Goal: Task Accomplishment & Management: Complete application form

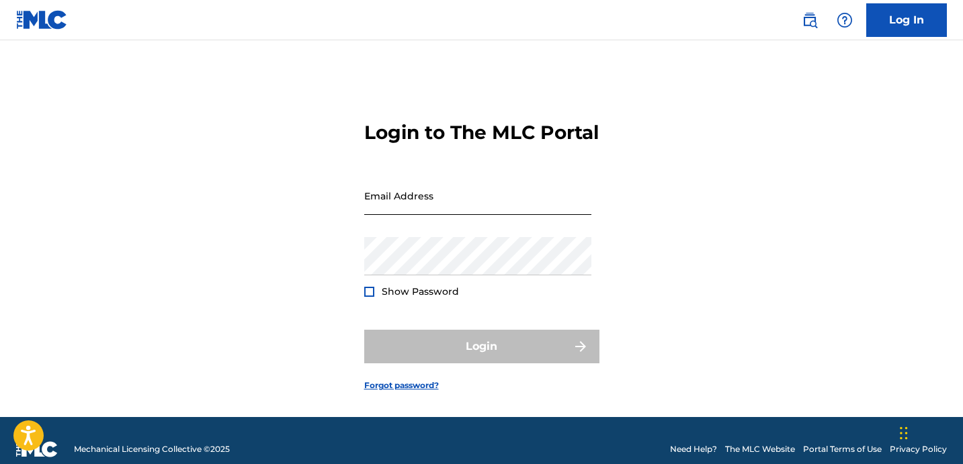
click at [441, 215] on input "Email Address" at bounding box center [477, 196] width 227 height 38
click at [453, 212] on input "Email Address" at bounding box center [477, 196] width 227 height 38
click at [472, 214] on input "Email Address" at bounding box center [477, 196] width 227 height 38
click at [439, 215] on input "Email Address" at bounding box center [477, 196] width 227 height 38
paste input "[EMAIL_ADDRESS][DOMAIN_NAME]"
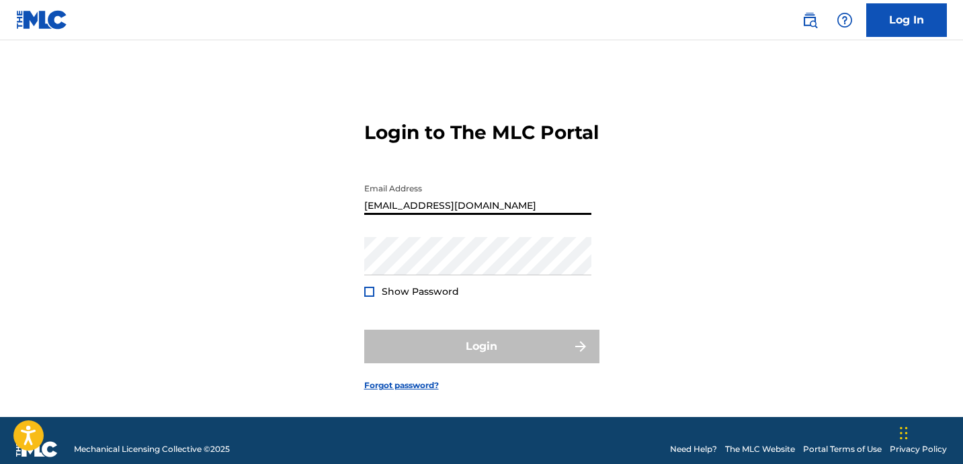
type input "[EMAIL_ADDRESS][DOMAIN_NAME]"
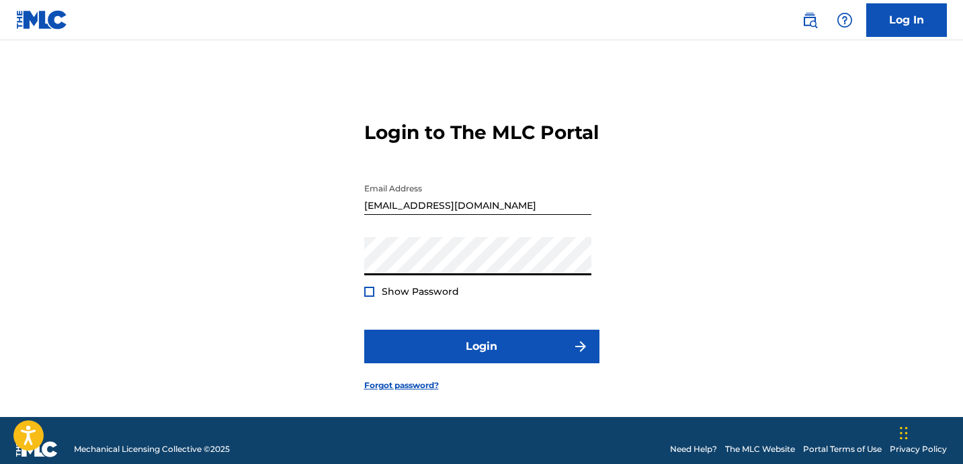
click at [365, 297] on div at bounding box center [369, 292] width 10 height 10
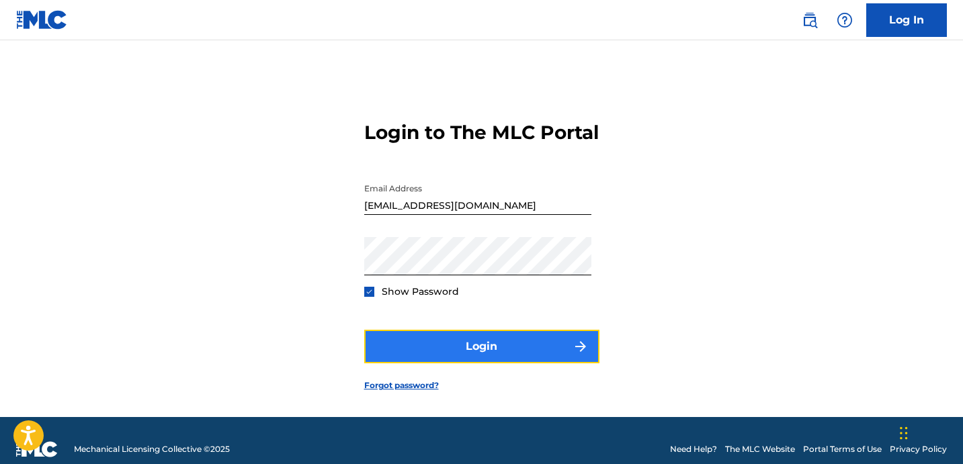
click at [392, 363] on button "Login" at bounding box center [481, 347] width 235 height 34
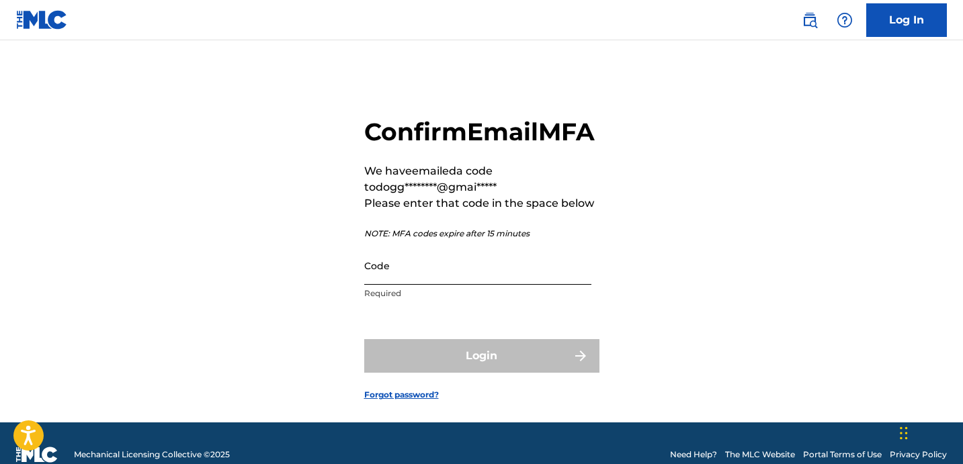
click at [445, 285] on input "Code" at bounding box center [477, 266] width 227 height 38
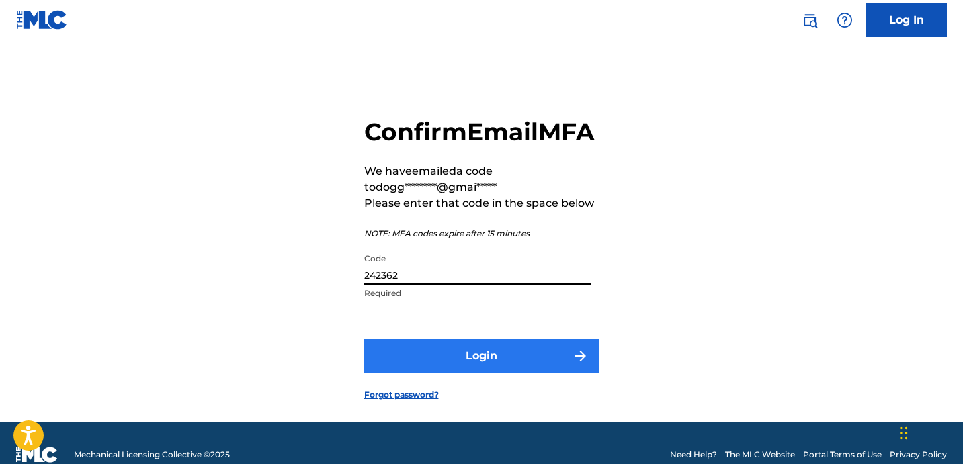
type input "242362"
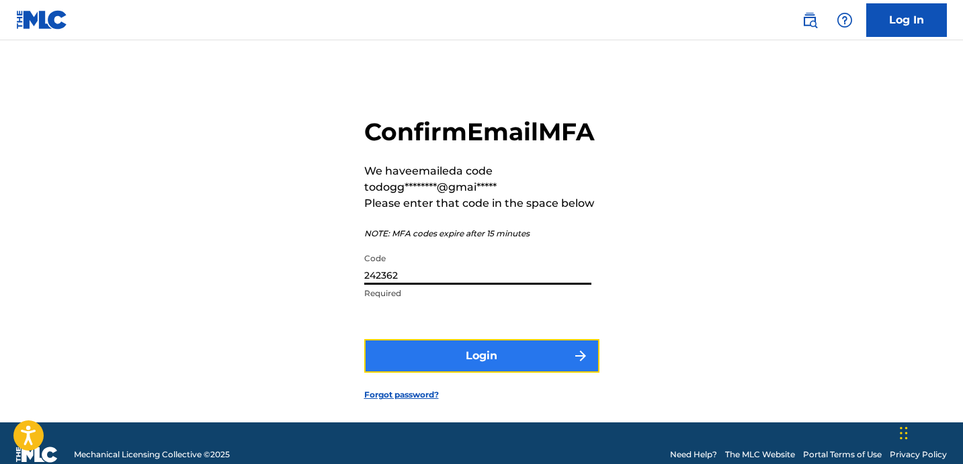
click at [476, 373] on button "Login" at bounding box center [481, 356] width 235 height 34
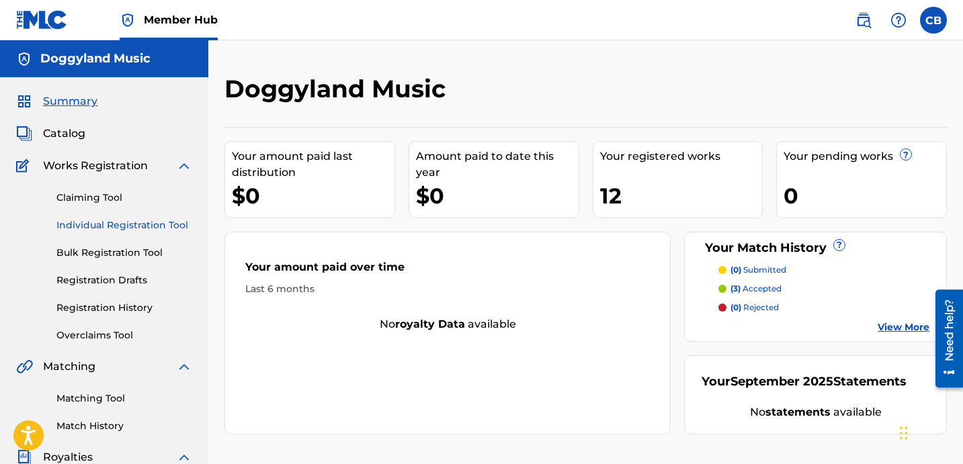
click at [78, 224] on link "Individual Registration Tool" at bounding box center [124, 225] width 136 height 14
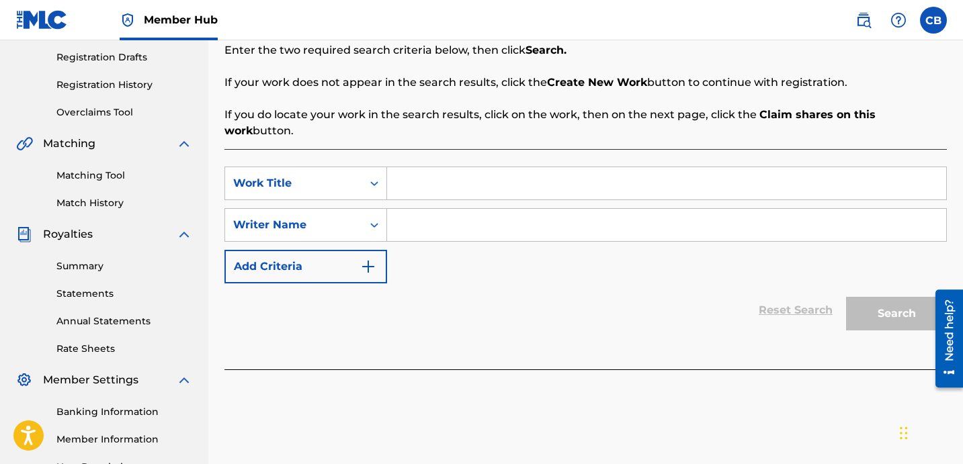
scroll to position [159, 0]
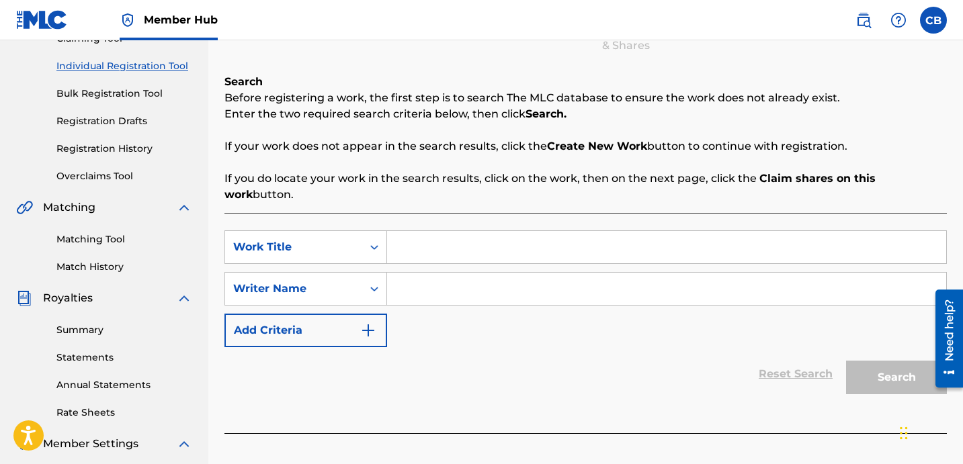
click at [512, 231] on input "Search Form" at bounding box center [666, 247] width 559 height 32
type input "Good Morning"
click at [484, 273] on input "Search Form" at bounding box center [666, 289] width 559 height 32
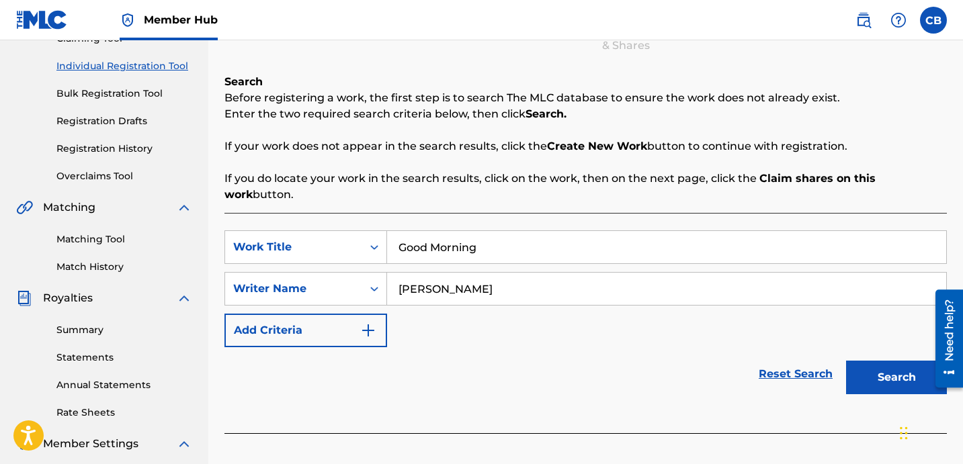
type input "Blount Chevel"
click at [883, 365] on button "Search" at bounding box center [896, 378] width 101 height 34
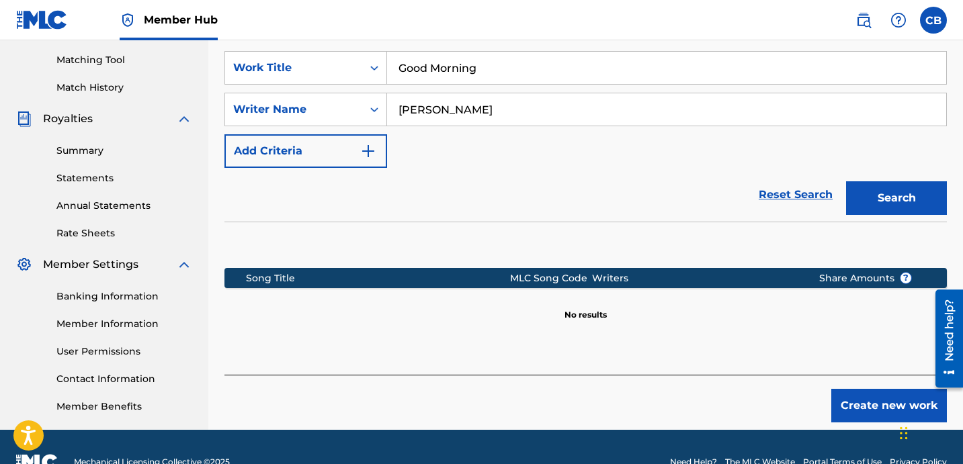
scroll to position [369, 0]
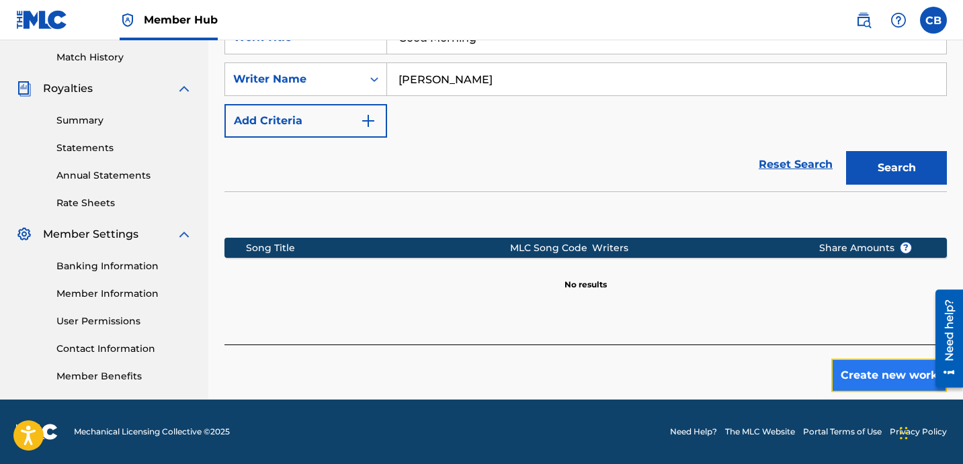
click at [885, 359] on button "Create new work" at bounding box center [889, 376] width 116 height 34
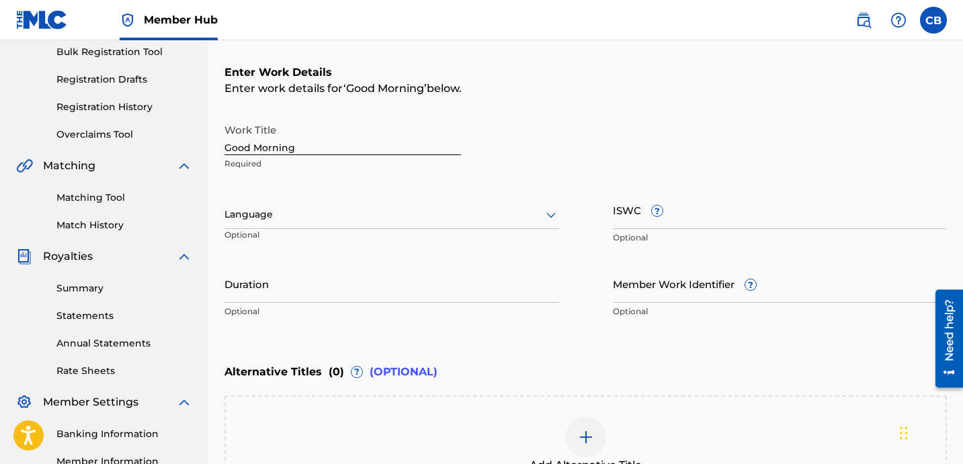
scroll to position [200, 0]
click at [267, 217] on div at bounding box center [391, 215] width 335 height 17
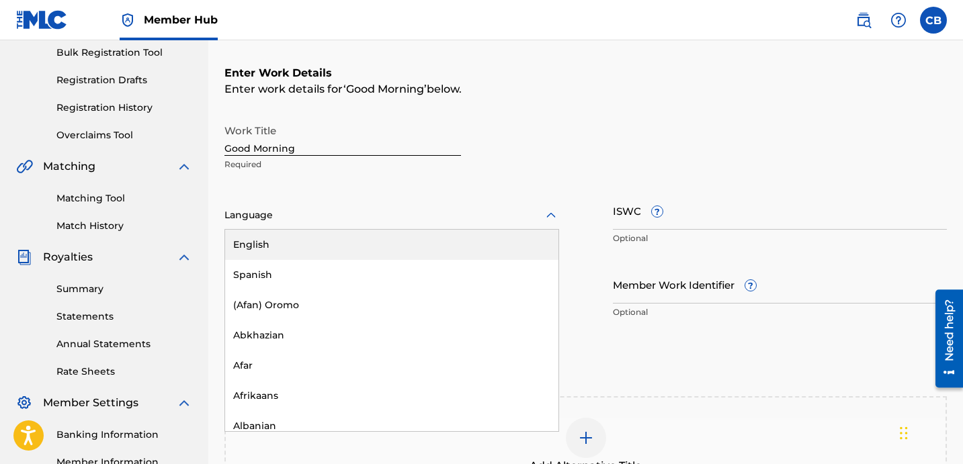
click at [268, 240] on div "English" at bounding box center [391, 245] width 333 height 30
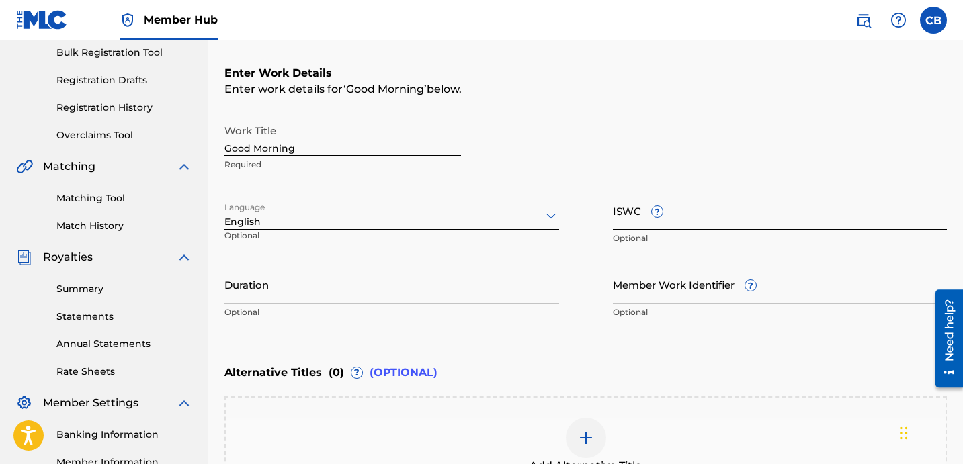
click at [625, 226] on input "ISWC ?" at bounding box center [780, 210] width 335 height 38
paste input "T-321.081.951-1"
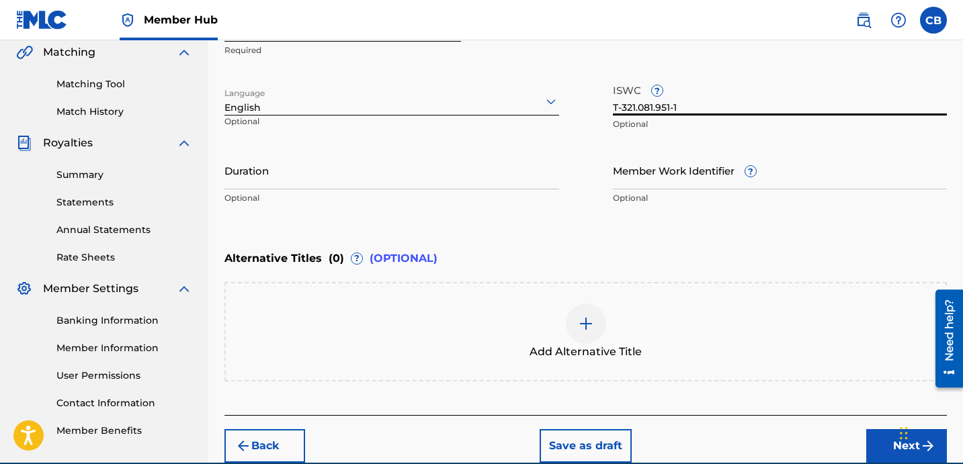
scroll to position [329, 0]
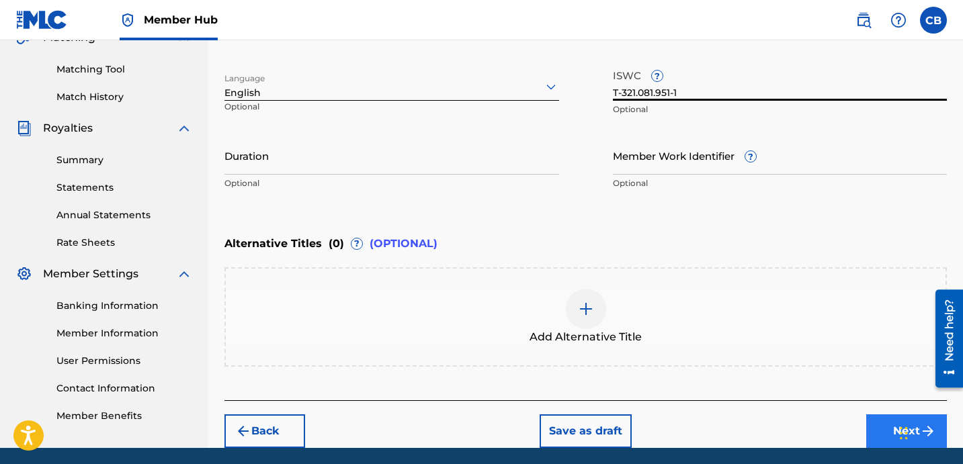
type input "T-321.081.951-1"
click at [880, 433] on button "Next" at bounding box center [906, 431] width 81 height 34
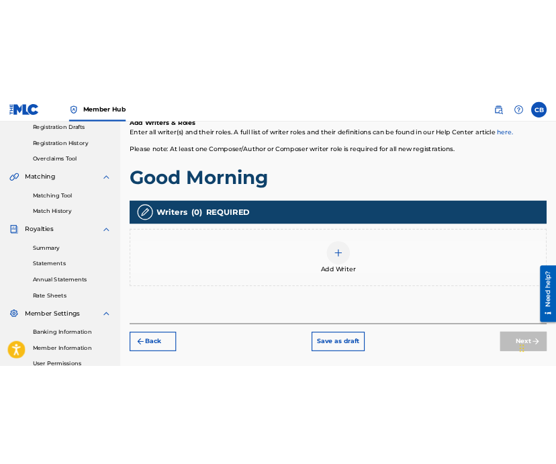
scroll to position [251, 0]
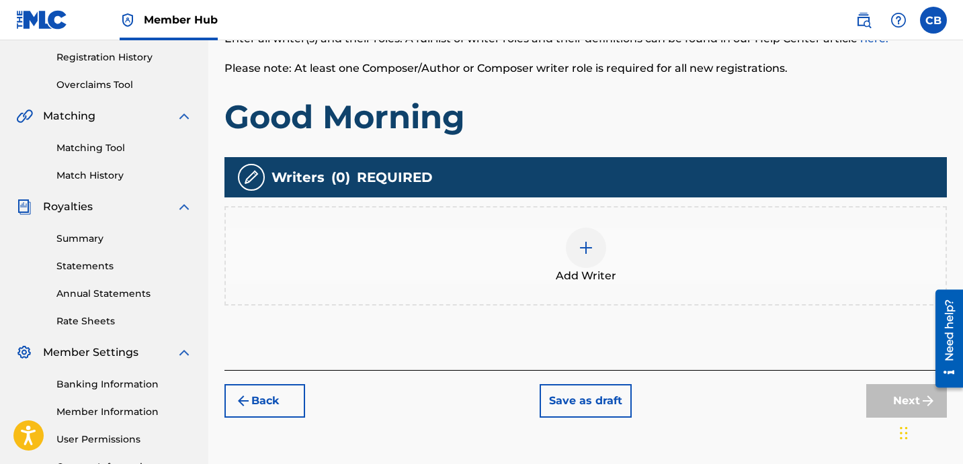
click at [579, 258] on div at bounding box center [586, 248] width 40 height 40
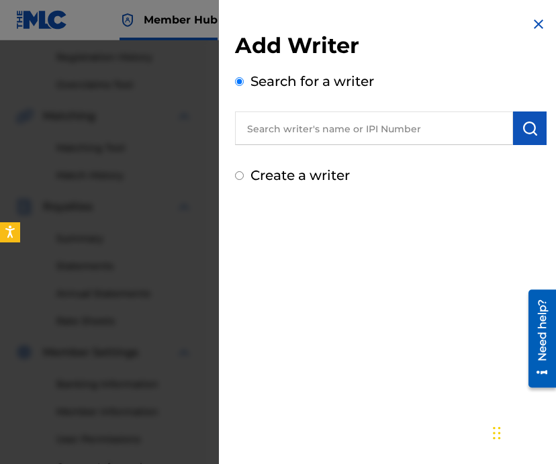
click at [321, 134] on input "text" at bounding box center [374, 129] width 278 height 34
type input "v"
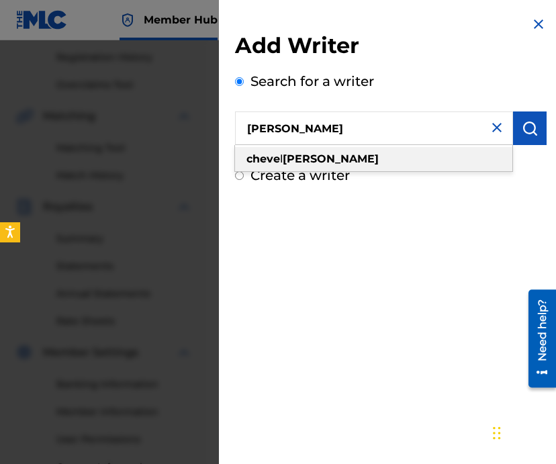
click at [353, 158] on div "cheve l blount" at bounding box center [373, 159] width 277 height 24
type input "chevel blount"
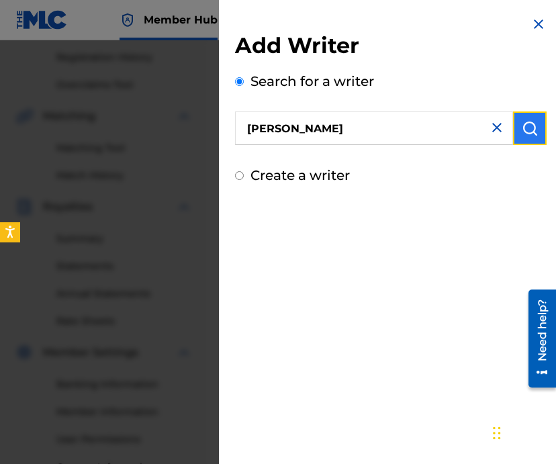
click at [523, 128] on img "submit" at bounding box center [530, 128] width 16 height 16
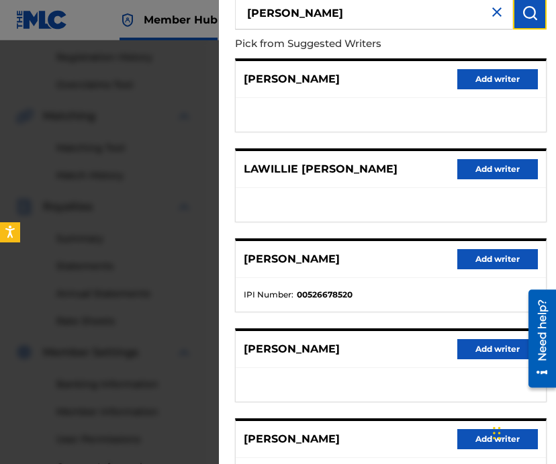
scroll to position [116, 0]
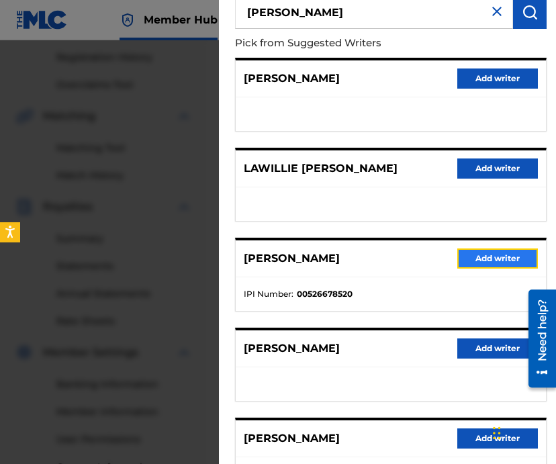
click at [490, 252] on button "Add writer" at bounding box center [497, 259] width 81 height 20
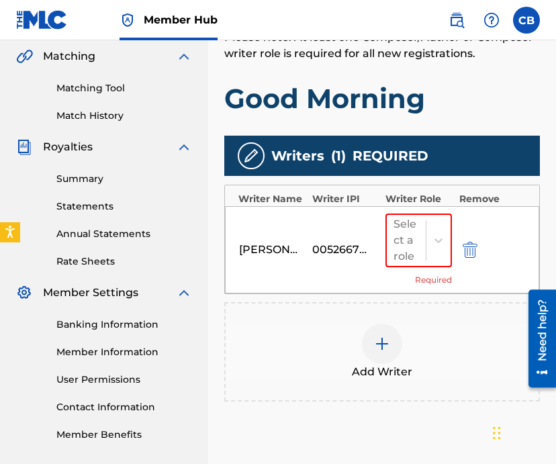
scroll to position [316, 0]
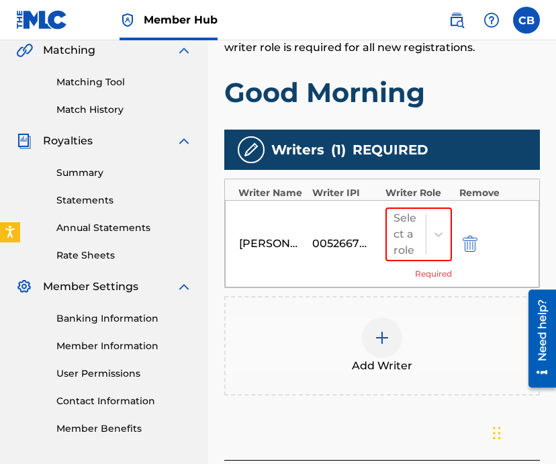
click at [379, 343] on img at bounding box center [382, 338] width 16 height 16
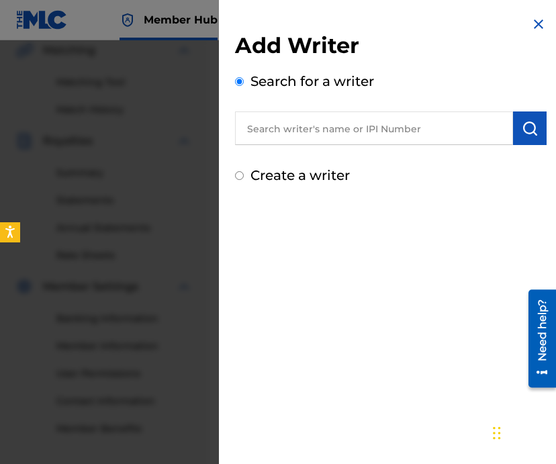
click at [338, 138] on input "text" at bounding box center [374, 129] width 278 height 34
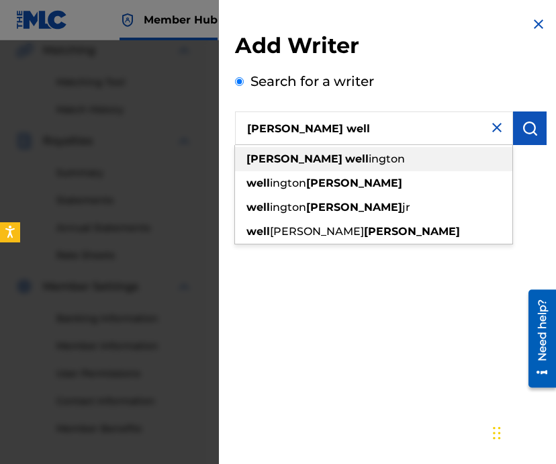
click at [332, 157] on div "lora well ington" at bounding box center [373, 159] width 277 height 24
type input "lora wellington"
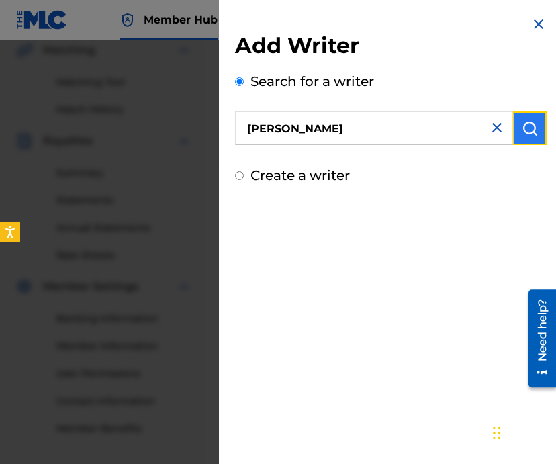
click at [520, 136] on button "submit" at bounding box center [530, 129] width 34 height 34
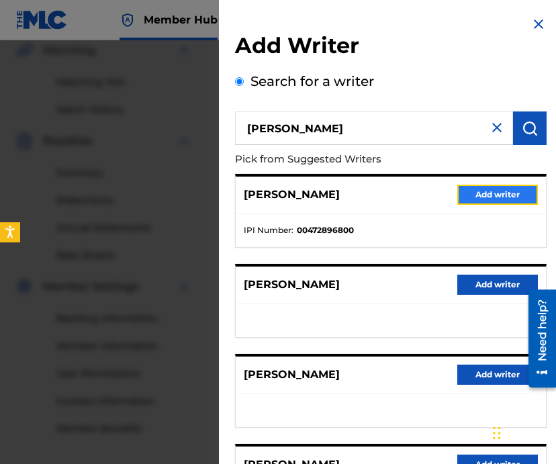
click at [484, 195] on button "Add writer" at bounding box center [497, 195] width 81 height 20
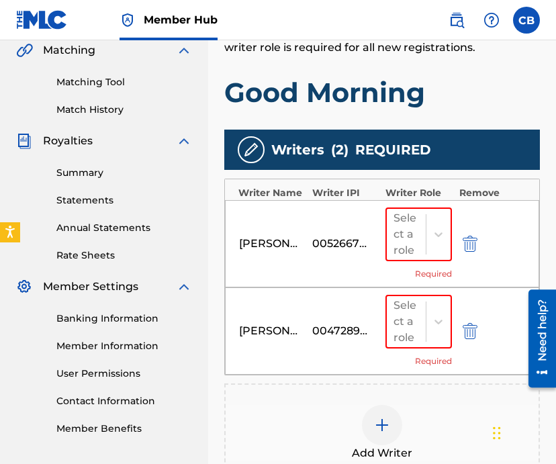
click at [437, 204] on div "CHEVEL BLOUNT 00526678520 Select a role Required" at bounding box center [382, 243] width 314 height 87
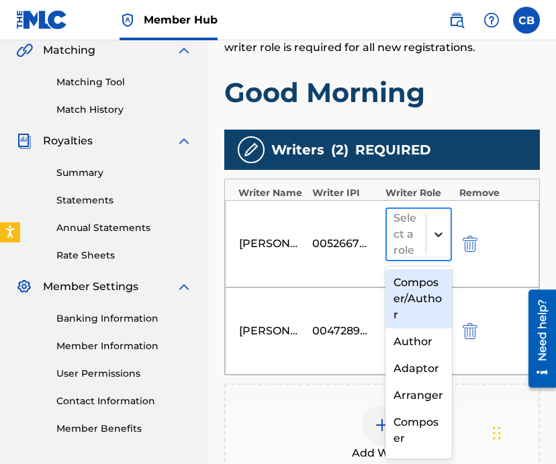
click at [437, 226] on div at bounding box center [439, 234] width 24 height 24
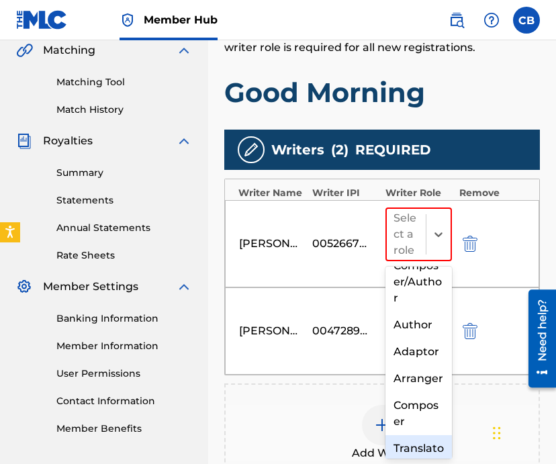
scroll to position [0, 0]
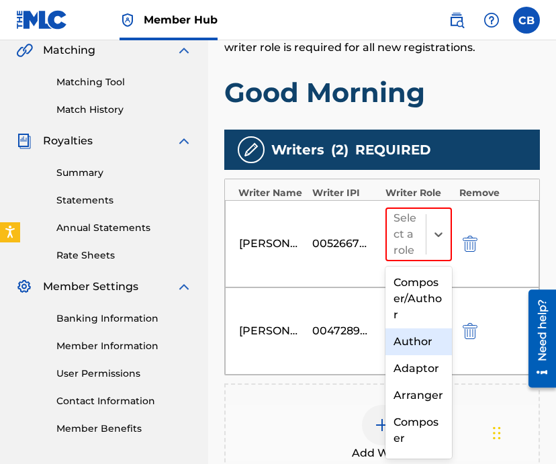
click at [418, 343] on div "Author" at bounding box center [419, 341] width 66 height 27
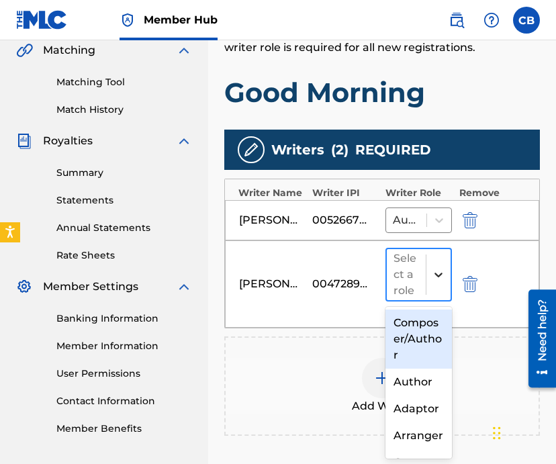
click at [438, 273] on icon at bounding box center [438, 274] width 13 height 13
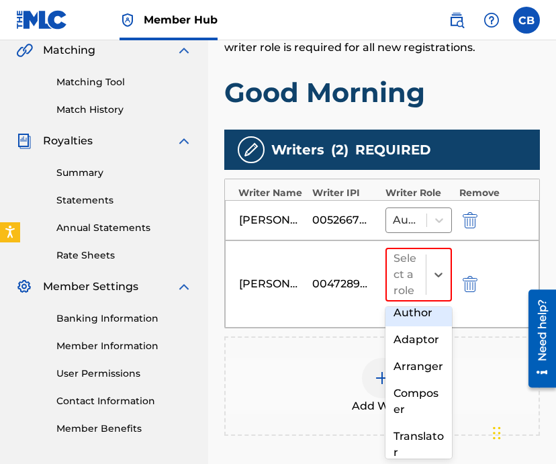
scroll to position [75, 0]
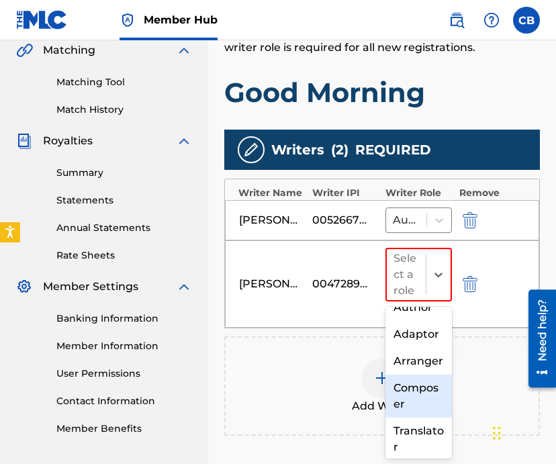
click at [418, 390] on div "Composer" at bounding box center [419, 396] width 66 height 43
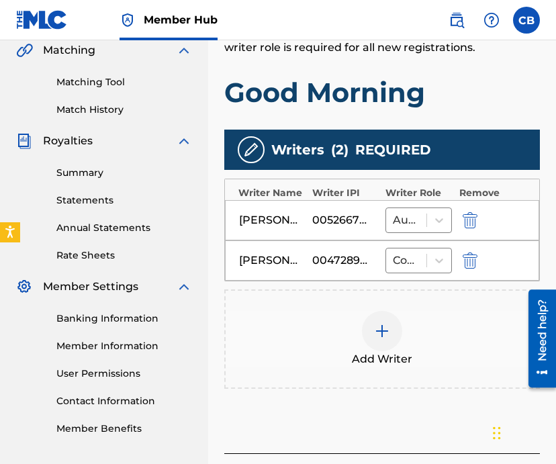
click at [377, 324] on img at bounding box center [382, 331] width 16 height 16
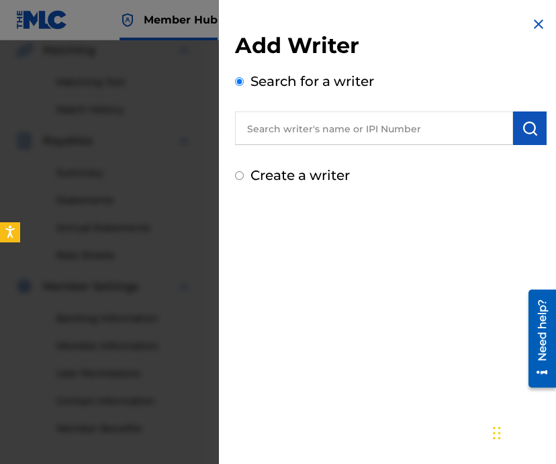
click at [371, 134] on input "text" at bounding box center [374, 129] width 278 height 34
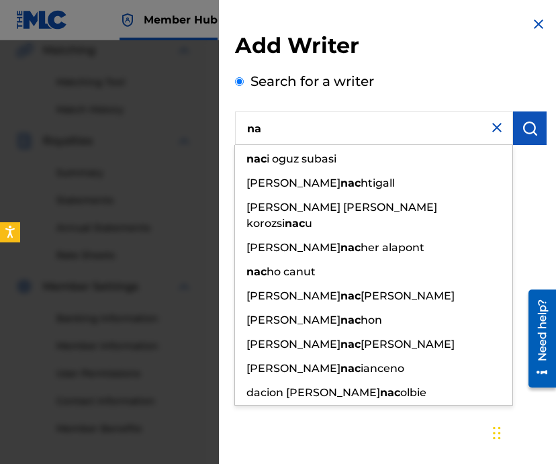
type input "n"
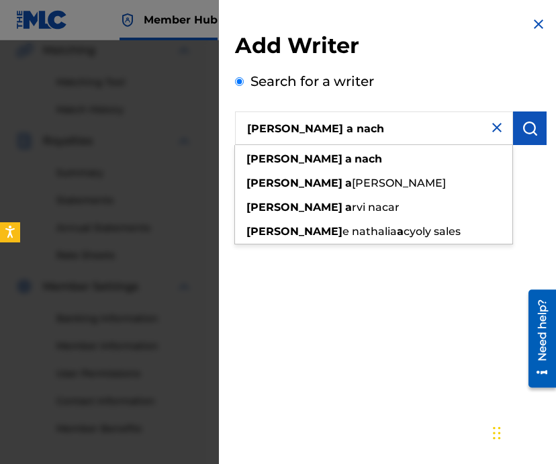
type input "ryan a nach"
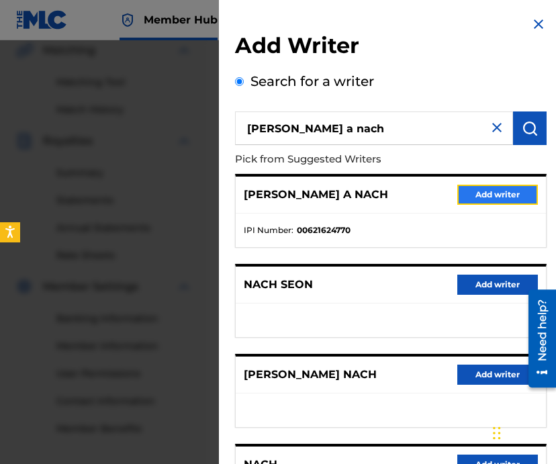
click at [478, 193] on button "Add writer" at bounding box center [497, 195] width 81 height 20
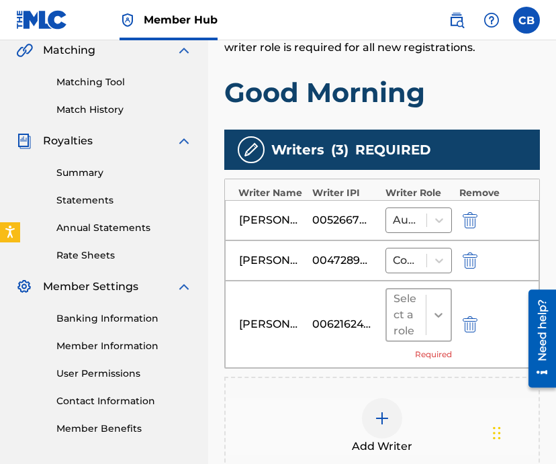
click at [427, 306] on div at bounding box center [439, 315] width 24 height 24
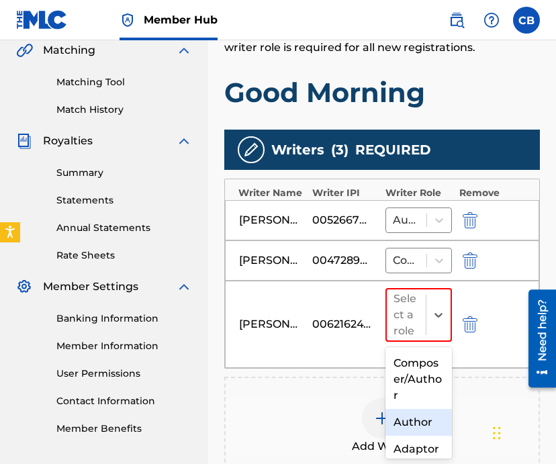
click at [412, 417] on div "Author" at bounding box center [419, 422] width 66 height 27
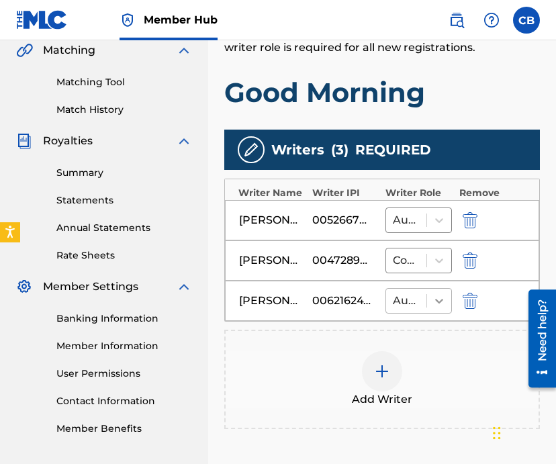
click at [441, 296] on icon at bounding box center [439, 300] width 13 height 13
click at [420, 362] on div "Composer" at bounding box center [419, 369] width 66 height 43
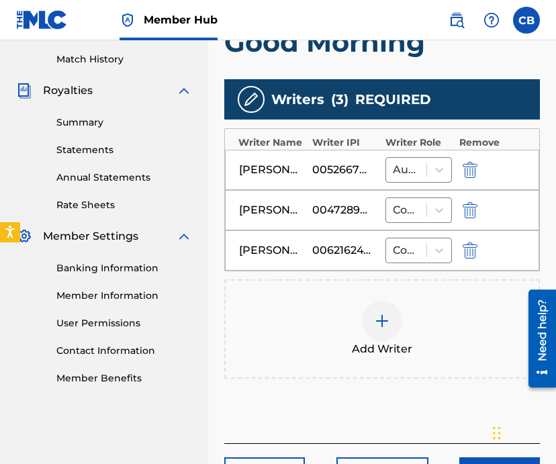
scroll to position [367, 0]
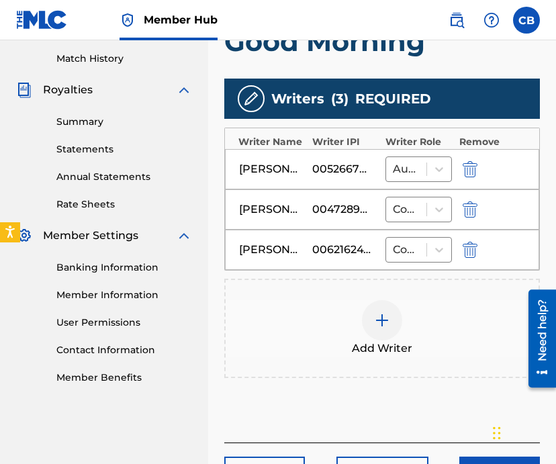
click at [387, 324] on img at bounding box center [382, 320] width 16 height 16
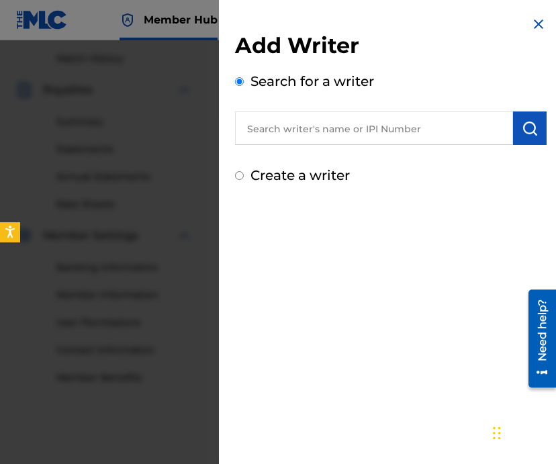
click at [347, 130] on input "text" at bounding box center [374, 129] width 278 height 34
type input "b"
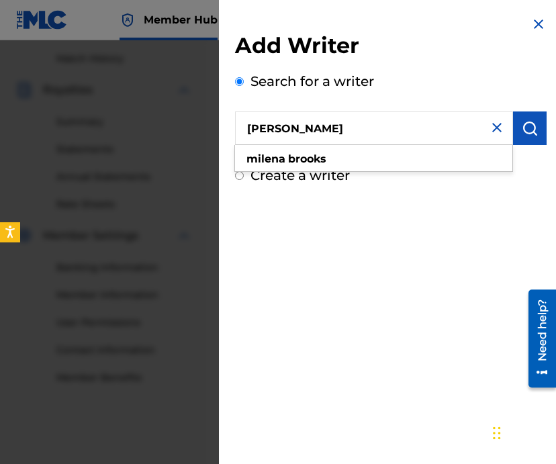
type input "milena brooks"
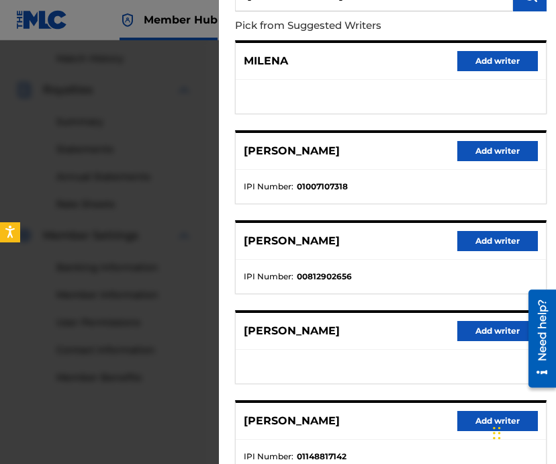
scroll to position [228, 0]
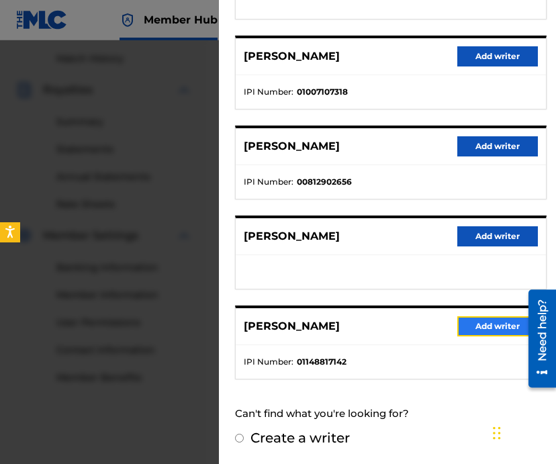
click at [479, 326] on button "Add writer" at bounding box center [497, 326] width 81 height 20
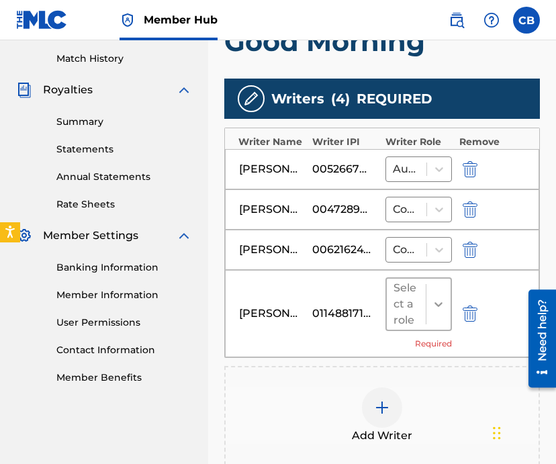
click at [427, 309] on div at bounding box center [439, 304] width 24 height 24
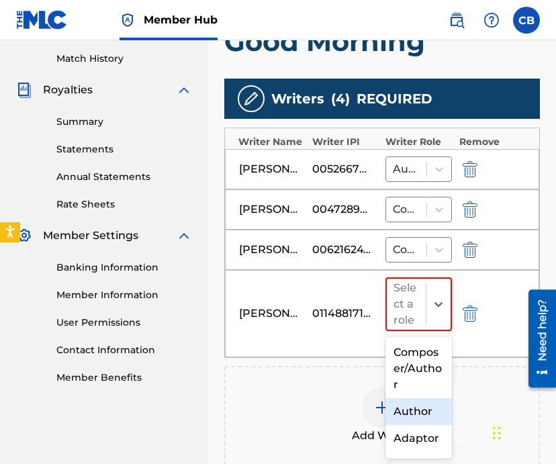
click at [412, 416] on div "Author" at bounding box center [419, 411] width 66 height 27
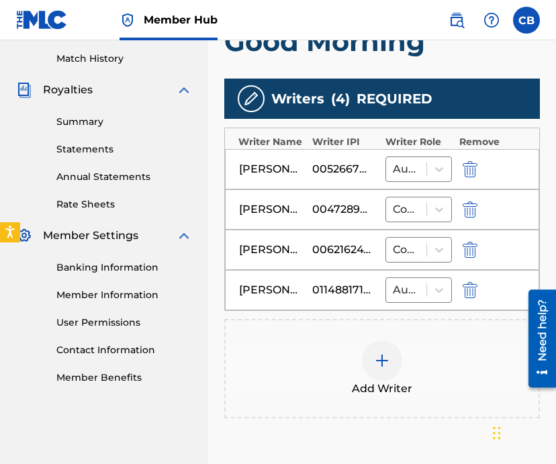
click at [380, 355] on img at bounding box center [382, 361] width 16 height 16
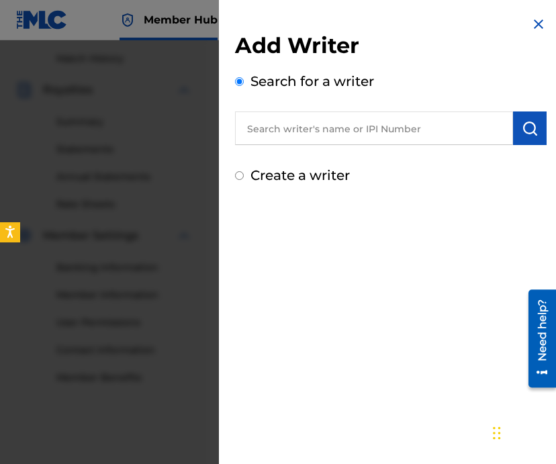
click at [330, 131] on input "text" at bounding box center [374, 129] width 278 height 34
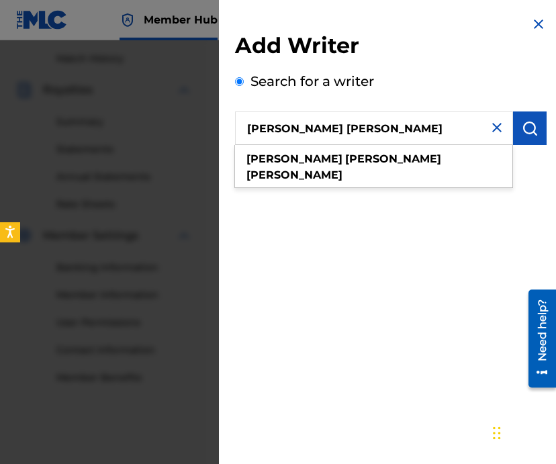
type input "jared samuel erskine"
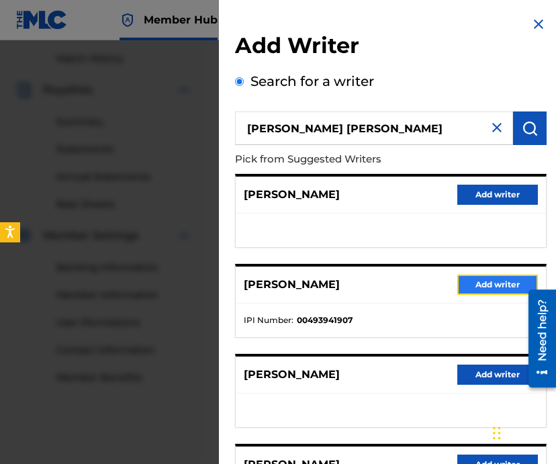
click at [472, 280] on button "Add writer" at bounding box center [497, 285] width 81 height 20
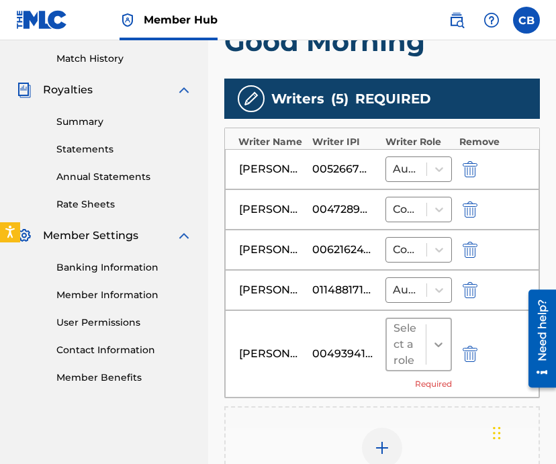
click at [429, 337] on div at bounding box center [439, 344] width 24 height 24
click at [443, 354] on div at bounding box center [439, 344] width 24 height 24
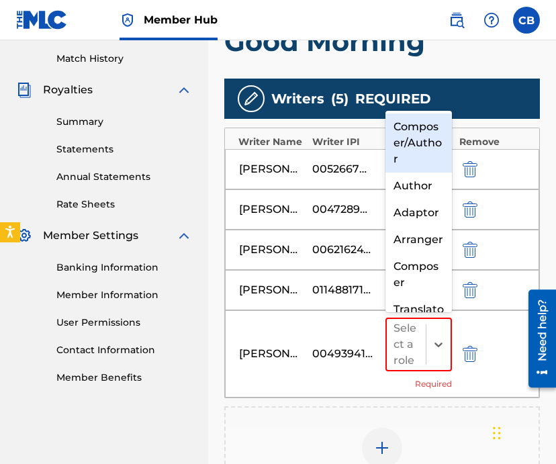
scroll to position [41, 0]
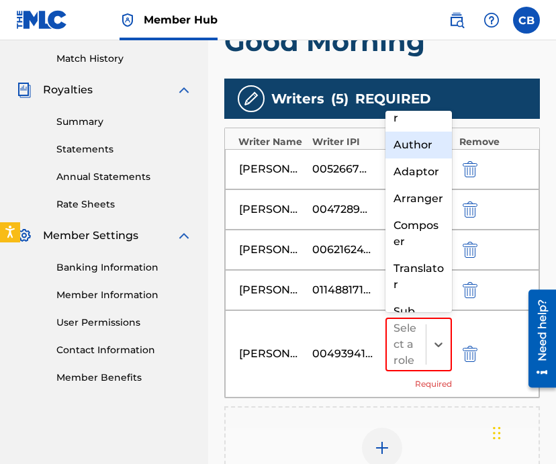
click at [412, 153] on div "Author" at bounding box center [419, 145] width 66 height 27
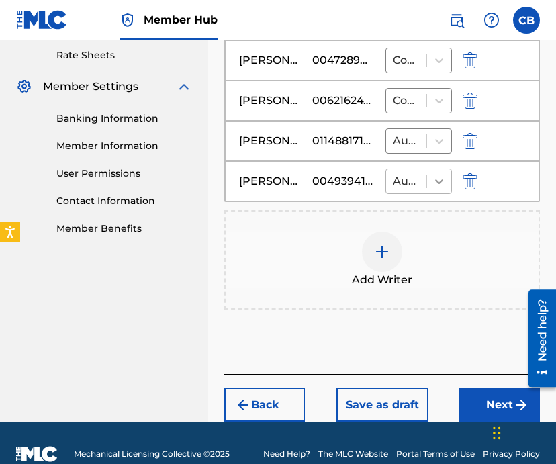
scroll to position [519, 0]
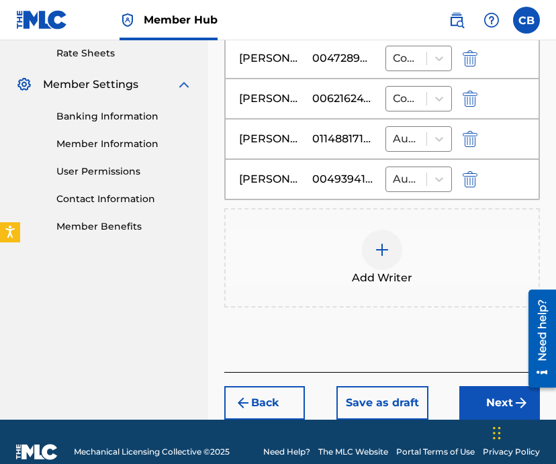
click at [386, 250] on img at bounding box center [382, 250] width 16 height 16
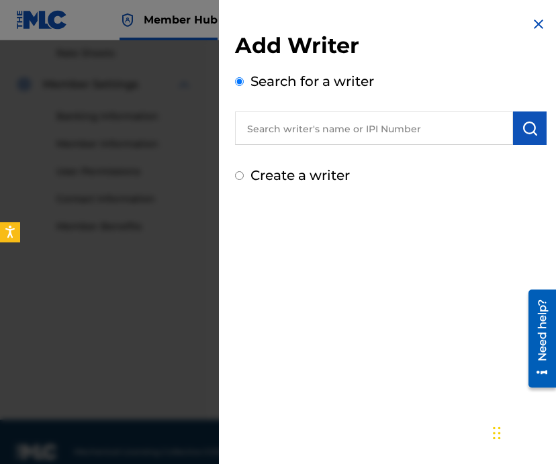
click at [349, 122] on input "text" at bounding box center [374, 129] width 278 height 34
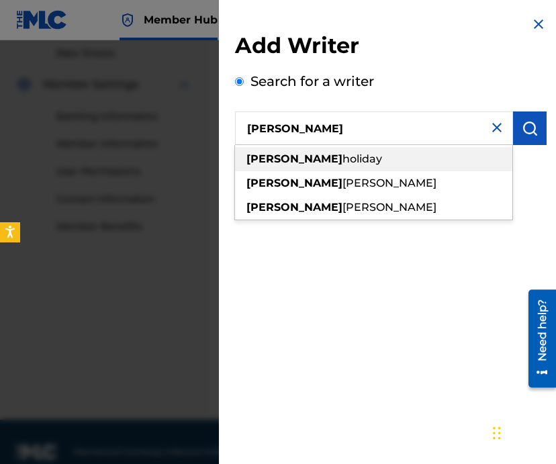
click at [337, 154] on div "rochad holiday" at bounding box center [373, 159] width 277 height 24
type input "rochad holiday"
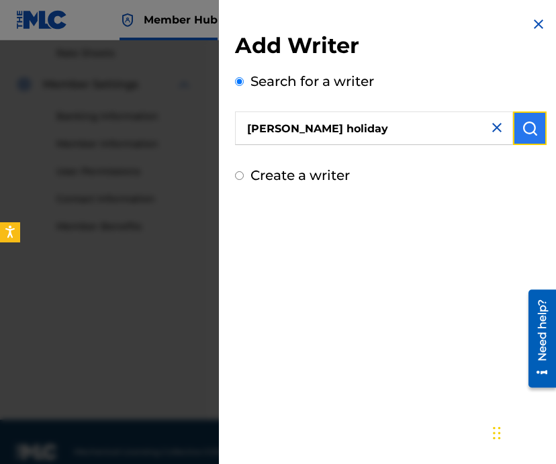
click at [516, 126] on button "submit" at bounding box center [530, 129] width 34 height 34
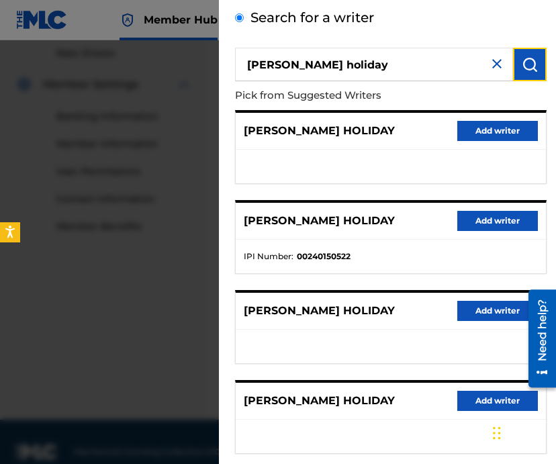
scroll to position [66, 0]
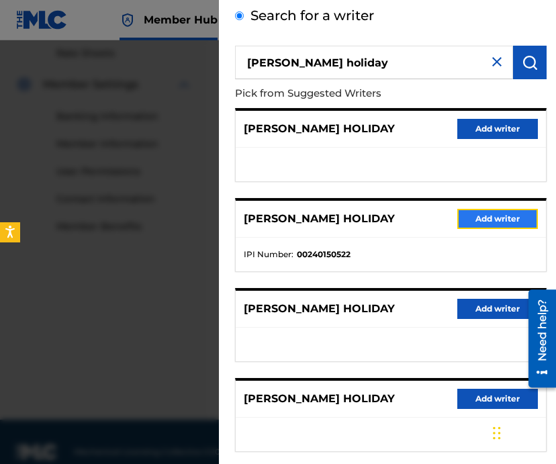
click at [484, 219] on button "Add writer" at bounding box center [497, 219] width 81 height 20
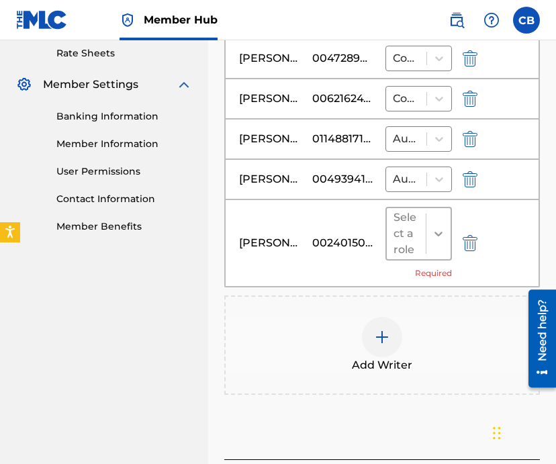
click at [436, 226] on div at bounding box center [439, 234] width 24 height 24
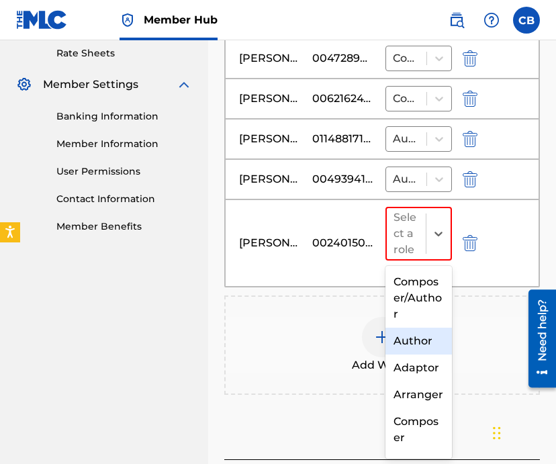
click at [409, 351] on div "Author" at bounding box center [419, 341] width 66 height 27
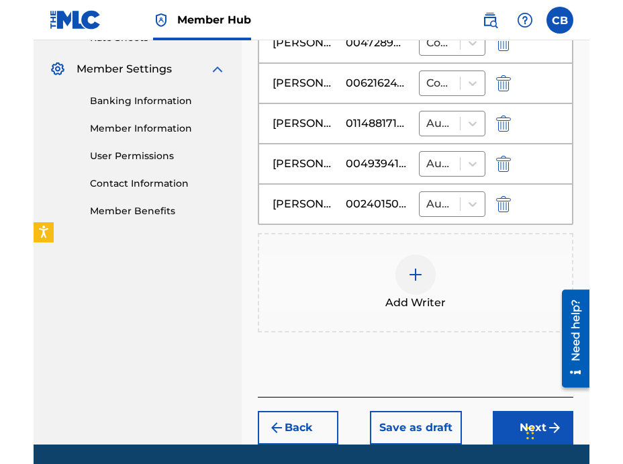
scroll to position [505, 0]
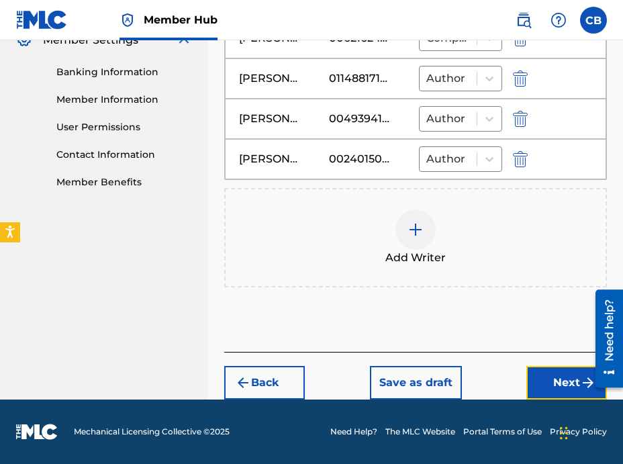
click at [564, 373] on button "Next" at bounding box center [567, 383] width 81 height 34
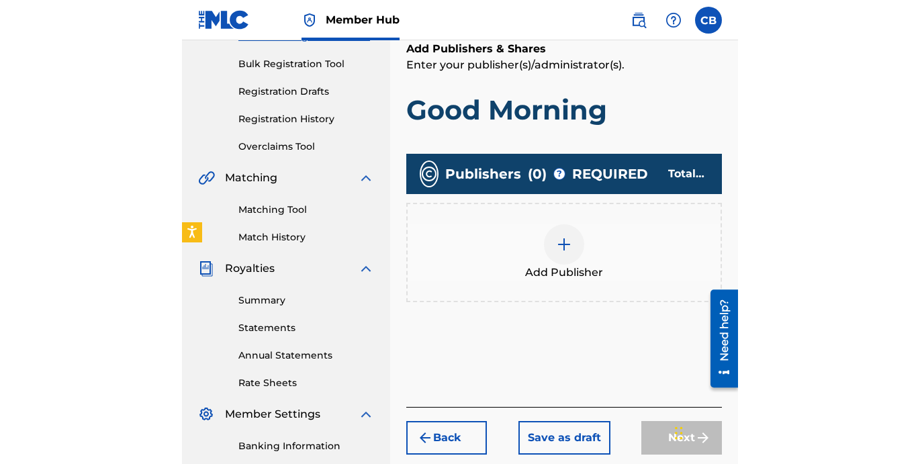
scroll to position [185, 0]
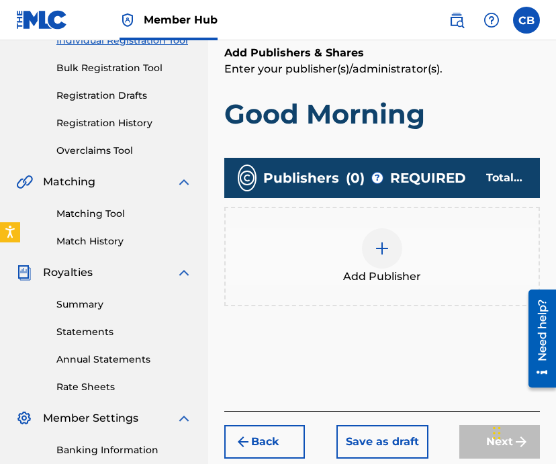
click at [377, 257] on div at bounding box center [382, 248] width 40 height 40
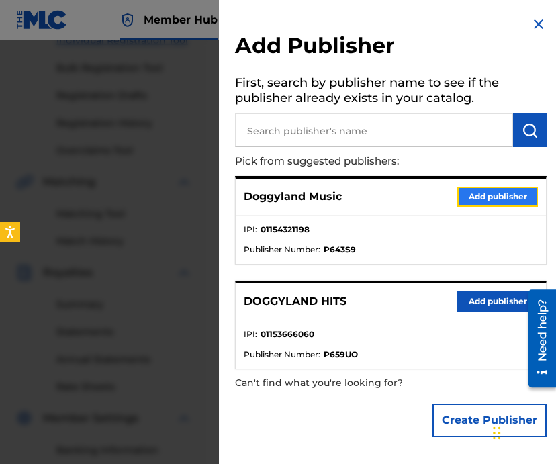
click at [499, 193] on button "Add publisher" at bounding box center [497, 197] width 81 height 20
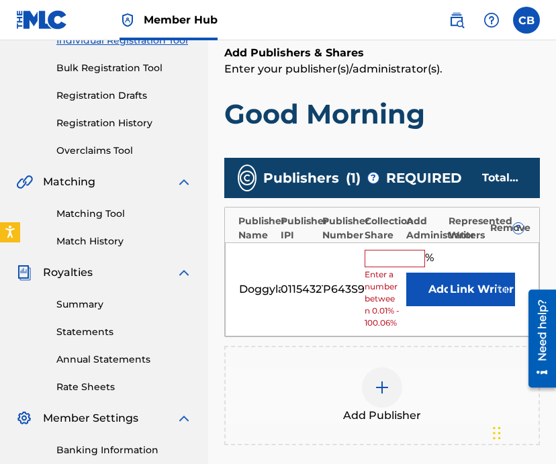
click at [396, 251] on input "text" at bounding box center [395, 258] width 60 height 17
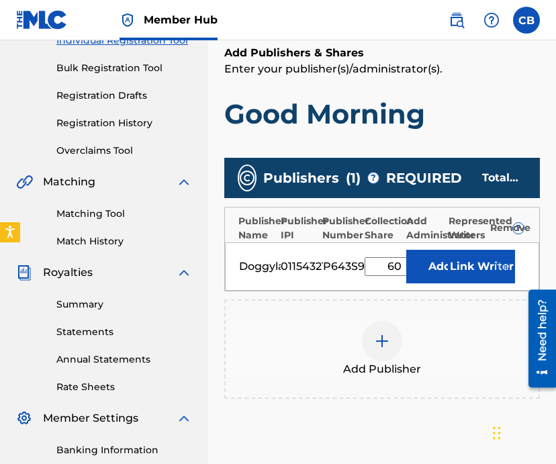
type input "60"
click at [361, 375] on span "Add Publisher" at bounding box center [382, 369] width 78 height 16
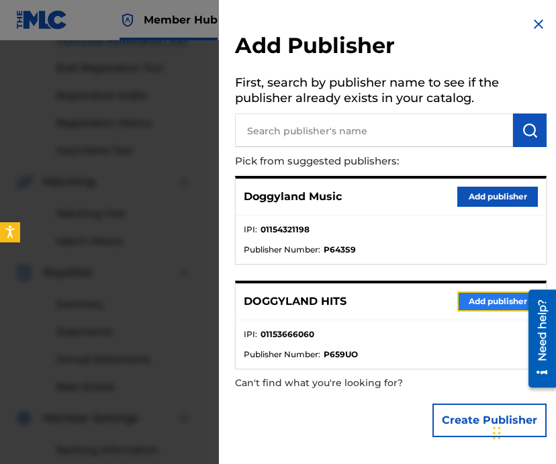
click at [465, 300] on button "Add publisher" at bounding box center [497, 302] width 81 height 20
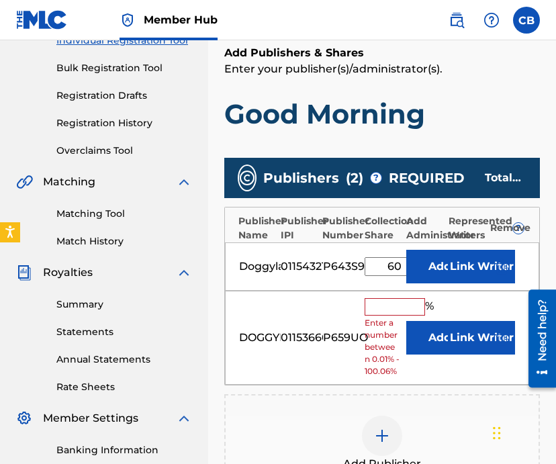
click at [384, 307] on input "text" at bounding box center [395, 306] width 60 height 17
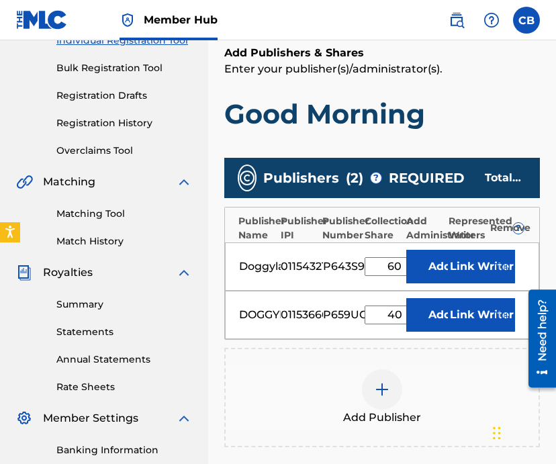
type input "40"
click at [406, 250] on button "Add" at bounding box center [439, 267] width 67 height 34
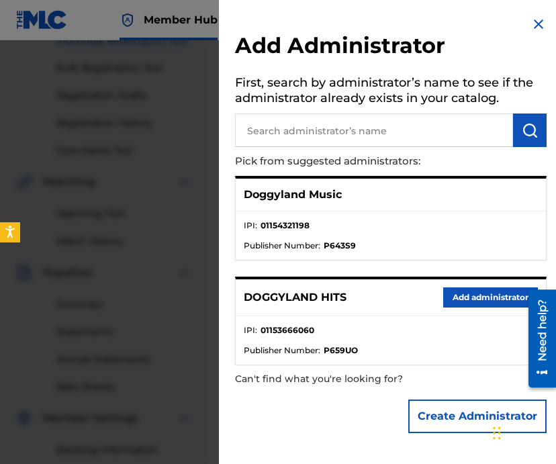
click at [537, 19] on img at bounding box center [539, 24] width 16 height 16
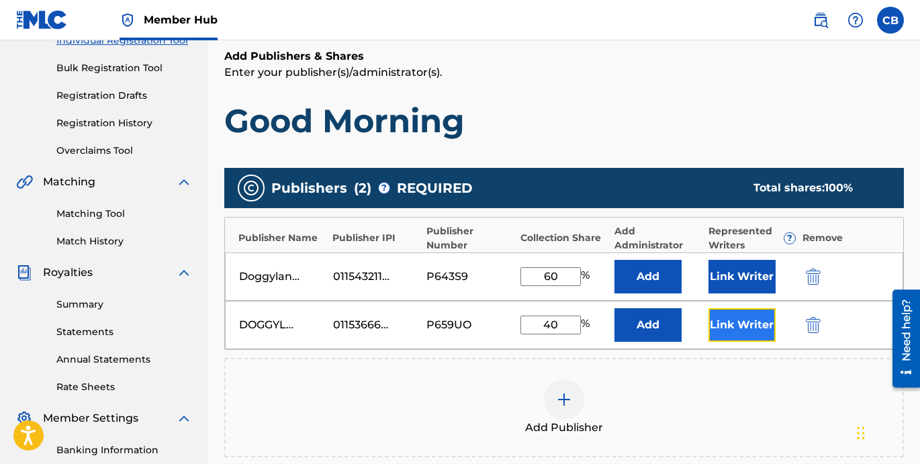
click at [758, 330] on button "Link Writer" at bounding box center [742, 325] width 67 height 34
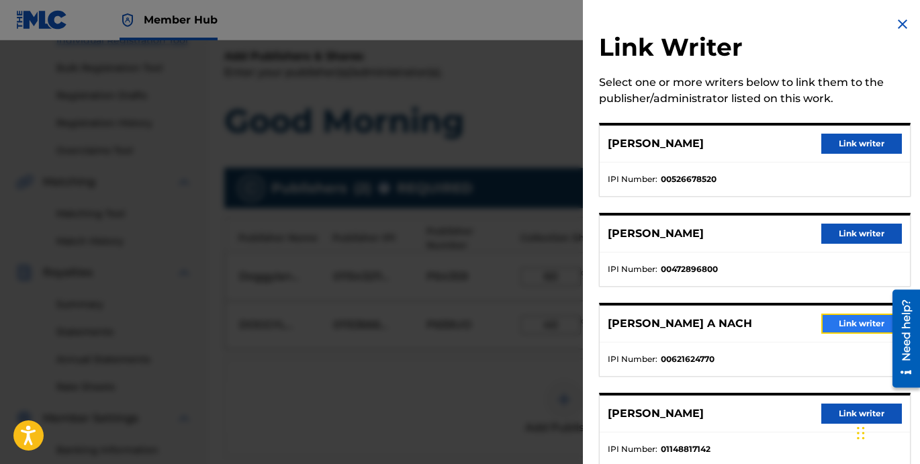
click at [854, 324] on button "Link writer" at bounding box center [861, 324] width 81 height 20
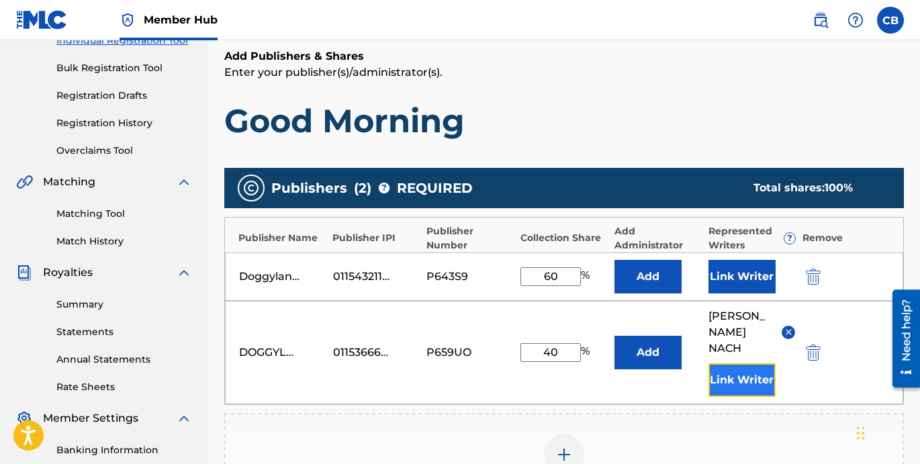
click at [743, 363] on button "Link Writer" at bounding box center [742, 380] width 67 height 34
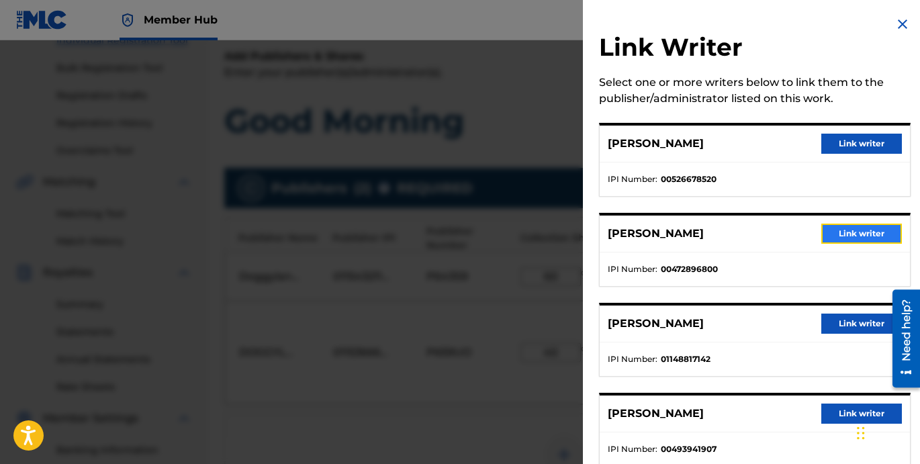
click at [852, 232] on button "Link writer" at bounding box center [861, 234] width 81 height 20
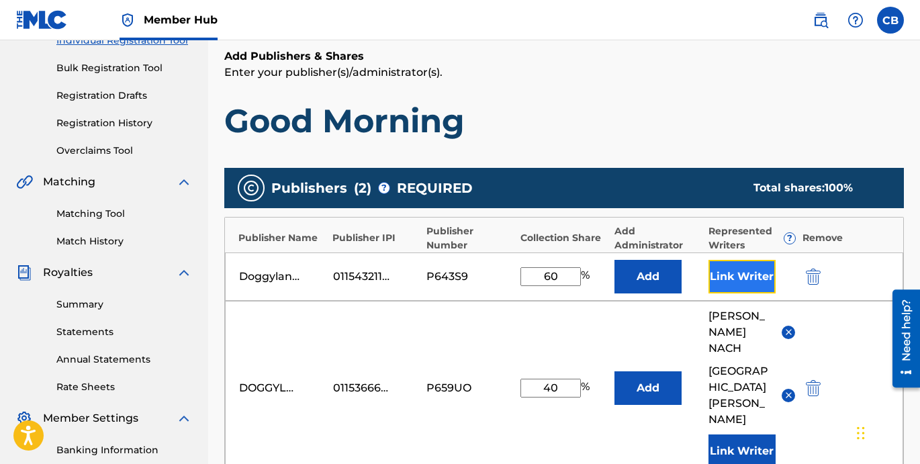
click at [742, 272] on button "Link Writer" at bounding box center [742, 277] width 67 height 34
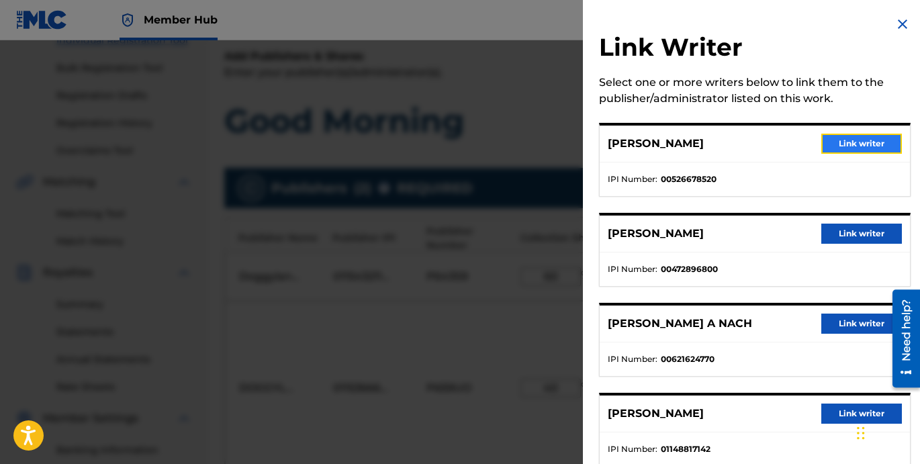
click at [856, 145] on button "Link writer" at bounding box center [861, 144] width 81 height 20
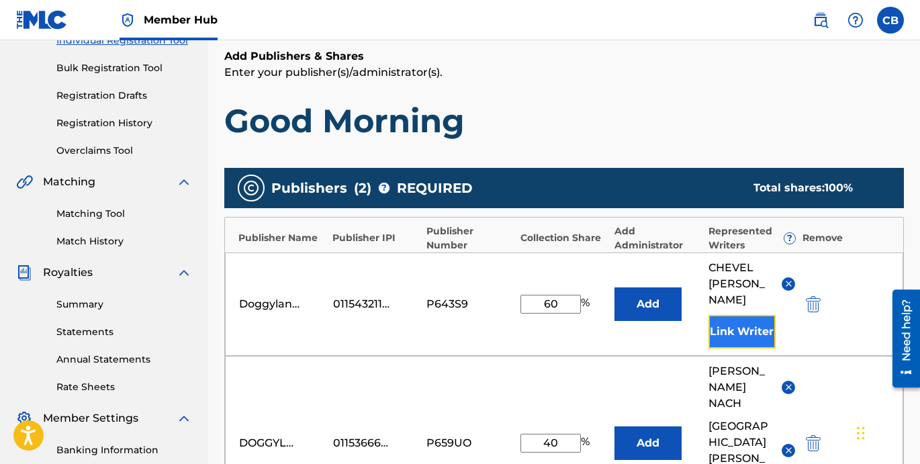
click at [731, 315] on button "Link Writer" at bounding box center [742, 332] width 67 height 34
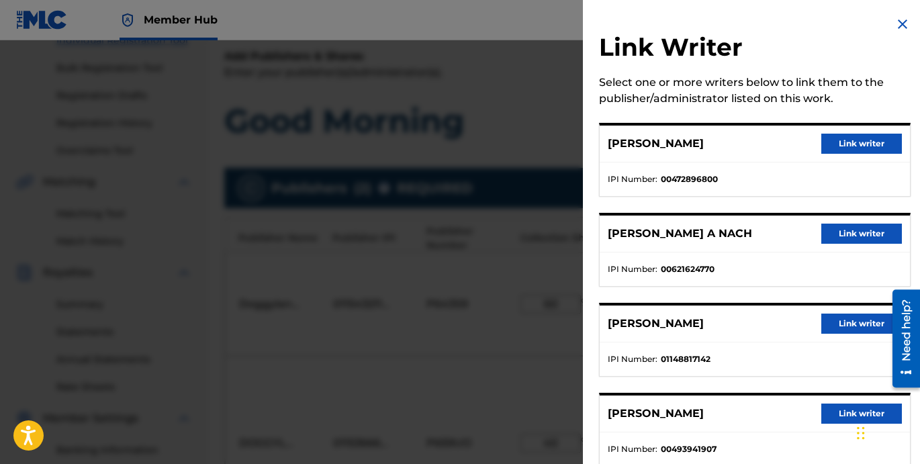
scroll to position [15, 0]
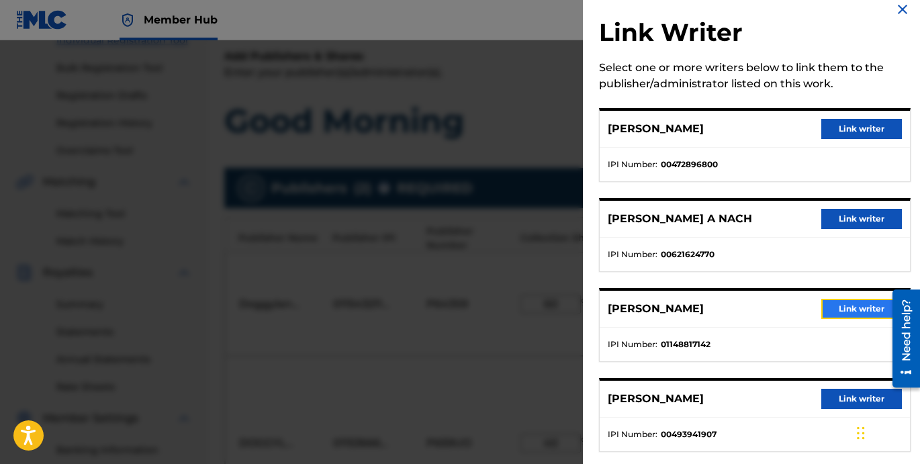
click at [873, 308] on button "Link writer" at bounding box center [861, 309] width 81 height 20
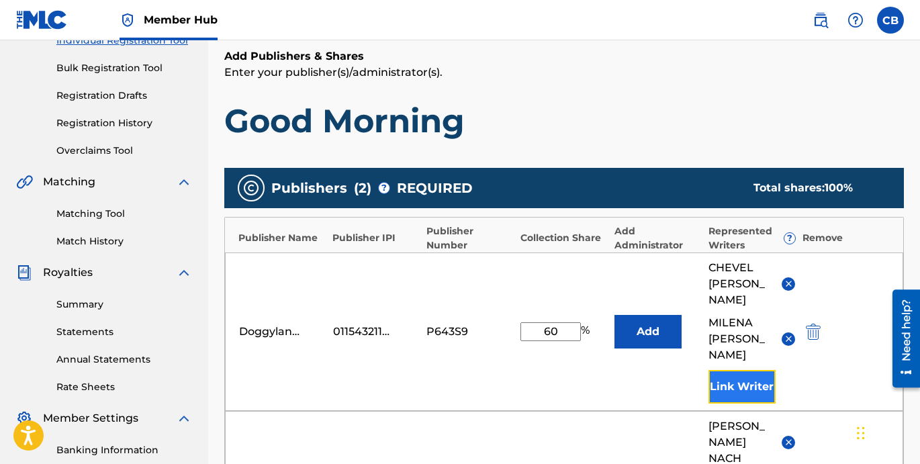
click at [713, 370] on button "Link Writer" at bounding box center [742, 387] width 67 height 34
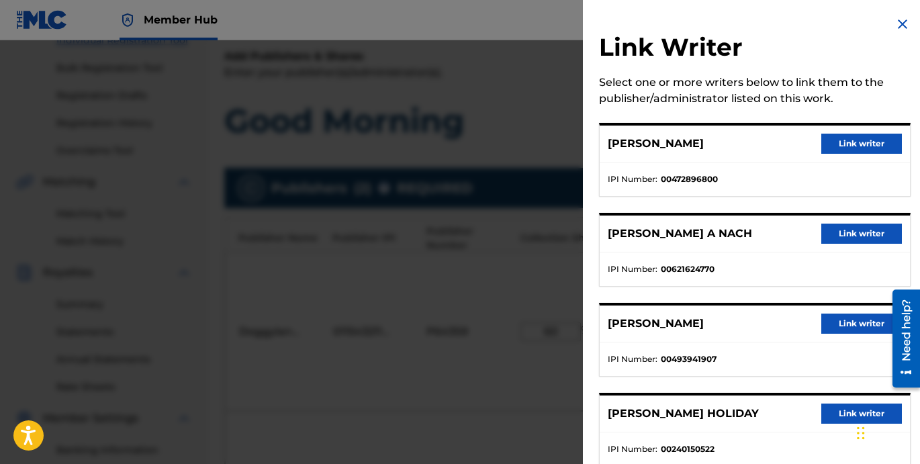
scroll to position [35, 0]
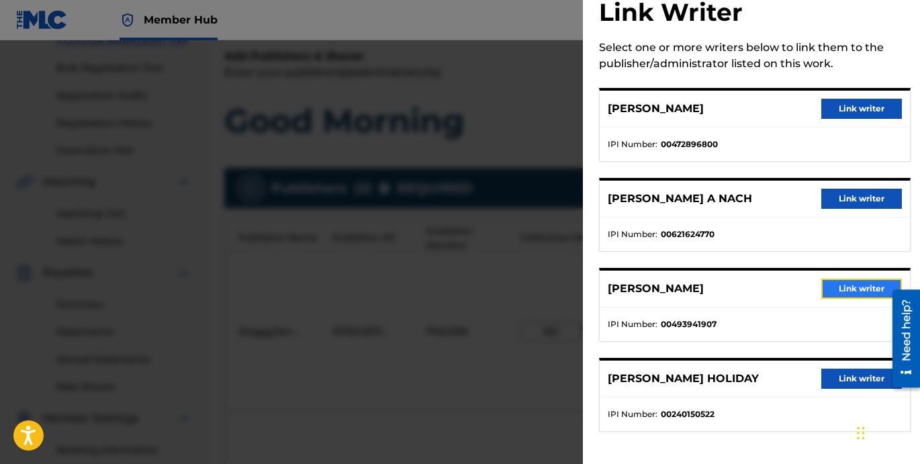
click at [838, 295] on button "Link writer" at bounding box center [861, 289] width 81 height 20
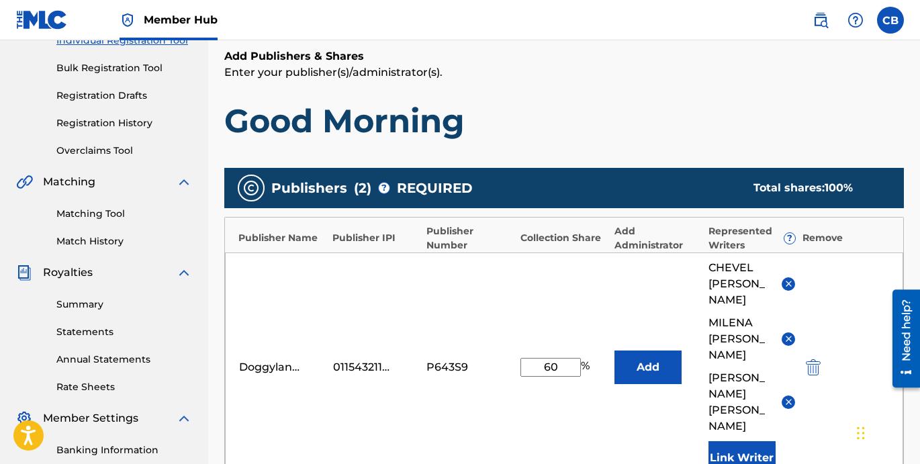
click at [746, 414] on div "Doggyland Music 01154321198 P643S9 60 % Add CHEVEL BLOUNT MILENA BROOKS JARED E…" at bounding box center [564, 368] width 678 height 230
click at [754, 441] on button "Link Writer" at bounding box center [742, 458] width 67 height 34
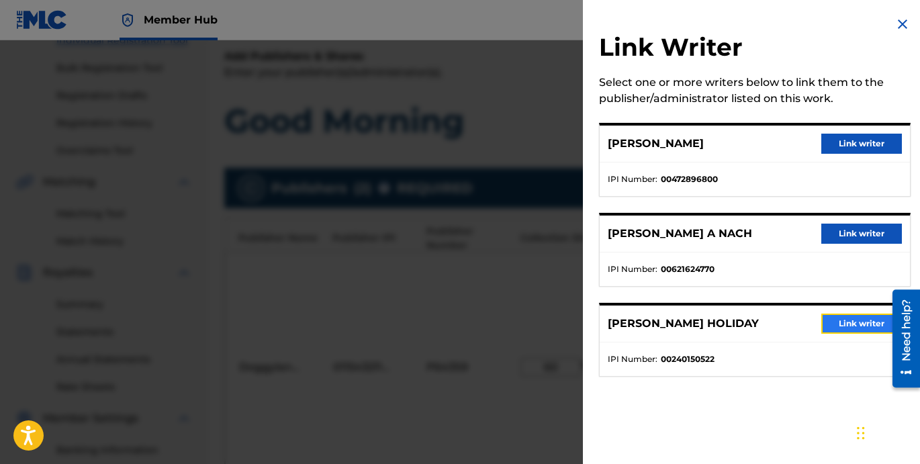
click at [848, 320] on button "Link writer" at bounding box center [861, 324] width 81 height 20
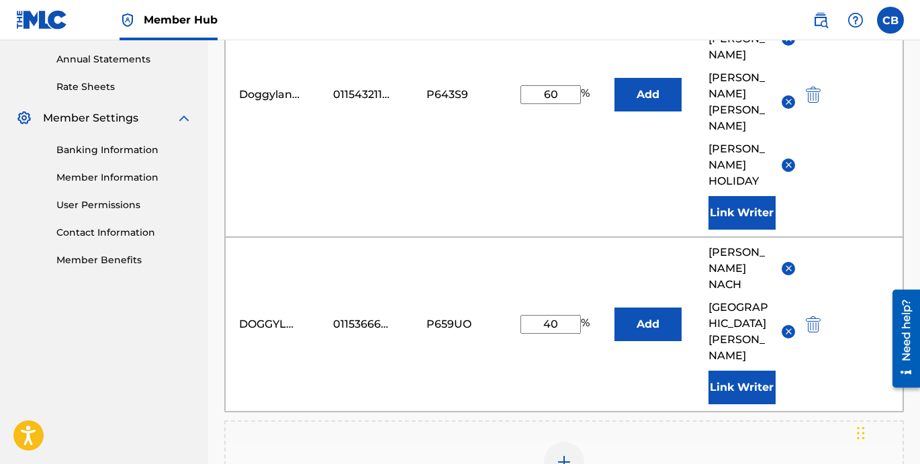
scroll to position [645, 0]
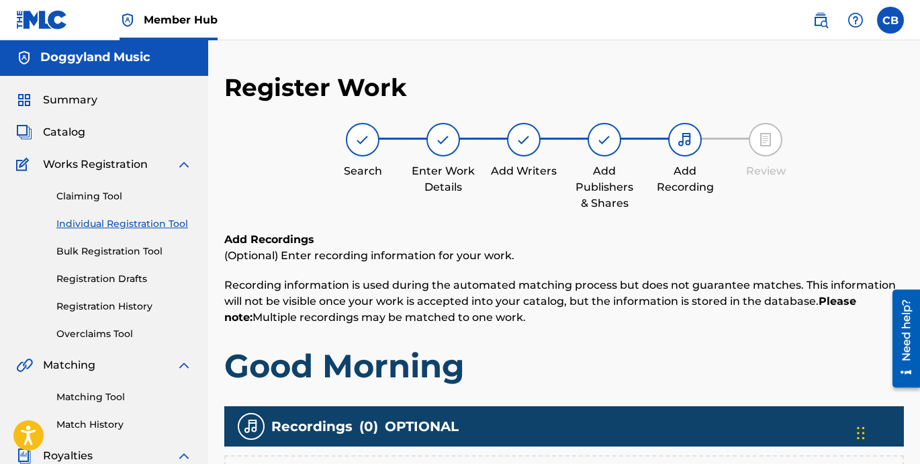
scroll to position [0, 0]
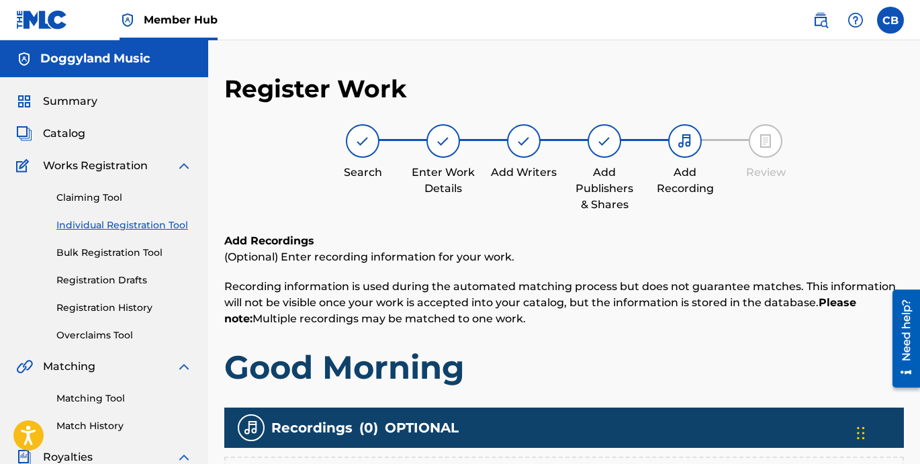
click at [668, 36] on nav "Member Hub CB CB Claude Brooks doggylandtv1@gmail.com Notification Preferences …" at bounding box center [460, 20] width 920 height 40
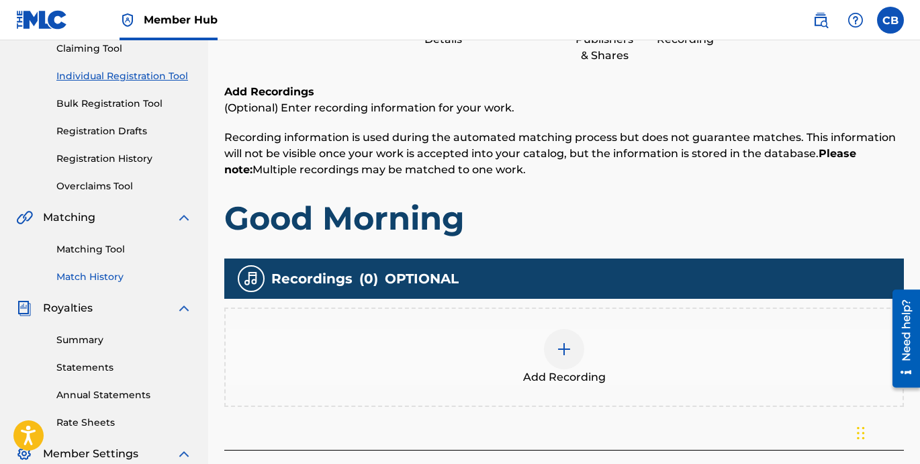
scroll to position [146, 0]
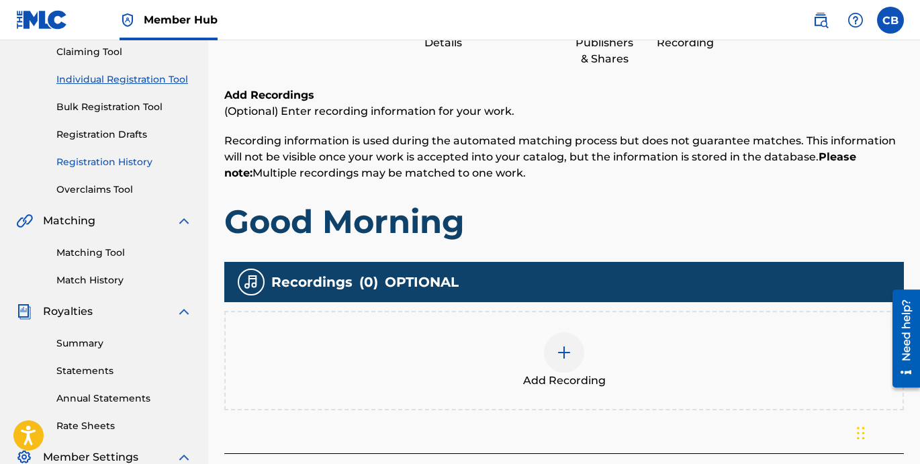
click at [115, 160] on link "Registration History" at bounding box center [124, 162] width 136 height 14
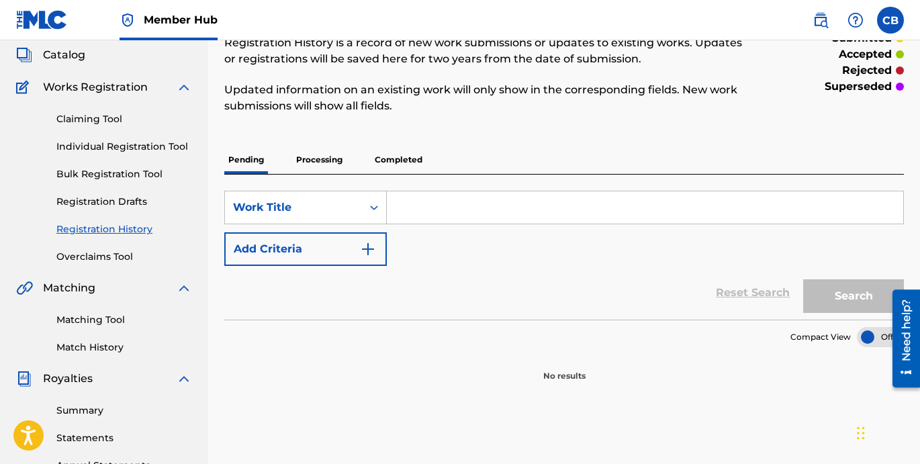
scroll to position [44, 0]
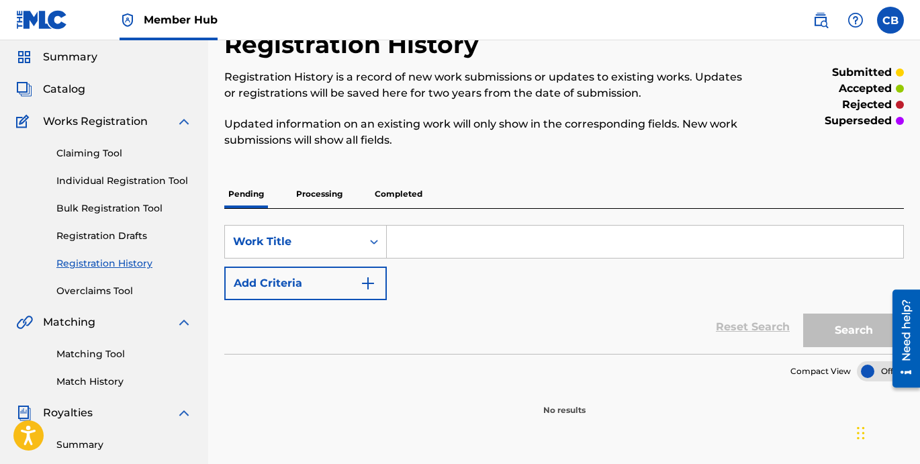
click at [406, 193] on p "Completed" at bounding box center [399, 194] width 56 height 28
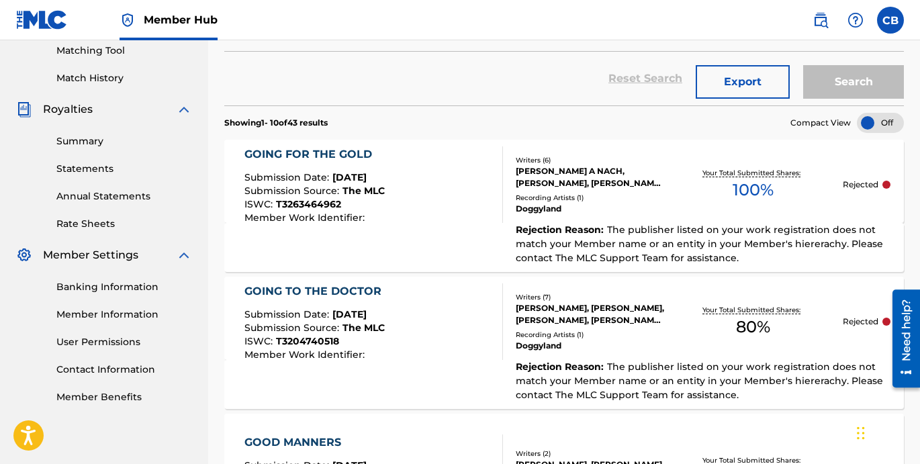
scroll to position [349, 0]
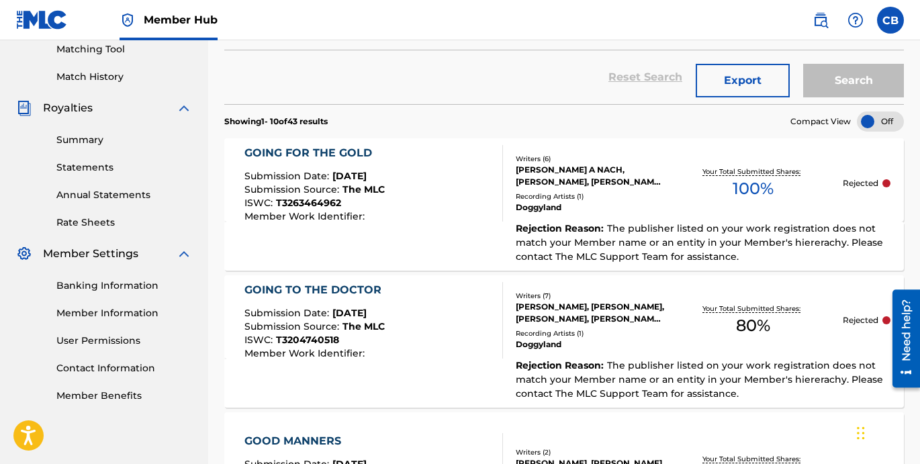
click at [869, 118] on div at bounding box center [880, 122] width 47 height 20
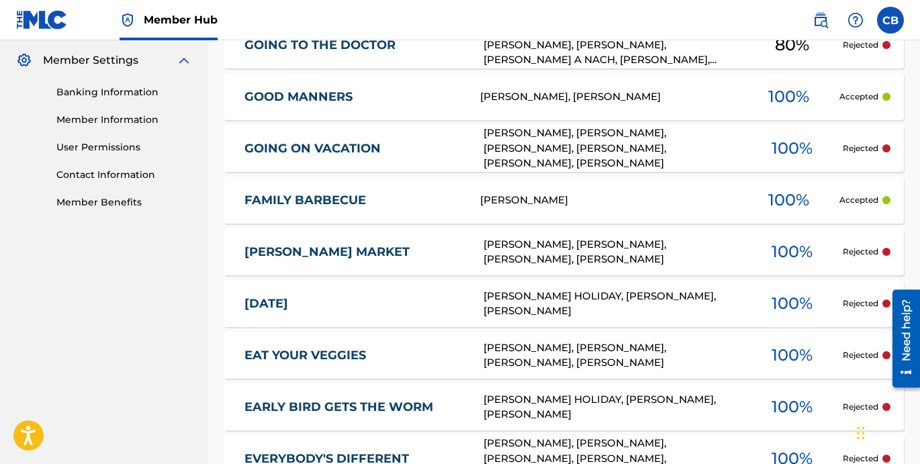
scroll to position [716, 0]
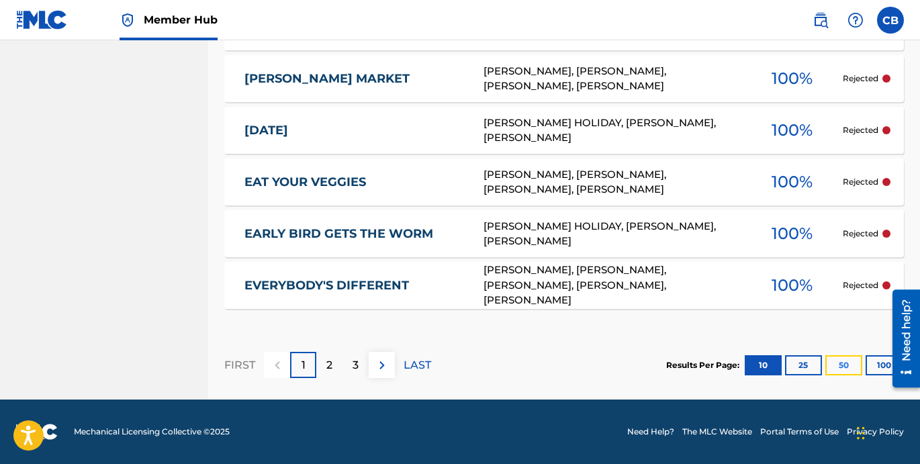
click at [858, 361] on button "50" at bounding box center [844, 365] width 37 height 20
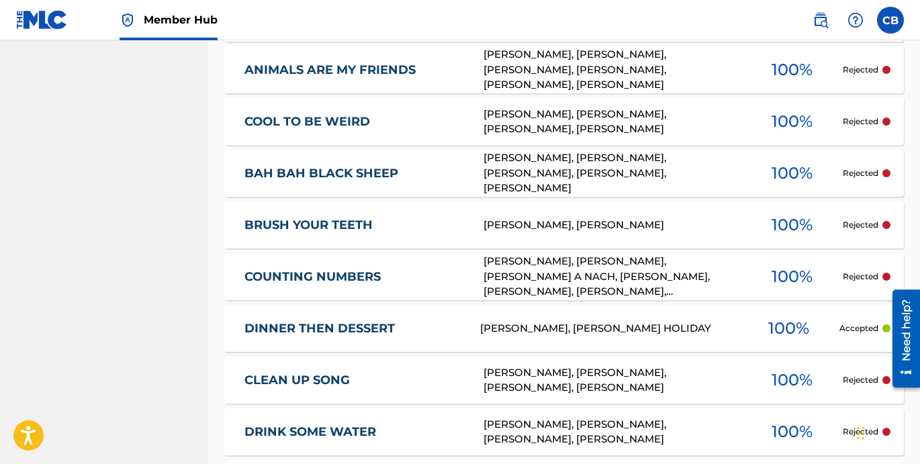
scroll to position [1480, 0]
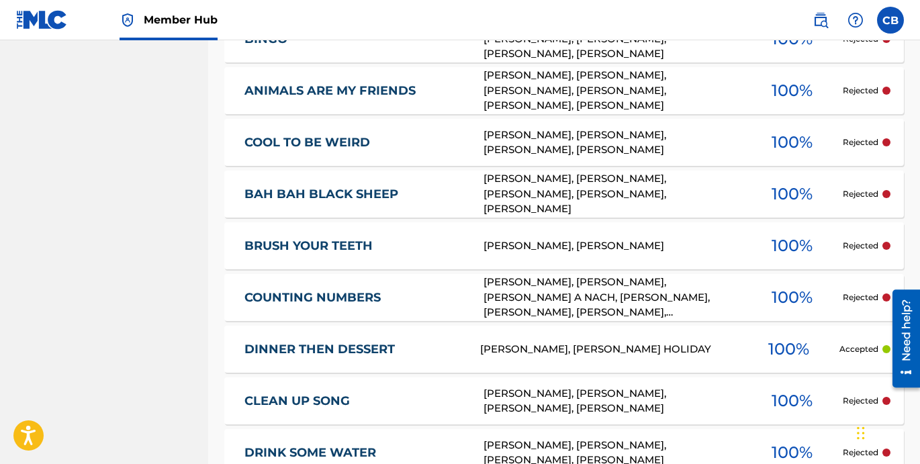
click at [592, 303] on div "ALI ALIMI, WELLINGTON LORA JR., RYAN A NACH, REGINALD DEAN MCCONNEAUGHEY, JARED…" at bounding box center [613, 298] width 259 height 46
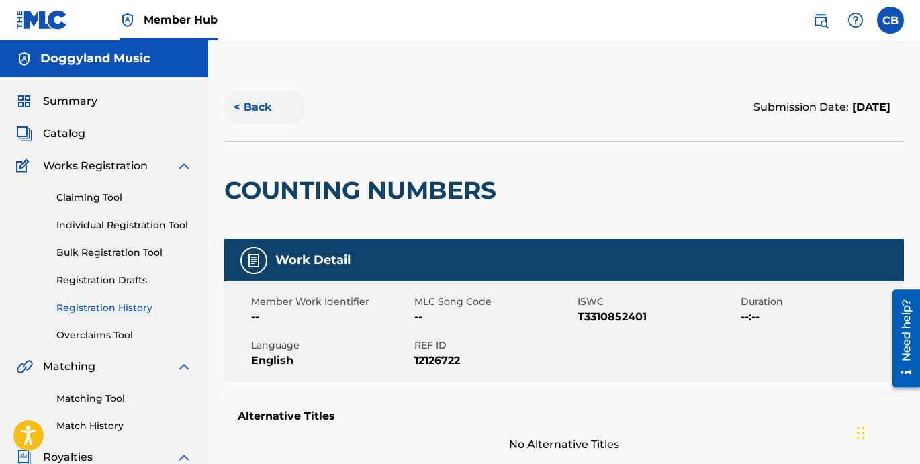
click at [226, 99] on button "< Back" at bounding box center [264, 108] width 81 height 34
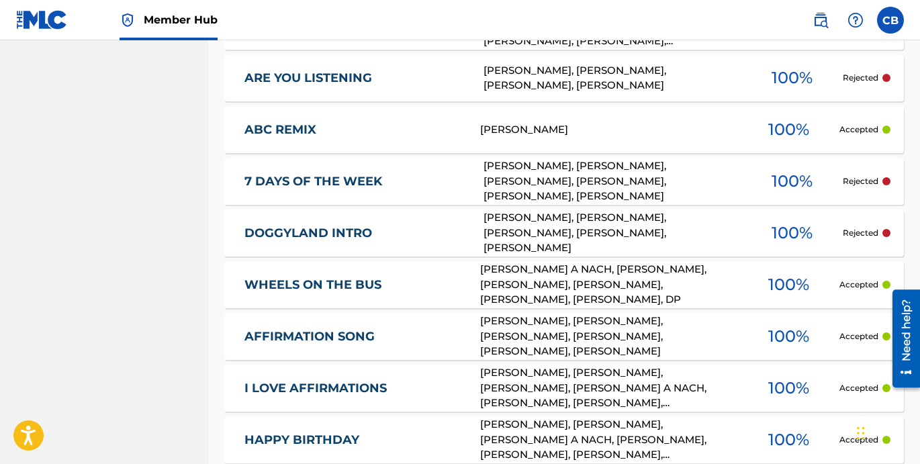
scroll to position [2042, 0]
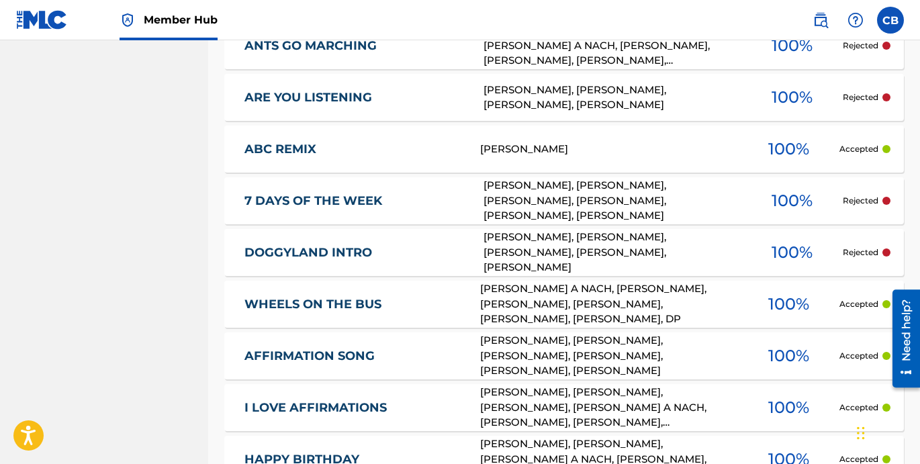
click at [584, 206] on div "CHEVEL BLOUNT, JEFFREY FREEMAN, DEYON DOBSON, ALI ALIMI, JARED ERSKINE, MILENA …" at bounding box center [613, 201] width 259 height 46
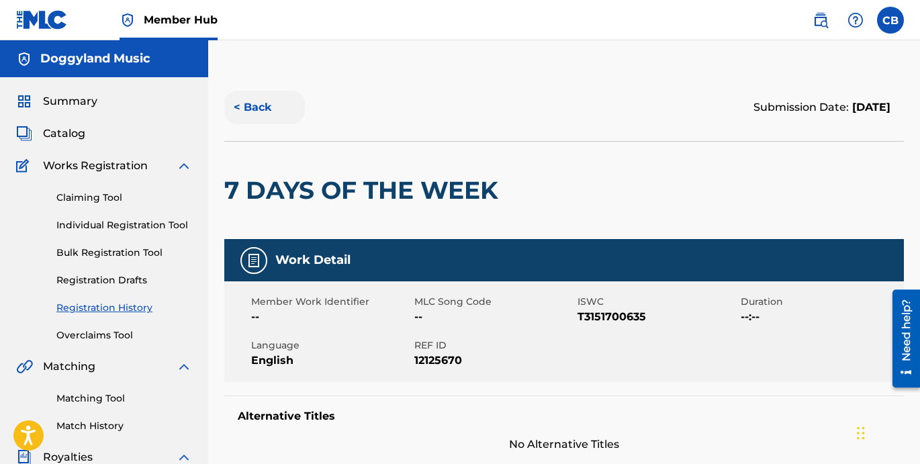
click at [265, 107] on button "< Back" at bounding box center [264, 108] width 81 height 34
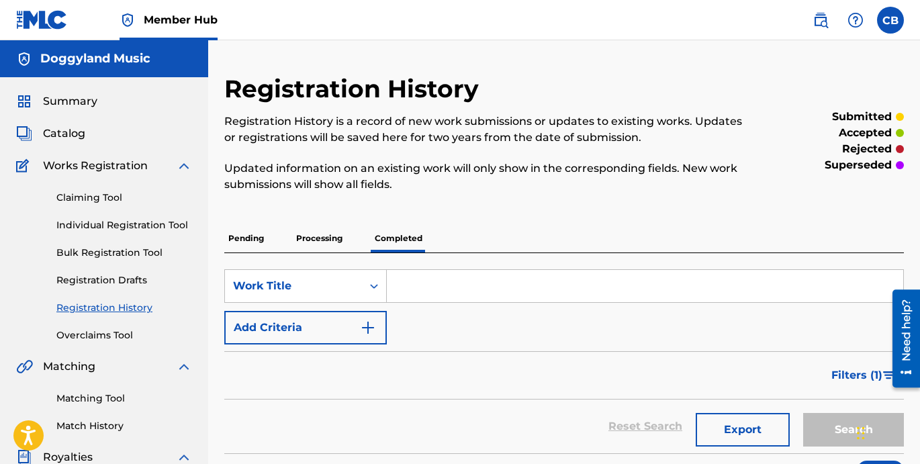
click at [255, 236] on p "Pending" at bounding box center [246, 238] width 44 height 28
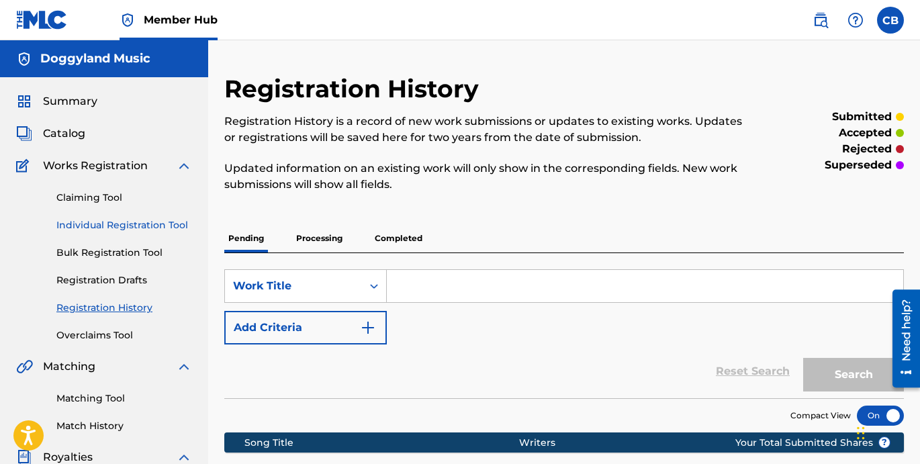
click at [140, 220] on link "Individual Registration Tool" at bounding box center [124, 225] width 136 height 14
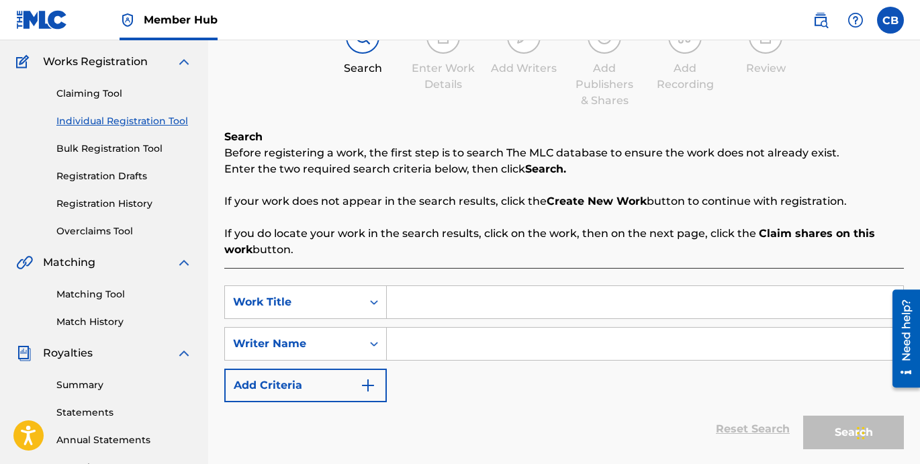
scroll to position [101, 0]
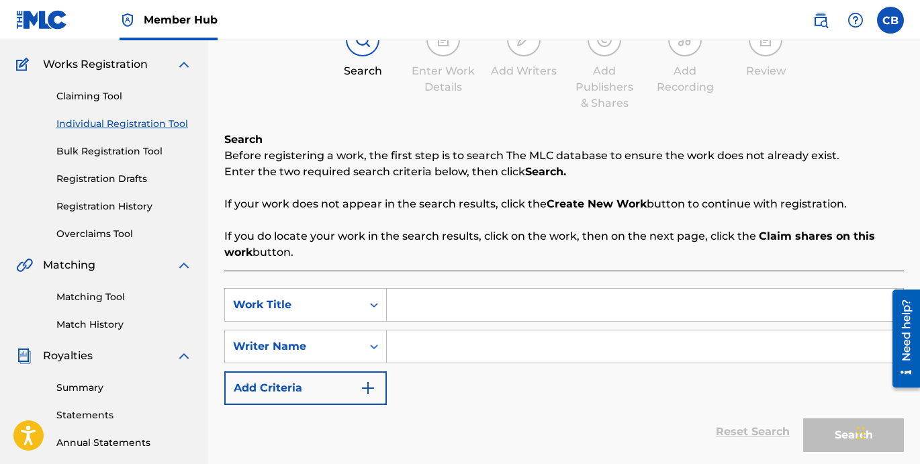
click at [100, 95] on link "Claiming Tool" at bounding box center [124, 96] width 136 height 14
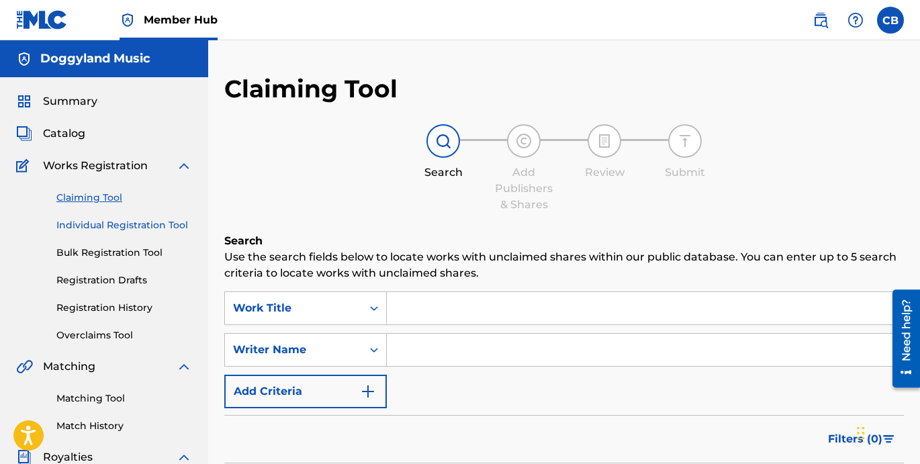
click at [148, 230] on link "Individual Registration Tool" at bounding box center [124, 225] width 136 height 14
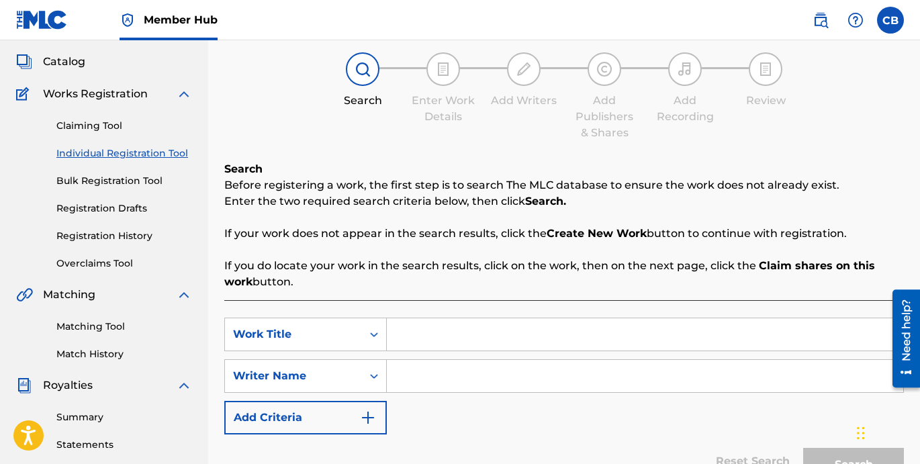
scroll to position [73, 0]
click at [103, 209] on link "Registration Drafts" at bounding box center [124, 208] width 136 height 14
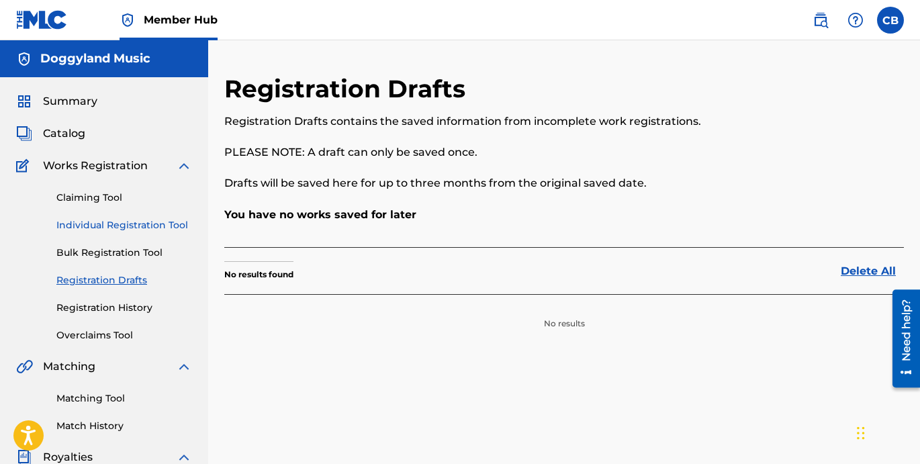
click at [135, 224] on link "Individual Registration Tool" at bounding box center [124, 225] width 136 height 14
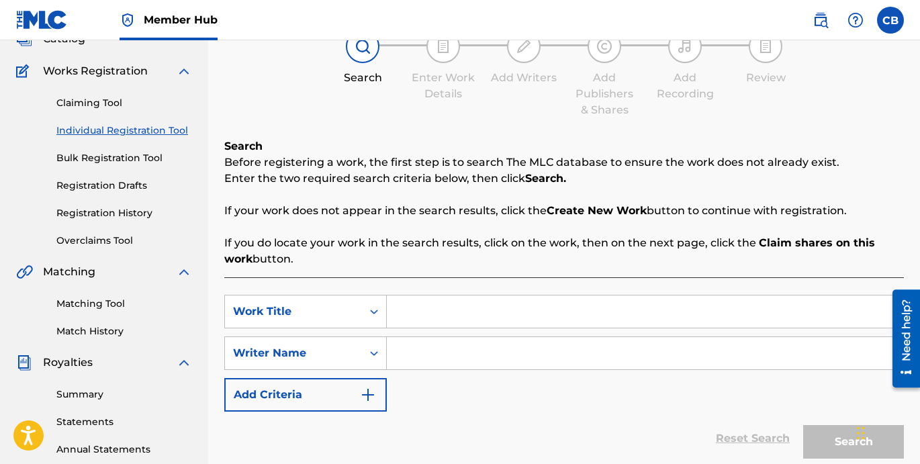
scroll to position [100, 0]
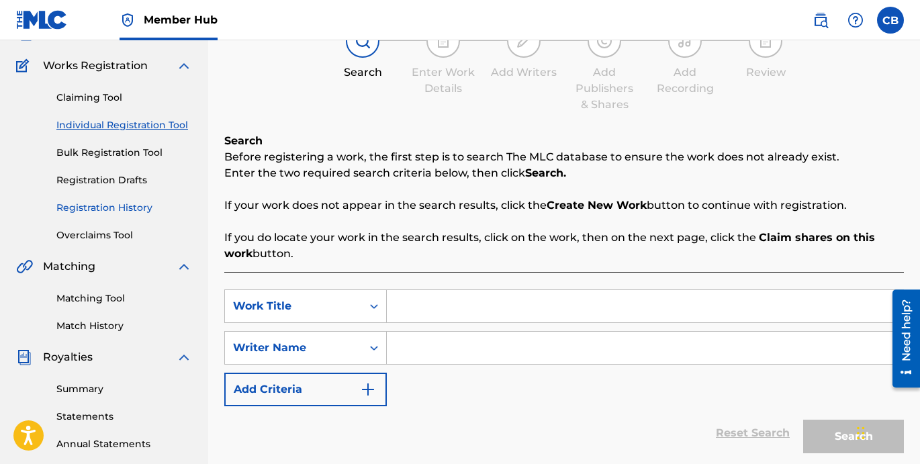
click at [130, 210] on link "Registration History" at bounding box center [124, 208] width 136 height 14
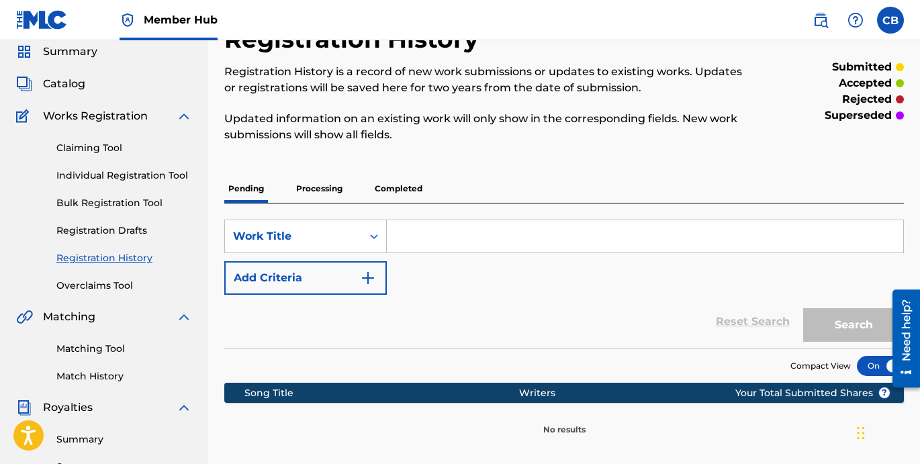
scroll to position [50, 0]
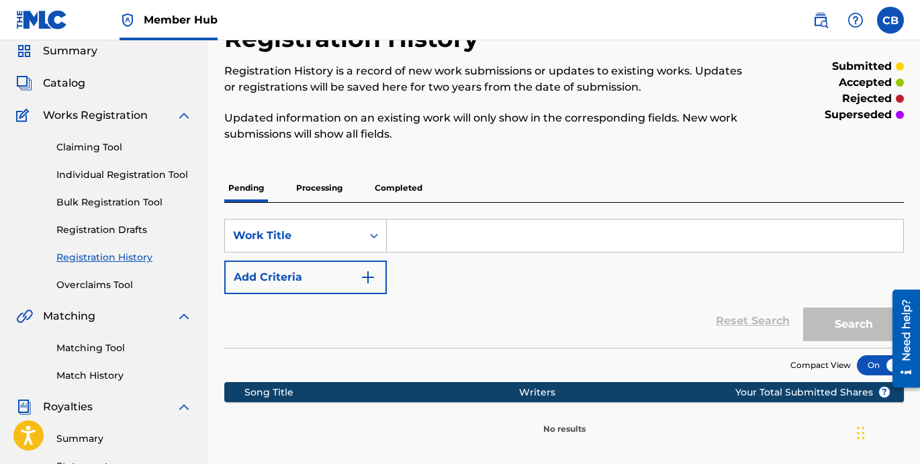
click at [388, 182] on p "Completed" at bounding box center [399, 188] width 56 height 28
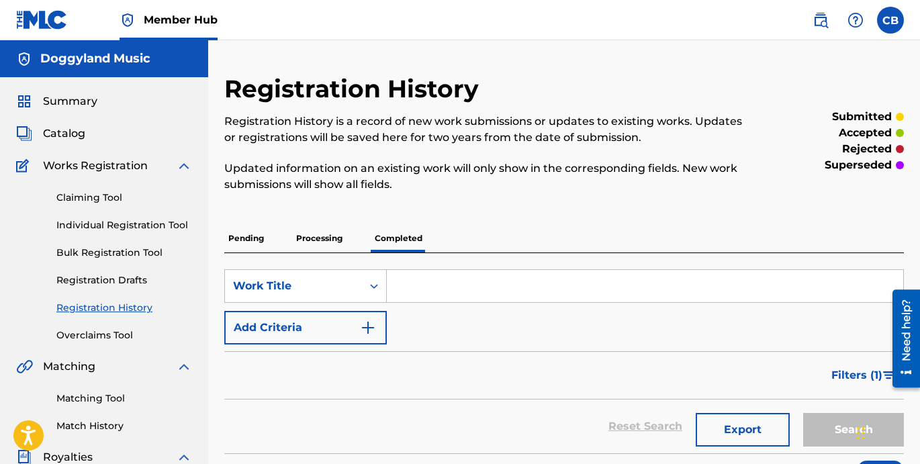
scroll to position [716, 0]
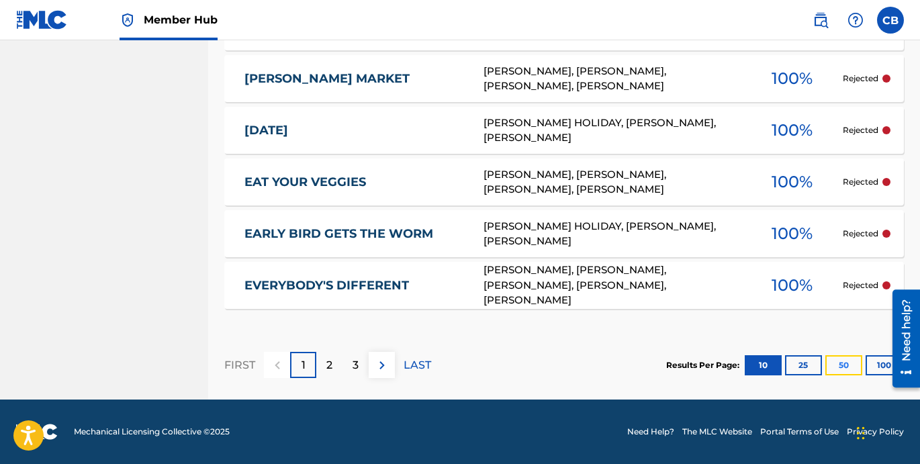
click at [840, 369] on button "50" at bounding box center [844, 365] width 37 height 20
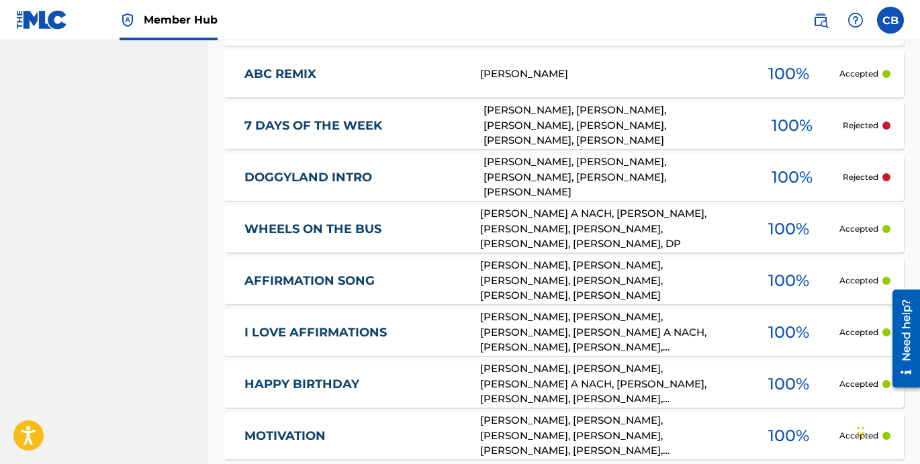
scroll to position [2080, 0]
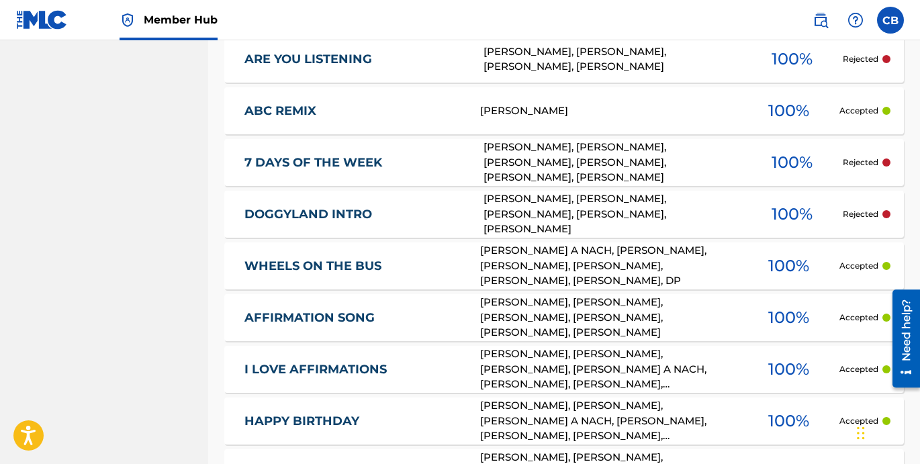
click at [385, 164] on link "7 DAYS OF THE WEEK" at bounding box center [354, 162] width 221 height 15
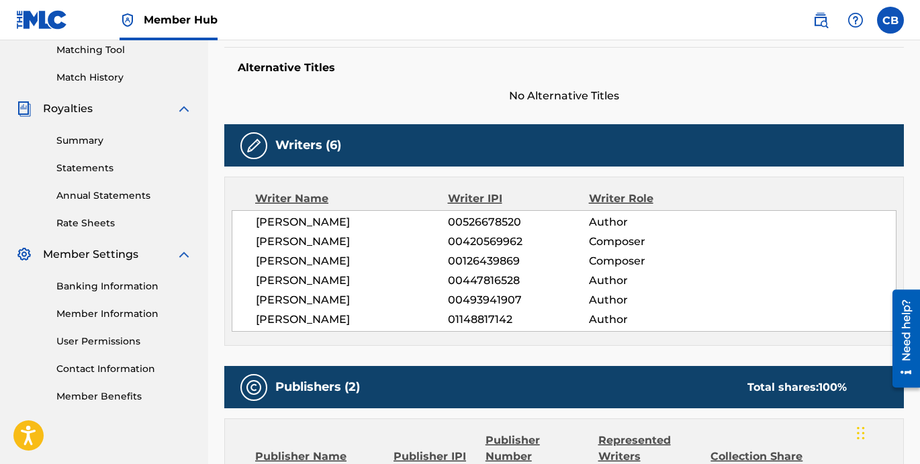
scroll to position [350, 0]
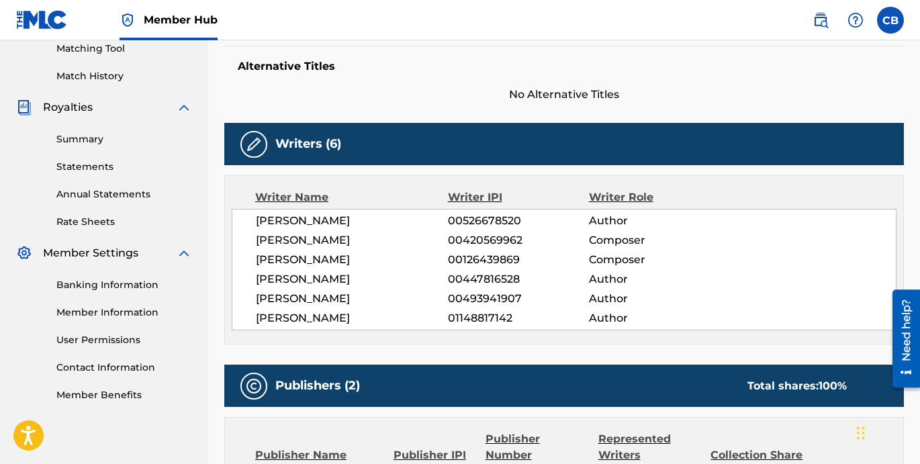
click at [258, 147] on img at bounding box center [254, 144] width 16 height 16
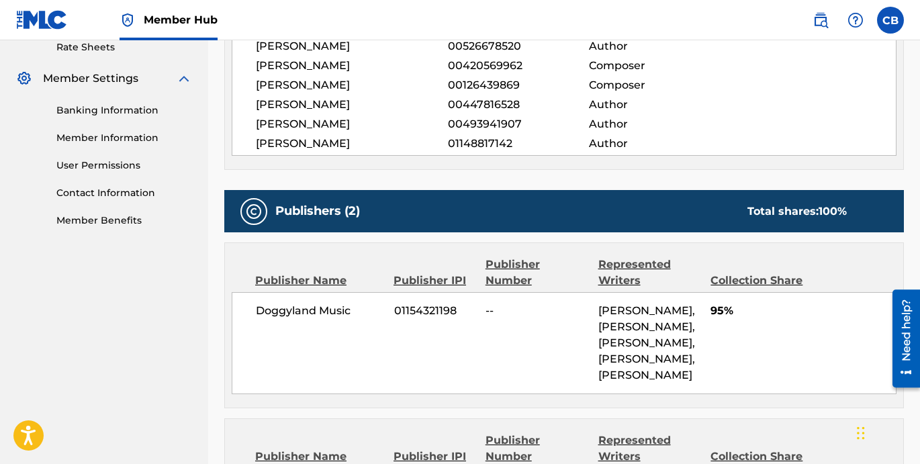
scroll to position [524, 0]
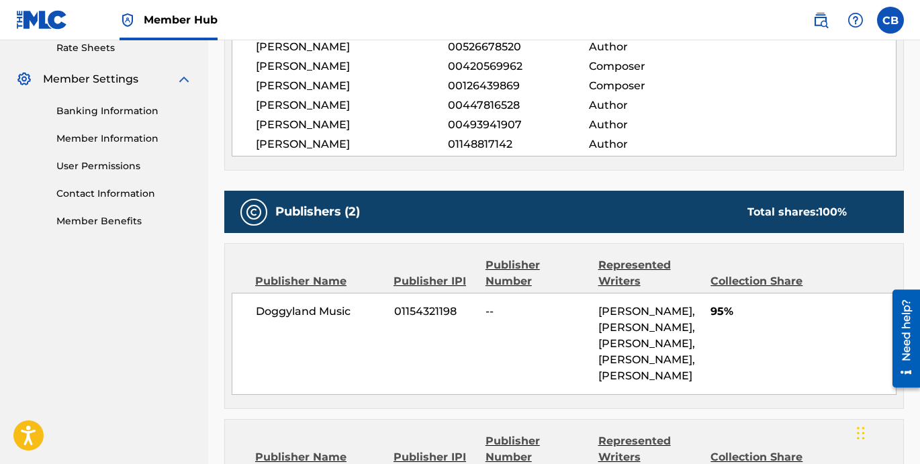
click at [268, 205] on div "Publishers (2) Total shares: 100 %" at bounding box center [564, 212] width 680 height 42
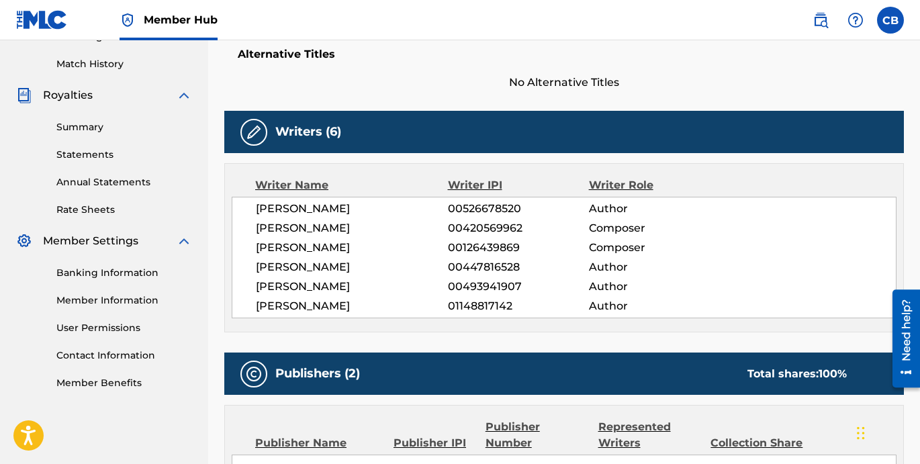
scroll to position [361, 0]
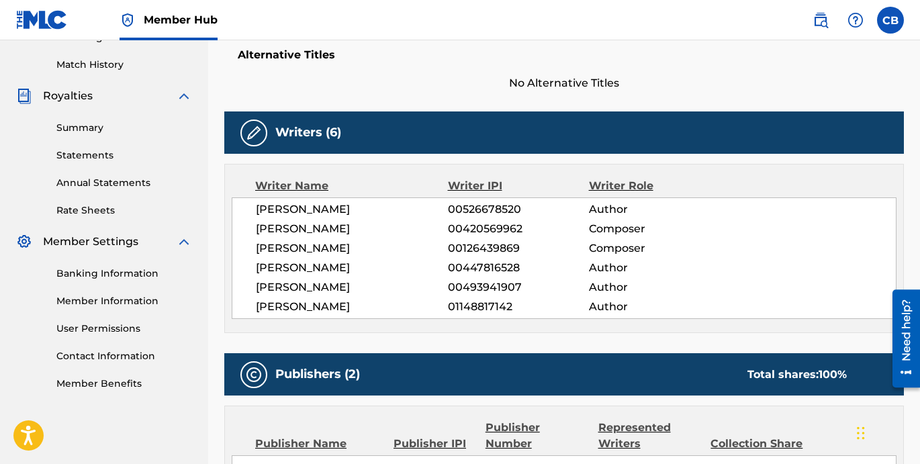
click at [302, 139] on h5 "Writers (6)" at bounding box center [308, 132] width 66 height 15
click at [339, 226] on span "JEFFREY FREEMAN" at bounding box center [352, 229] width 192 height 16
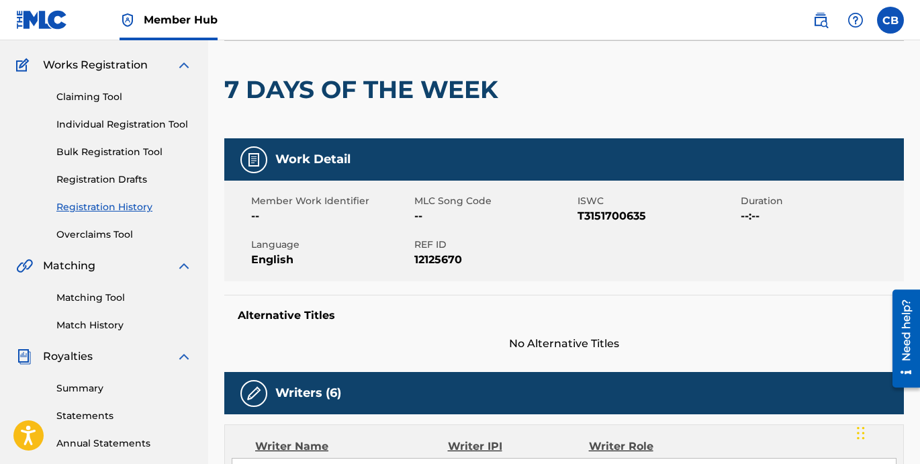
scroll to position [0, 0]
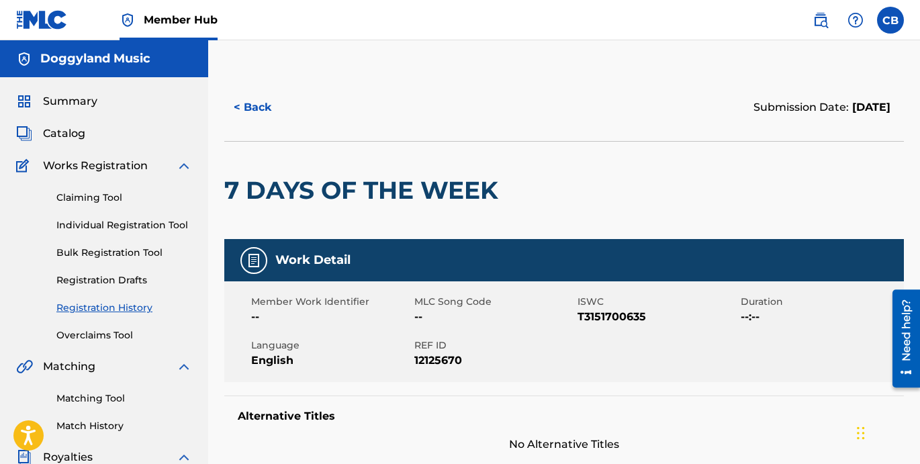
click at [308, 250] on div "Work Detail" at bounding box center [564, 260] width 680 height 42
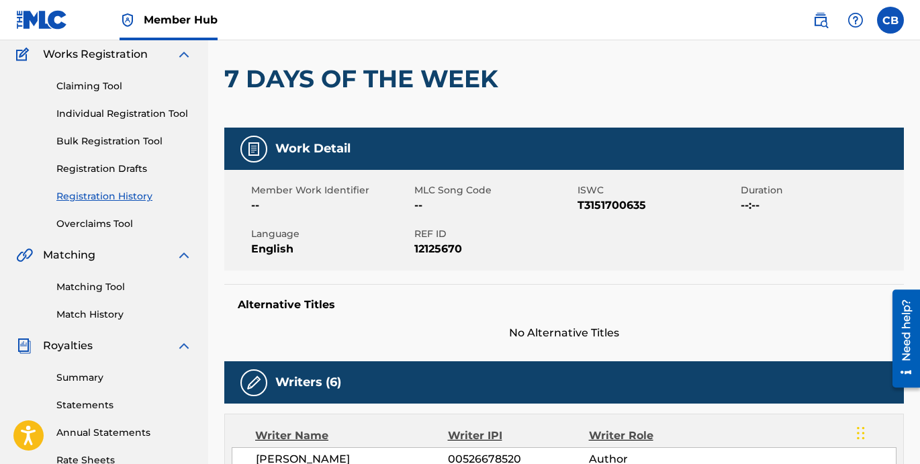
scroll to position [108, 0]
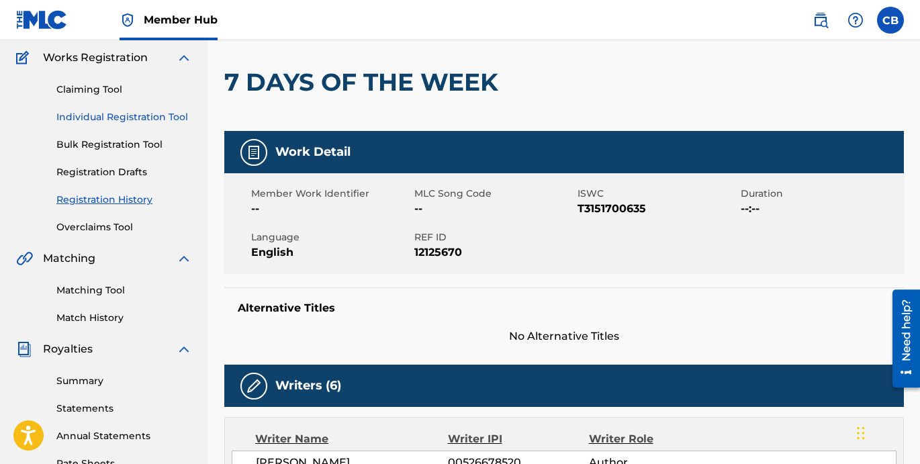
click at [123, 117] on link "Individual Registration Tool" at bounding box center [124, 117] width 136 height 14
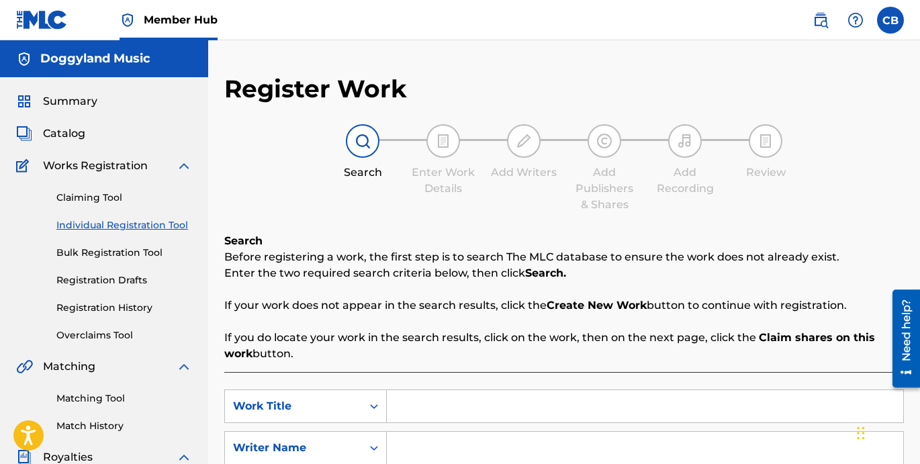
scroll to position [236, 0]
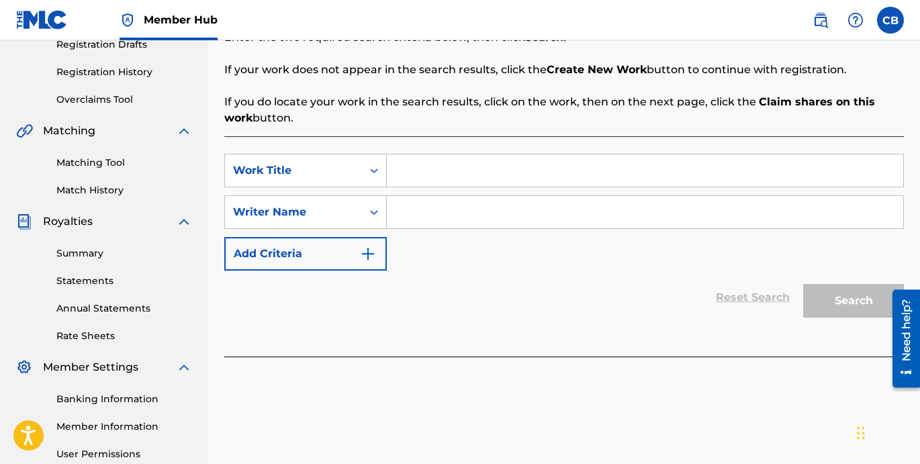
click at [476, 173] on input "Search Form" at bounding box center [645, 170] width 517 height 32
type input "7 Days Of The Week"
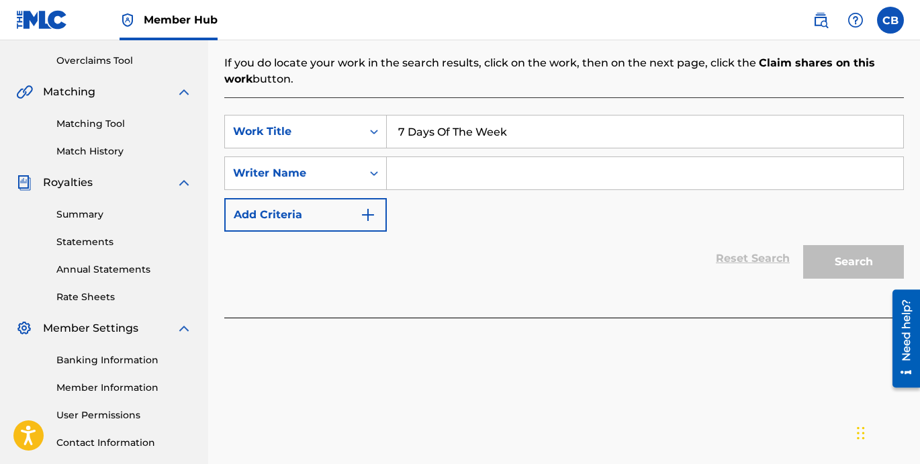
scroll to position [279, 0]
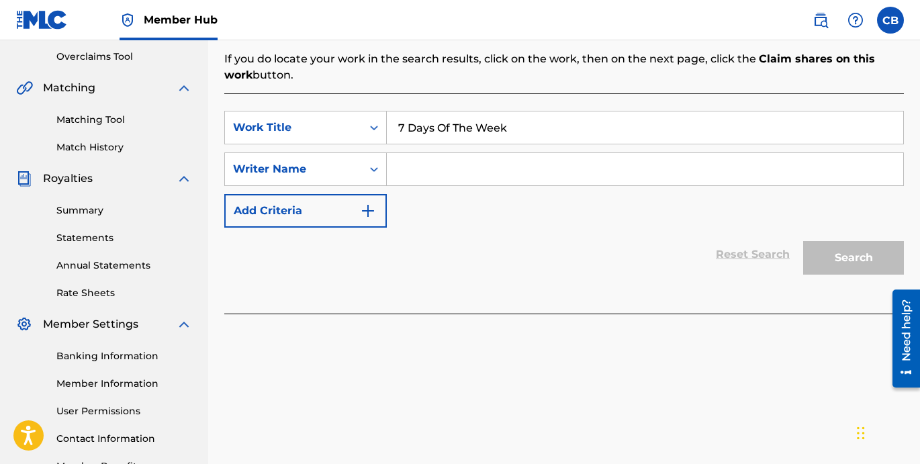
click at [451, 154] on input "Search Form" at bounding box center [645, 169] width 517 height 32
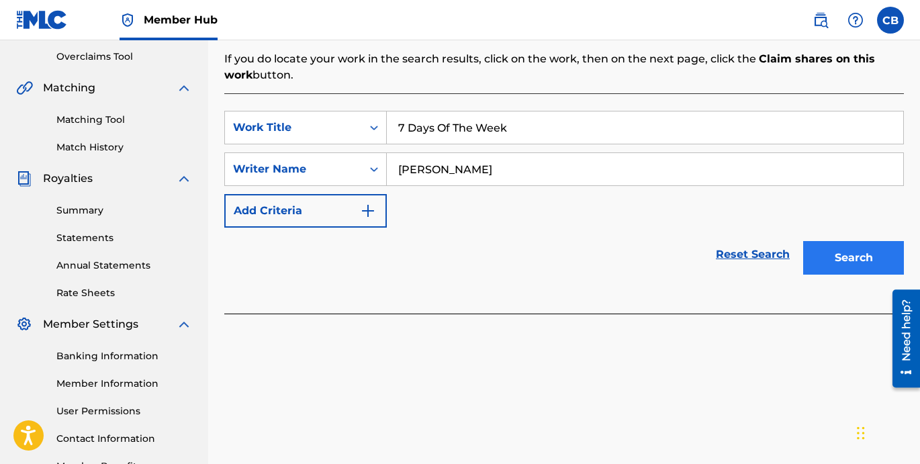
type input "Chevel Blount"
click at [824, 264] on button "Search" at bounding box center [853, 258] width 101 height 34
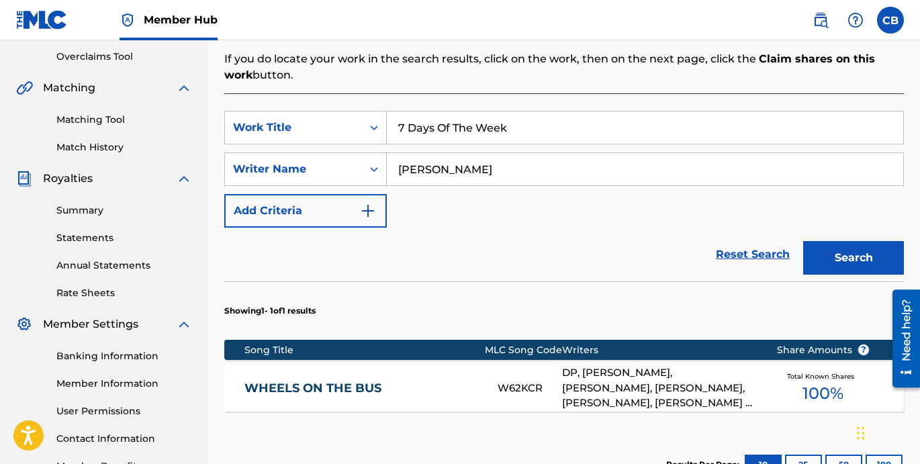
scroll to position [455, 0]
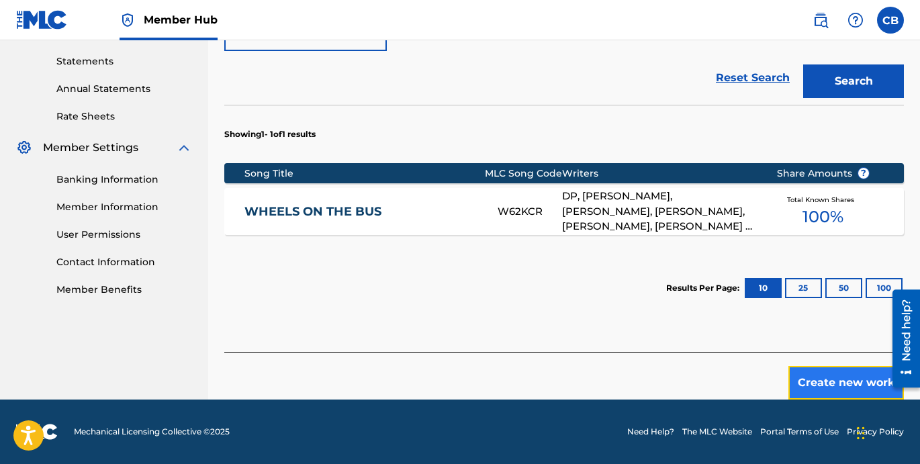
click at [834, 384] on button "Create new work" at bounding box center [847, 383] width 116 height 34
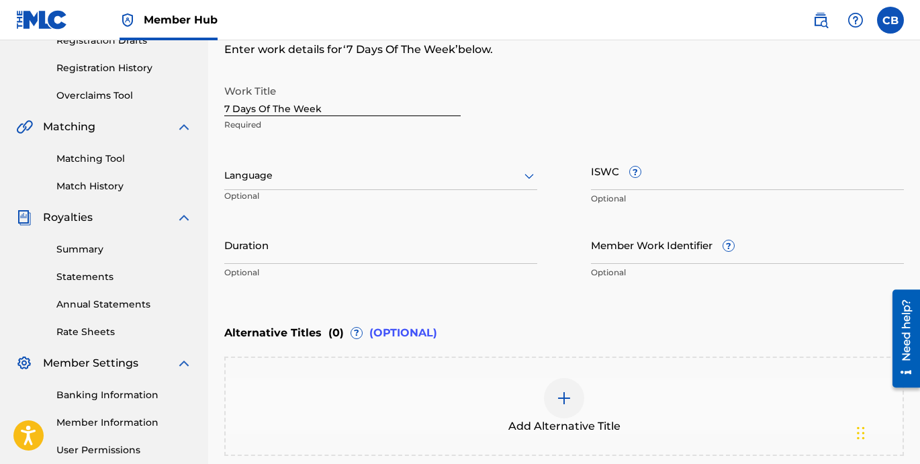
scroll to position [197, 0]
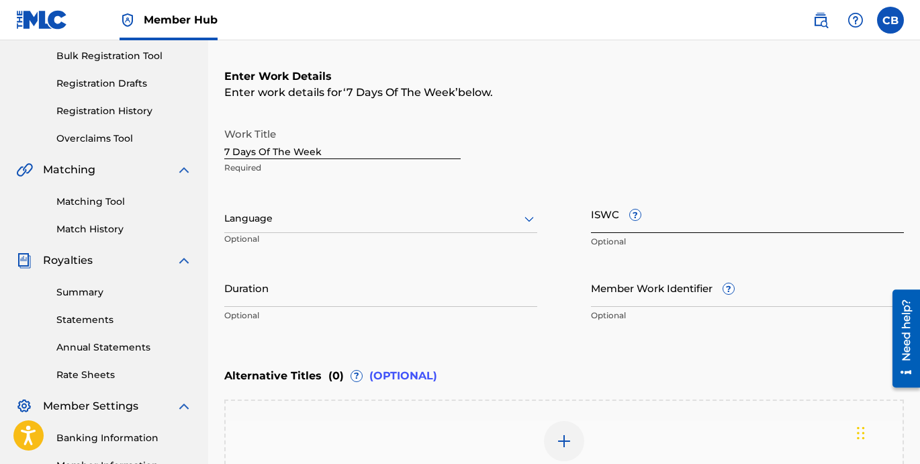
click at [647, 226] on input "ISWC ?" at bounding box center [747, 214] width 313 height 38
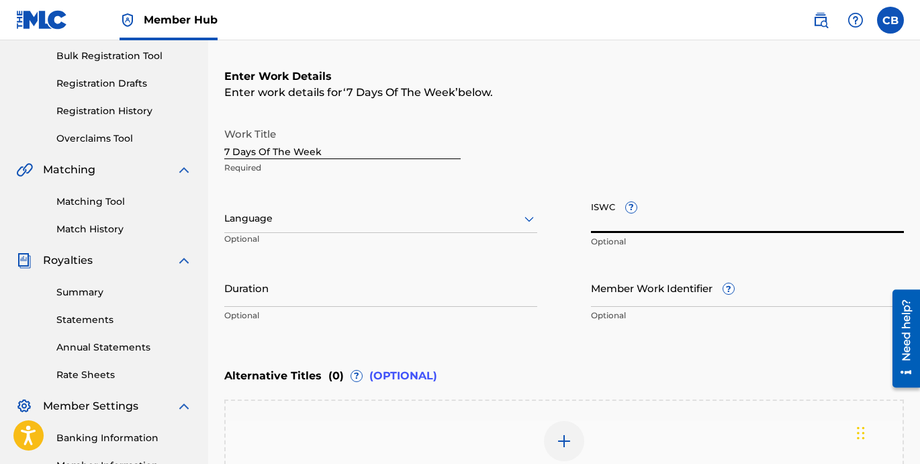
paste input "T3151700635"
click at [668, 228] on input "T3151700635" at bounding box center [747, 214] width 313 height 38
paste input "-315.170.063-"
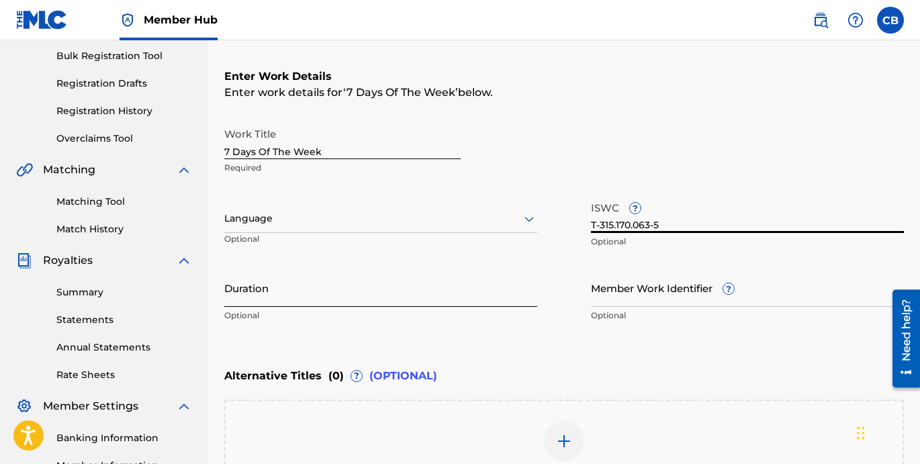
scroll to position [377, 0]
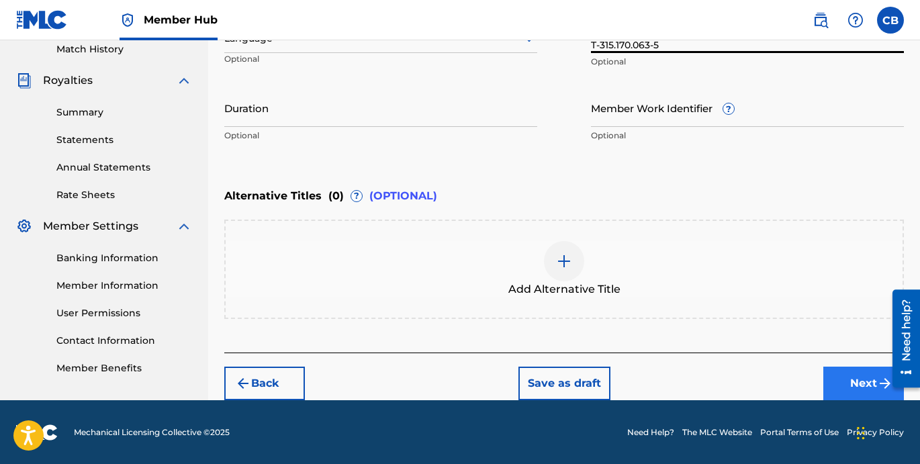
type input "T-315.170.063-5"
click at [853, 386] on button "Next" at bounding box center [864, 384] width 81 height 34
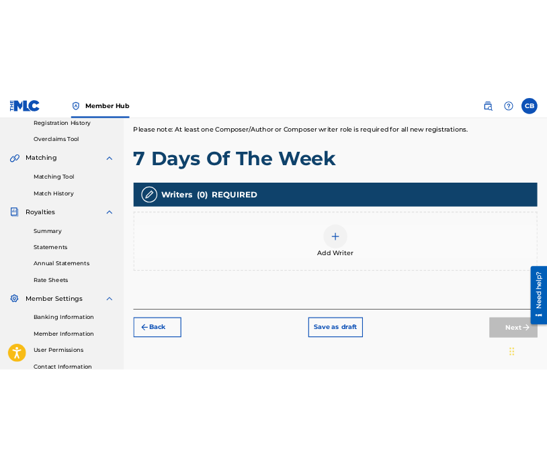
scroll to position [341, 0]
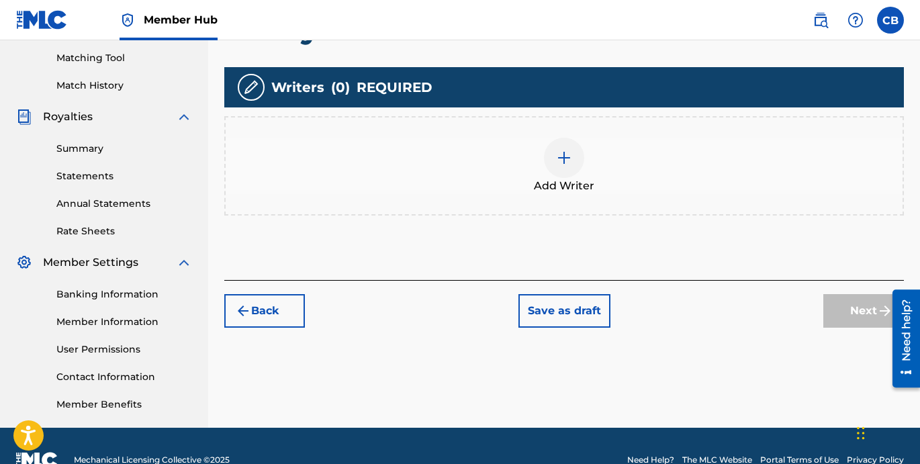
click at [568, 167] on div at bounding box center [564, 158] width 40 height 40
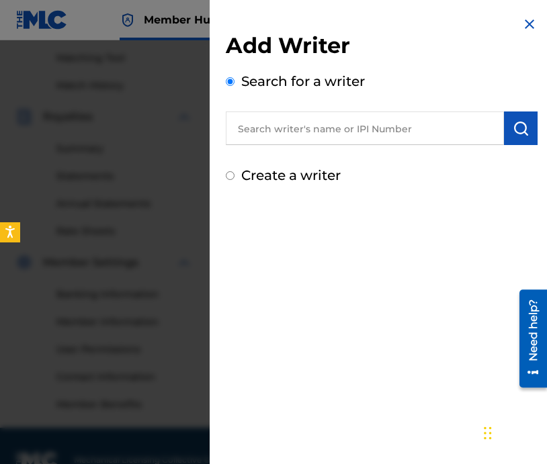
click at [326, 134] on input "text" at bounding box center [365, 129] width 278 height 34
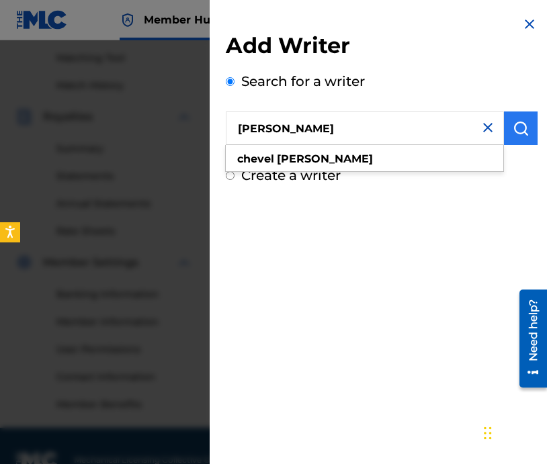
type input "Chevel Blount"
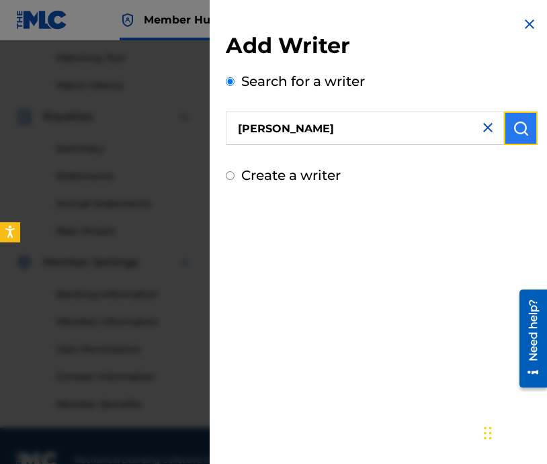
click at [517, 131] on img "submit" at bounding box center [521, 128] width 16 height 16
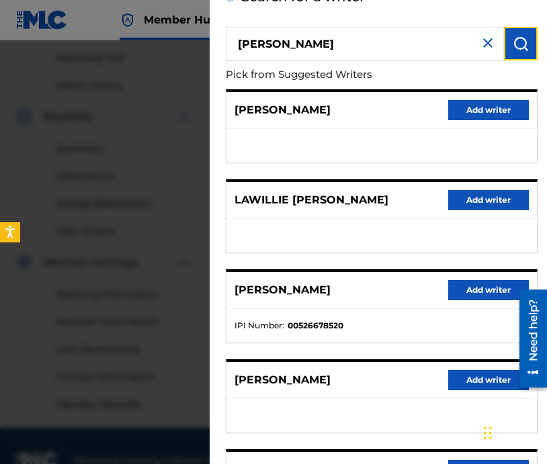
scroll to position [228, 0]
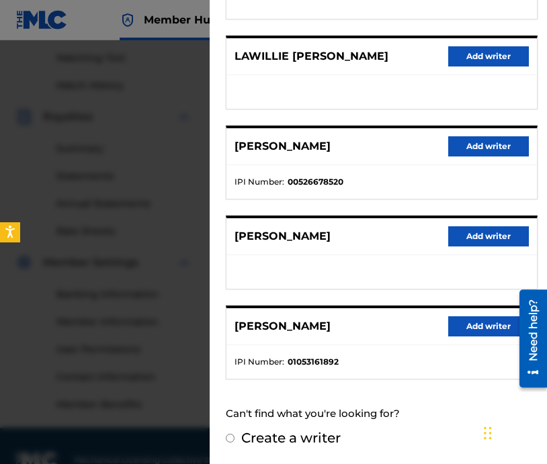
click at [232, 438] on input "Create a writer" at bounding box center [230, 438] width 9 height 9
radio input "false"
radio input "true"
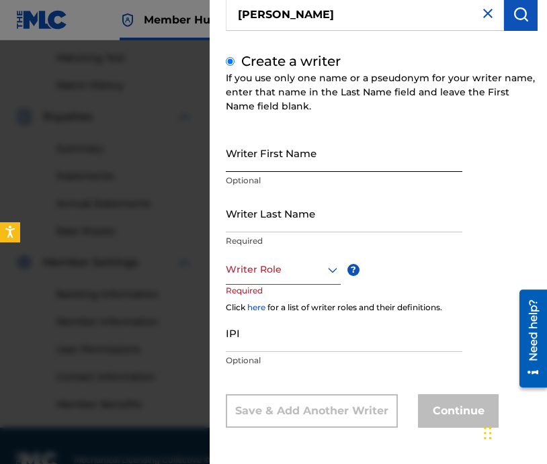
click at [318, 161] on input "Writer First Name" at bounding box center [344, 153] width 236 height 38
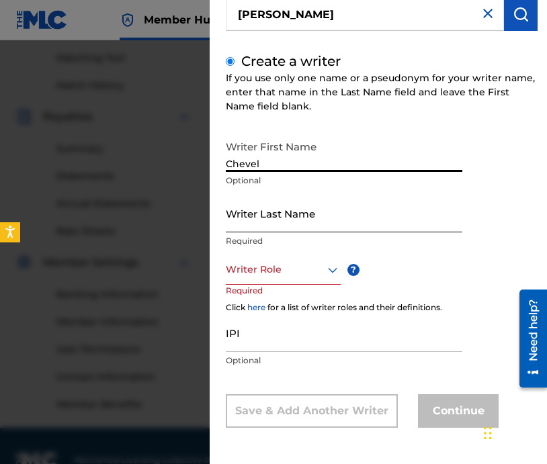
type input "Chevel"
click at [317, 227] on input "Writer Last Name" at bounding box center [344, 213] width 236 height 38
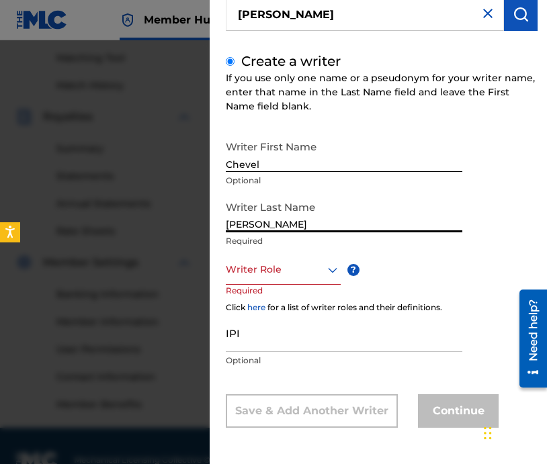
type input "Blount"
click at [307, 277] on div at bounding box center [283, 269] width 115 height 17
click at [263, 270] on div at bounding box center [283, 269] width 115 height 17
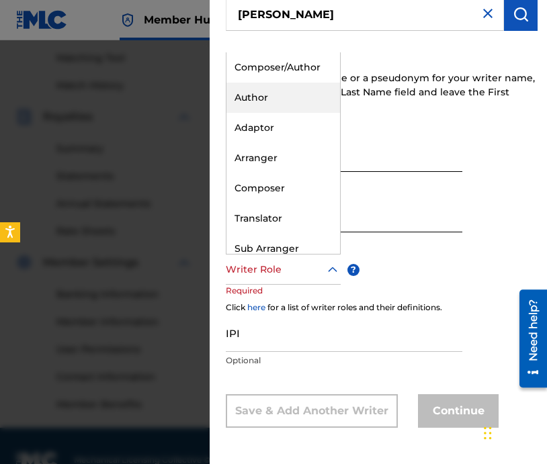
click at [274, 101] on div "Author" at bounding box center [283, 98] width 114 height 30
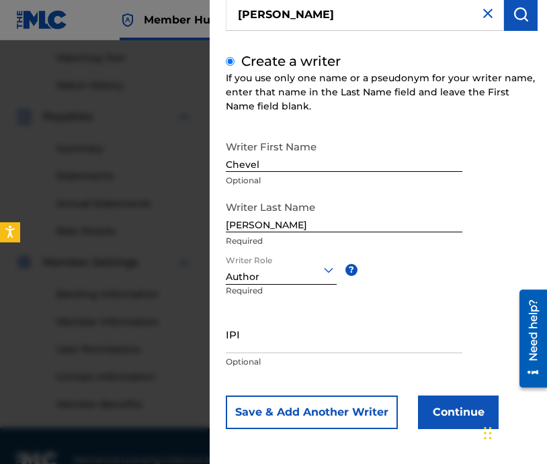
scroll to position [116, 0]
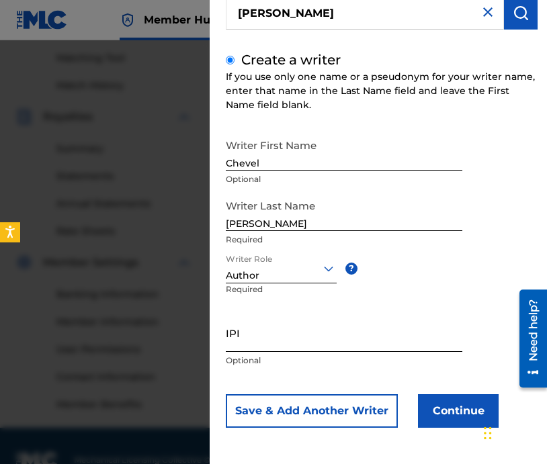
click at [309, 335] on input "IPI" at bounding box center [344, 333] width 236 height 38
paste input "00526678324"
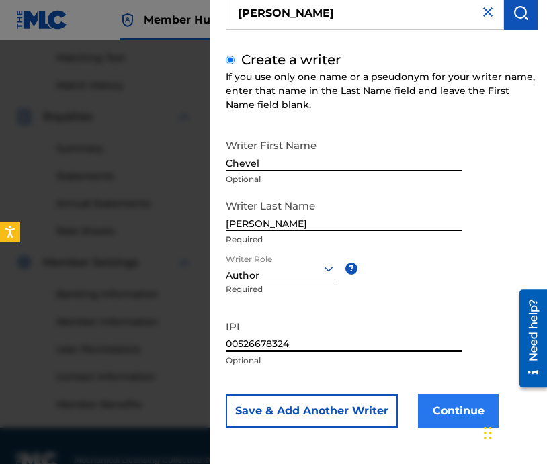
type input "00526678324"
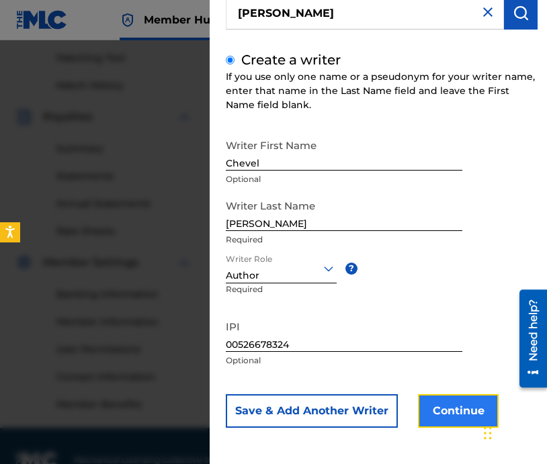
click at [450, 413] on button "Continue" at bounding box center [458, 411] width 81 height 34
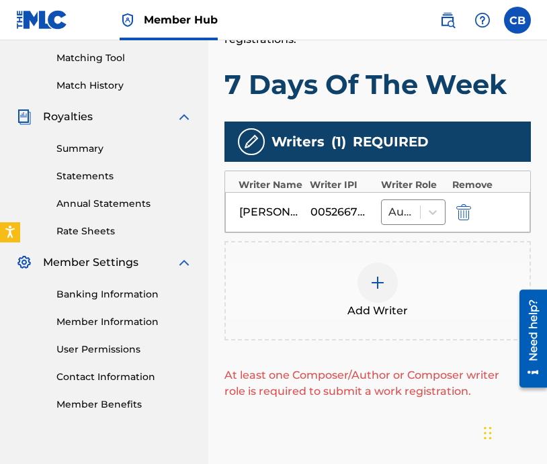
click at [388, 285] on div at bounding box center [377, 283] width 40 height 40
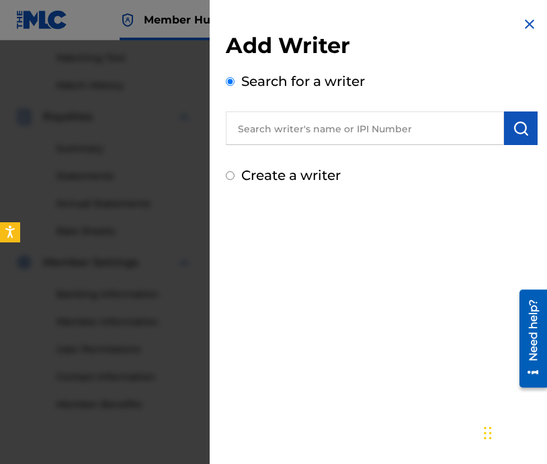
click at [362, 135] on input "text" at bounding box center [365, 129] width 278 height 34
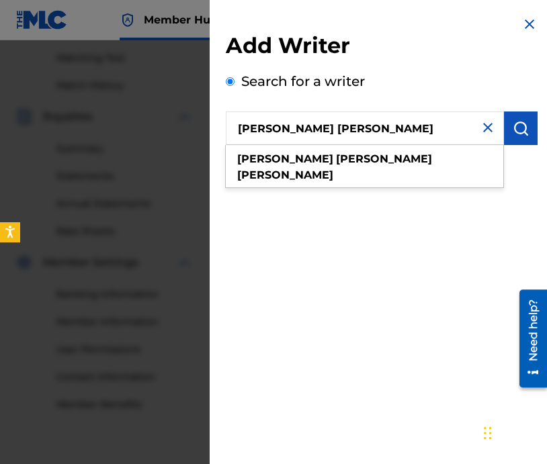
type input "Jeffrey joseph freeman"
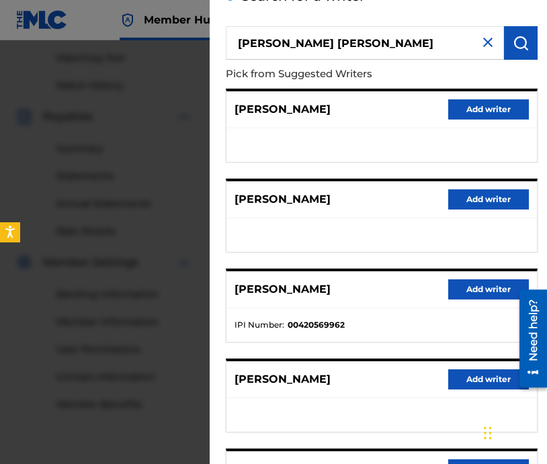
scroll to position [228, 0]
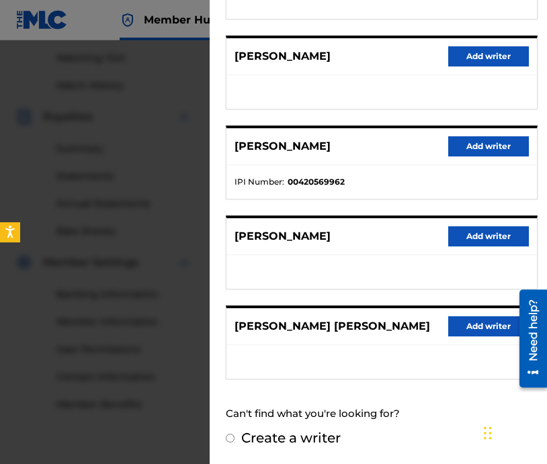
click at [232, 435] on input "Create a writer" at bounding box center [230, 438] width 9 height 9
radio input "false"
radio input "true"
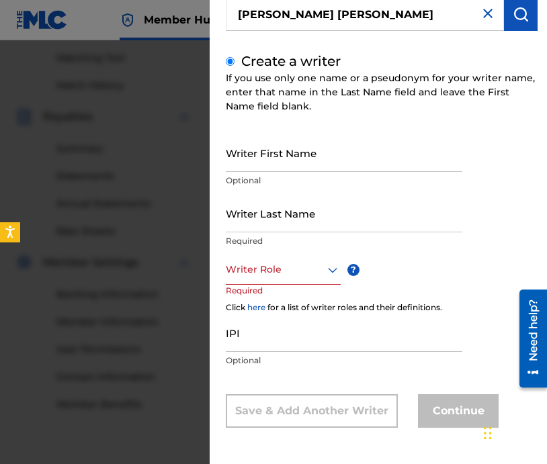
scroll to position [114, 0]
click at [288, 267] on div at bounding box center [283, 269] width 115 height 17
click at [281, 266] on div at bounding box center [283, 269] width 115 height 17
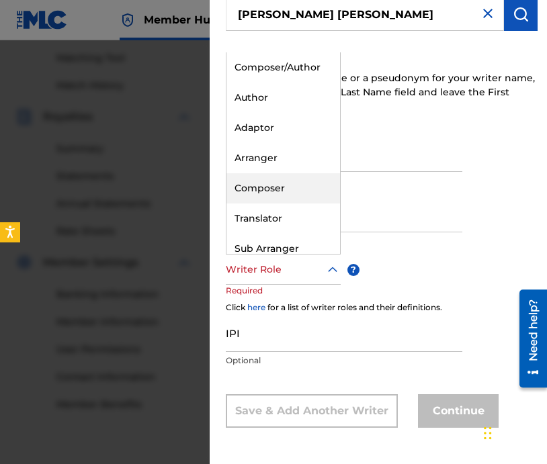
click at [276, 185] on div "Composer" at bounding box center [283, 188] width 114 height 30
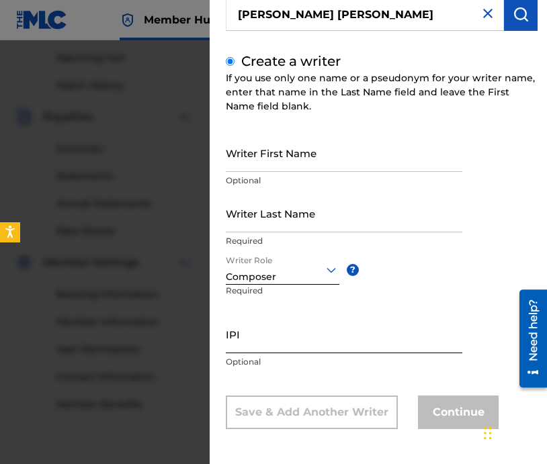
scroll to position [116, 0]
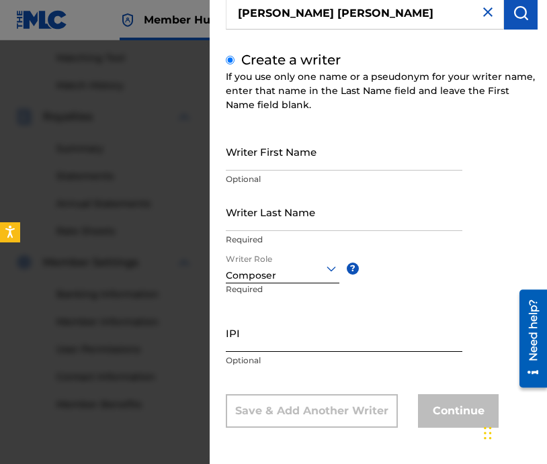
click at [269, 339] on input "IPI" at bounding box center [344, 333] width 236 height 38
paste input "00420569668"
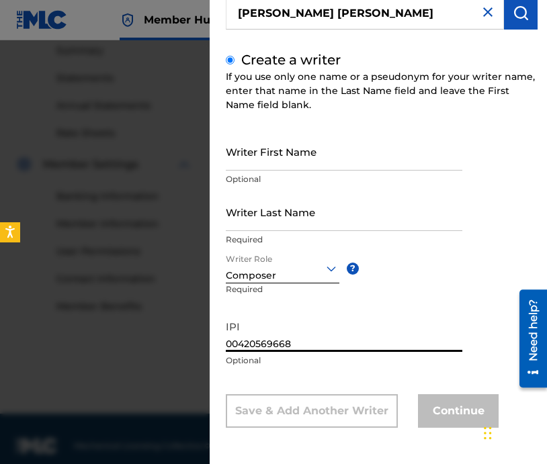
scroll to position [451, 0]
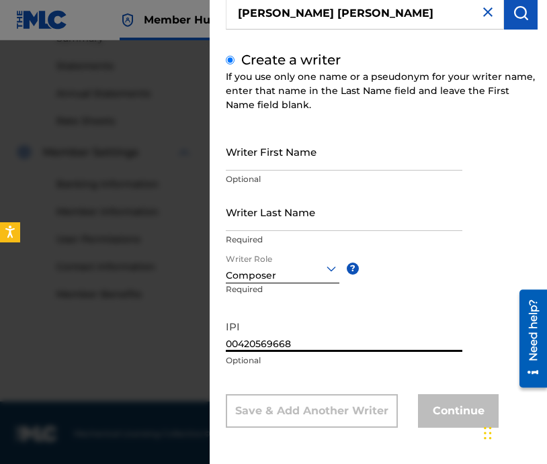
type input "00420569668"
click at [371, 366] on p "Optional" at bounding box center [344, 361] width 236 height 12
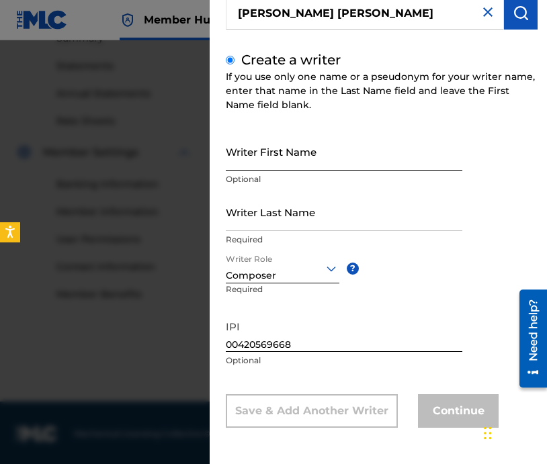
click at [283, 156] on input "Writer First Name" at bounding box center [344, 151] width 236 height 38
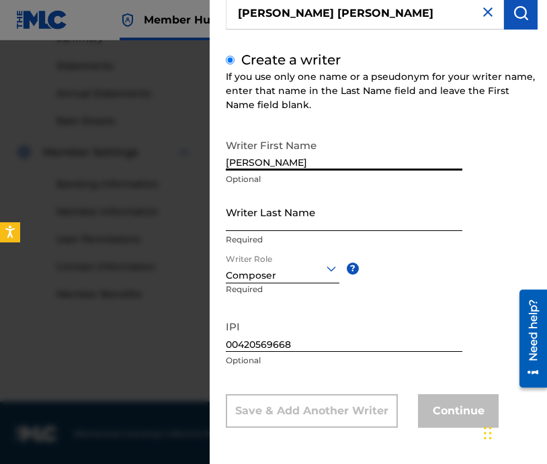
type input "Jeffrey"
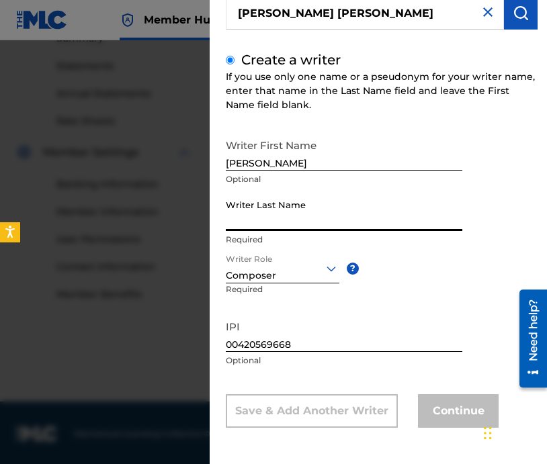
click at [282, 216] on input "Writer Last Name" at bounding box center [344, 212] width 236 height 38
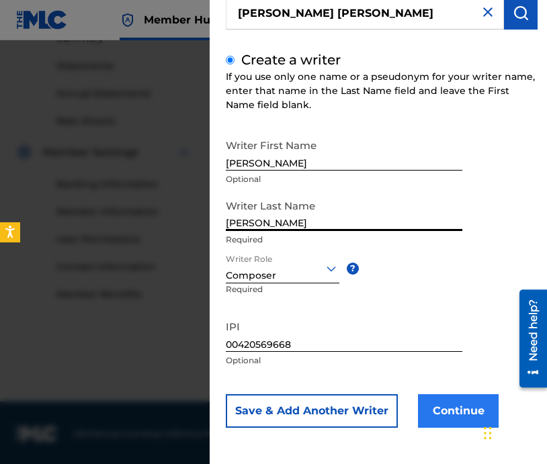
type input "Freeman"
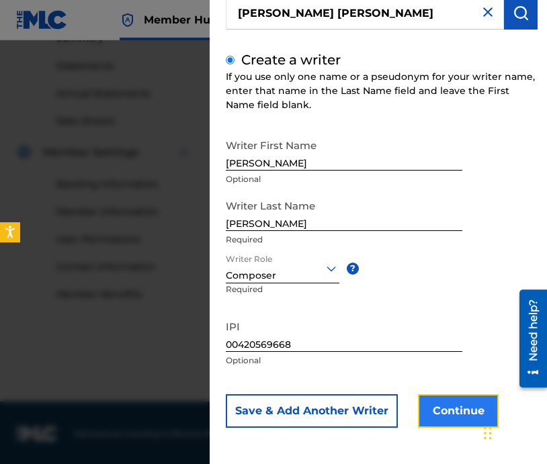
click at [451, 416] on button "Continue" at bounding box center [458, 411] width 81 height 34
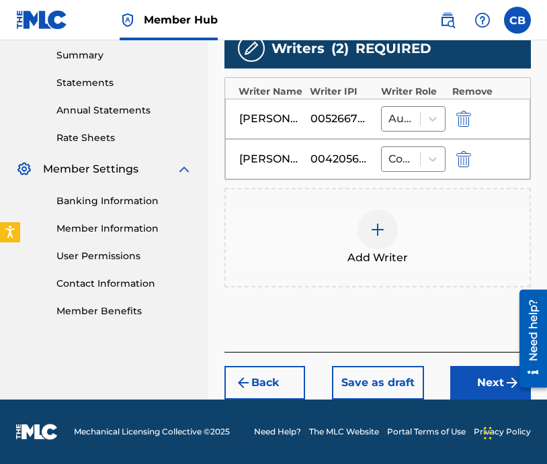
scroll to position [434, 0]
click at [359, 228] on div at bounding box center [377, 230] width 40 height 40
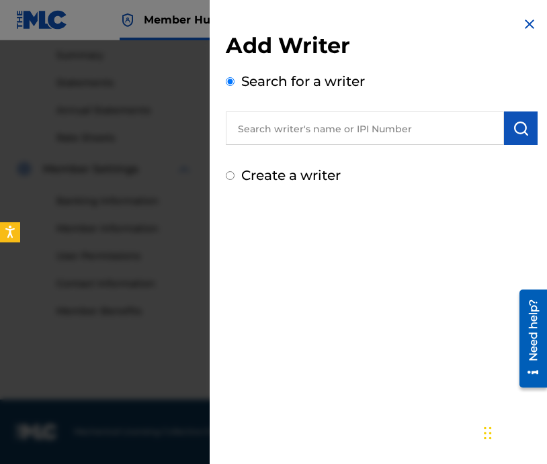
click at [363, 135] on input "text" at bounding box center [365, 129] width 278 height 34
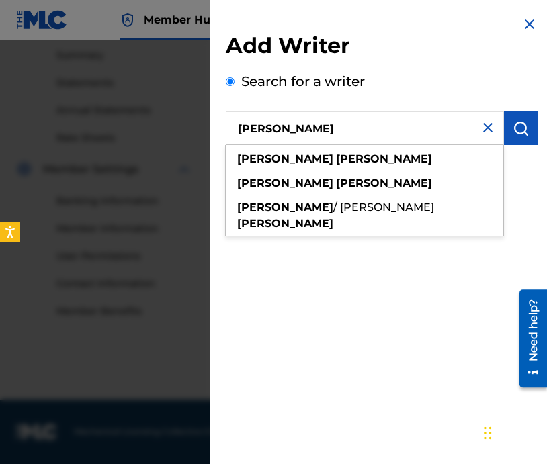
type input "Deyon Dobson"
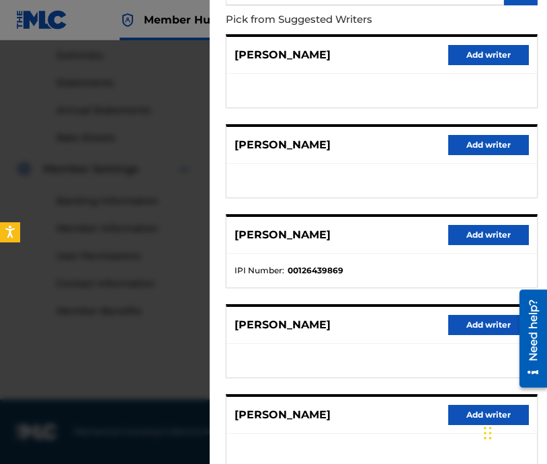
scroll to position [143, 0]
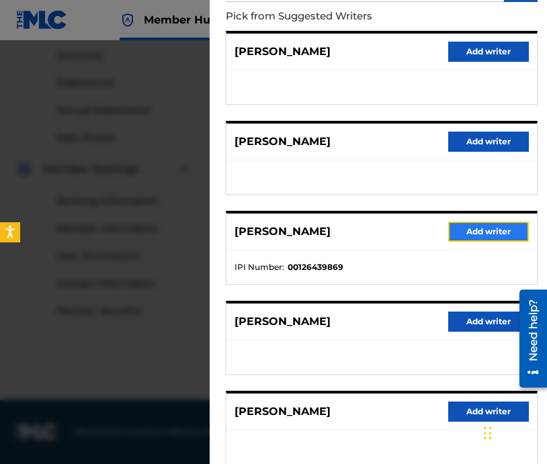
click at [492, 230] on button "Add writer" at bounding box center [488, 232] width 81 height 20
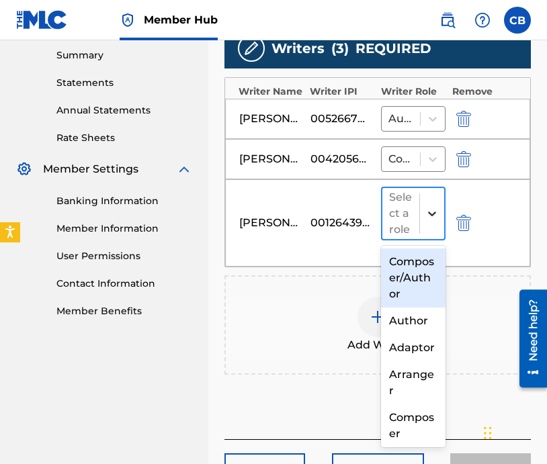
click at [428, 220] on div at bounding box center [432, 214] width 24 height 24
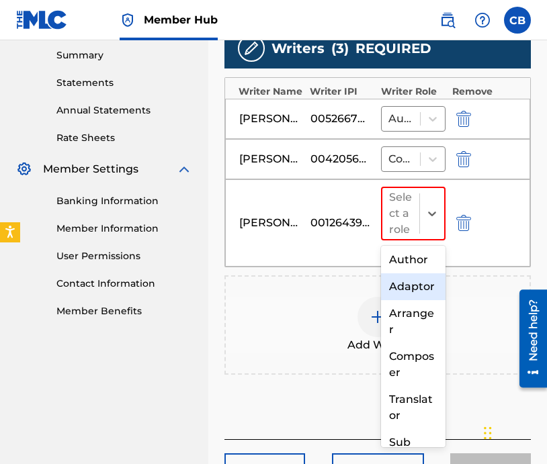
scroll to position [64, 0]
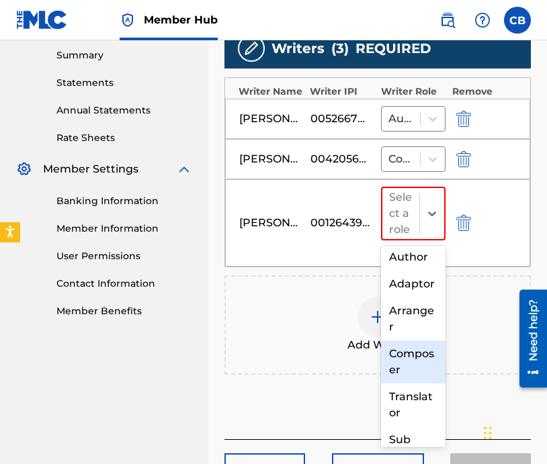
click at [412, 357] on div "Composer" at bounding box center [413, 362] width 64 height 43
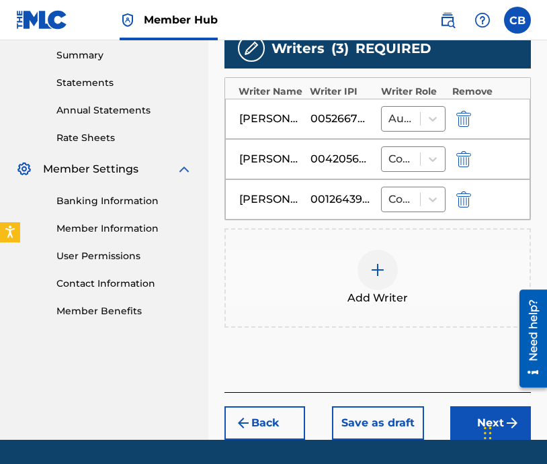
click at [367, 271] on div at bounding box center [377, 270] width 40 height 40
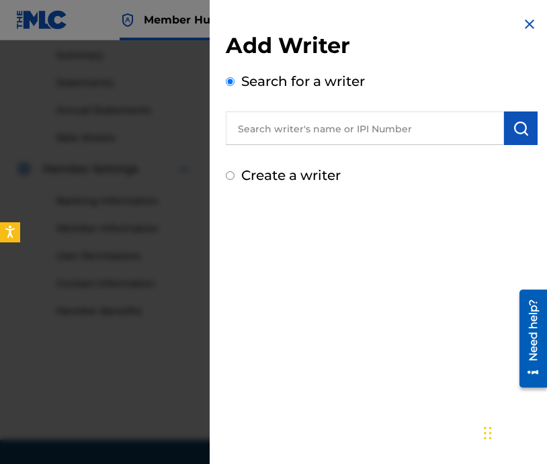
click at [357, 125] on input "text" at bounding box center [365, 129] width 278 height 34
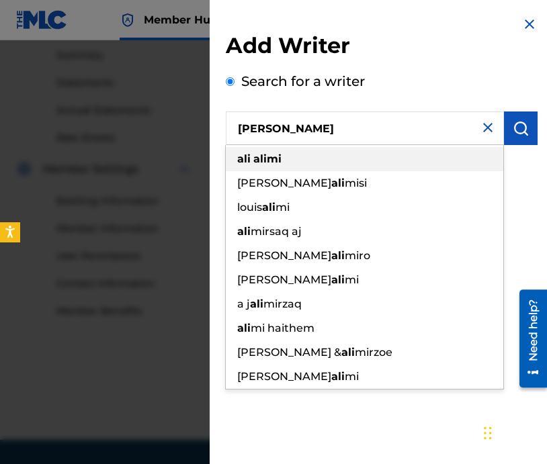
click at [357, 159] on div "ali alimi" at bounding box center [364, 159] width 277 height 24
type input "ali alimi"
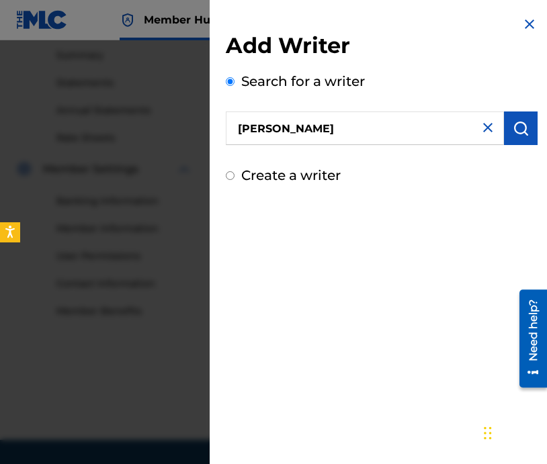
click at [230, 177] on input "Create a writer" at bounding box center [230, 175] width 9 height 9
radio input "false"
radio input "true"
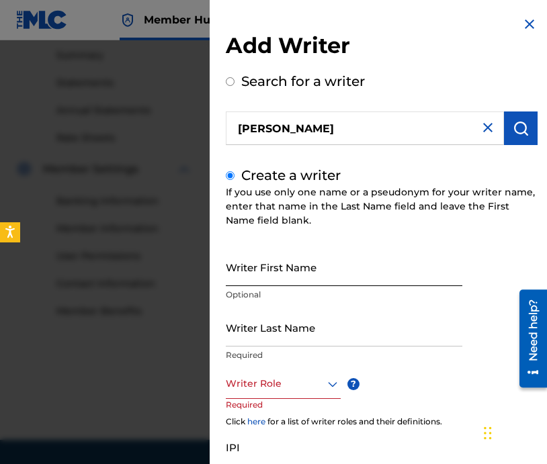
click at [277, 275] on input "Writer First Name" at bounding box center [344, 267] width 236 height 38
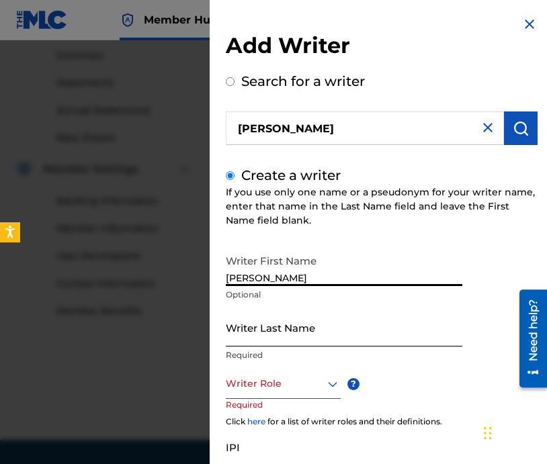
type input "Ali"
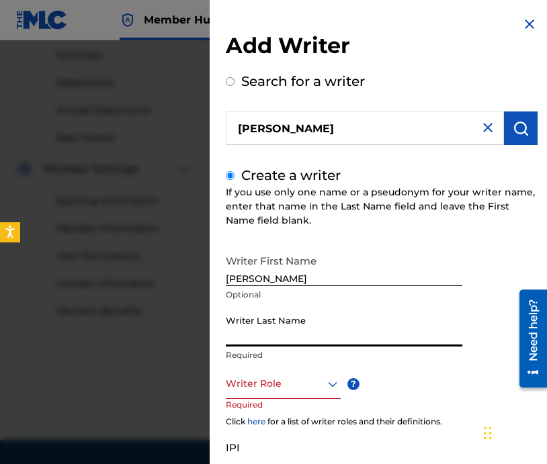
click at [285, 322] on input "Writer Last Name" at bounding box center [344, 327] width 236 height 38
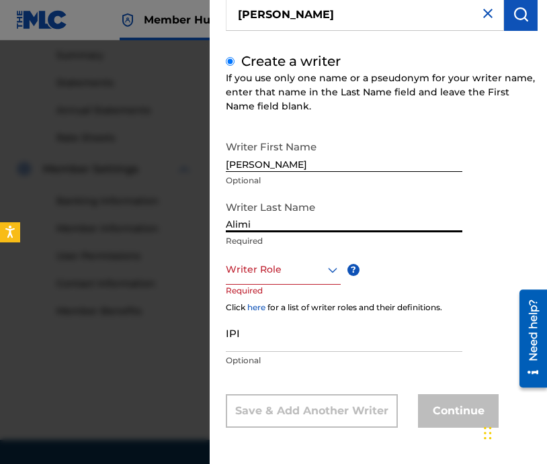
type input "Alimi"
click at [320, 269] on div at bounding box center [283, 269] width 115 height 17
click at [253, 273] on div at bounding box center [283, 269] width 115 height 17
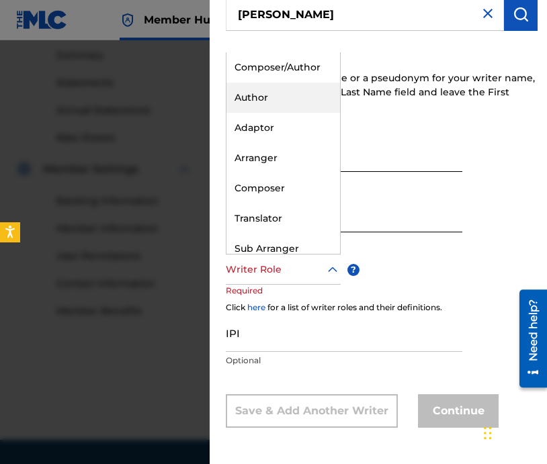
click at [275, 100] on div "Author" at bounding box center [283, 98] width 114 height 30
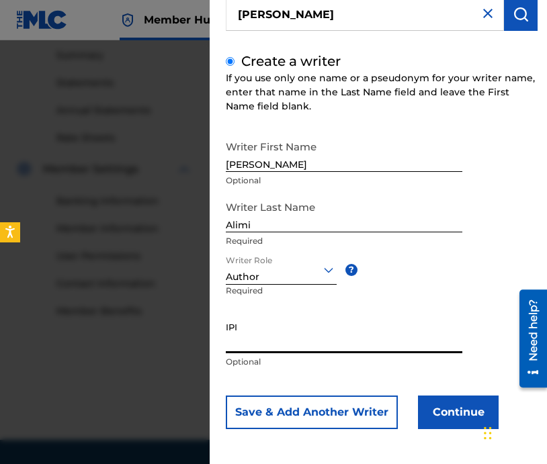
click at [289, 345] on input "IPI" at bounding box center [344, 334] width 236 height 38
paste input "00447816528"
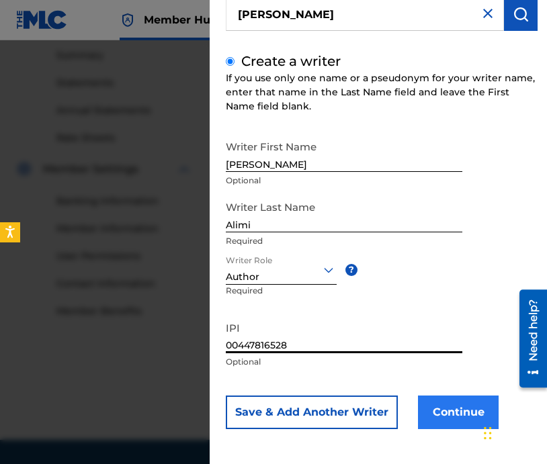
type input "00447816528"
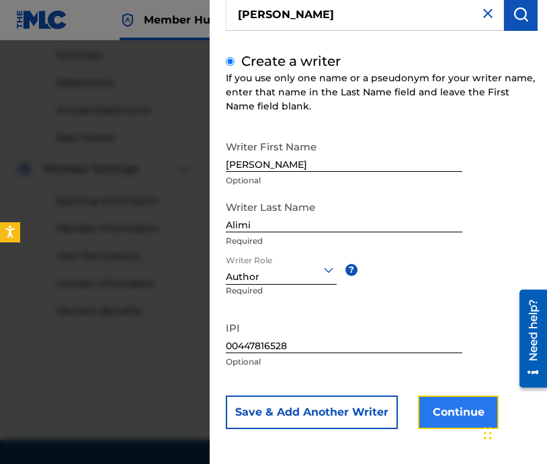
click at [469, 410] on button "Continue" at bounding box center [458, 413] width 81 height 34
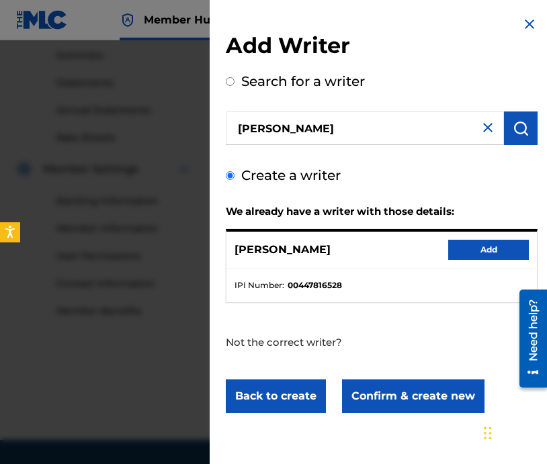
scroll to position [0, 0]
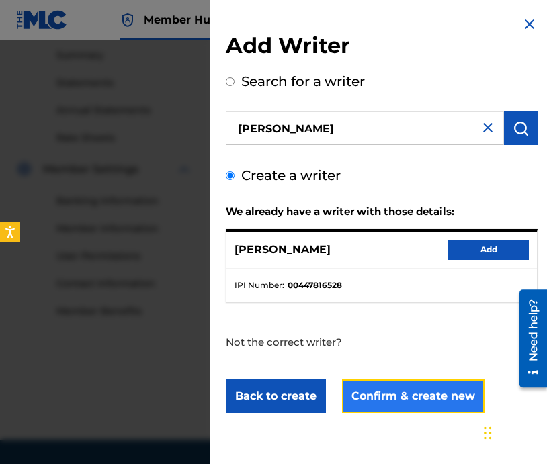
click at [377, 398] on button "Confirm & create new" at bounding box center [413, 397] width 142 height 34
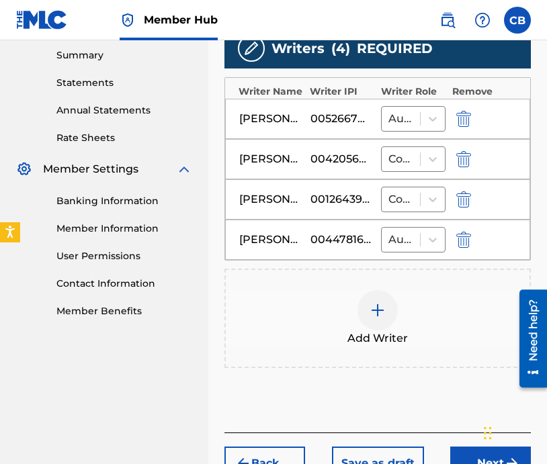
click at [365, 309] on div at bounding box center [377, 310] width 40 height 40
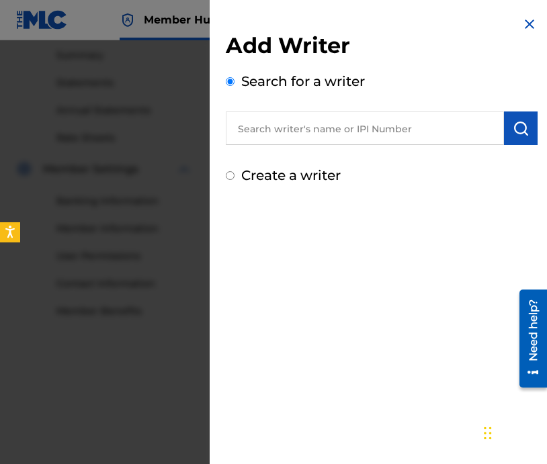
click at [339, 126] on input "text" at bounding box center [365, 129] width 278 height 34
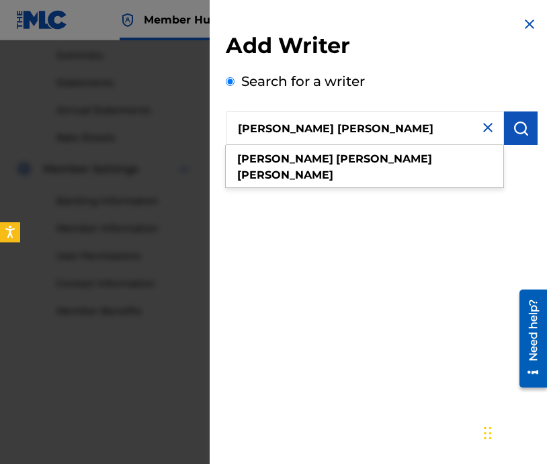
type input "Jared Samuel Erskine"
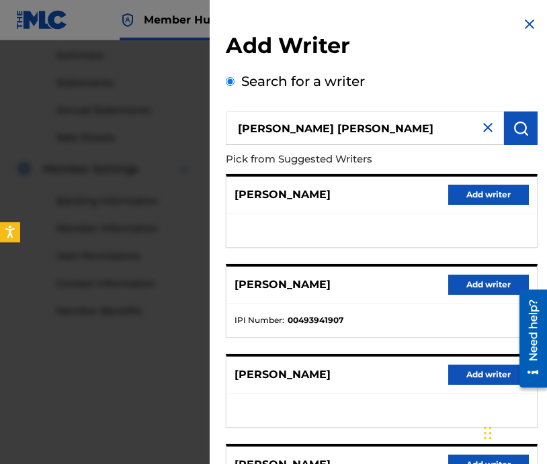
scroll to position [228, 0]
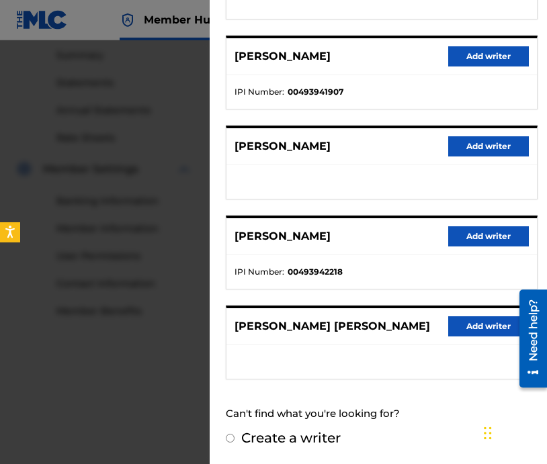
click at [230, 439] on input "Create a writer" at bounding box center [230, 438] width 9 height 9
radio input "false"
radio input "true"
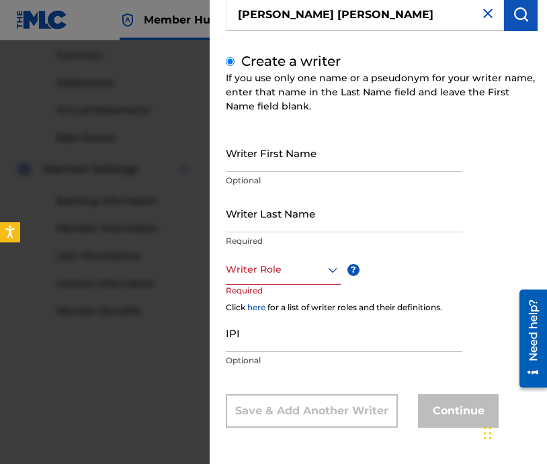
scroll to position [114, 0]
click at [329, 157] on input "Writer First Name" at bounding box center [344, 153] width 236 height 38
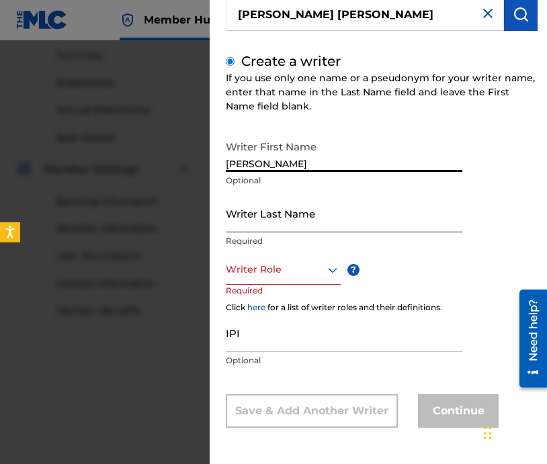
type input "Jared Samuel"
click at [261, 217] on input "Writer Last Name" at bounding box center [344, 213] width 236 height 38
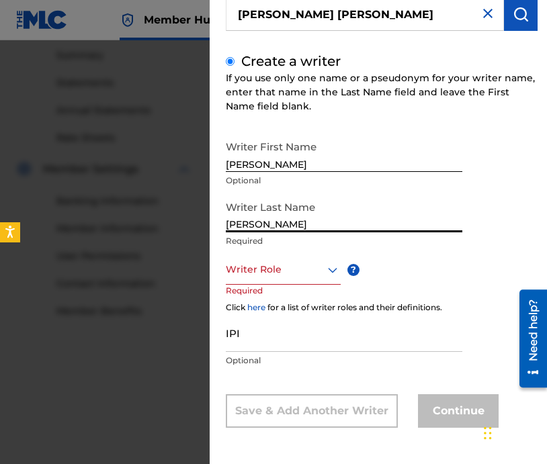
type input "Erskine"
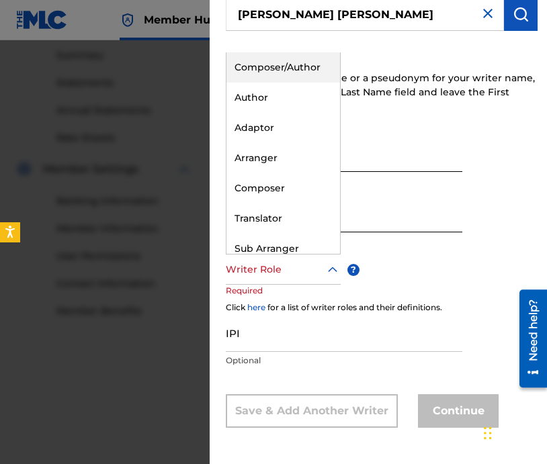
click at [279, 279] on div "Writer Role" at bounding box center [283, 270] width 115 height 30
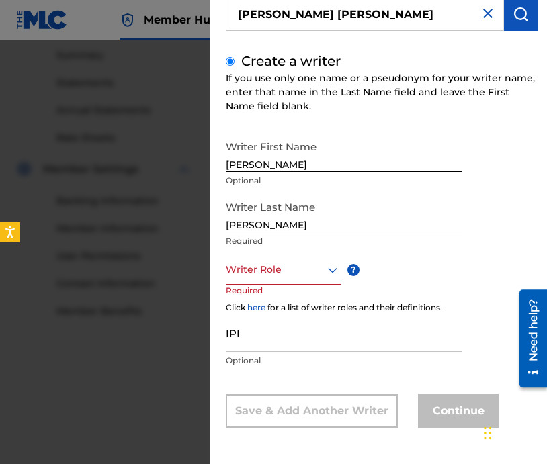
click at [281, 273] on div at bounding box center [283, 269] width 115 height 17
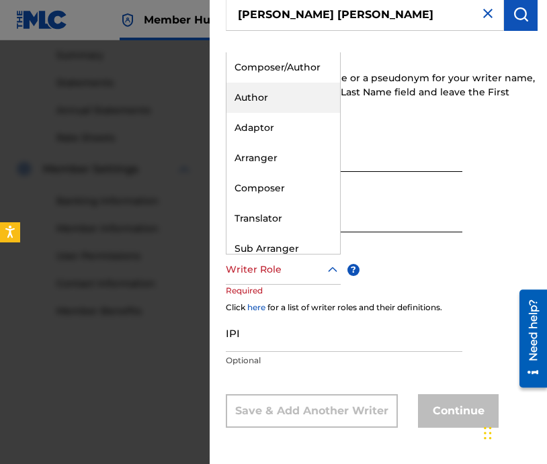
click at [279, 95] on div "Author" at bounding box center [283, 98] width 114 height 30
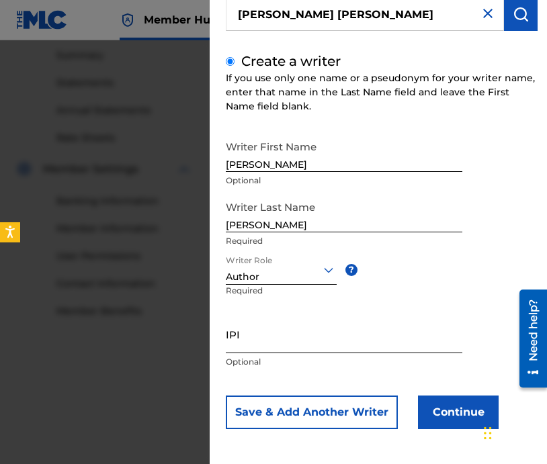
click at [304, 343] on input "IPI" at bounding box center [344, 334] width 236 height 38
paste input "00493941907"
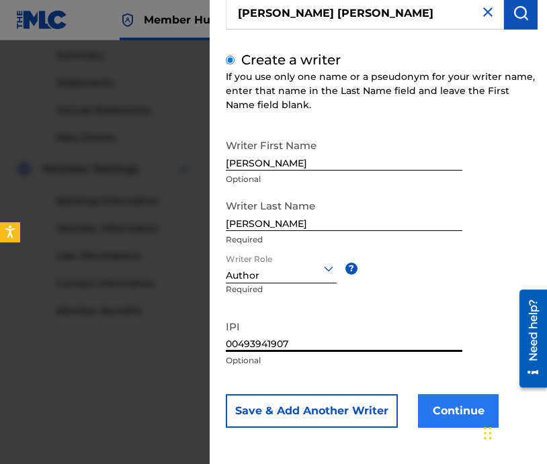
type input "00493941907"
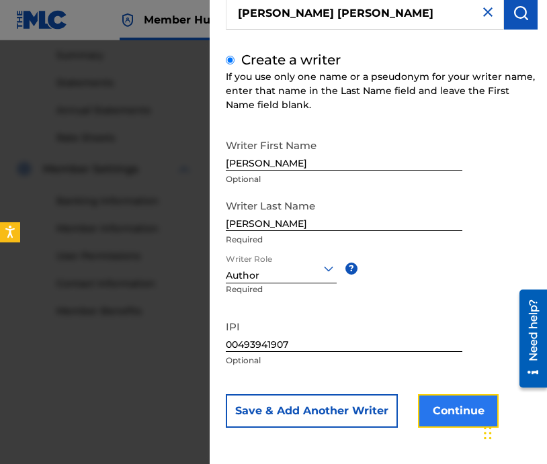
click at [453, 414] on button "Continue" at bounding box center [458, 411] width 81 height 34
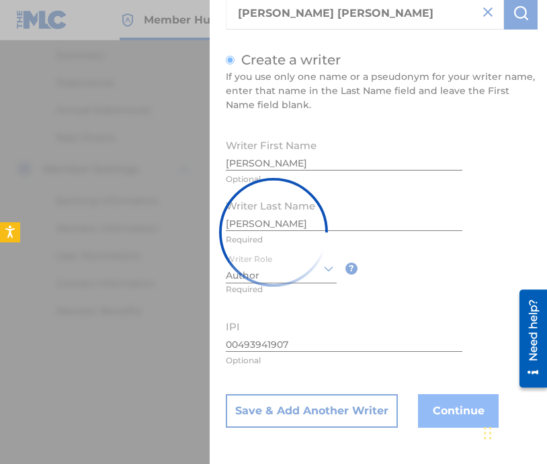
scroll to position [0, 0]
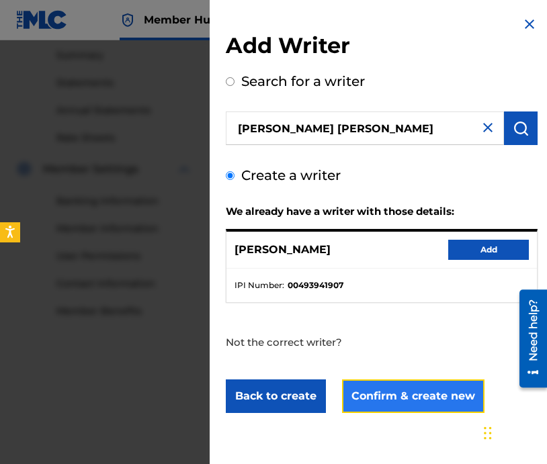
click at [390, 391] on button "Confirm & create new" at bounding box center [413, 397] width 142 height 34
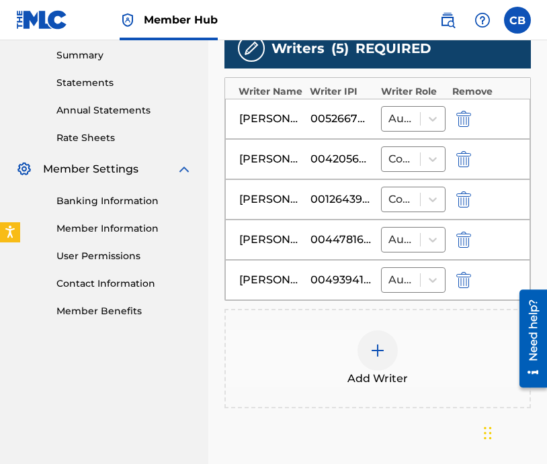
click at [380, 351] on img at bounding box center [377, 351] width 16 height 16
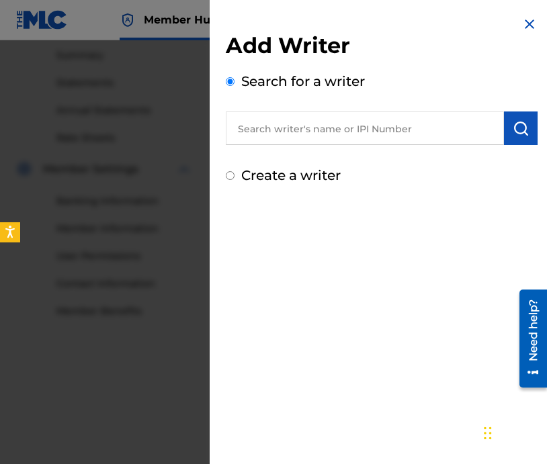
click at [341, 128] on input "text" at bounding box center [365, 129] width 278 height 34
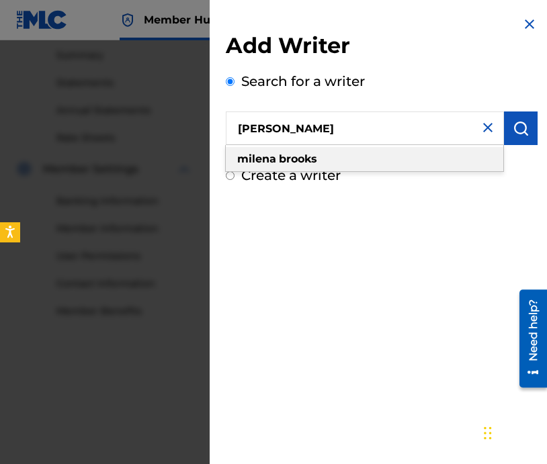
click at [342, 154] on div "milena brooks" at bounding box center [364, 159] width 277 height 24
type input "milena brooks"
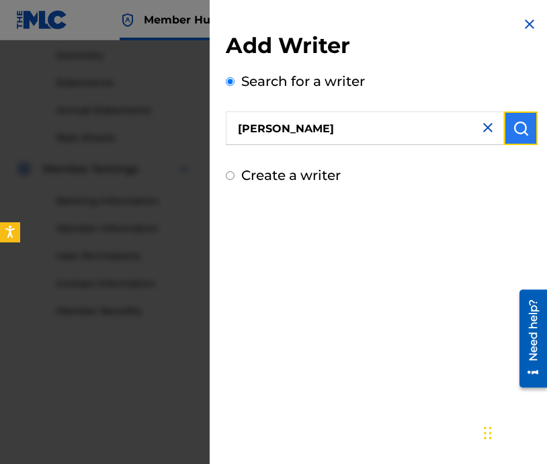
click at [513, 123] on img "submit" at bounding box center [521, 128] width 16 height 16
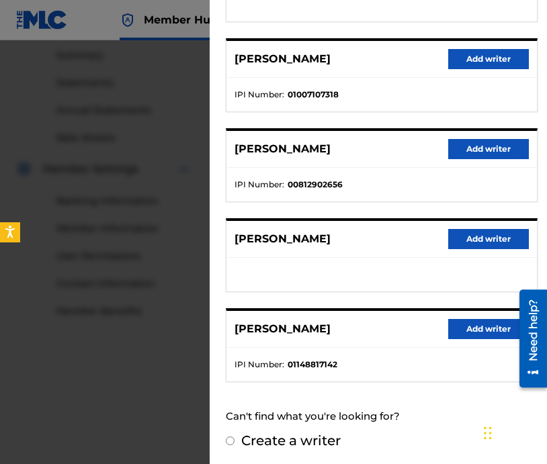
scroll to position [228, 0]
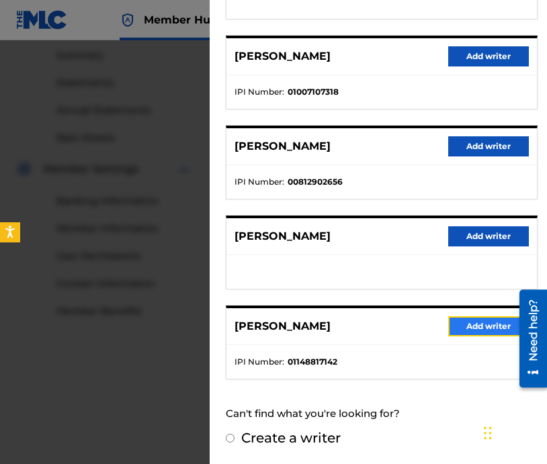
click at [474, 326] on button "Add writer" at bounding box center [488, 326] width 81 height 20
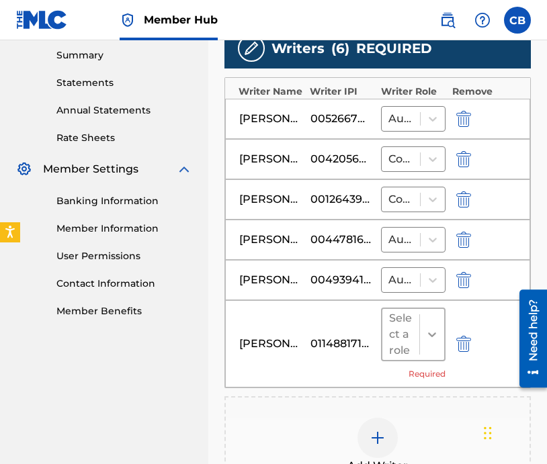
click at [432, 329] on icon at bounding box center [431, 334] width 13 height 13
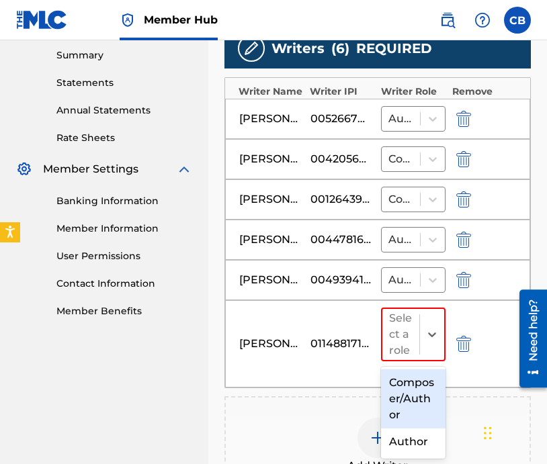
scroll to position [5, 0]
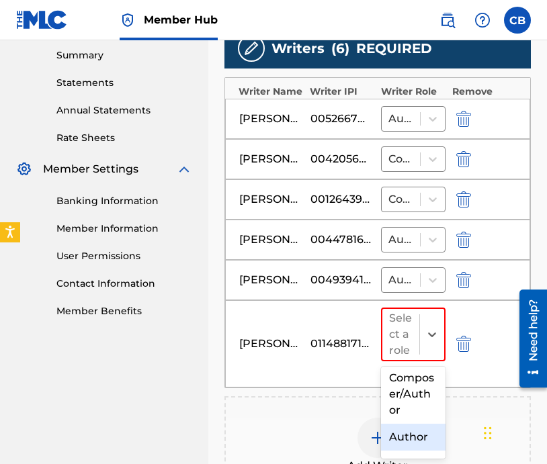
click at [404, 434] on div "Author" at bounding box center [413, 437] width 64 height 27
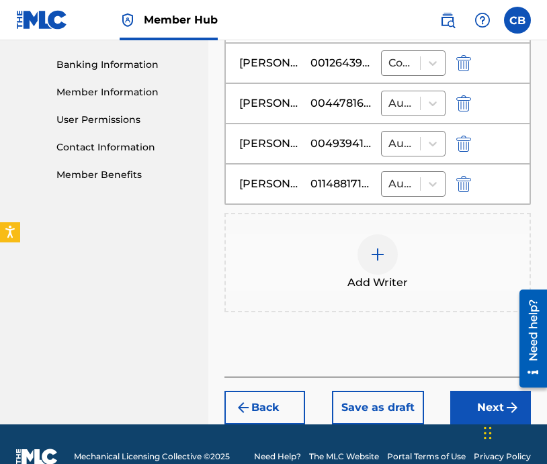
scroll to position [595, 0]
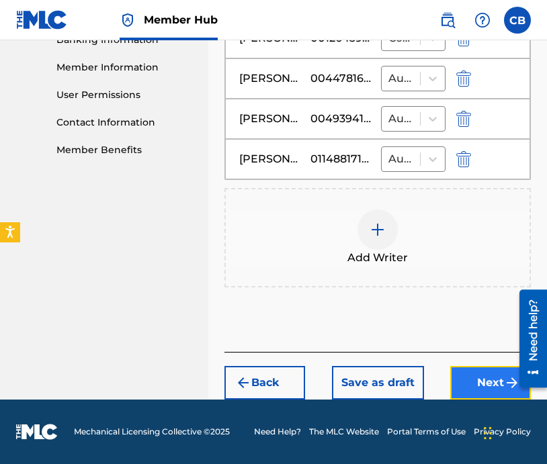
click at [486, 381] on button "Next" at bounding box center [490, 383] width 81 height 34
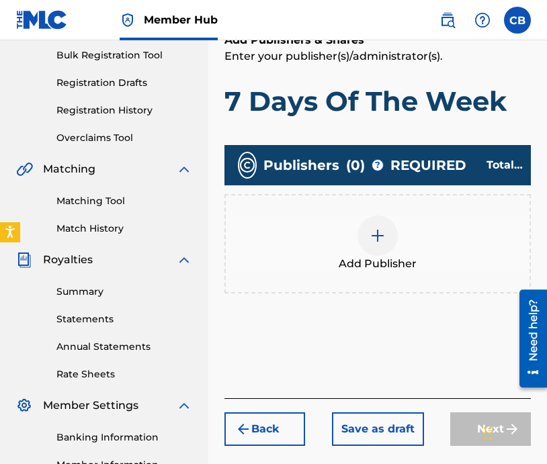
scroll to position [215, 0]
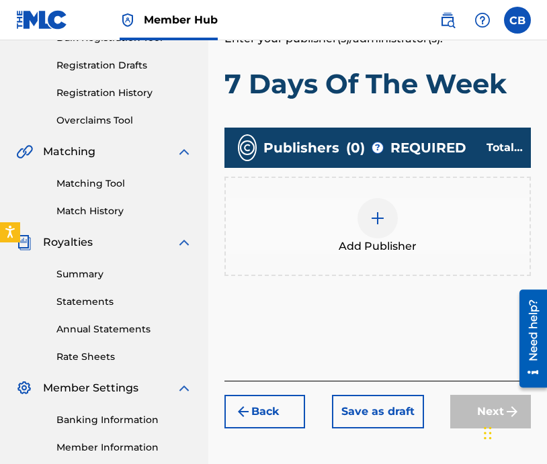
click at [375, 218] on img at bounding box center [377, 218] width 16 height 16
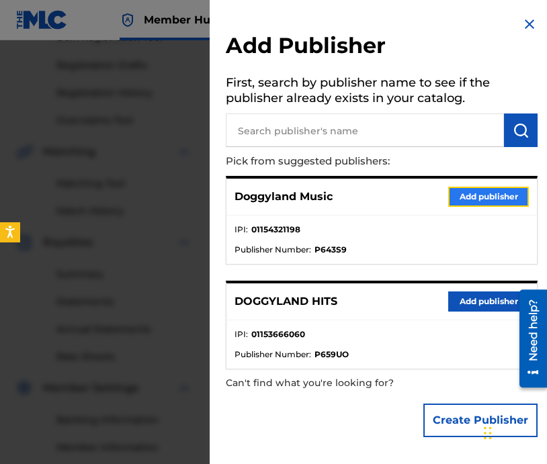
click at [461, 202] on button "Add publisher" at bounding box center [488, 197] width 81 height 20
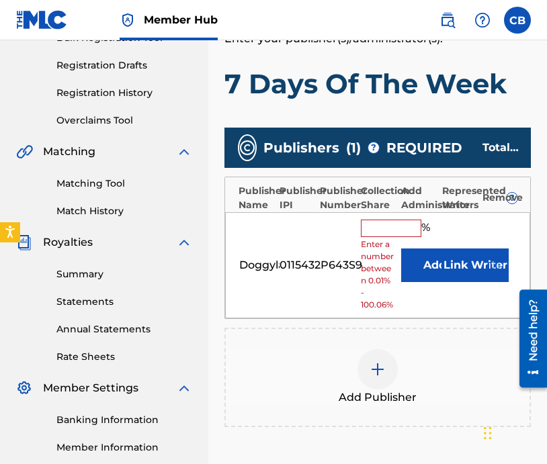
click at [367, 377] on div at bounding box center [377, 369] width 40 height 40
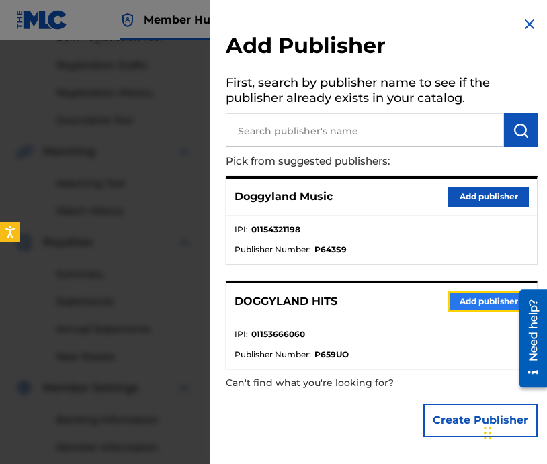
click at [465, 301] on button "Add publisher" at bounding box center [488, 302] width 81 height 20
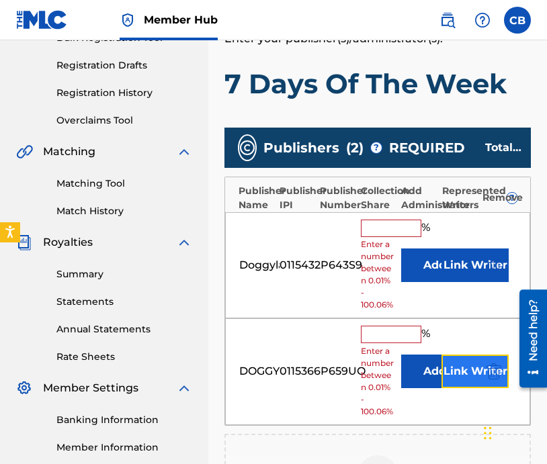
click at [444, 371] on button "Link Writer" at bounding box center [474, 372] width 67 height 34
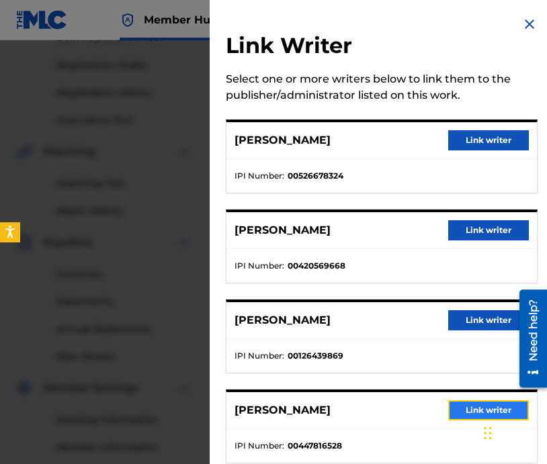
click at [456, 410] on button "Link writer" at bounding box center [488, 410] width 81 height 20
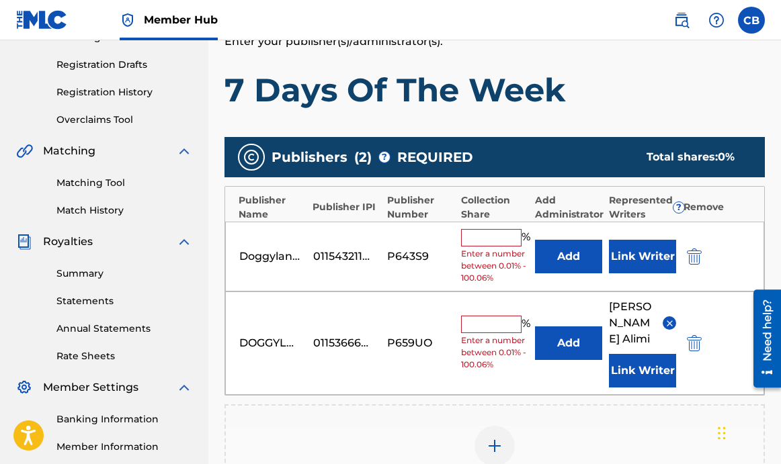
scroll to position [251, 0]
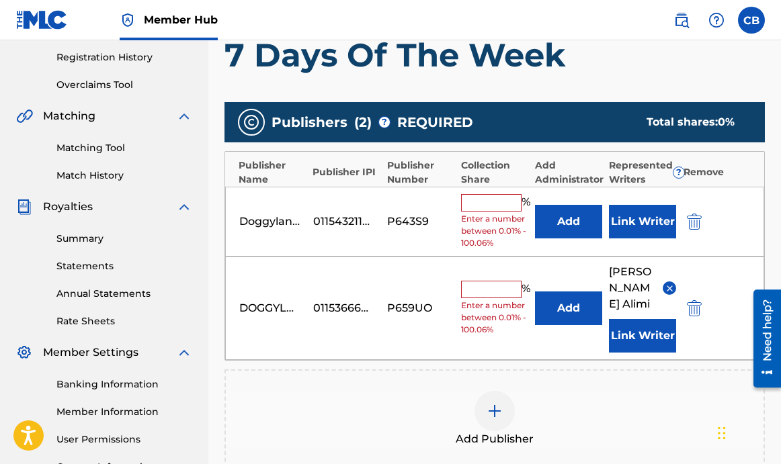
click at [490, 200] on input "text" at bounding box center [491, 202] width 60 height 17
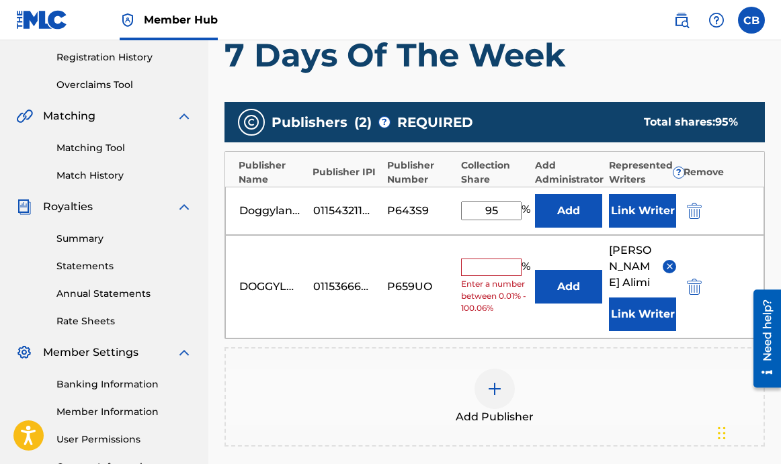
type input "95"
click at [461, 259] on input "text" at bounding box center [491, 267] width 60 height 17
type input "5"
click at [535, 194] on button "Add" at bounding box center [568, 211] width 67 height 34
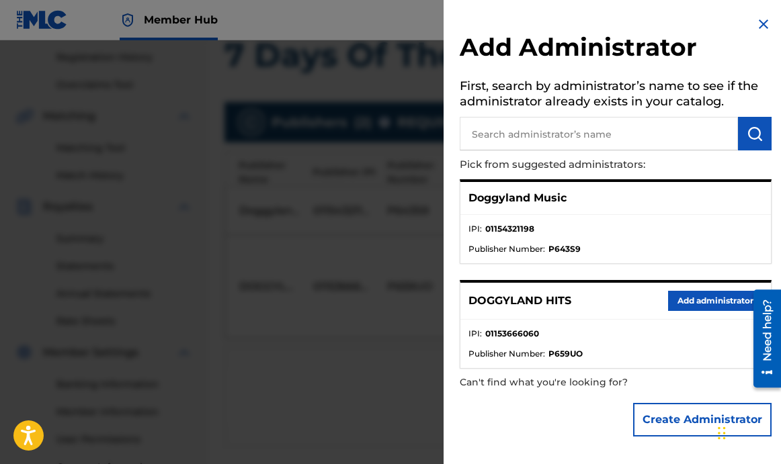
click at [762, 13] on div "Add Administrator First, search by administrator’s name to see if the administr…" at bounding box center [615, 229] width 344 height 459
click at [755, 24] on img at bounding box center [763, 24] width 16 height 16
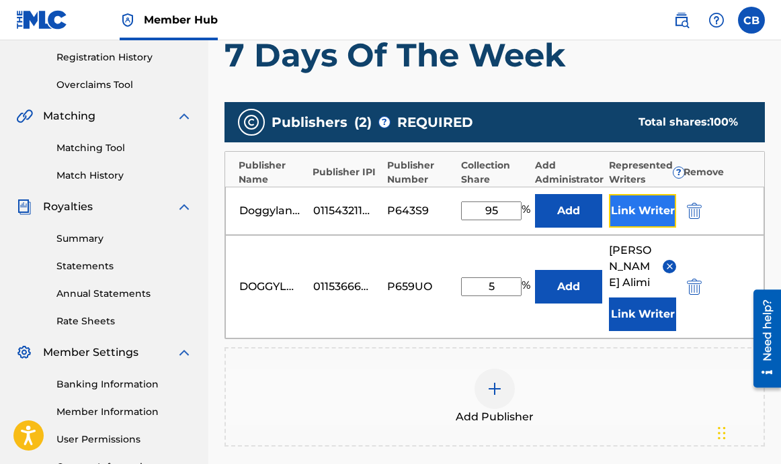
click at [633, 213] on button "Link Writer" at bounding box center [642, 211] width 67 height 34
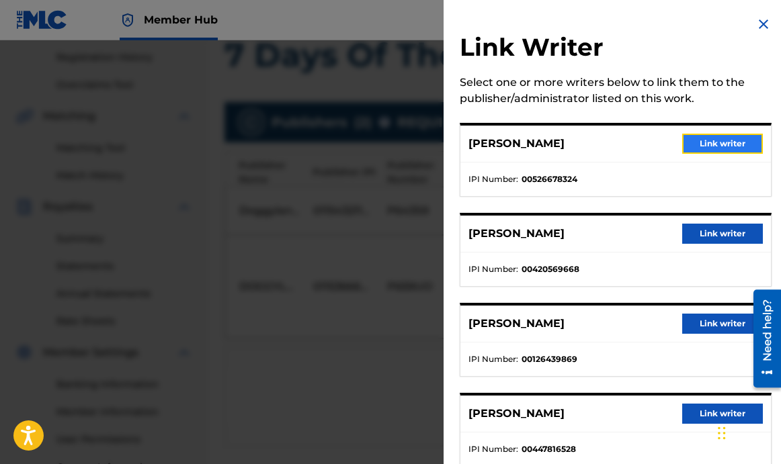
click at [723, 141] on button "Link writer" at bounding box center [722, 144] width 81 height 20
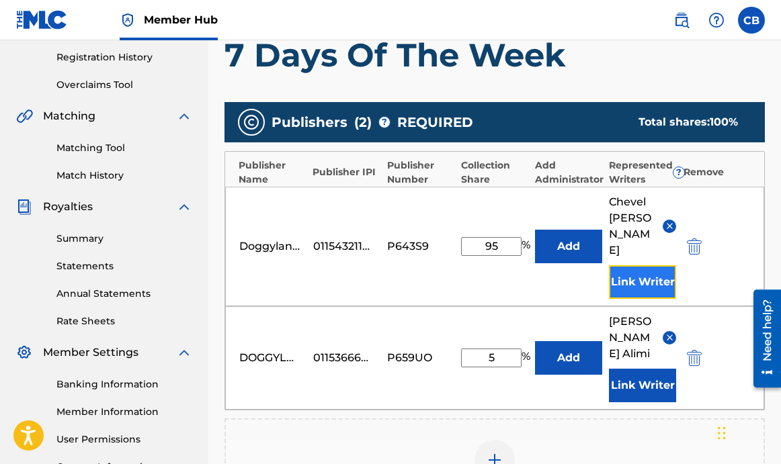
click at [650, 265] on button "Link Writer" at bounding box center [642, 282] width 67 height 34
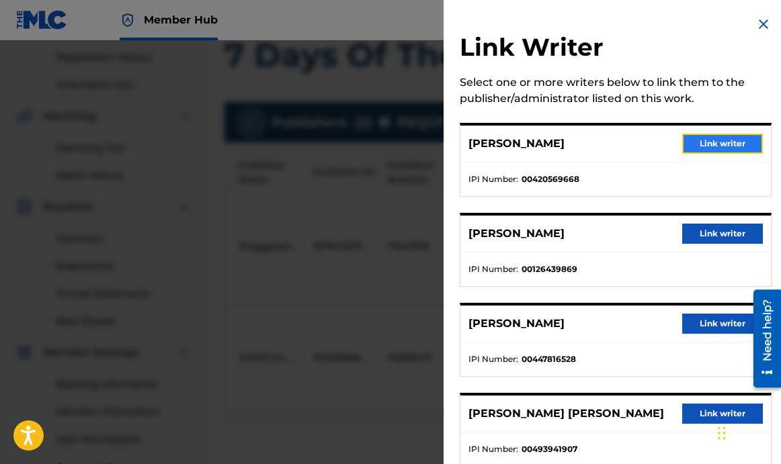
click at [723, 138] on button "Link writer" at bounding box center [722, 144] width 81 height 20
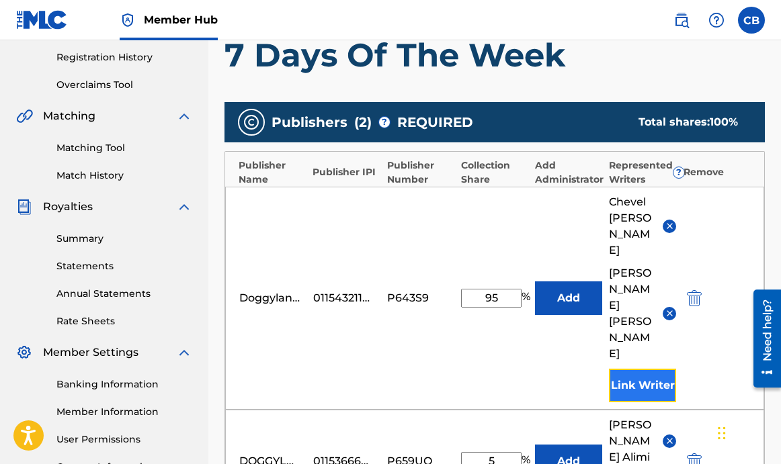
click at [643, 369] on button "Link Writer" at bounding box center [642, 386] width 67 height 34
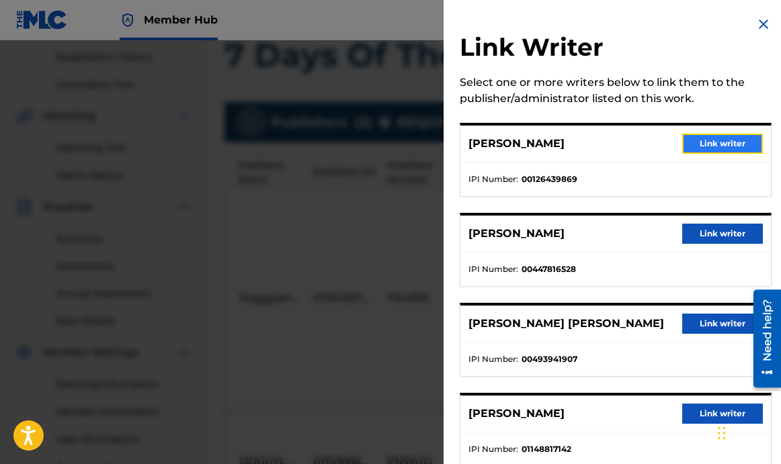
click at [716, 137] on button "Link writer" at bounding box center [722, 144] width 81 height 20
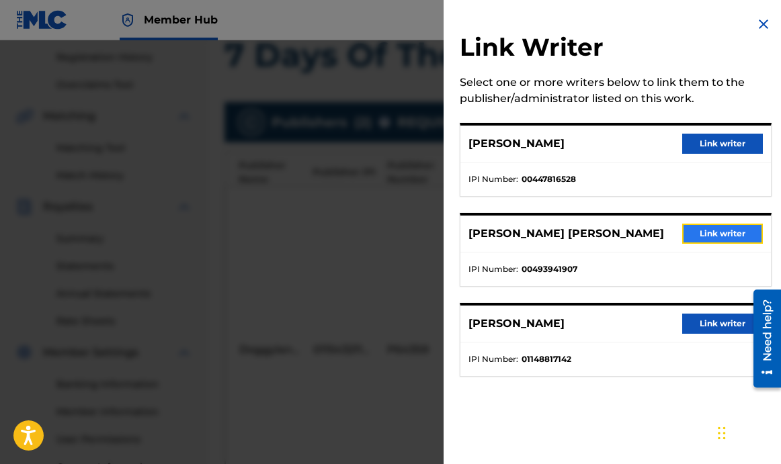
click at [701, 236] on button "Link writer" at bounding box center [722, 234] width 81 height 20
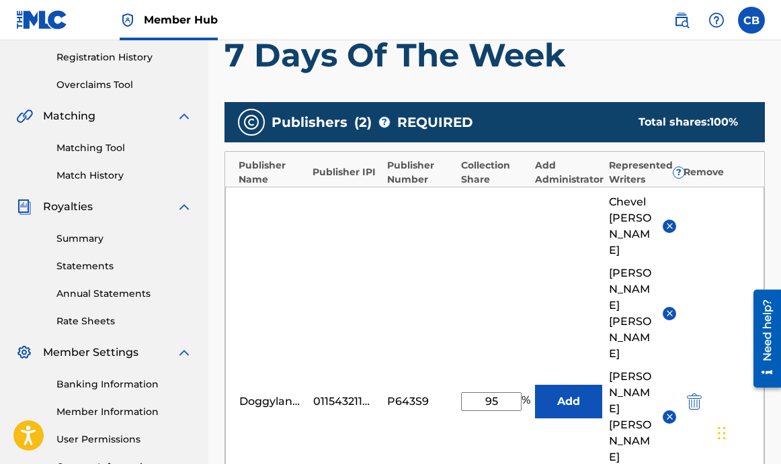
scroll to position [345, 0]
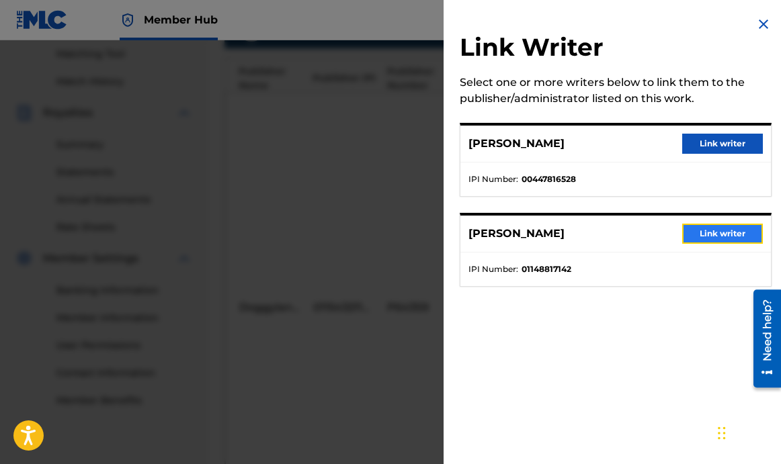
click at [729, 234] on button "Link writer" at bounding box center [722, 234] width 81 height 20
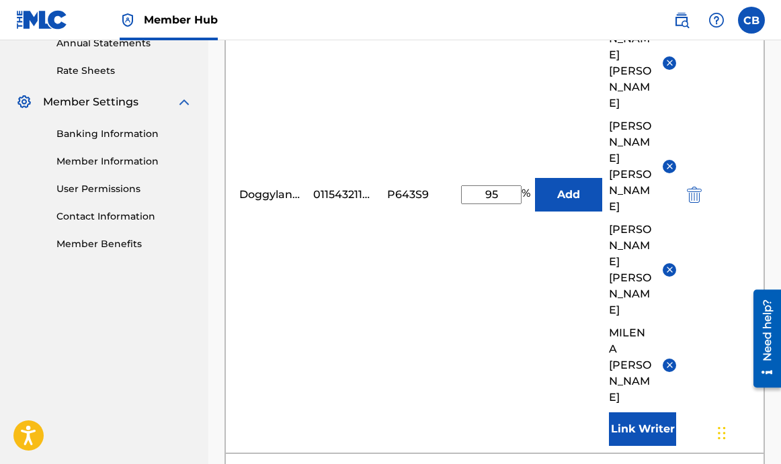
scroll to position [709, 0]
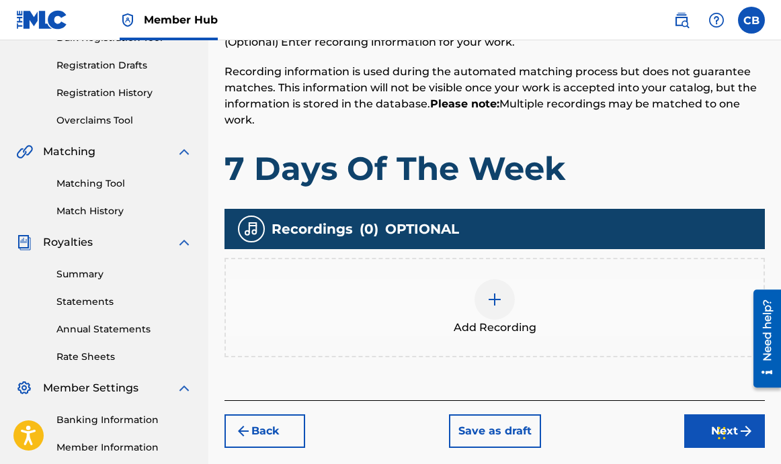
scroll to position [263, 0]
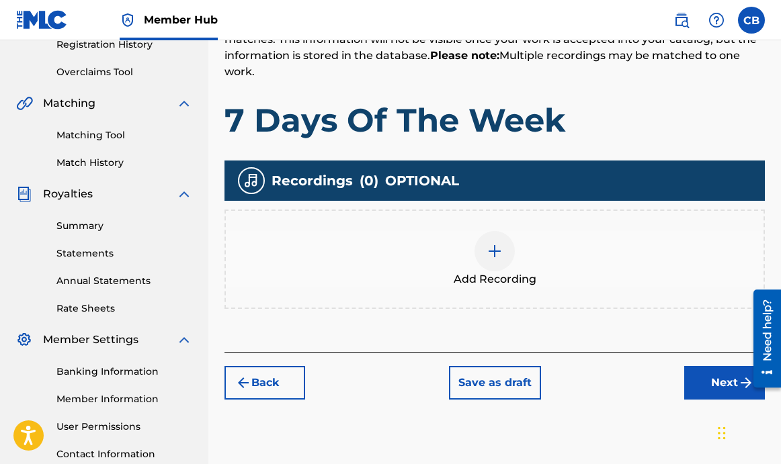
click at [494, 257] on img at bounding box center [494, 251] width 16 height 16
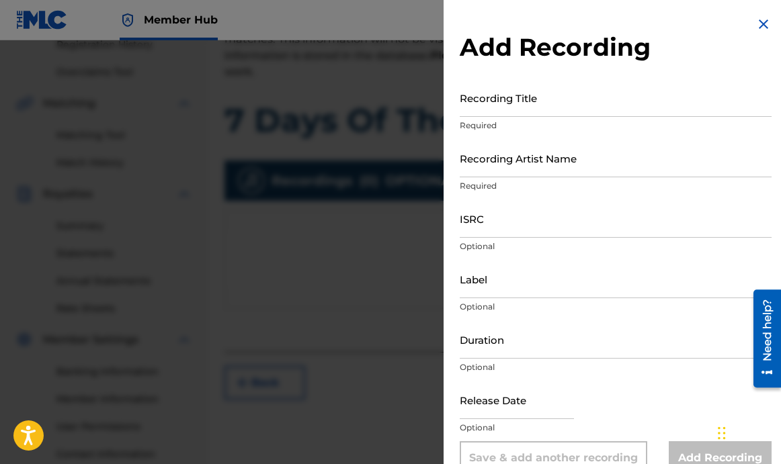
scroll to position [27, 0]
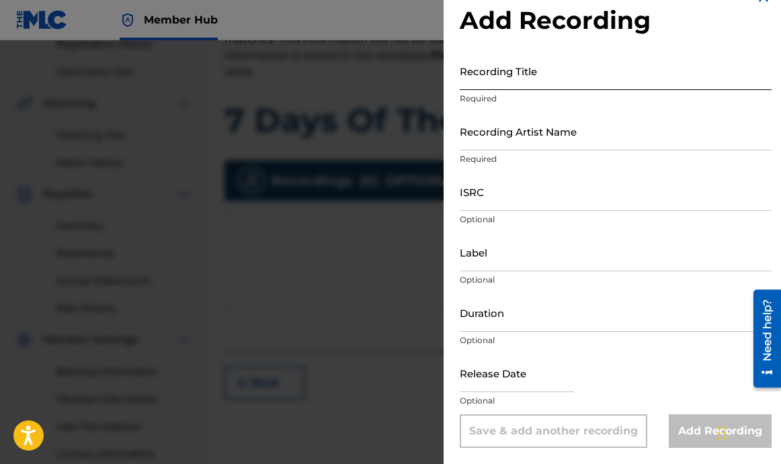
click at [555, 81] on input "Recording Title" at bounding box center [615, 71] width 312 height 38
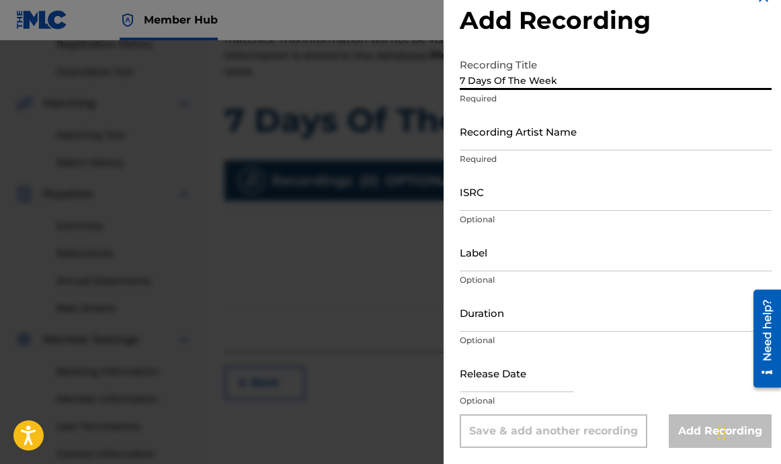
type input "7 Days Of The Week"
click at [562, 140] on input "Recording Artist Name" at bounding box center [615, 131] width 312 height 38
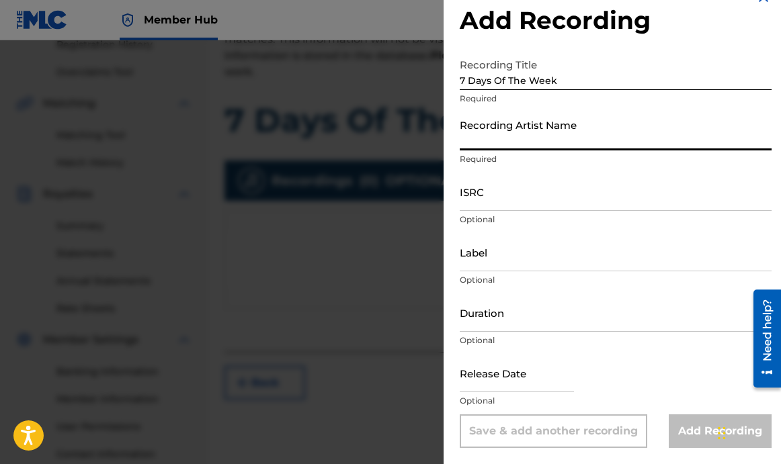
click at [562, 140] on input "Recording Artist Name" at bounding box center [615, 131] width 312 height 38
type input "Doggyland"
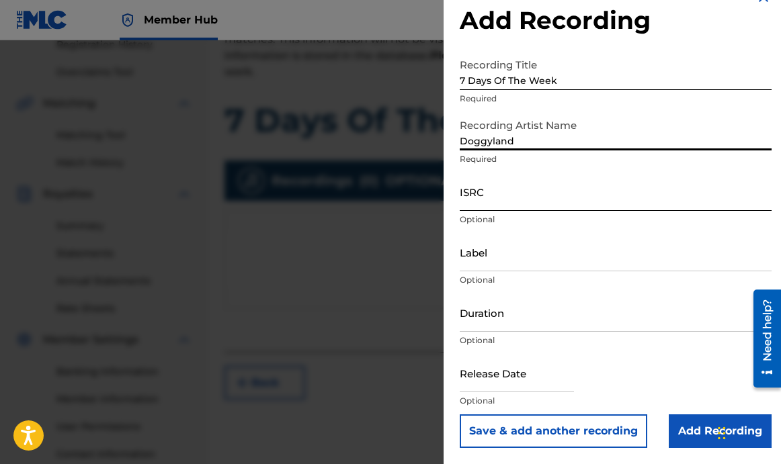
click at [516, 193] on input "ISRC" at bounding box center [615, 192] width 312 height 38
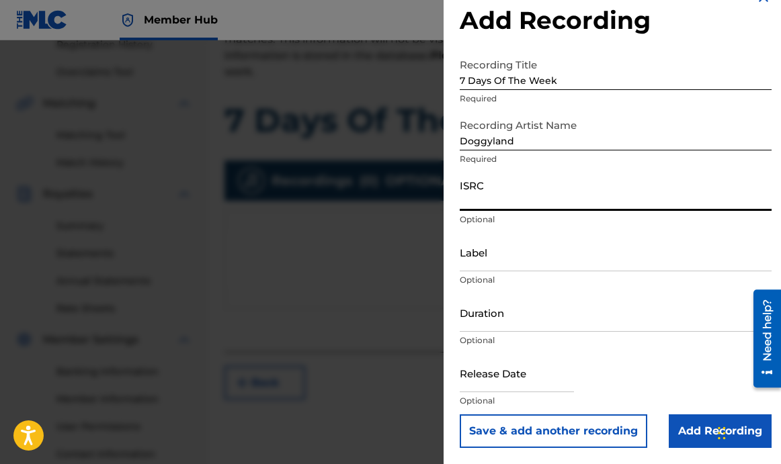
paste input "QZDA72313727"
type input "QZDA72313727"
click at [502, 272] on div "Label Optional" at bounding box center [615, 263] width 312 height 60
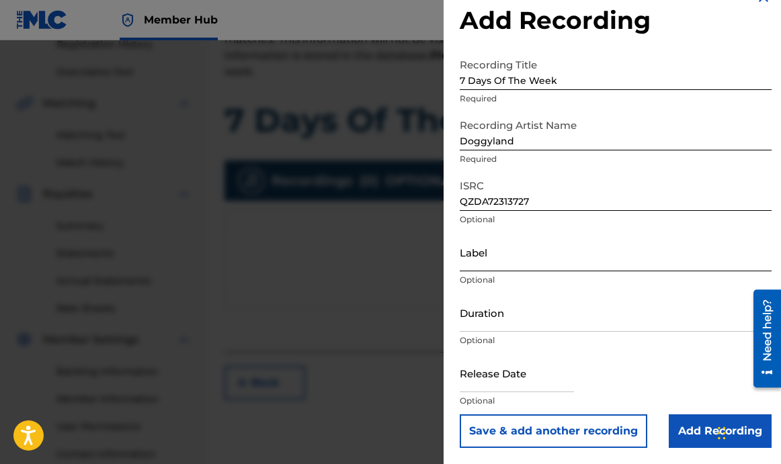
click at [510, 265] on input "Label" at bounding box center [615, 252] width 312 height 38
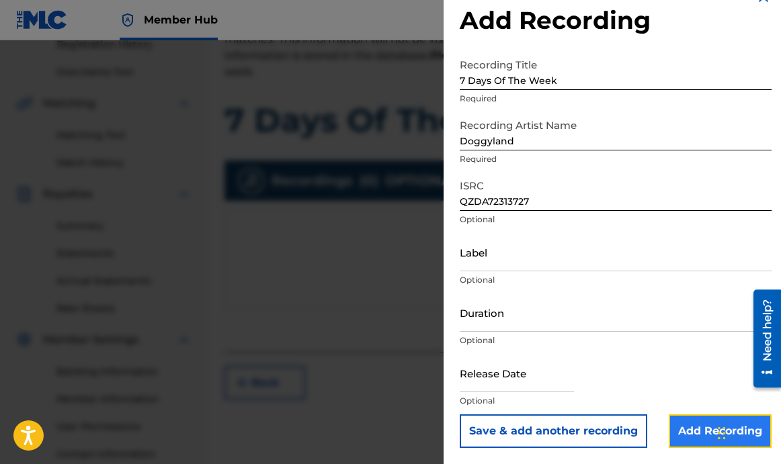
click at [684, 425] on input "Add Recording" at bounding box center [719, 431] width 103 height 34
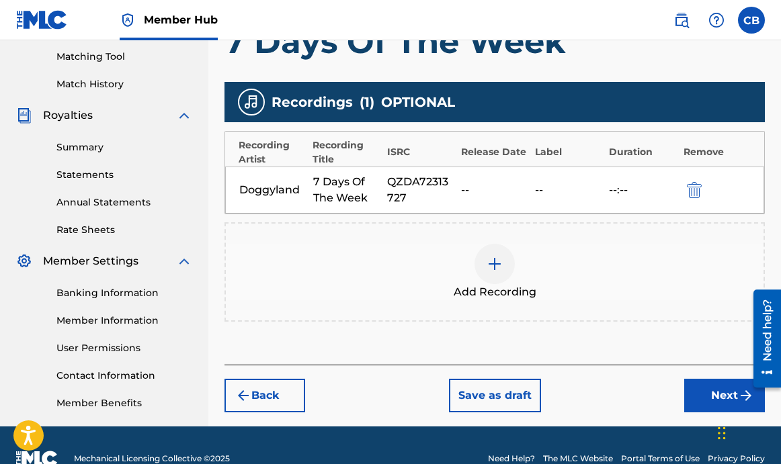
scroll to position [369, 0]
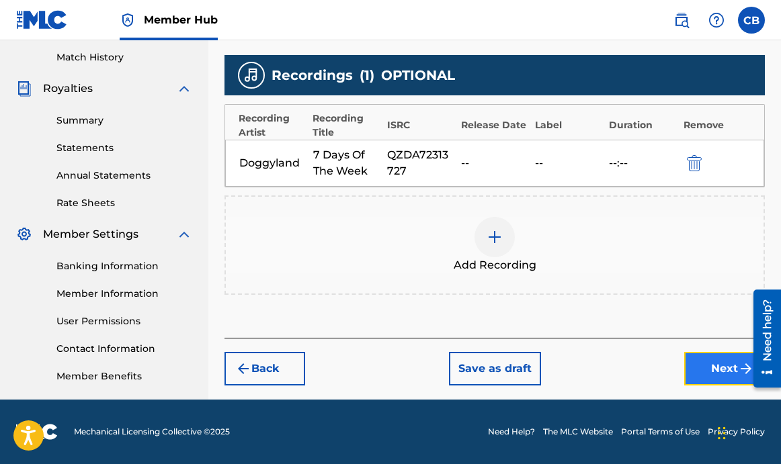
click at [717, 364] on button "Next" at bounding box center [724, 369] width 81 height 34
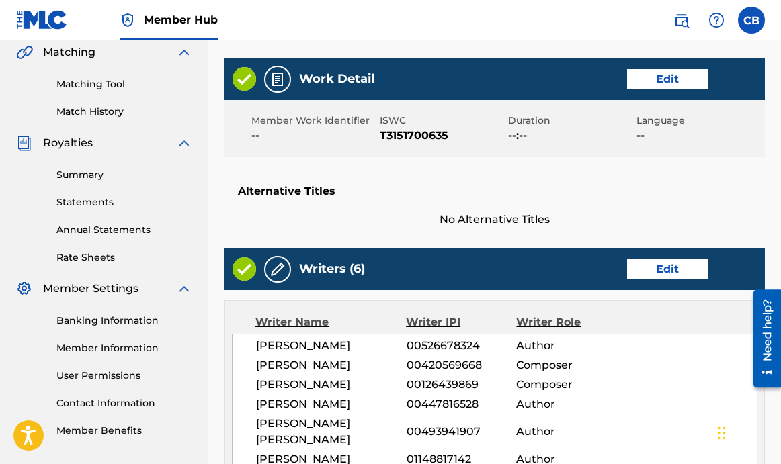
scroll to position [313, 0]
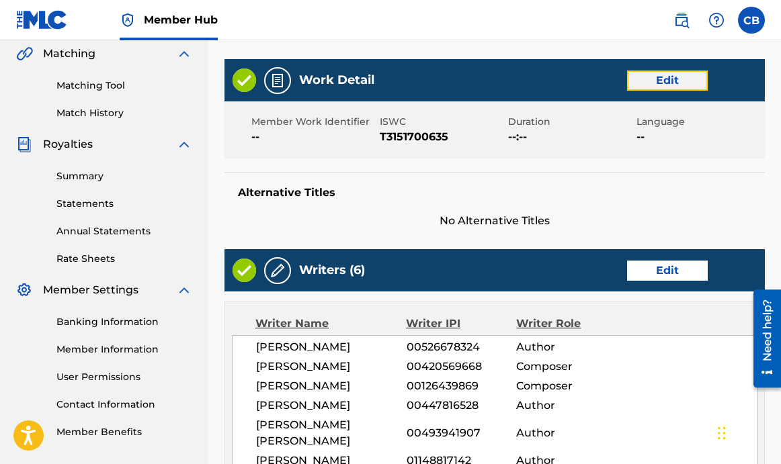
click at [658, 80] on button "Edit" at bounding box center [667, 81] width 81 height 20
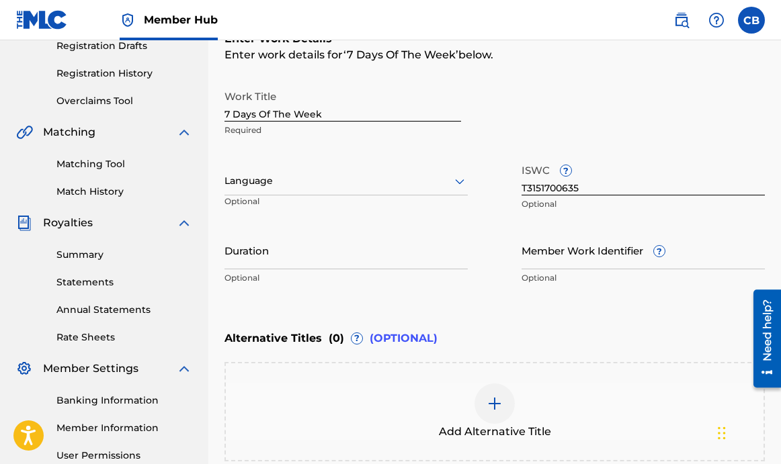
scroll to position [377, 0]
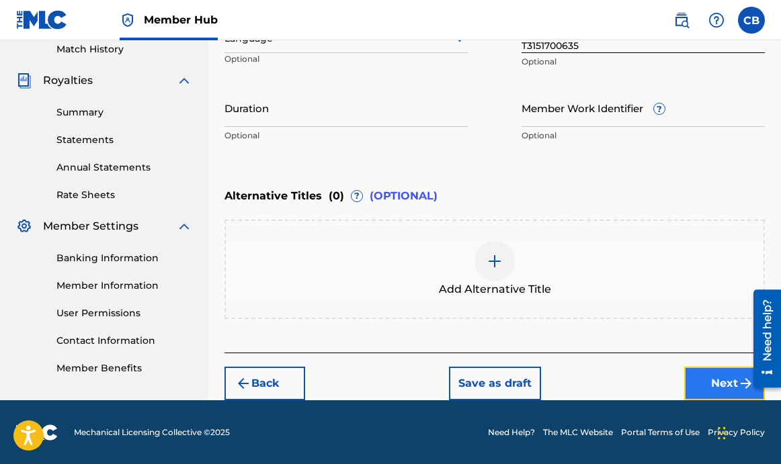
click at [695, 377] on button "Next" at bounding box center [724, 384] width 81 height 34
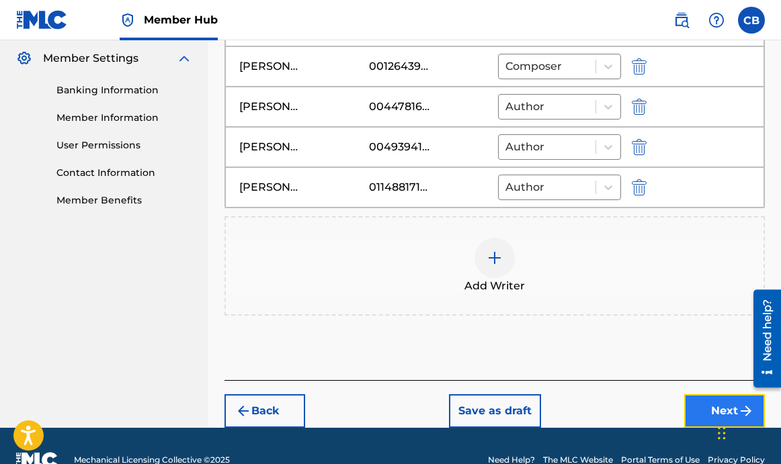
click at [695, 409] on button "Next" at bounding box center [724, 411] width 81 height 34
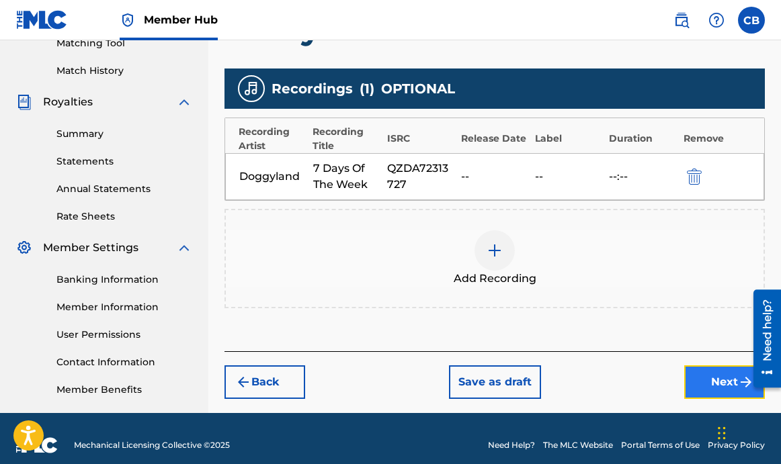
click at [701, 384] on button "Next" at bounding box center [724, 382] width 81 height 34
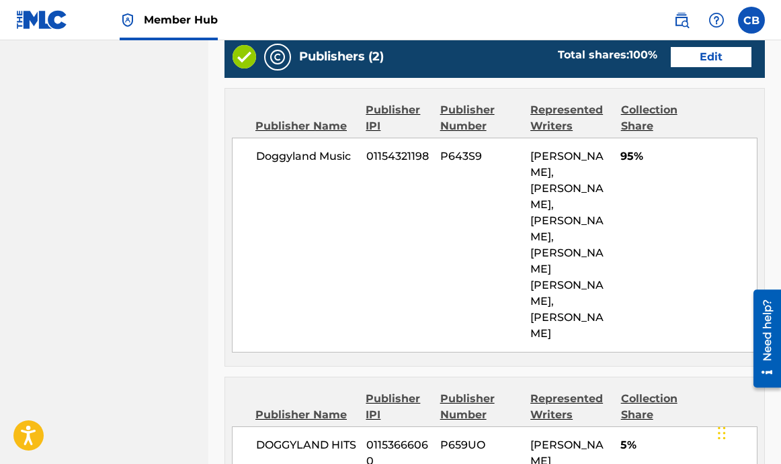
scroll to position [1030, 0]
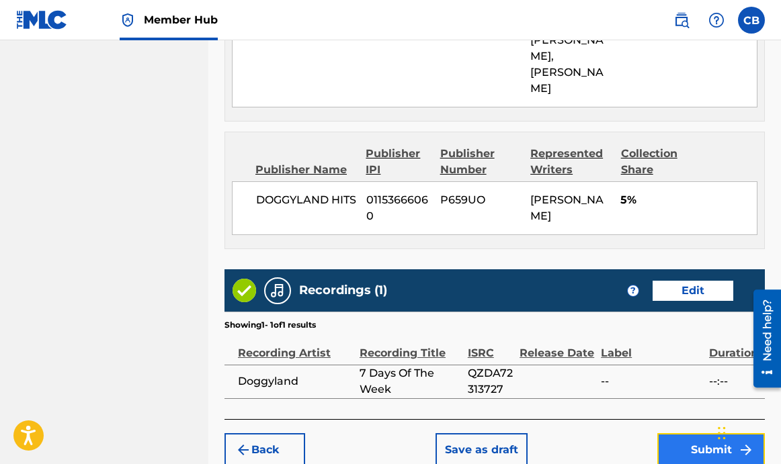
click at [693, 433] on button "Submit" at bounding box center [710, 450] width 107 height 34
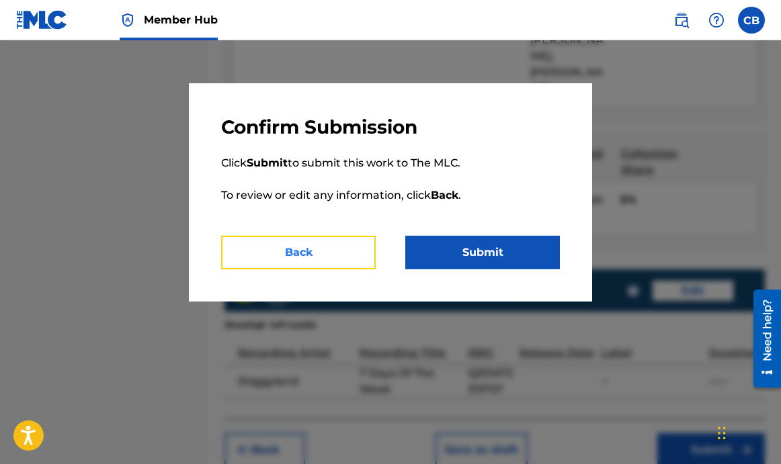
click at [349, 247] on button "Back" at bounding box center [298, 253] width 154 height 34
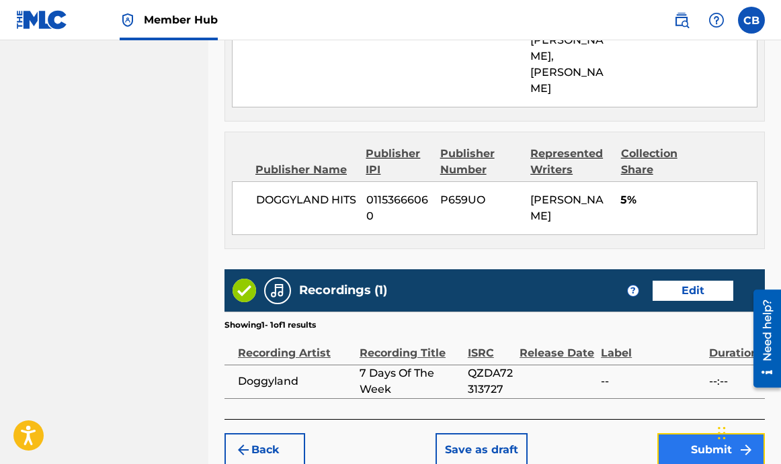
click at [677, 433] on button "Submit" at bounding box center [710, 450] width 107 height 34
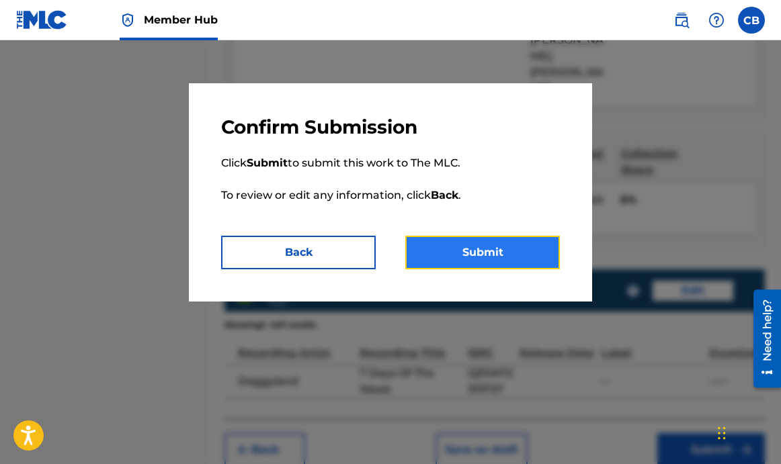
click at [494, 242] on button "Submit" at bounding box center [482, 253] width 154 height 34
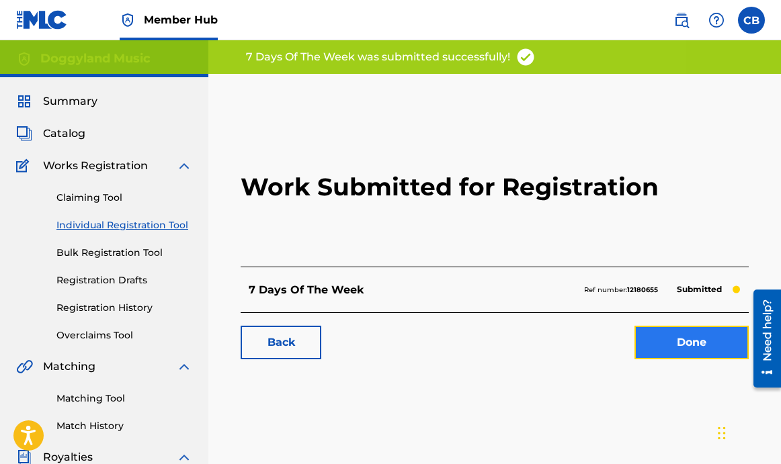
click at [682, 341] on link "Done" at bounding box center [691, 343] width 114 height 34
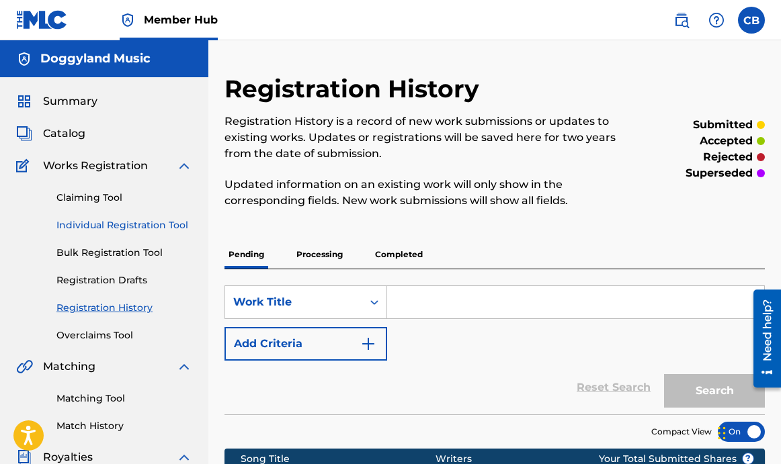
click at [86, 226] on link "Individual Registration Tool" at bounding box center [124, 225] width 136 height 14
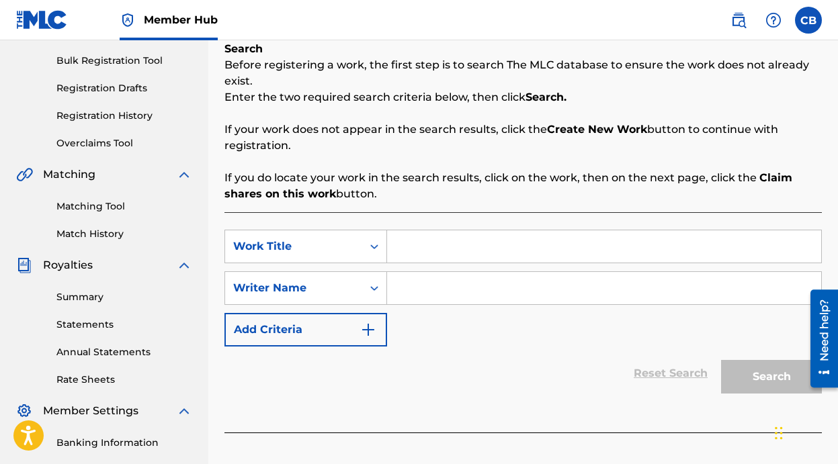
scroll to position [205, 0]
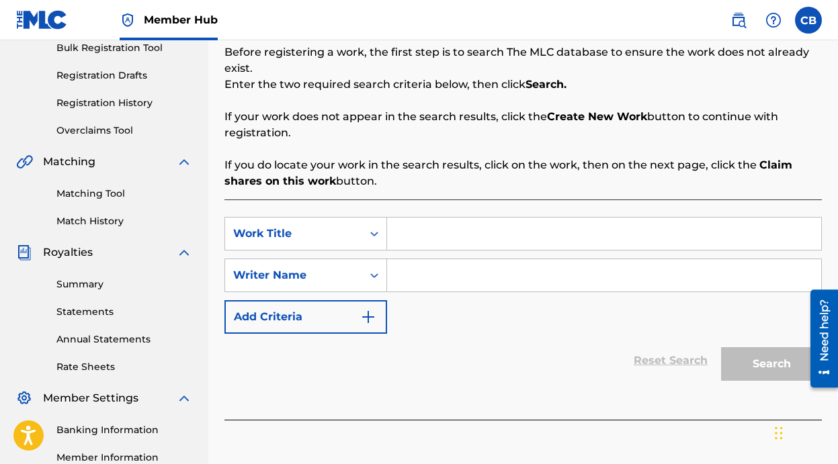
click at [441, 251] on div "SearchWithCriteria65fc4fb6-00f0-43ea-9303-c5f109077128 Work Title SearchWithCri…" at bounding box center [522, 275] width 597 height 117
click at [461, 235] on input "Search Form" at bounding box center [604, 234] width 434 height 32
type input "ABC Remix"
click at [482, 281] on input "Search Form" at bounding box center [604, 275] width 434 height 32
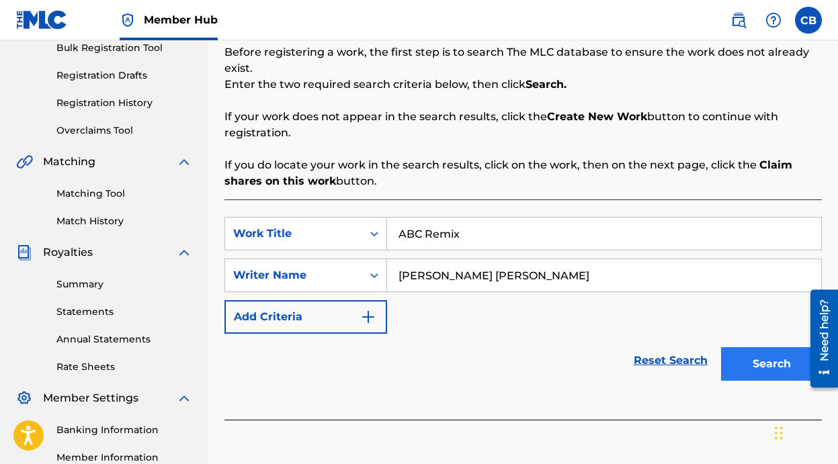
type input "Jared Samuel Erskine"
click at [765, 378] on button "Search" at bounding box center [771, 364] width 101 height 34
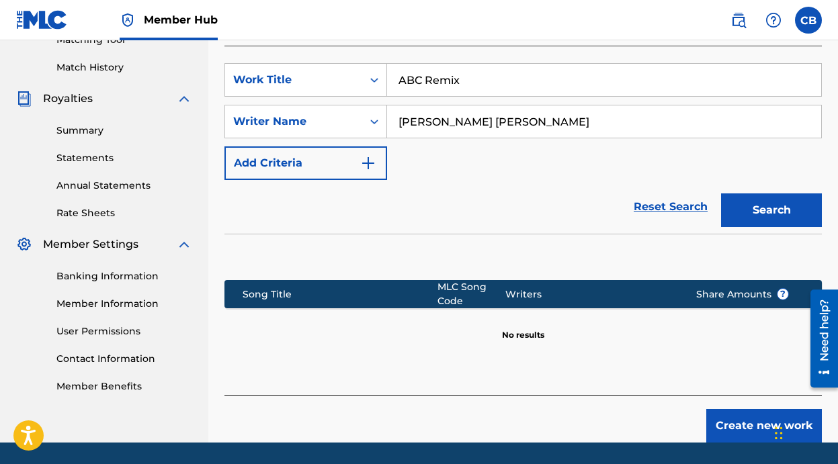
scroll to position [402, 0]
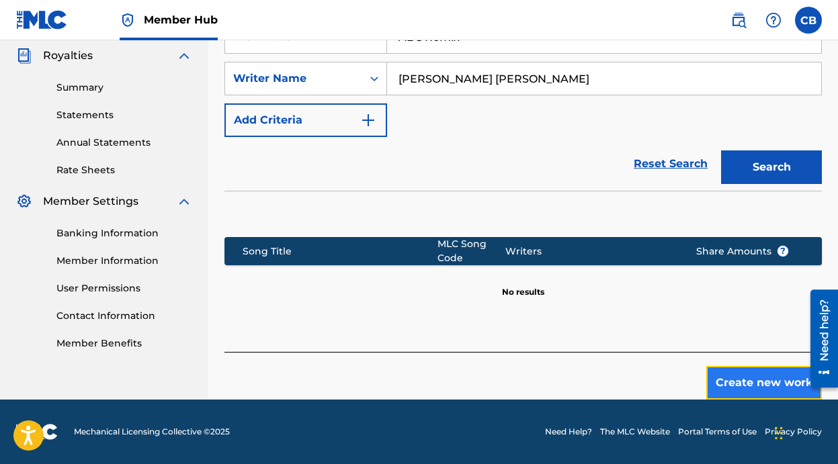
click at [759, 380] on button "Create new work" at bounding box center [764, 383] width 116 height 34
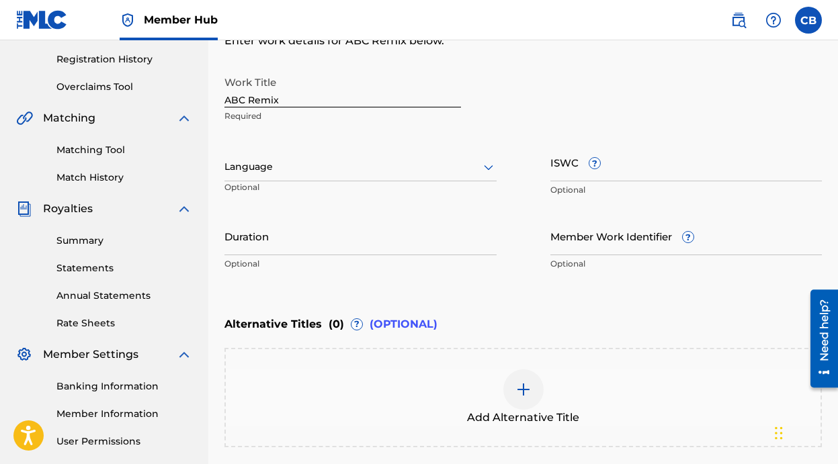
scroll to position [238, 0]
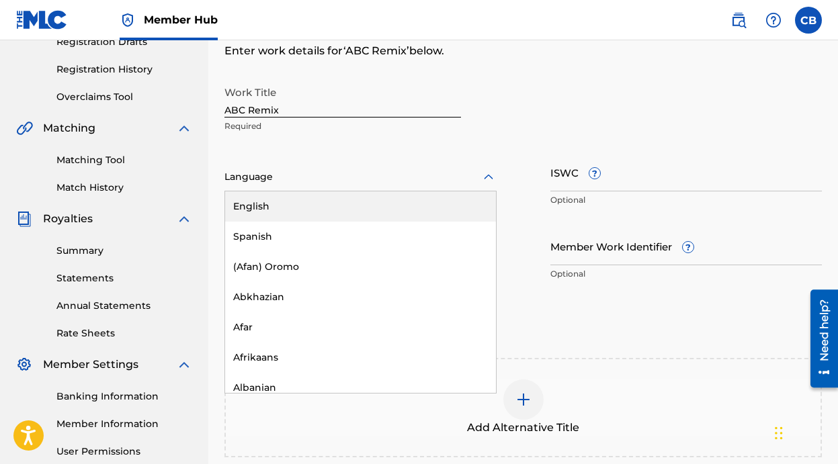
click at [468, 175] on div at bounding box center [360, 177] width 272 height 17
click at [382, 210] on div "English" at bounding box center [360, 206] width 271 height 30
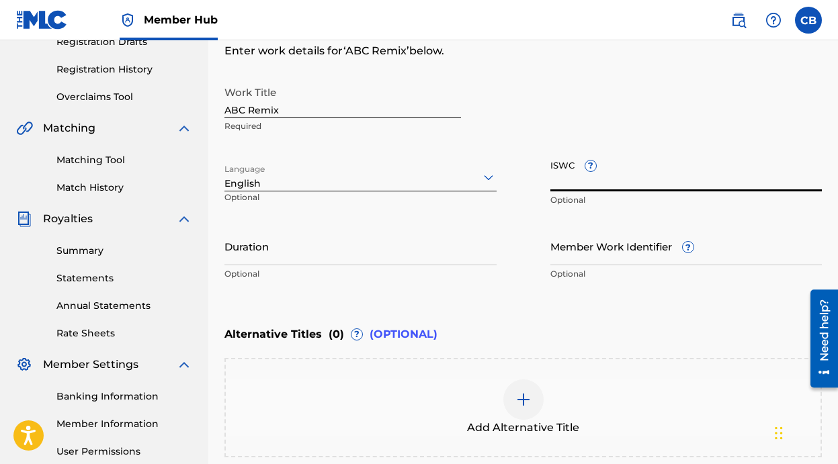
click at [562, 190] on input "ISWC ?" at bounding box center [686, 172] width 272 height 38
paste input "T-315.282.257-2"
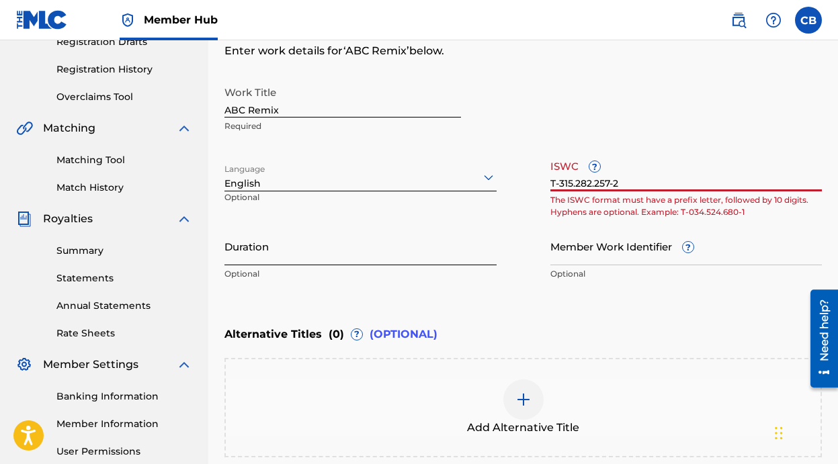
click at [453, 244] on input "Duration" at bounding box center [360, 246] width 272 height 38
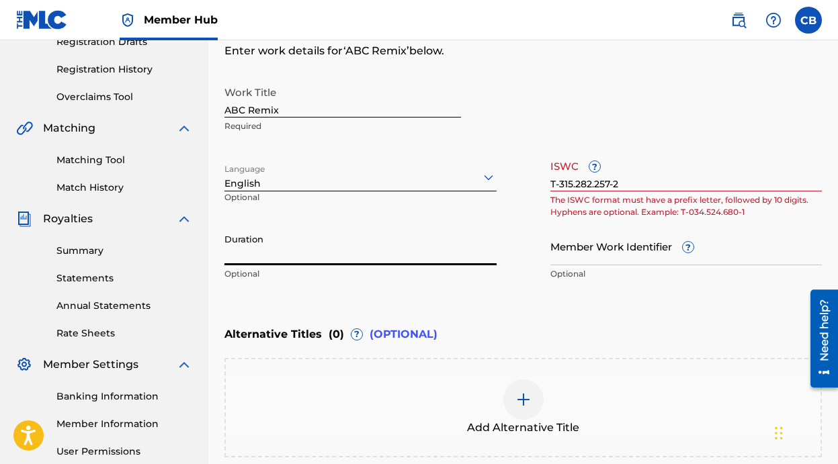
click at [639, 181] on input "T-315.282.257-2" at bounding box center [686, 172] width 272 height 38
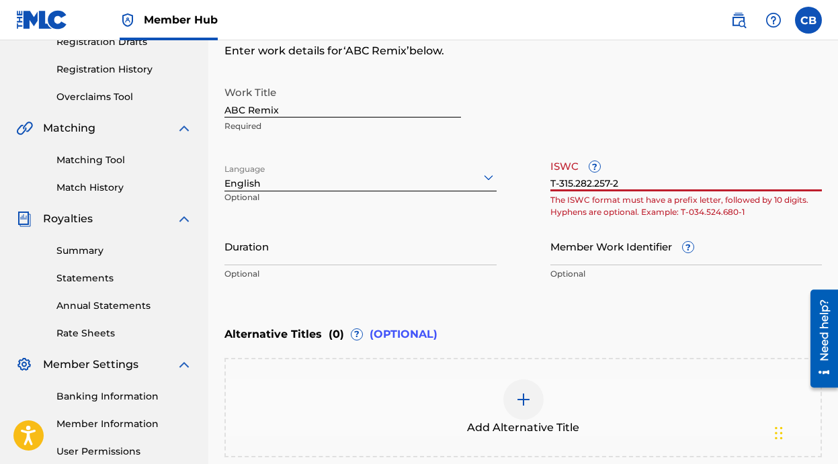
click at [561, 185] on input "T-315.282.257-2" at bounding box center [686, 172] width 272 height 38
type input "T-315.282.257-2"
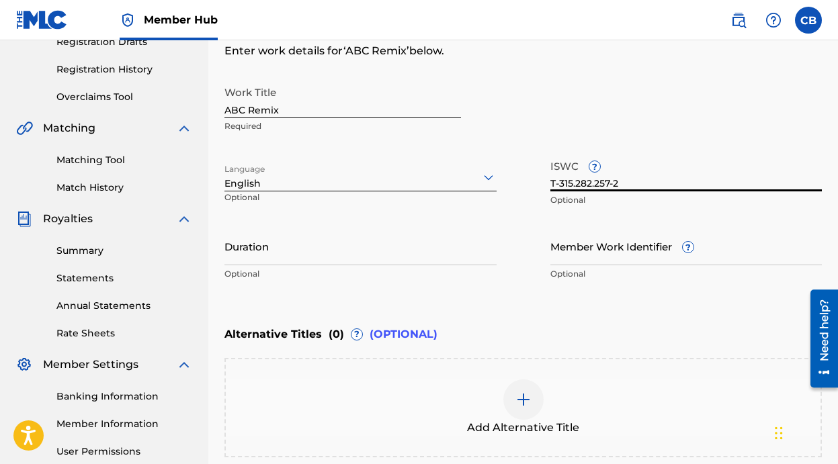
click at [646, 180] on input "T-315.282.257-2" at bounding box center [686, 172] width 272 height 38
click at [627, 181] on input "T-315.282.257-2" at bounding box center [686, 172] width 272 height 38
click at [296, 103] on input "ABC Remix" at bounding box center [342, 98] width 236 height 38
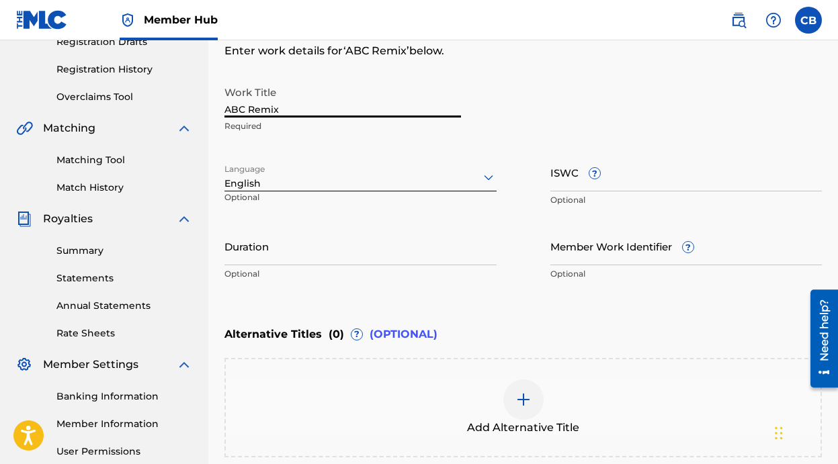
click at [295, 104] on input "ABC Remix" at bounding box center [342, 98] width 236 height 38
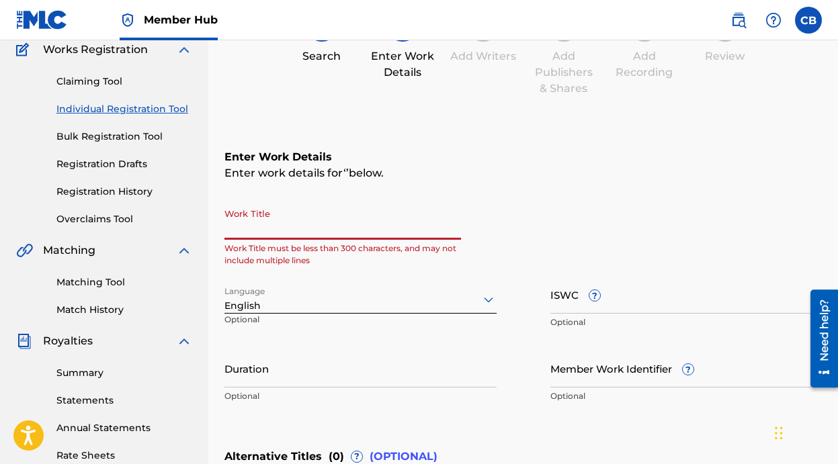
scroll to position [377, 0]
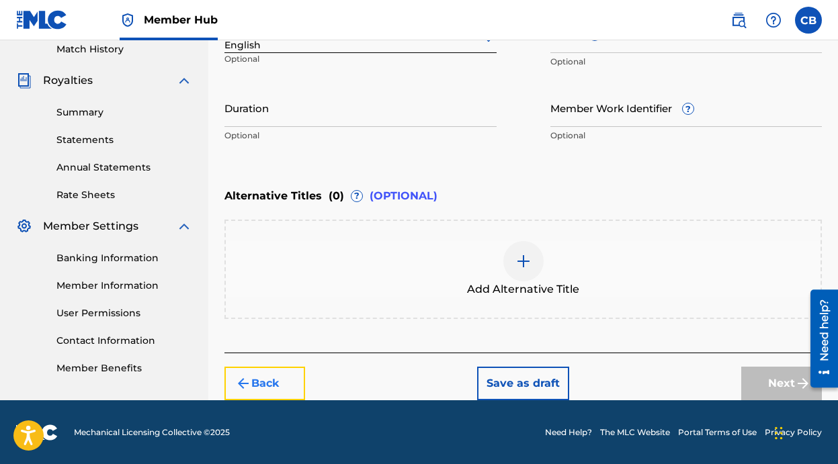
click at [273, 377] on button "Back" at bounding box center [264, 384] width 81 height 34
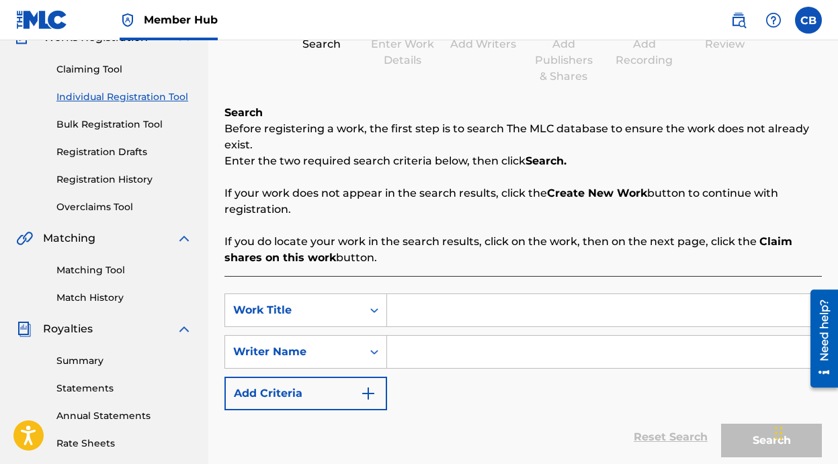
scroll to position [163, 0]
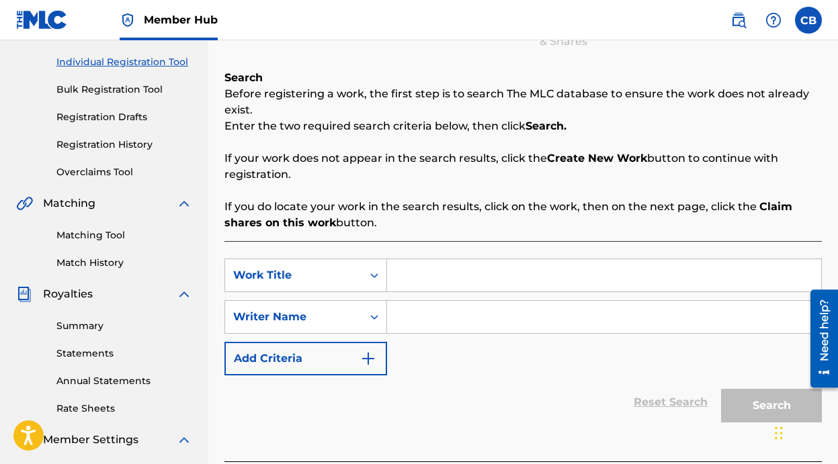
click at [462, 278] on input "Search Form" at bounding box center [604, 275] width 434 height 32
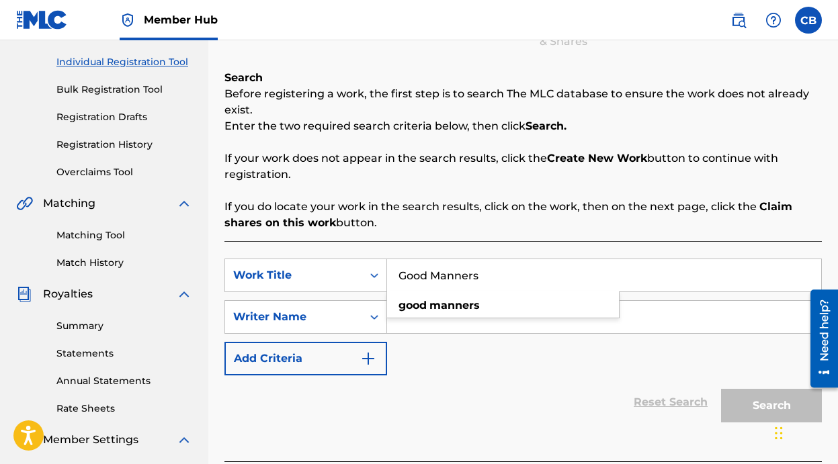
type input "Good Manners"
click at [490, 324] on input "Search Form" at bounding box center [604, 317] width 434 height 32
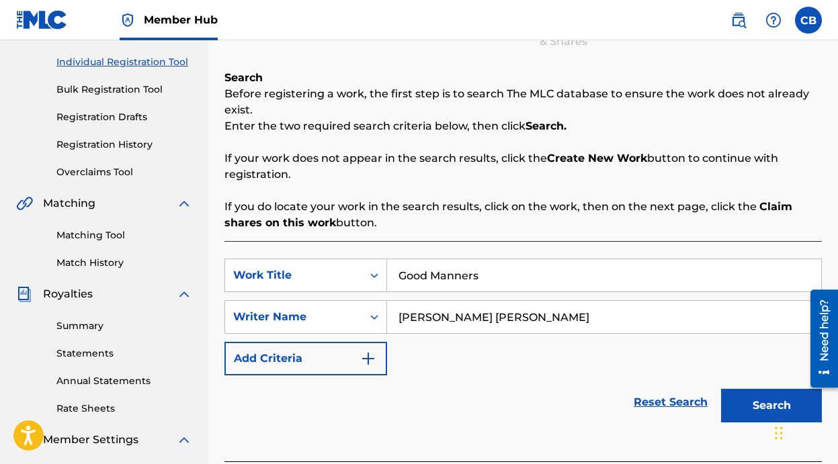
type input "Jared Samuel Erskine"
click at [721, 389] on button "Search" at bounding box center [771, 406] width 101 height 34
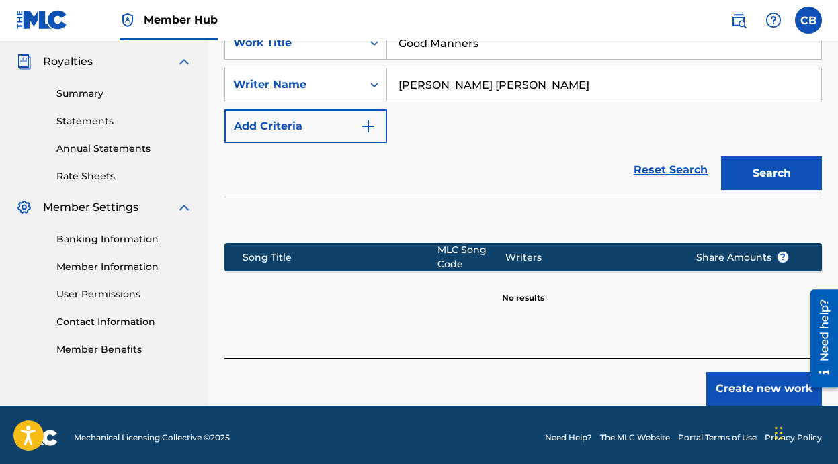
scroll to position [402, 0]
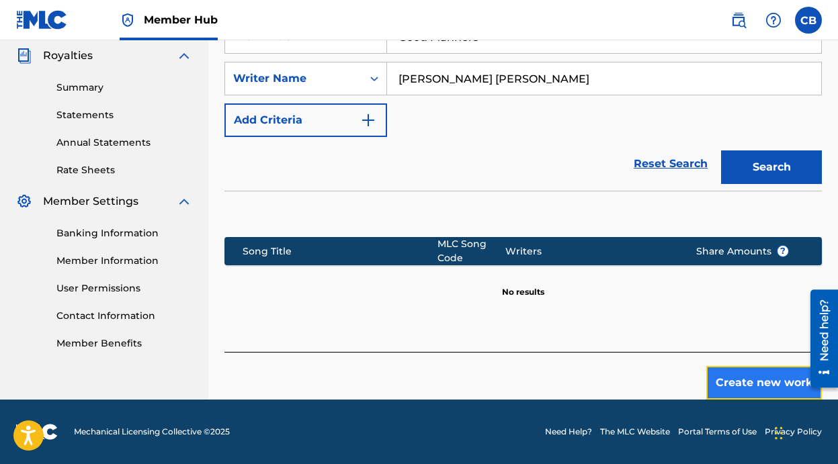
click at [744, 372] on button "Create new work" at bounding box center [764, 383] width 116 height 34
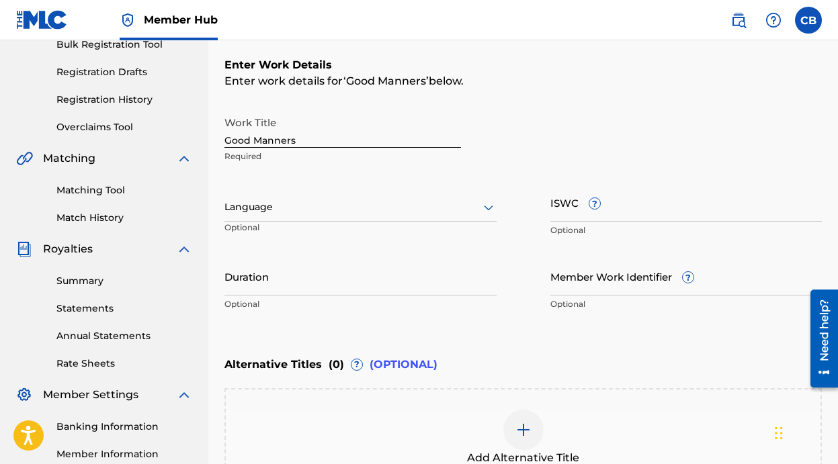
scroll to position [207, 0]
click at [301, 202] on div at bounding box center [360, 208] width 272 height 17
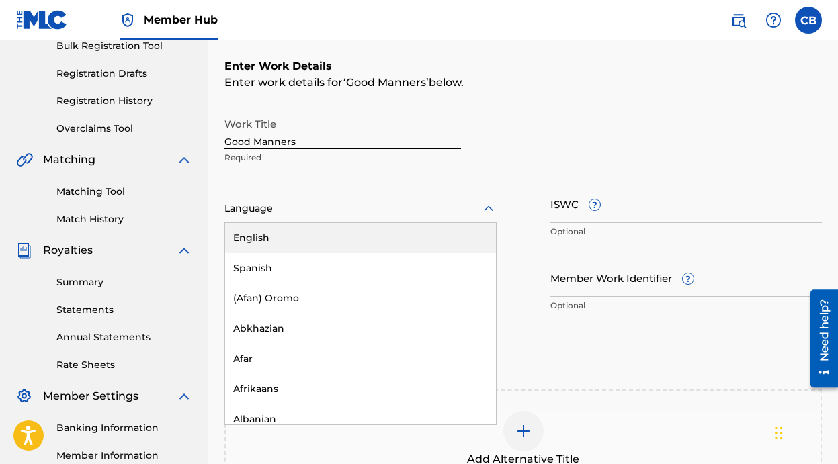
click at [302, 236] on div "English" at bounding box center [360, 238] width 271 height 30
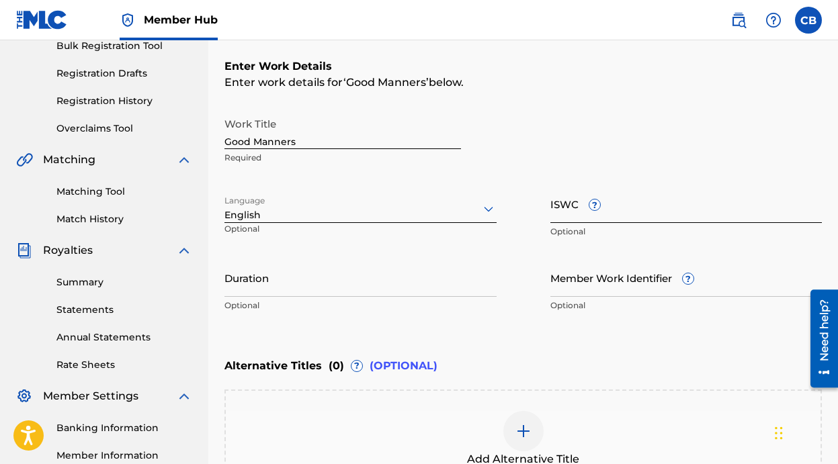
click at [686, 216] on input "ISWC ?" at bounding box center [686, 204] width 272 height 38
paste input "T-325.684.015-6"
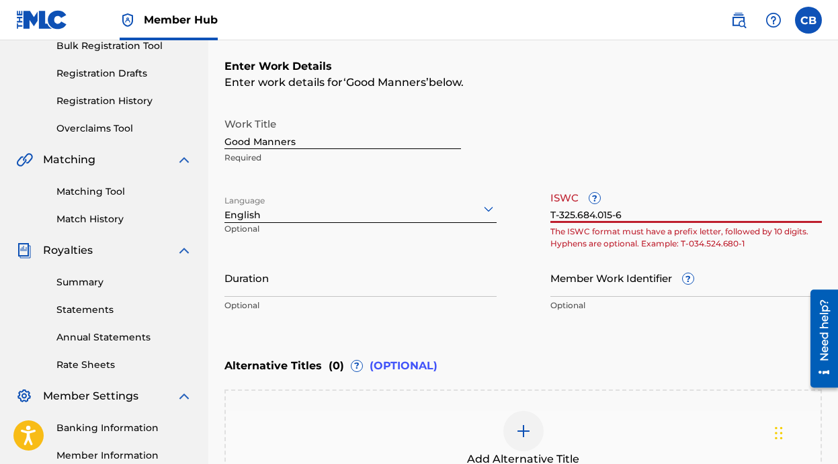
click at [686, 216] on input "T-325.684.015-6" at bounding box center [686, 204] width 272 height 38
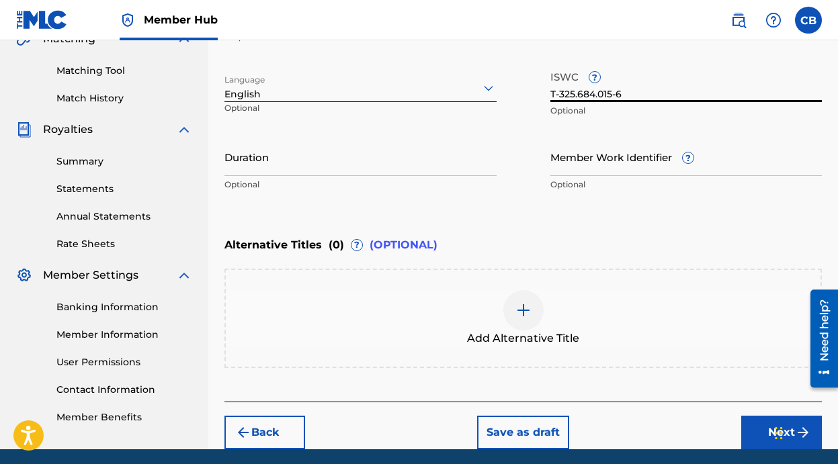
scroll to position [377, 0]
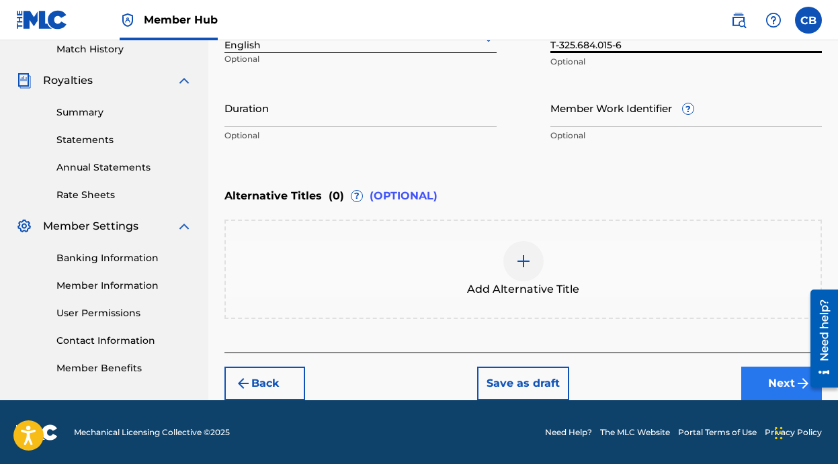
type input "T-325.684.015-6"
click at [761, 378] on button "Next" at bounding box center [781, 384] width 81 height 34
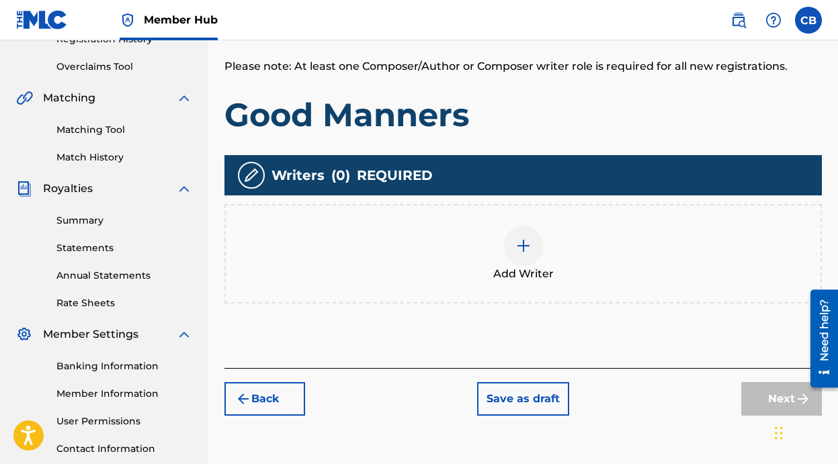
scroll to position [310, 0]
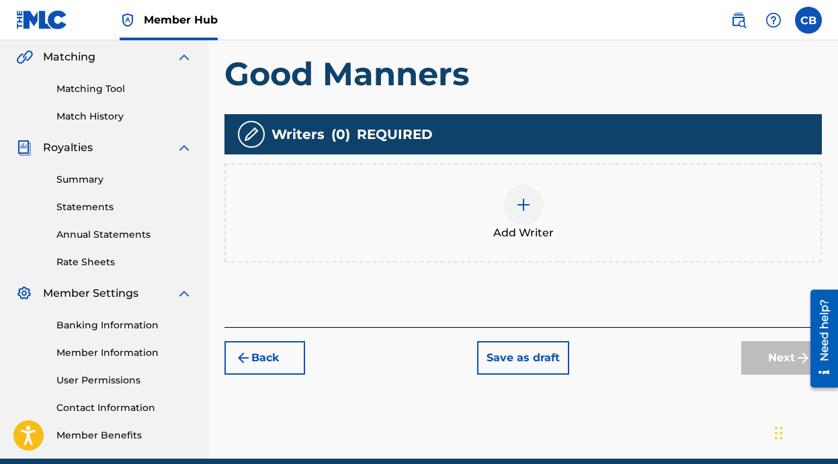
click at [514, 193] on div at bounding box center [523, 205] width 40 height 40
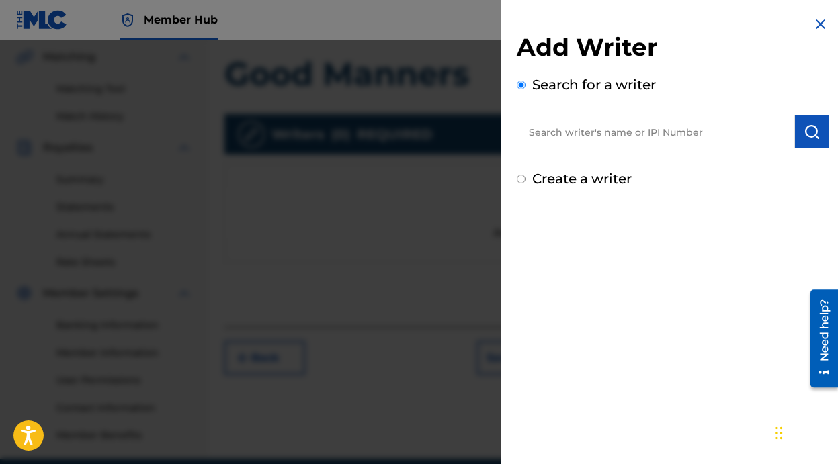
click at [573, 144] on input "text" at bounding box center [656, 132] width 278 height 34
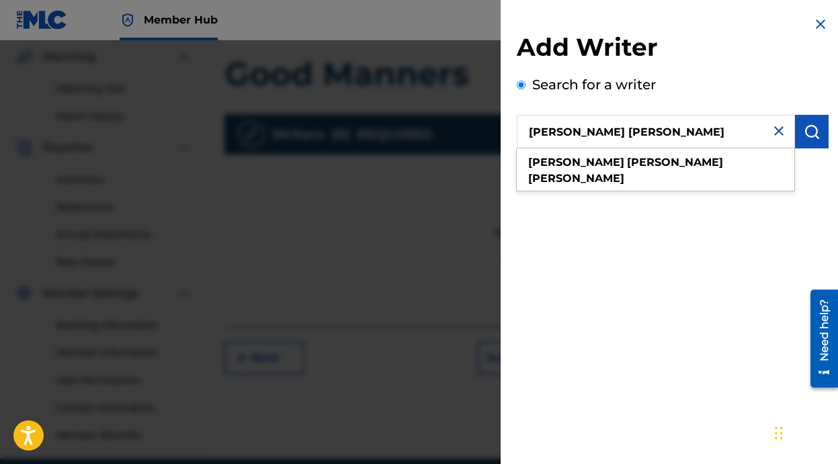
type input "Jared Samuel erskine"
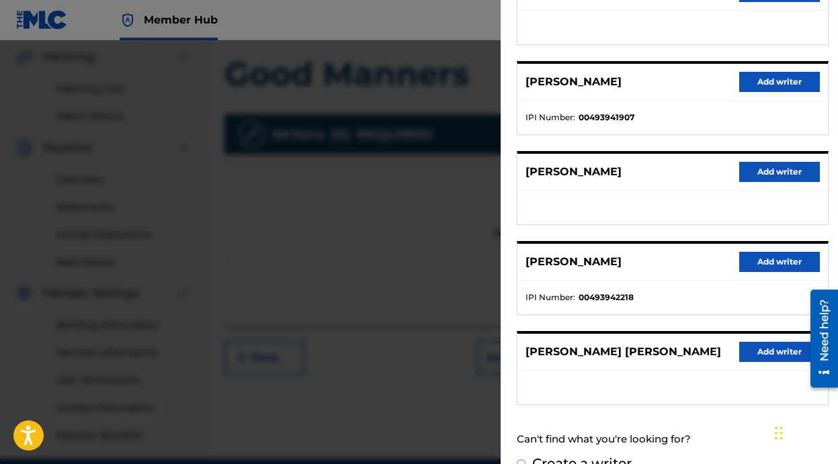
scroll to position [232, 0]
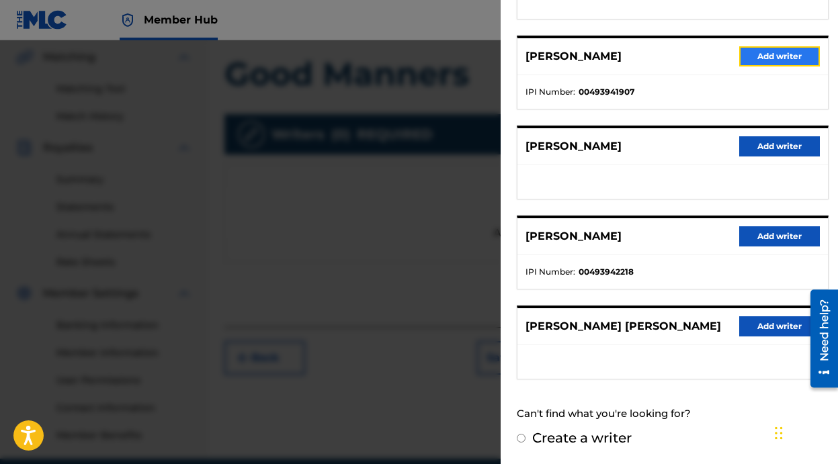
click at [754, 58] on button "Add writer" at bounding box center [779, 56] width 81 height 20
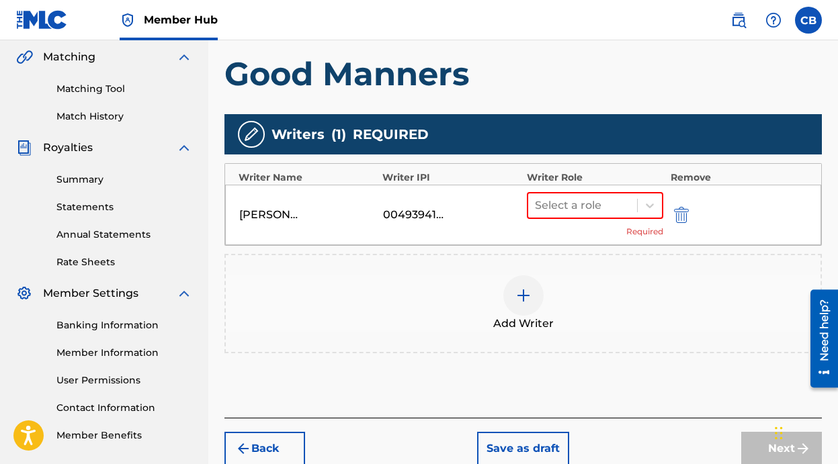
click at [405, 217] on div "00493941907" at bounding box center [413, 215] width 60 height 16
click at [679, 213] on img "submit" at bounding box center [681, 215] width 15 height 16
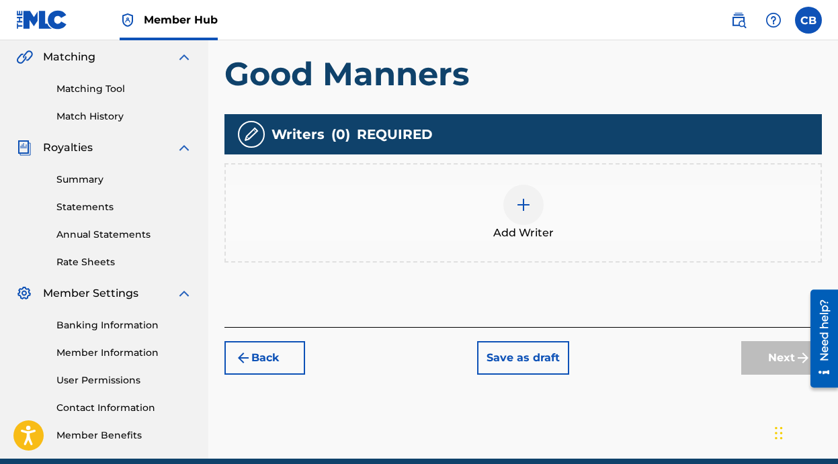
click at [499, 204] on div "Add Writer" at bounding box center [523, 213] width 594 height 56
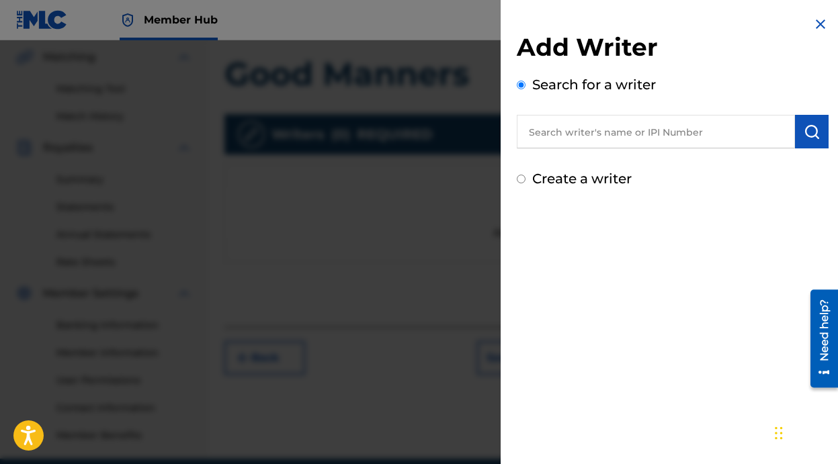
click at [701, 134] on input "text" at bounding box center [656, 132] width 278 height 34
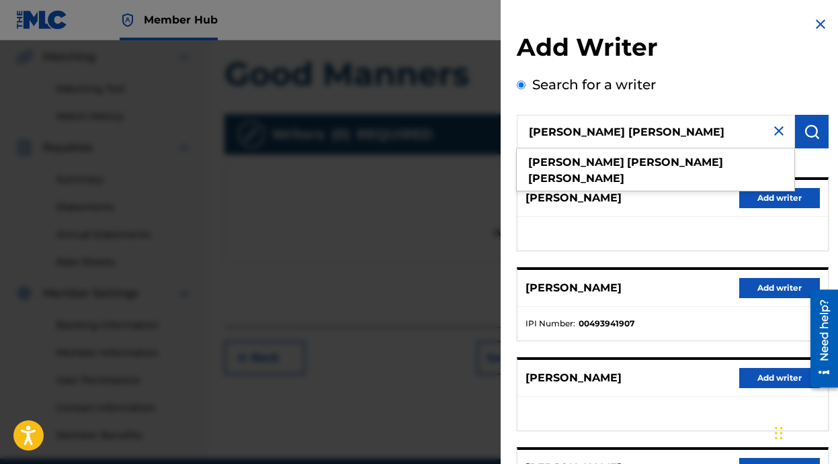
type input "jared samuel erskine"
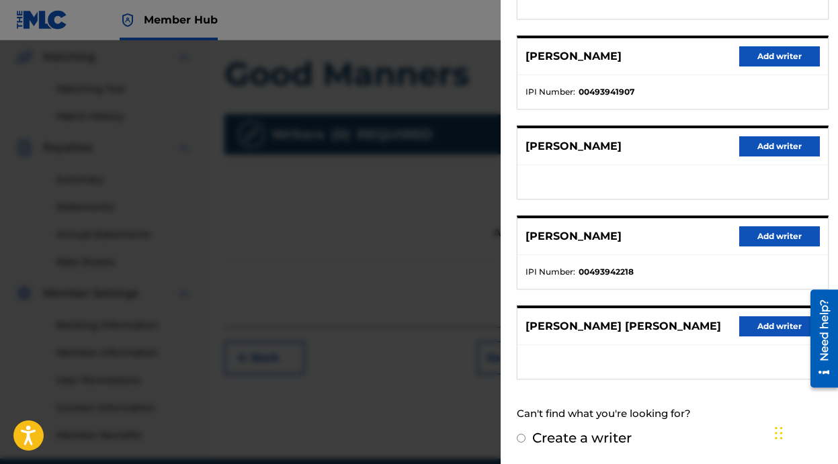
click at [523, 439] on input "Create a writer" at bounding box center [521, 438] width 9 height 9
radio input "false"
radio input "true"
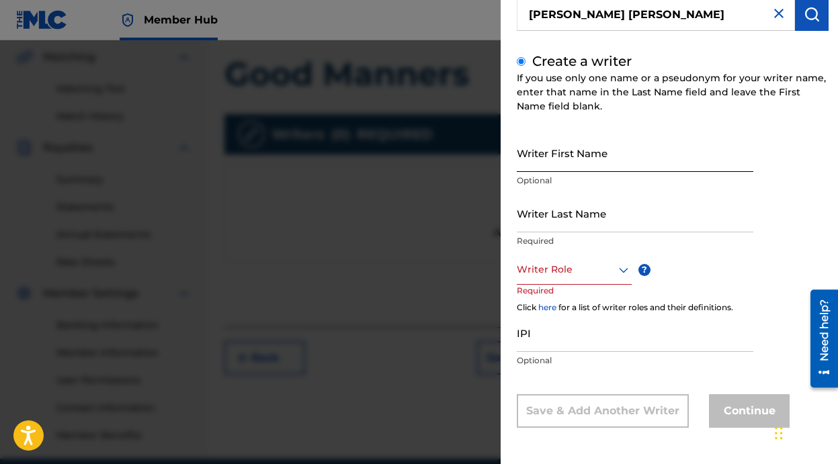
click at [574, 159] on input "Writer First Name" at bounding box center [635, 153] width 236 height 38
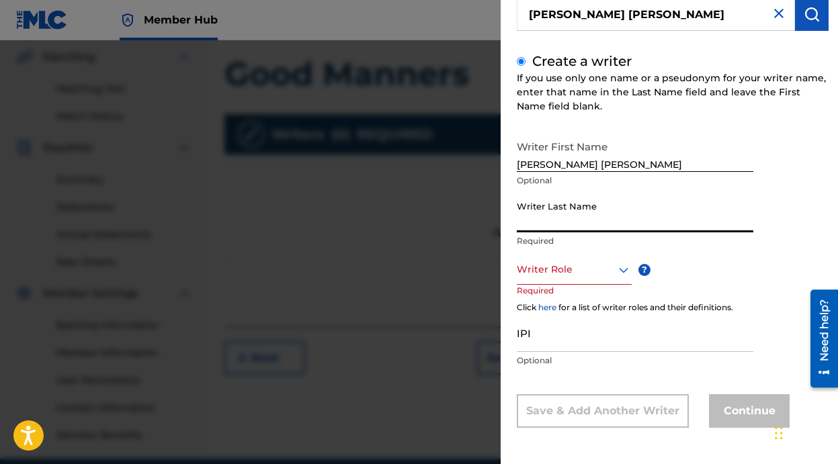
click at [580, 219] on input "Writer Last Name" at bounding box center [635, 213] width 236 height 38
click at [613, 161] on input "Jared Samuel Erskine" at bounding box center [635, 153] width 236 height 38
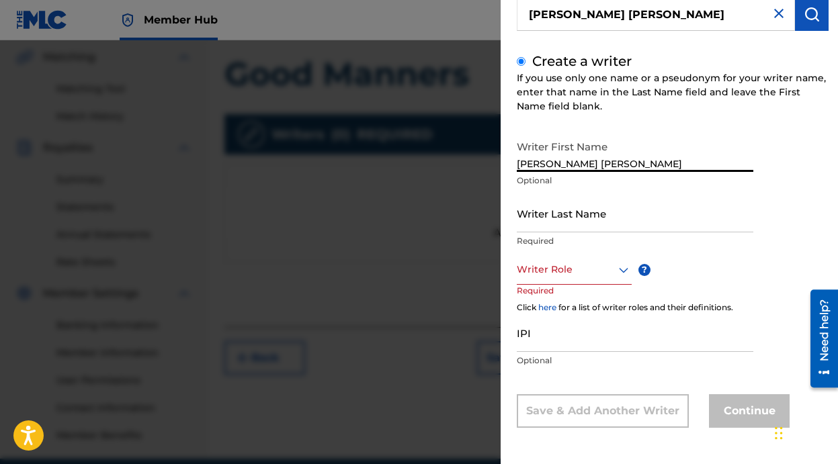
click at [613, 161] on input "Jared Samuel Erskine" at bounding box center [635, 153] width 236 height 38
type input "Jared Samuel"
click at [568, 217] on input "Writer Last Name" at bounding box center [635, 213] width 236 height 38
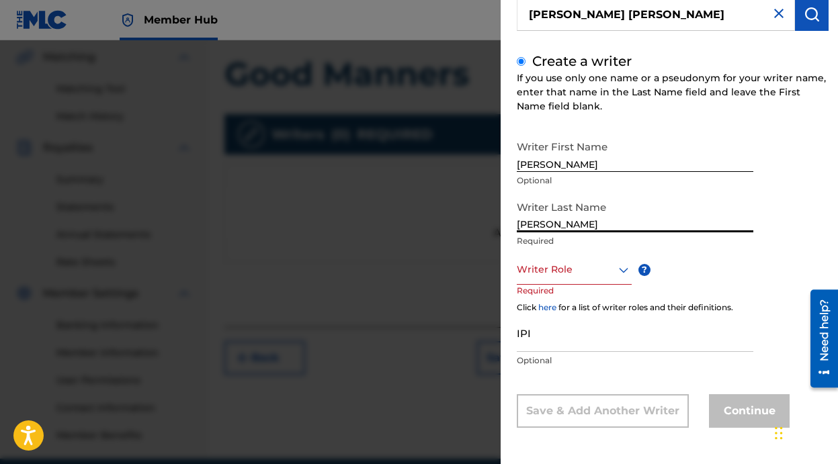
type input "Erskine"
click at [564, 279] on div "Writer Role" at bounding box center [574, 270] width 115 height 30
click at [601, 269] on div at bounding box center [574, 269] width 115 height 17
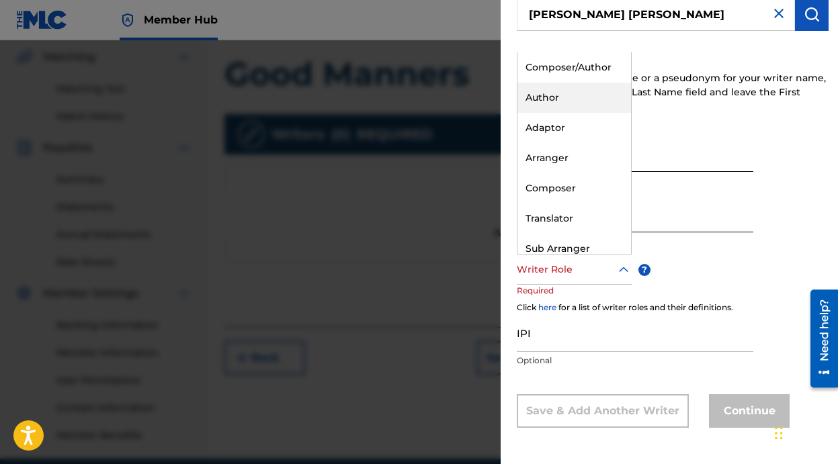
click at [588, 100] on div "Author" at bounding box center [574, 98] width 114 height 30
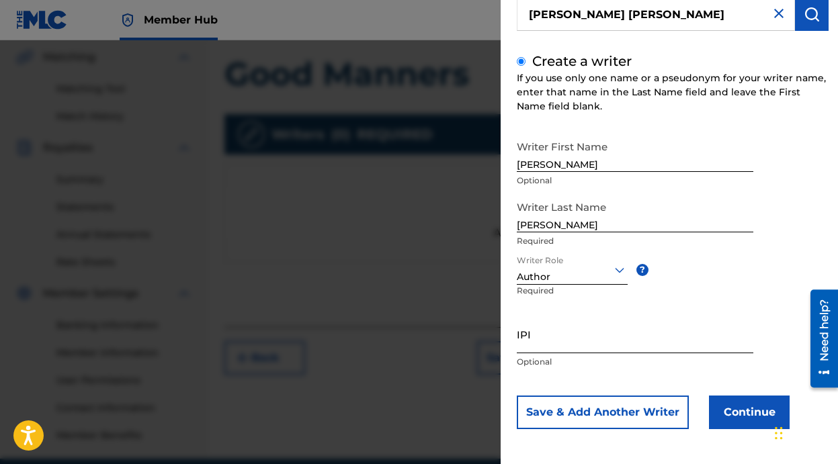
click at [555, 339] on input "IPI" at bounding box center [635, 334] width 236 height 38
paste input "00493941907"
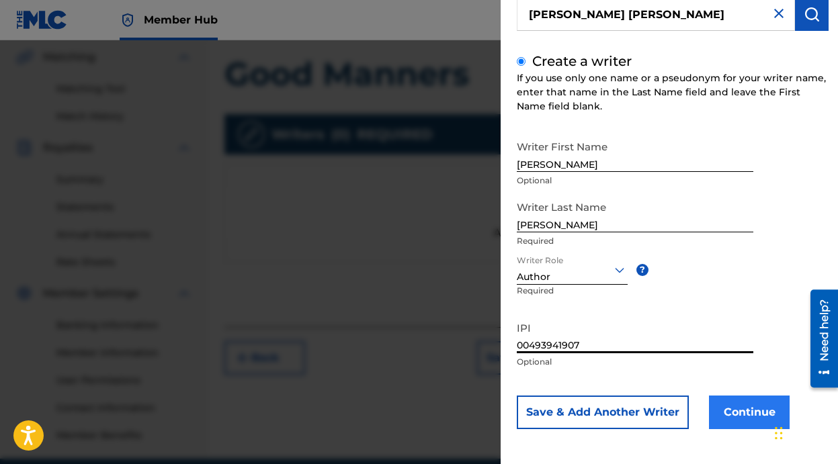
type input "00493941907"
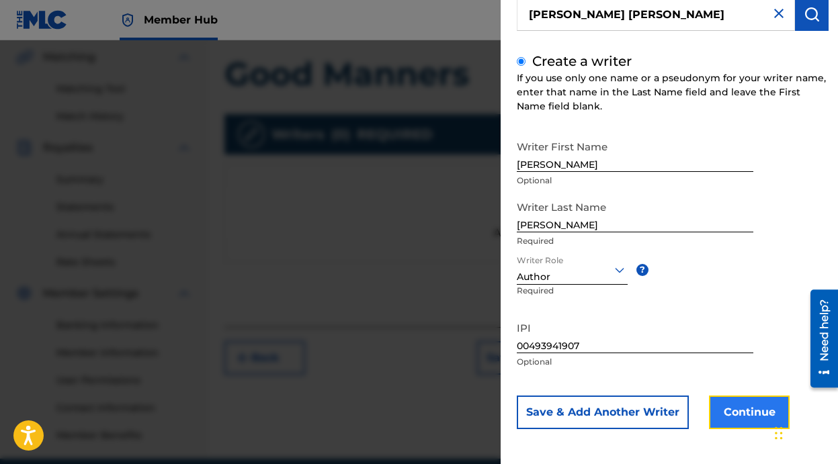
click at [729, 420] on button "Continue" at bounding box center [749, 413] width 81 height 34
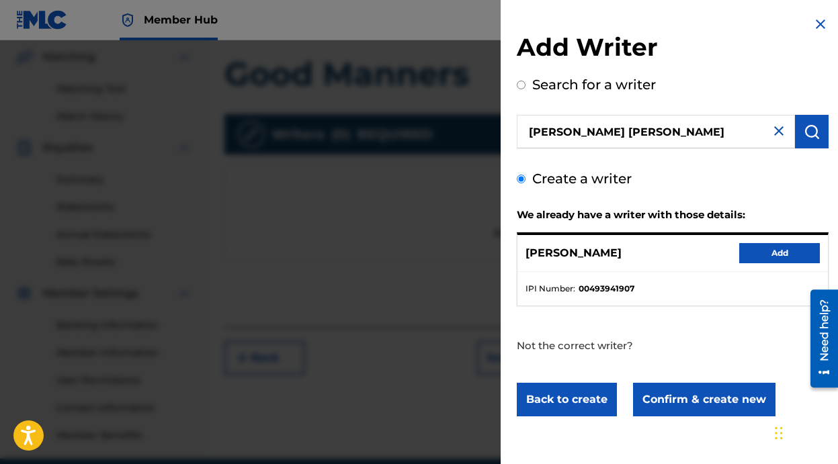
scroll to position [0, 0]
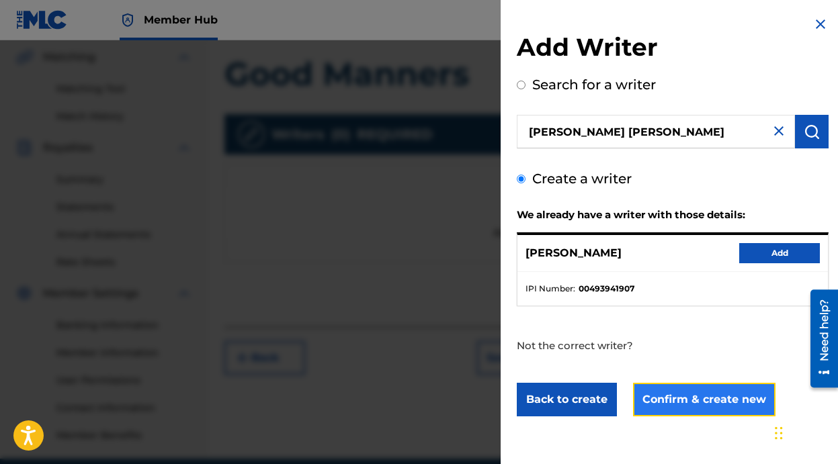
click at [683, 404] on button "Confirm & create new" at bounding box center [704, 400] width 142 height 34
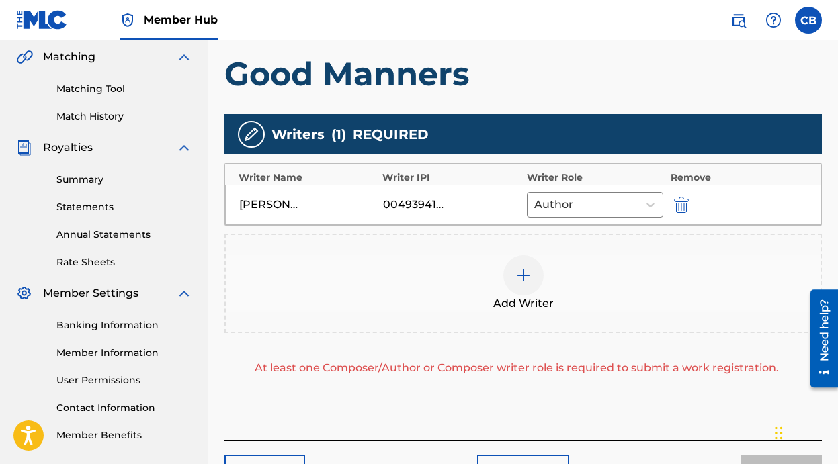
click at [523, 275] on img at bounding box center [523, 275] width 16 height 16
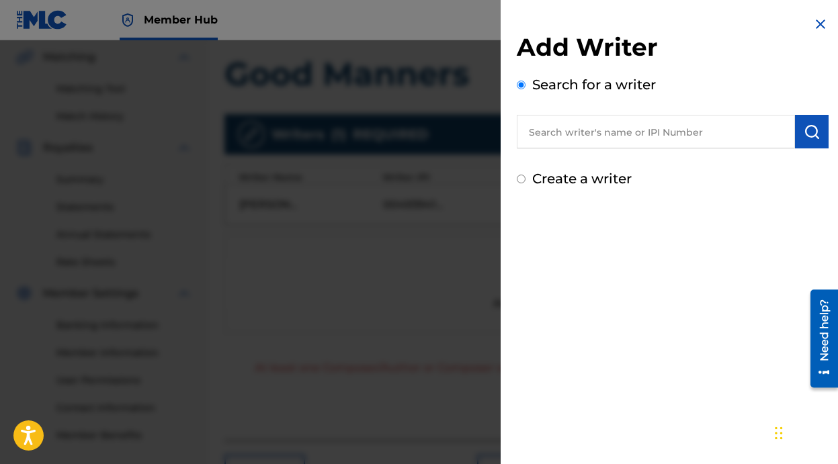
click at [586, 147] on input "text" at bounding box center [656, 132] width 278 height 34
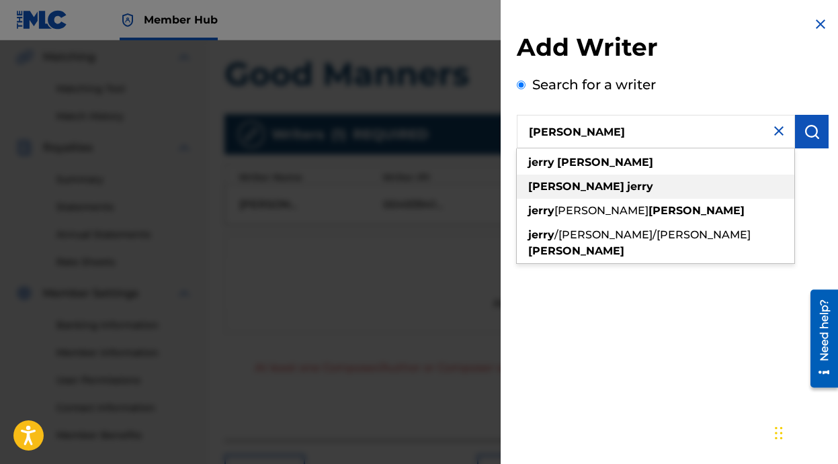
click at [578, 177] on div "barnes jerry" at bounding box center [655, 187] width 277 height 24
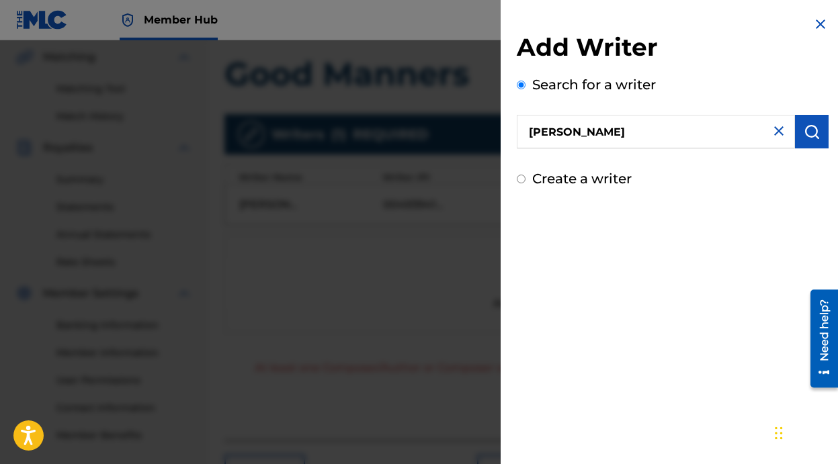
click at [607, 134] on input "barnes jerry" at bounding box center [656, 132] width 278 height 34
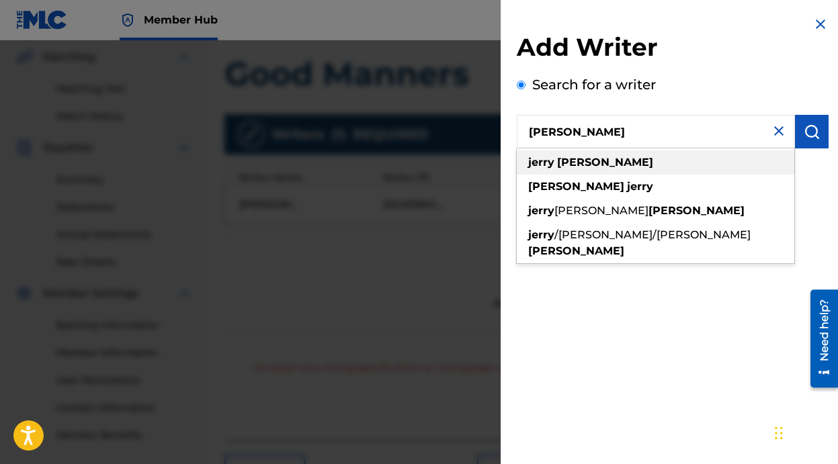
click at [601, 156] on div "jerry barnes" at bounding box center [655, 162] width 277 height 24
type input "jerry barnes"
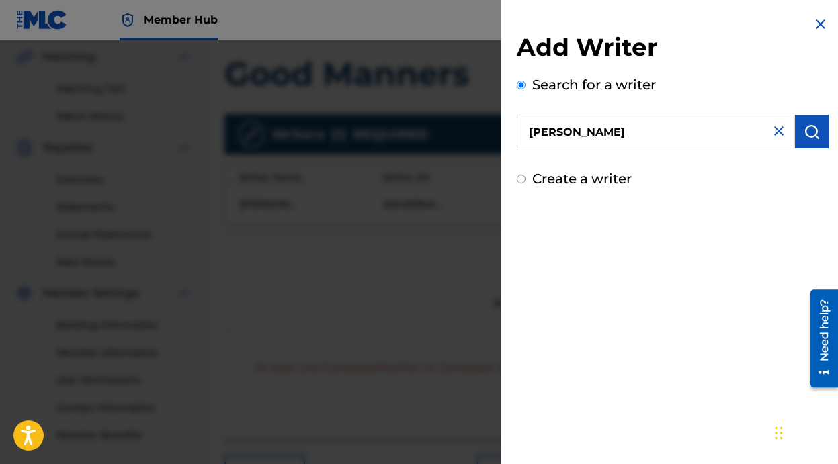
click at [521, 180] on input "Create a writer" at bounding box center [521, 179] width 9 height 9
radio input "false"
radio input "true"
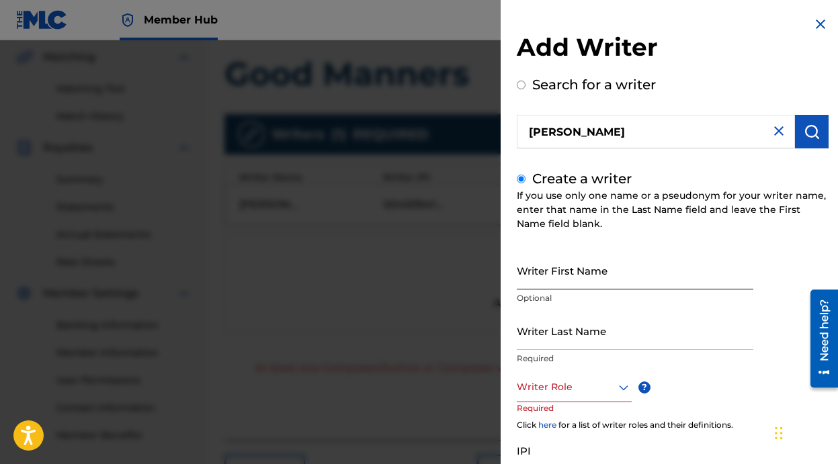
click at [608, 283] on input "Writer First Name" at bounding box center [635, 270] width 236 height 38
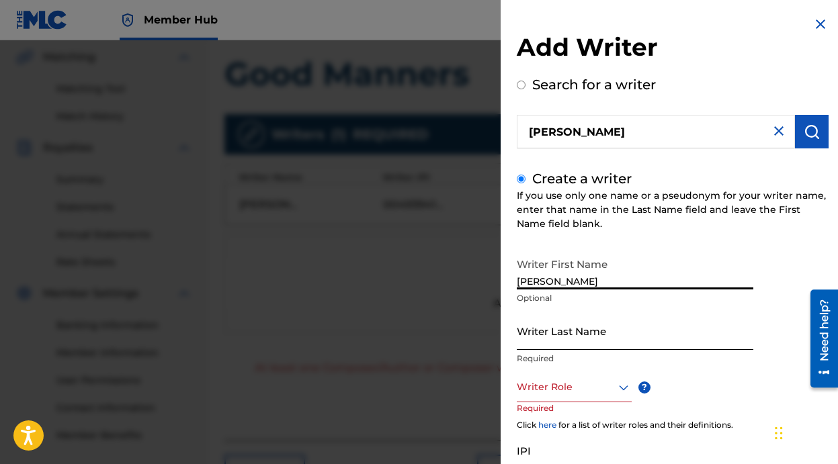
type input "Jerry"
click at [614, 334] on input "Writer Last Name" at bounding box center [635, 331] width 236 height 38
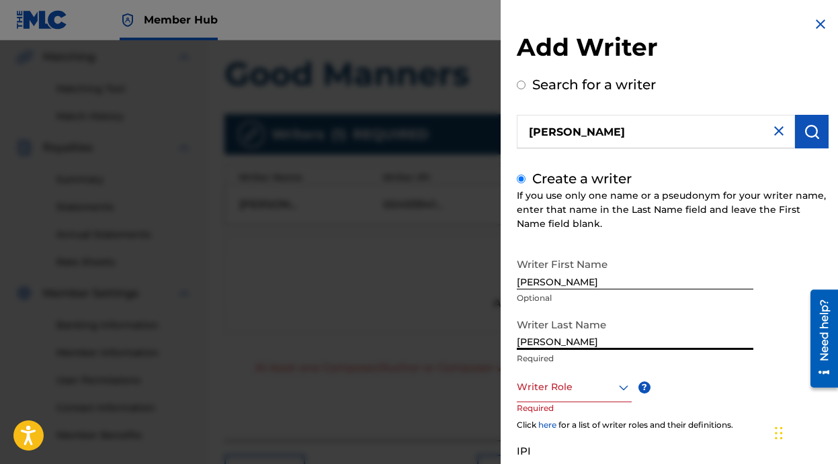
scroll to position [118, 0]
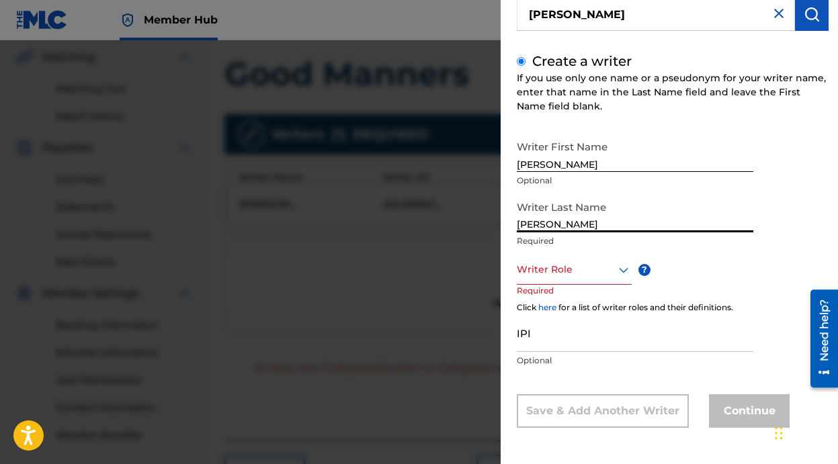
type input "Barnes"
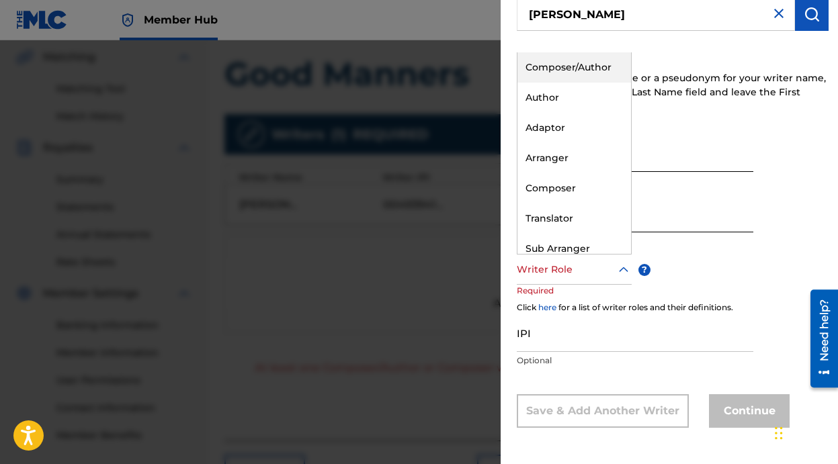
click at [613, 269] on div at bounding box center [574, 269] width 115 height 17
click at [562, 97] on div "Author" at bounding box center [574, 98] width 114 height 30
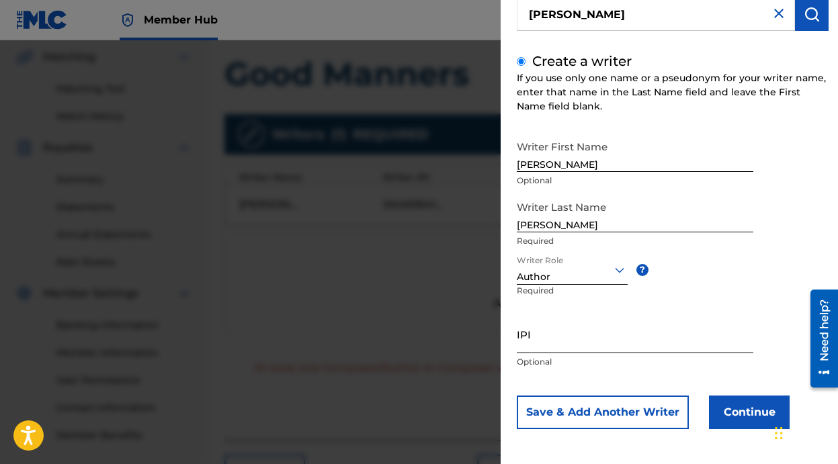
scroll to position [119, 0]
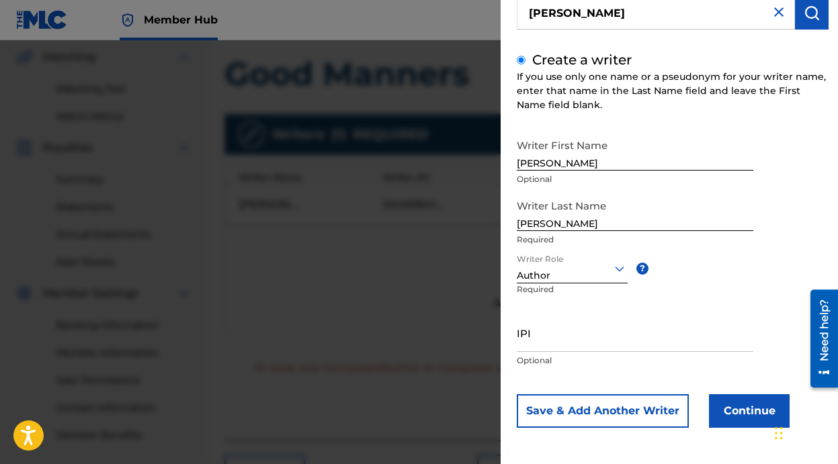
click at [6, 310] on div at bounding box center [419, 272] width 838 height 464
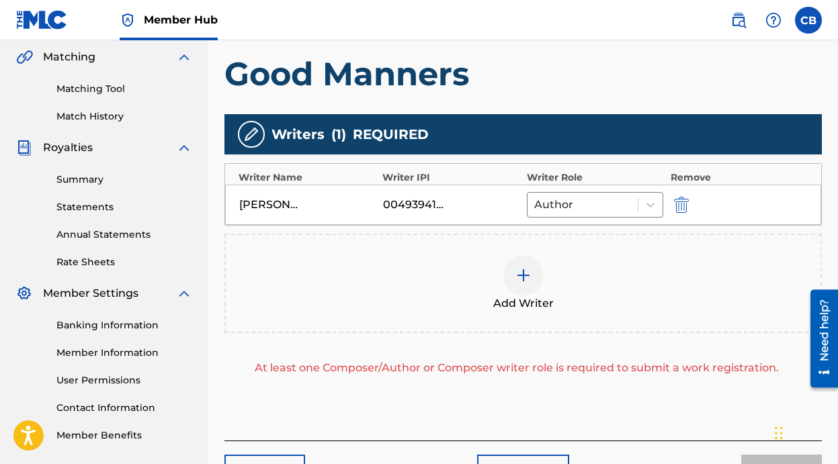
click at [519, 277] on img at bounding box center [523, 275] width 16 height 16
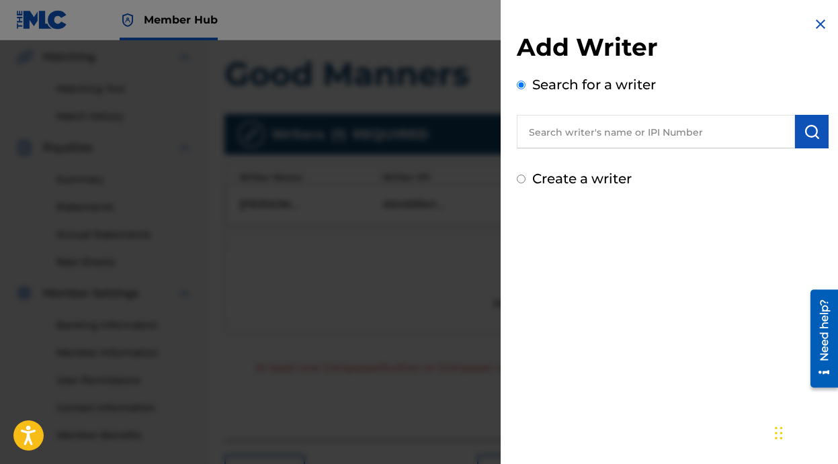
click at [609, 141] on input "text" at bounding box center [656, 132] width 278 height 34
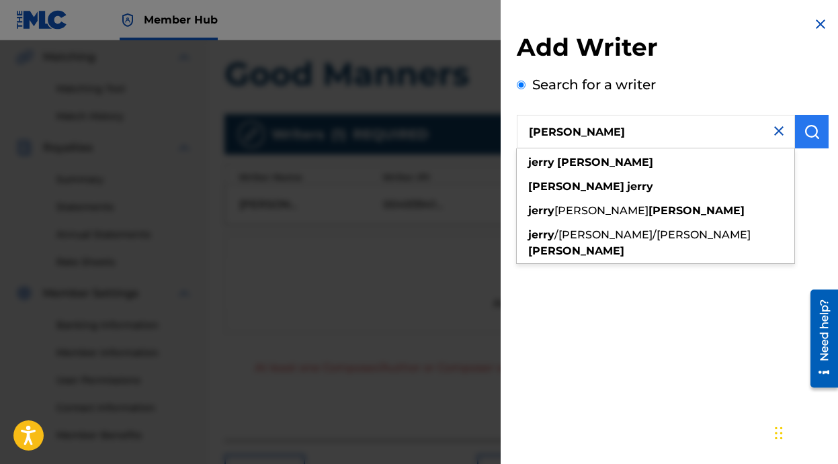
type input "Jerry Barnes"
click at [808, 137] on img "submit" at bounding box center [811, 132] width 16 height 16
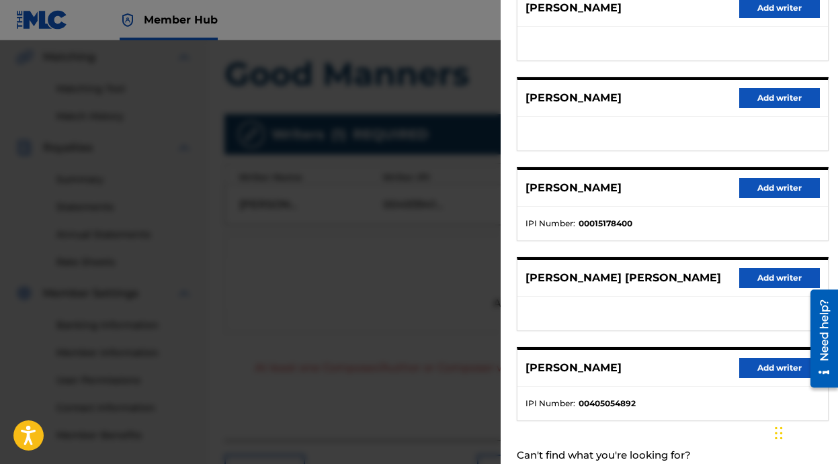
scroll to position [191, 0]
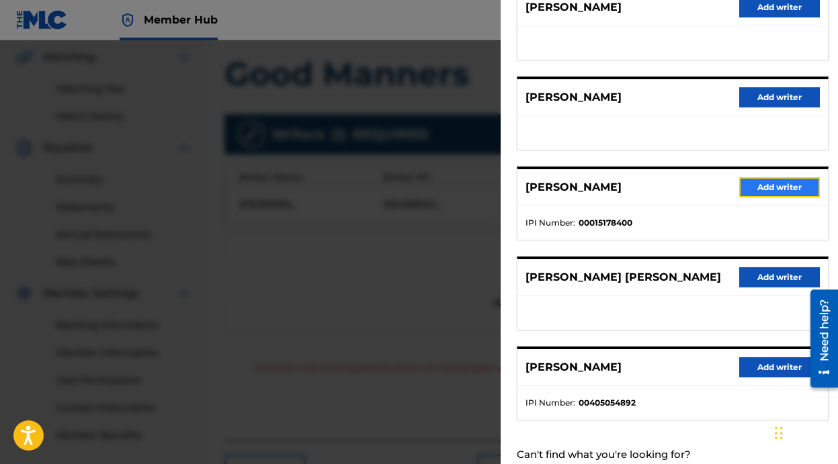
click at [756, 191] on button "Add writer" at bounding box center [779, 187] width 81 height 20
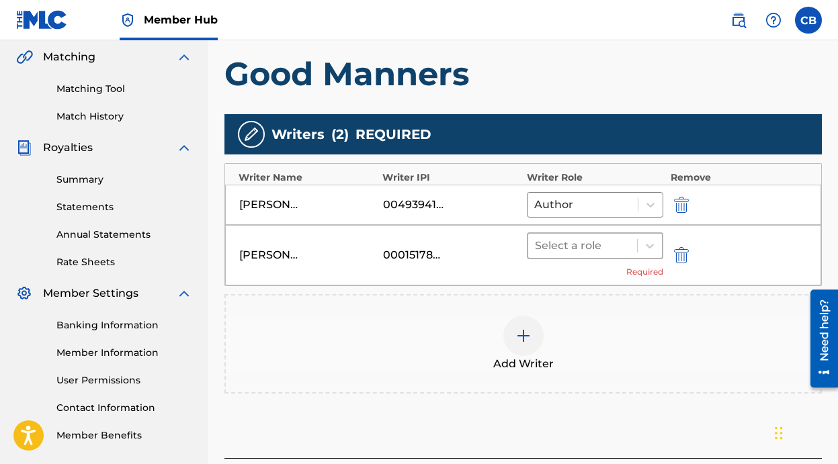
click at [612, 246] on div at bounding box center [583, 245] width 96 height 19
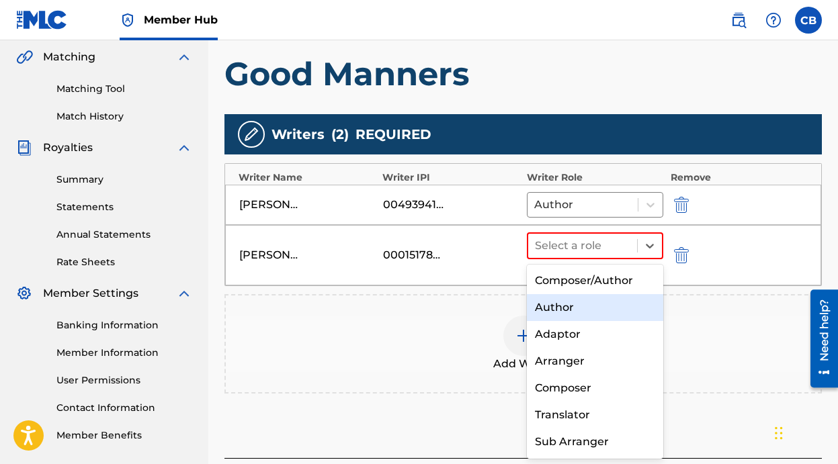
click at [577, 303] on div "Author" at bounding box center [595, 307] width 137 height 27
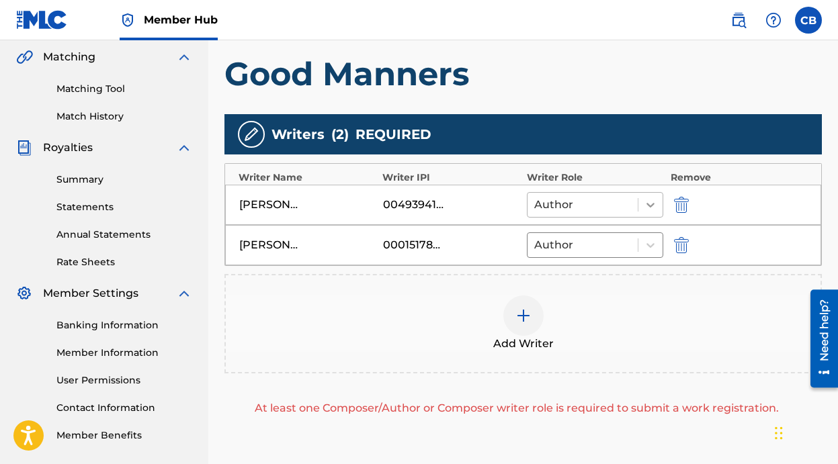
click at [649, 207] on icon at bounding box center [649, 204] width 13 height 13
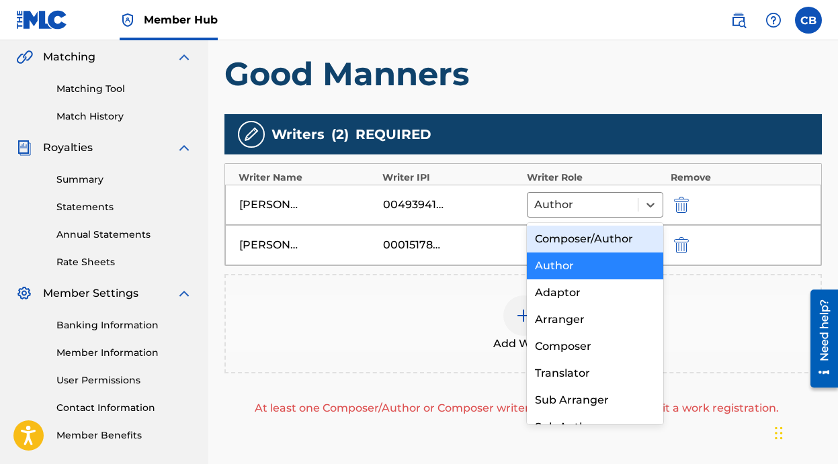
click at [615, 242] on div "Composer/Author" at bounding box center [595, 239] width 137 height 27
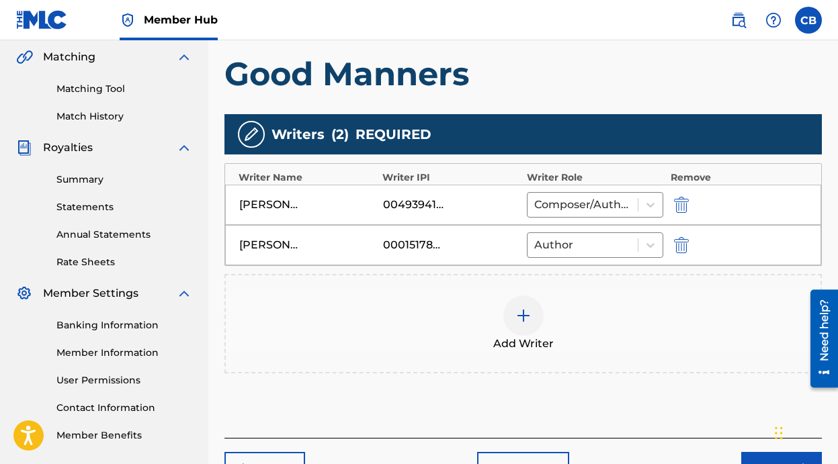
scroll to position [396, 0]
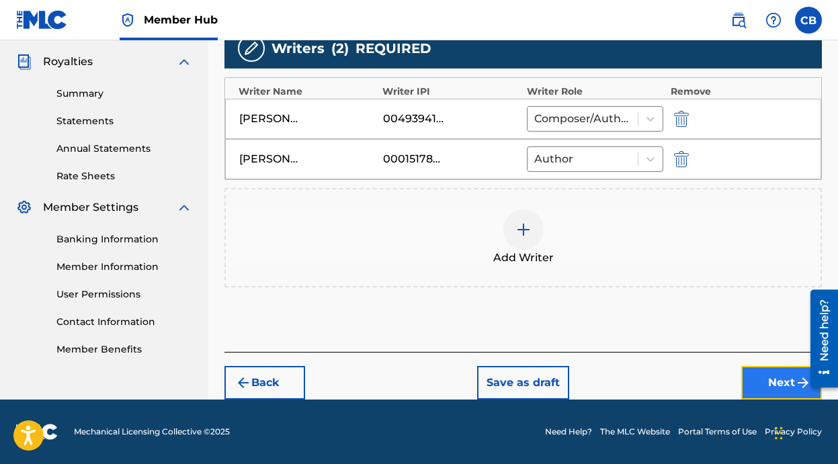
click at [761, 380] on button "Next" at bounding box center [781, 383] width 81 height 34
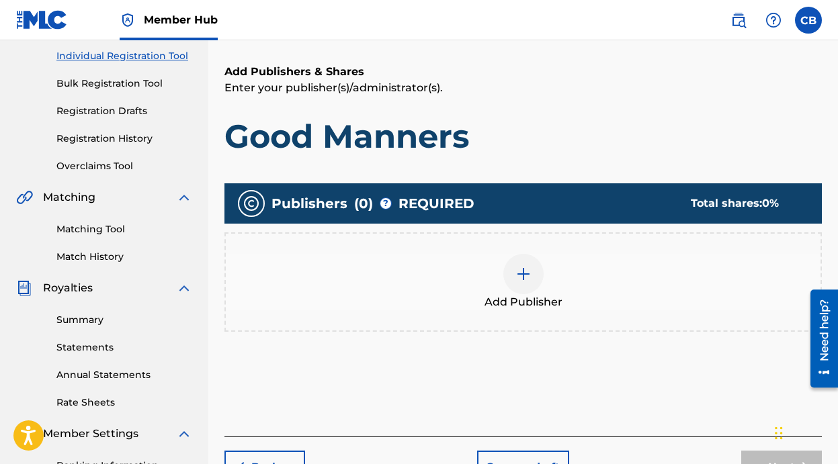
scroll to position [193, 0]
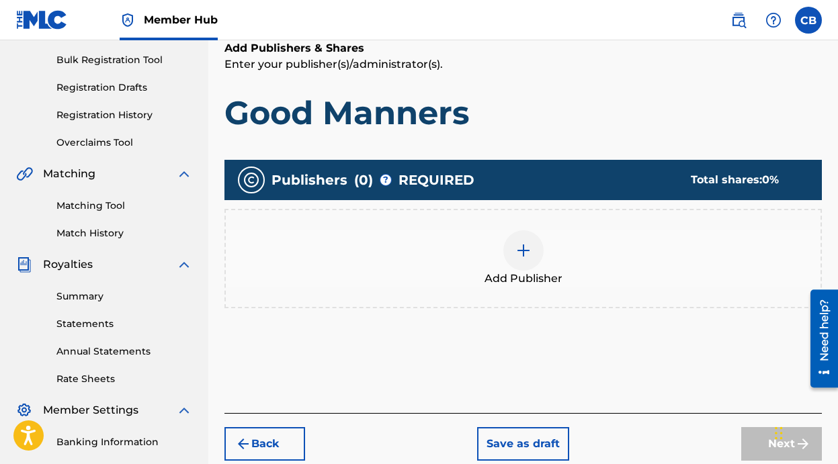
click at [520, 247] on img at bounding box center [523, 250] width 16 height 16
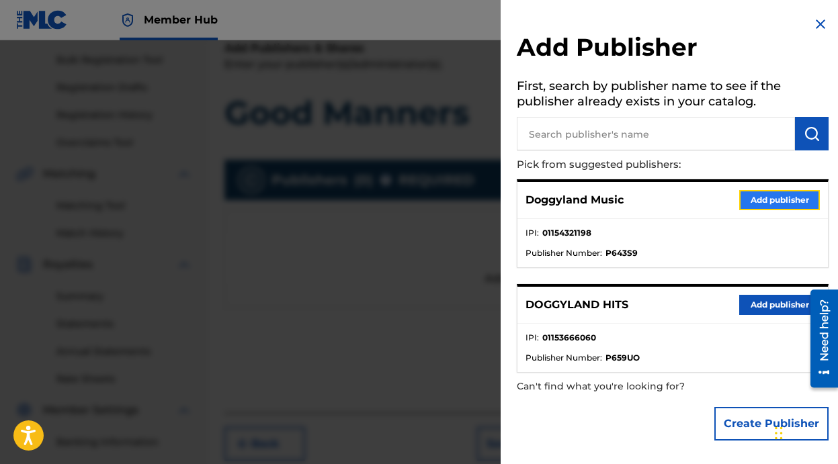
click at [750, 202] on button "Add publisher" at bounding box center [779, 200] width 81 height 20
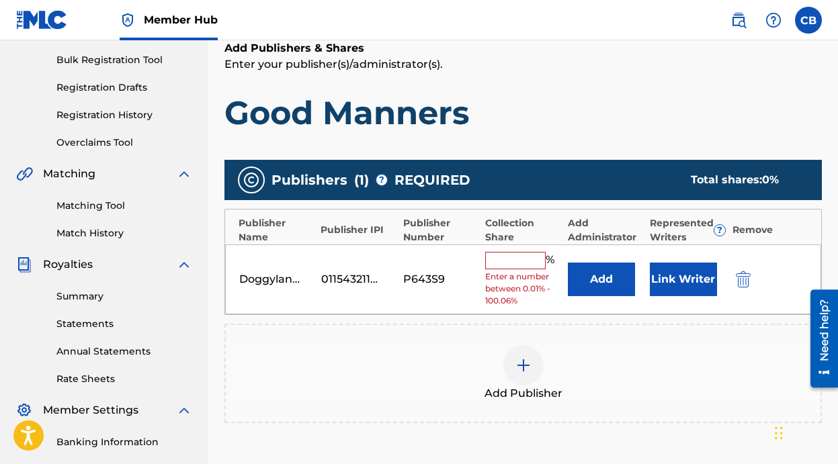
click at [727, 282] on div "Doggyland Music 01154321198 P643S9 % Enter a number between 0.01% - 100.06% Add…" at bounding box center [523, 279] width 596 height 71
click at [746, 282] on img "submit" at bounding box center [743, 279] width 15 height 16
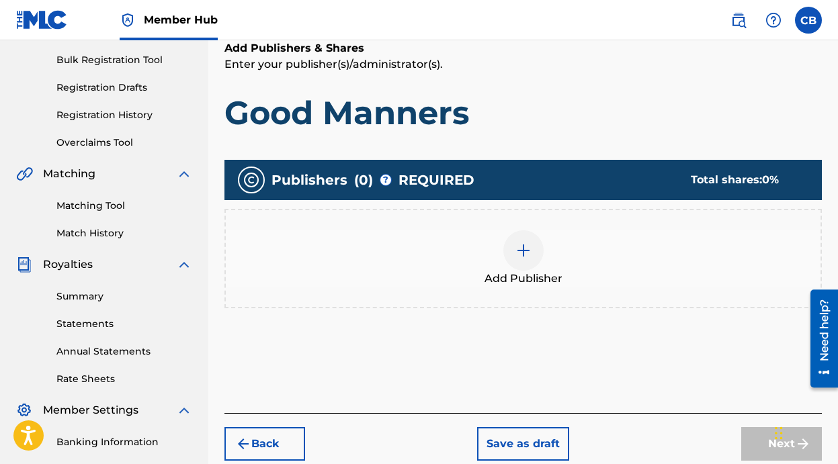
click at [513, 257] on div at bounding box center [523, 250] width 40 height 40
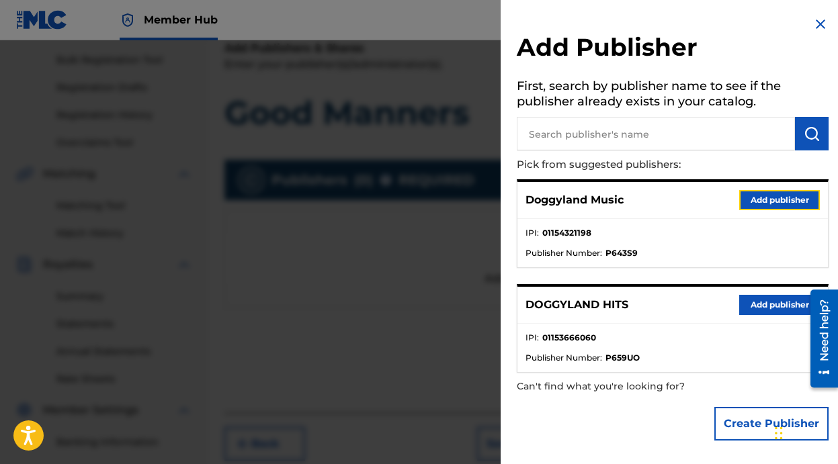
click at [772, 199] on button "Add publisher" at bounding box center [779, 200] width 81 height 20
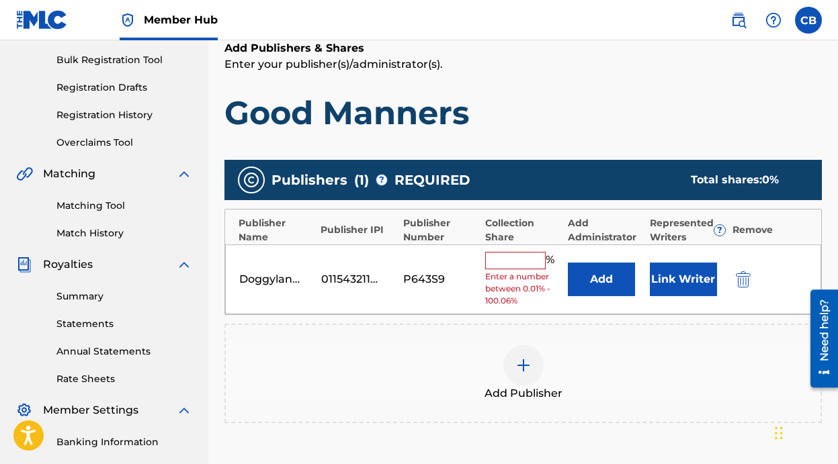
click at [502, 259] on input "text" at bounding box center [515, 260] width 60 height 17
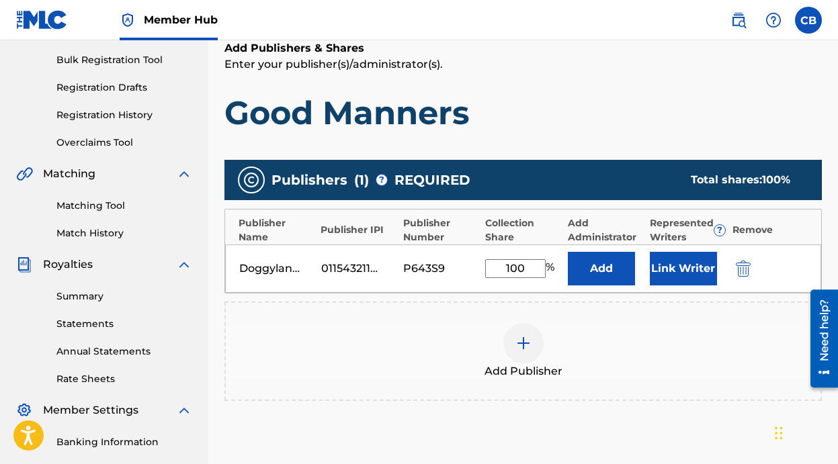
type input "100"
click at [568, 252] on button "Add" at bounding box center [601, 269] width 67 height 34
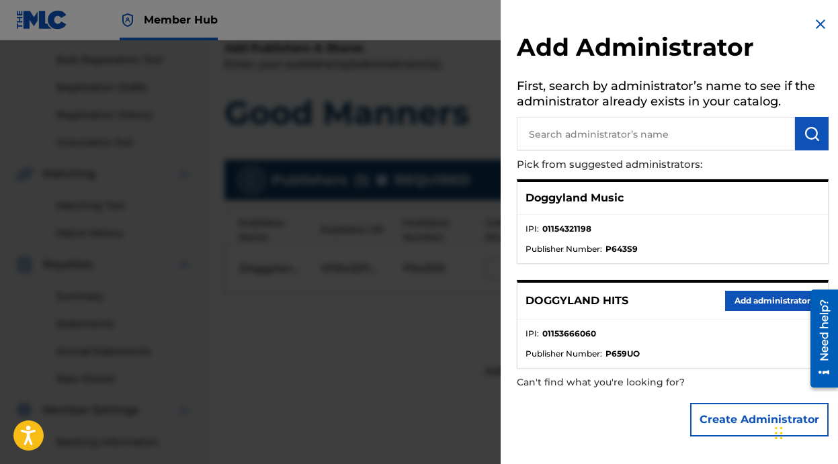
click at [815, 26] on img at bounding box center [820, 24] width 16 height 16
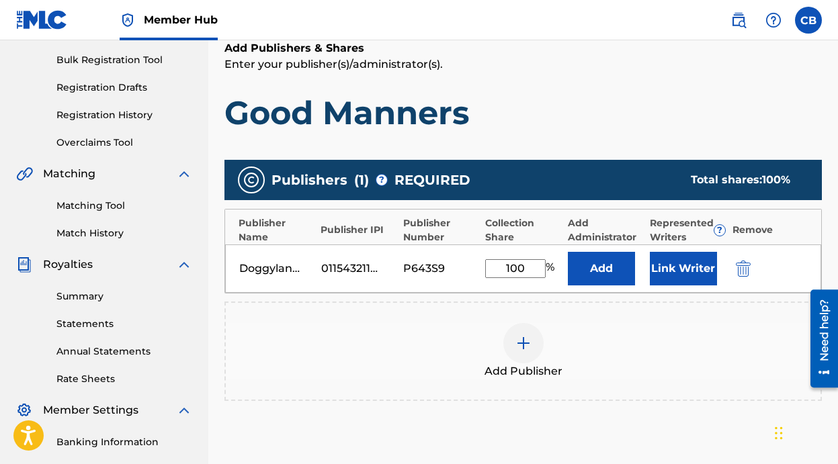
scroll to position [369, 0]
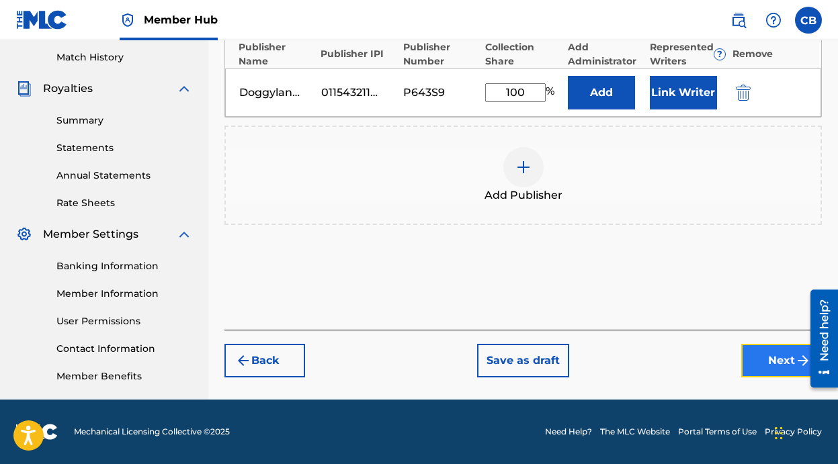
click at [779, 360] on button "Next" at bounding box center [781, 361] width 81 height 34
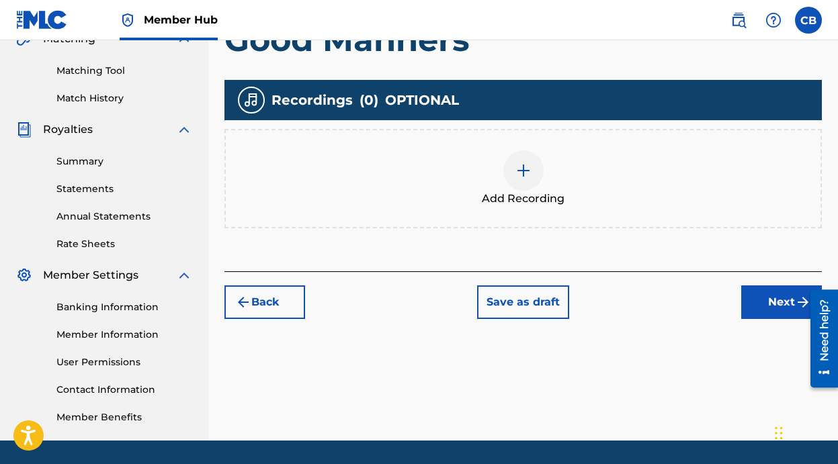
scroll to position [328, 0]
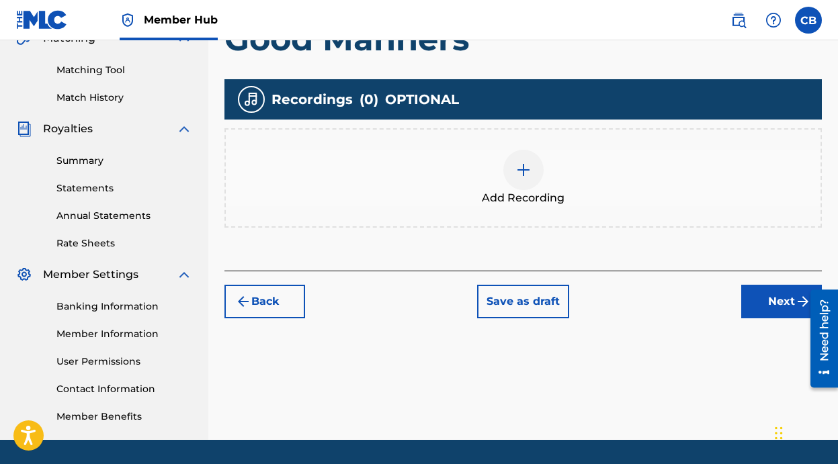
click at [523, 184] on div at bounding box center [523, 170] width 40 height 40
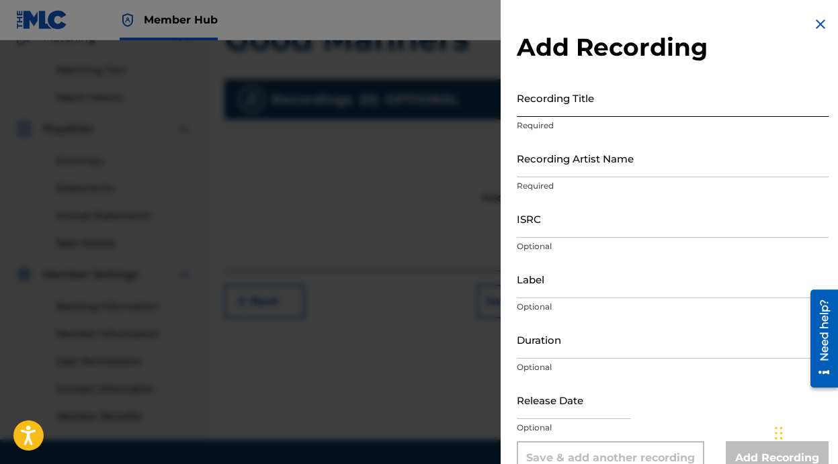
click at [594, 109] on input "Recording Title" at bounding box center [673, 98] width 312 height 38
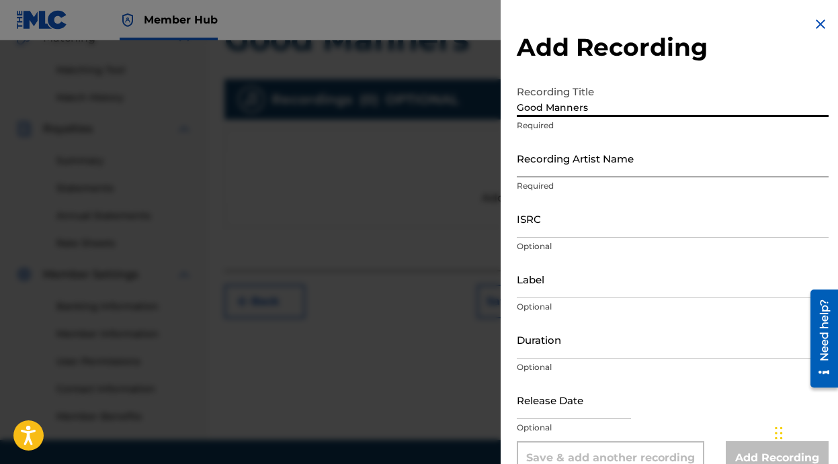
type input "Good Manners"
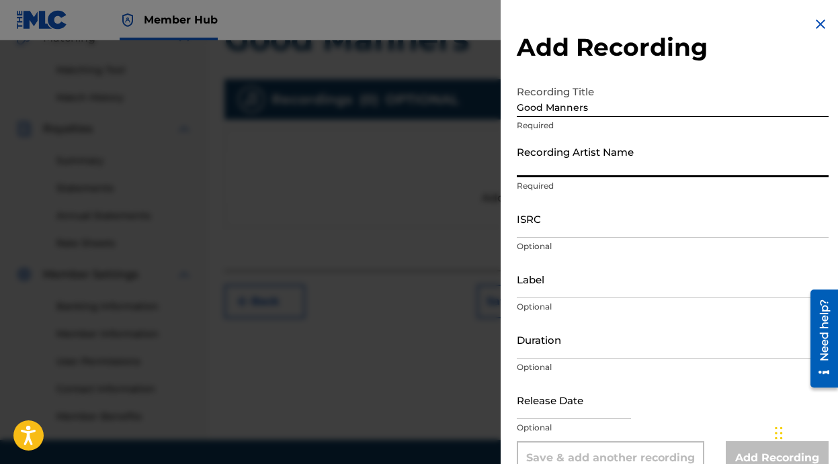
click at [572, 169] on input "Recording Artist Name" at bounding box center [673, 158] width 312 height 38
type input "Doggyland"
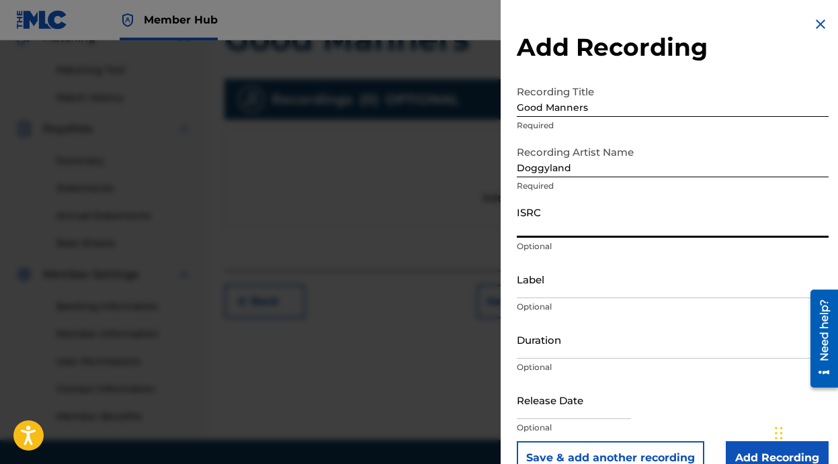
click at [586, 228] on input "ISRC" at bounding box center [673, 218] width 312 height 38
paste input "QZWFP2459901"
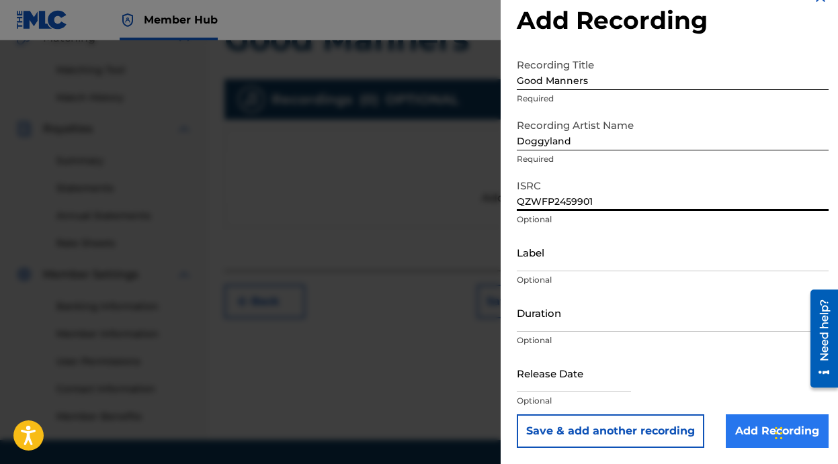
type input "QZWFP2459901"
click at [733, 433] on input "Add Recording" at bounding box center [776, 431] width 103 height 34
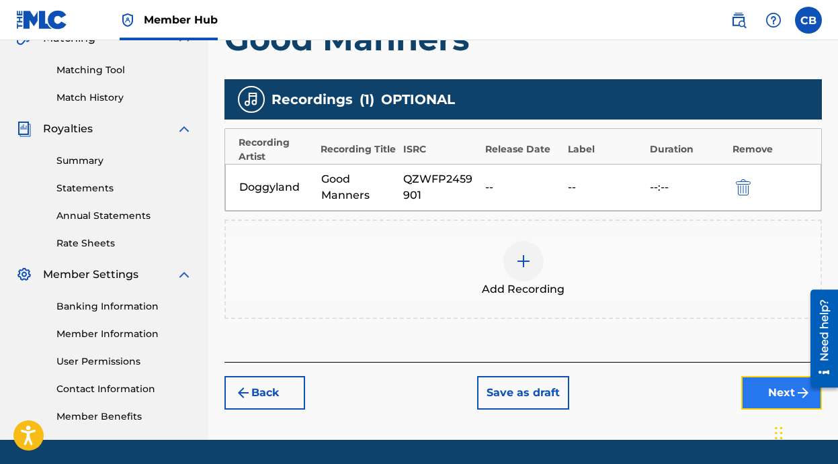
click at [750, 385] on button "Next" at bounding box center [781, 393] width 81 height 34
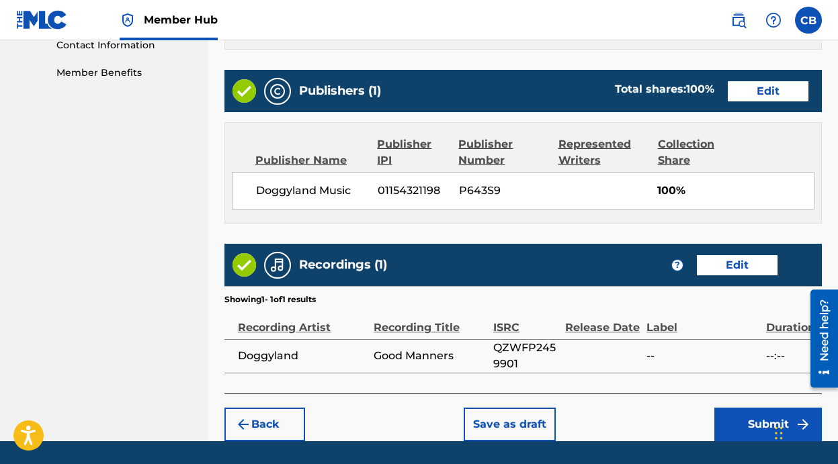
scroll to position [655, 0]
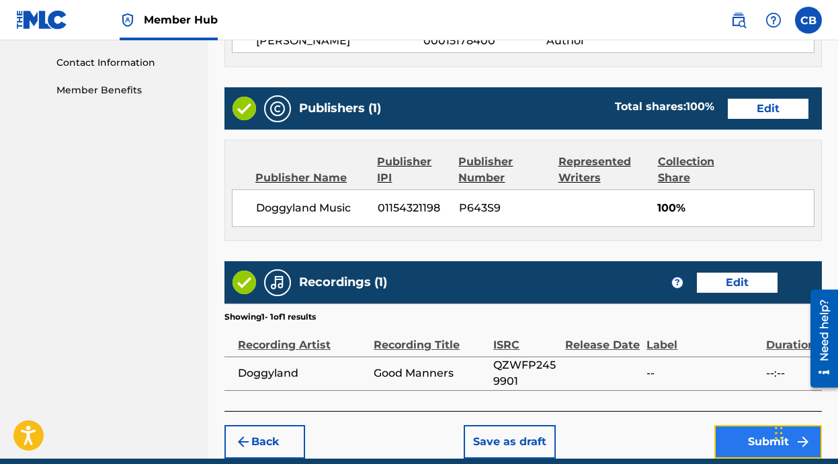
click at [738, 425] on button "Submit" at bounding box center [767, 442] width 107 height 34
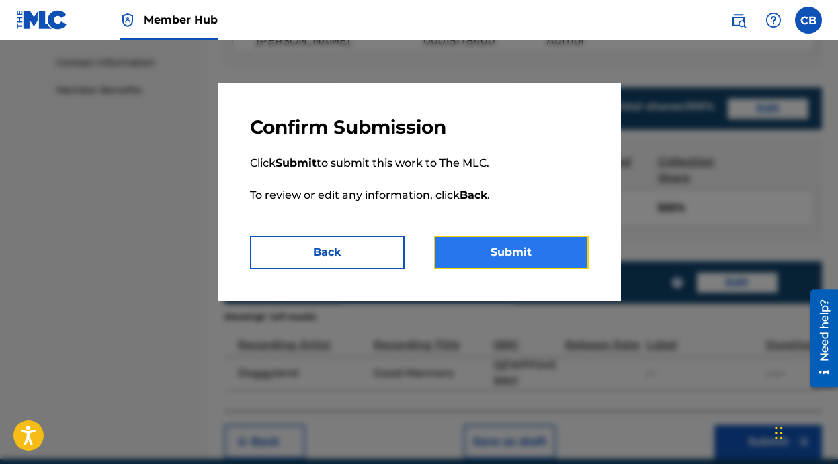
click at [517, 255] on button "Submit" at bounding box center [511, 253] width 154 height 34
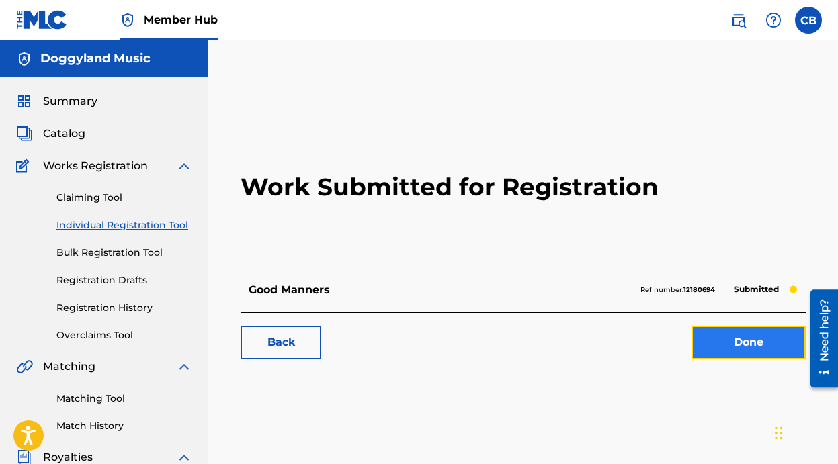
click at [719, 347] on link "Done" at bounding box center [748, 343] width 114 height 34
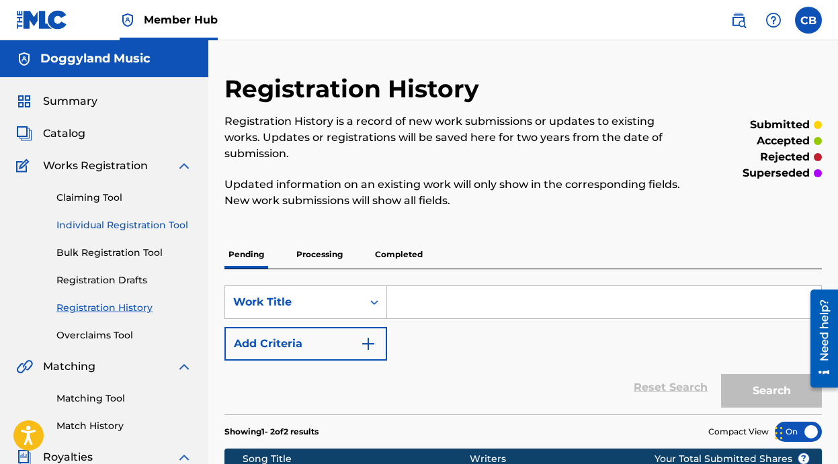
click at [109, 224] on link "Individual Registration Tool" at bounding box center [124, 225] width 136 height 14
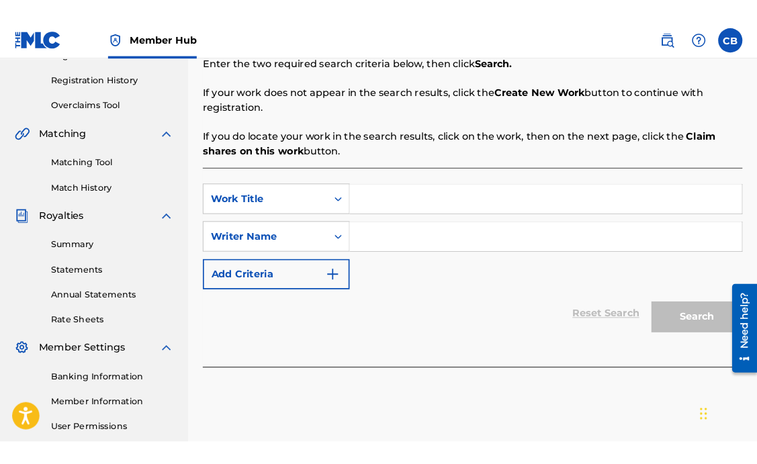
scroll to position [249, 0]
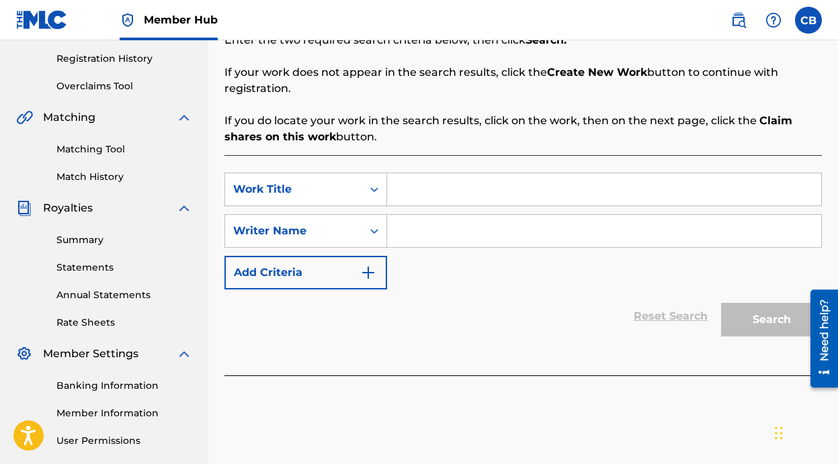
click at [418, 188] on input "Search Form" at bounding box center [604, 189] width 434 height 32
click at [13, 51] on div "Summary Catalog Works Registration Claiming Tool Individual Registration Tool B…" at bounding box center [104, 173] width 208 height 691
click at [641, 183] on input "Head Shoulders Knees And Toes Groove" at bounding box center [604, 189] width 434 height 32
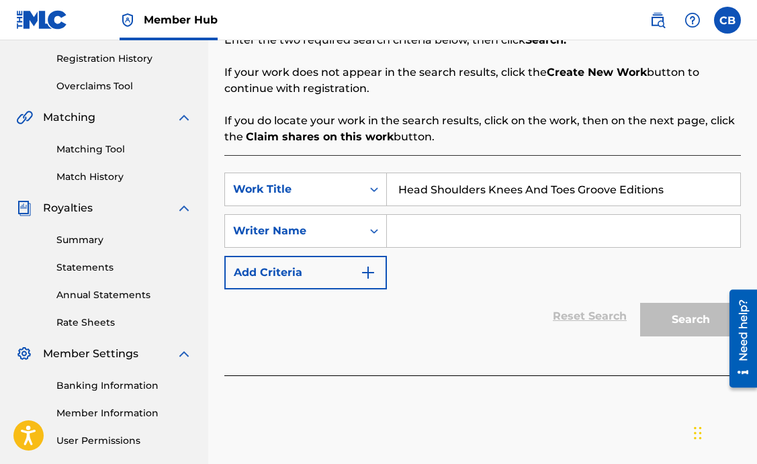
type input "Head Shoulders Knees And Toes Groove Editions"
click at [495, 242] on input "Search Form" at bounding box center [563, 231] width 353 height 32
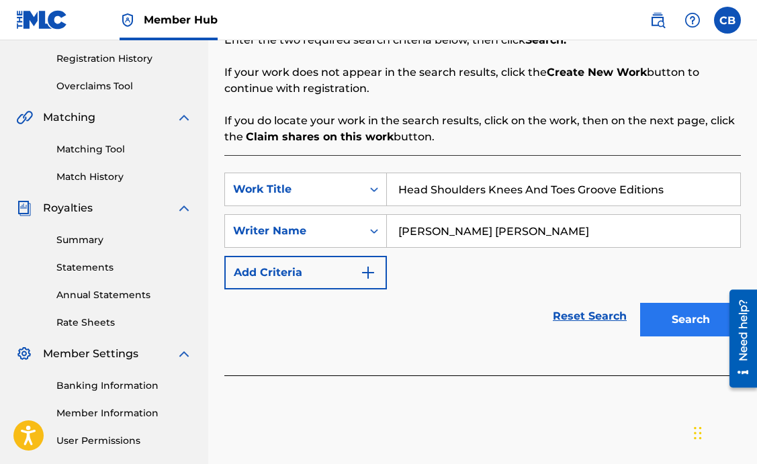
type input "Jared Samuel Erskine"
click at [693, 325] on button "Search" at bounding box center [690, 320] width 101 height 34
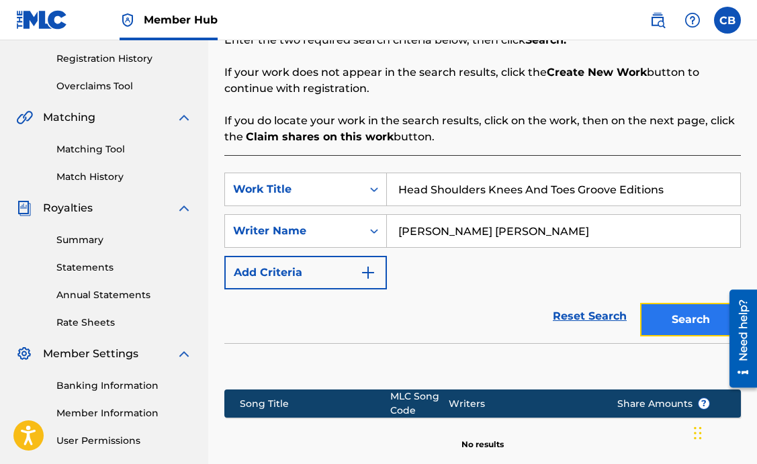
click at [693, 313] on button "Search" at bounding box center [690, 320] width 101 height 34
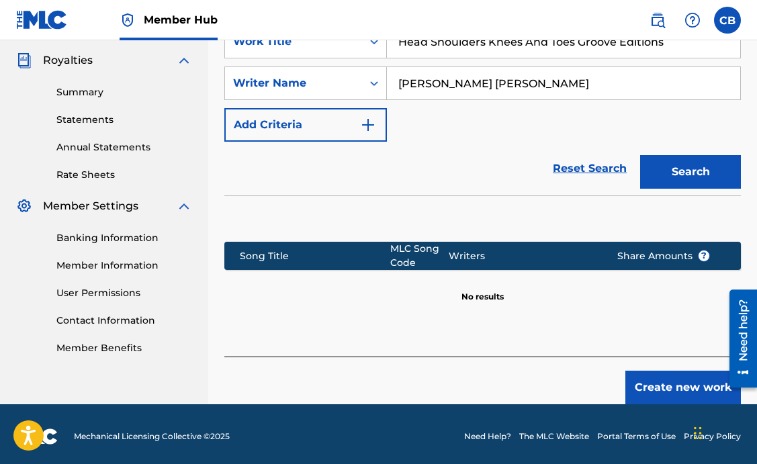
scroll to position [402, 0]
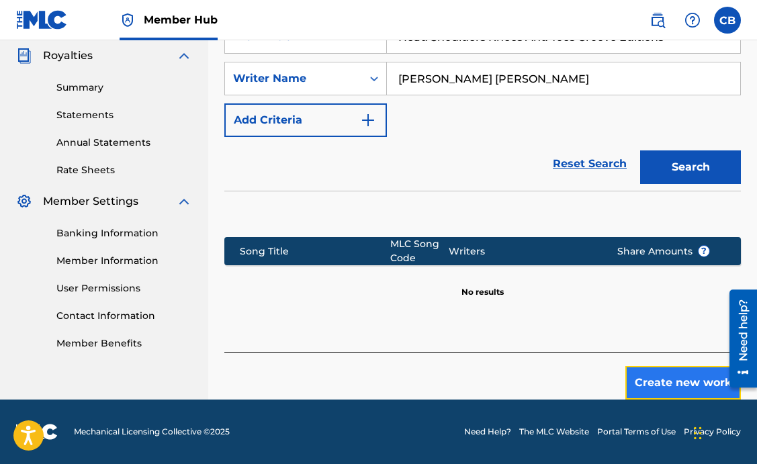
click at [668, 390] on button "Create new work" at bounding box center [683, 383] width 116 height 34
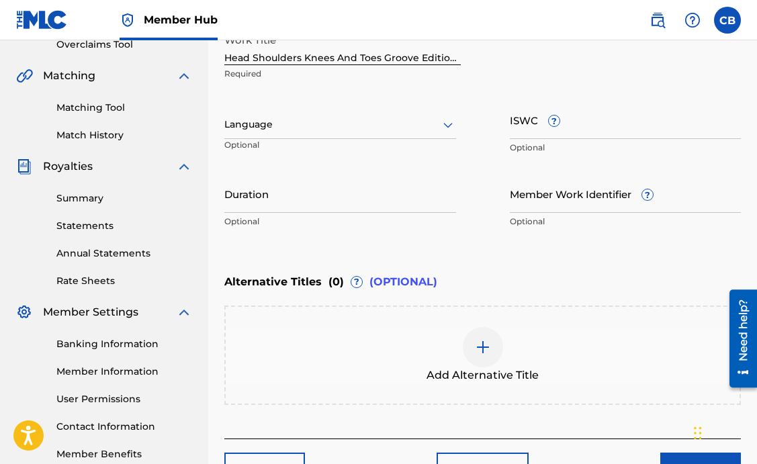
scroll to position [269, 0]
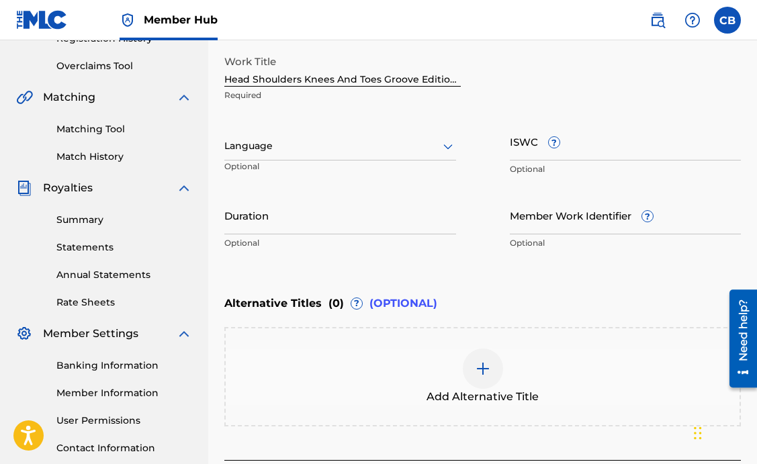
click at [345, 151] on div at bounding box center [340, 146] width 232 height 17
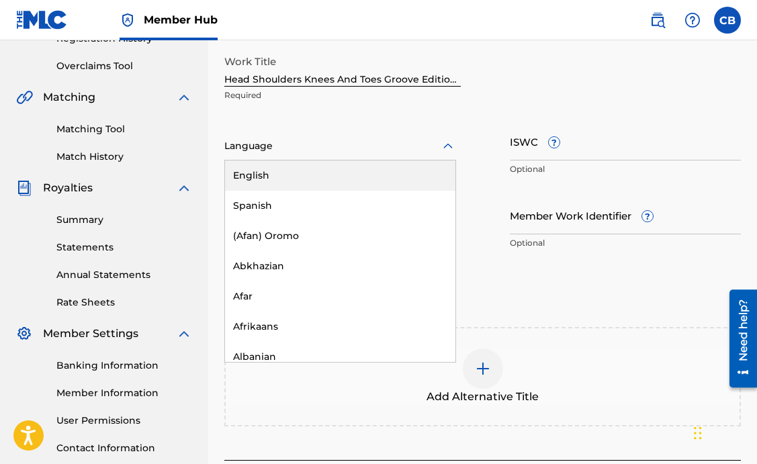
click at [330, 175] on div "English" at bounding box center [340, 176] width 230 height 30
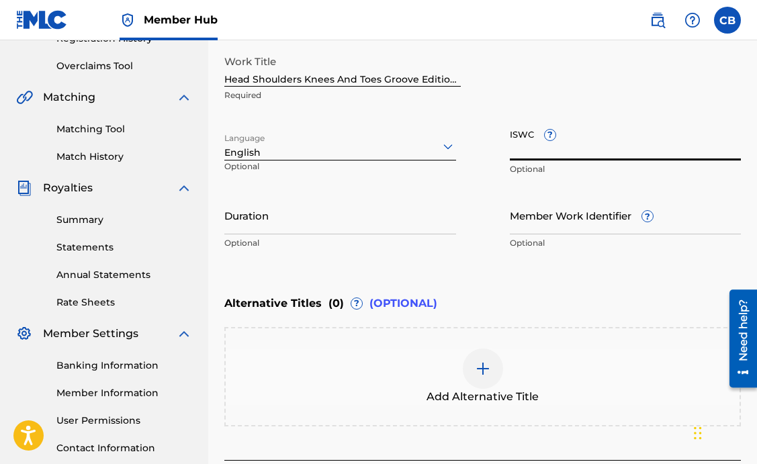
click at [591, 144] on input "ISWC ?" at bounding box center [626, 141] width 232 height 38
paste input "T-315.282.273-2"
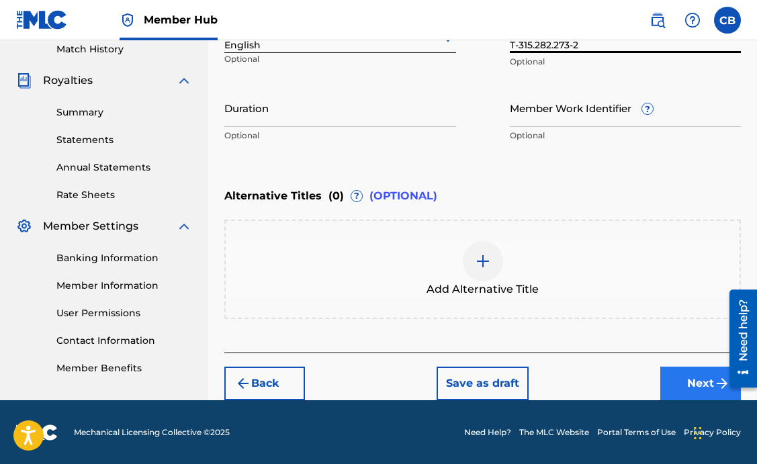
type input "T-315.282.273-2"
click at [667, 378] on button "Next" at bounding box center [700, 384] width 81 height 34
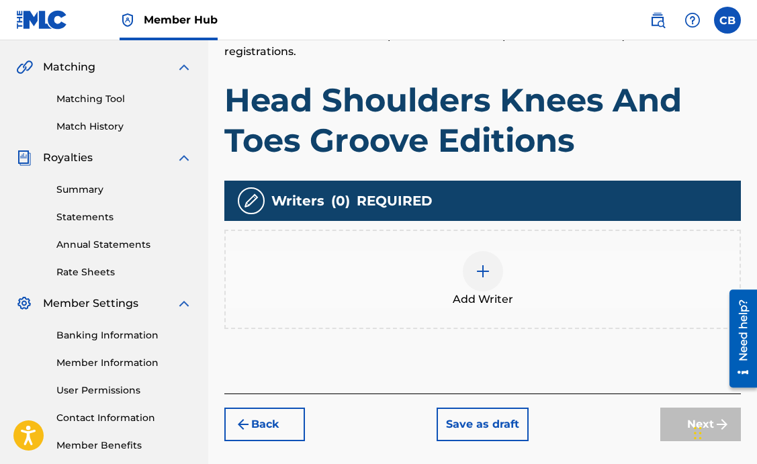
scroll to position [369, 0]
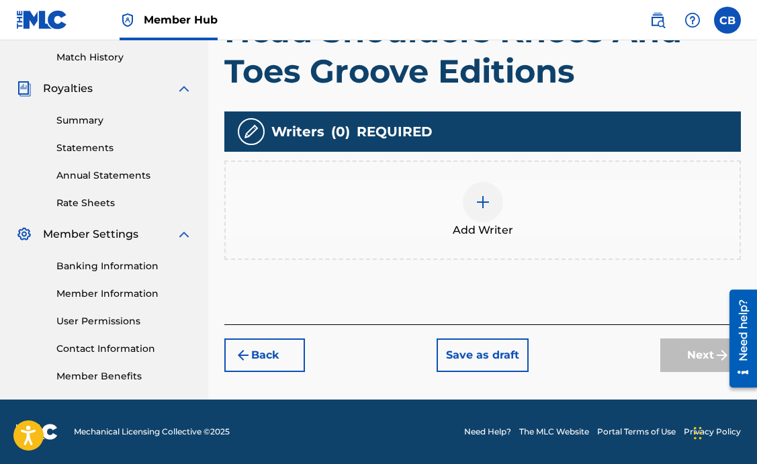
click at [480, 212] on div at bounding box center [483, 202] width 40 height 40
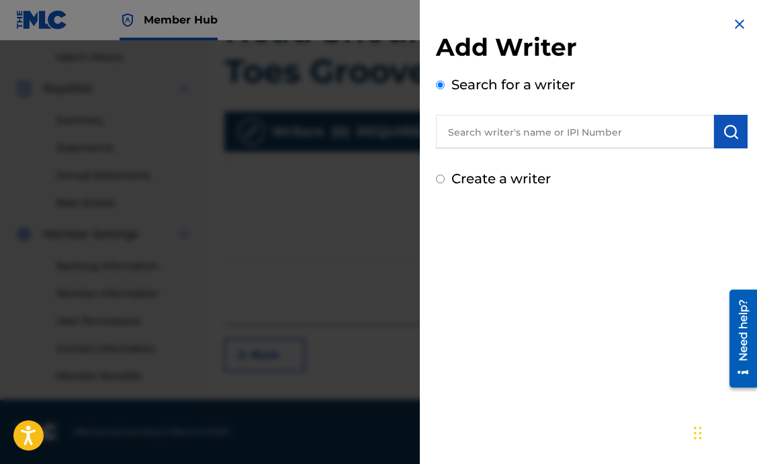
click at [520, 138] on input "text" at bounding box center [575, 132] width 278 height 34
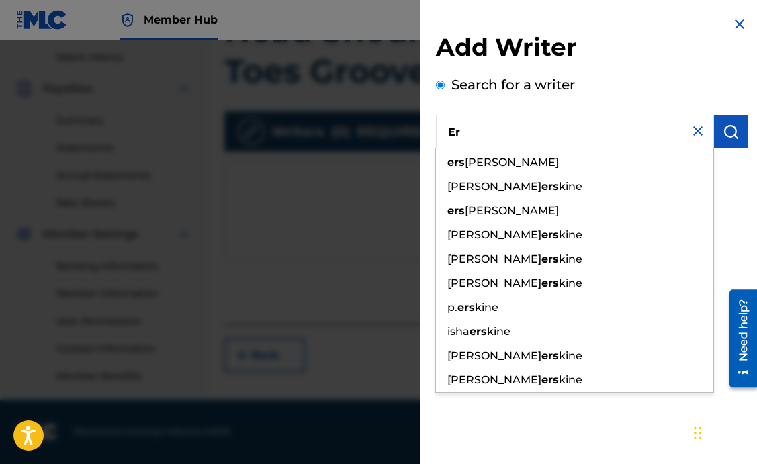
type input "E"
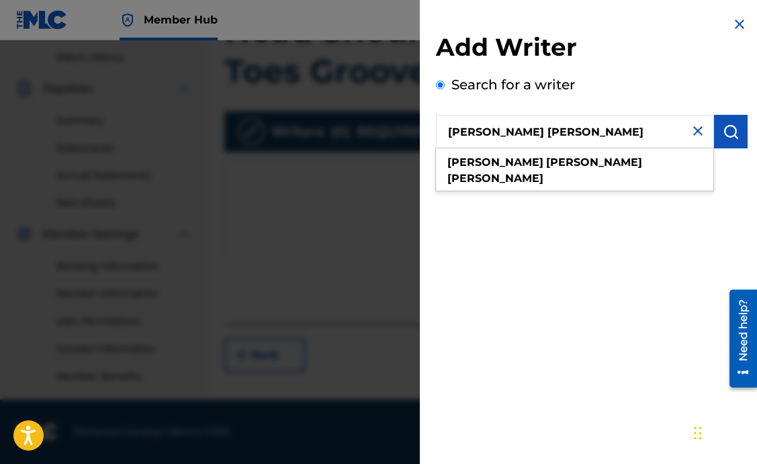
type input "Jared Samuel Erskine"
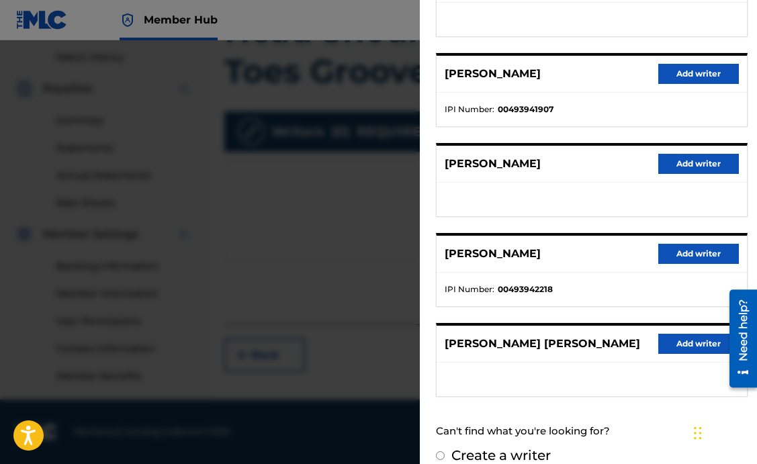
scroll to position [232, 0]
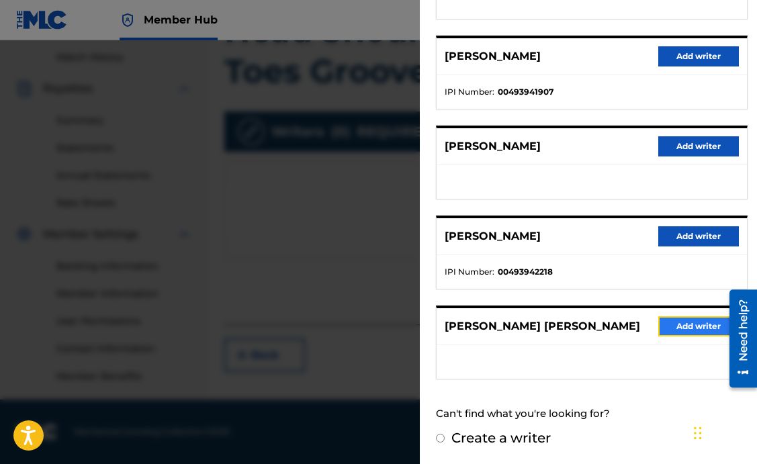
click at [686, 329] on button "Add writer" at bounding box center [698, 326] width 81 height 20
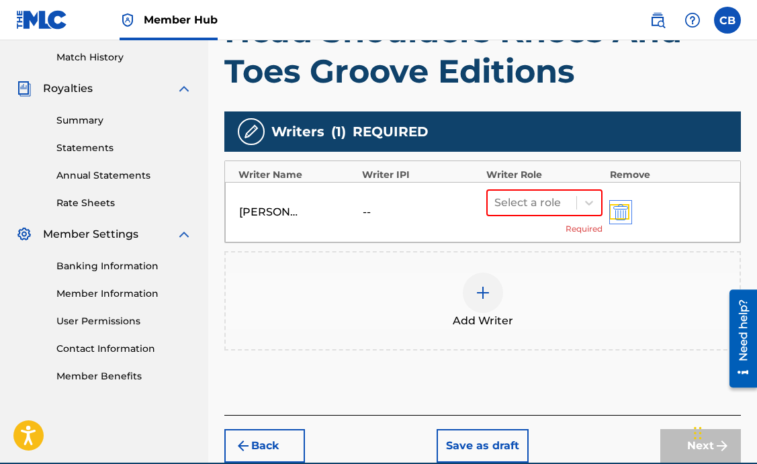
click at [620, 216] on img "submit" at bounding box center [620, 212] width 15 height 16
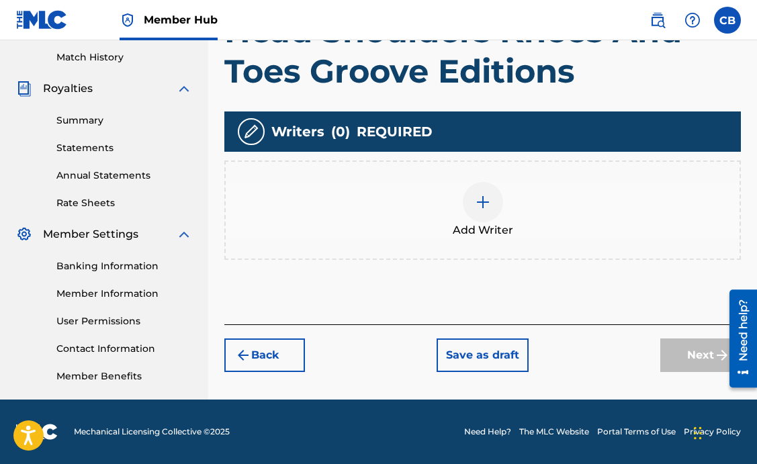
click at [447, 216] on div "Add Writer" at bounding box center [483, 210] width 514 height 56
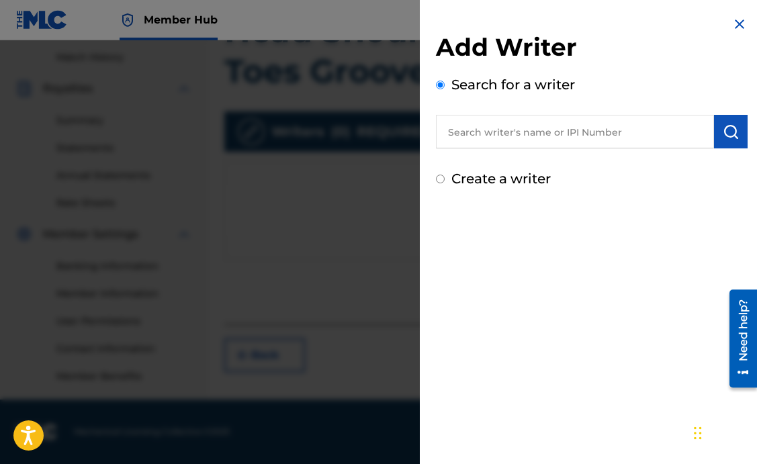
click at [445, 179] on div "Create a writer" at bounding box center [592, 179] width 312 height 20
click at [441, 180] on input "Create a writer" at bounding box center [440, 179] width 9 height 9
radio input "false"
radio input "true"
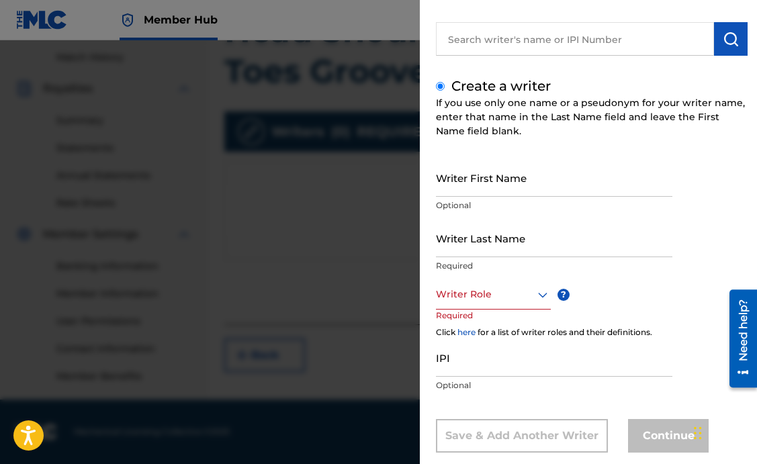
scroll to position [95, 0]
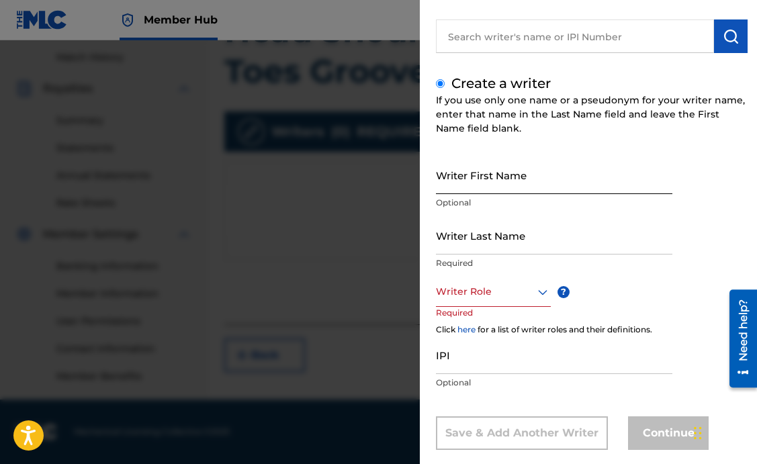
click at [500, 187] on input "Writer First Name" at bounding box center [554, 175] width 236 height 38
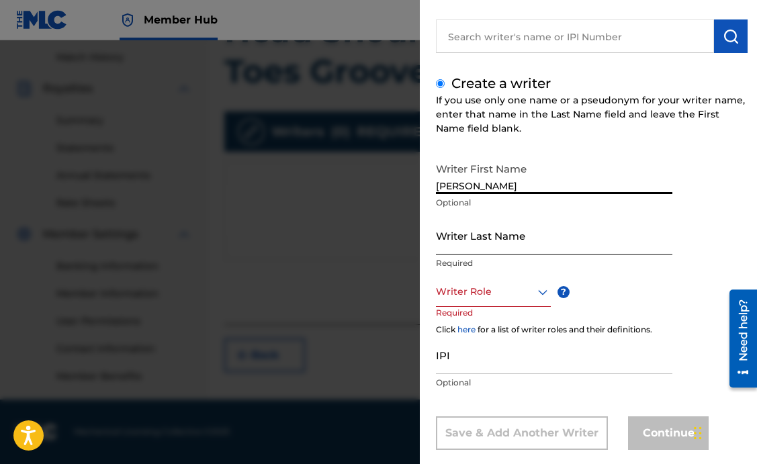
click at [515, 242] on input "Writer Last Name" at bounding box center [554, 235] width 236 height 38
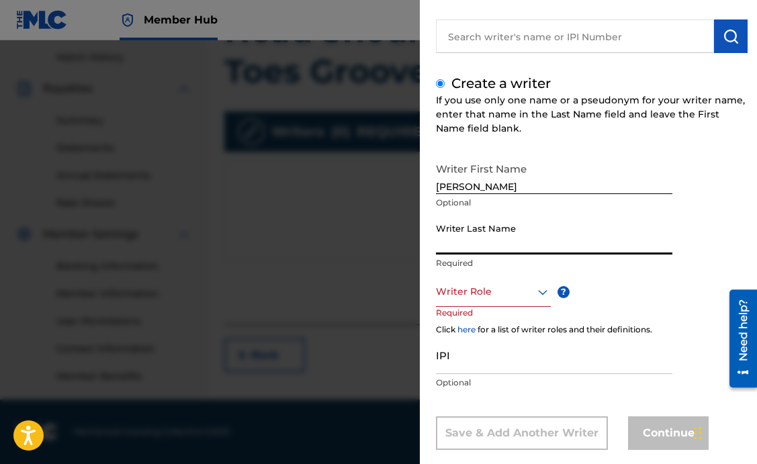
click at [481, 179] on input "Jared Samuel" at bounding box center [554, 175] width 236 height 38
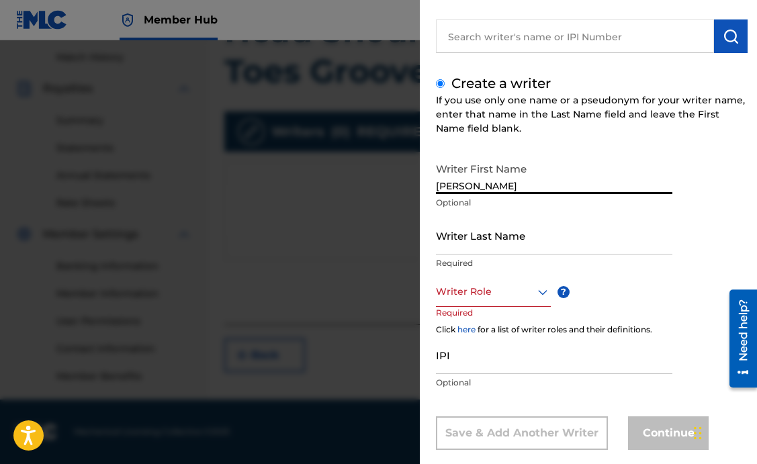
click at [481, 179] on input "Jared Samuel" at bounding box center [554, 175] width 236 height 38
click at [481, 186] on input "Jared Samuel" at bounding box center [554, 175] width 236 height 38
type input "Jared"
click at [472, 249] on input "Writer Last Name" at bounding box center [554, 235] width 236 height 38
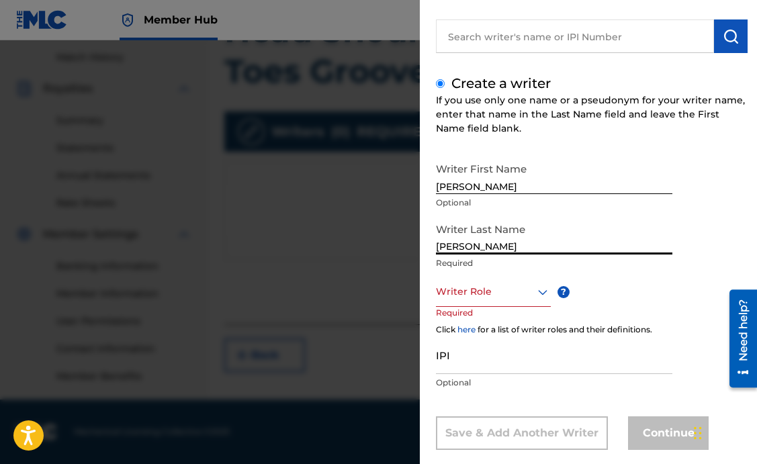
type input "Samuel Erskine"
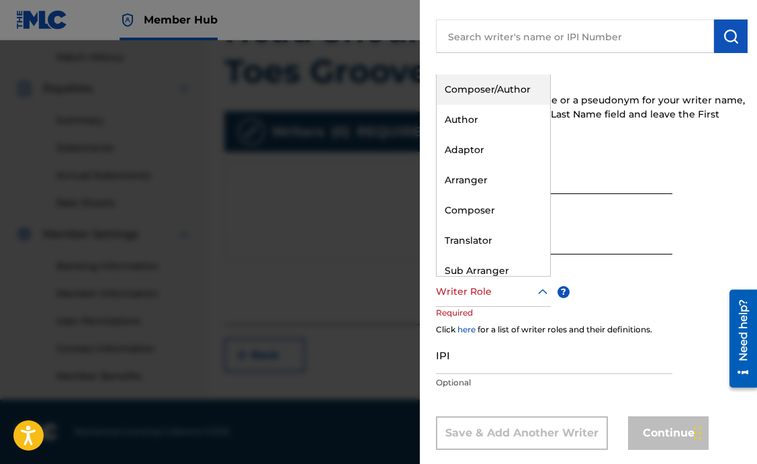
click at [485, 293] on div at bounding box center [493, 291] width 115 height 17
click at [476, 126] on div "Author" at bounding box center [494, 120] width 114 height 30
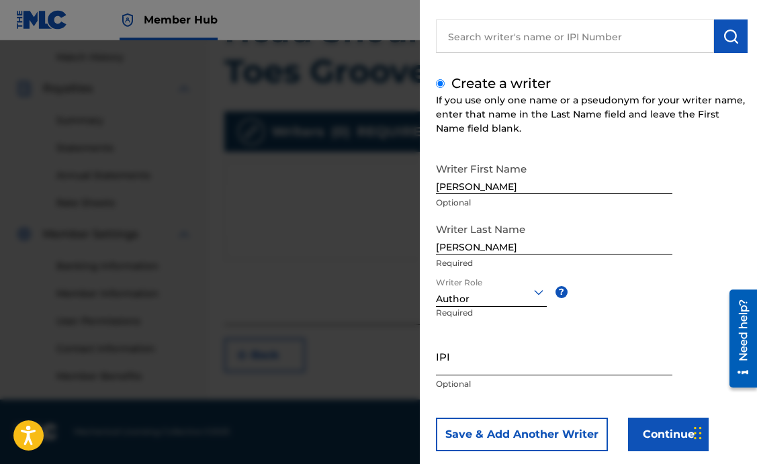
click at [465, 367] on input "IPI" at bounding box center [554, 356] width 236 height 38
paste input "00493941907"
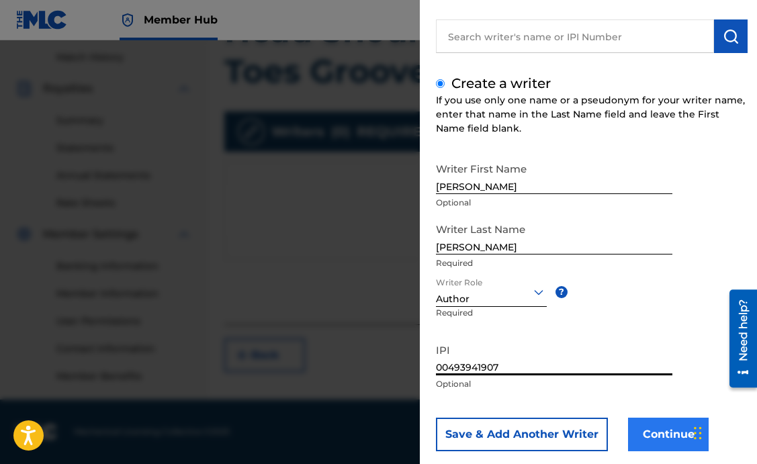
type input "00493941907"
click at [662, 440] on button "Continue" at bounding box center [668, 435] width 81 height 34
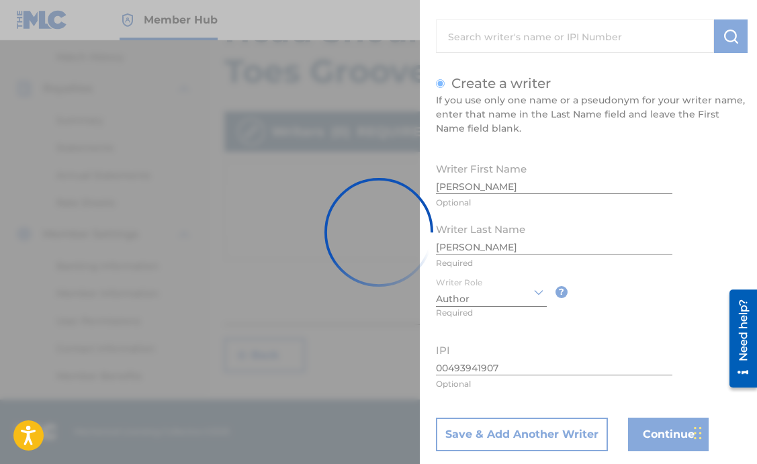
scroll to position [0, 0]
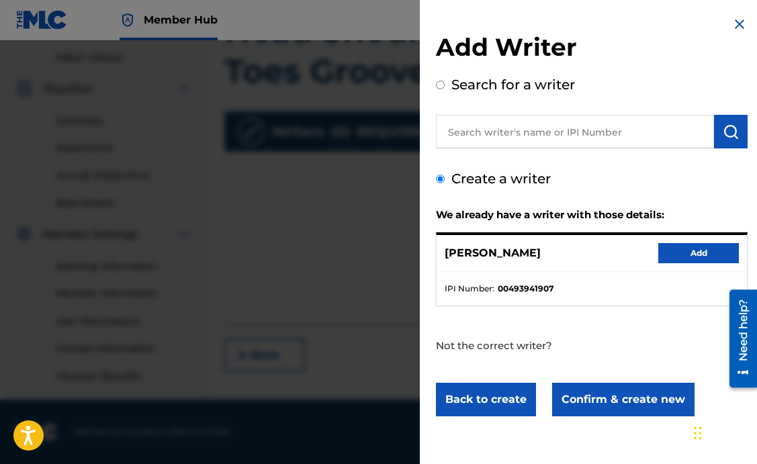
click at [534, 340] on p "Not the correct writer?" at bounding box center [553, 338] width 235 height 64
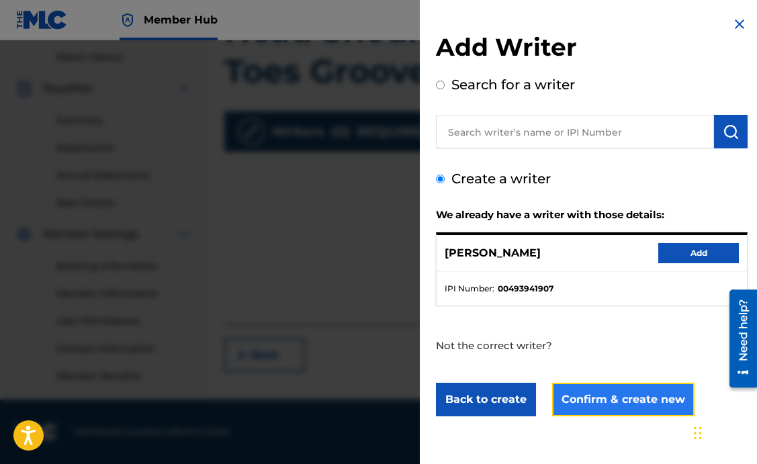
click at [602, 400] on button "Confirm & create new" at bounding box center [623, 400] width 142 height 34
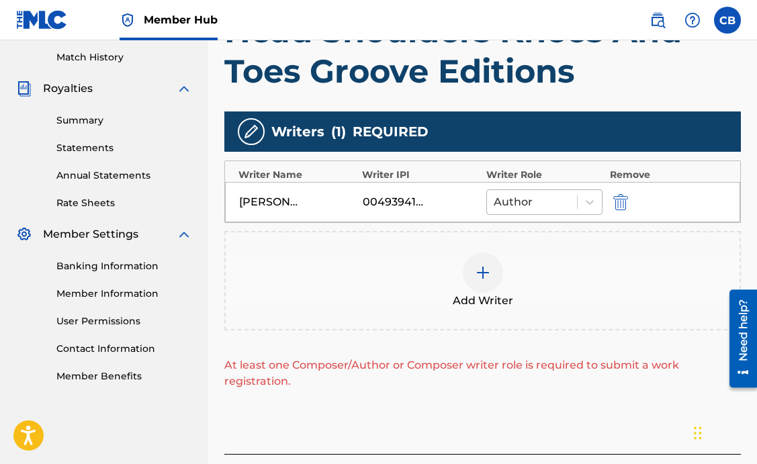
click at [566, 204] on div at bounding box center [532, 202] width 77 height 19
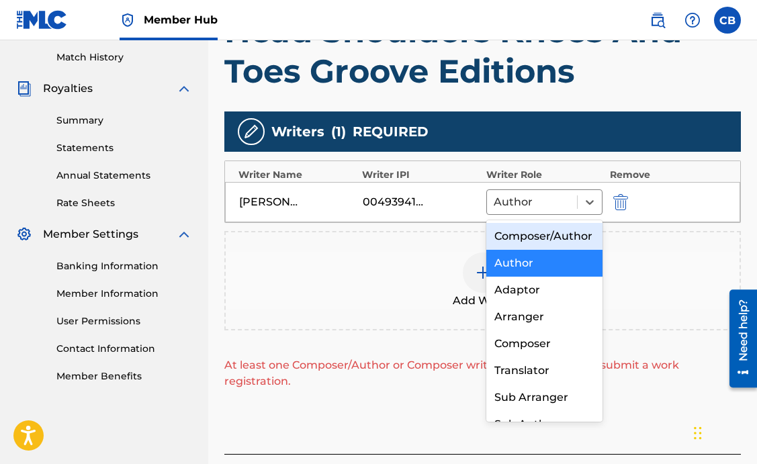
click at [549, 227] on div "Composer/Author" at bounding box center [544, 236] width 117 height 27
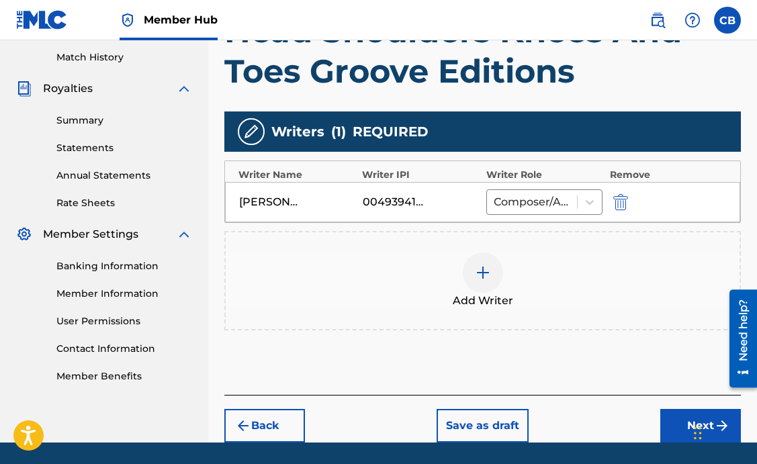
scroll to position [412, 0]
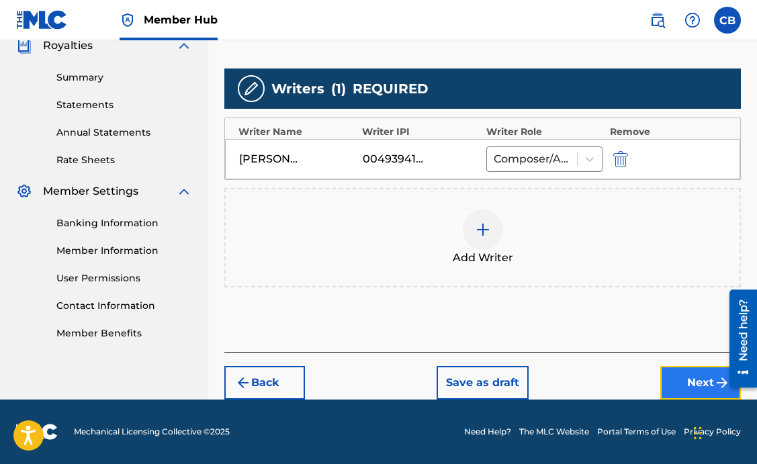
click at [671, 381] on button "Next" at bounding box center [700, 383] width 81 height 34
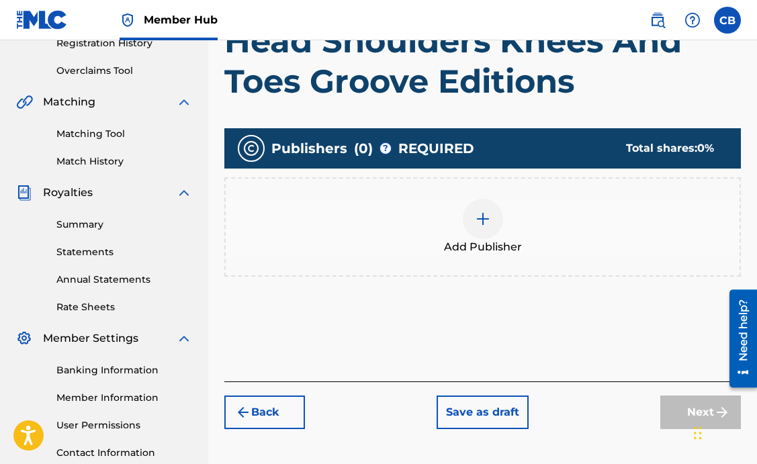
scroll to position [266, 0]
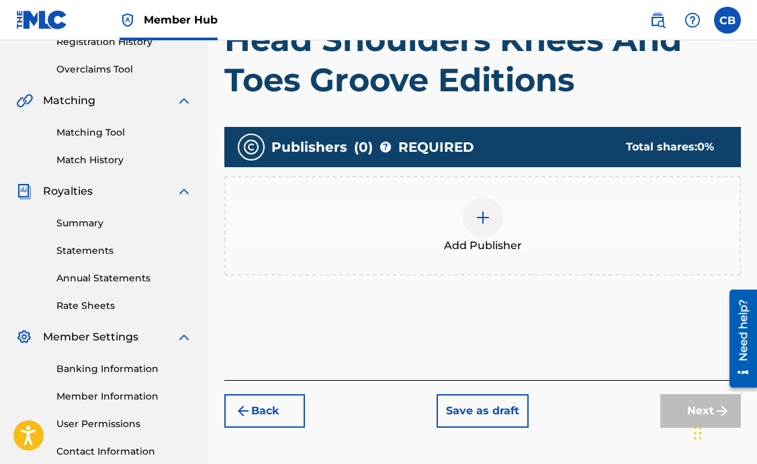
click at [478, 228] on div at bounding box center [483, 217] width 40 height 40
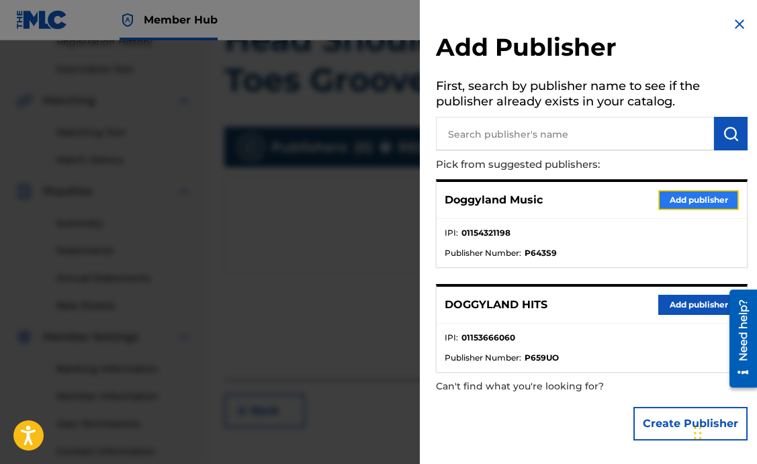
click at [671, 197] on button "Add publisher" at bounding box center [698, 200] width 81 height 20
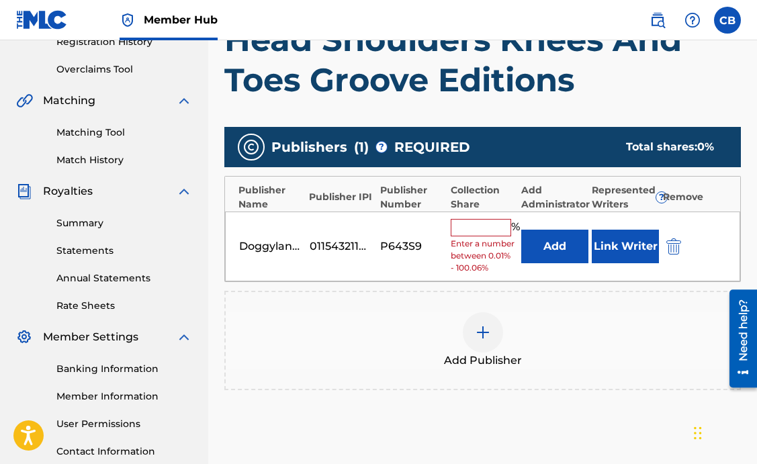
click at [479, 228] on input "text" at bounding box center [481, 227] width 60 height 17
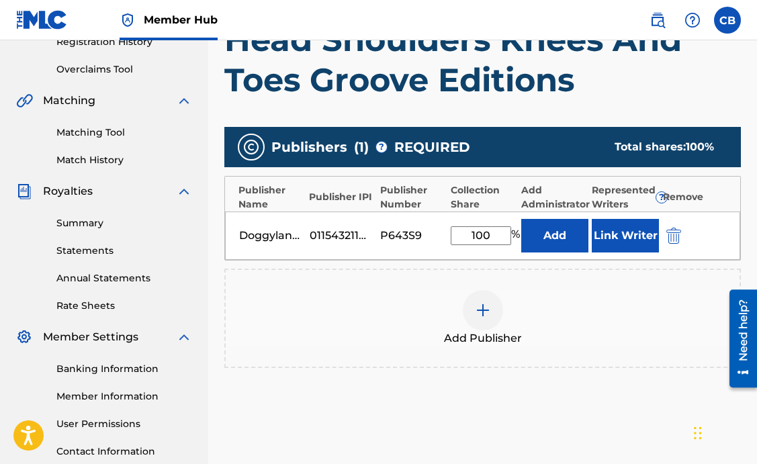
type input "100"
click at [419, 395] on div "Publishers ( 1 ) ? REQUIRED Total shares: 100 % Publisher Name Publisher IPI Pu…" at bounding box center [482, 267] width 517 height 294
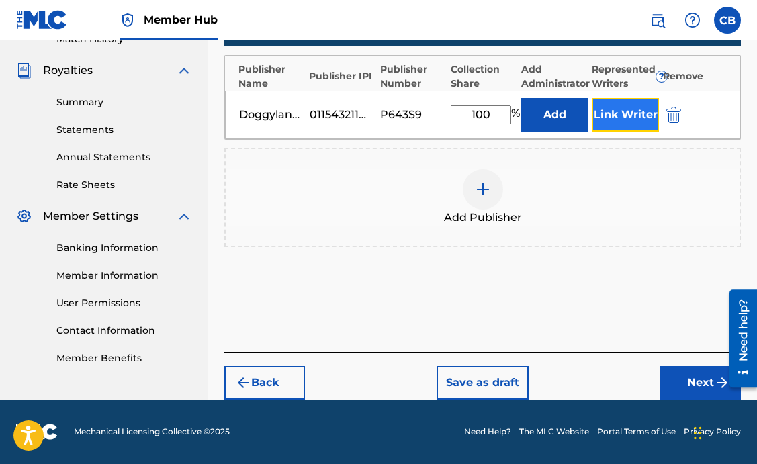
click at [623, 124] on button "Link Writer" at bounding box center [625, 115] width 67 height 34
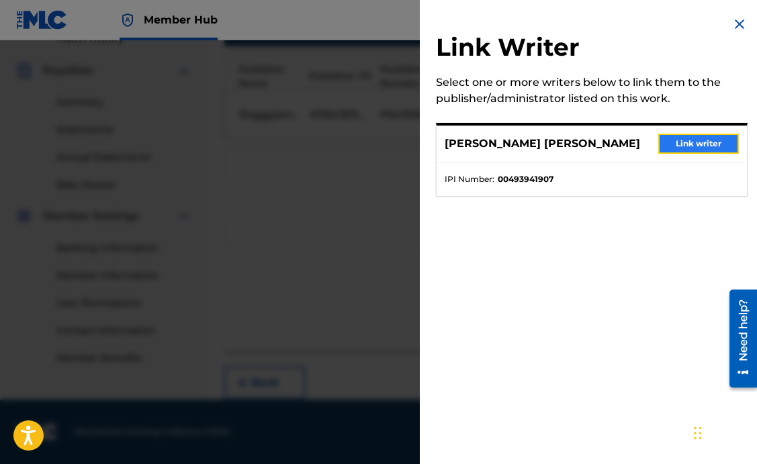
click at [668, 139] on button "Link writer" at bounding box center [698, 144] width 81 height 20
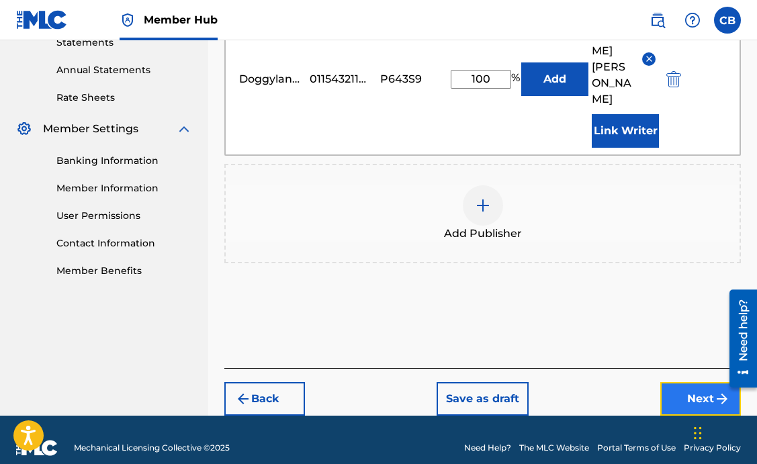
click at [691, 382] on button "Next" at bounding box center [700, 399] width 81 height 34
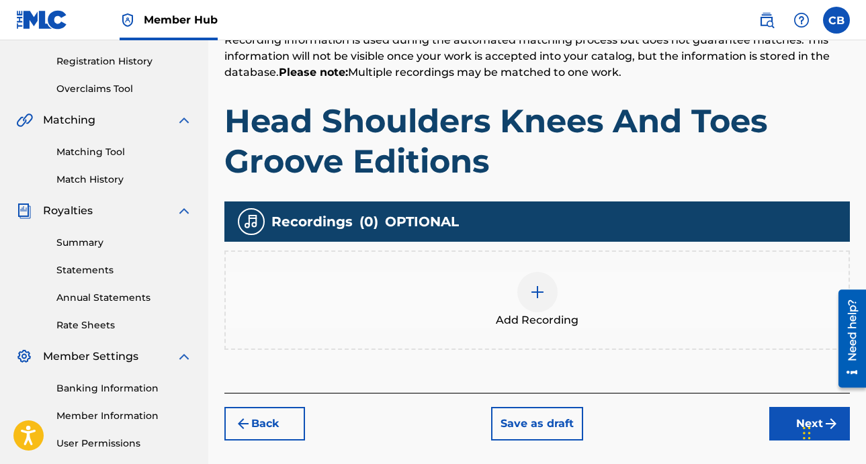
scroll to position [303, 0]
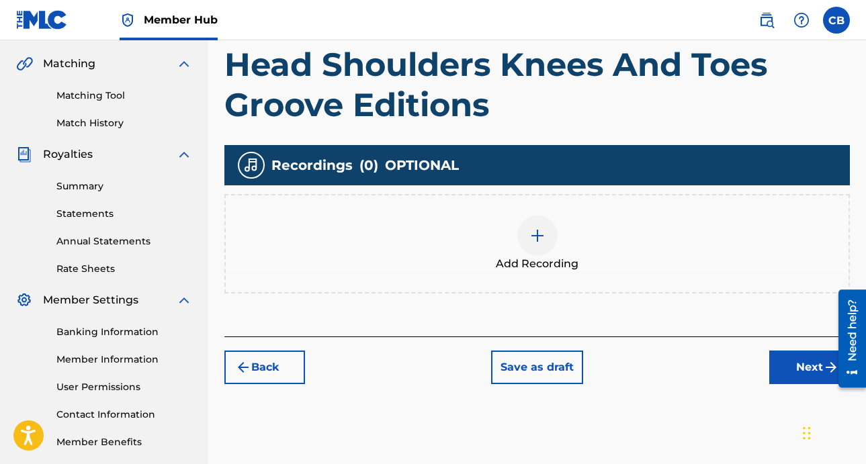
click at [540, 237] on img at bounding box center [537, 236] width 16 height 16
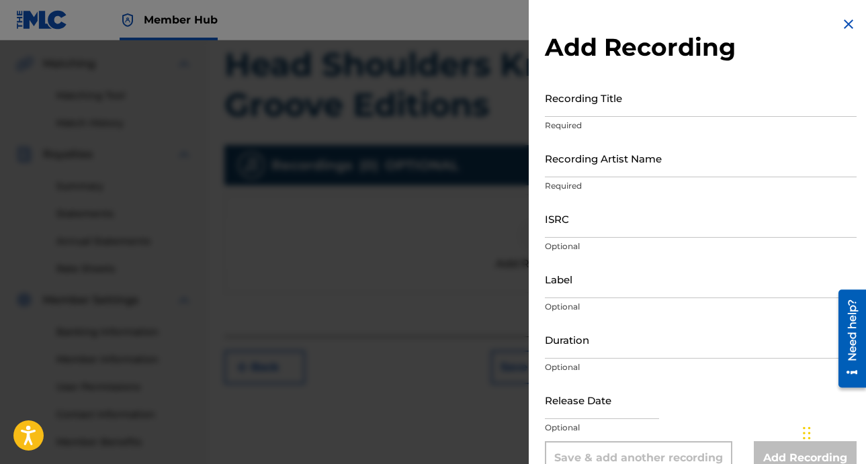
click at [602, 121] on p "Required" at bounding box center [701, 126] width 312 height 12
click at [612, 109] on input "Recording Title" at bounding box center [701, 98] width 312 height 38
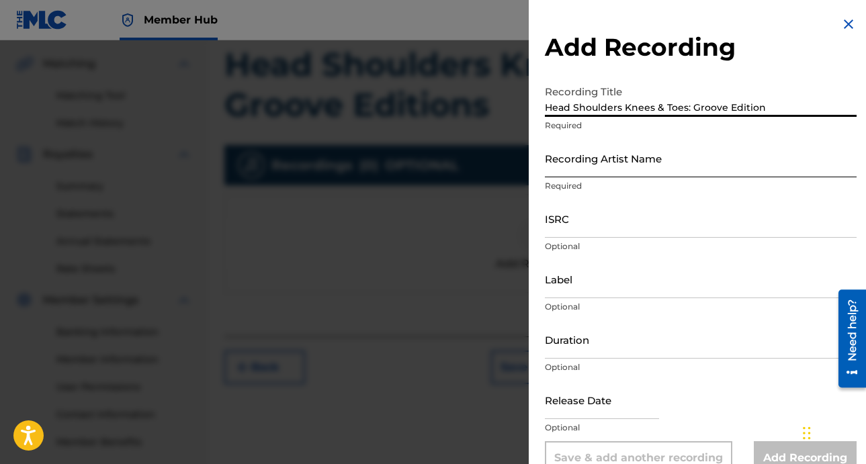
type input "Head Shoulders Knees & Toes: Groove Edition"
click at [615, 166] on input "Recording Artist Name" at bounding box center [701, 158] width 312 height 38
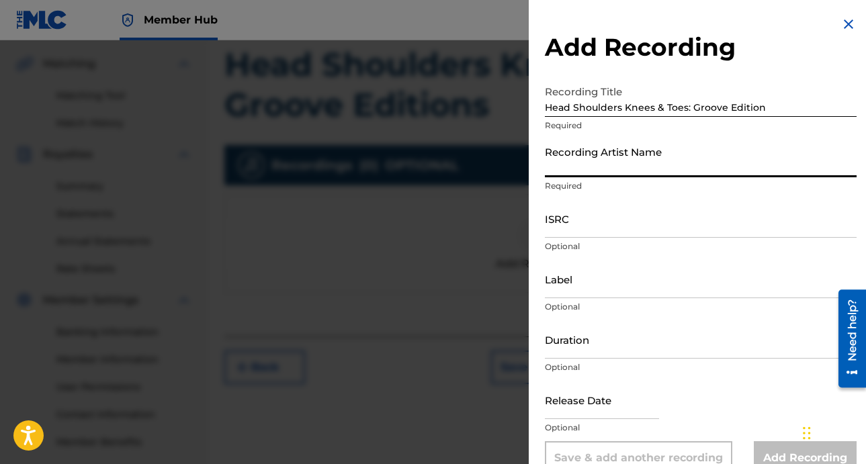
type input "Doggyland"
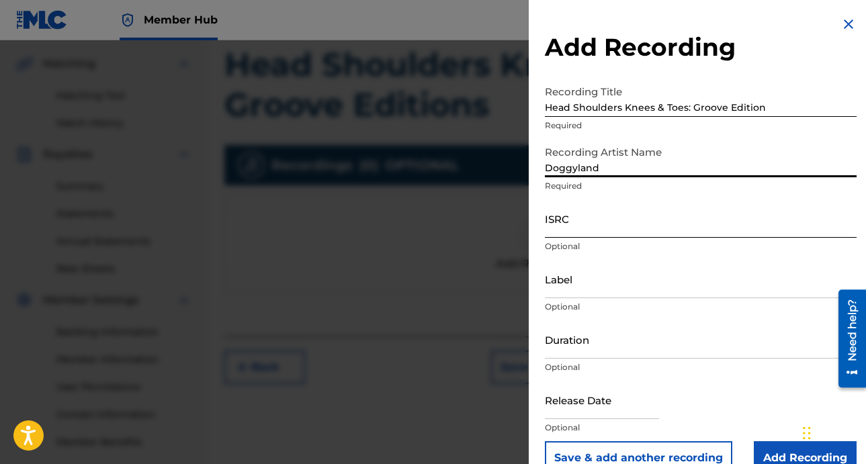
click at [596, 220] on input "ISRC" at bounding box center [701, 218] width 312 height 38
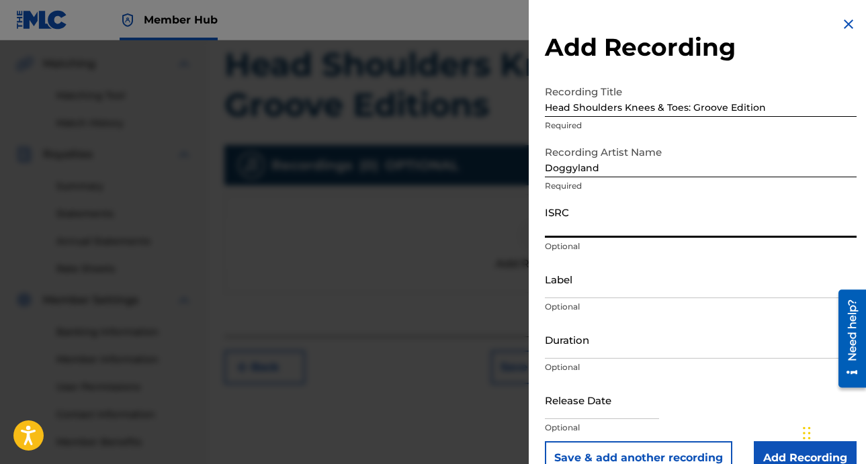
paste input "QZDA72313733"
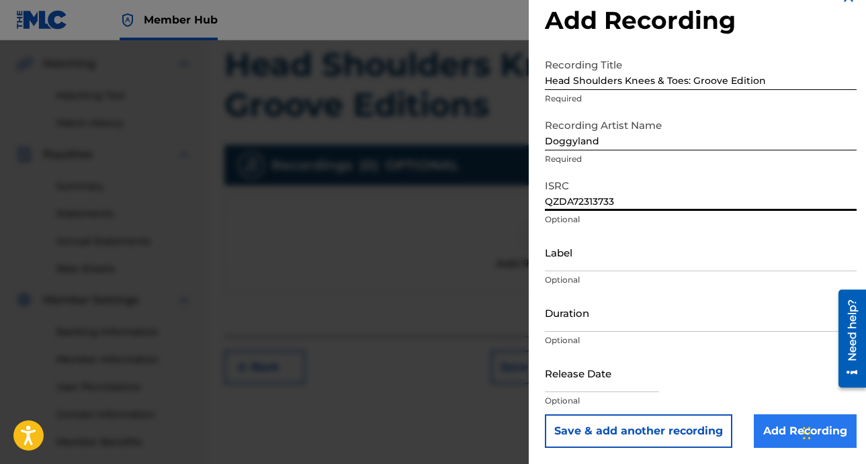
type input "QZDA72313733"
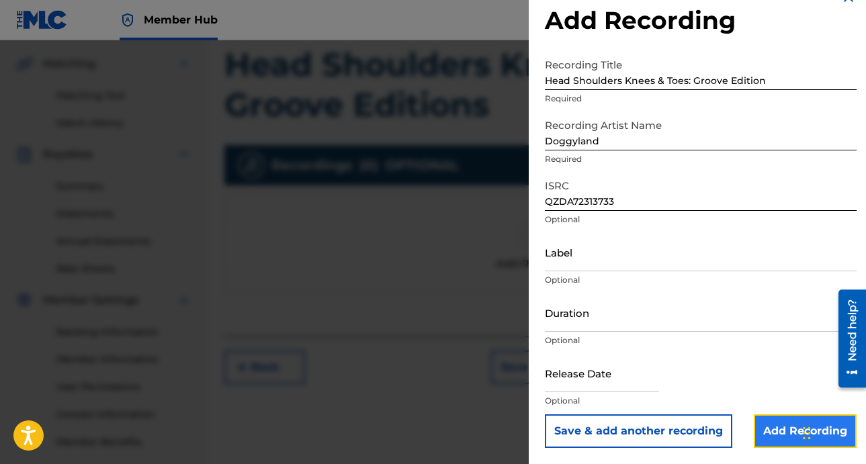
click at [759, 429] on input "Add Recording" at bounding box center [805, 431] width 103 height 34
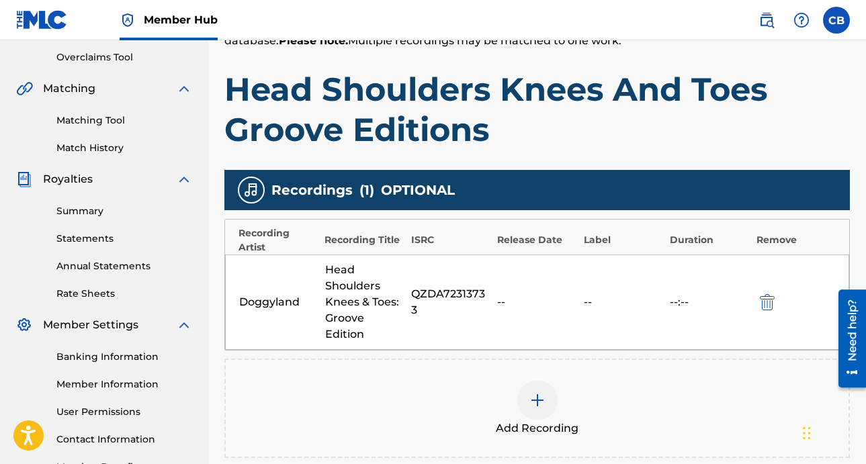
scroll to position [427, 0]
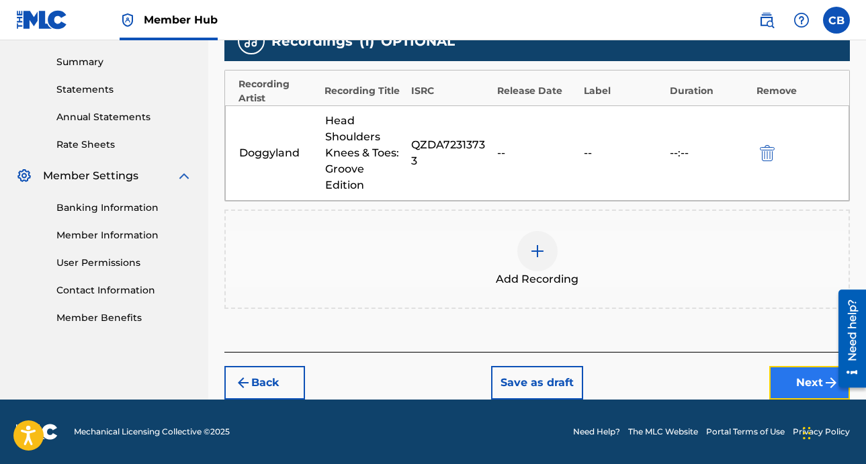
click at [783, 379] on button "Next" at bounding box center [809, 383] width 81 height 34
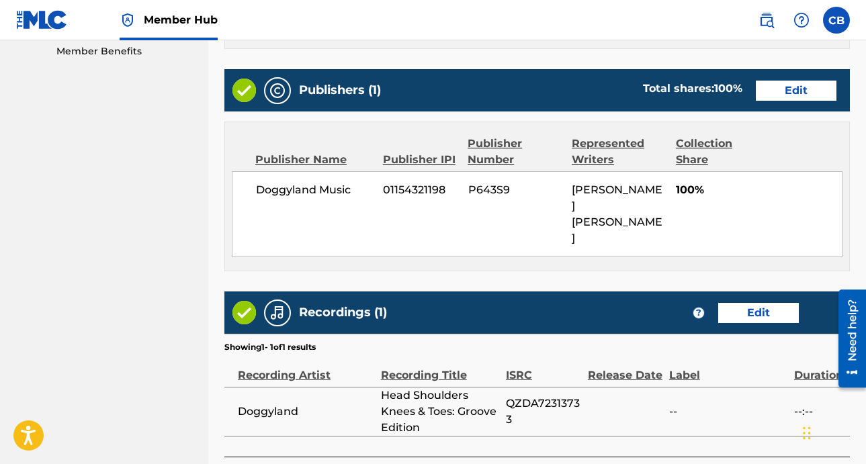
scroll to position [758, 0]
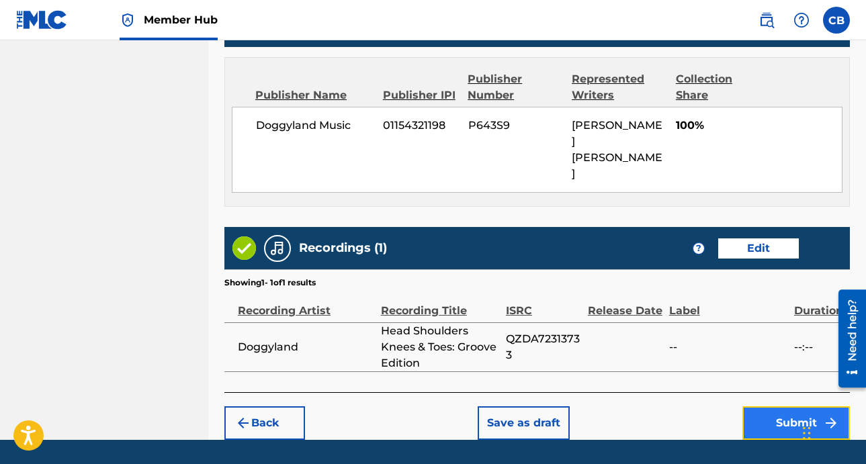
click at [765, 406] on button "Submit" at bounding box center [795, 423] width 107 height 34
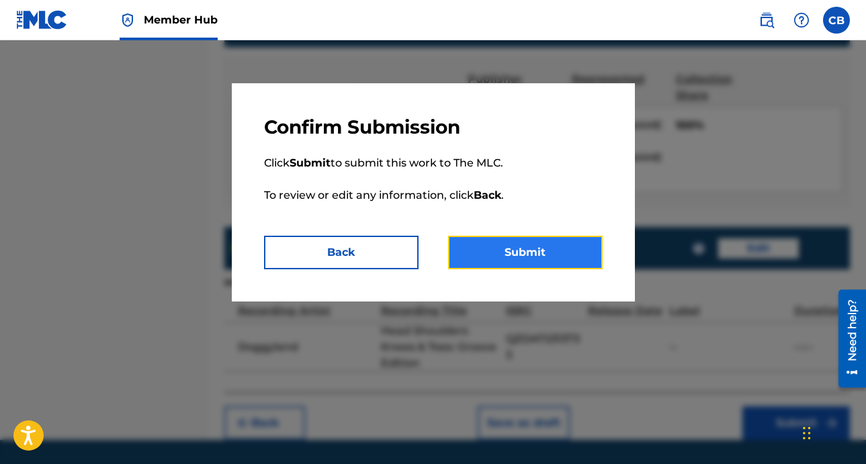
click at [513, 259] on button "Submit" at bounding box center [525, 253] width 154 height 34
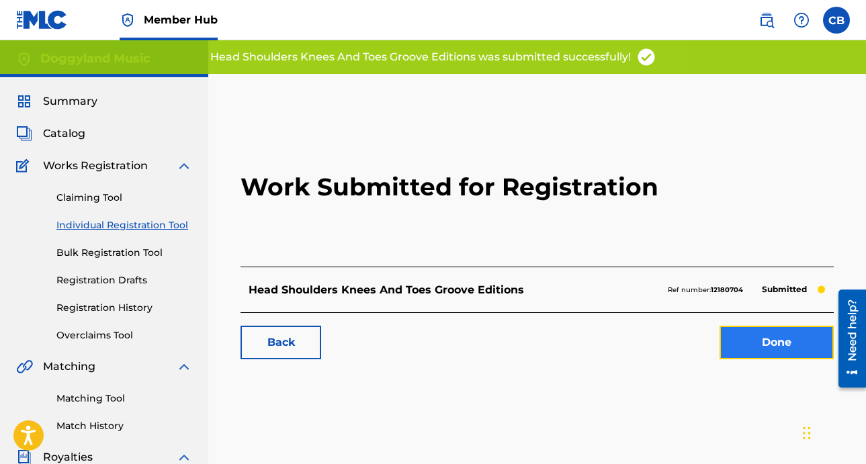
click at [736, 347] on link "Done" at bounding box center [776, 343] width 114 height 34
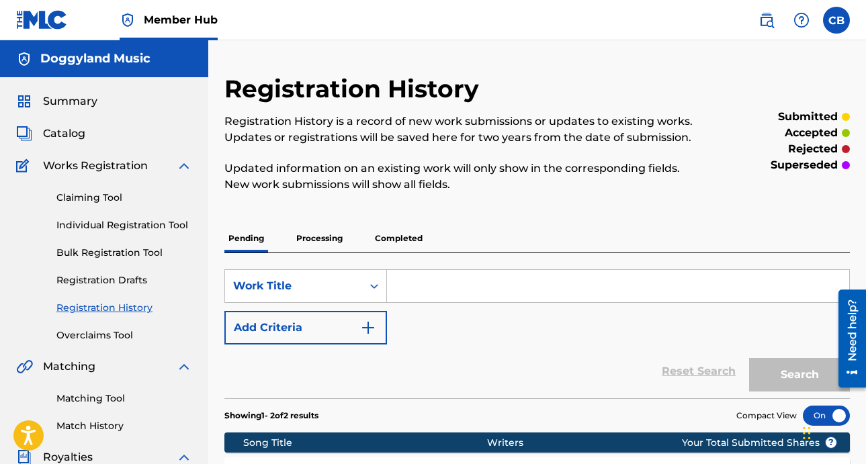
click at [128, 234] on div "Claiming Tool Individual Registration Tool Bulk Registration Tool Registration …" at bounding box center [104, 258] width 176 height 169
click at [141, 224] on link "Individual Registration Tool" at bounding box center [124, 225] width 136 height 14
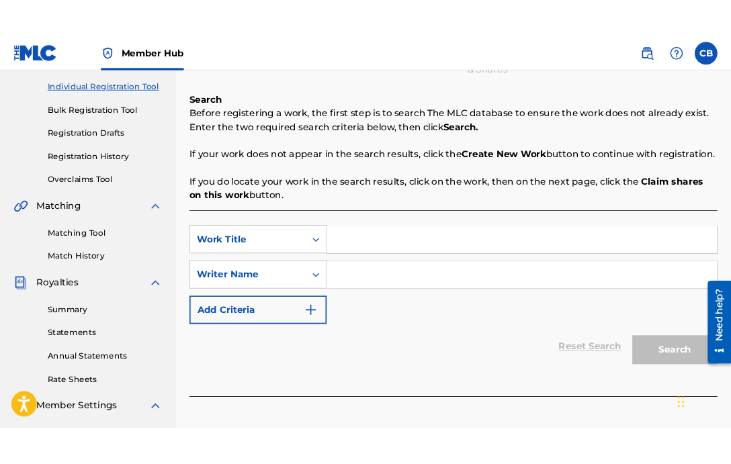
scroll to position [183, 0]
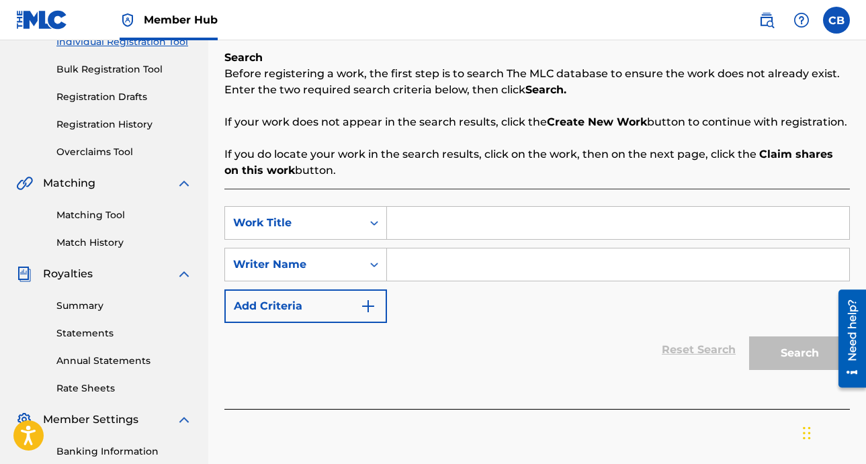
click at [496, 238] on input "Search Form" at bounding box center [618, 223] width 462 height 32
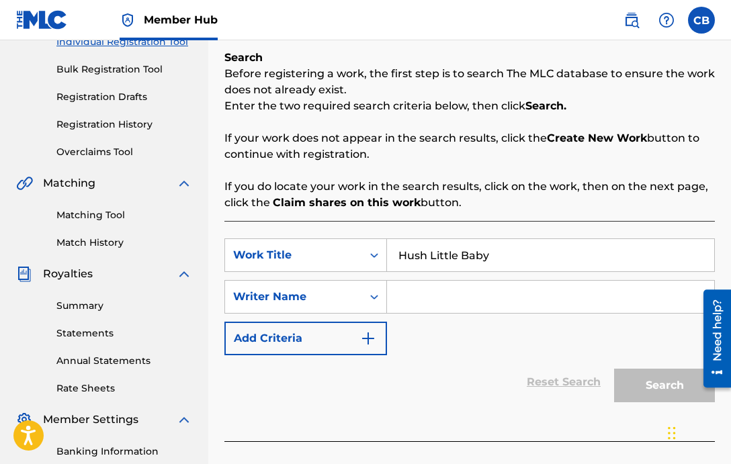
type input "Hush Little Baby"
click at [461, 308] on input "Search Form" at bounding box center [550, 297] width 327 height 32
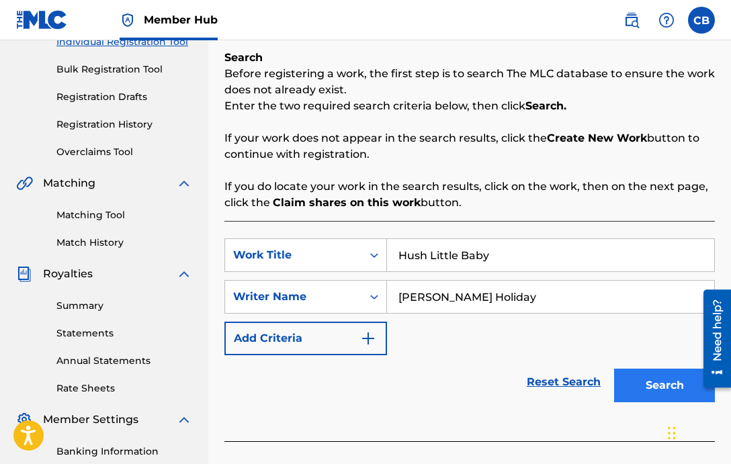
type input "Rochad Holiday"
click at [637, 384] on button "Search" at bounding box center [664, 386] width 101 height 34
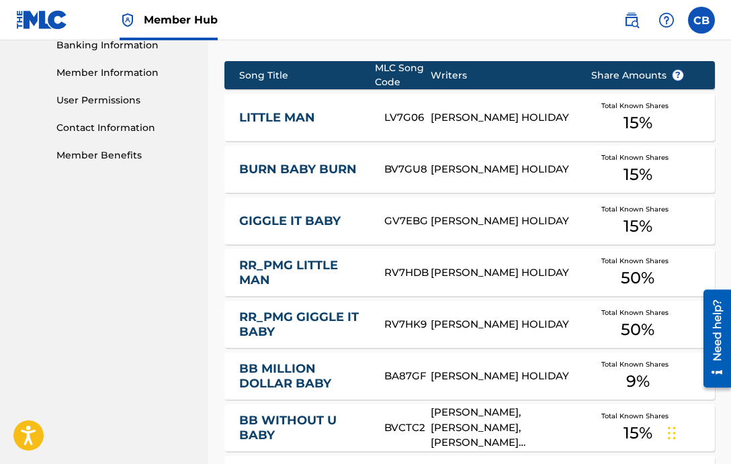
scroll to position [967, 0]
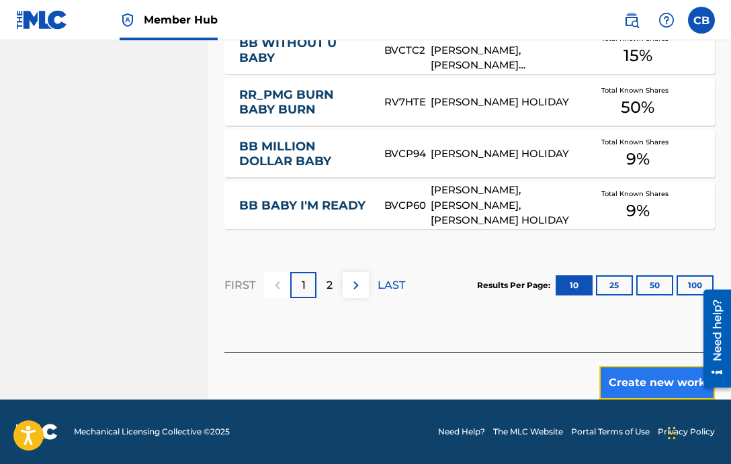
click at [629, 377] on button "Create new work" at bounding box center [657, 383] width 116 height 34
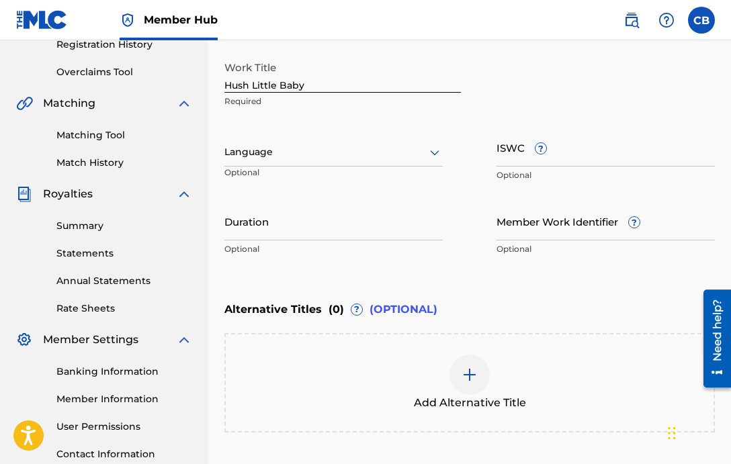
scroll to position [226, 0]
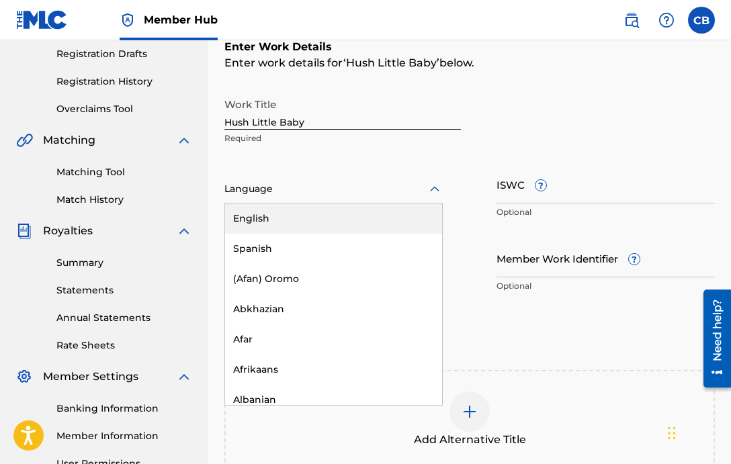
click at [371, 192] on div at bounding box center [333, 189] width 218 height 17
click at [346, 222] on div "English" at bounding box center [333, 219] width 217 height 30
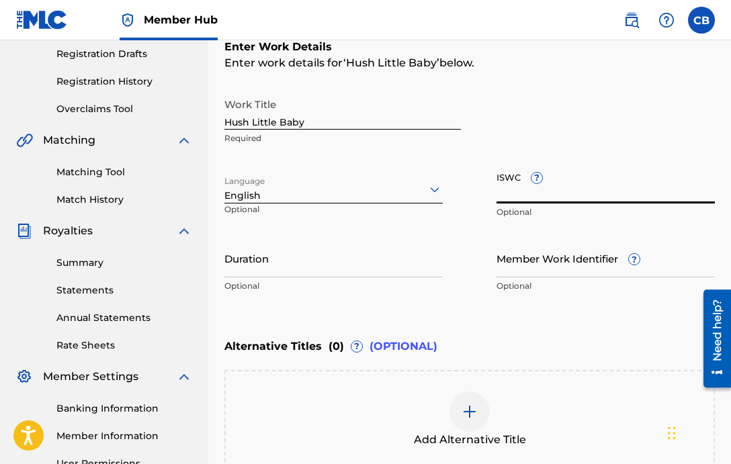
click at [515, 193] on input "ISWC ?" at bounding box center [605, 184] width 218 height 38
paste input "T-312.134.123-5"
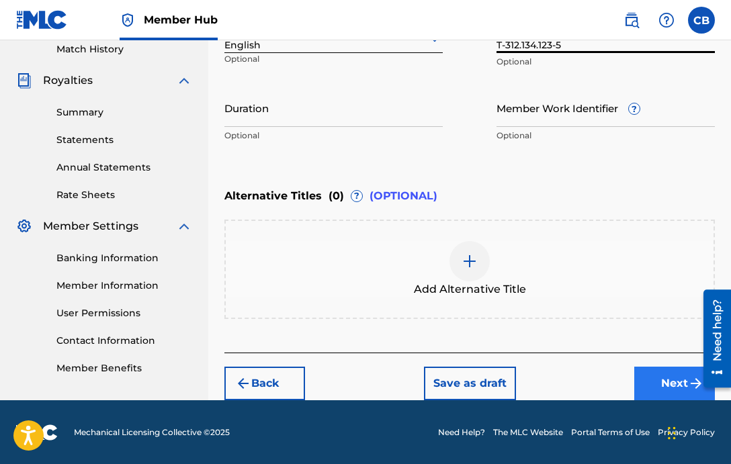
type input "T-312.134.123-5"
click at [664, 379] on button "Next" at bounding box center [674, 384] width 81 height 34
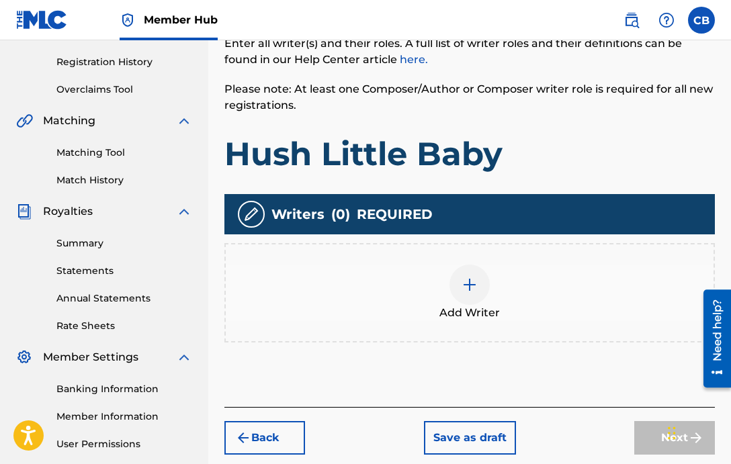
scroll to position [285, 0]
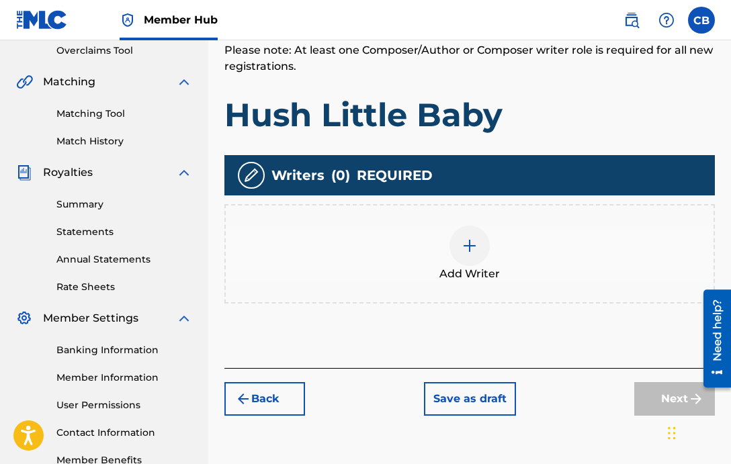
click at [468, 251] on img at bounding box center [469, 246] width 16 height 16
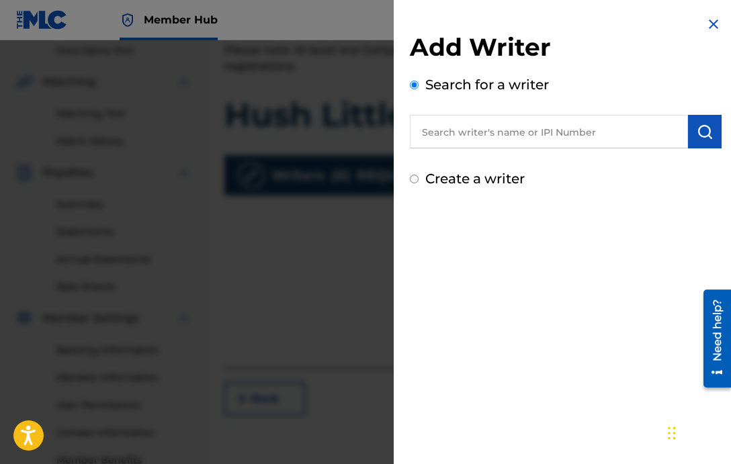
click at [506, 128] on input "text" at bounding box center [549, 132] width 278 height 34
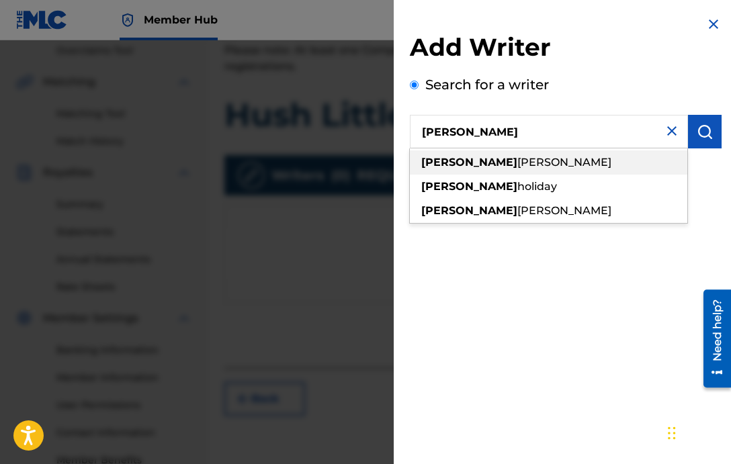
click at [517, 161] on span "holliday" at bounding box center [564, 162] width 94 height 13
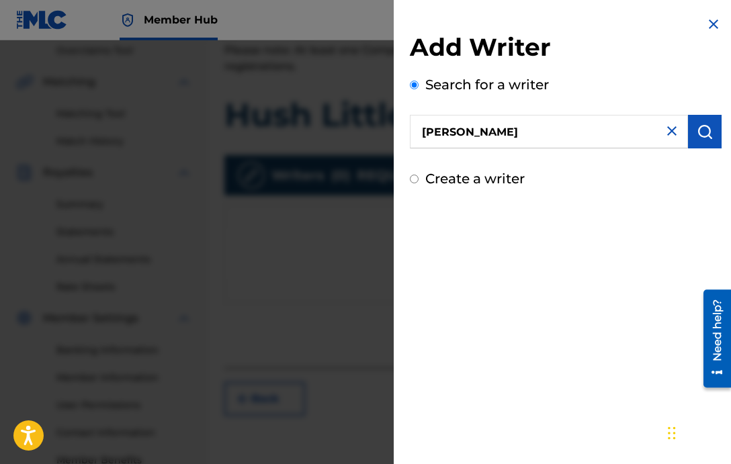
click at [486, 134] on input "rochad holliday" at bounding box center [549, 132] width 278 height 34
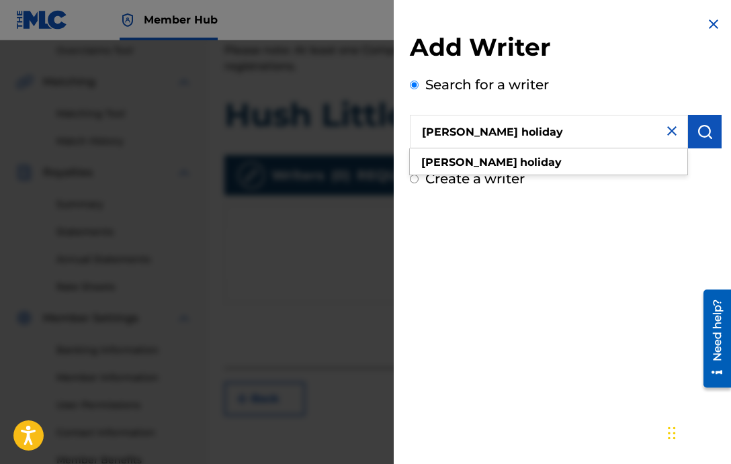
type input "rochad holiday"
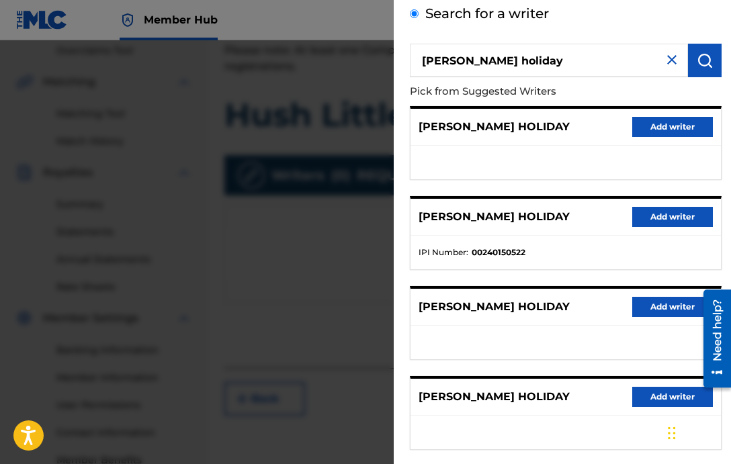
scroll to position [74, 0]
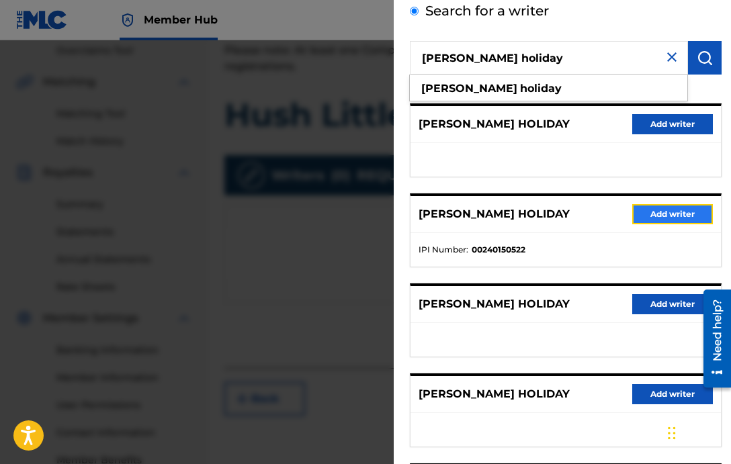
click at [656, 218] on button "Add writer" at bounding box center [672, 214] width 81 height 20
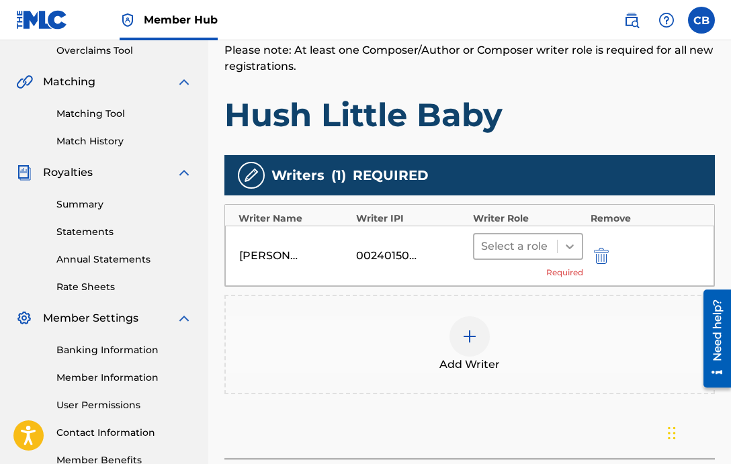
click at [561, 249] on div at bounding box center [570, 246] width 24 height 24
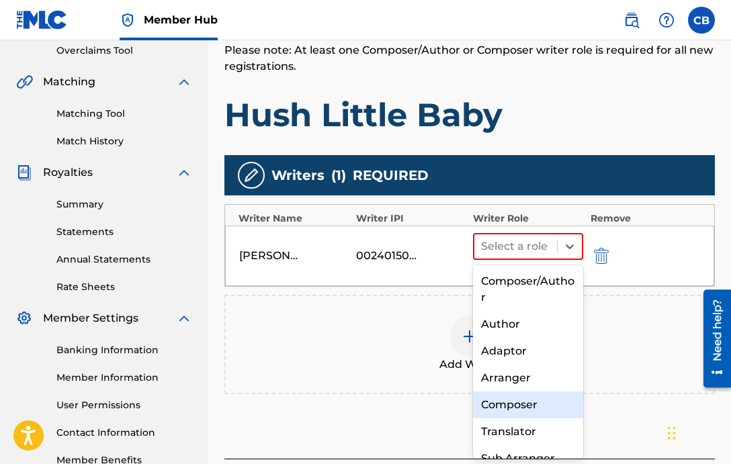
click at [506, 405] on div "Composer" at bounding box center [528, 405] width 110 height 27
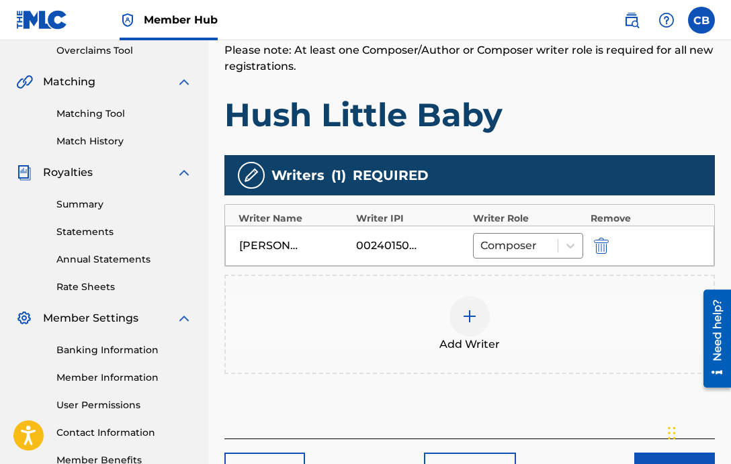
click at [470, 320] on img at bounding box center [469, 316] width 16 height 16
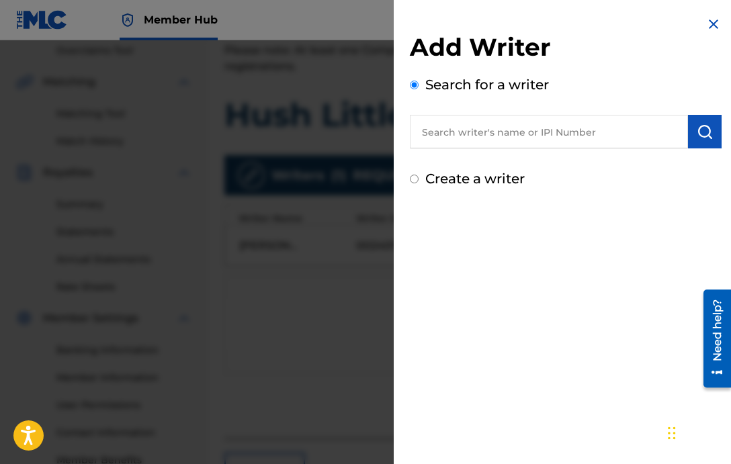
click at [463, 136] on input "text" at bounding box center [549, 132] width 278 height 34
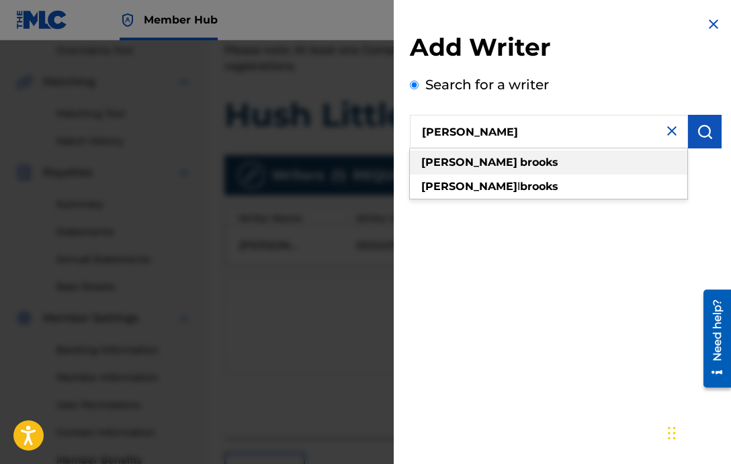
type input "claude brooks"
click at [458, 170] on div "claude brooks" at bounding box center [548, 162] width 277 height 24
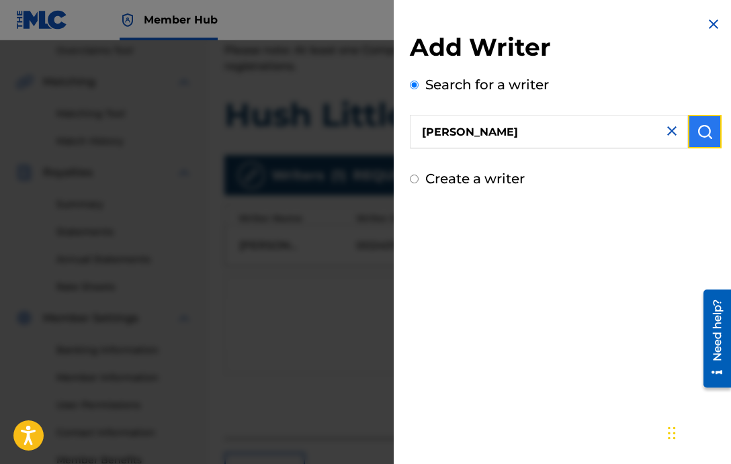
click at [703, 136] on img "submit" at bounding box center [705, 132] width 16 height 16
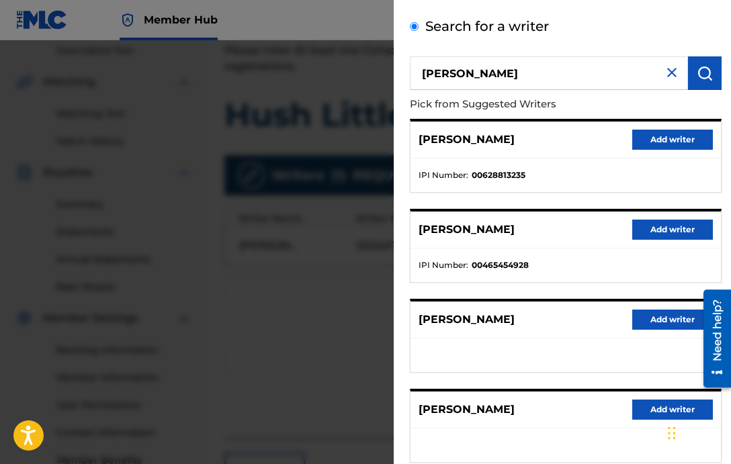
scroll to position [58, 0]
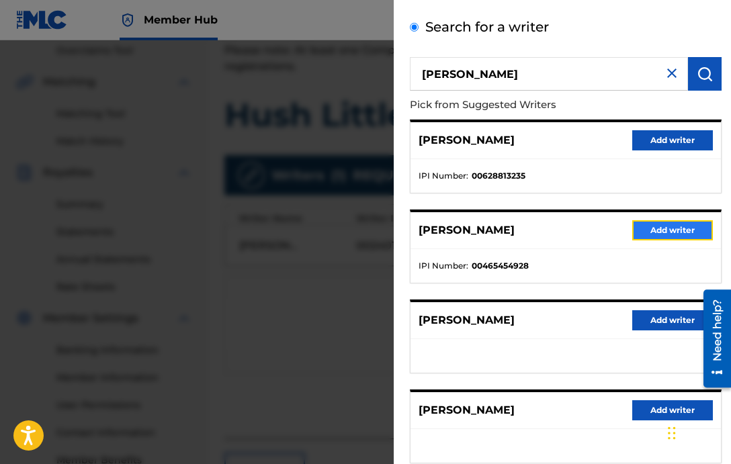
click at [635, 226] on button "Add writer" at bounding box center [672, 230] width 81 height 20
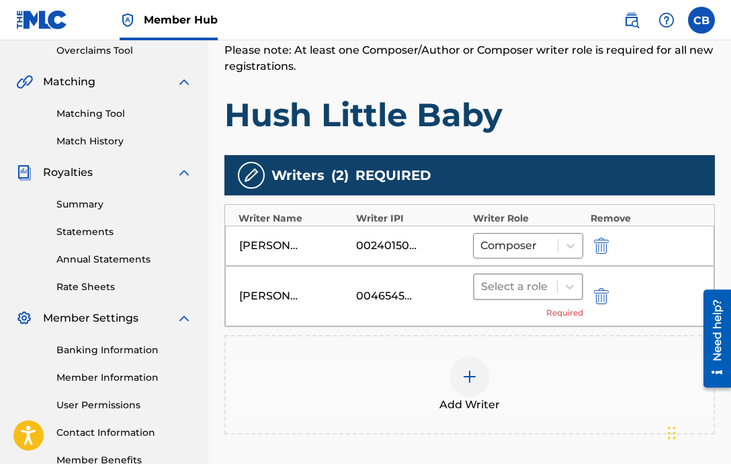
click at [547, 289] on div at bounding box center [515, 286] width 69 height 19
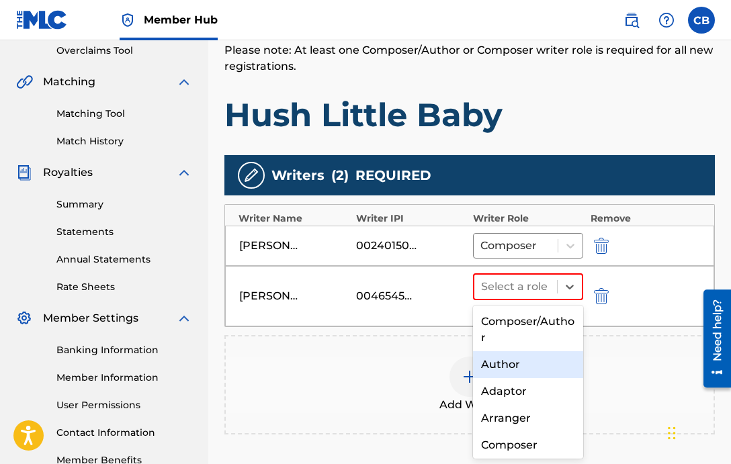
click at [507, 358] on div "Author" at bounding box center [528, 364] width 110 height 27
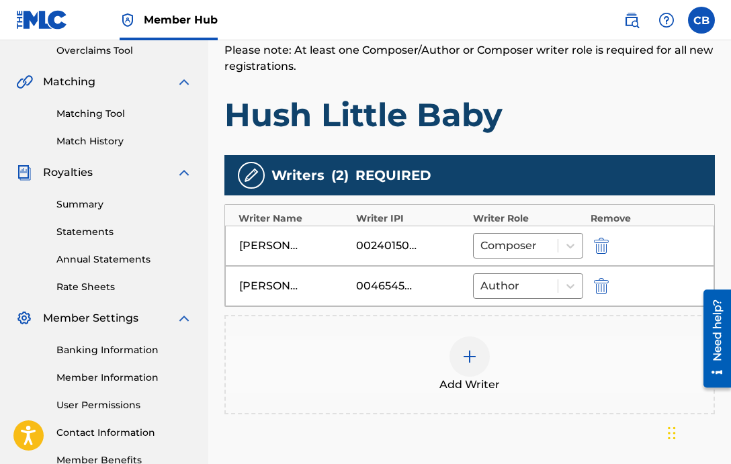
click at [465, 343] on div at bounding box center [469, 357] width 40 height 40
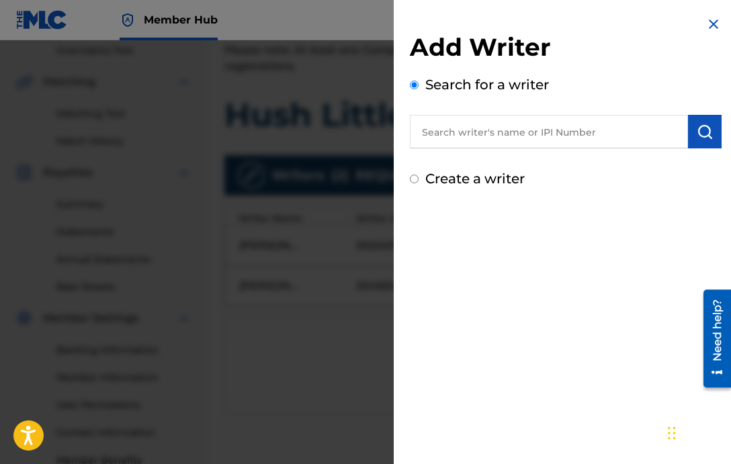
click at [508, 135] on input "text" at bounding box center [549, 132] width 278 height 34
type input "w"
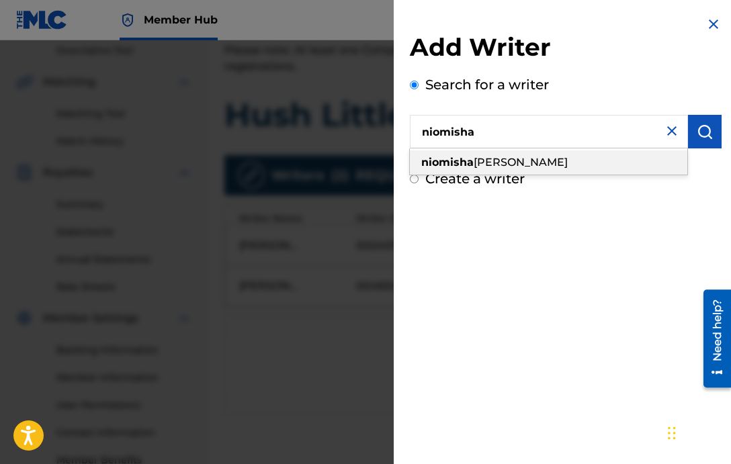
click at [502, 160] on span "renee wilson" at bounding box center [521, 162] width 94 height 13
type input "niomisha renee wilson"
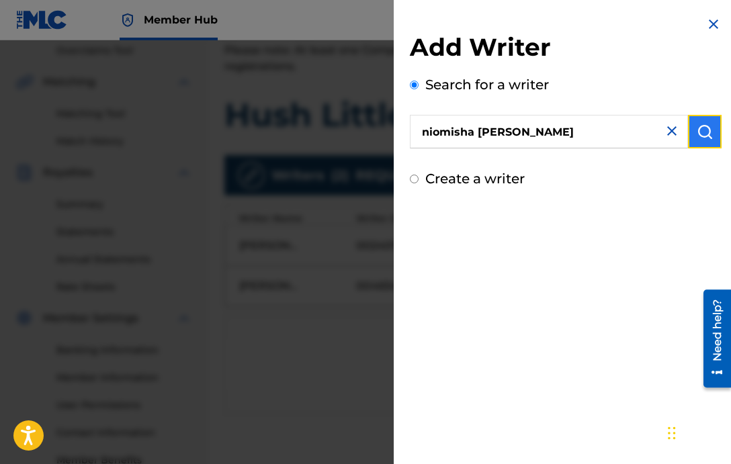
click at [697, 131] on img "submit" at bounding box center [705, 132] width 16 height 16
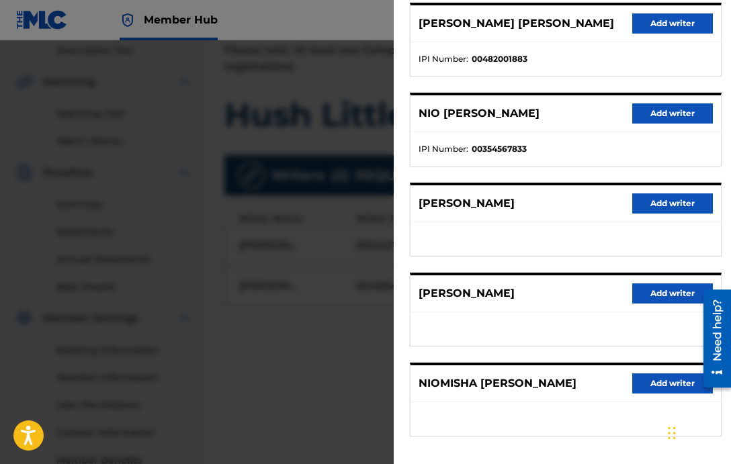
scroll to position [169, 0]
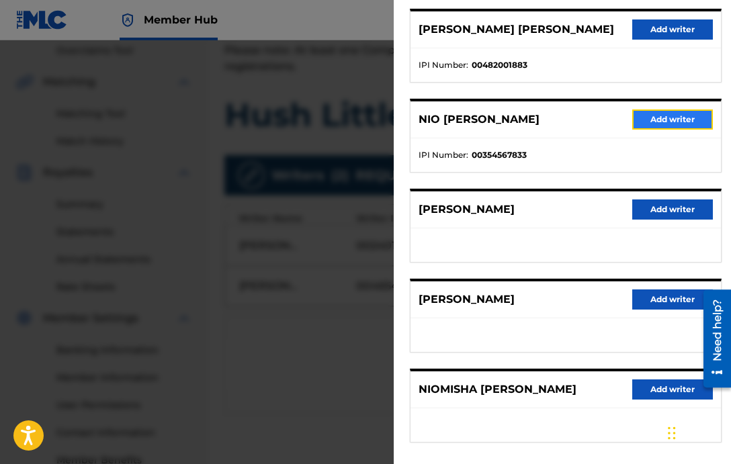
click at [653, 116] on button "Add writer" at bounding box center [672, 119] width 81 height 20
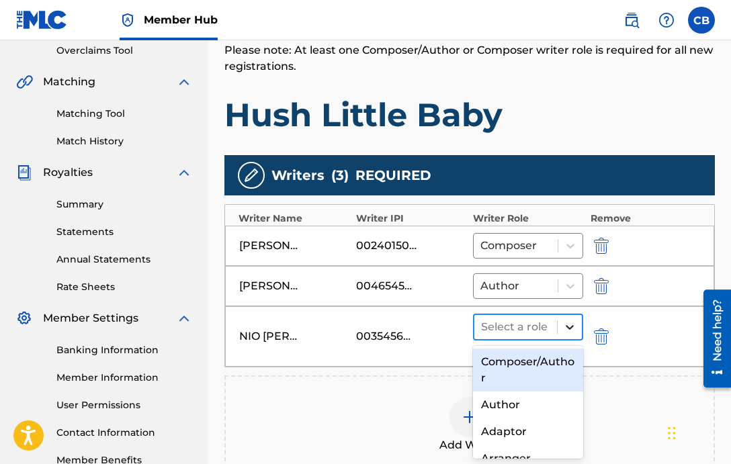
click at [564, 325] on icon at bounding box center [569, 326] width 13 height 13
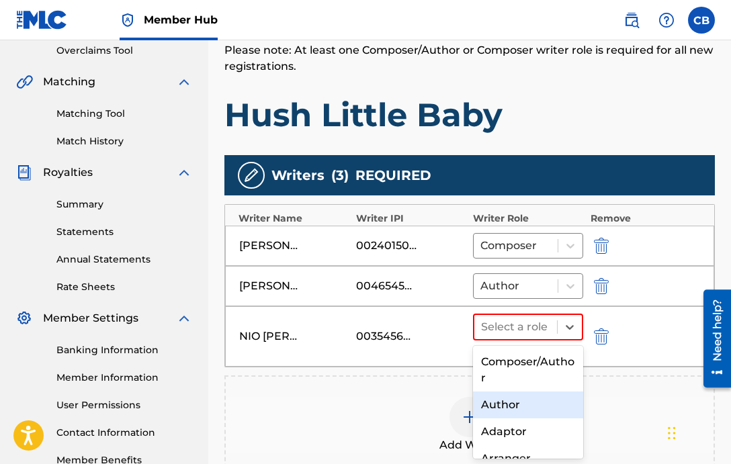
click at [496, 412] on div "Author" at bounding box center [528, 405] width 110 height 27
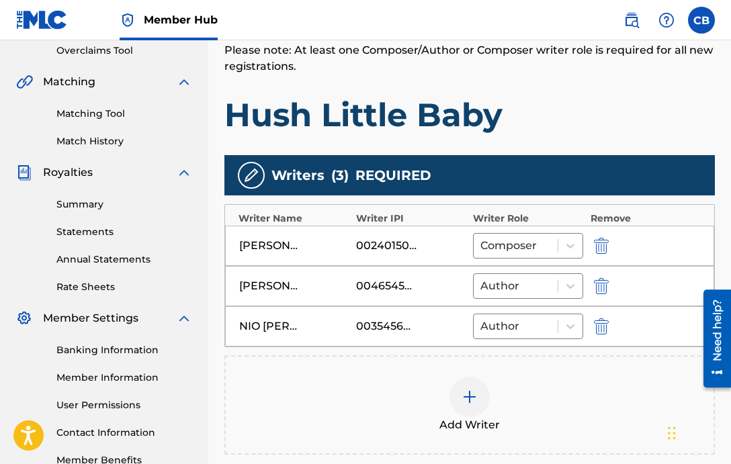
click at [473, 392] on img at bounding box center [469, 397] width 16 height 16
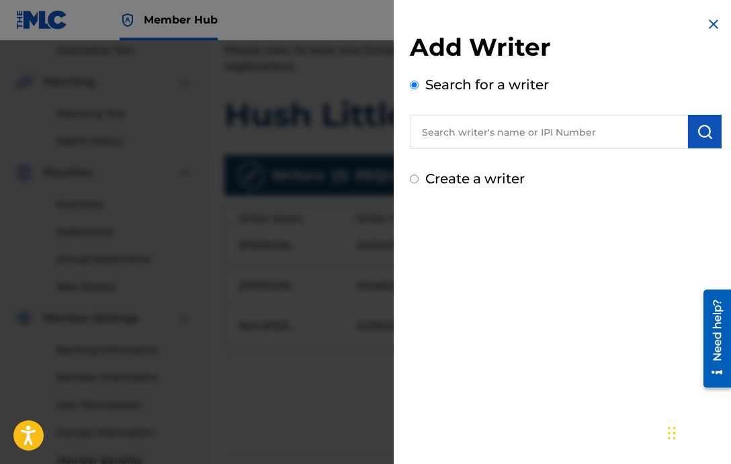
click at [542, 132] on input "text" at bounding box center [549, 132] width 278 height 34
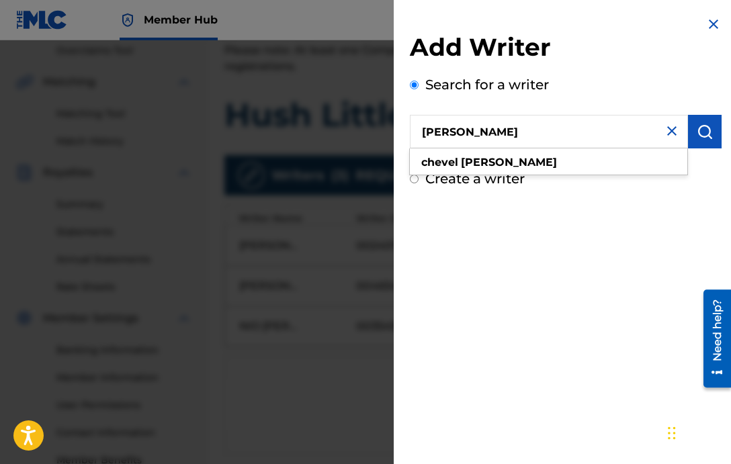
type input "chevel blount"
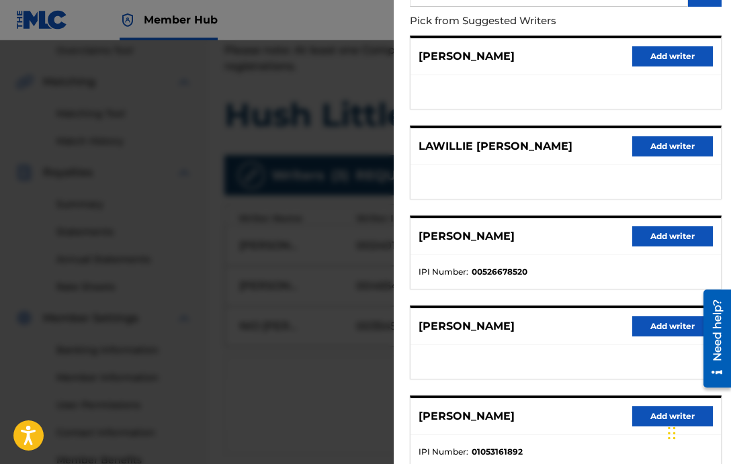
scroll to position [143, 0]
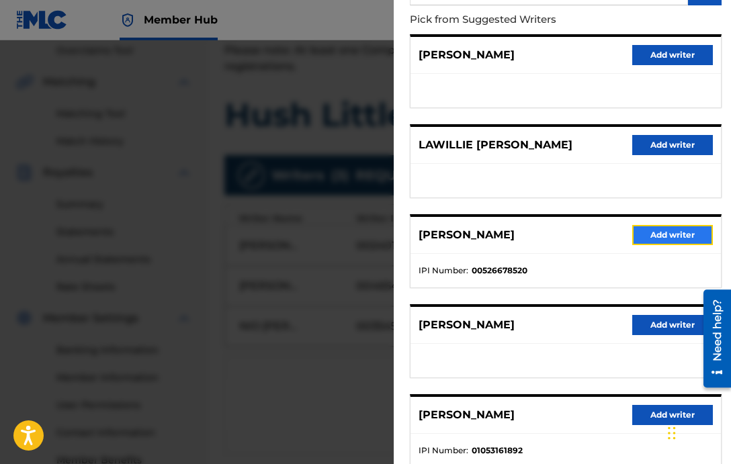
click at [637, 234] on button "Add writer" at bounding box center [672, 235] width 81 height 20
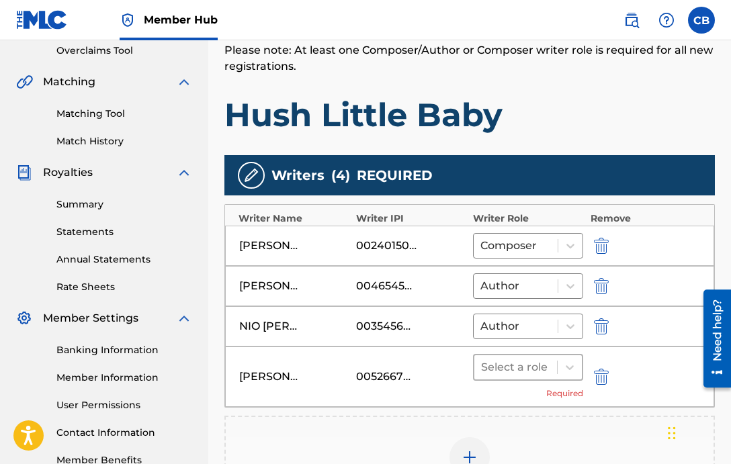
click at [553, 355] on div "Select a role" at bounding box center [515, 367] width 83 height 24
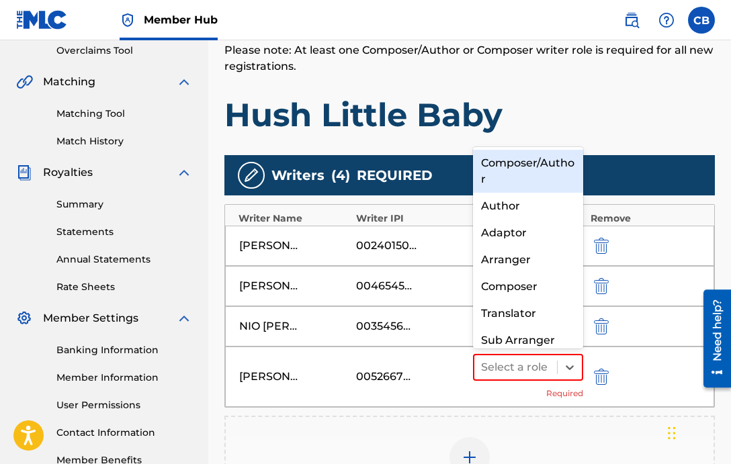
scroll to position [14, 0]
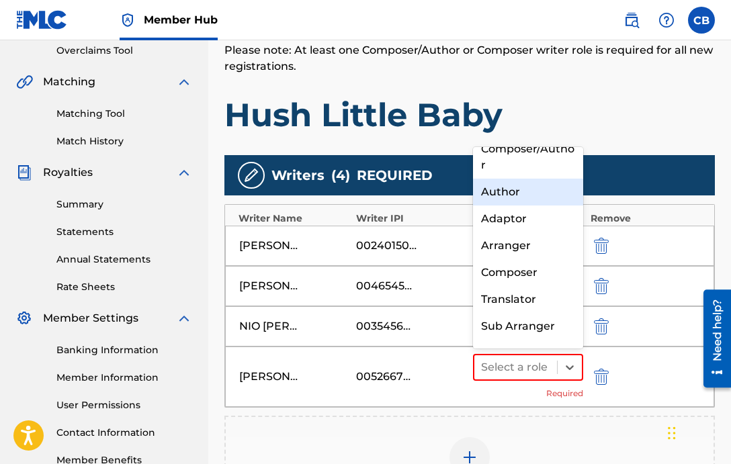
click at [517, 195] on div "Author" at bounding box center [528, 192] width 110 height 27
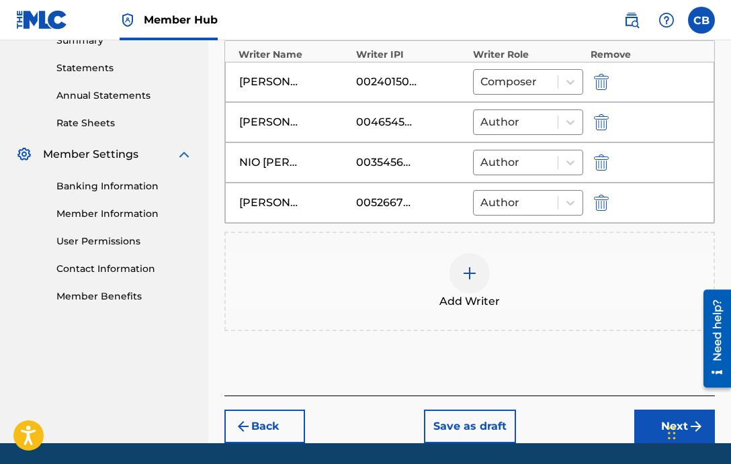
scroll to position [453, 0]
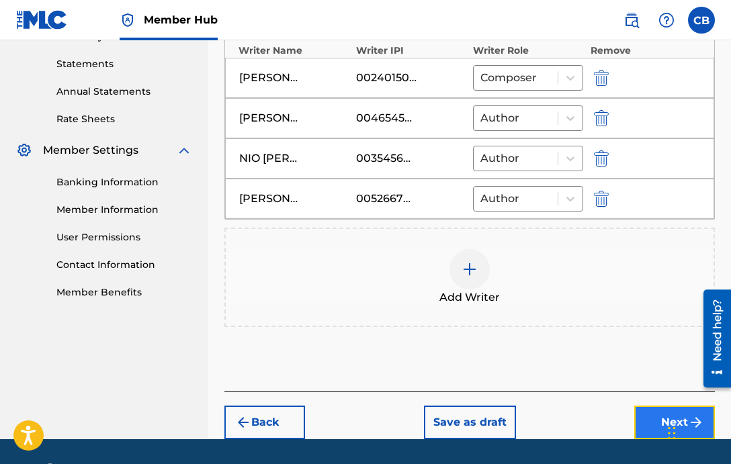
click at [640, 412] on button "Next" at bounding box center [674, 423] width 81 height 34
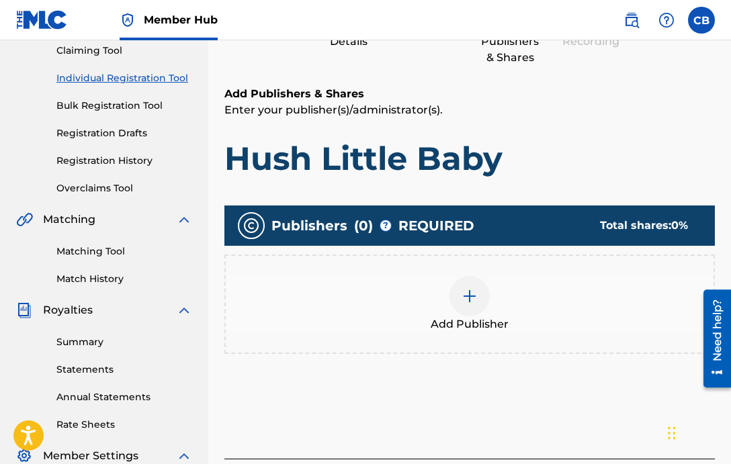
scroll to position [160, 0]
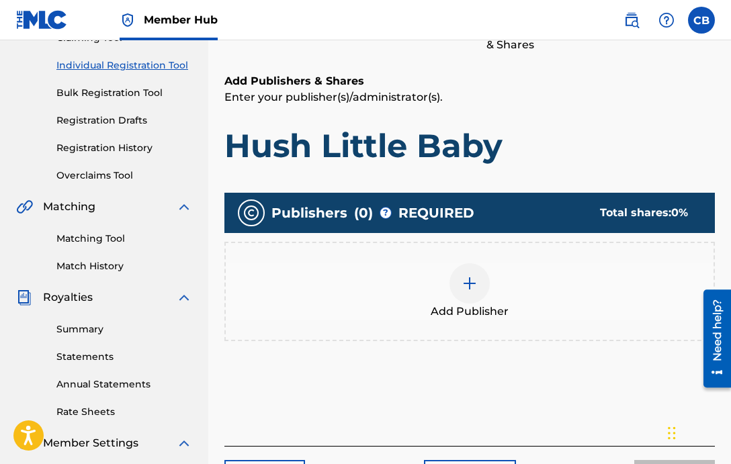
click at [455, 266] on div "Add Publisher" at bounding box center [470, 291] width 488 height 56
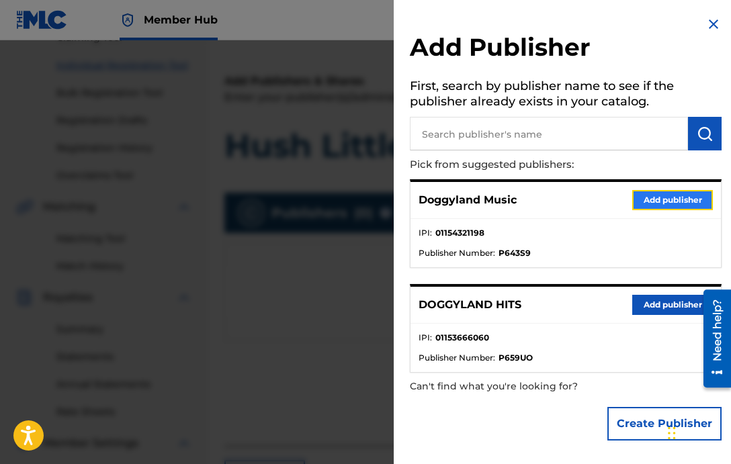
click at [645, 194] on button "Add publisher" at bounding box center [672, 200] width 81 height 20
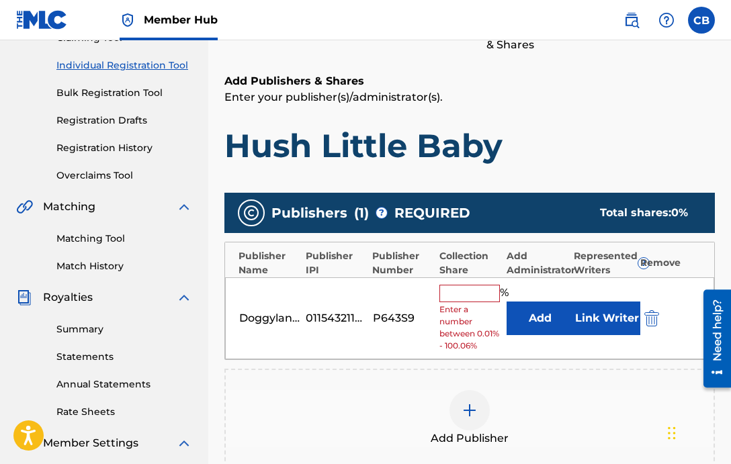
click at [473, 296] on input "text" at bounding box center [469, 293] width 60 height 17
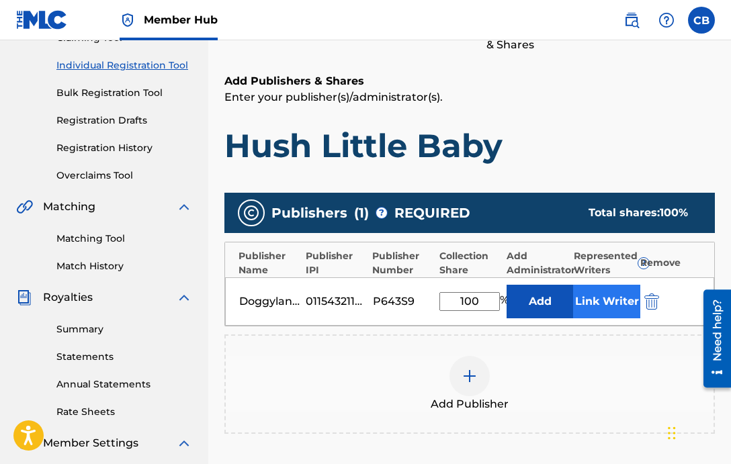
type input "100"
click at [598, 298] on button "Link Writer" at bounding box center [606, 302] width 67 height 34
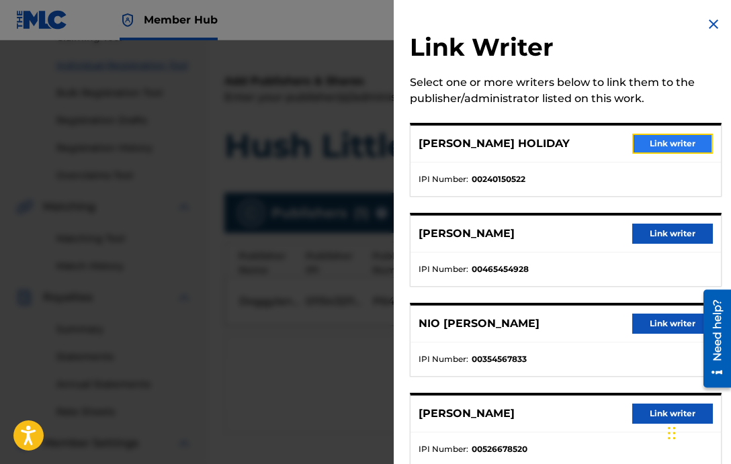
click at [660, 144] on button "Link writer" at bounding box center [672, 144] width 81 height 20
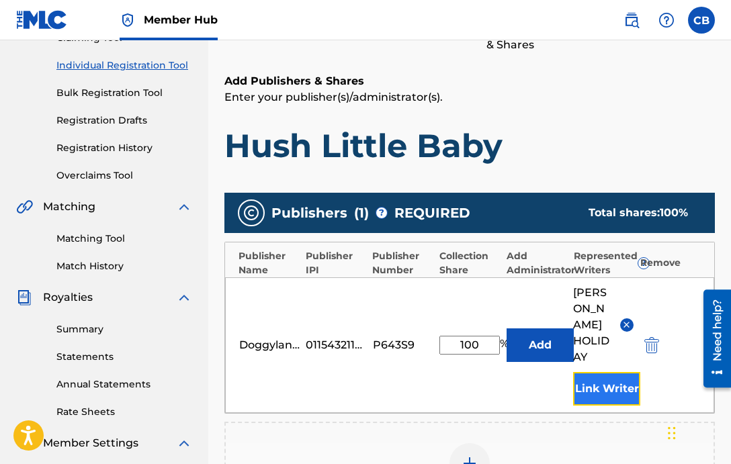
click at [623, 373] on button "Link Writer" at bounding box center [606, 389] width 67 height 34
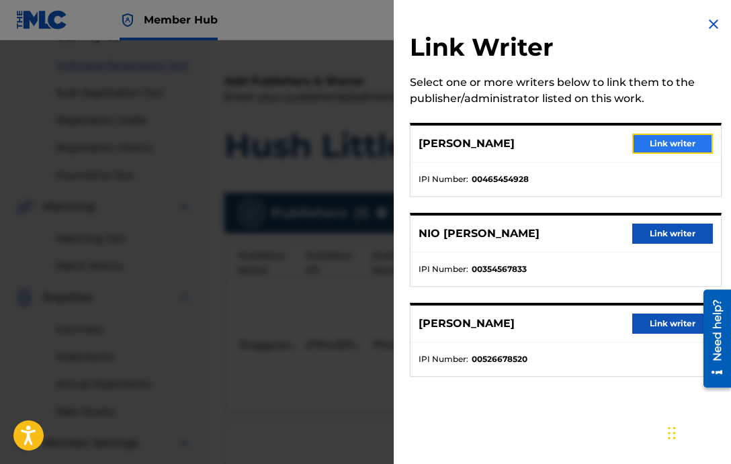
click at [666, 140] on button "Link writer" at bounding box center [672, 144] width 81 height 20
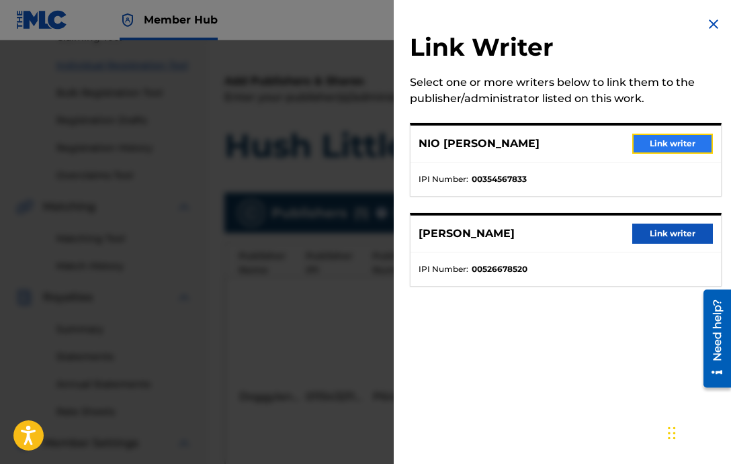
click at [676, 147] on button "Link writer" at bounding box center [672, 144] width 81 height 20
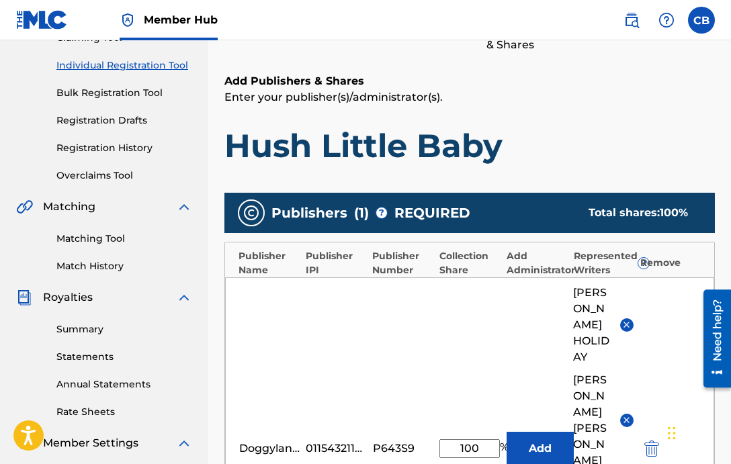
scroll to position [328, 0]
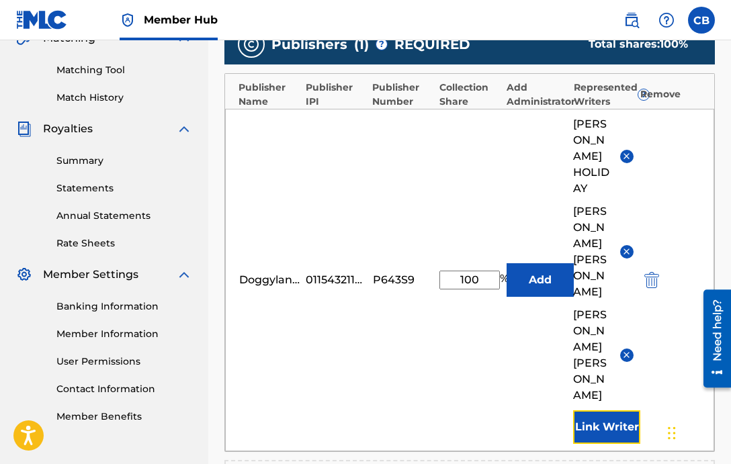
click at [601, 410] on button "Link Writer" at bounding box center [606, 427] width 67 height 34
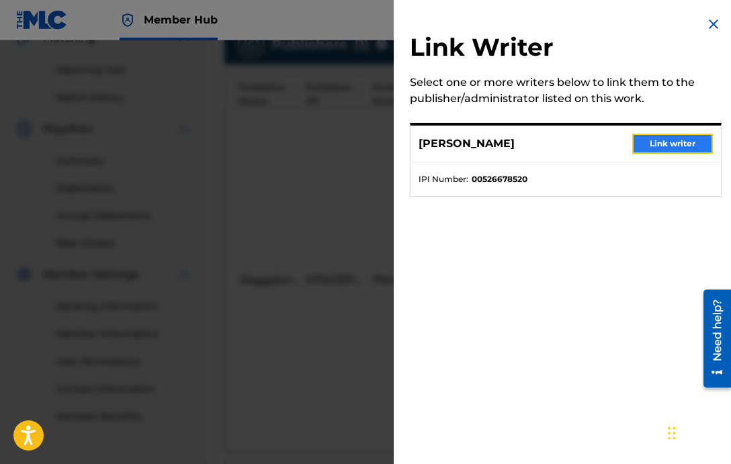
click at [659, 144] on button "Link writer" at bounding box center [672, 144] width 81 height 20
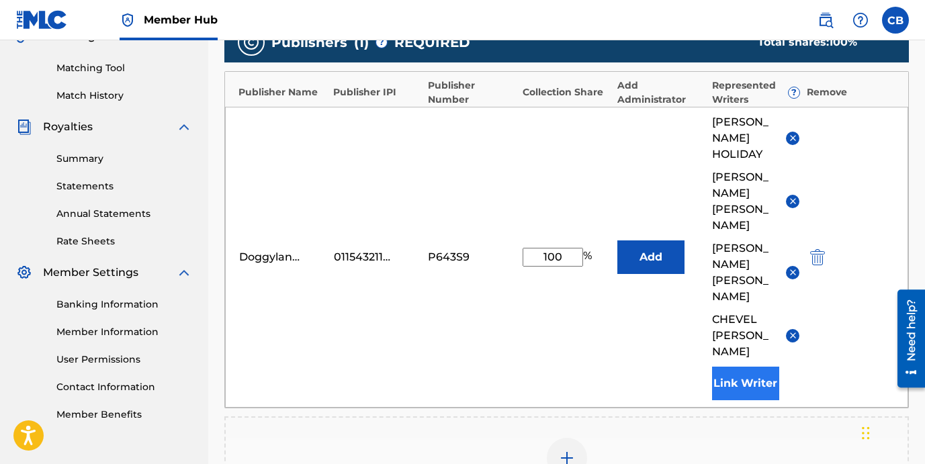
scroll to position [502, 0]
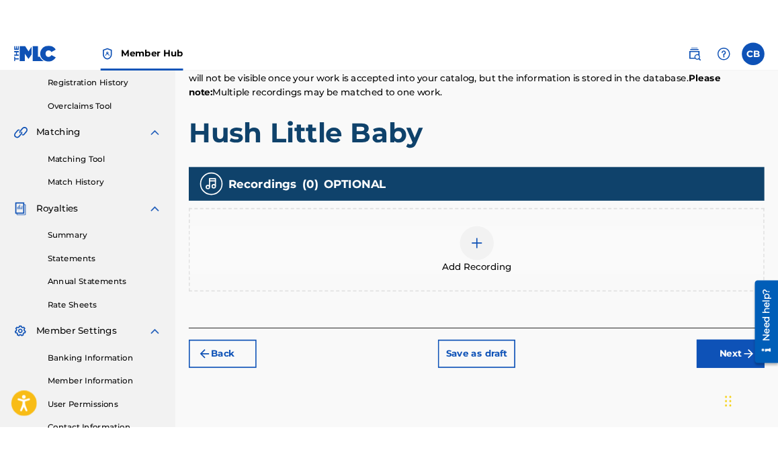
scroll to position [254, 0]
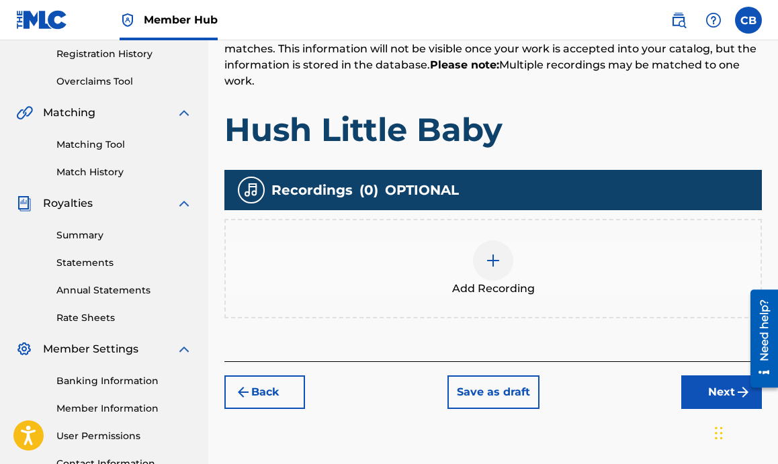
click at [486, 268] on div at bounding box center [493, 260] width 40 height 40
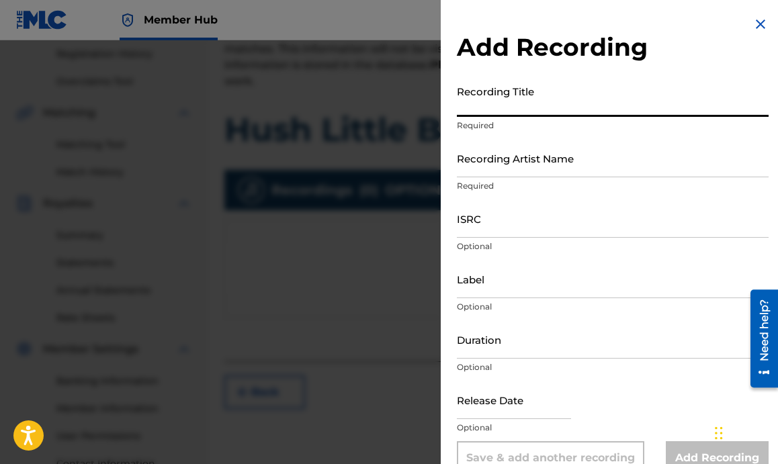
click at [576, 104] on input "Recording Title" at bounding box center [613, 98] width 312 height 38
type input "Hush Little Baby"
click at [571, 175] on input "Recording Artist Name" at bounding box center [613, 158] width 312 height 38
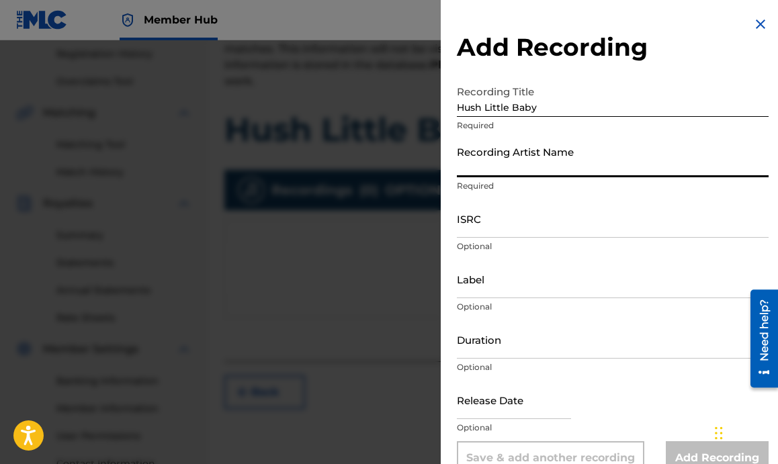
type input "Doggyland"
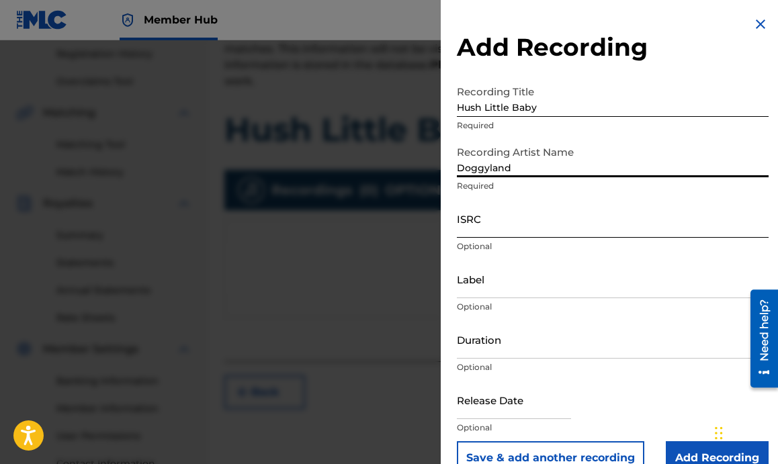
click at [522, 228] on input "ISRC" at bounding box center [613, 218] width 312 height 38
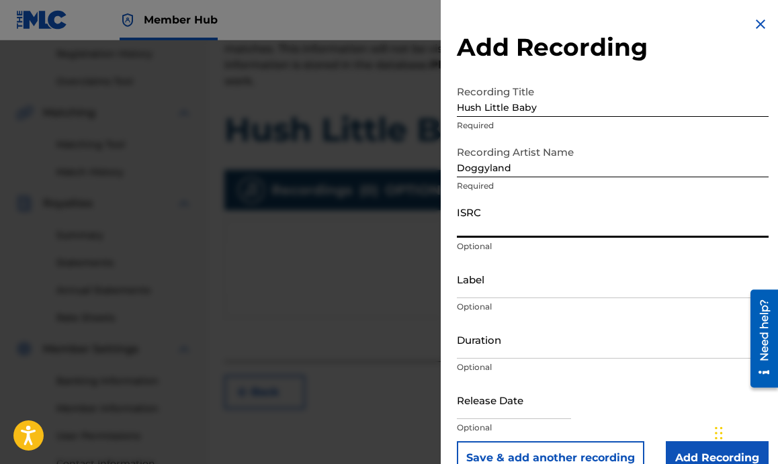
paste input "QZMER2216458"
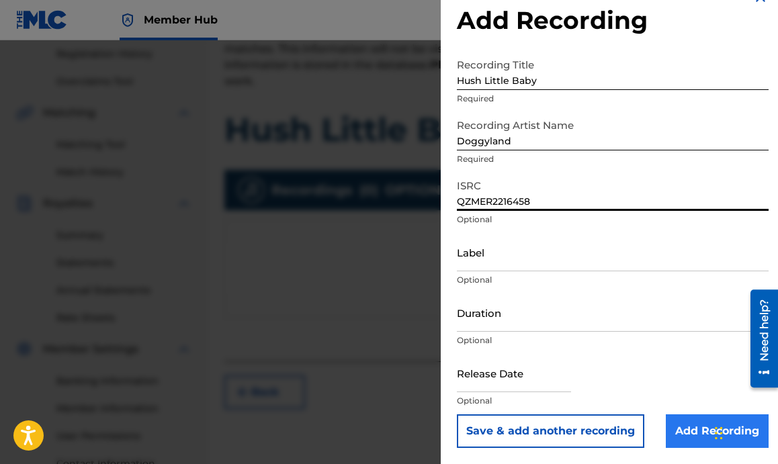
type input "QZMER2216458"
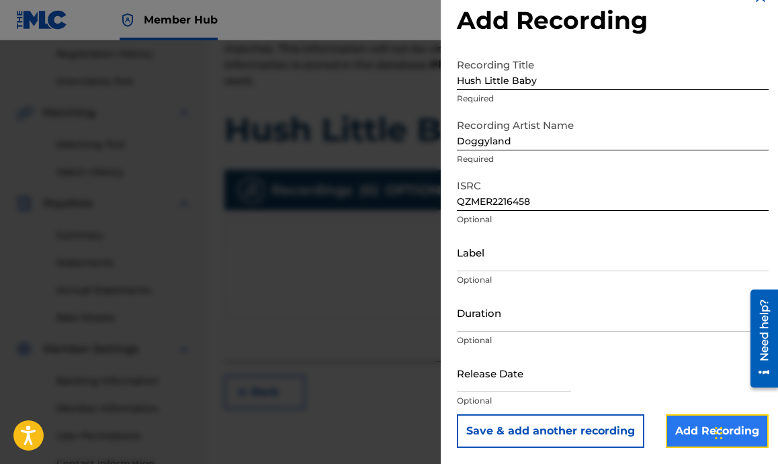
click at [678, 425] on input "Add Recording" at bounding box center [717, 431] width 103 height 34
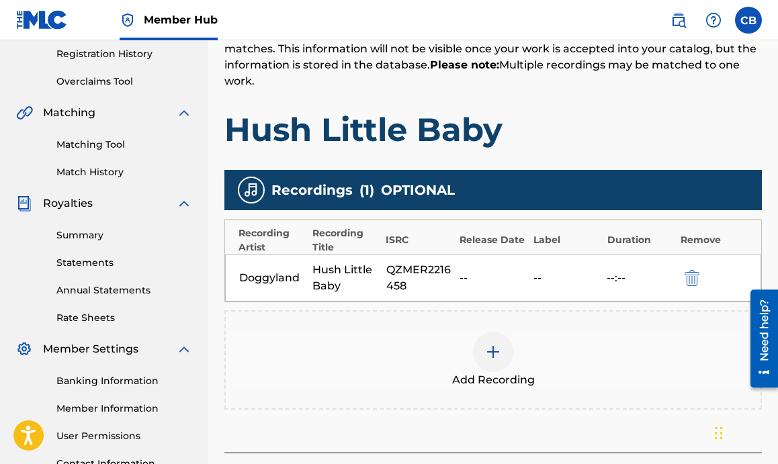
scroll to position [369, 0]
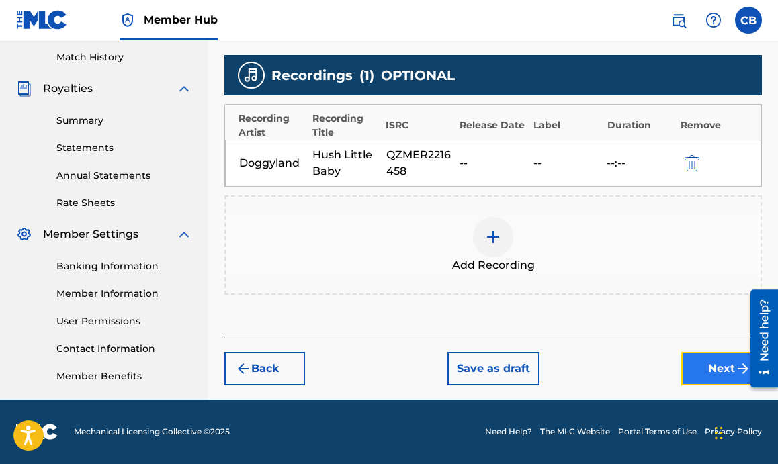
click at [699, 369] on button "Next" at bounding box center [721, 369] width 81 height 34
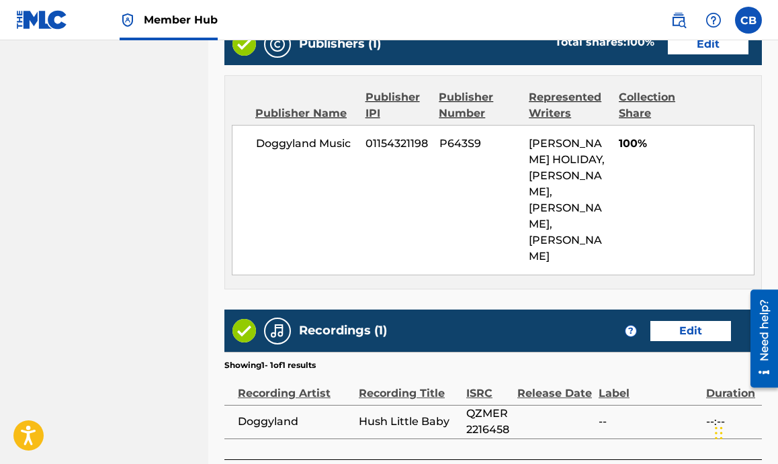
scroll to position [848, 0]
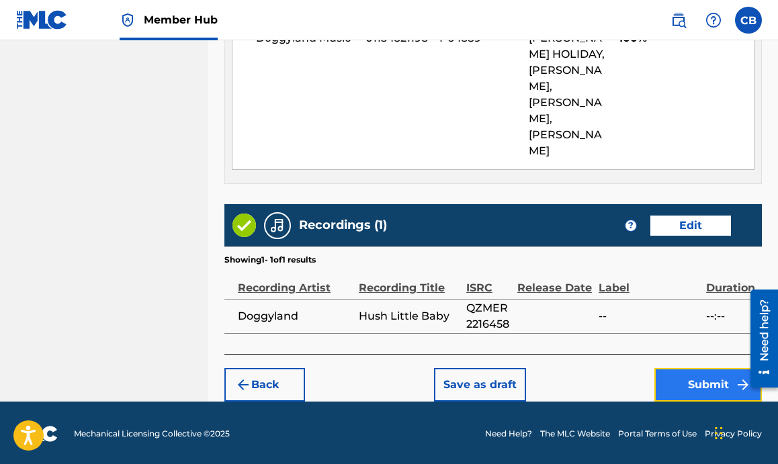
click at [676, 386] on button "Submit" at bounding box center [707, 385] width 107 height 34
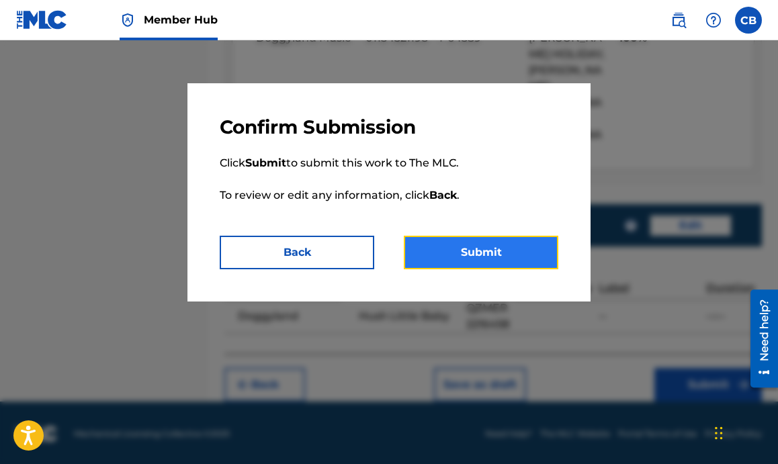
click at [498, 253] on button "Submit" at bounding box center [481, 253] width 154 height 34
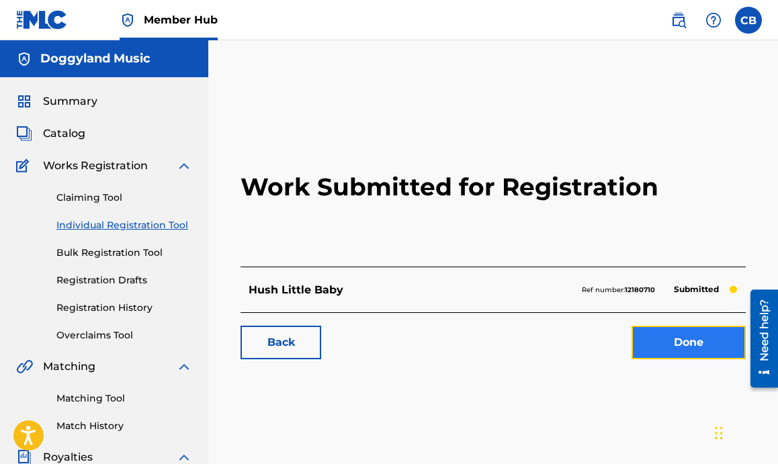
click at [672, 339] on link "Done" at bounding box center [688, 343] width 114 height 34
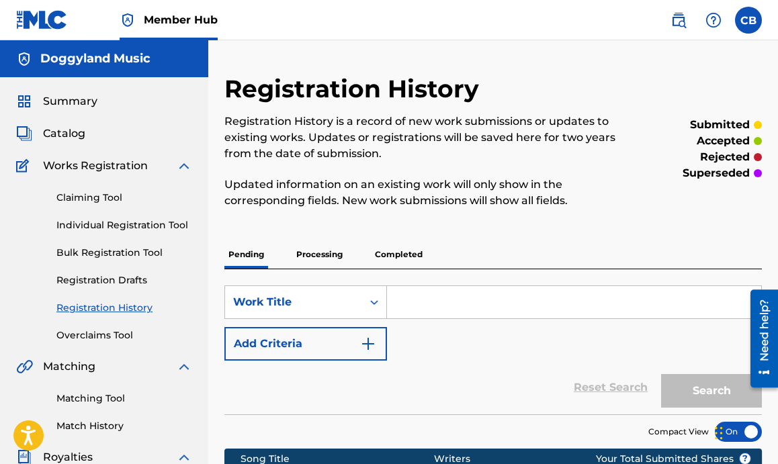
scroll to position [84, 0]
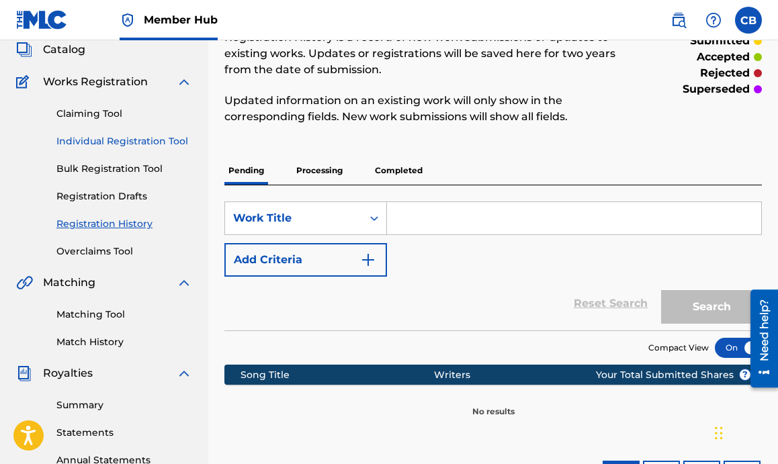
click at [136, 140] on link "Individual Registration Tool" at bounding box center [124, 141] width 136 height 14
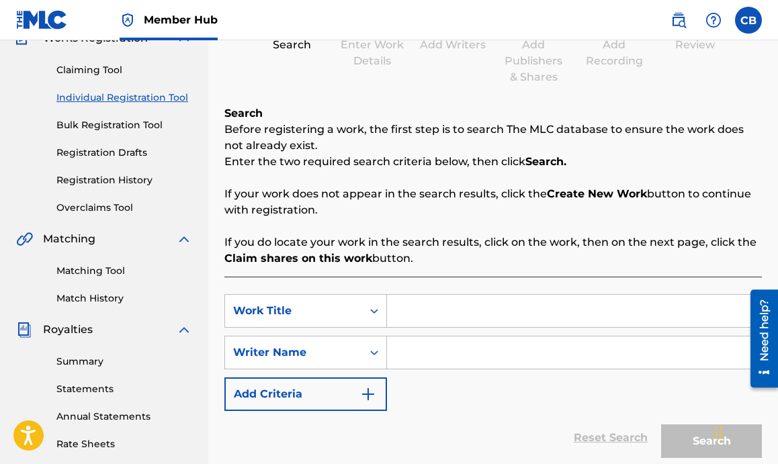
scroll to position [133, 0]
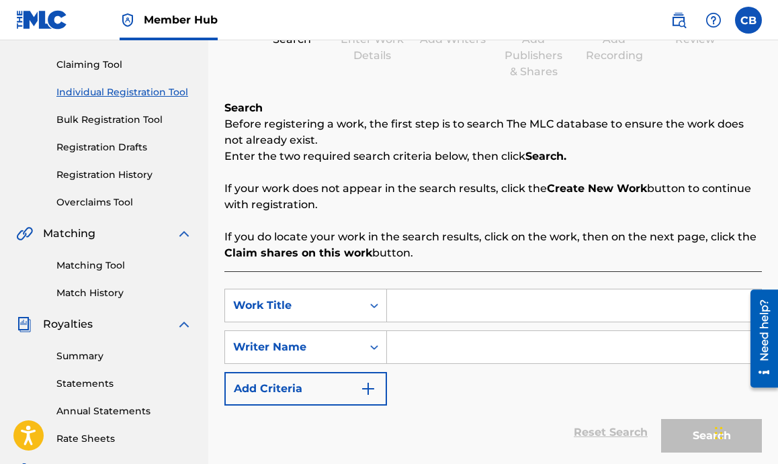
click at [474, 306] on input "Search Form" at bounding box center [574, 306] width 374 height 32
type input "I Can Do Hard Things"
click at [465, 357] on input "Search Form" at bounding box center [574, 347] width 374 height 32
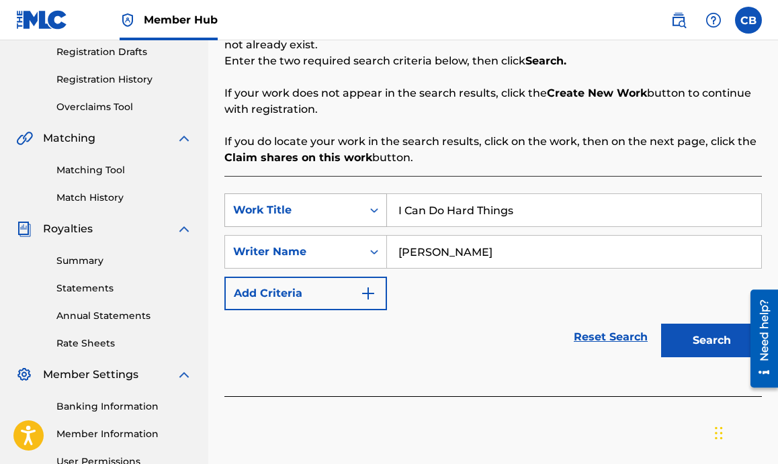
scroll to position [259, 0]
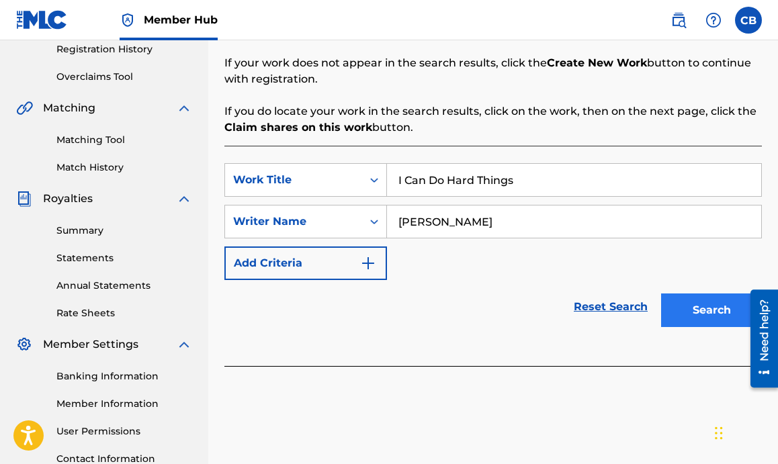
type input "Chevel Blount"
click at [678, 313] on button "Search" at bounding box center [711, 311] width 101 height 34
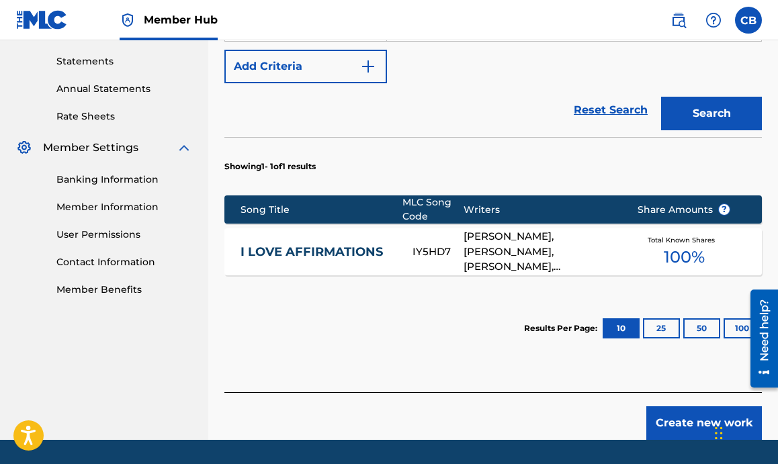
scroll to position [456, 0]
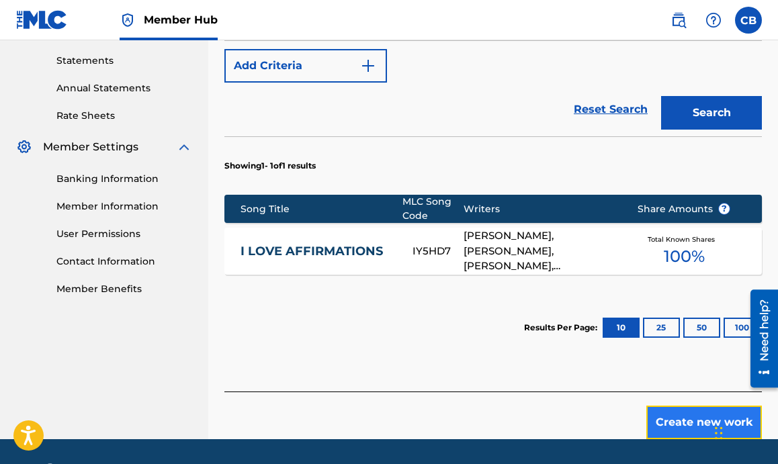
click at [658, 421] on button "Create new work" at bounding box center [704, 423] width 116 height 34
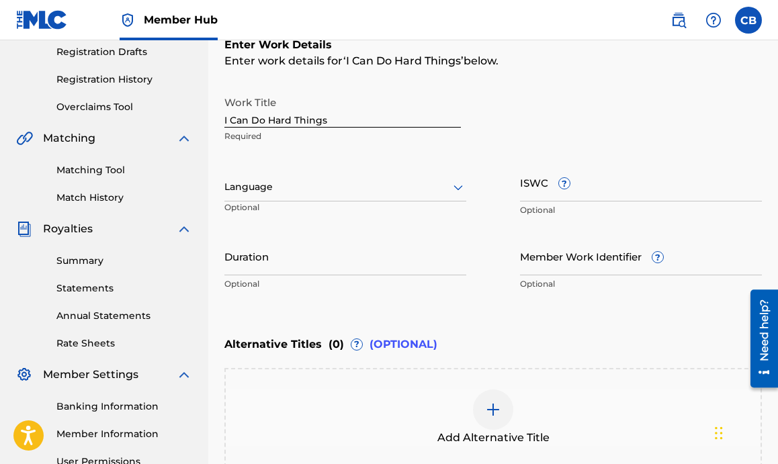
scroll to position [219, 0]
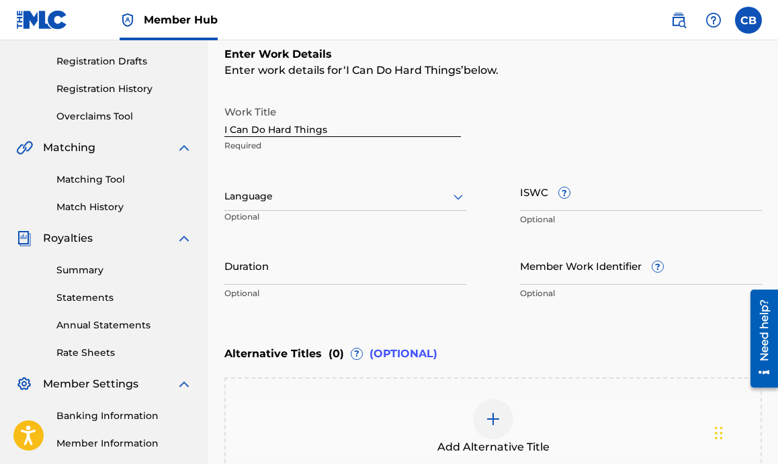
click at [361, 189] on div at bounding box center [345, 196] width 242 height 17
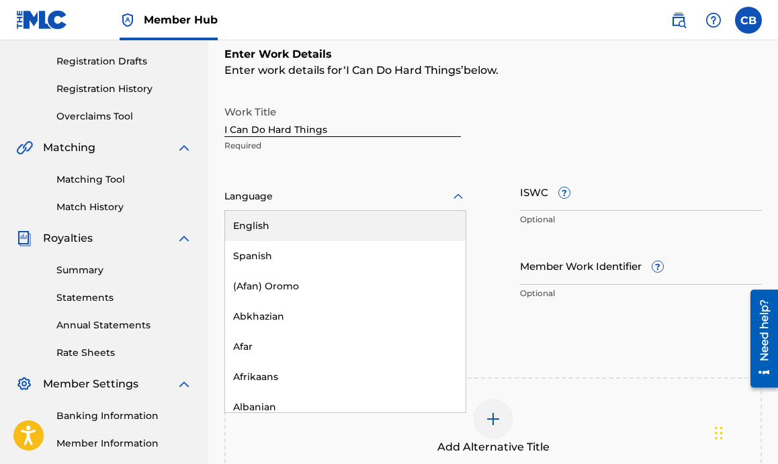
click at [312, 231] on div "English" at bounding box center [345, 226] width 240 height 30
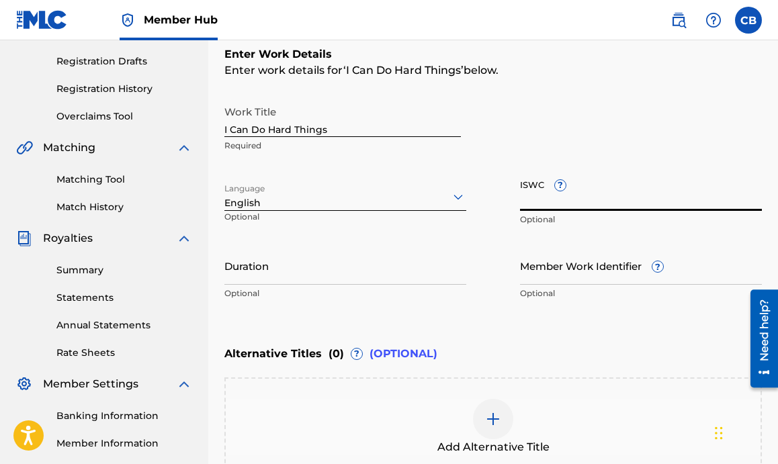
click at [536, 206] on input "ISWC ?" at bounding box center [641, 192] width 242 height 38
paste input "T-320.473.981-7"
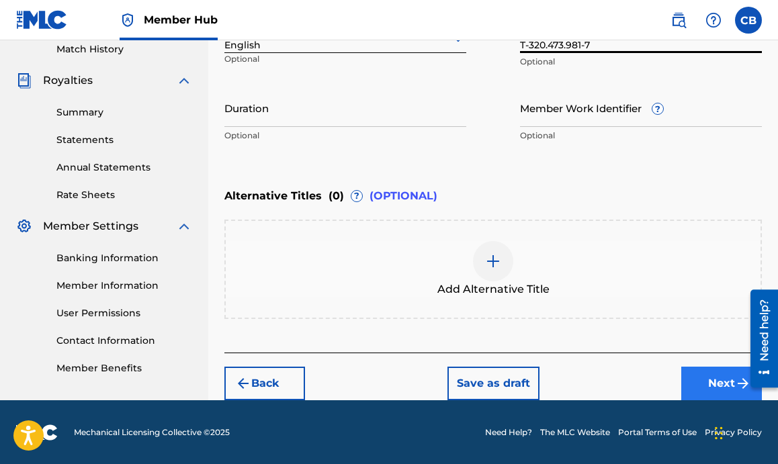
type input "T-320.473.981-7"
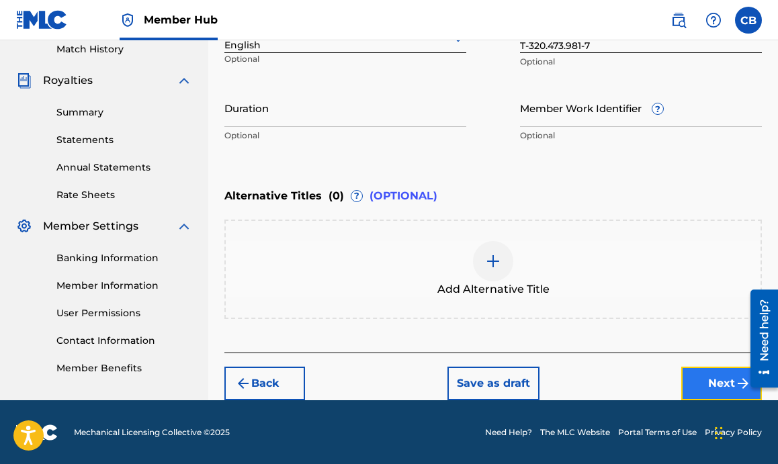
click at [705, 377] on button "Next" at bounding box center [721, 384] width 81 height 34
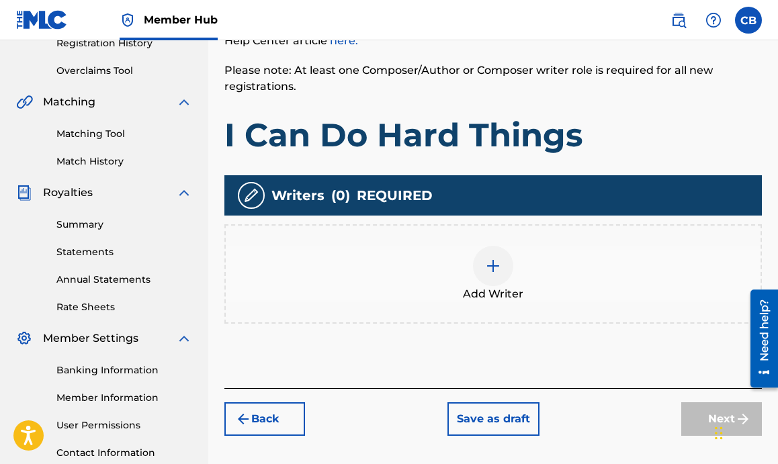
scroll to position [263, 0]
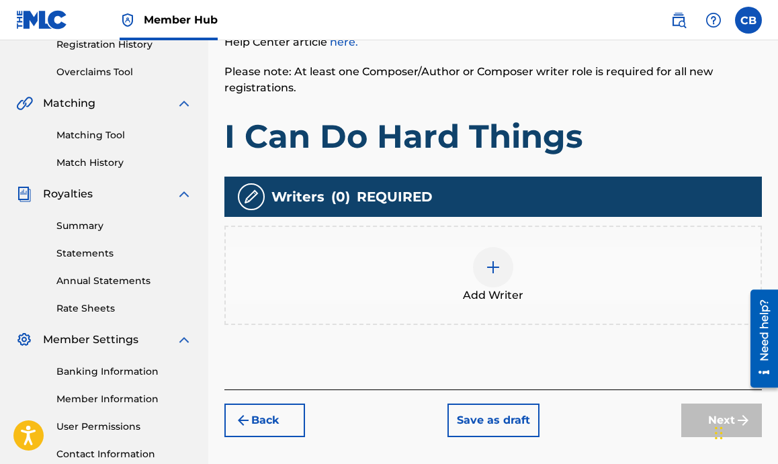
click at [491, 273] on img at bounding box center [493, 267] width 16 height 16
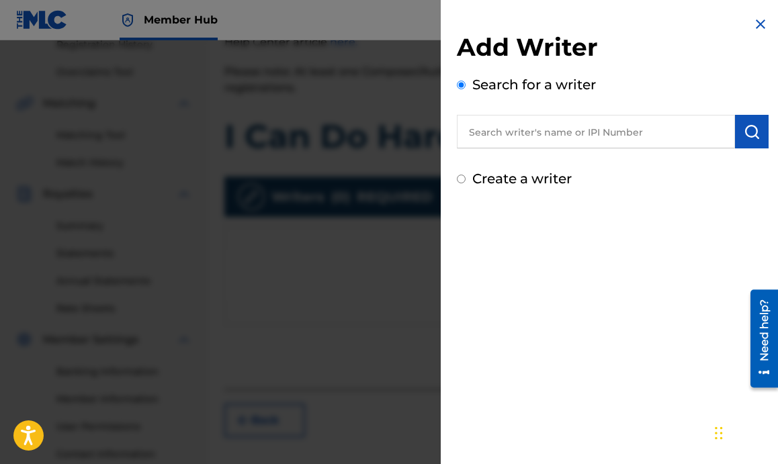
click at [519, 124] on input "text" at bounding box center [596, 132] width 278 height 34
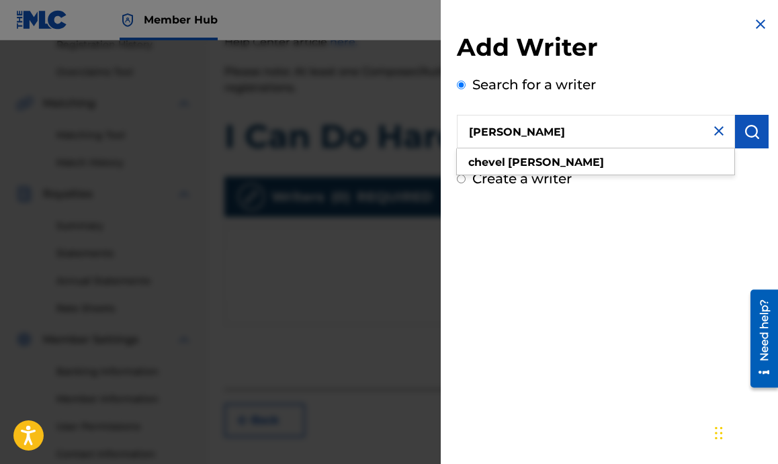
type input "Chevel Blount"
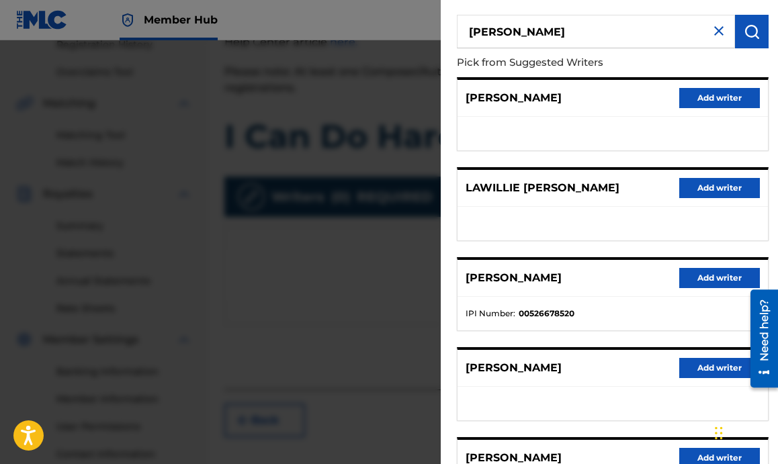
scroll to position [122, 0]
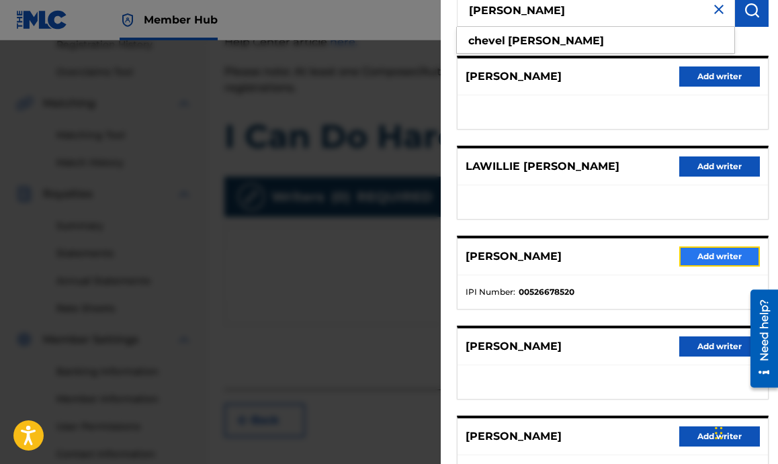
click at [715, 252] on button "Add writer" at bounding box center [719, 257] width 81 height 20
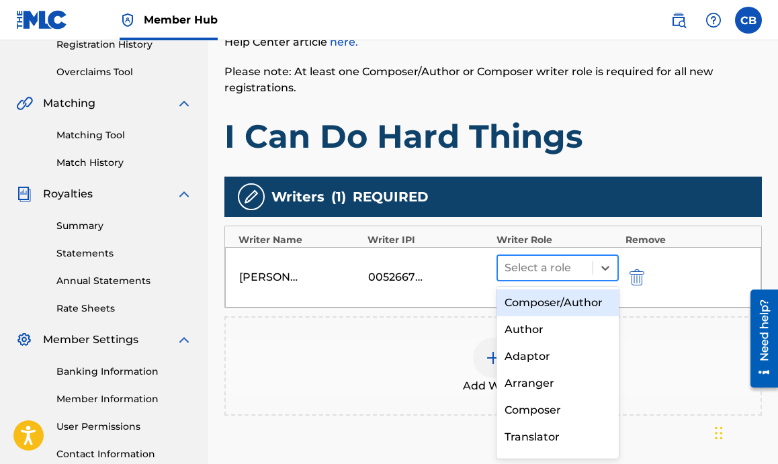
click at [590, 261] on div "Select a role" at bounding box center [545, 268] width 95 height 24
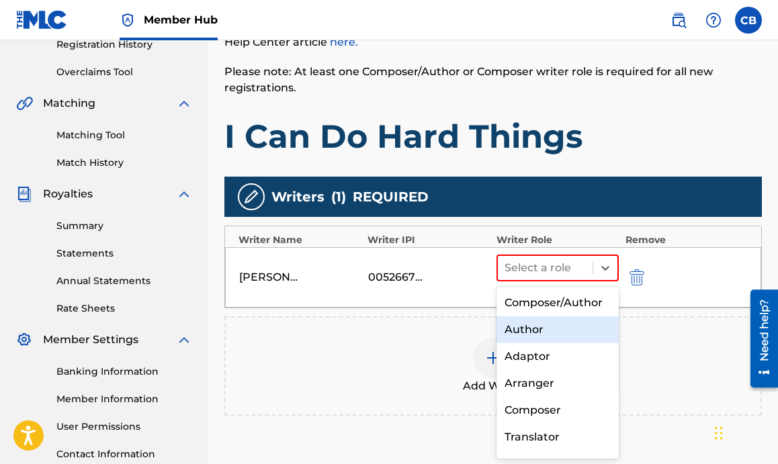
click at [537, 330] on div "Author" at bounding box center [557, 329] width 122 height 27
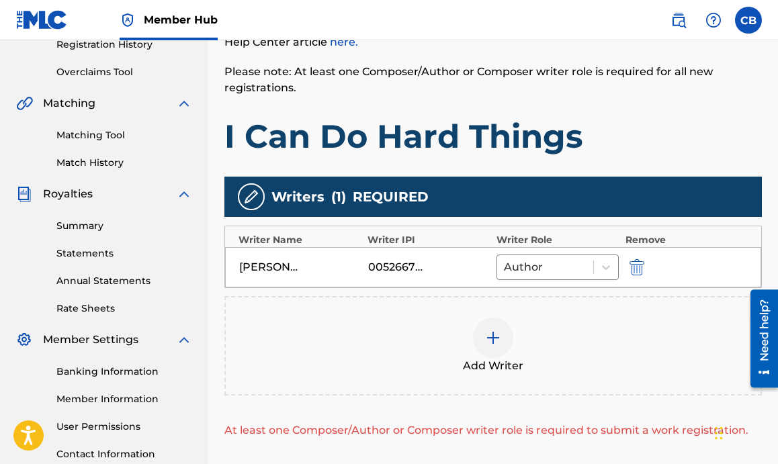
click at [504, 348] on div at bounding box center [493, 338] width 40 height 40
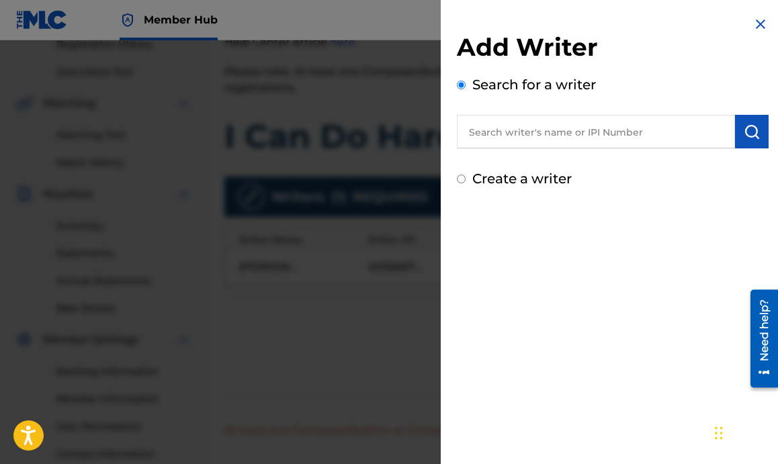
click at [560, 127] on input "text" at bounding box center [596, 132] width 278 height 34
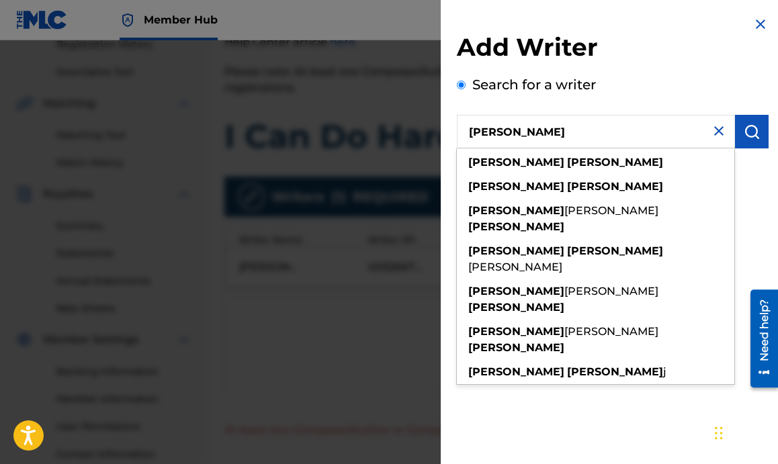
type input "jeffrey freeman"
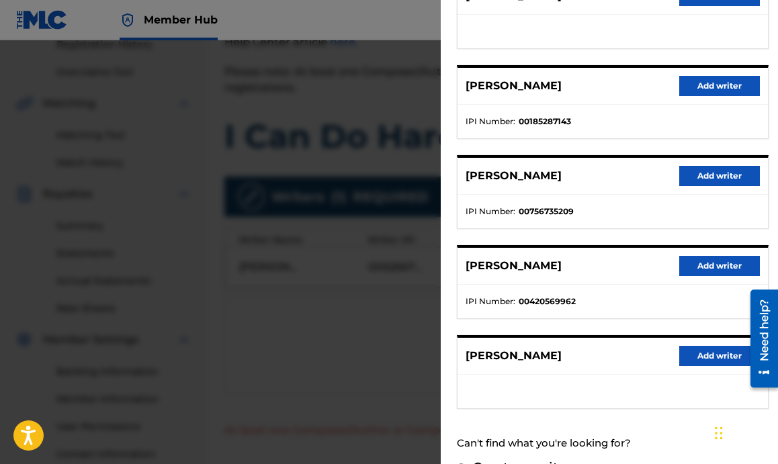
scroll to position [232, 0]
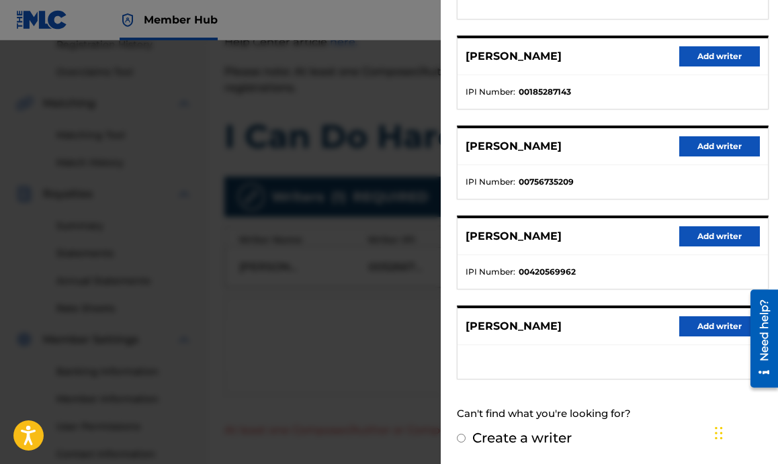
click at [460, 439] on input "Create a writer" at bounding box center [461, 438] width 9 height 9
radio input "false"
radio input "true"
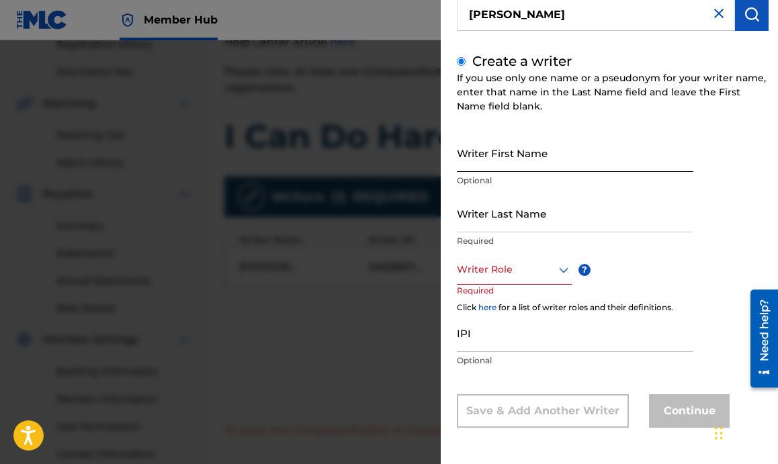
click at [536, 165] on input "Writer First Name" at bounding box center [575, 153] width 236 height 38
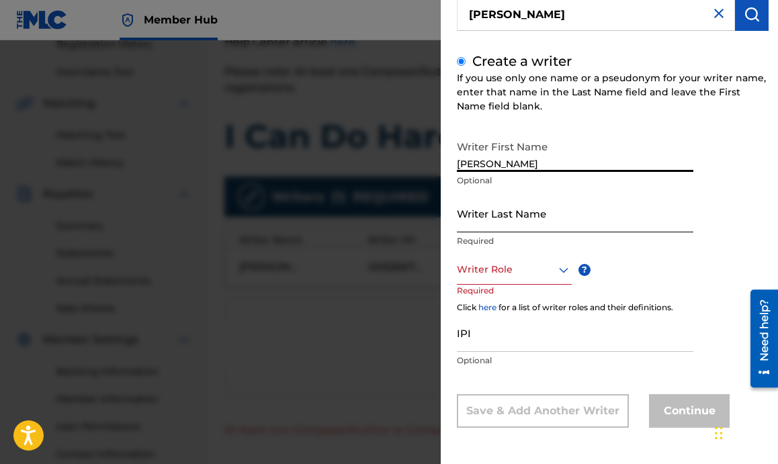
type input "Jeffrey"
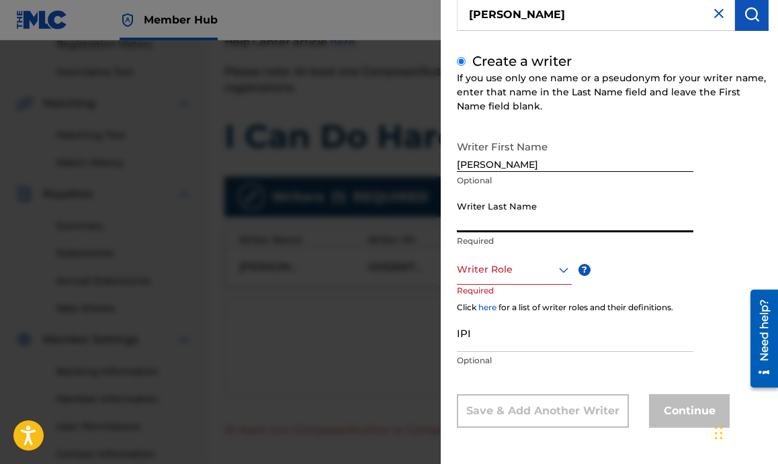
click at [520, 204] on input "Writer Last Name" at bounding box center [575, 213] width 236 height 38
type input "Freeman"
click at [514, 271] on div at bounding box center [514, 269] width 115 height 17
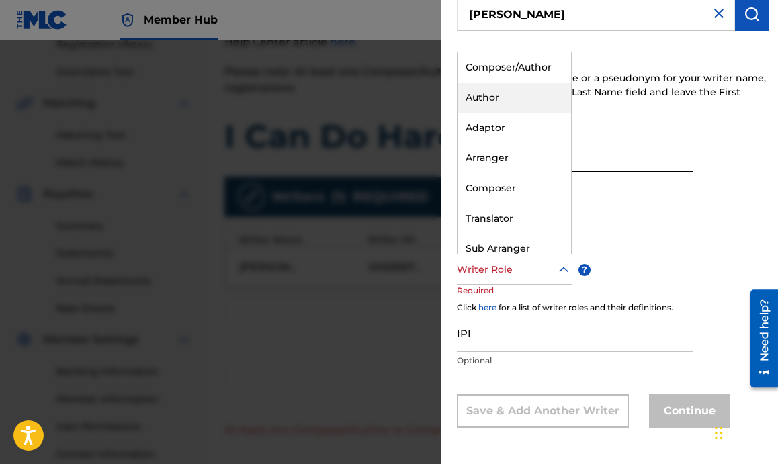
click at [479, 105] on div "Author" at bounding box center [514, 98] width 114 height 30
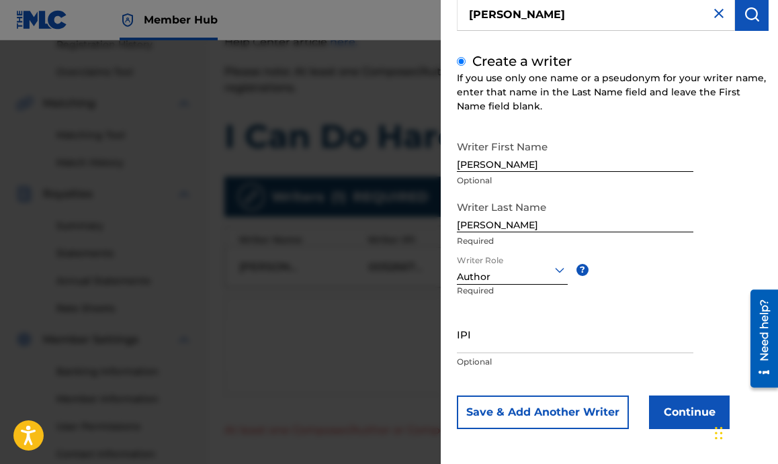
click at [527, 277] on div at bounding box center [512, 269] width 111 height 17
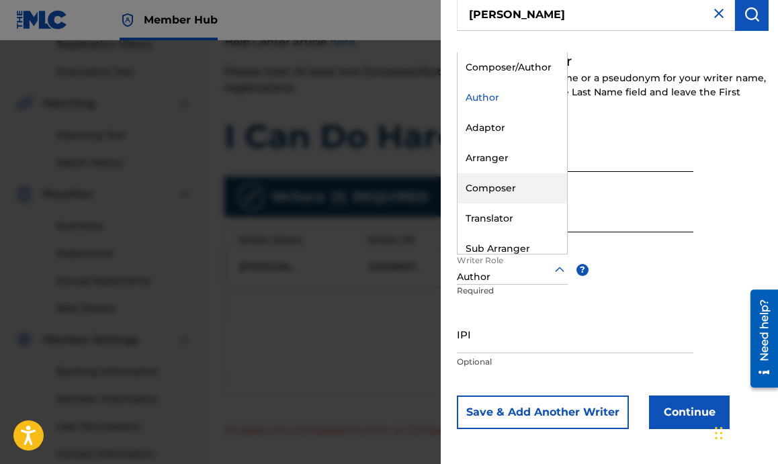
click at [498, 185] on div "Composer" at bounding box center [511, 188] width 109 height 30
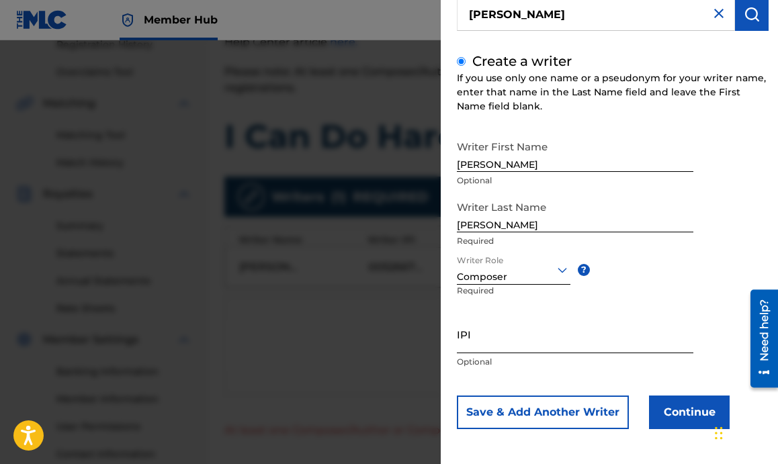
click at [524, 345] on input "IPI" at bounding box center [575, 334] width 236 height 38
paste input "00420569864"
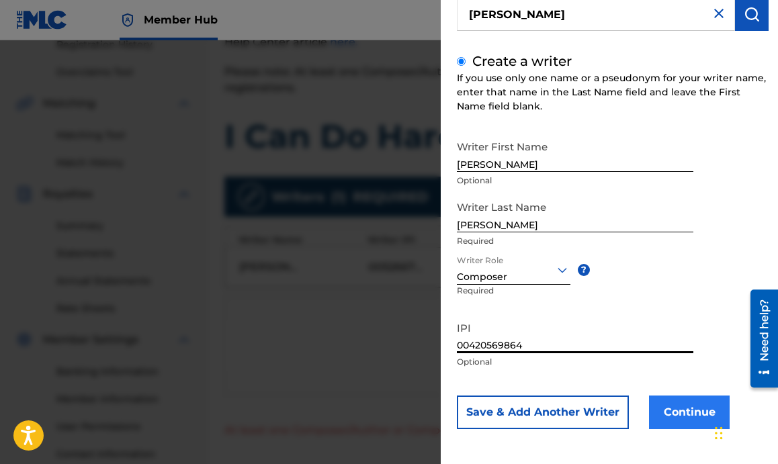
type input "00420569864"
click at [674, 408] on button "Continue" at bounding box center [689, 413] width 81 height 34
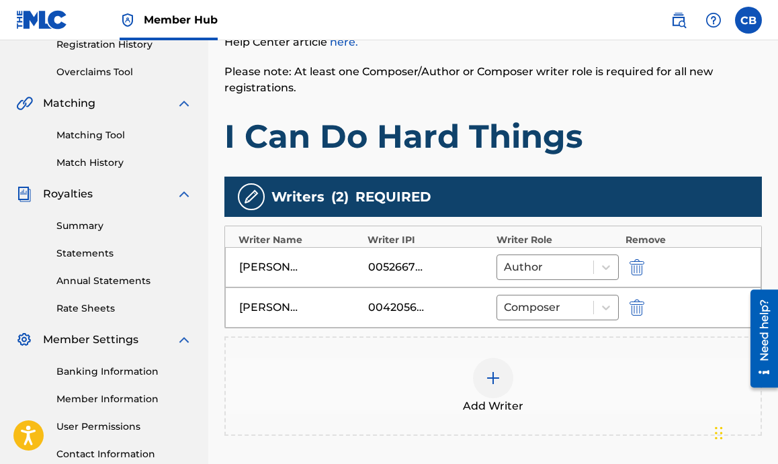
click at [488, 372] on img at bounding box center [493, 378] width 16 height 16
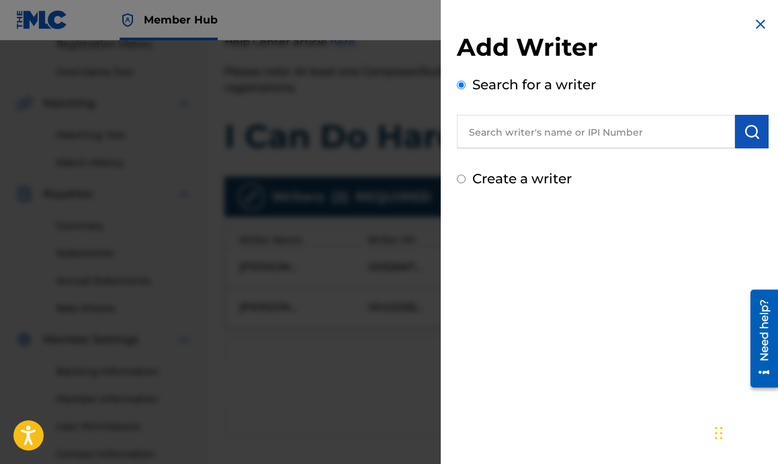
click at [510, 141] on input "text" at bounding box center [596, 132] width 278 height 34
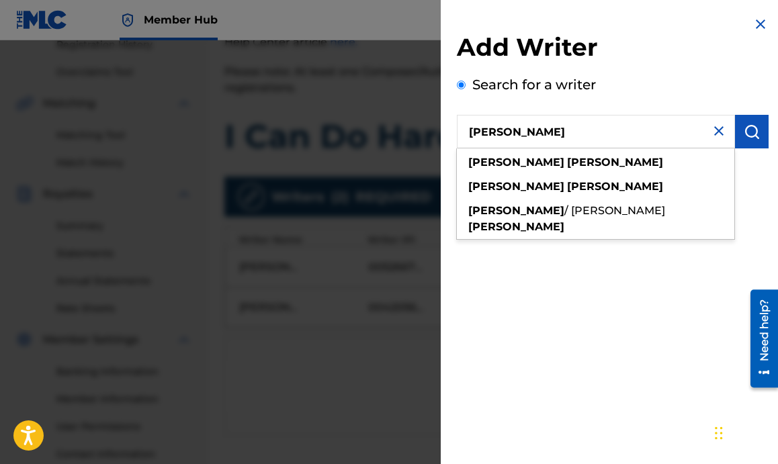
type input "Deyon Dobson"
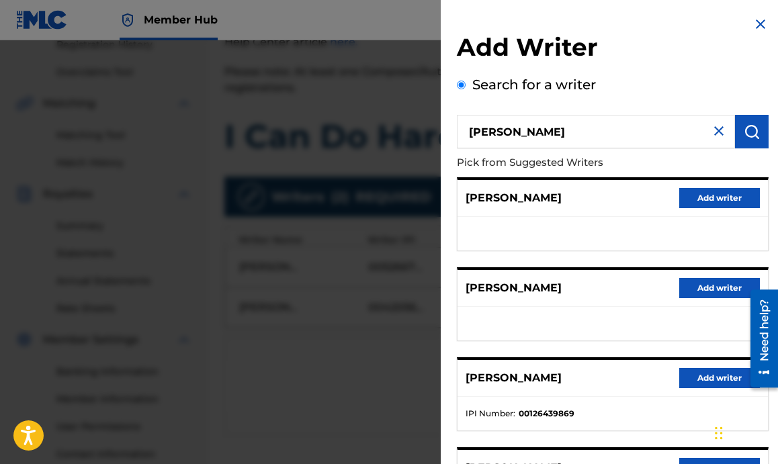
scroll to position [140, 0]
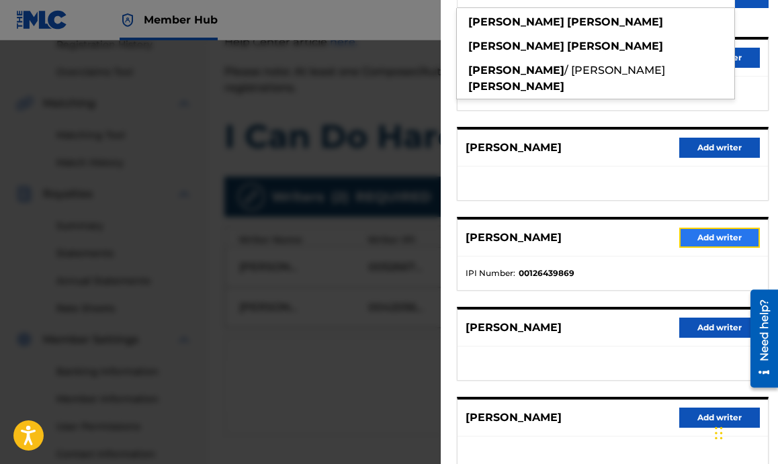
click at [707, 238] on button "Add writer" at bounding box center [719, 238] width 81 height 20
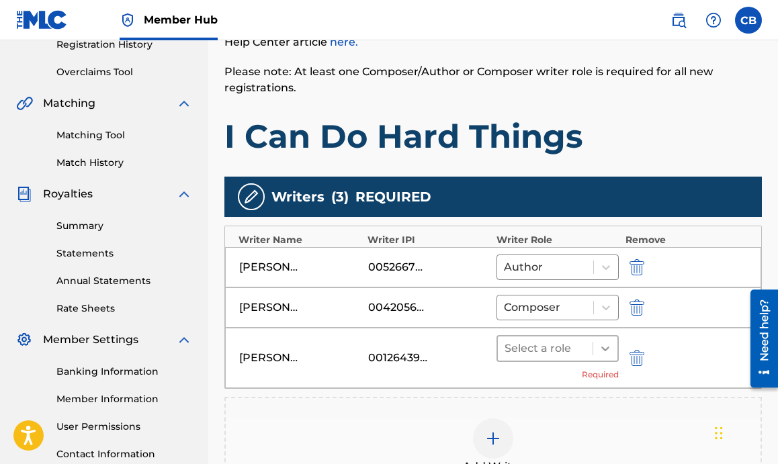
click at [615, 340] on div at bounding box center [605, 349] width 24 height 24
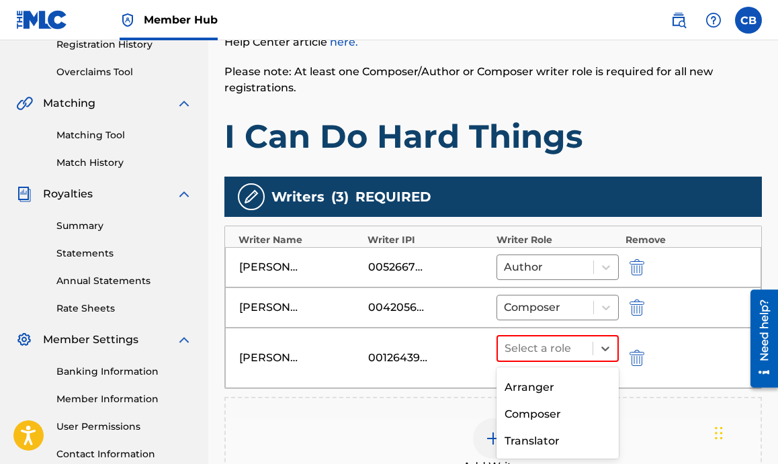
scroll to position [75, 0]
click at [537, 420] on div "Composer" at bounding box center [557, 415] width 122 height 27
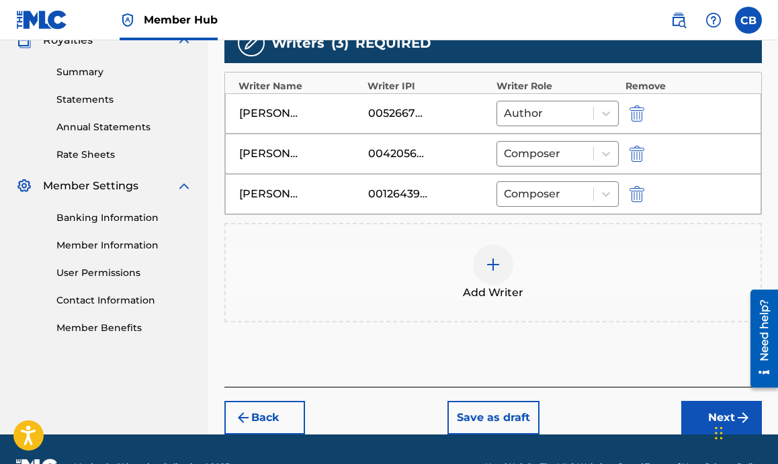
scroll to position [418, 0]
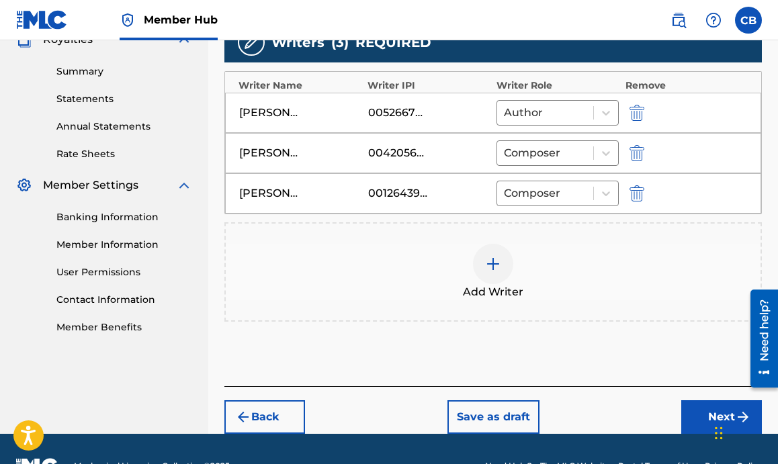
click at [484, 263] on div at bounding box center [493, 264] width 40 height 40
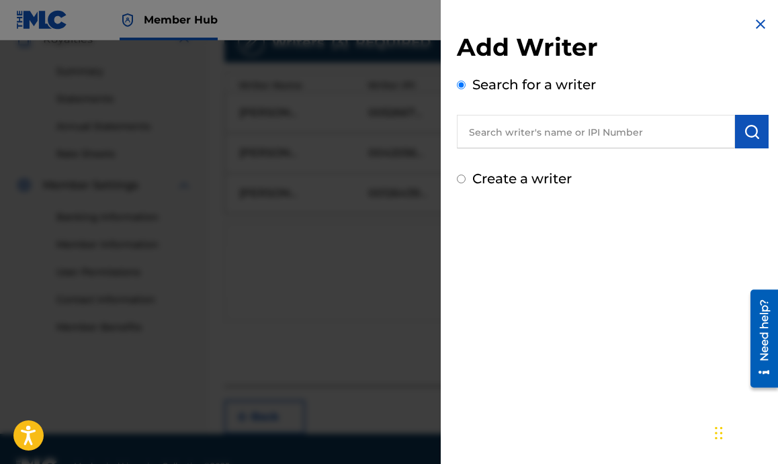
click at [543, 127] on input "text" at bounding box center [596, 132] width 278 height 34
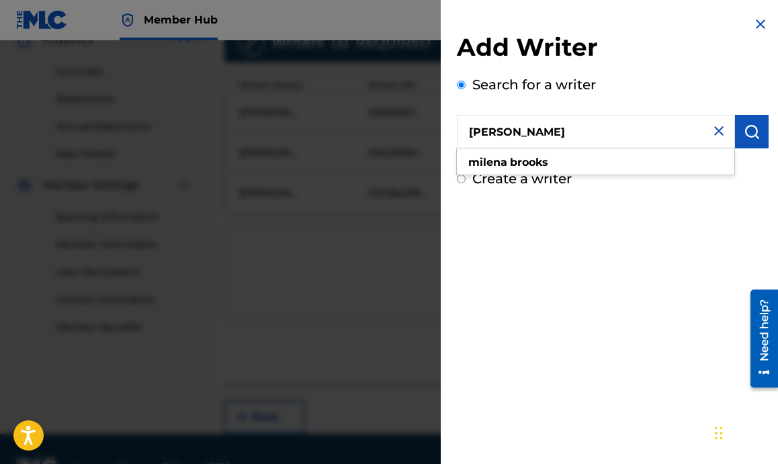
type input "Milena Brooks"
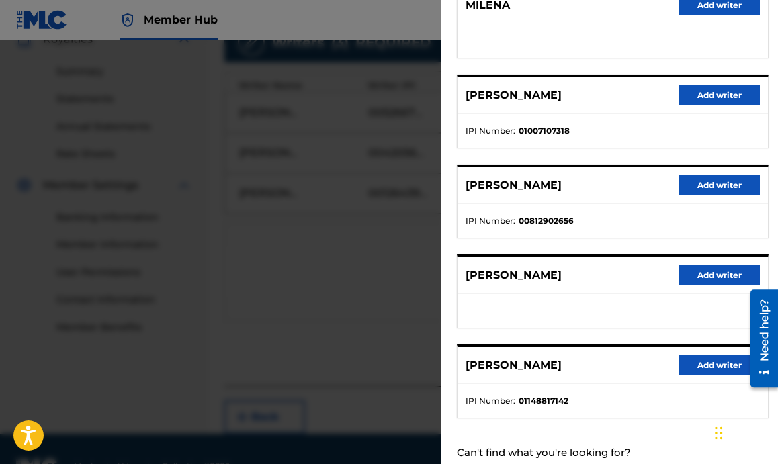
scroll to position [232, 0]
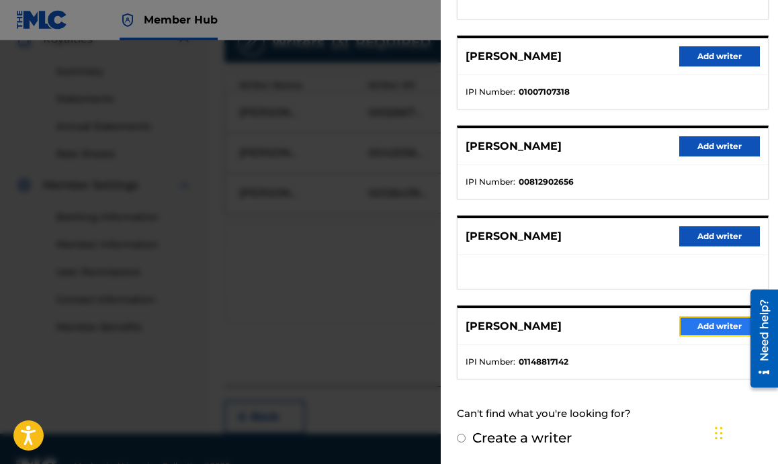
click at [710, 327] on button "Add writer" at bounding box center [719, 326] width 81 height 20
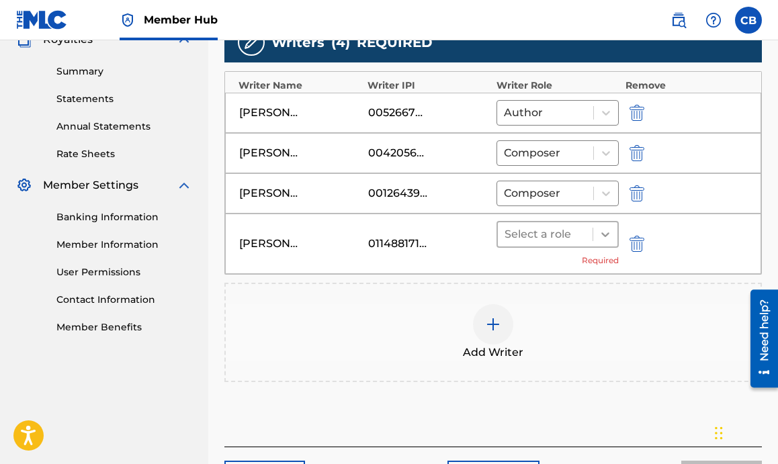
click at [605, 238] on icon at bounding box center [604, 234] width 13 height 13
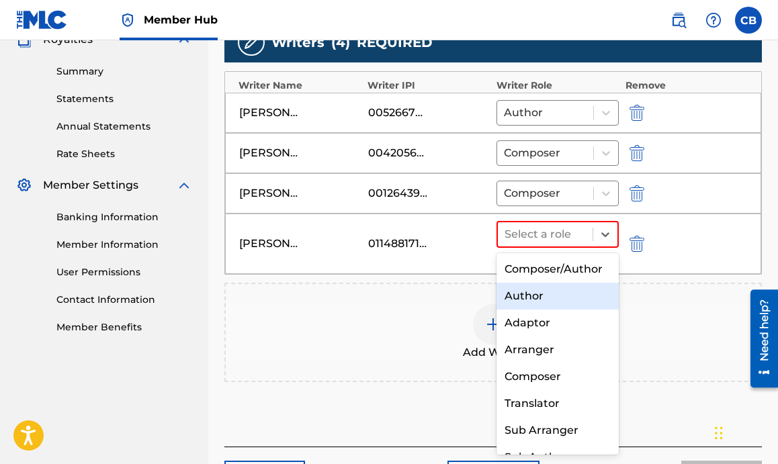
click at [555, 296] on div "Author" at bounding box center [557, 296] width 122 height 27
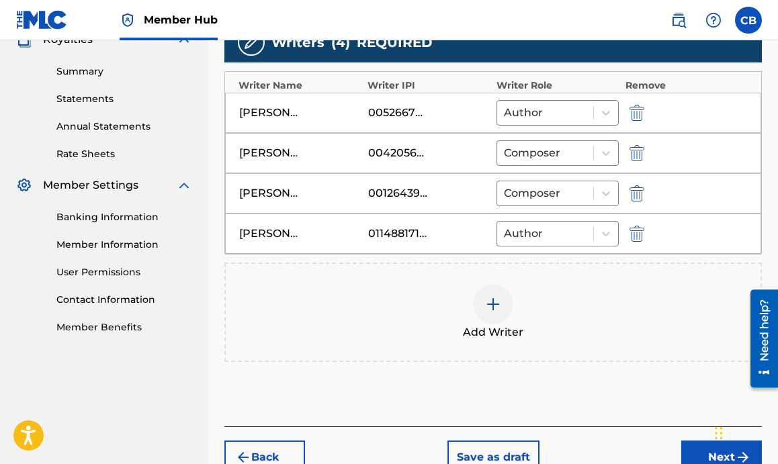
click at [500, 309] on img at bounding box center [493, 304] width 16 height 16
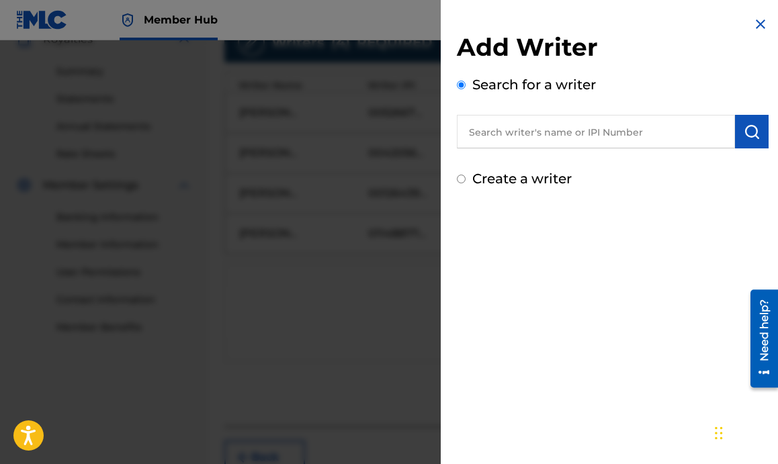
click at [521, 126] on input "text" at bounding box center [596, 132] width 278 height 34
type input "David G Caldwell"
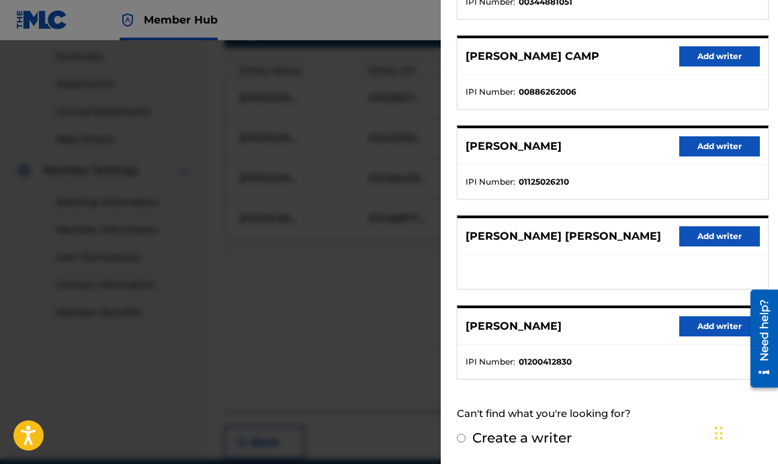
scroll to position [432, 0]
click at [681, 324] on button "Add writer" at bounding box center [719, 326] width 81 height 20
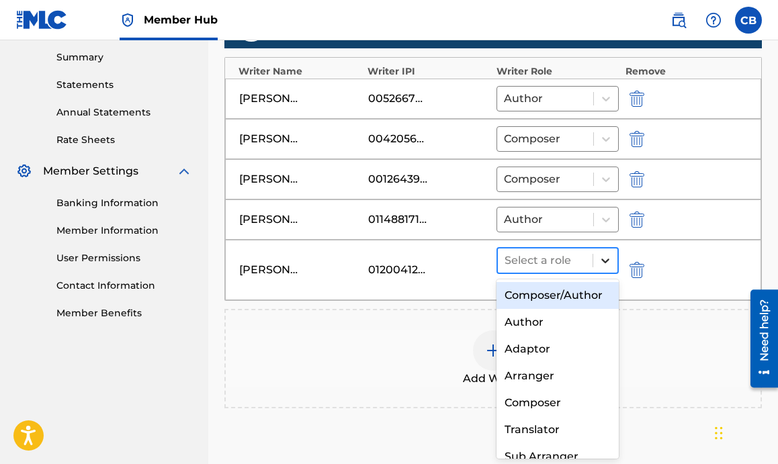
click at [607, 262] on icon at bounding box center [604, 260] width 13 height 13
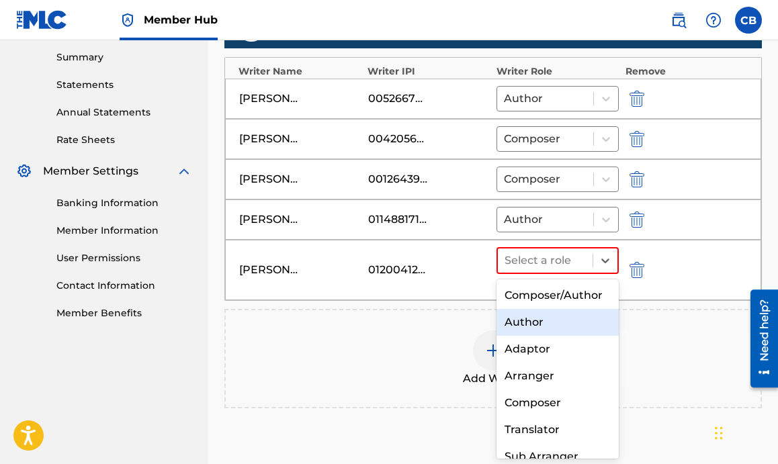
click at [550, 322] on div "Author" at bounding box center [557, 322] width 122 height 27
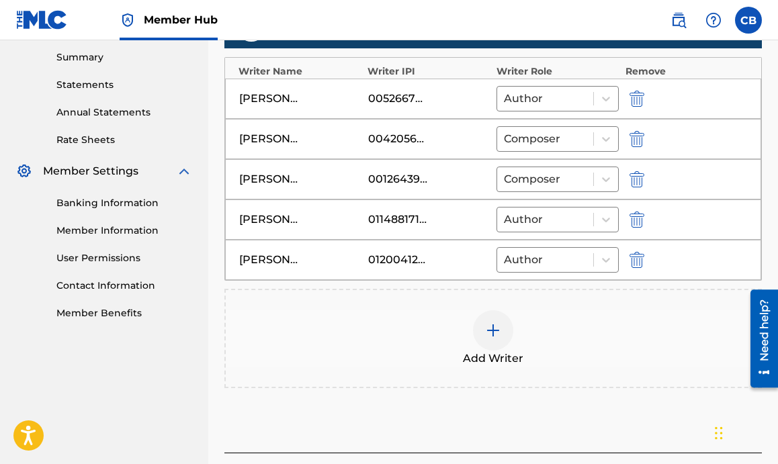
click at [494, 329] on img at bounding box center [493, 330] width 16 height 16
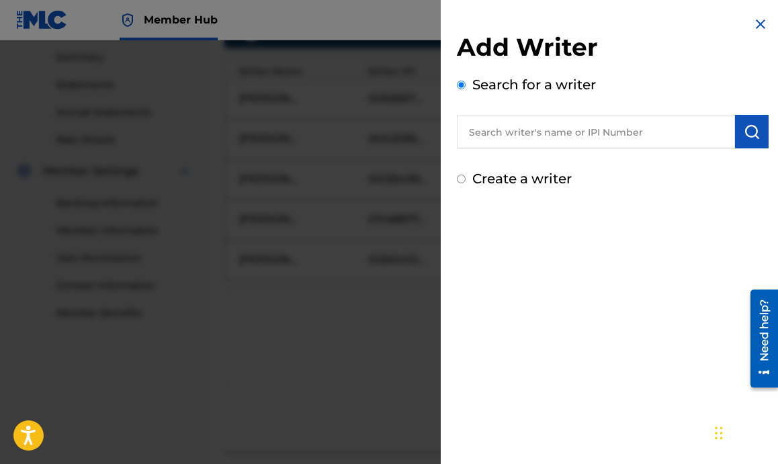
click at [496, 145] on input "text" at bounding box center [596, 132] width 278 height 34
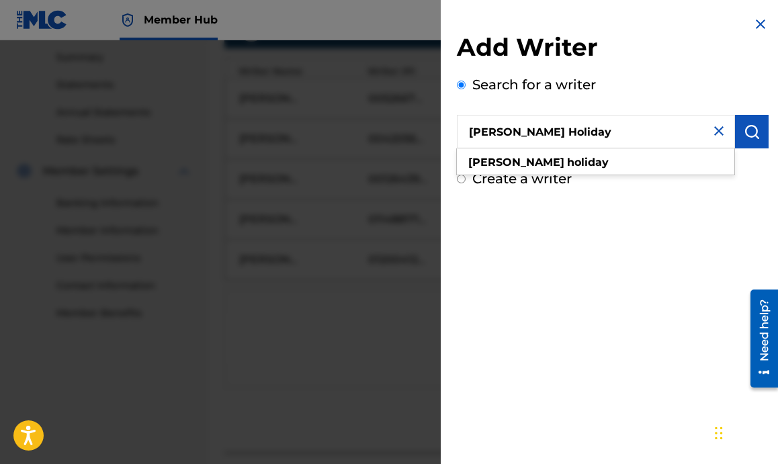
type input "Rochad Holiday"
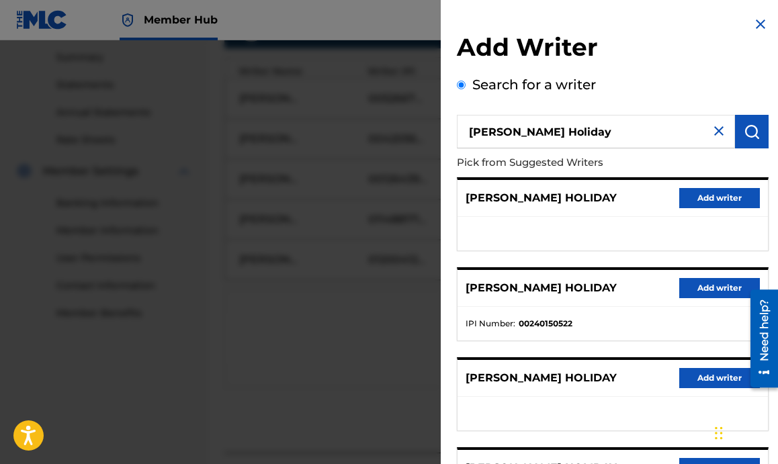
scroll to position [96, 0]
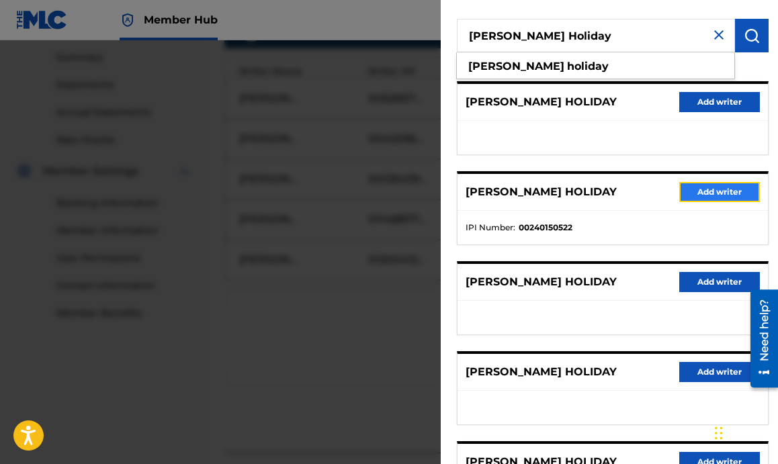
click at [714, 191] on button "Add writer" at bounding box center [719, 192] width 81 height 20
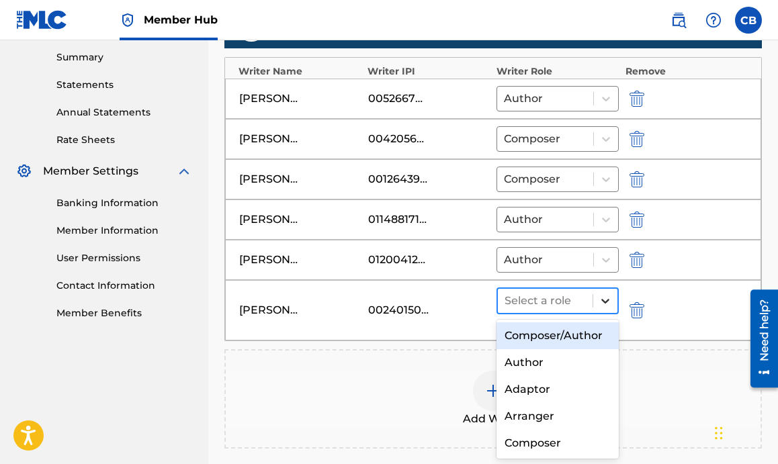
click at [602, 296] on icon at bounding box center [604, 300] width 13 height 13
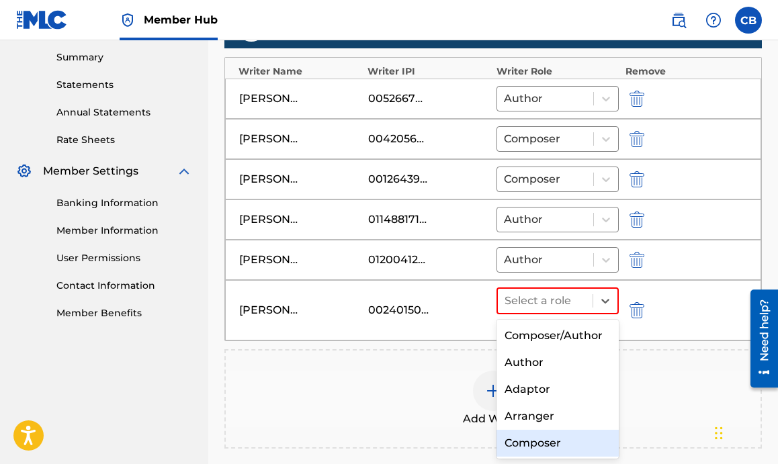
click at [535, 431] on div "Composer" at bounding box center [557, 443] width 122 height 27
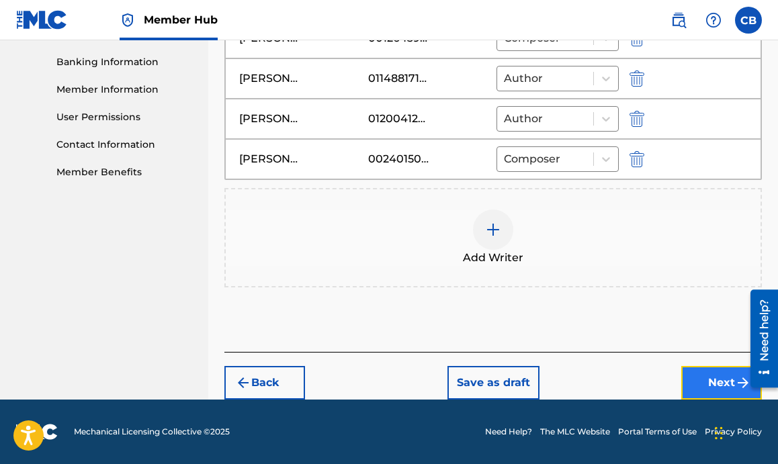
click at [740, 379] on img "submit" at bounding box center [743, 383] width 16 height 16
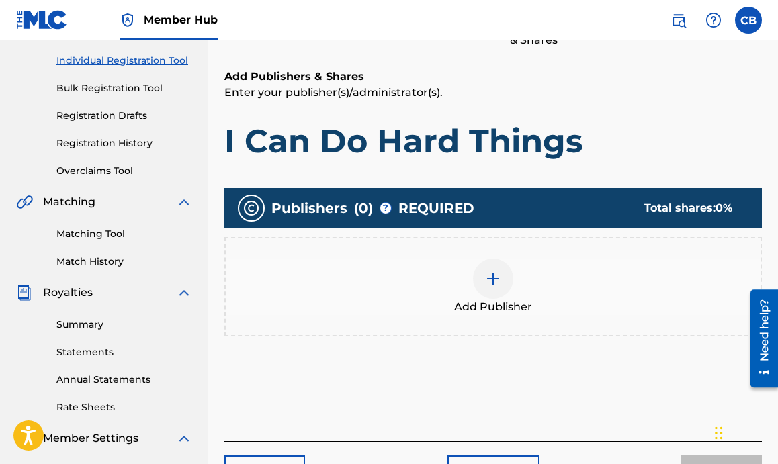
scroll to position [167, 0]
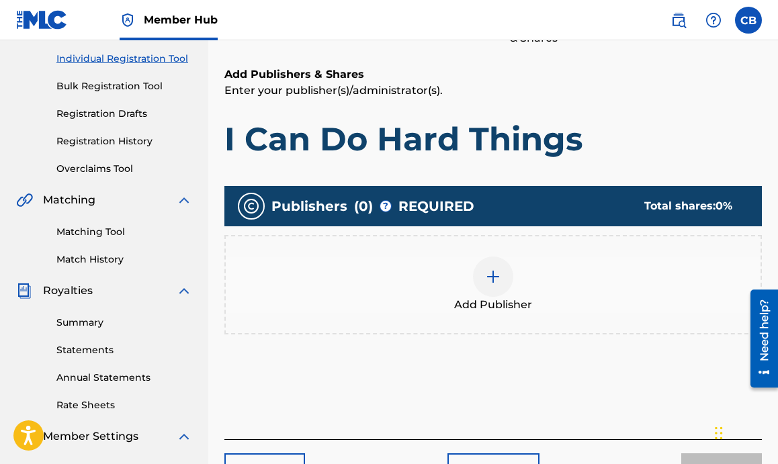
click at [495, 274] on img at bounding box center [493, 277] width 16 height 16
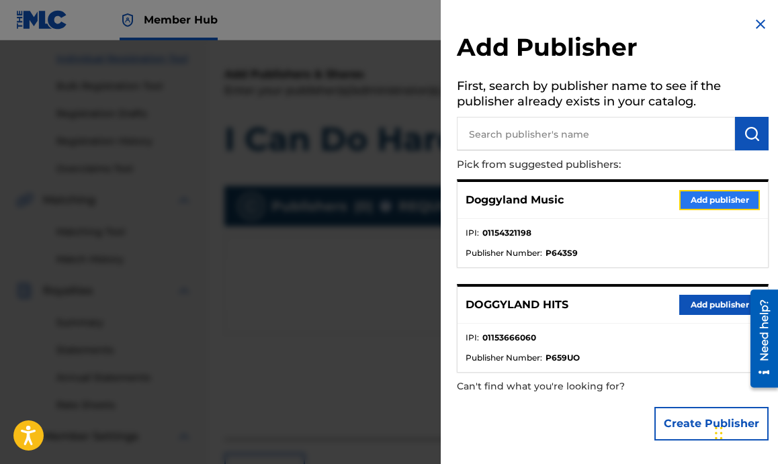
click at [695, 201] on button "Add publisher" at bounding box center [719, 200] width 81 height 20
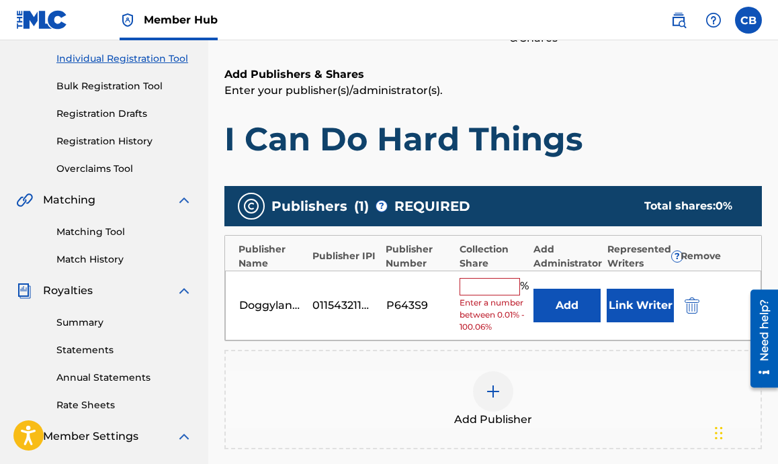
click at [473, 285] on input "text" at bounding box center [489, 286] width 60 height 17
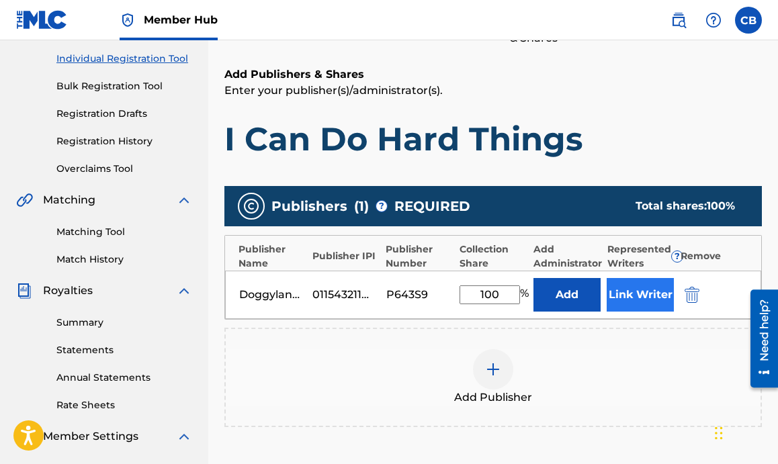
type input "100"
click at [627, 293] on button "Link Writer" at bounding box center [640, 295] width 67 height 34
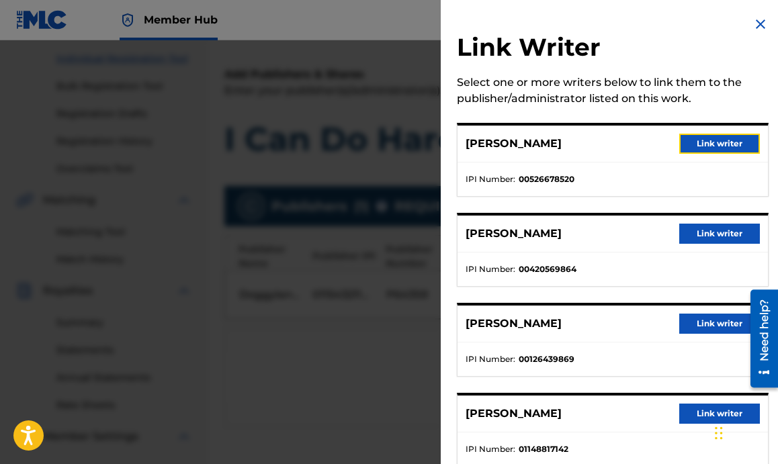
click at [719, 137] on button "Link writer" at bounding box center [719, 144] width 81 height 20
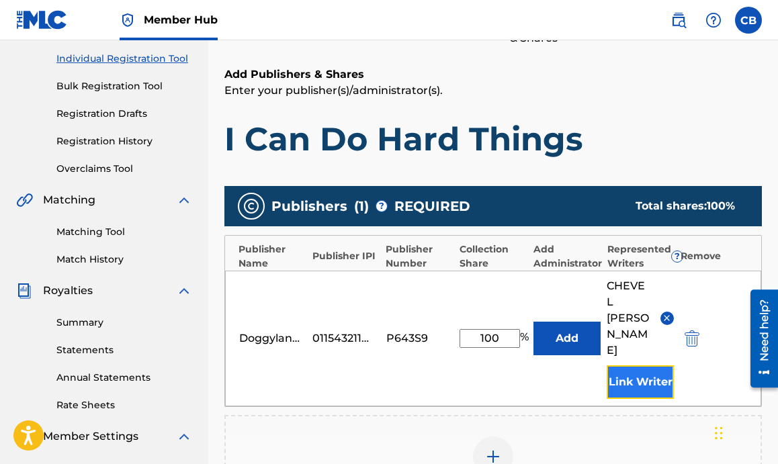
click at [621, 369] on button "Link Writer" at bounding box center [640, 382] width 67 height 34
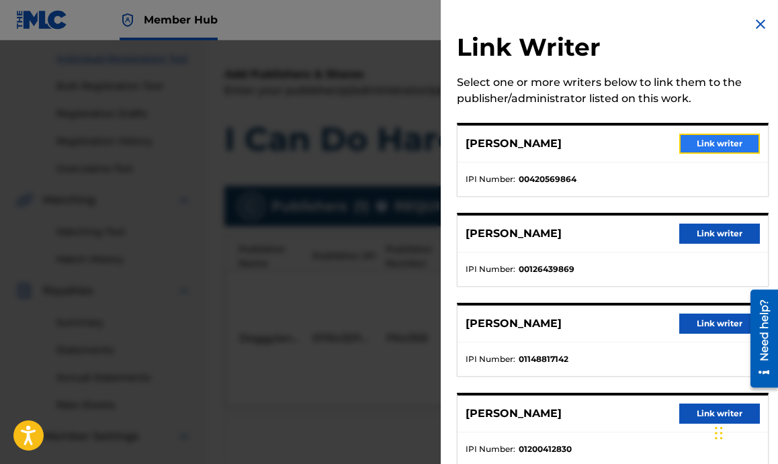
click at [707, 140] on button "Link writer" at bounding box center [719, 144] width 81 height 20
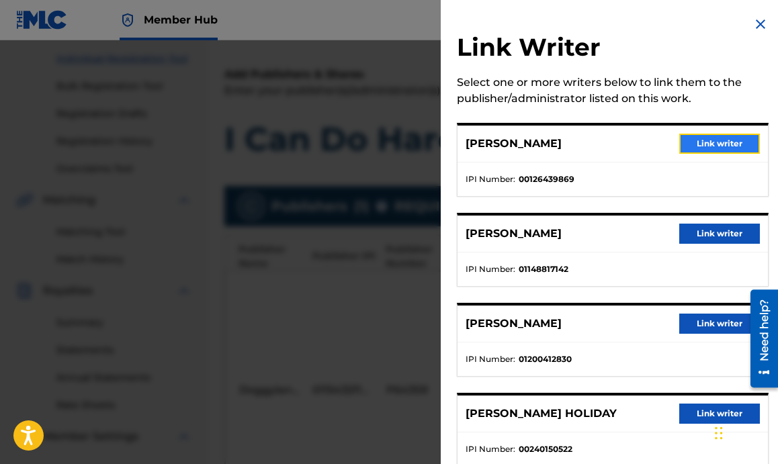
click at [733, 146] on button "Link writer" at bounding box center [719, 144] width 81 height 20
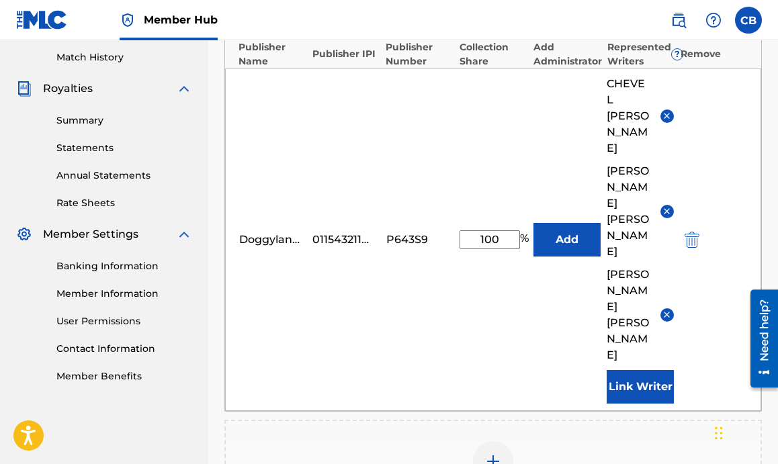
scroll to position [386, 0]
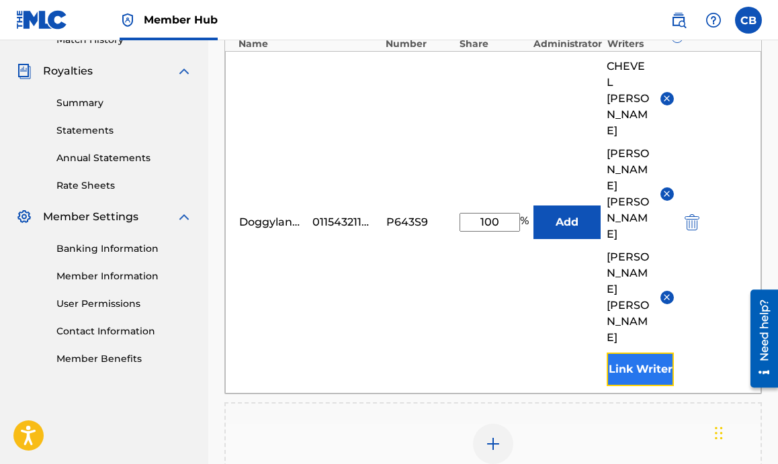
click at [648, 353] on button "Link Writer" at bounding box center [640, 370] width 67 height 34
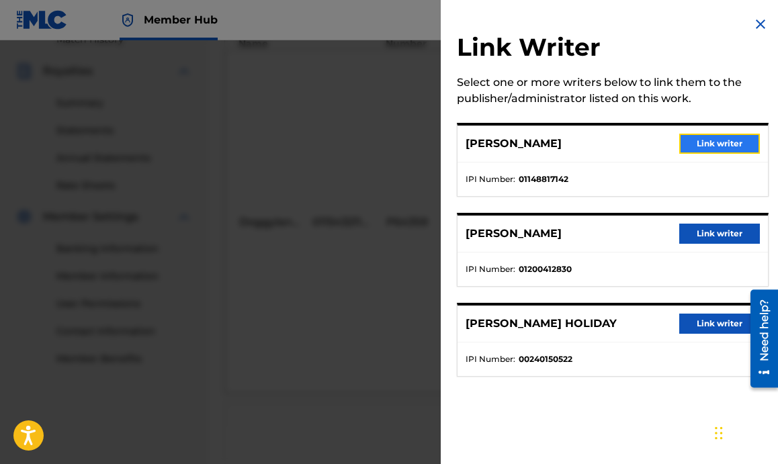
click at [703, 144] on button "Link writer" at bounding box center [719, 144] width 81 height 20
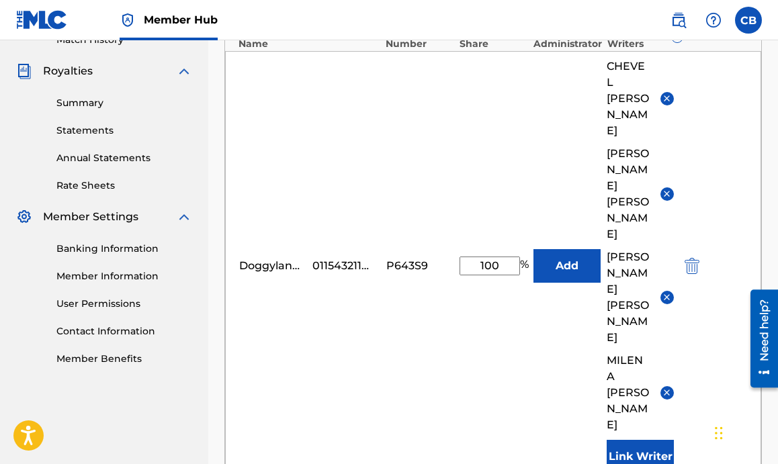
scroll to position [463, 0]
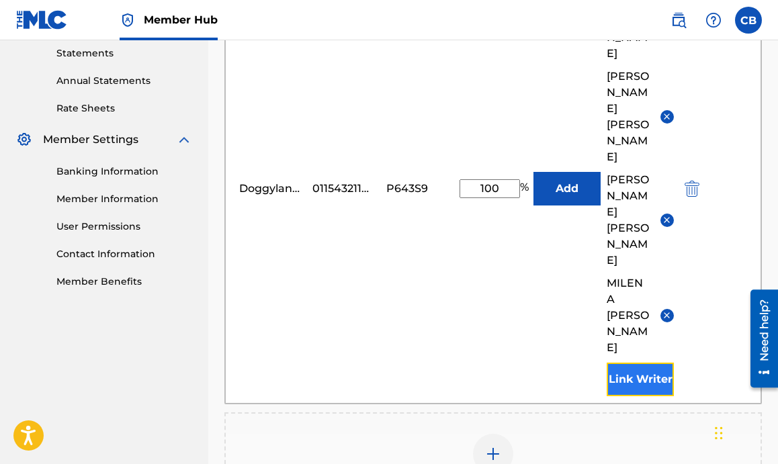
click at [648, 363] on button "Link Writer" at bounding box center [640, 380] width 67 height 34
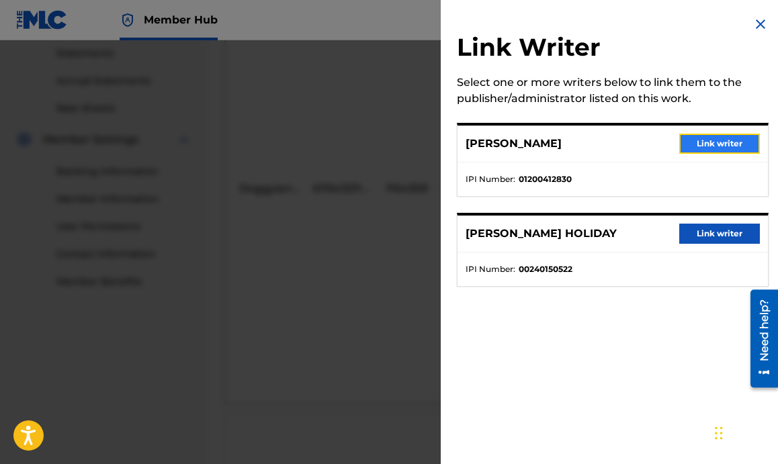
click at [711, 142] on button "Link writer" at bounding box center [719, 144] width 81 height 20
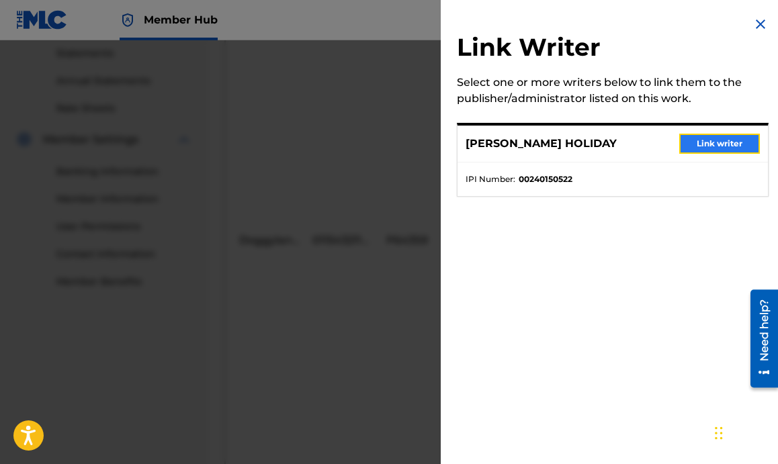
click at [699, 148] on button "Link writer" at bounding box center [719, 144] width 81 height 20
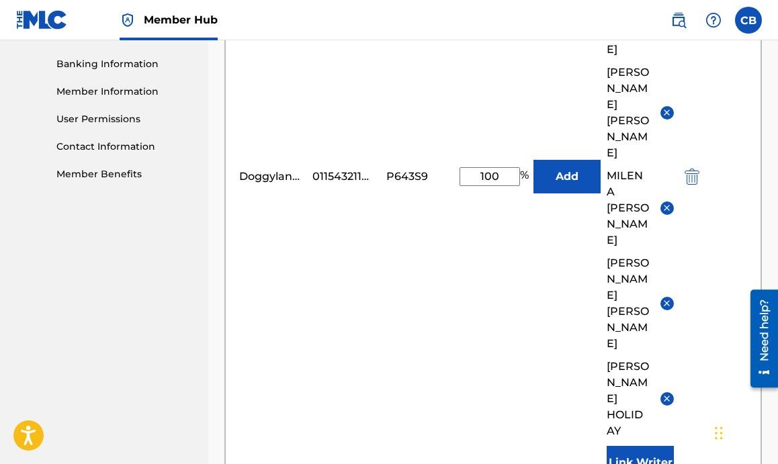
scroll to position [594, 0]
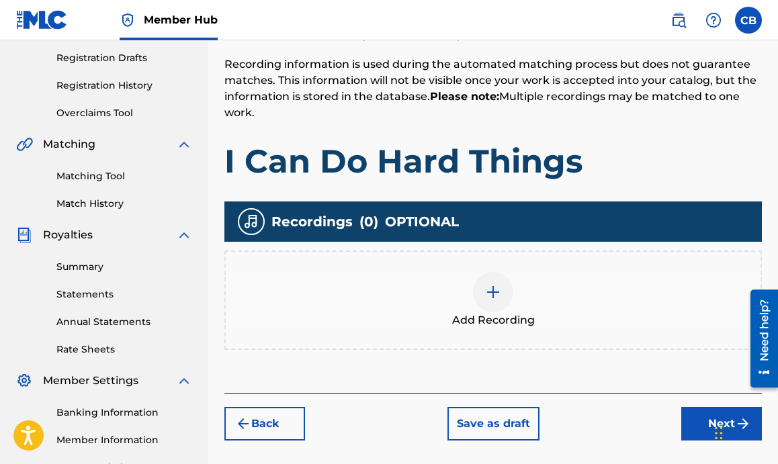
scroll to position [224, 0]
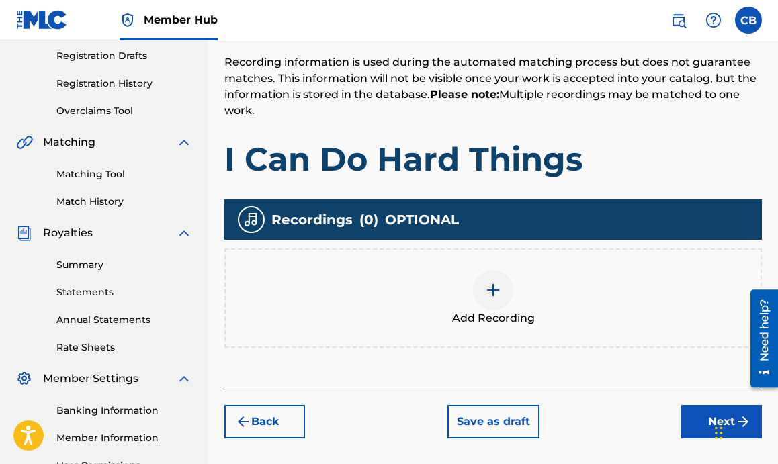
click at [492, 291] on img at bounding box center [493, 290] width 16 height 16
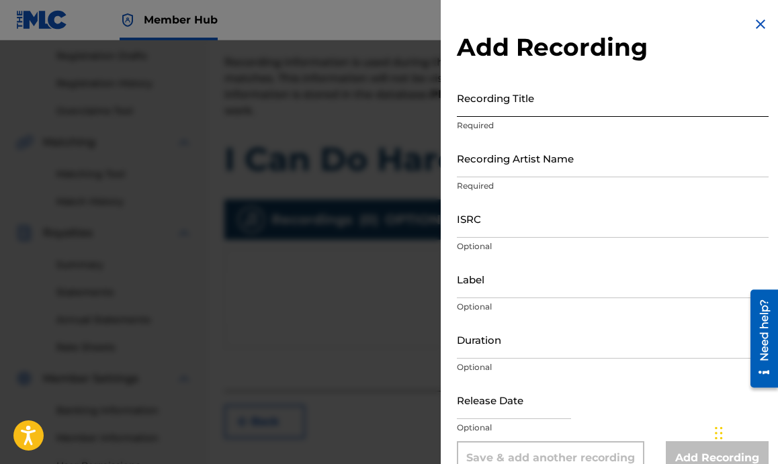
click at [477, 107] on input "Recording Title" at bounding box center [613, 98] width 312 height 38
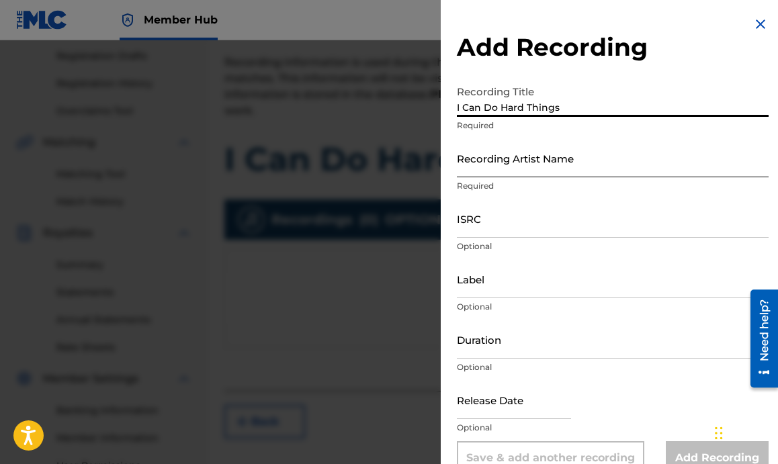
type input "I Can Do Hard Things"
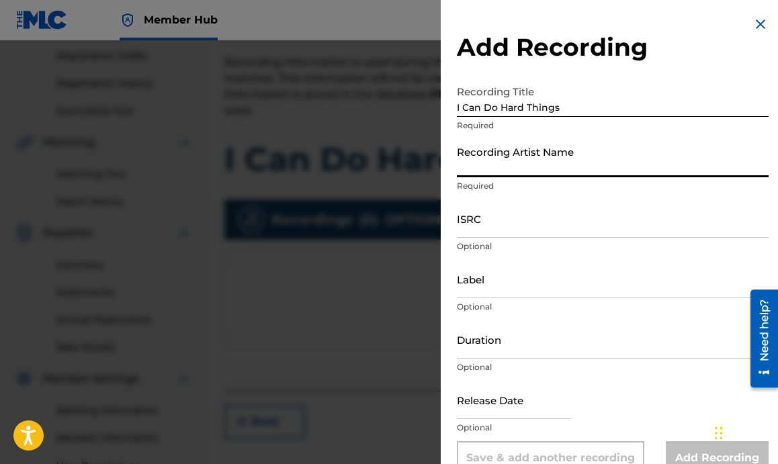
click at [513, 172] on input "Recording Artist Name" at bounding box center [613, 158] width 312 height 38
type input "Doggyland"
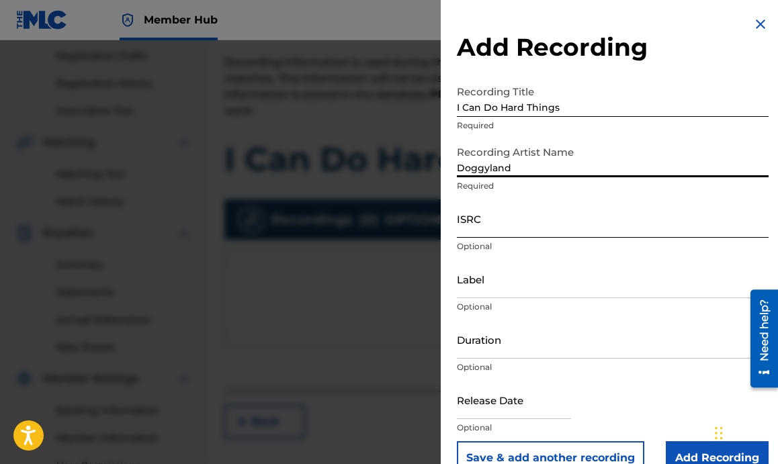
click at [523, 227] on input "ISRC" at bounding box center [613, 218] width 312 height 38
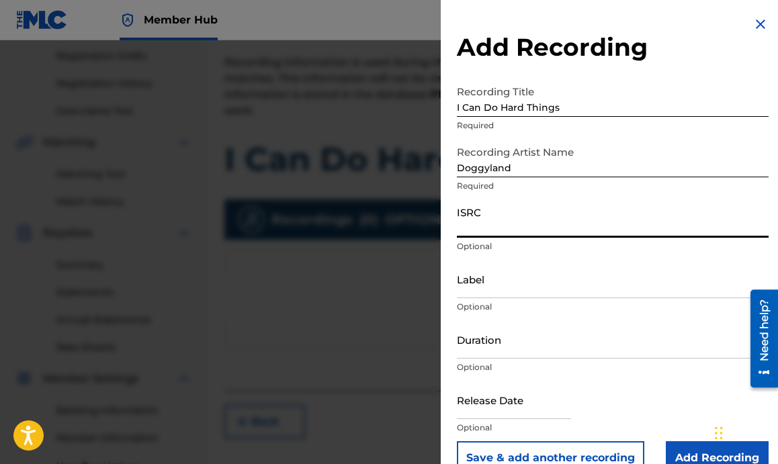
paste input "QZHN42458965"
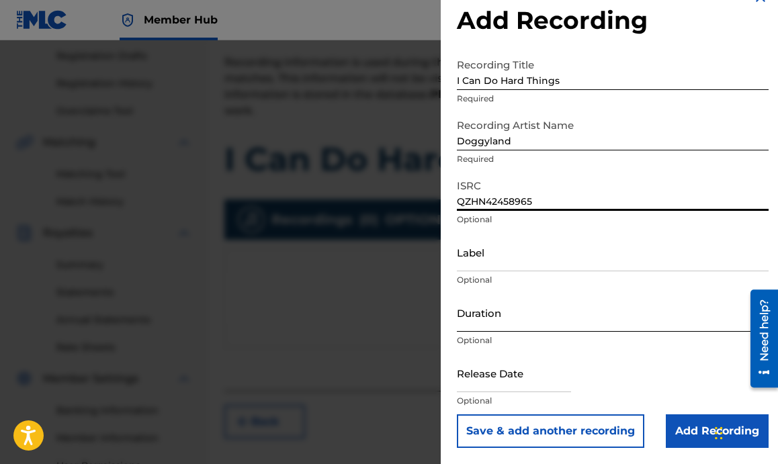
scroll to position [24, 0]
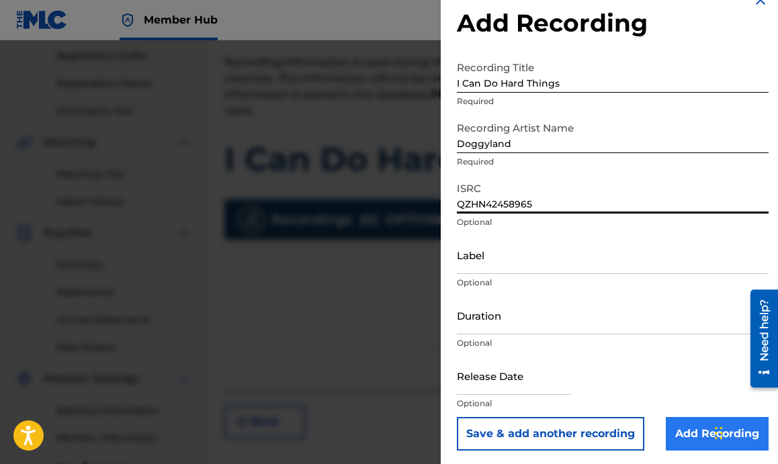
type input "QZHN42458965"
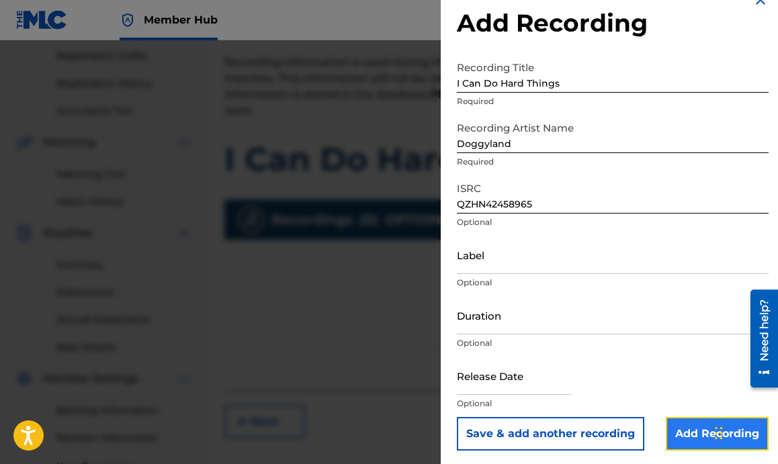
click at [685, 433] on input "Add Recording" at bounding box center [717, 434] width 103 height 34
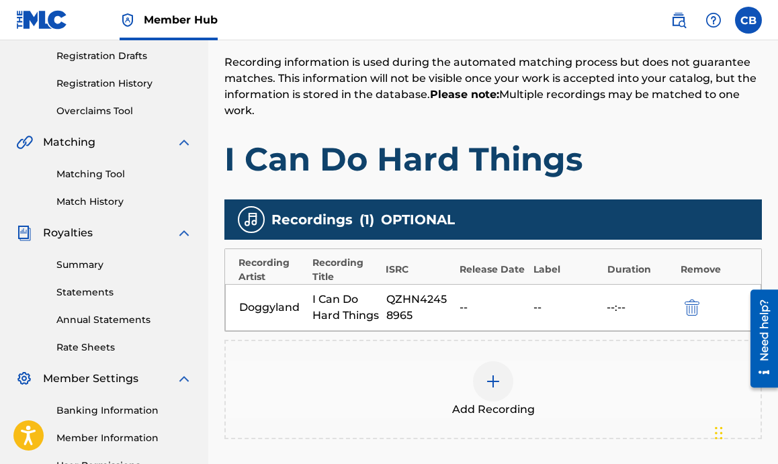
scroll to position [369, 0]
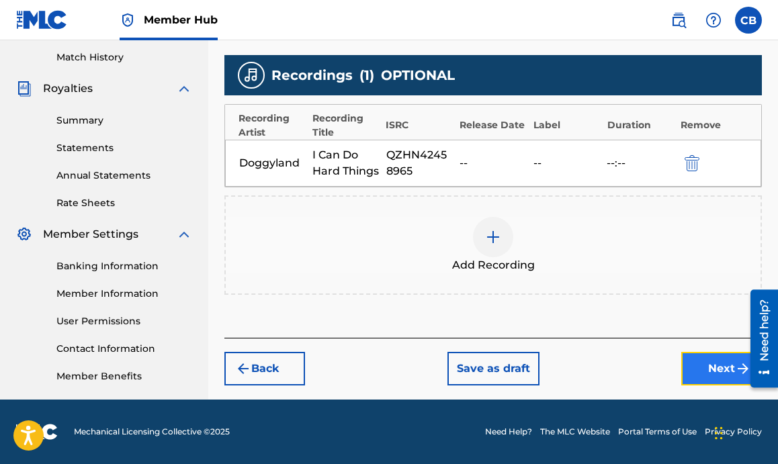
click at [708, 373] on button "Next" at bounding box center [721, 369] width 81 height 34
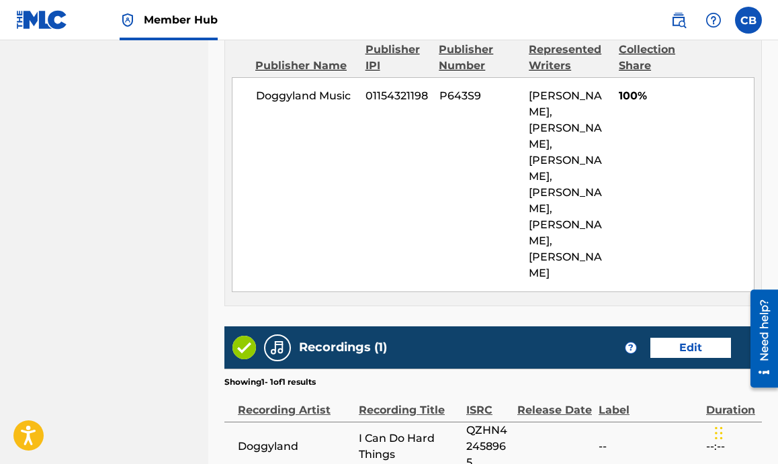
scroll to position [967, 0]
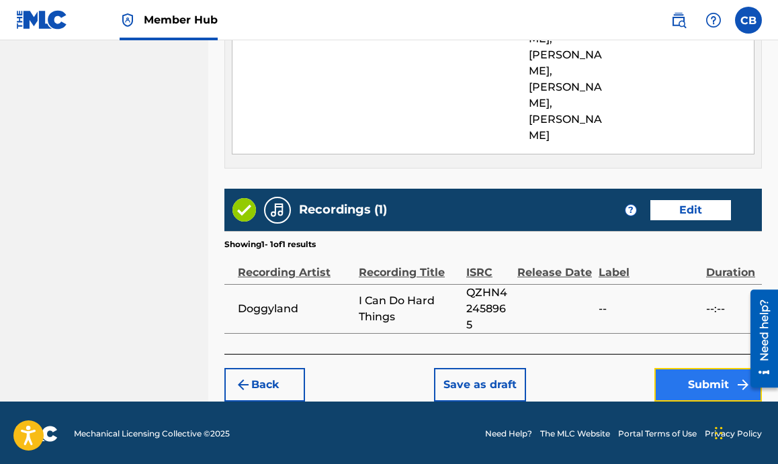
click at [676, 380] on button "Submit" at bounding box center [707, 385] width 107 height 34
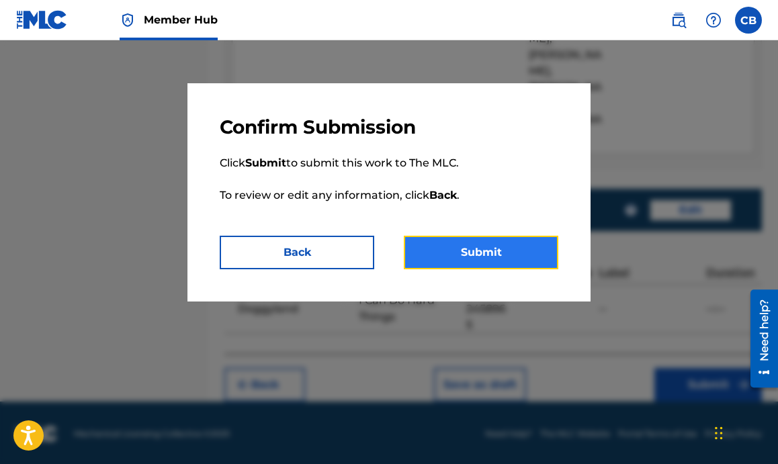
click at [453, 251] on button "Submit" at bounding box center [481, 253] width 154 height 34
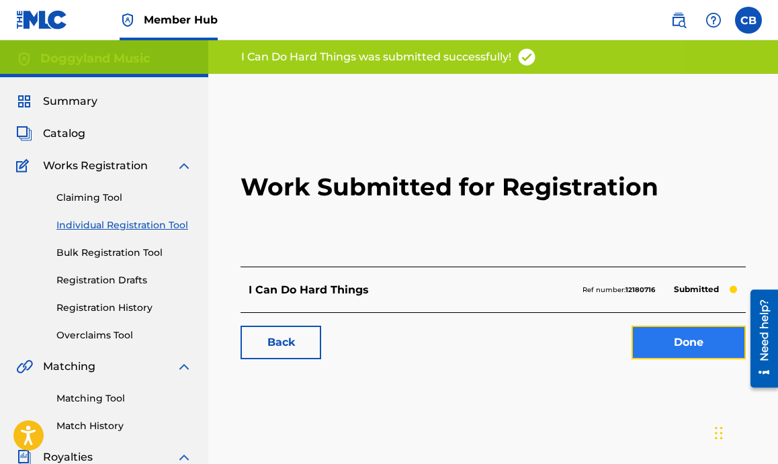
click at [695, 342] on link "Done" at bounding box center [688, 343] width 114 height 34
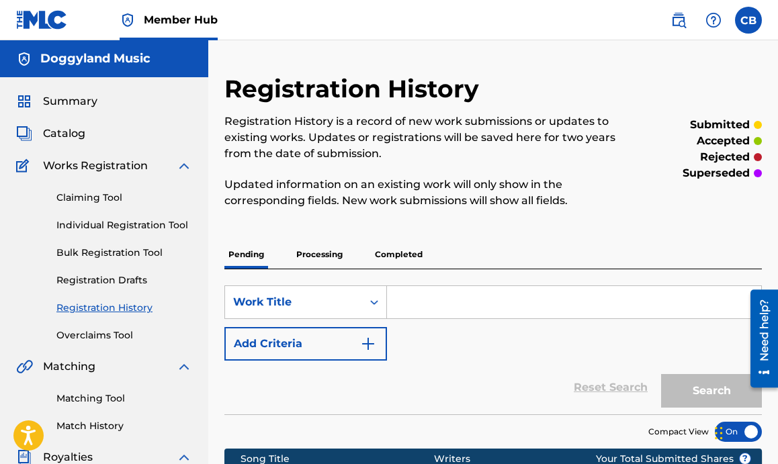
click at [93, 232] on div "Claiming Tool Individual Registration Tool Bulk Registration Tool Registration …" at bounding box center [104, 258] width 176 height 169
click at [101, 221] on link "Individual Registration Tool" at bounding box center [124, 225] width 136 height 14
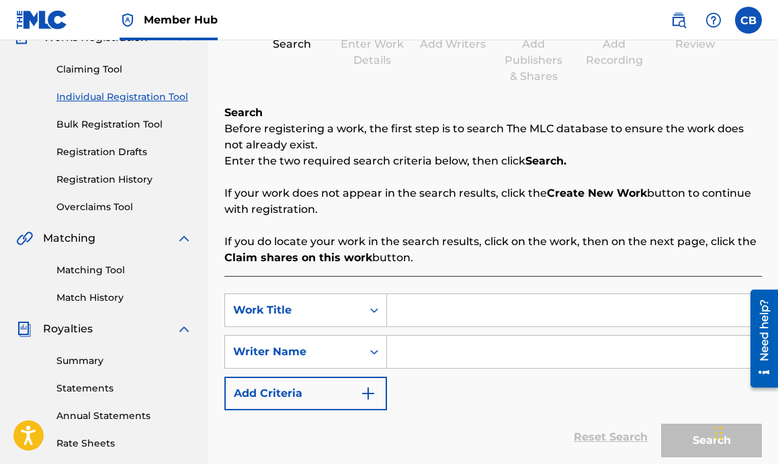
scroll to position [159, 0]
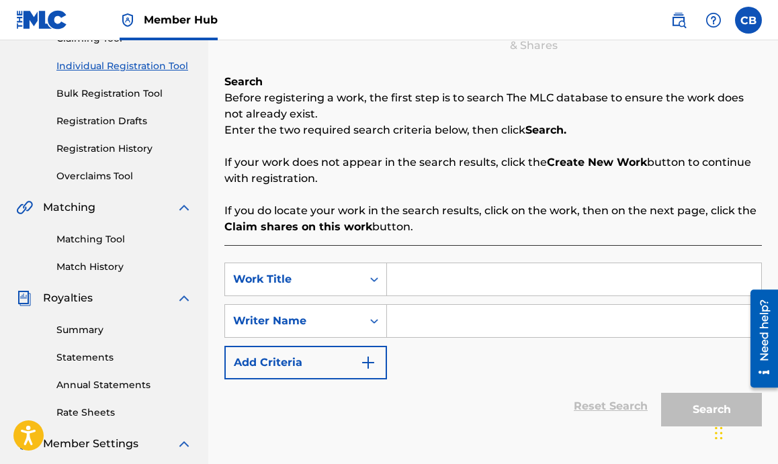
click at [445, 271] on input "Search Form" at bounding box center [574, 279] width 374 height 32
type input "I'm Not Afraid Of The Dark"
click at [503, 324] on input "Search Form" at bounding box center [574, 321] width 374 height 32
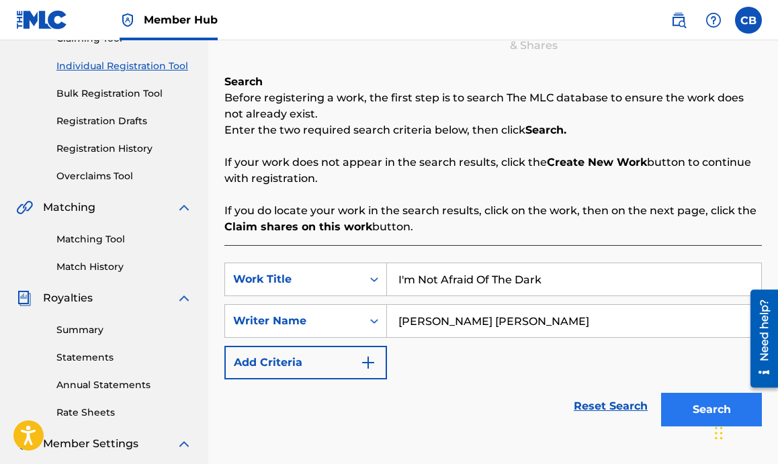
type input "Jared Samuel Erskine"
click at [670, 406] on button "Search" at bounding box center [711, 410] width 101 height 34
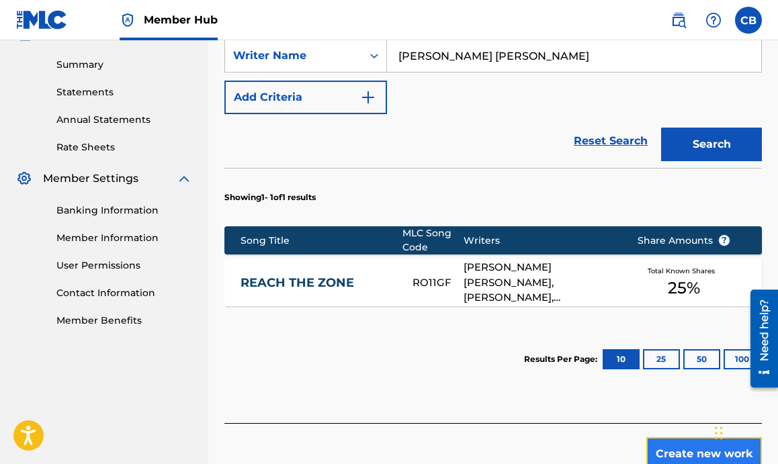
click at [656, 452] on button "Create new work" at bounding box center [704, 454] width 116 height 34
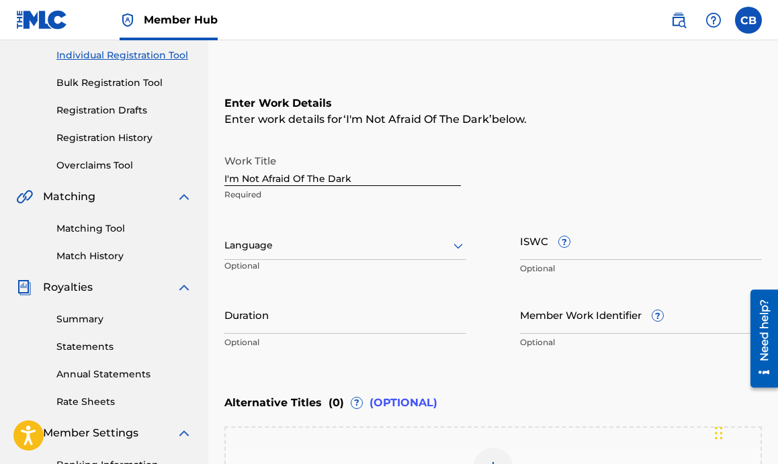
scroll to position [169, 0]
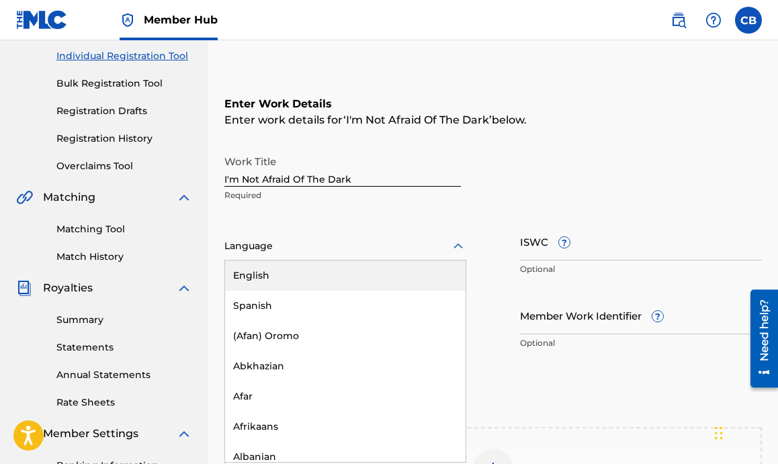
click at [271, 249] on div at bounding box center [345, 246] width 242 height 17
click at [269, 275] on div "English" at bounding box center [345, 276] width 240 height 30
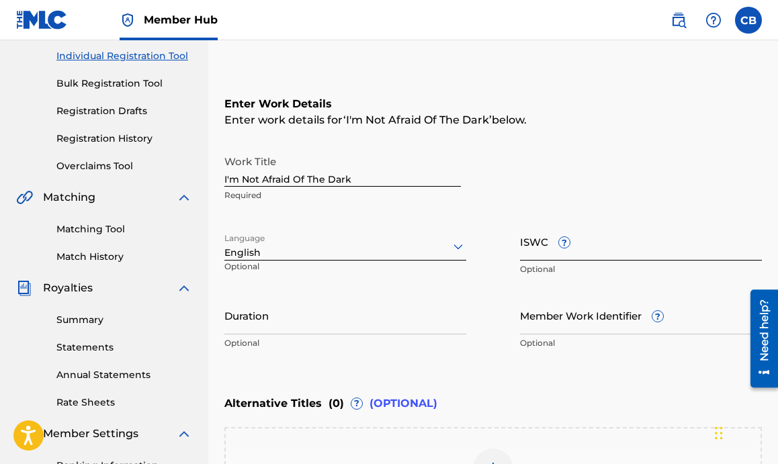
click at [544, 252] on input "ISWC ?" at bounding box center [641, 241] width 242 height 38
paste input "T-317.970.258-6"
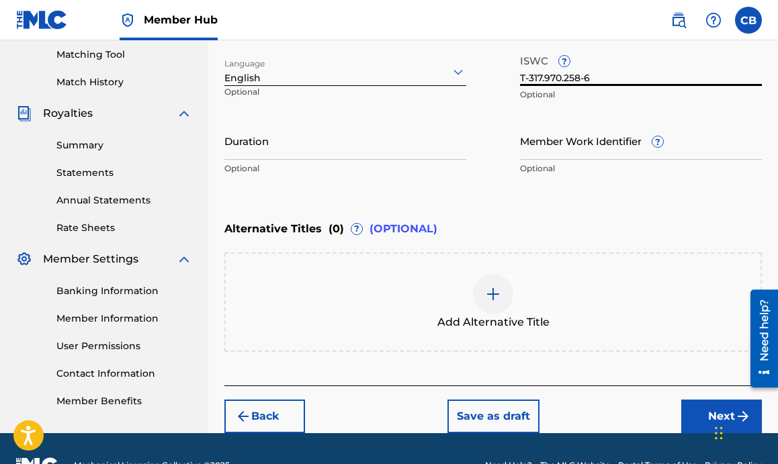
scroll to position [348, 0]
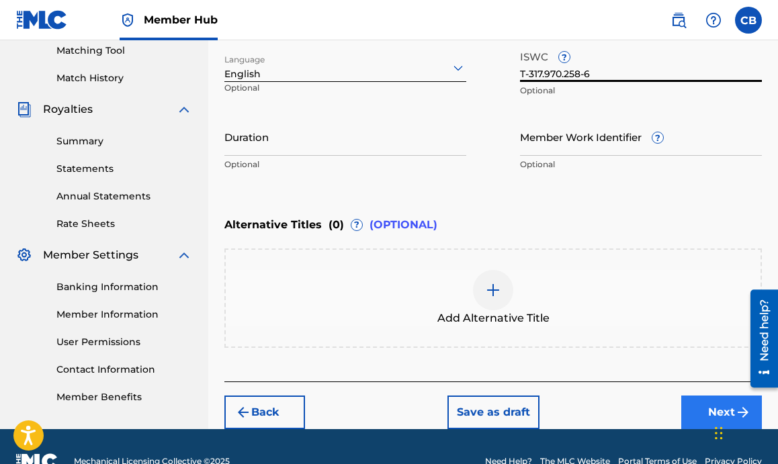
type input "T-317.970.258-6"
click at [703, 414] on button "Next" at bounding box center [721, 413] width 81 height 34
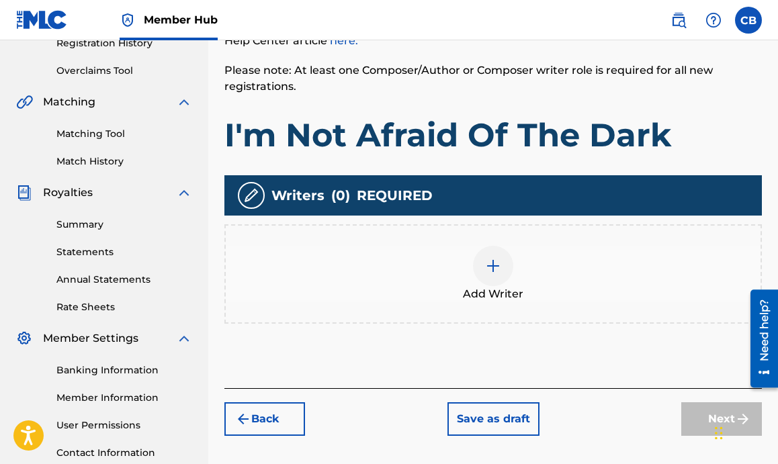
scroll to position [298, 0]
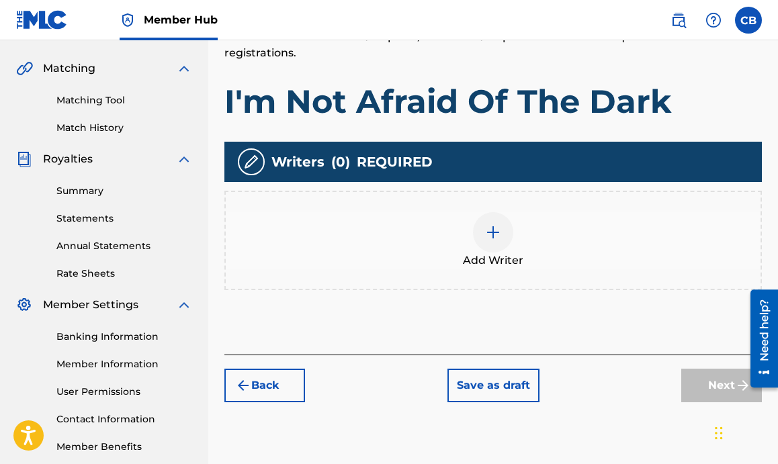
click at [485, 227] on img at bounding box center [493, 232] width 16 height 16
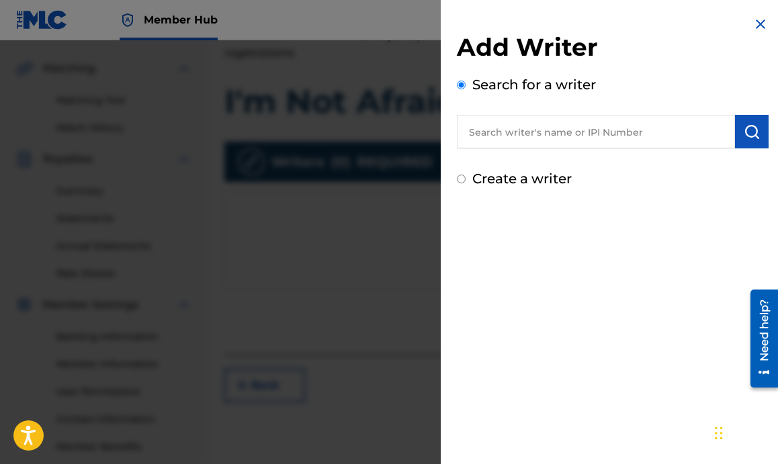
click at [542, 138] on input "text" at bounding box center [596, 132] width 278 height 34
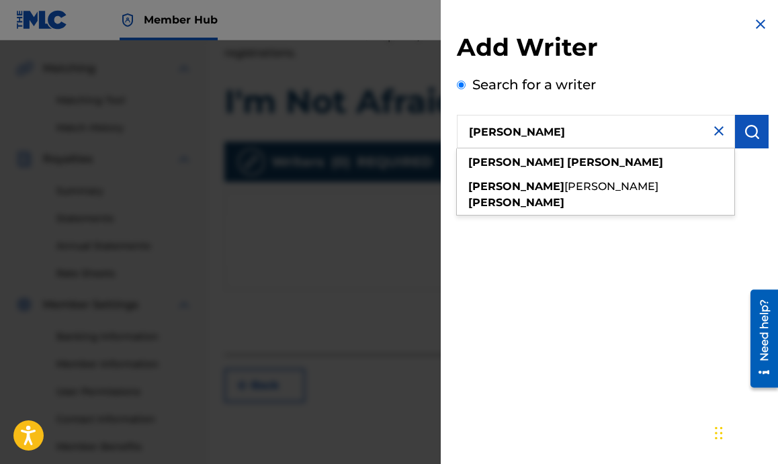
type input "jared erskine"
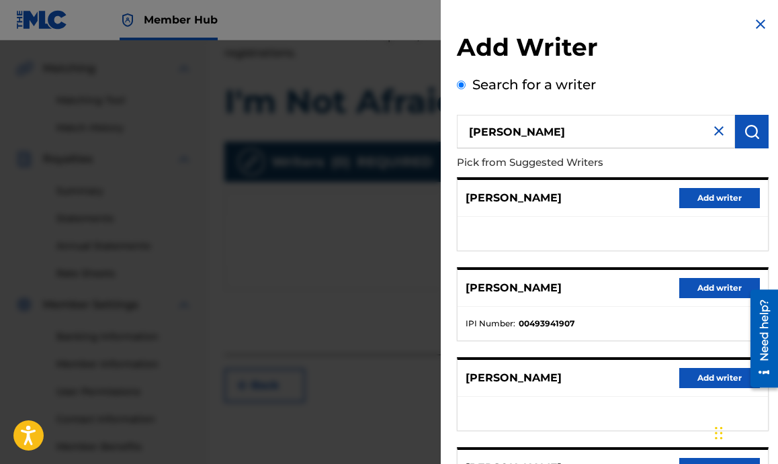
scroll to position [64, 0]
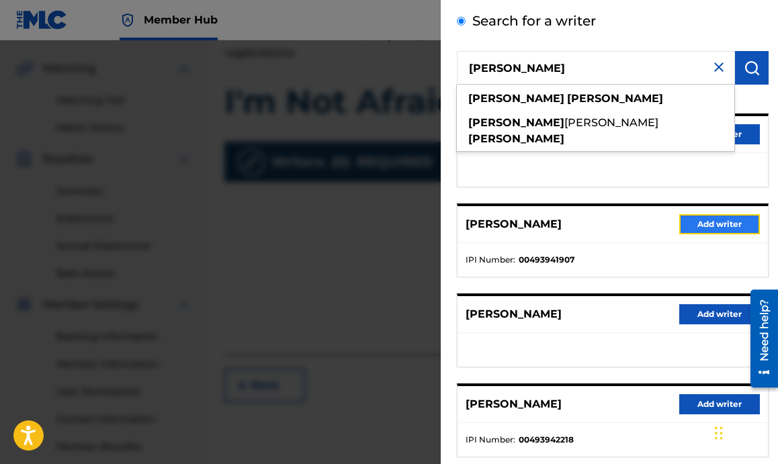
click at [691, 227] on button "Add writer" at bounding box center [719, 224] width 81 height 20
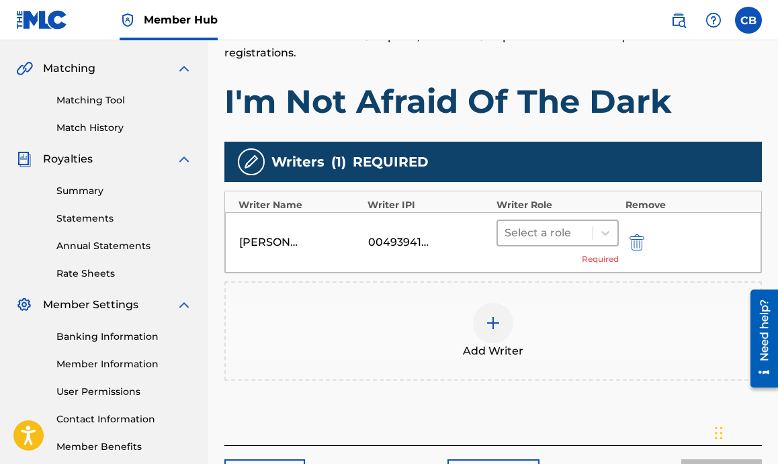
click at [552, 228] on div at bounding box center [544, 233] width 81 height 19
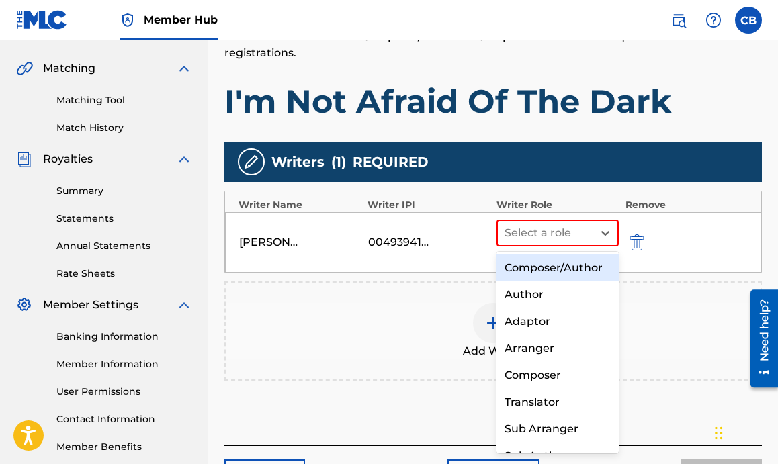
click at [547, 255] on div "Composer/Author" at bounding box center [557, 268] width 122 height 27
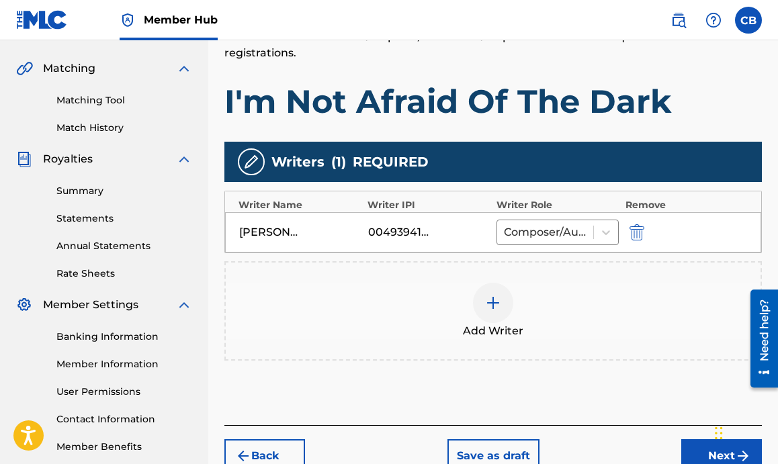
scroll to position [371, 0]
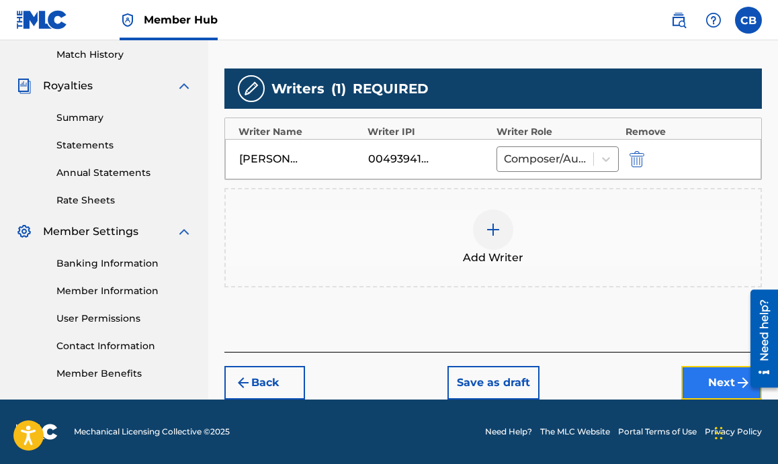
click at [698, 374] on button "Next" at bounding box center [721, 383] width 81 height 34
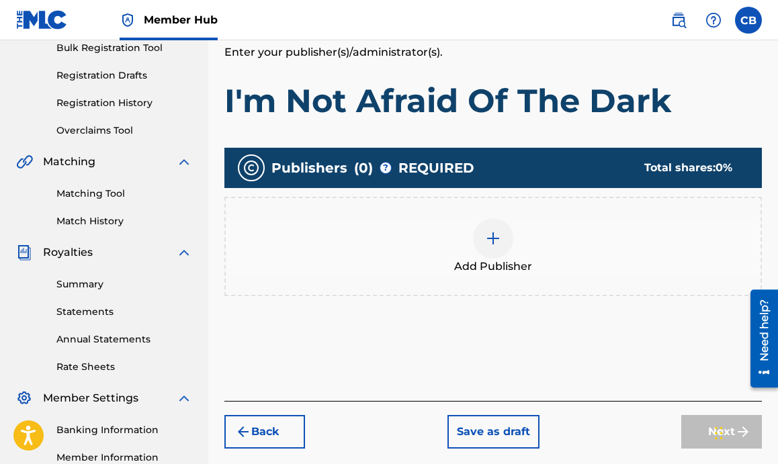
scroll to position [207, 0]
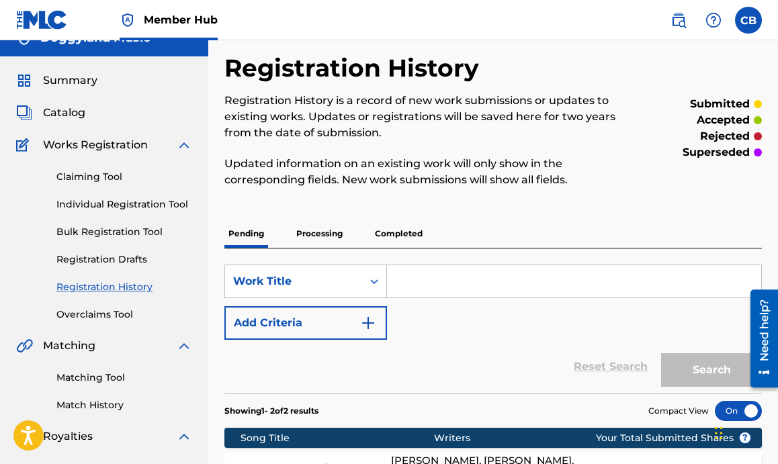
scroll to position [19, 0]
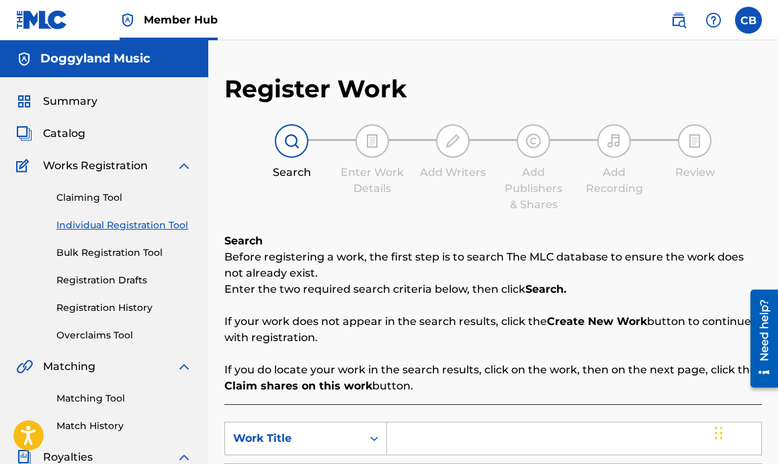
scroll to position [265, 0]
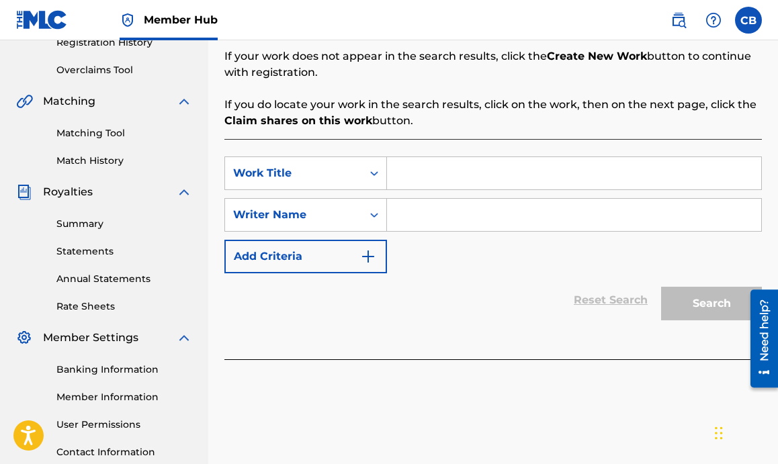
click at [491, 181] on input "Search Form" at bounding box center [574, 173] width 374 height 32
type input "I"
type input "I'm Not Afraid Of The Dark"
click at [470, 227] on input "Search Form" at bounding box center [574, 215] width 374 height 32
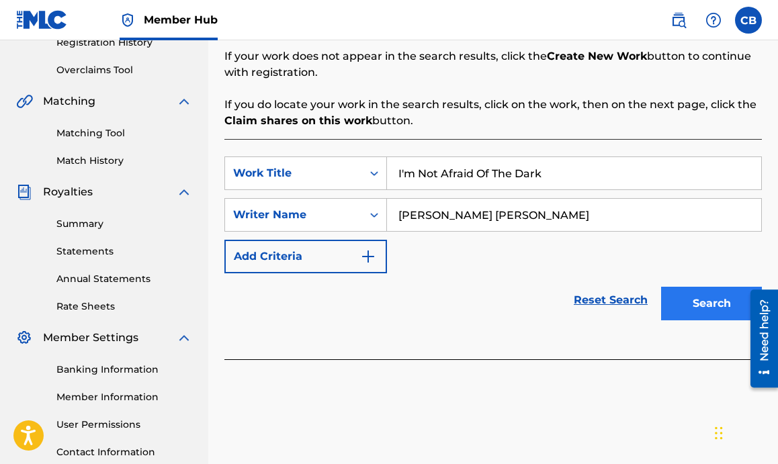
type input "Jared Samuel Erskine"
click at [691, 300] on button "Search" at bounding box center [711, 304] width 101 height 34
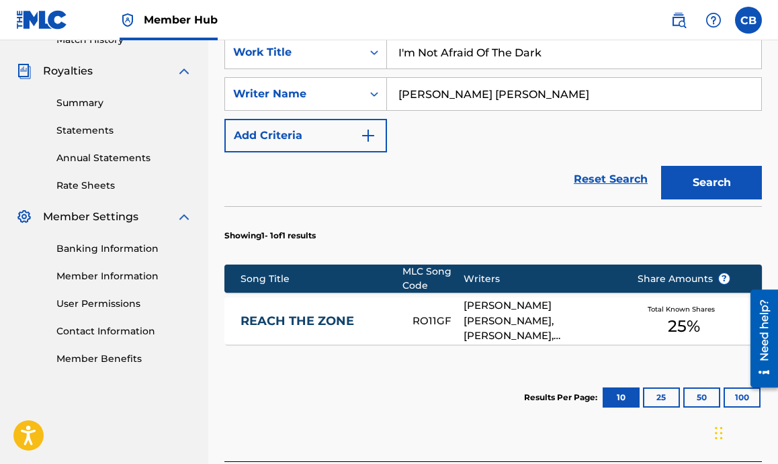
scroll to position [441, 0]
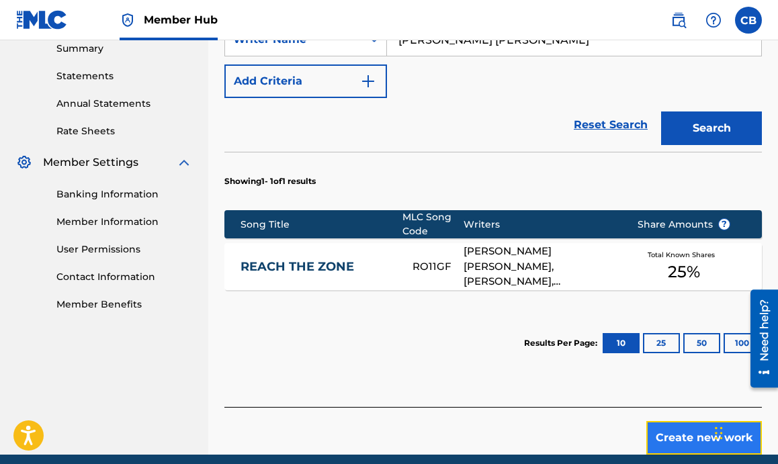
click at [658, 421] on button "Create new work" at bounding box center [704, 438] width 116 height 34
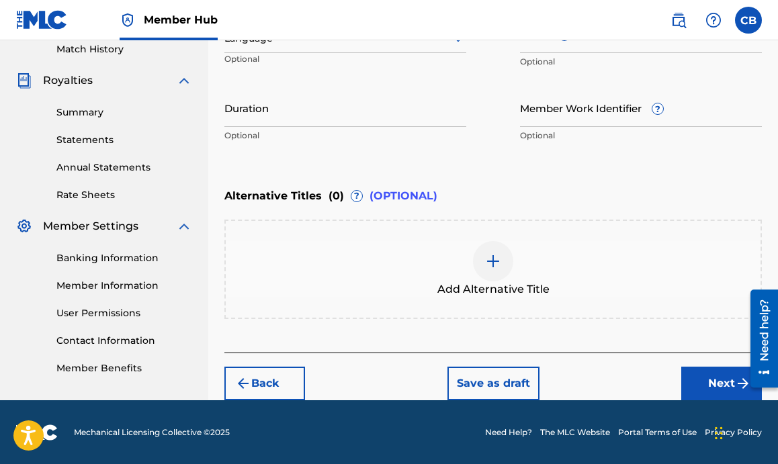
scroll to position [247, 0]
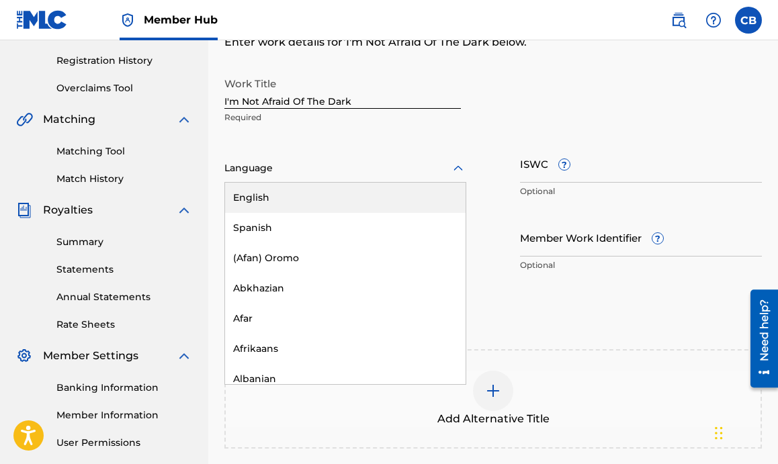
click at [361, 179] on div "Language" at bounding box center [345, 168] width 242 height 28
click at [355, 195] on div "English" at bounding box center [345, 198] width 240 height 30
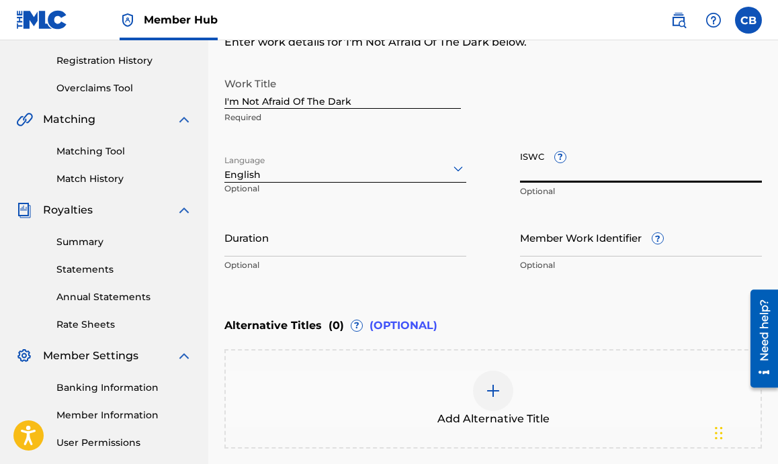
click at [539, 175] on input "ISWC ?" at bounding box center [641, 163] width 242 height 38
paste input "T-317.970.258-6"
type input "T-317.970.258-6"
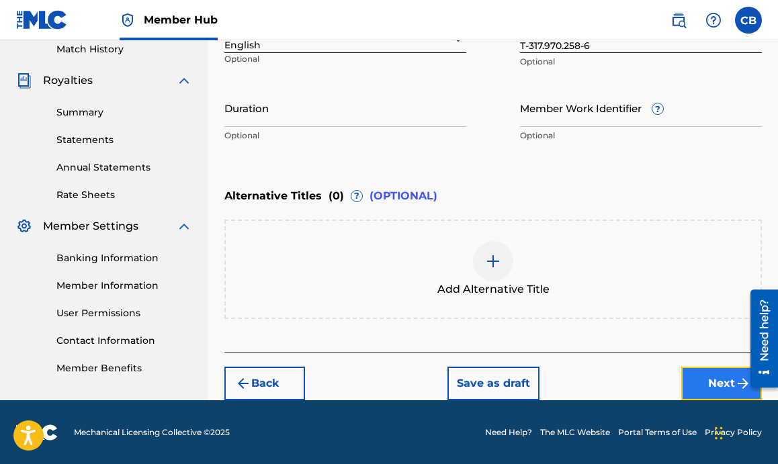
click at [715, 375] on button "Next" at bounding box center [721, 384] width 81 height 34
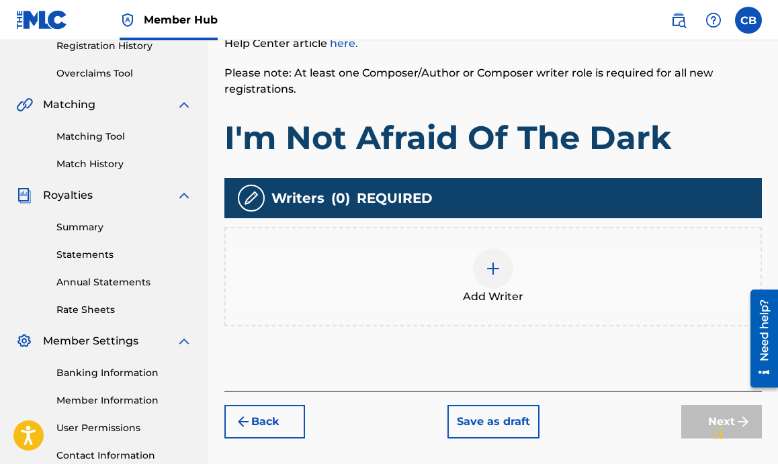
scroll to position [302, 0]
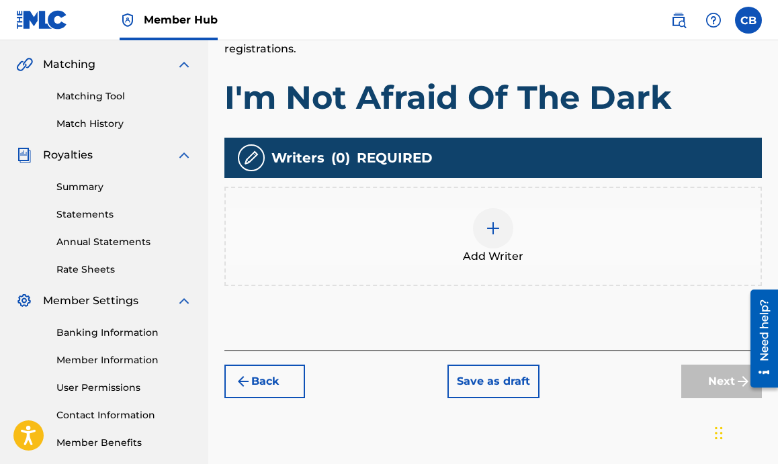
click at [485, 225] on img at bounding box center [493, 228] width 16 height 16
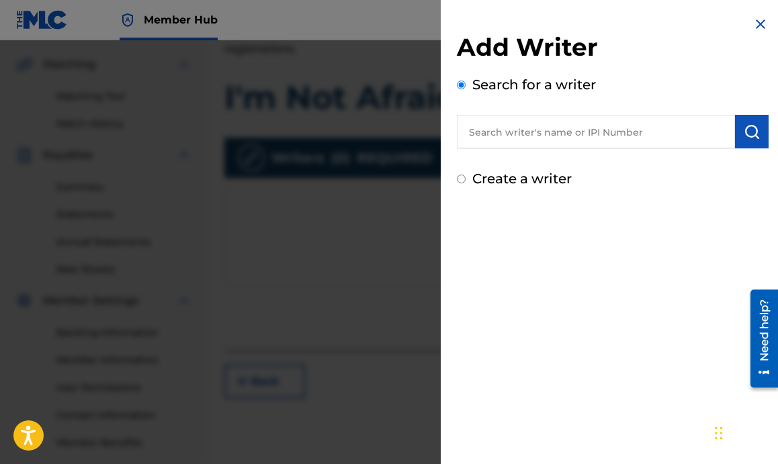
click at [465, 183] on input "Create a writer" at bounding box center [461, 179] width 9 height 9
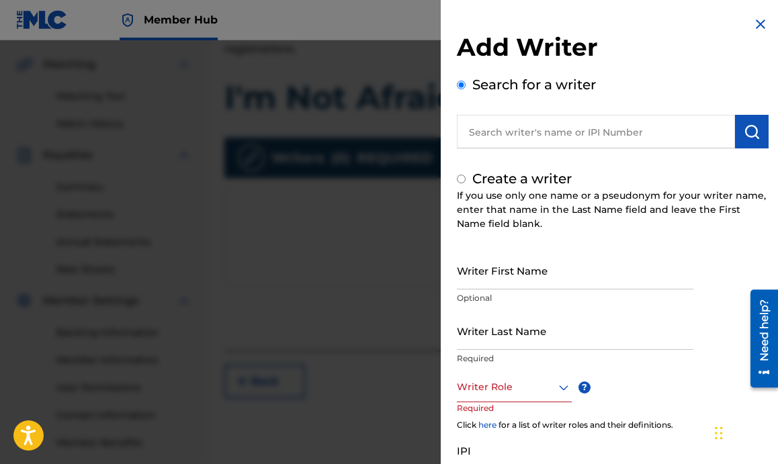
radio input "false"
radio input "true"
click at [484, 283] on input "Writer First Name" at bounding box center [575, 270] width 236 height 38
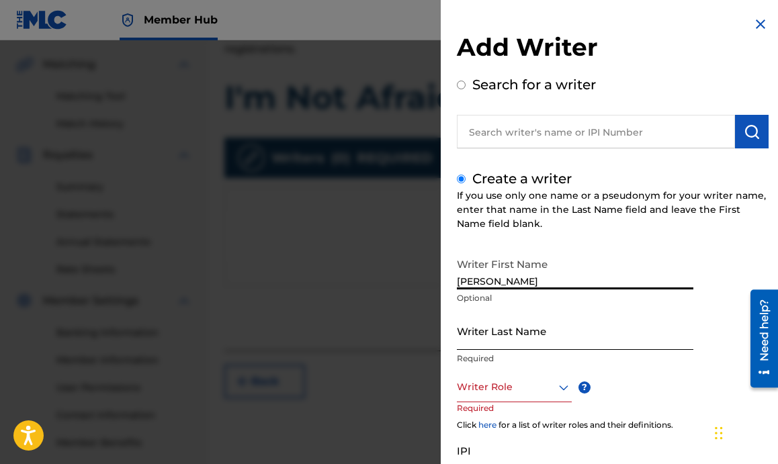
type input "Jared"
click at [476, 347] on input "Writer Last Name" at bounding box center [575, 331] width 236 height 38
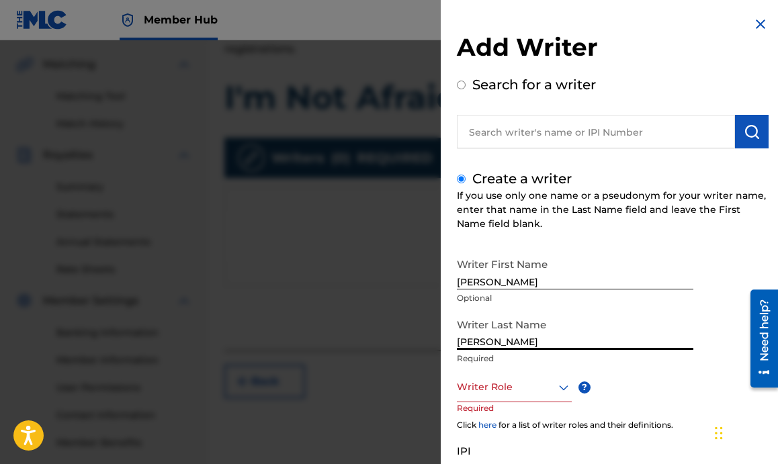
type input "Samuel Erskine"
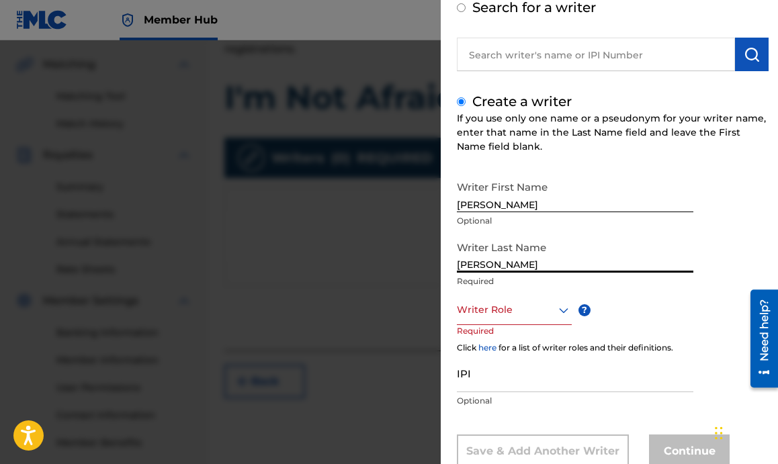
scroll to position [118, 0]
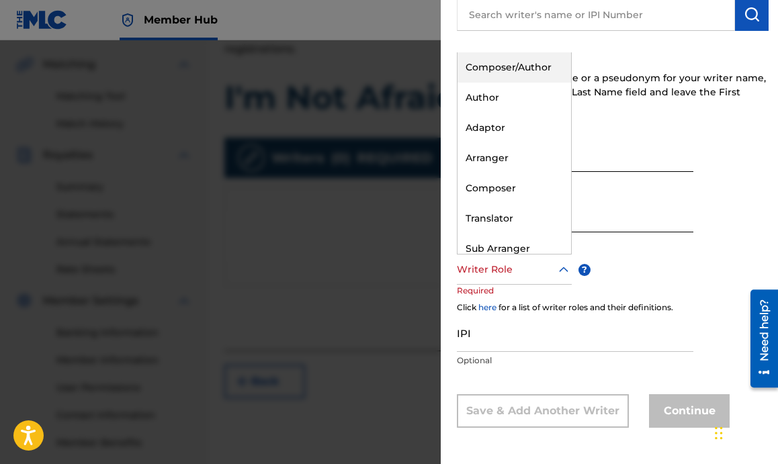
click at [484, 271] on div at bounding box center [514, 269] width 115 height 17
click at [503, 99] on div "Author" at bounding box center [514, 98] width 114 height 30
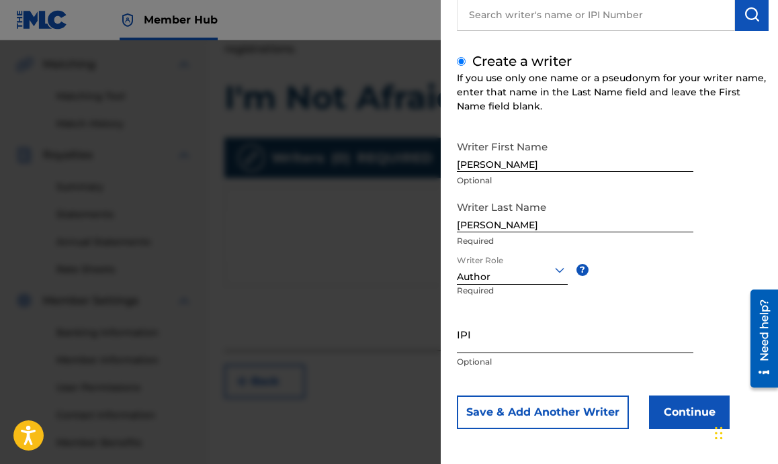
click at [496, 345] on input "IPI" at bounding box center [575, 334] width 236 height 38
click at [569, 343] on input "IPI" at bounding box center [575, 334] width 236 height 38
paste input "00493941907"
type input "00493941907"
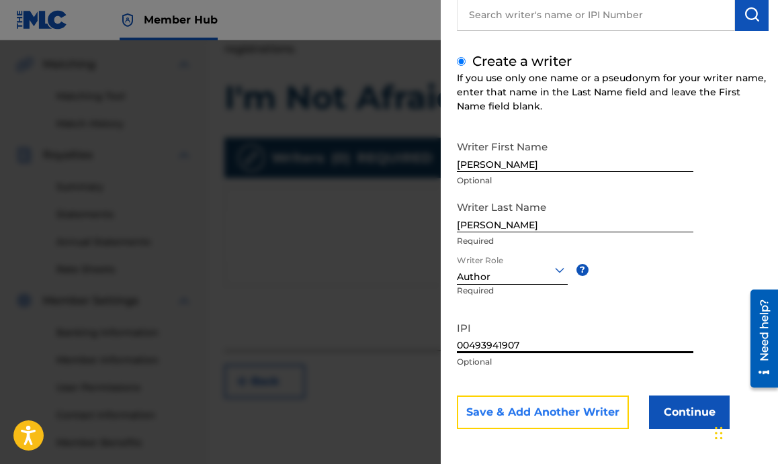
click at [584, 412] on button "Save & Add Another Writer" at bounding box center [543, 413] width 172 height 34
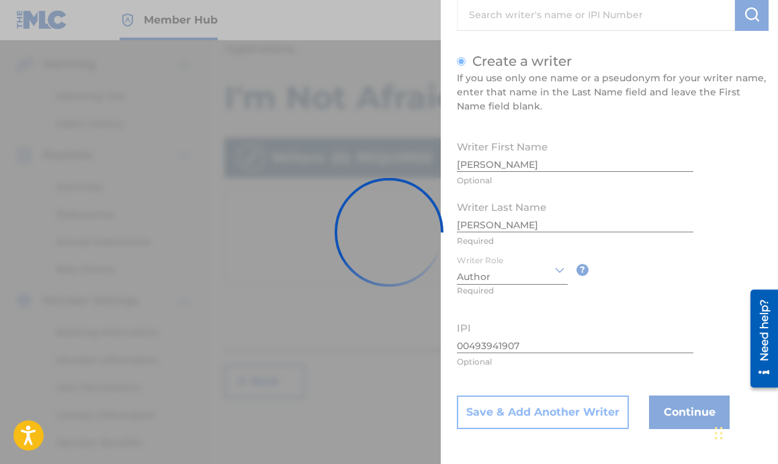
scroll to position [0, 0]
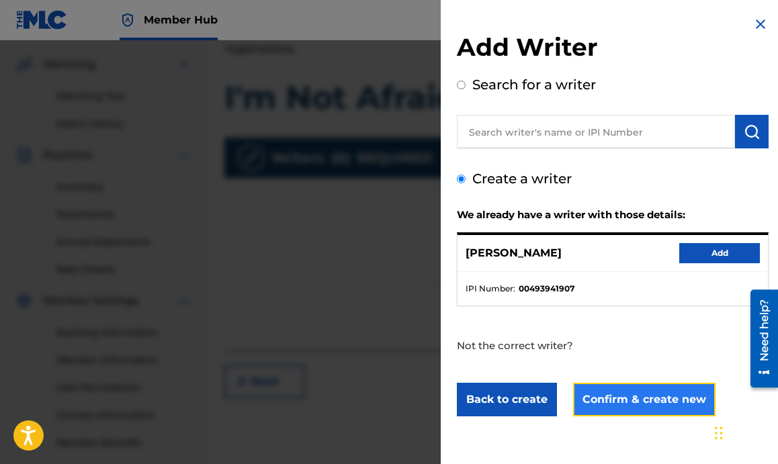
click at [625, 404] on button "Confirm & create new" at bounding box center [644, 400] width 142 height 34
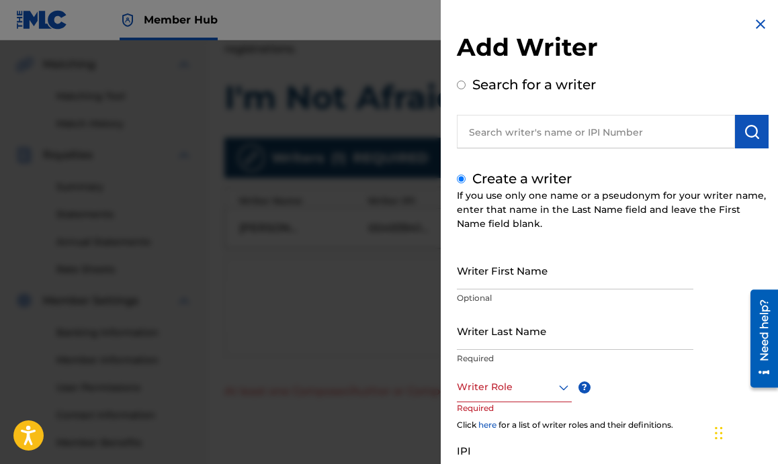
click at [363, 306] on div at bounding box center [389, 272] width 778 height 464
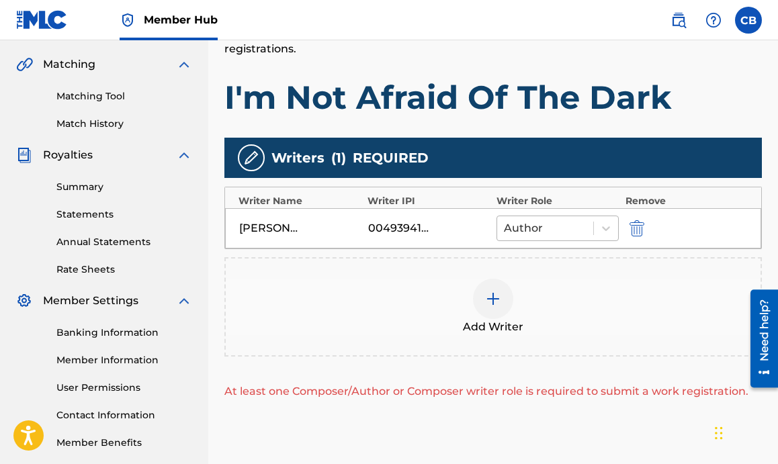
click at [570, 221] on div at bounding box center [545, 228] width 83 height 19
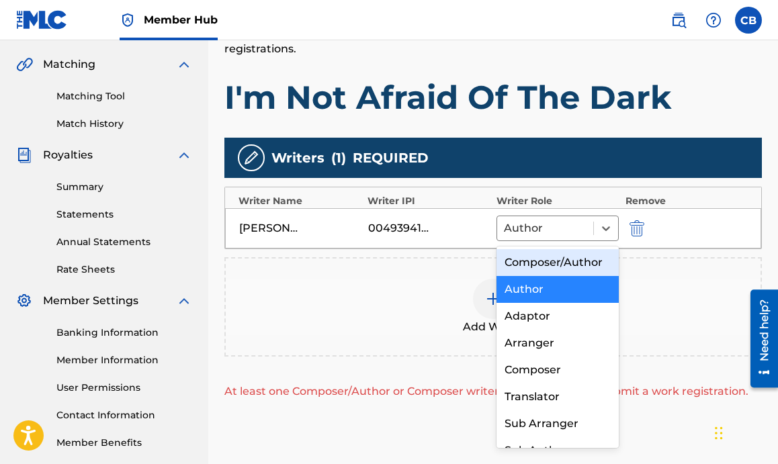
click at [555, 258] on div "Composer/Author" at bounding box center [557, 262] width 122 height 27
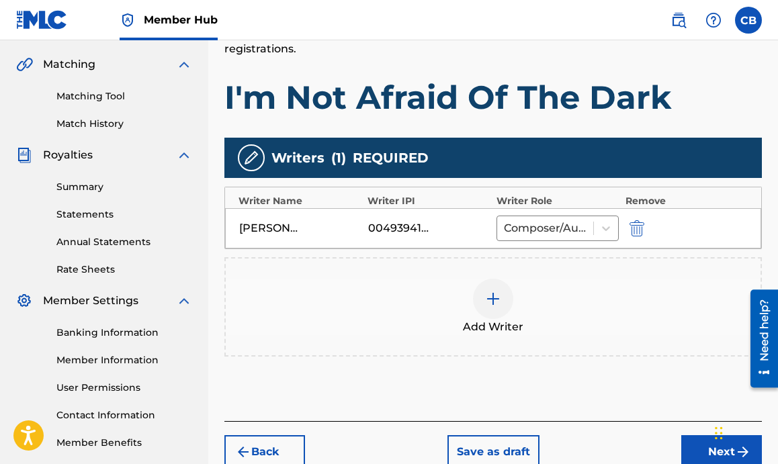
scroll to position [371, 0]
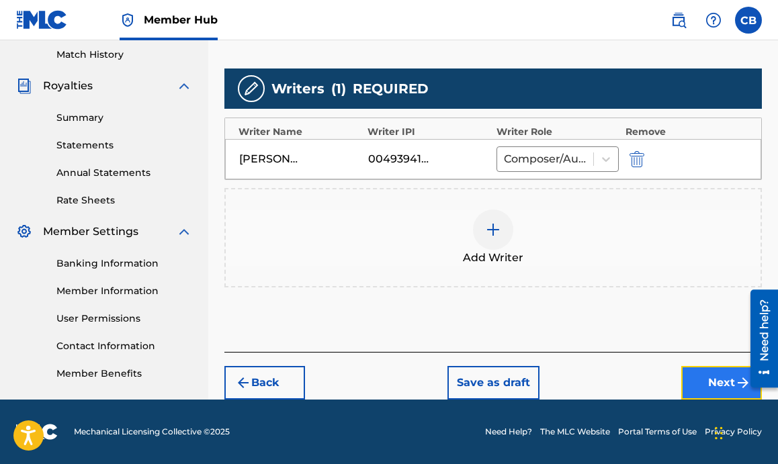
click at [695, 381] on button "Next" at bounding box center [721, 383] width 81 height 34
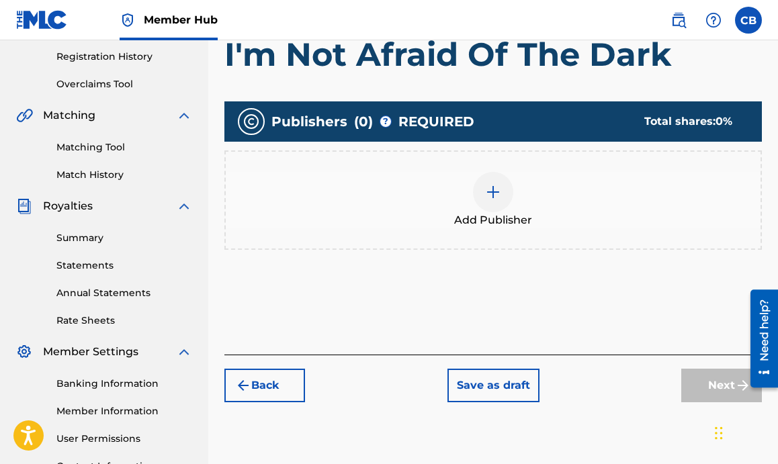
scroll to position [253, 0]
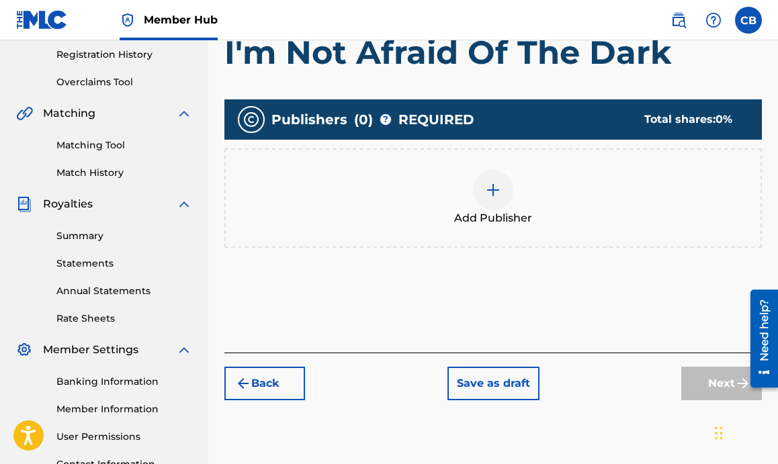
click at [488, 198] on div at bounding box center [493, 190] width 40 height 40
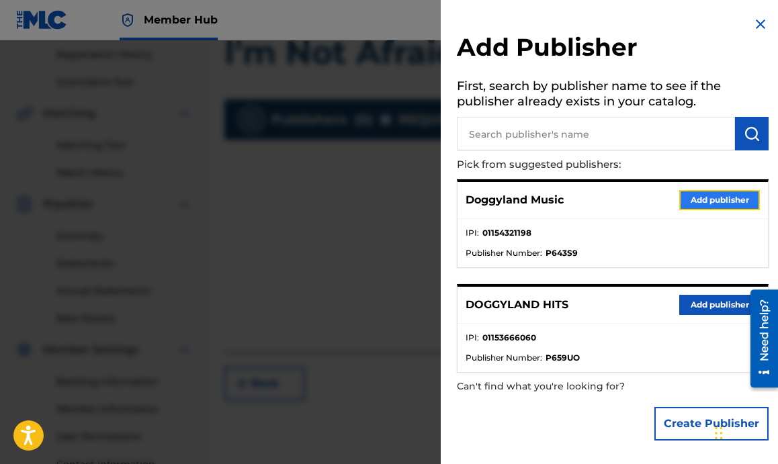
click at [695, 195] on button "Add publisher" at bounding box center [719, 200] width 81 height 20
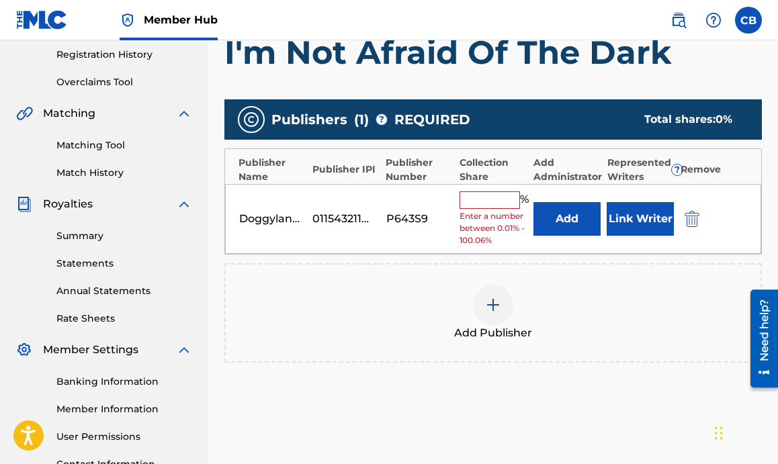
click at [495, 197] on input "text" at bounding box center [489, 199] width 60 height 17
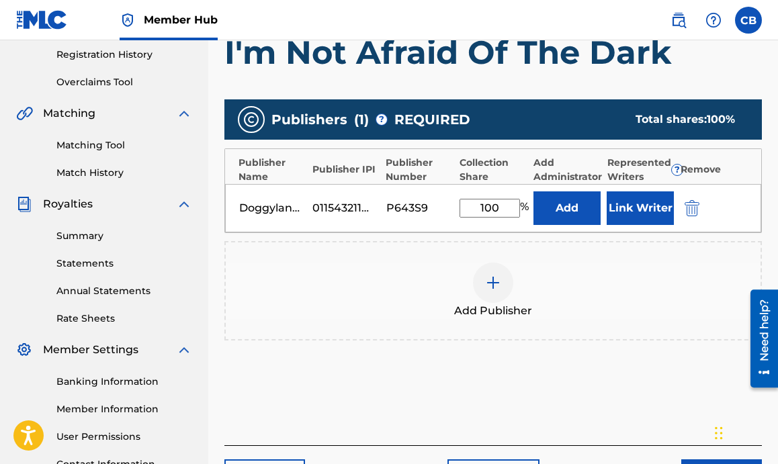
type input "100"
click at [641, 226] on div "Doggyland Music 01154321198 P643S9 100 % Add Link Writer" at bounding box center [493, 208] width 536 height 48
click at [647, 213] on button "Link Writer" at bounding box center [640, 208] width 67 height 34
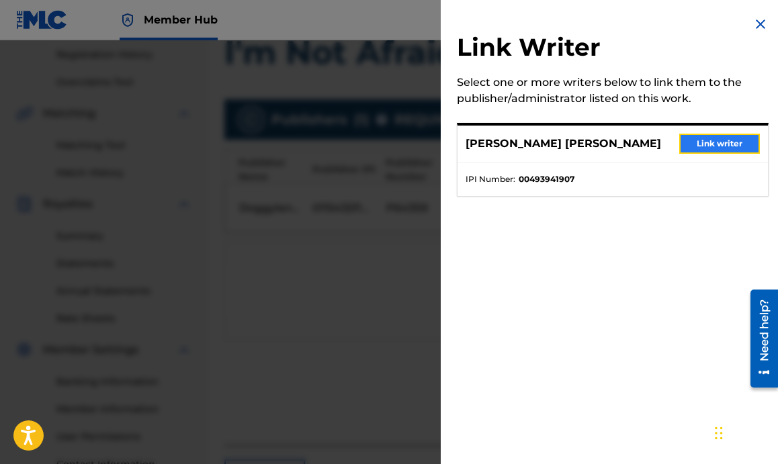
click at [706, 142] on button "Link writer" at bounding box center [719, 144] width 81 height 20
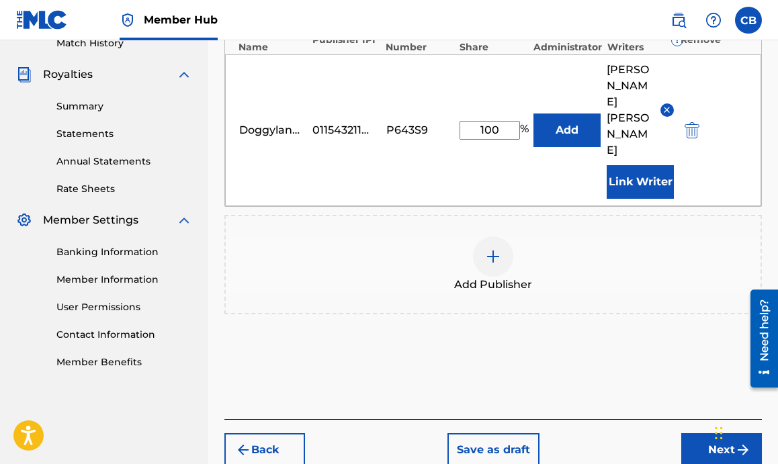
scroll to position [402, 0]
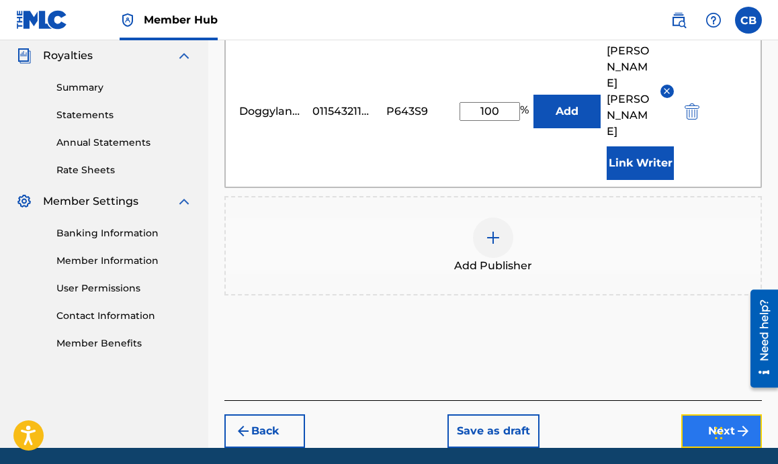
click at [691, 414] on button "Next" at bounding box center [721, 431] width 81 height 34
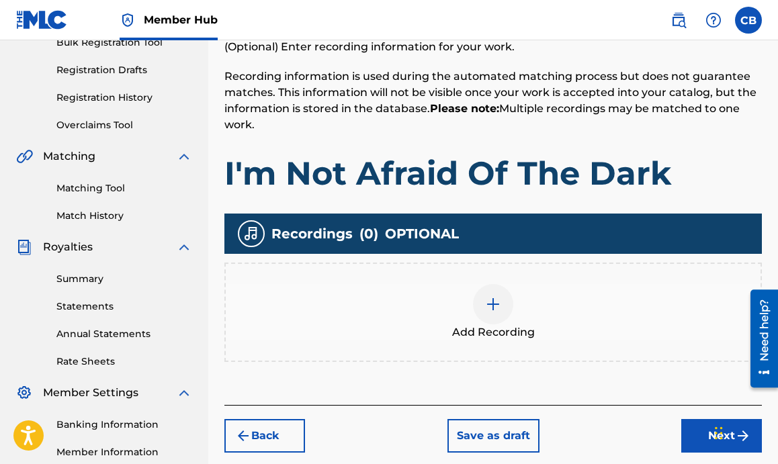
scroll to position [232, 0]
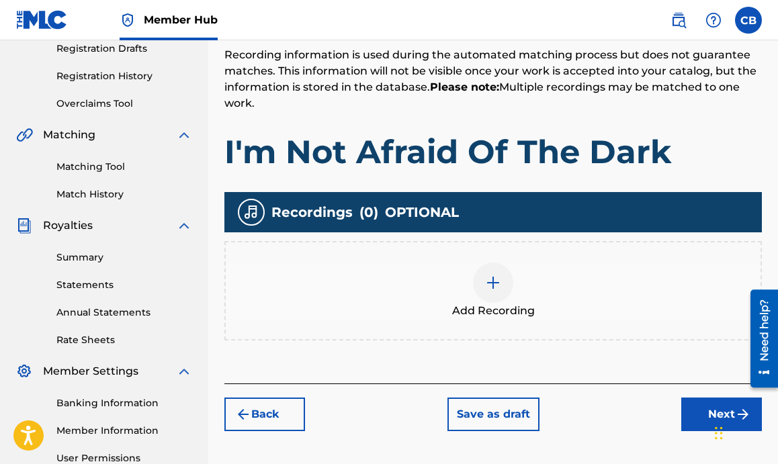
click at [501, 277] on div at bounding box center [493, 283] width 40 height 40
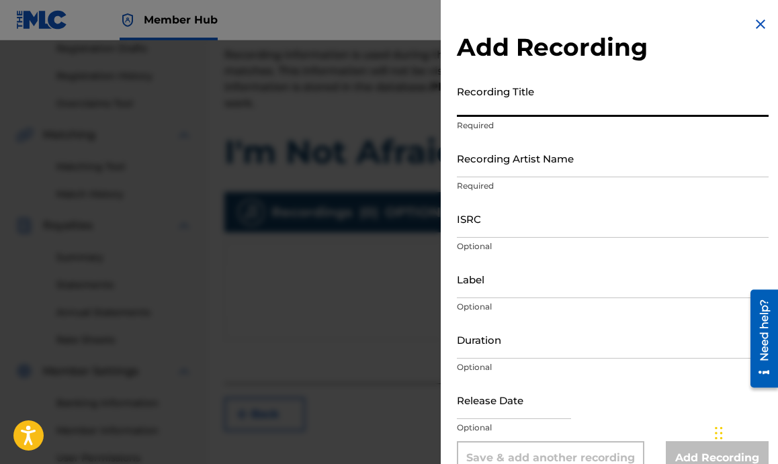
click at [560, 104] on input "Recording Title" at bounding box center [613, 98] width 312 height 38
type input "I'm Not Afraid Of The Dark"
click at [534, 175] on input "Recording Artist Name" at bounding box center [613, 158] width 312 height 38
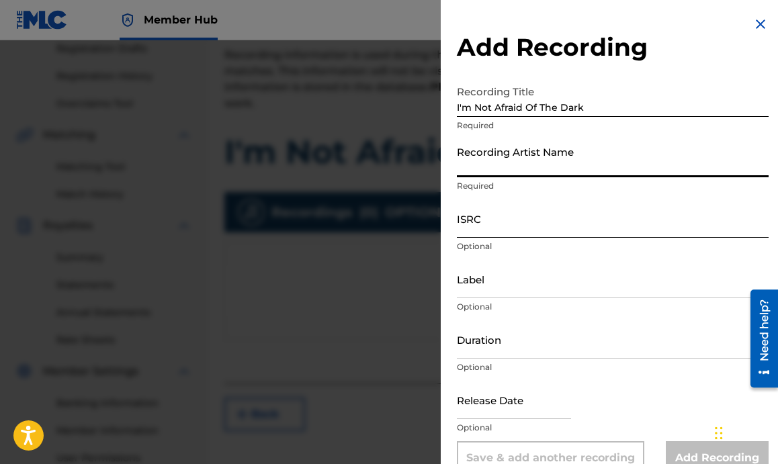
click at [521, 220] on input "ISRC" at bounding box center [613, 218] width 312 height 38
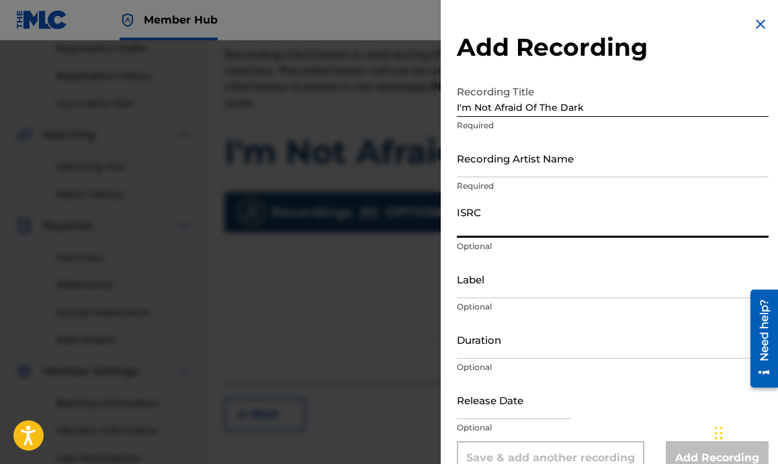
paste input "QZHN42458977"
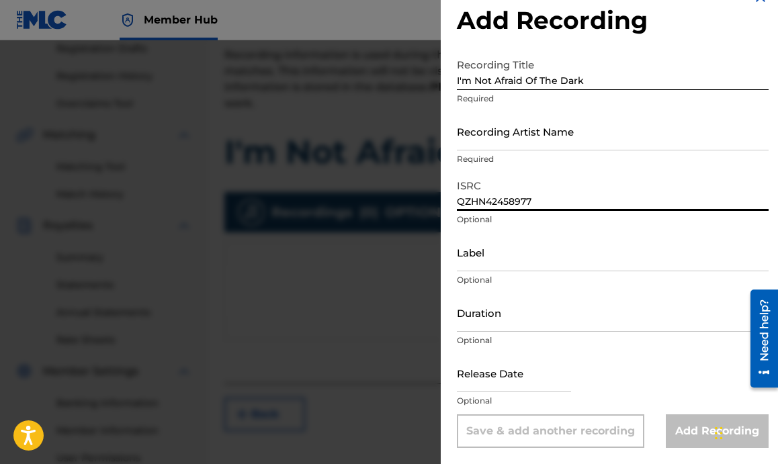
type input "QZHN42458977"
click at [610, 273] on div "Label Optional" at bounding box center [613, 263] width 312 height 60
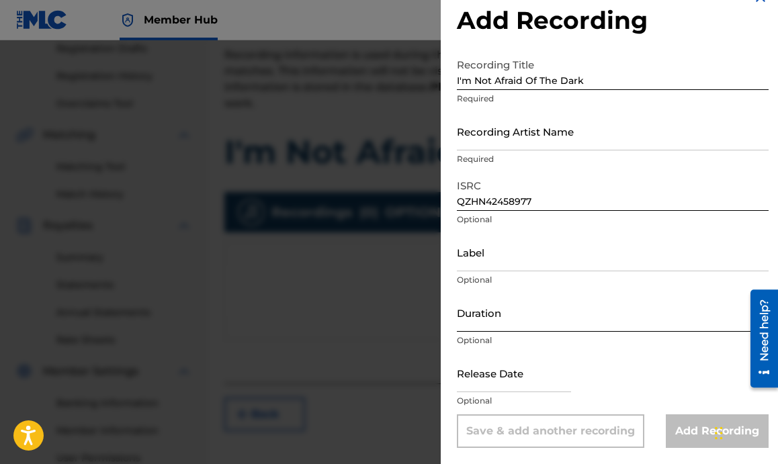
click at [571, 328] on input "Duration" at bounding box center [613, 313] width 312 height 38
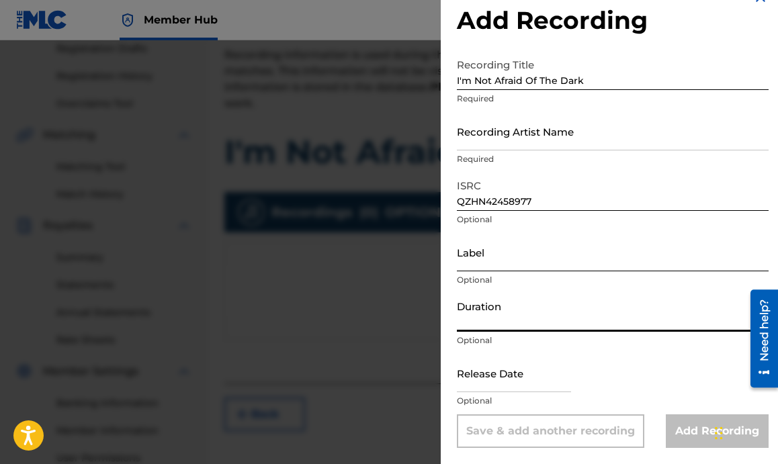
click at [571, 249] on input "Label" at bounding box center [613, 252] width 312 height 38
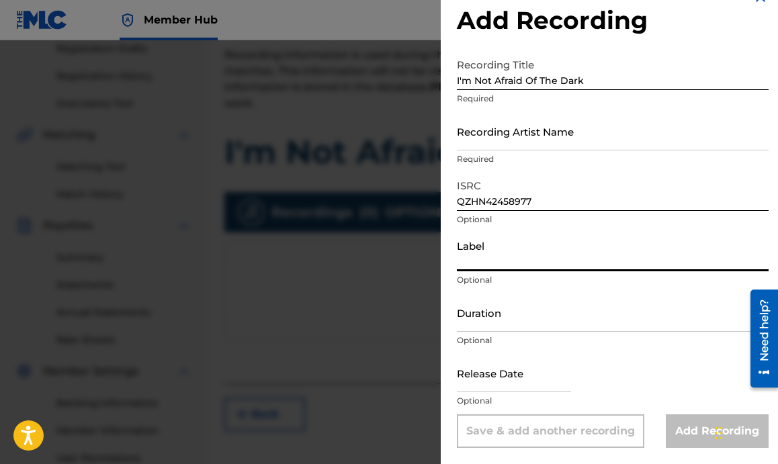
click at [564, 153] on p "Required" at bounding box center [613, 159] width 312 height 12
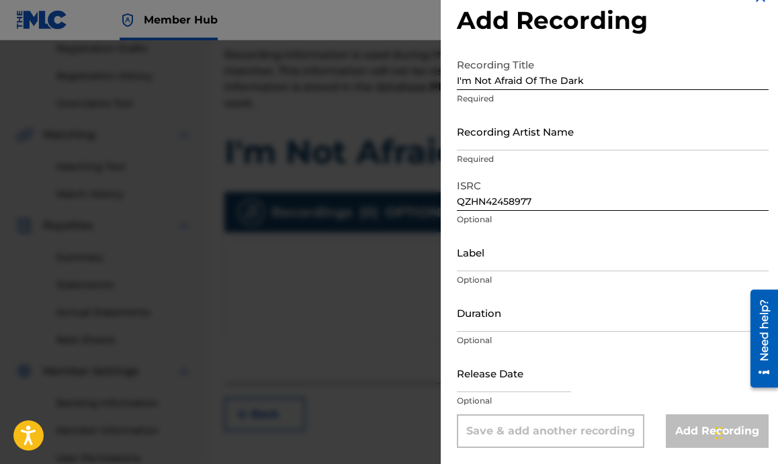
click at [674, 425] on div "Add Recording" at bounding box center [717, 431] width 103 height 34
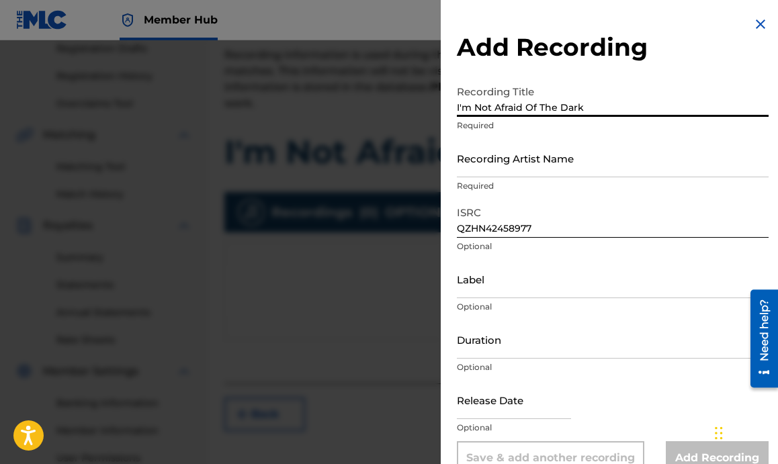
click at [592, 99] on input "I'm Not Afraid Of The Dark" at bounding box center [613, 98] width 312 height 38
click at [577, 159] on input "Recording Artist Name" at bounding box center [613, 158] width 312 height 38
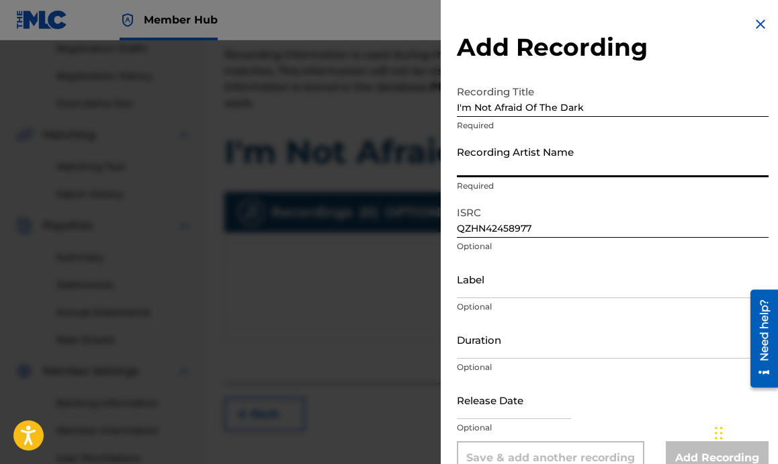
type input "Doggyland"
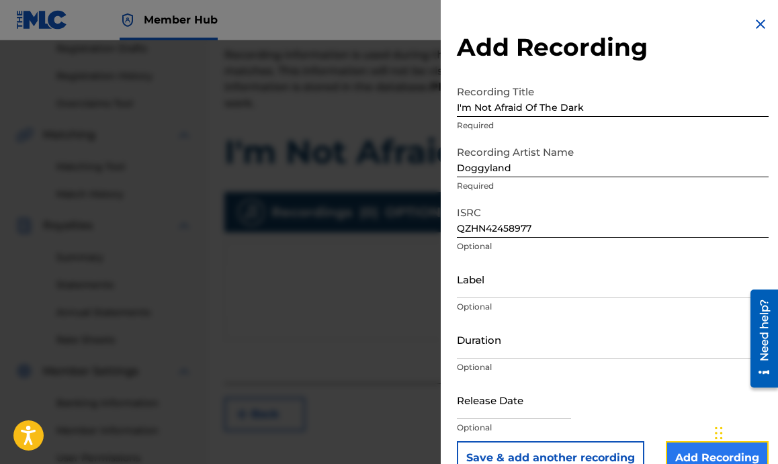
click at [678, 447] on input "Add Recording" at bounding box center [717, 458] width 103 height 34
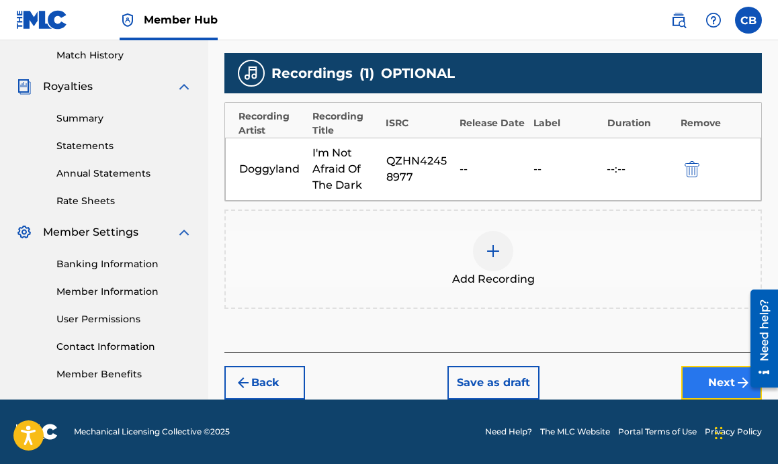
click at [700, 383] on button "Next" at bounding box center [721, 383] width 81 height 34
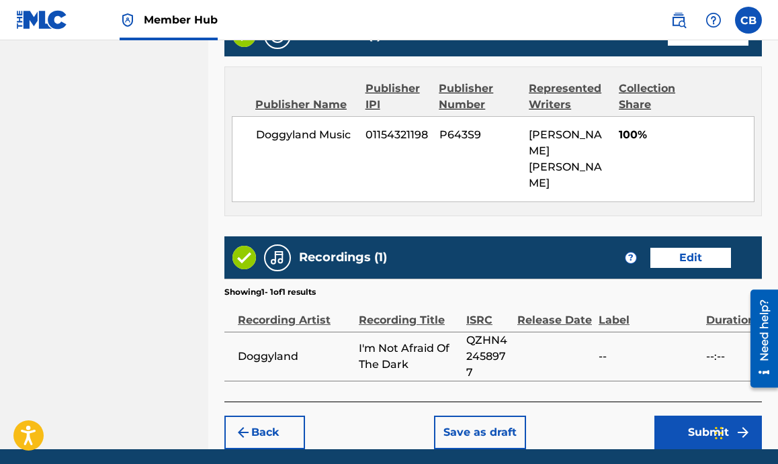
scroll to position [718, 0]
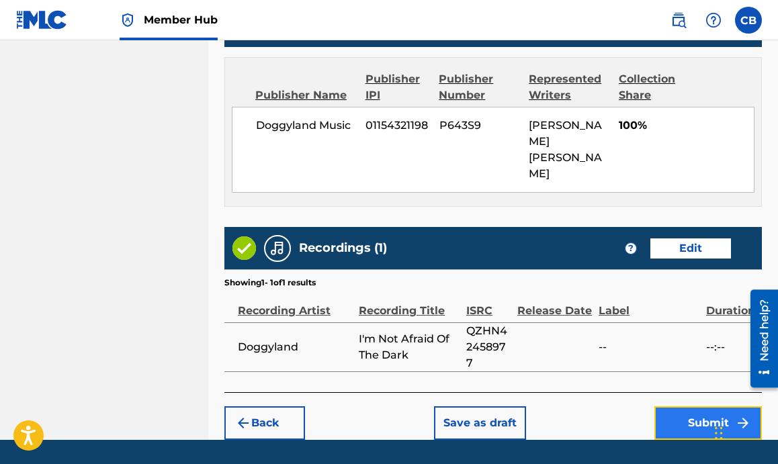
click at [676, 406] on button "Submit" at bounding box center [707, 423] width 107 height 34
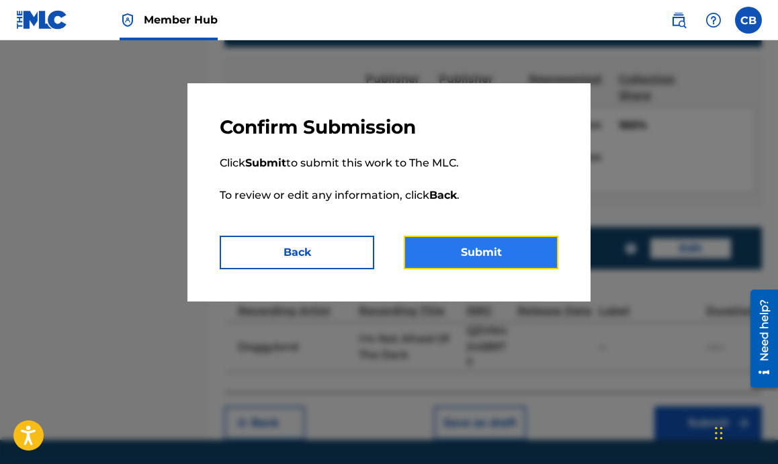
click at [473, 244] on button "Submit" at bounding box center [481, 253] width 154 height 34
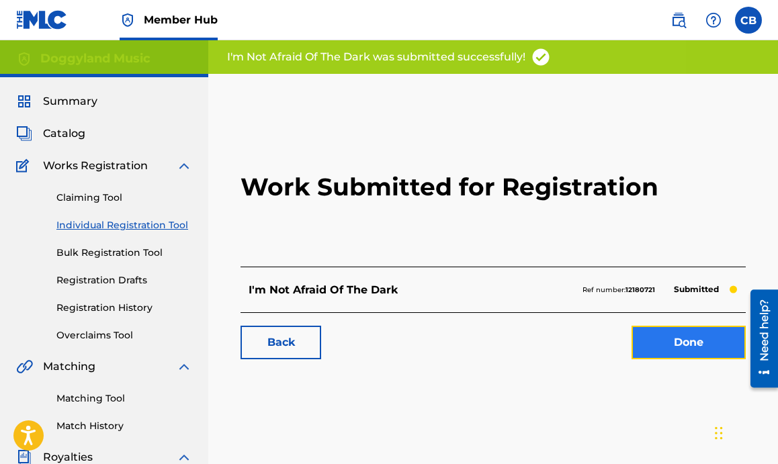
click at [674, 342] on link "Done" at bounding box center [688, 343] width 114 height 34
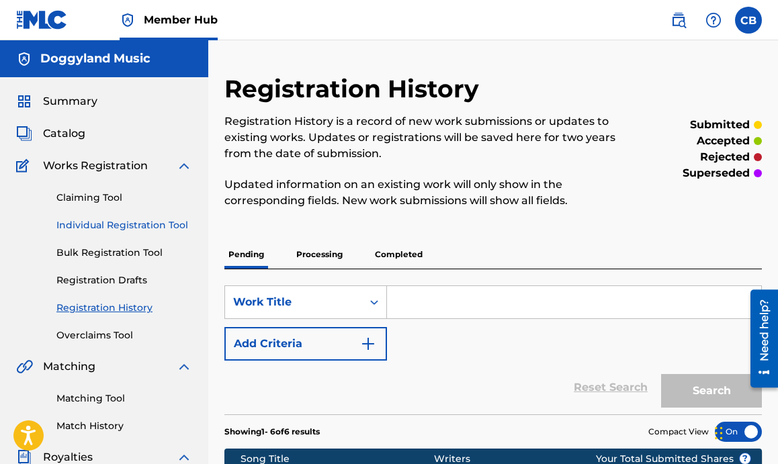
click at [124, 220] on link "Individual Registration Tool" at bounding box center [124, 225] width 136 height 14
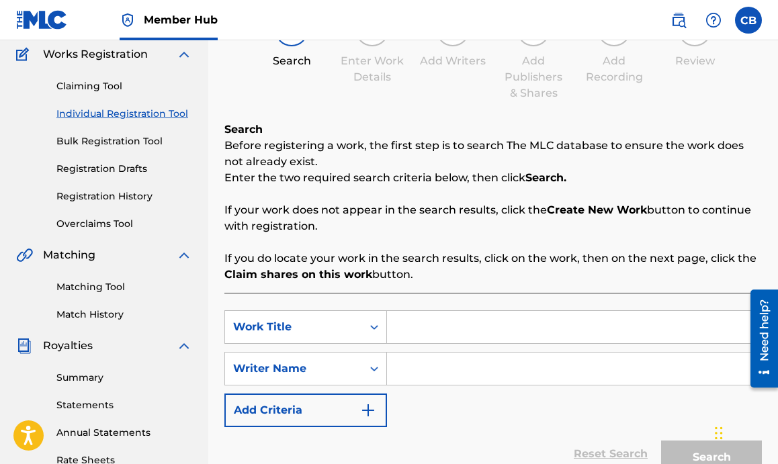
scroll to position [113, 0]
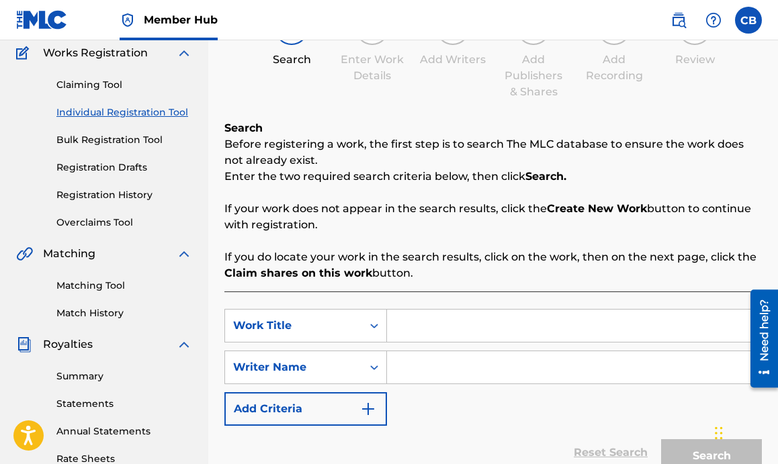
click at [463, 322] on input "Search Form" at bounding box center [574, 326] width 374 height 32
type input "If You're Happy And You Know It"
click at [441, 366] on input "Search Form" at bounding box center [574, 367] width 374 height 32
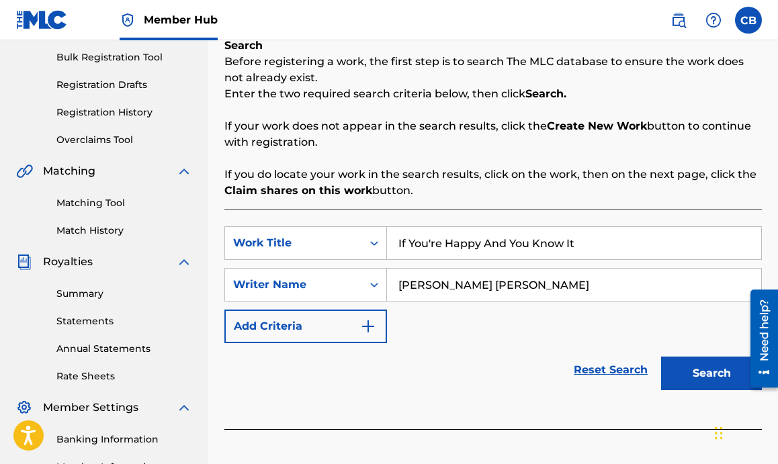
scroll to position [214, 0]
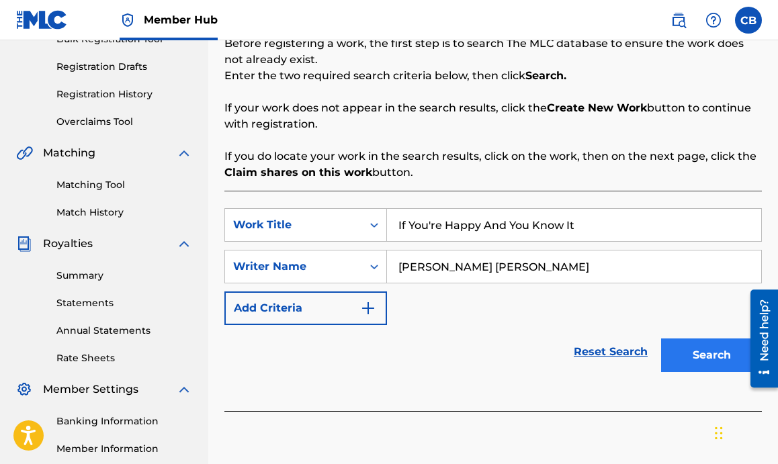
type input "Jared Samuel Erskine"
click at [674, 355] on button "Search" at bounding box center [711, 356] width 101 height 34
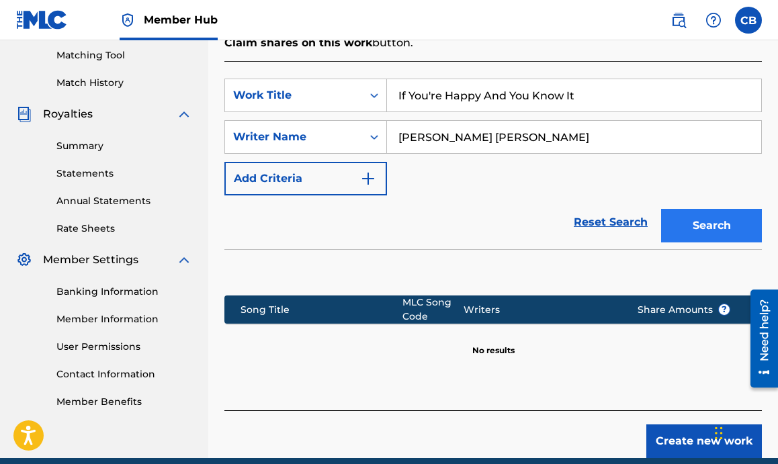
scroll to position [402, 0]
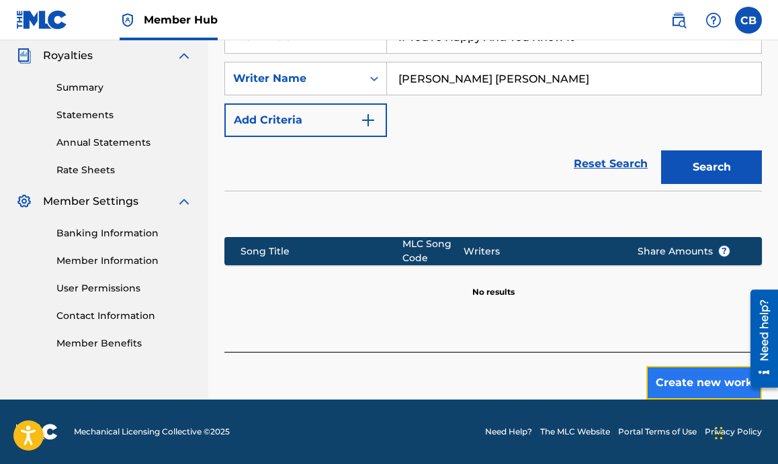
click at [673, 386] on button "Create new work" at bounding box center [704, 383] width 116 height 34
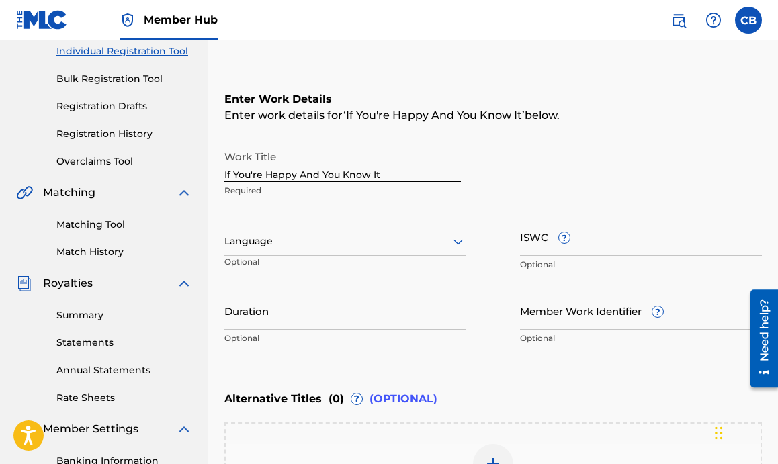
scroll to position [178, 0]
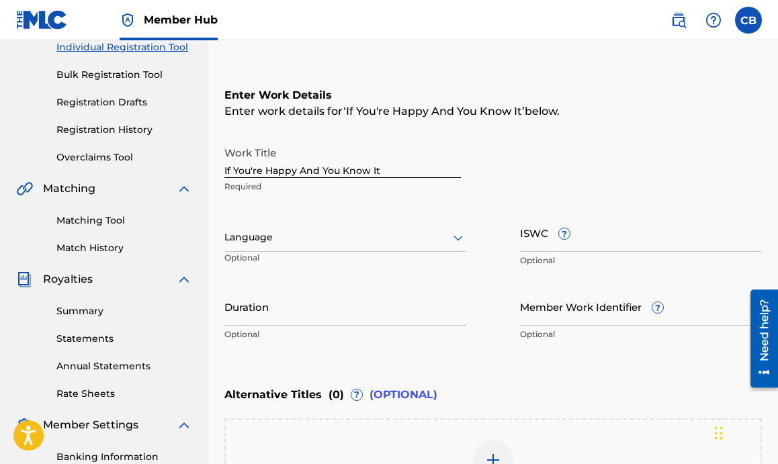
click at [316, 238] on div at bounding box center [345, 237] width 242 height 17
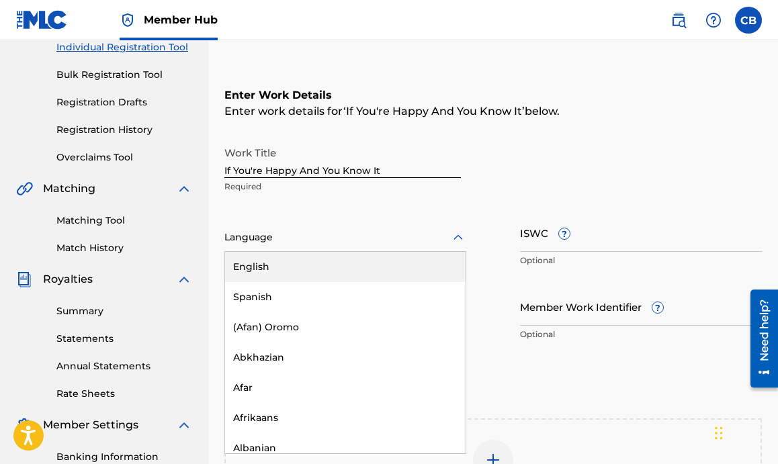
click at [303, 265] on div "English" at bounding box center [345, 267] width 240 height 30
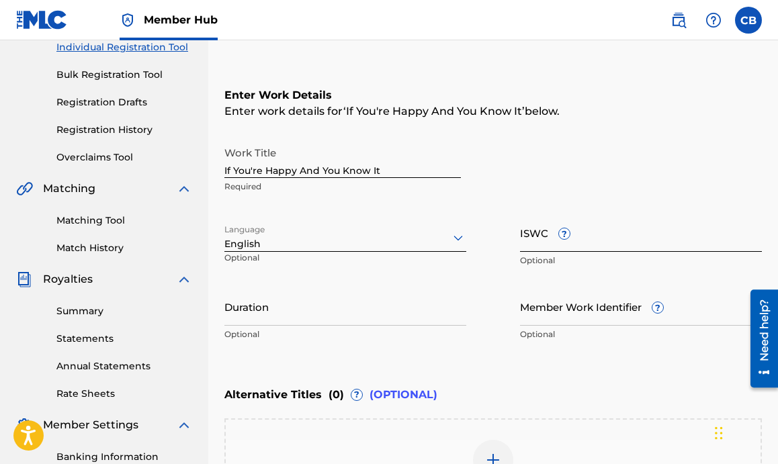
click at [567, 244] on input "ISWC ?" at bounding box center [641, 233] width 242 height 38
paste input "T-314.085.401-5"
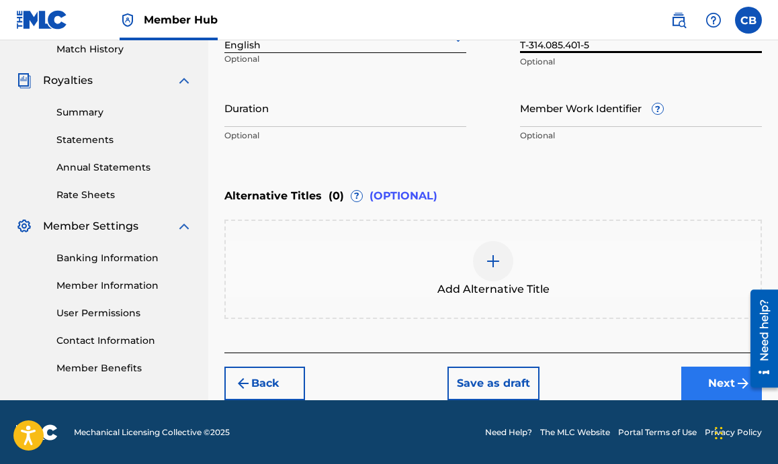
type input "T-314.085.401-5"
click at [702, 384] on button "Next" at bounding box center [721, 384] width 81 height 34
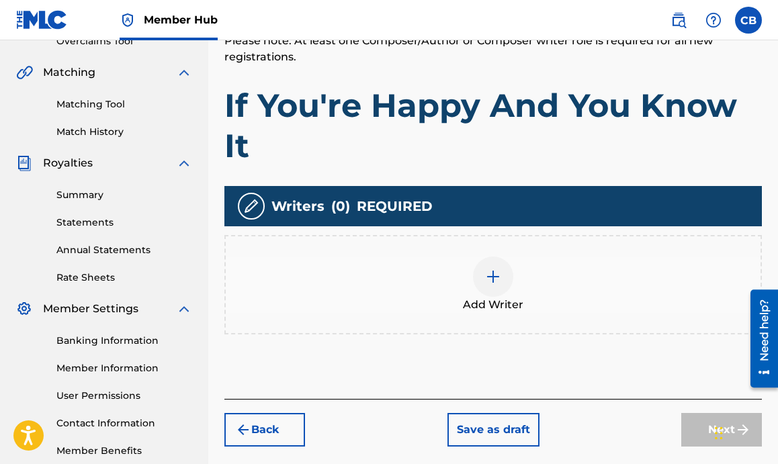
scroll to position [293, 0]
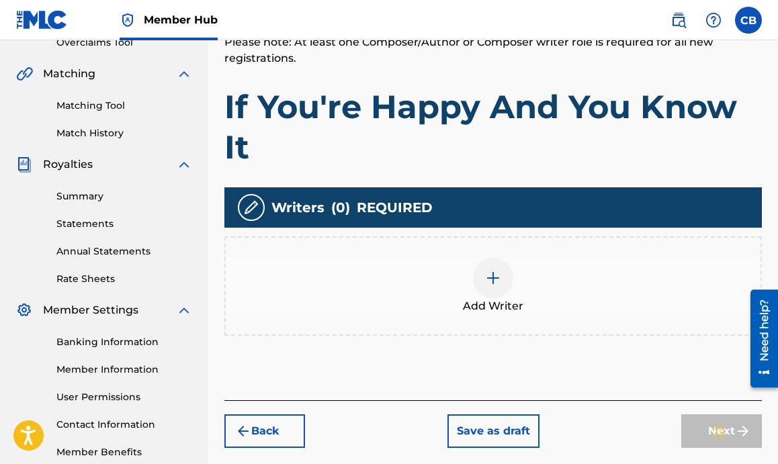
click at [489, 281] on img at bounding box center [493, 278] width 16 height 16
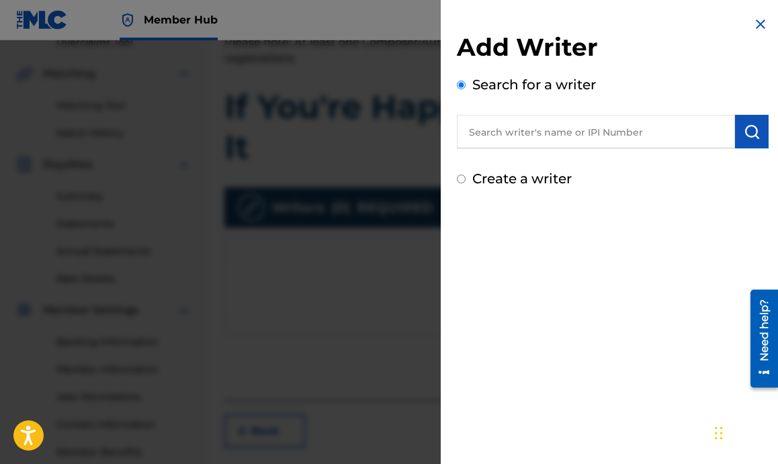
click at [535, 136] on input "text" at bounding box center [596, 132] width 278 height 34
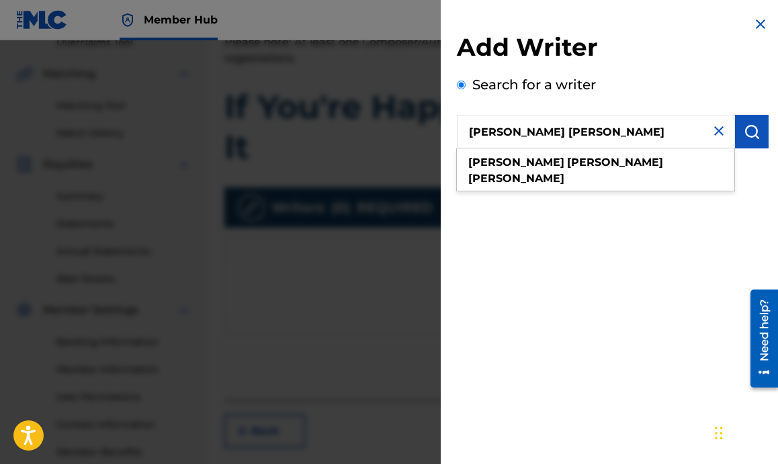
type input "Jared Samuel Erskine"
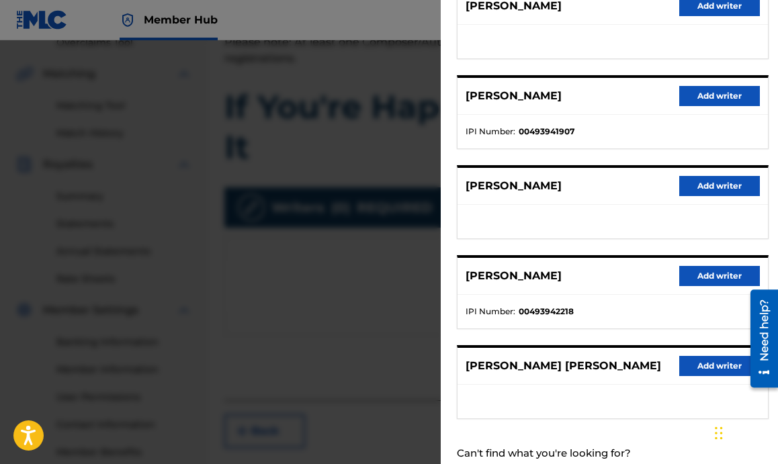
scroll to position [232, 0]
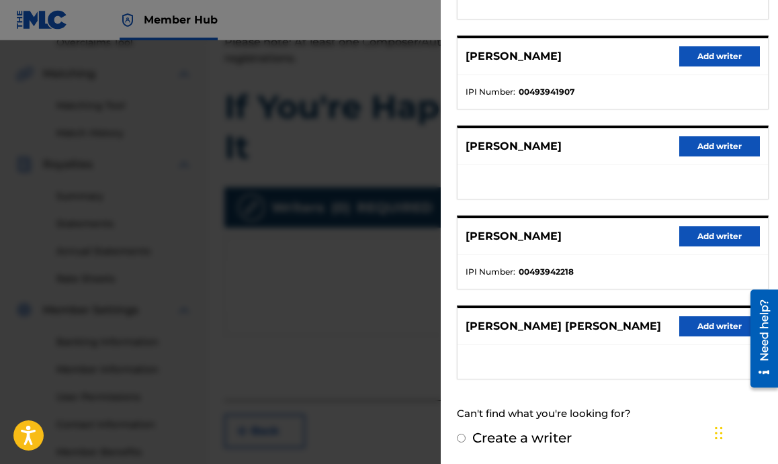
click at [461, 437] on input "Create a writer" at bounding box center [461, 438] width 9 height 9
radio input "false"
radio input "true"
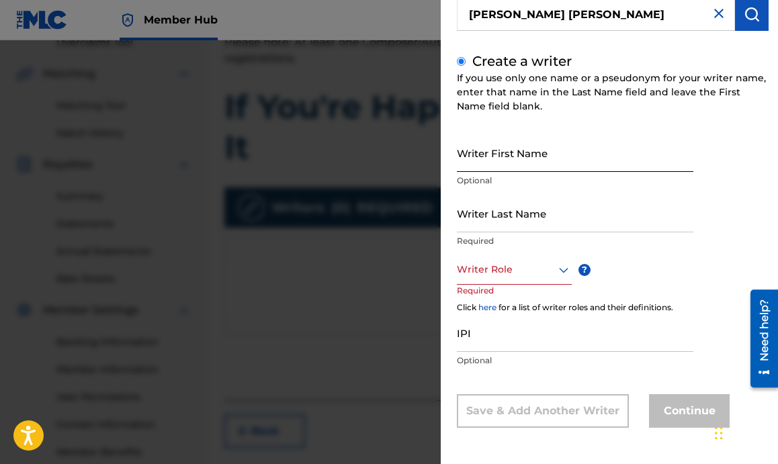
click at [597, 167] on input "Writer First Name" at bounding box center [575, 153] width 236 height 38
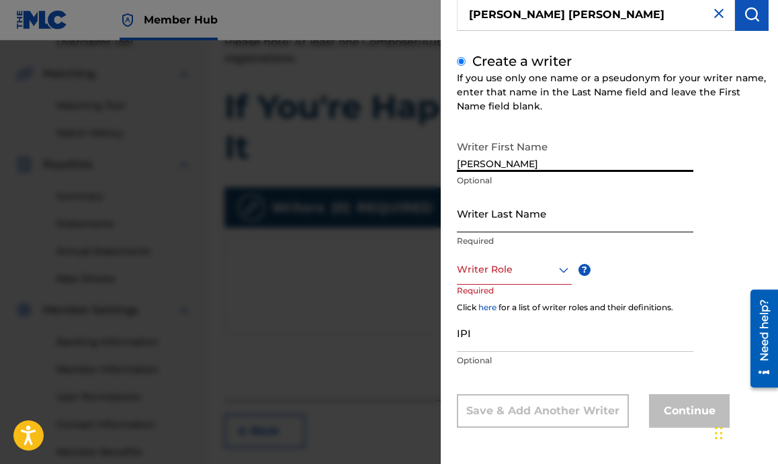
type input "Jared"
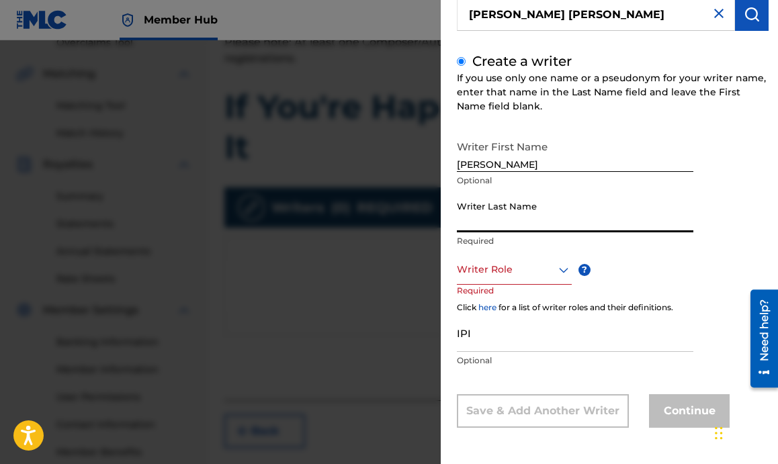
click at [564, 220] on input "Writer Last Name" at bounding box center [575, 213] width 236 height 38
type input "Samuel Erskine"
click at [536, 270] on div at bounding box center [514, 269] width 115 height 17
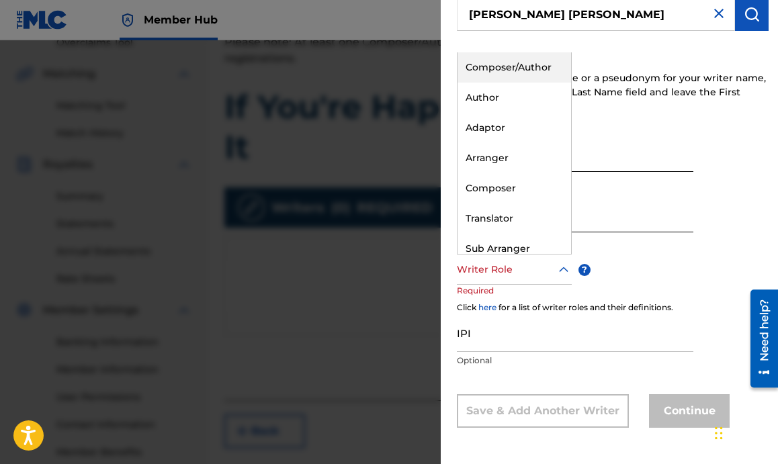
click at [490, 69] on div "Composer/Author" at bounding box center [514, 67] width 114 height 30
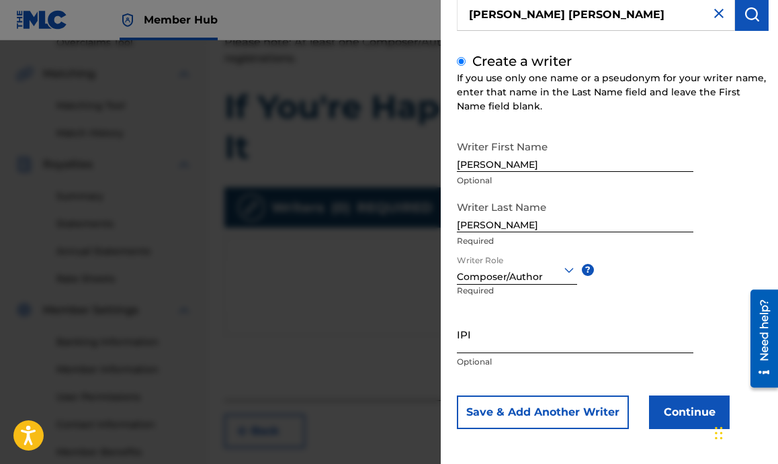
click at [518, 341] on input "IPI" at bounding box center [575, 334] width 236 height 38
paste input "00493941907"
type input "00493941907"
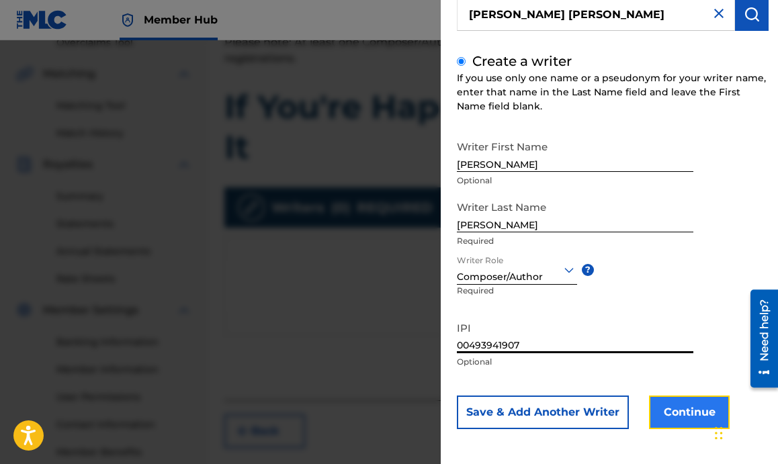
click at [664, 414] on button "Continue" at bounding box center [689, 413] width 81 height 34
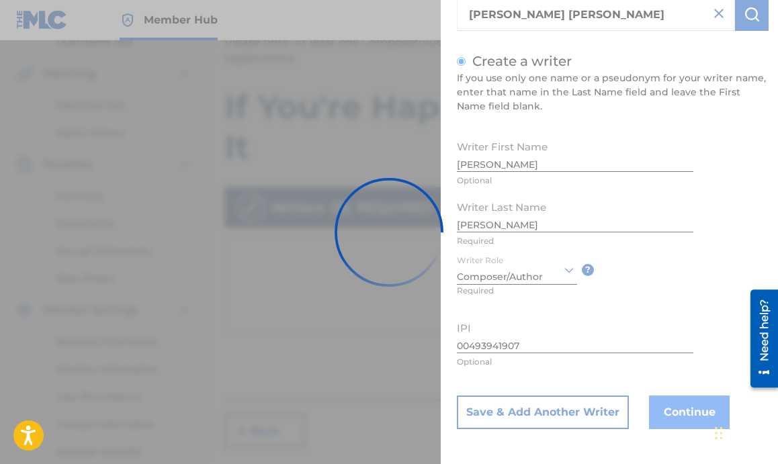
scroll to position [0, 0]
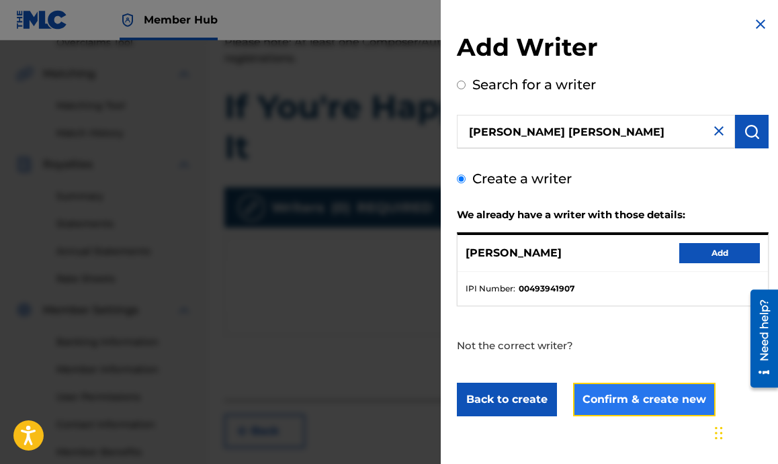
click at [620, 394] on button "Confirm & create new" at bounding box center [644, 400] width 142 height 34
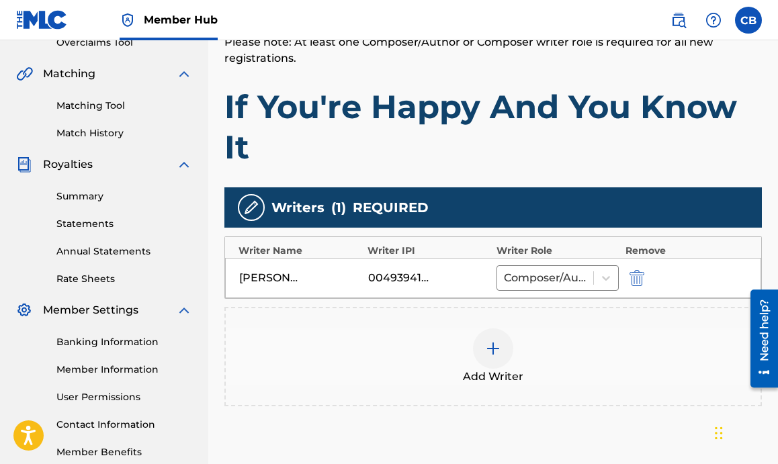
scroll to position [412, 0]
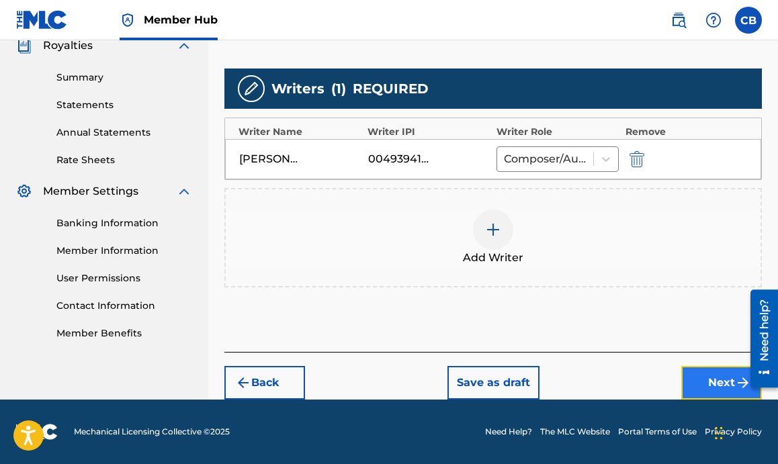
click at [695, 380] on button "Next" at bounding box center [721, 383] width 81 height 34
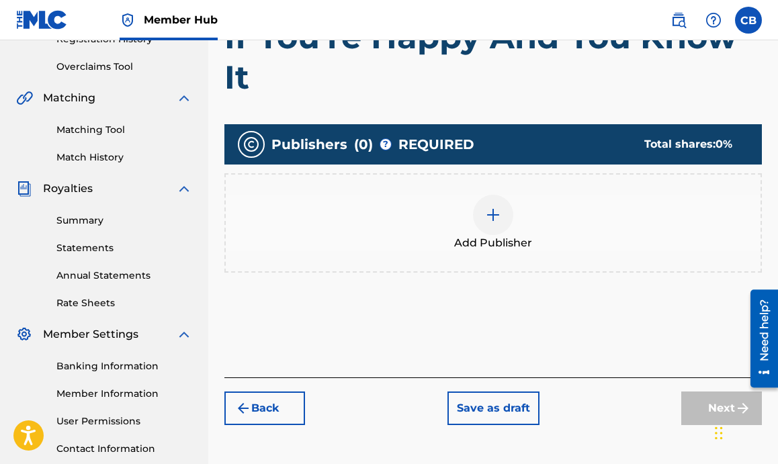
scroll to position [310, 0]
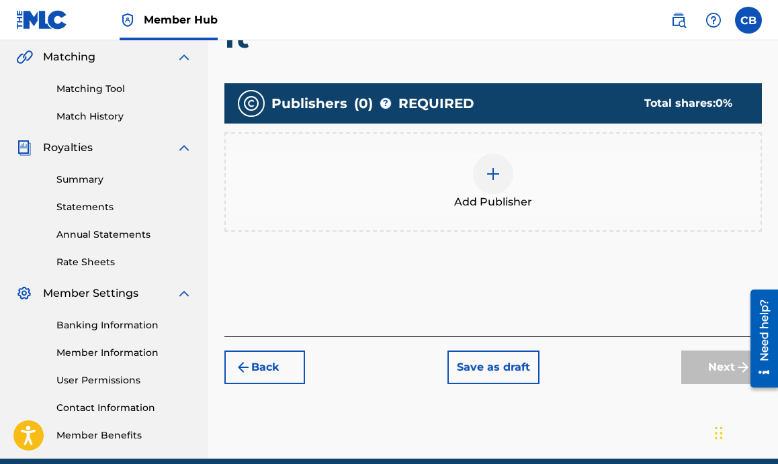
click at [494, 169] on img at bounding box center [493, 174] width 16 height 16
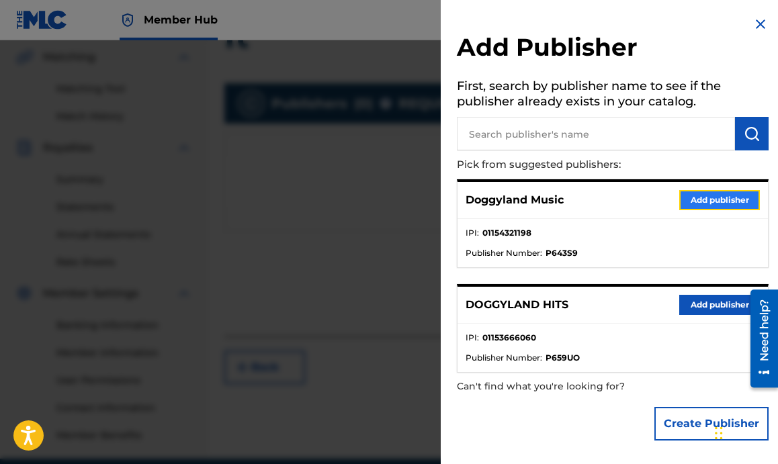
click at [697, 199] on button "Add publisher" at bounding box center [719, 200] width 81 height 20
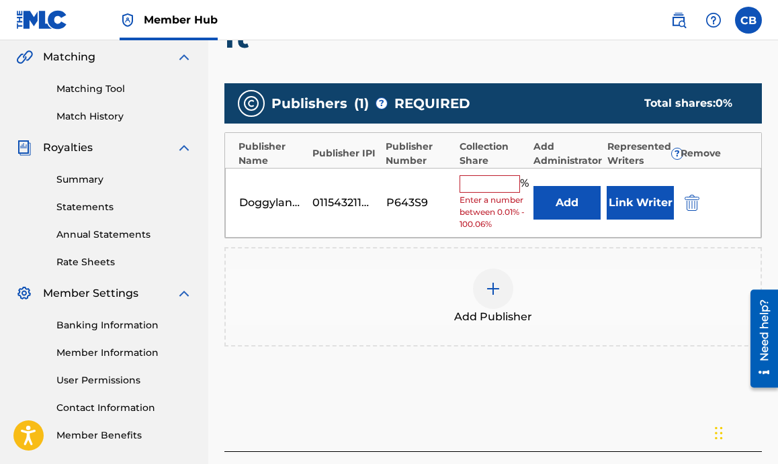
click at [484, 185] on input "text" at bounding box center [489, 183] width 60 height 17
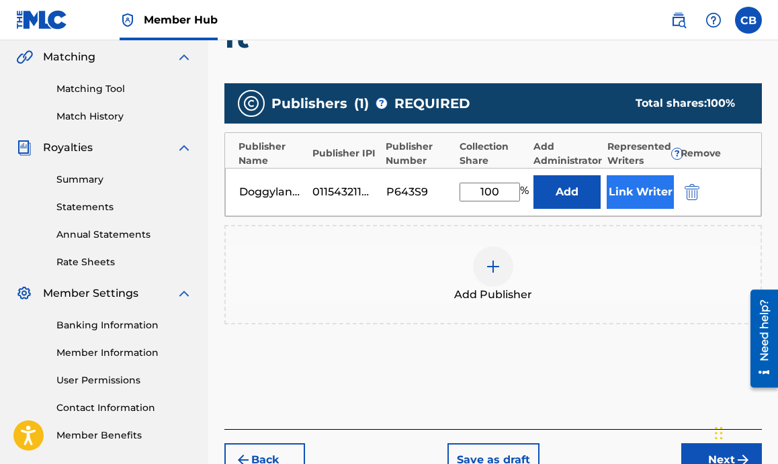
type input "100"
click at [634, 191] on button "Link Writer" at bounding box center [640, 192] width 67 height 34
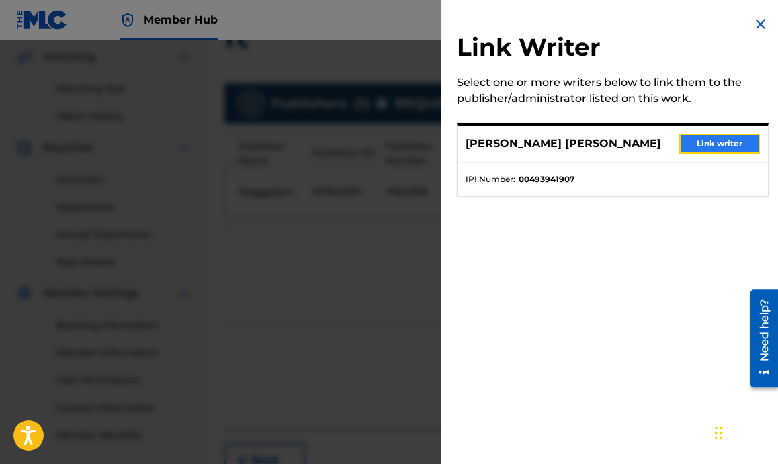
click at [720, 150] on button "Link writer" at bounding box center [719, 144] width 81 height 20
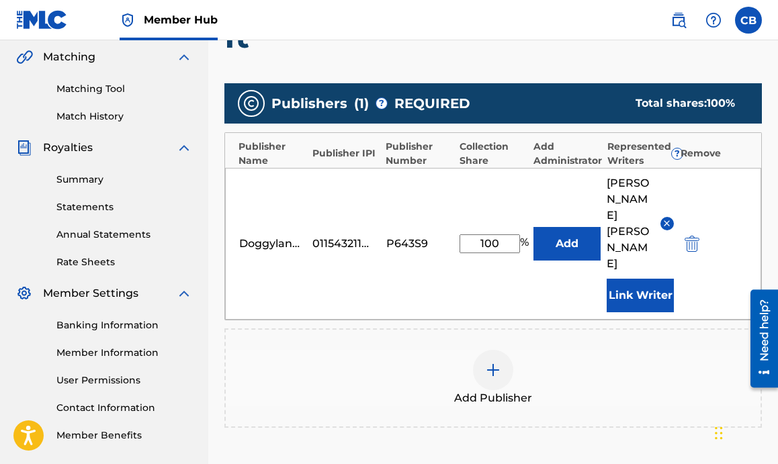
scroll to position [442, 0]
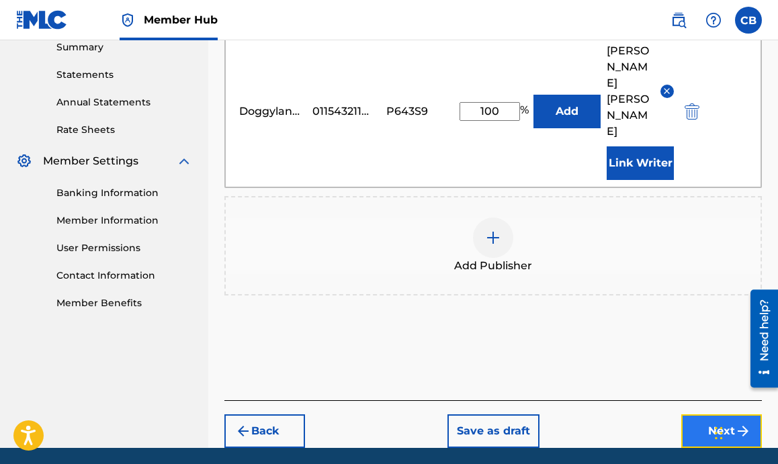
click at [714, 414] on button "Next" at bounding box center [721, 431] width 81 height 34
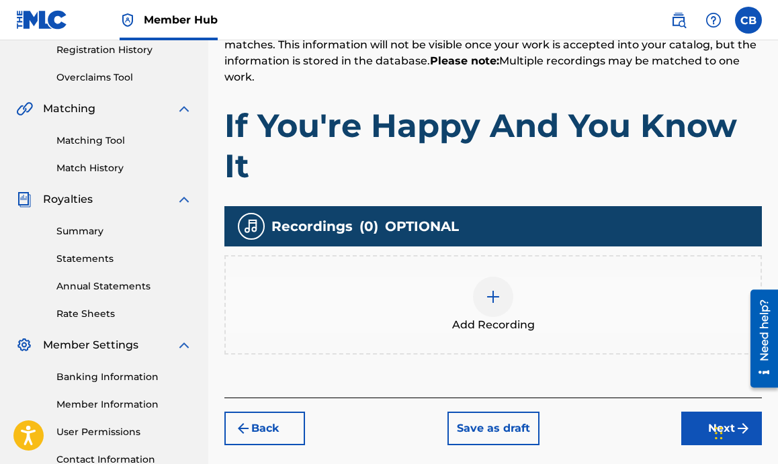
scroll to position [260, 0]
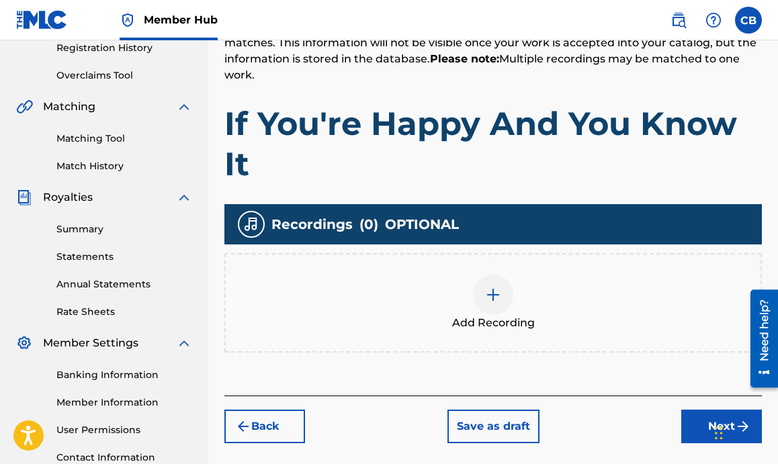
click at [494, 290] on img at bounding box center [493, 295] width 16 height 16
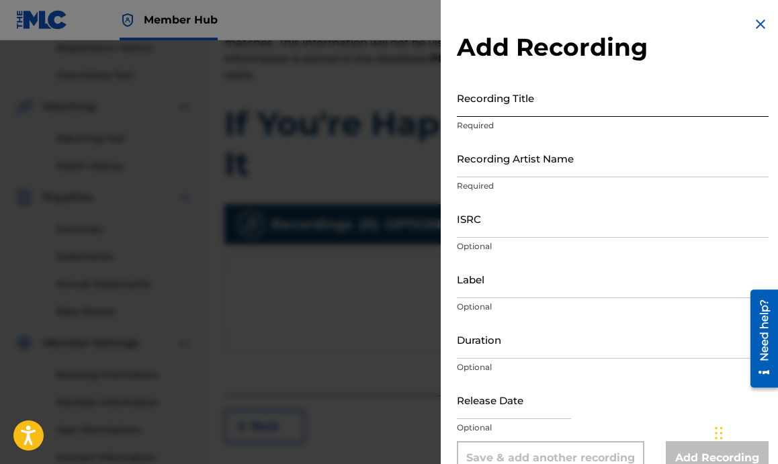
click at [551, 112] on input "Recording Title" at bounding box center [613, 98] width 312 height 38
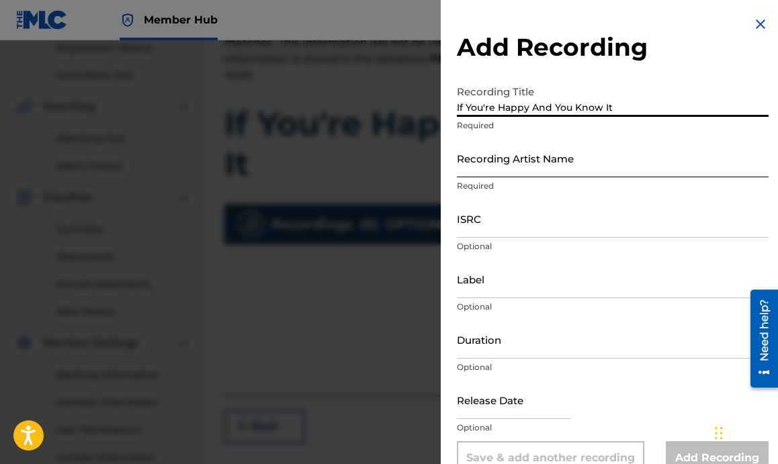
type input "If You're Happy And You Know It"
click at [580, 166] on input "Recording Artist Name" at bounding box center [613, 158] width 312 height 38
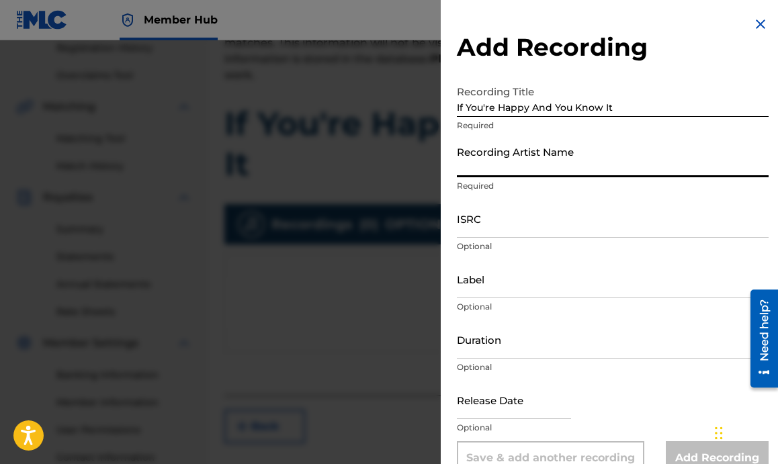
type input "Doggyland"
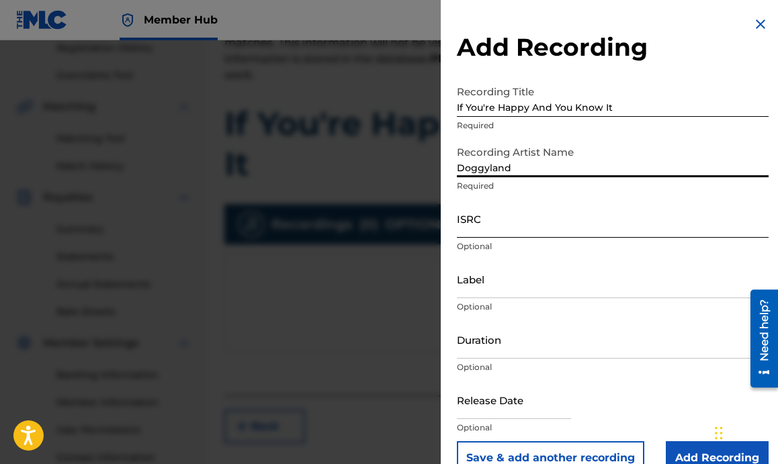
click at [508, 222] on input "ISRC" at bounding box center [613, 218] width 312 height 38
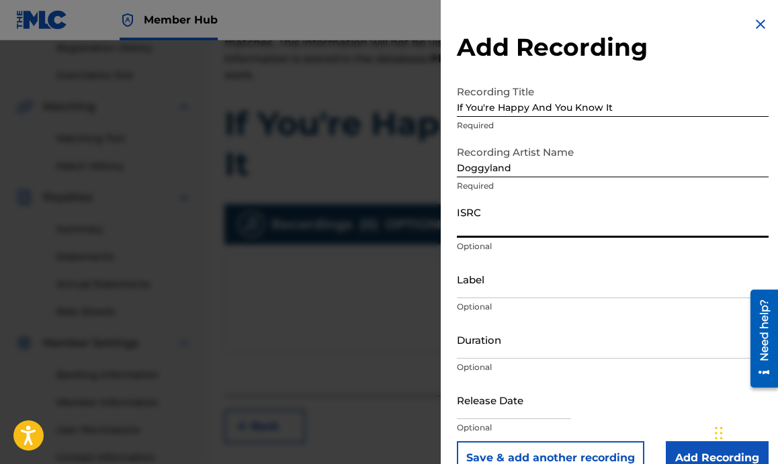
paste input "QZDA72313721"
type input "QZDA72313721"
click at [545, 114] on input "If You're Happy And You Know It" at bounding box center [613, 98] width 312 height 38
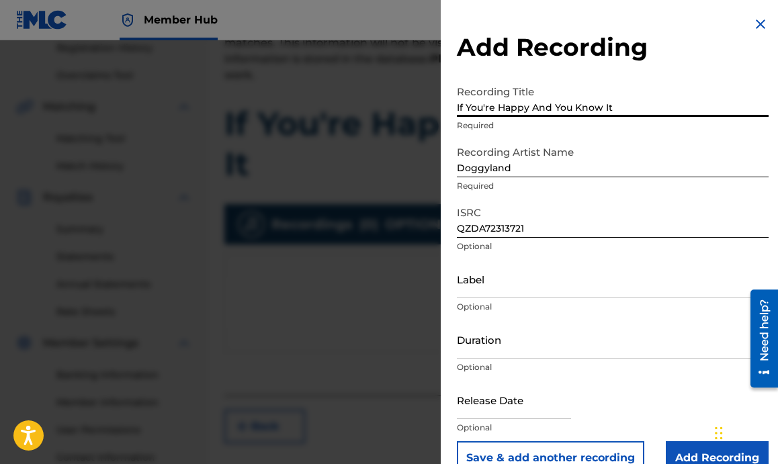
click at [544, 111] on input "If You're Happy And You Know It" at bounding box center [613, 98] width 312 height 38
click at [544, 110] on input "If You're Happy And You Know It" at bounding box center [613, 98] width 312 height 38
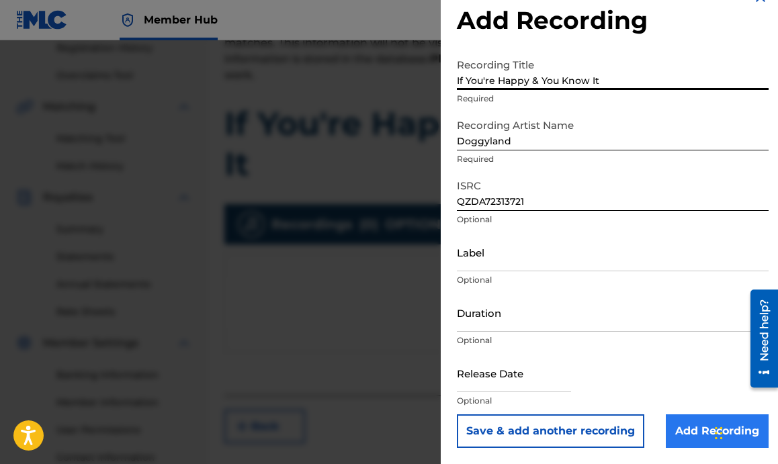
type input "If You're Happy & You Know It"
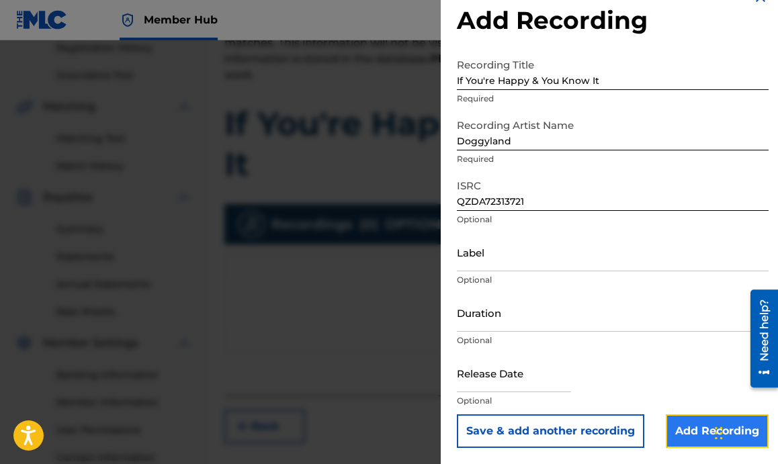
click at [682, 429] on input "Add Recording" at bounding box center [717, 431] width 103 height 34
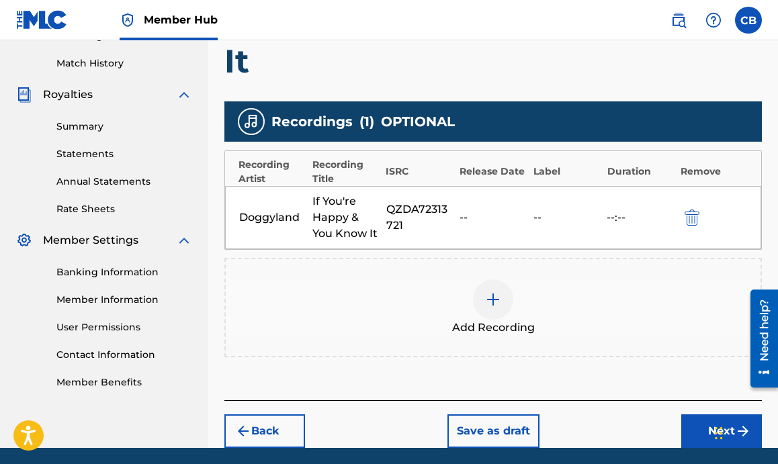
scroll to position [411, 0]
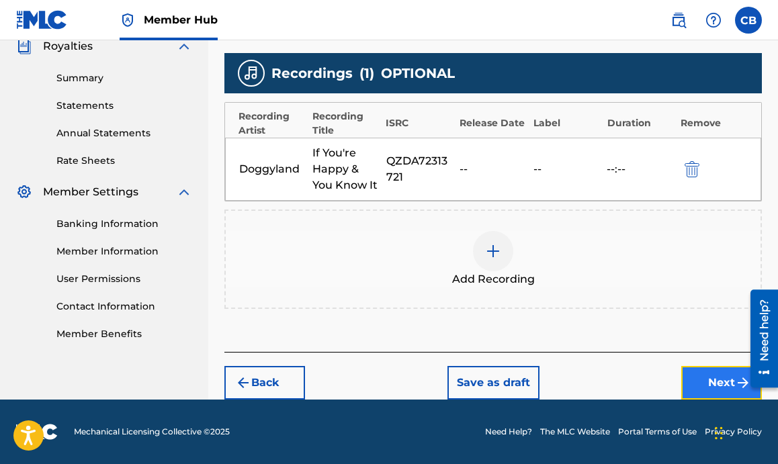
click at [695, 373] on button "Next" at bounding box center [721, 383] width 81 height 34
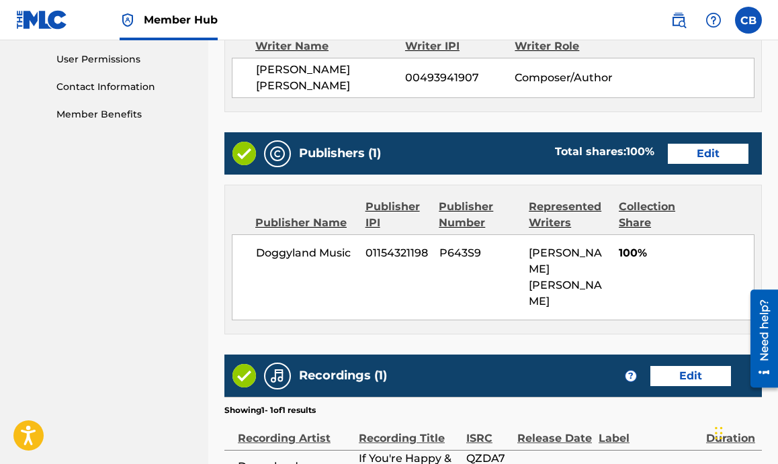
scroll to position [743, 0]
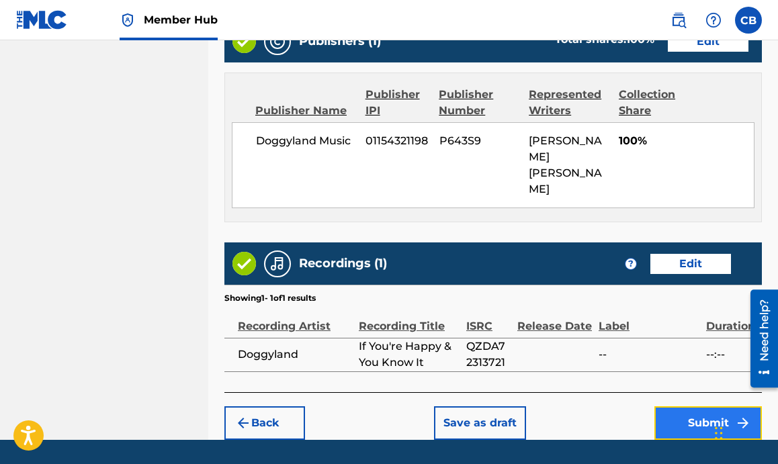
click at [676, 406] on button "Submit" at bounding box center [707, 423] width 107 height 34
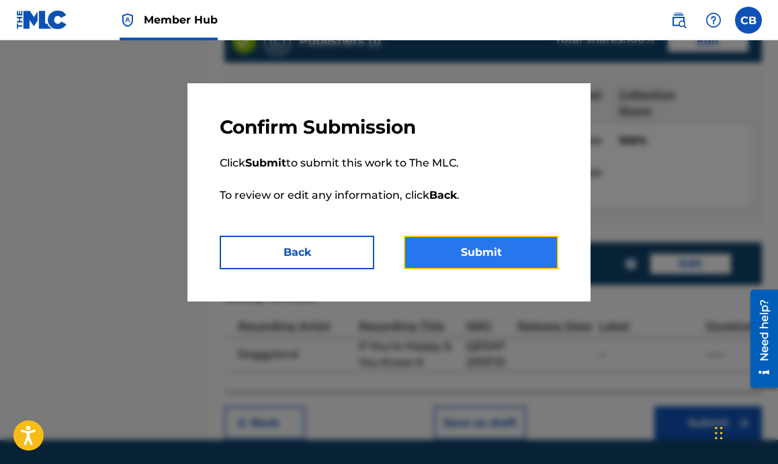
click at [517, 253] on button "Submit" at bounding box center [481, 253] width 154 height 34
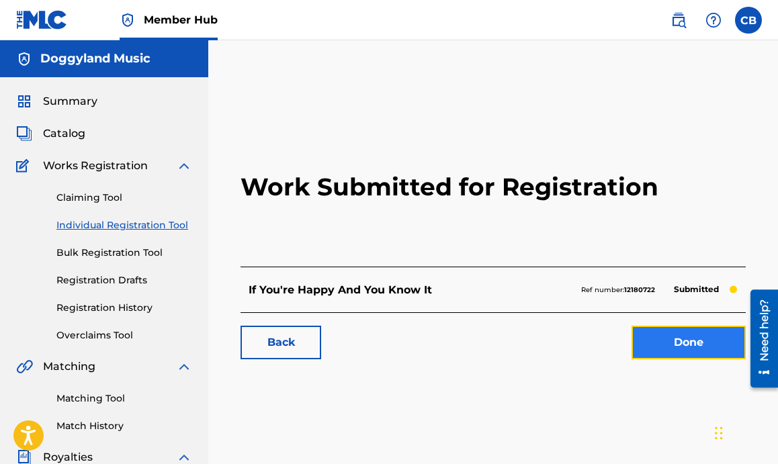
click at [672, 353] on link "Done" at bounding box center [688, 343] width 114 height 34
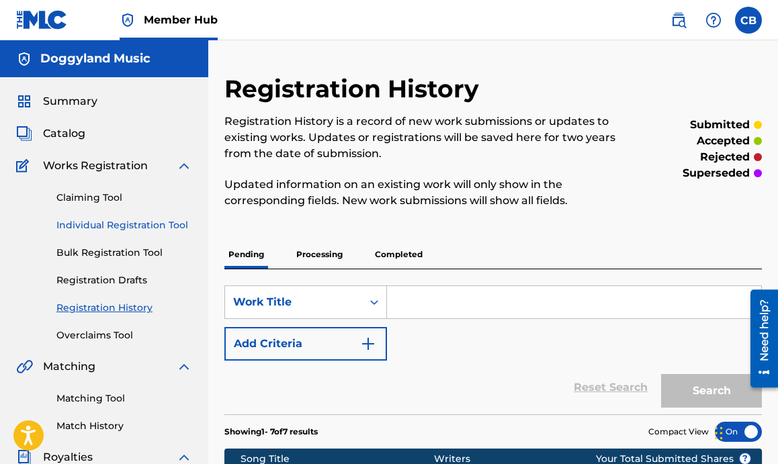
click at [114, 225] on link "Individual Registration Tool" at bounding box center [124, 225] width 136 height 14
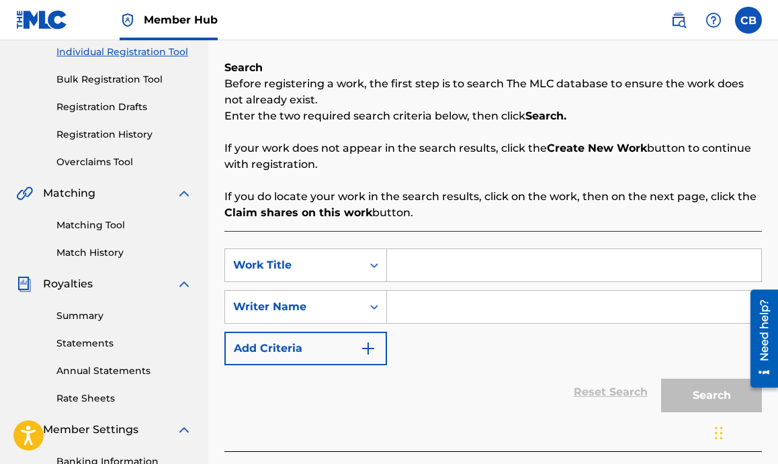
scroll to position [197, 0]
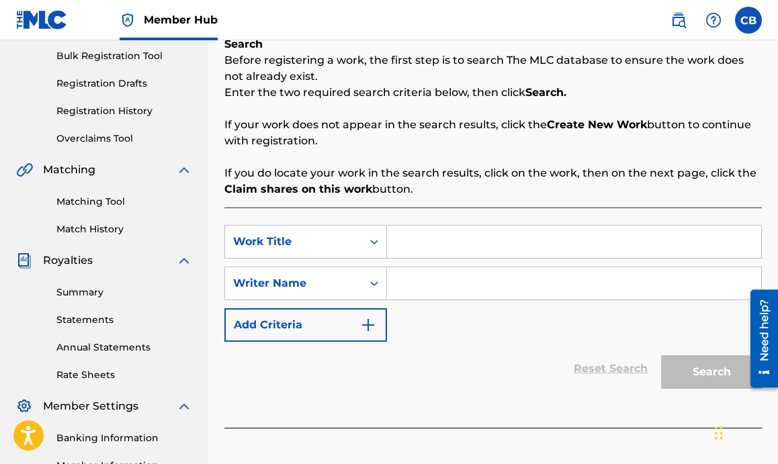
click at [470, 244] on input "Search Form" at bounding box center [574, 242] width 374 height 32
type input "In The Potty"
click at [450, 289] on input "Search Form" at bounding box center [574, 283] width 374 height 32
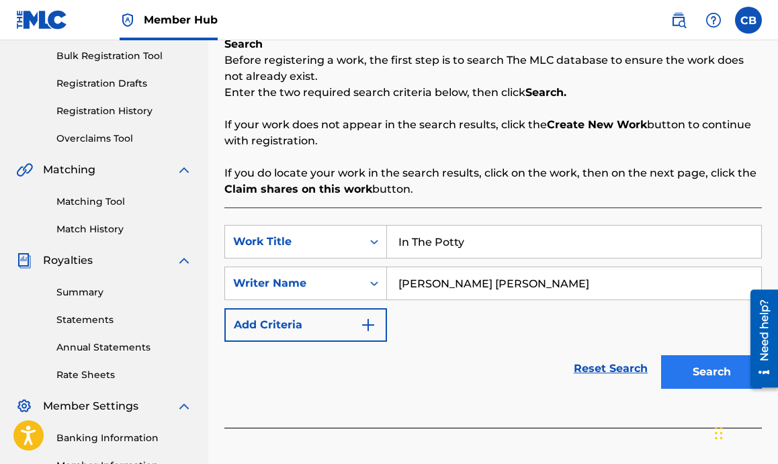
type input "Jared Samuel Erskine"
click at [711, 380] on button "Search" at bounding box center [711, 372] width 101 height 34
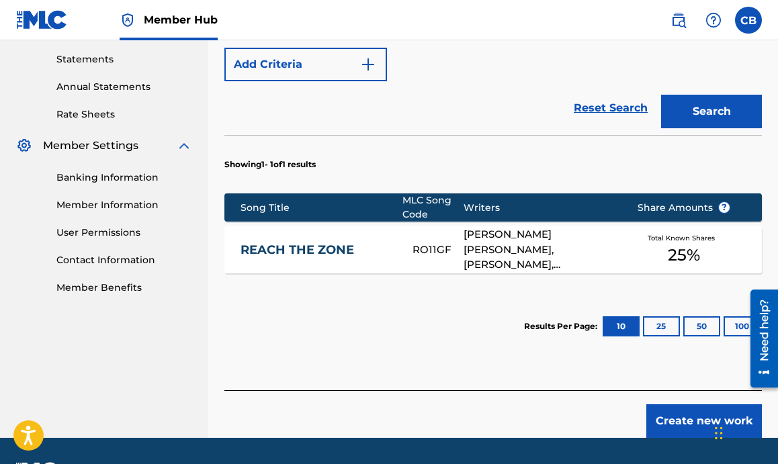
scroll to position [458, 0]
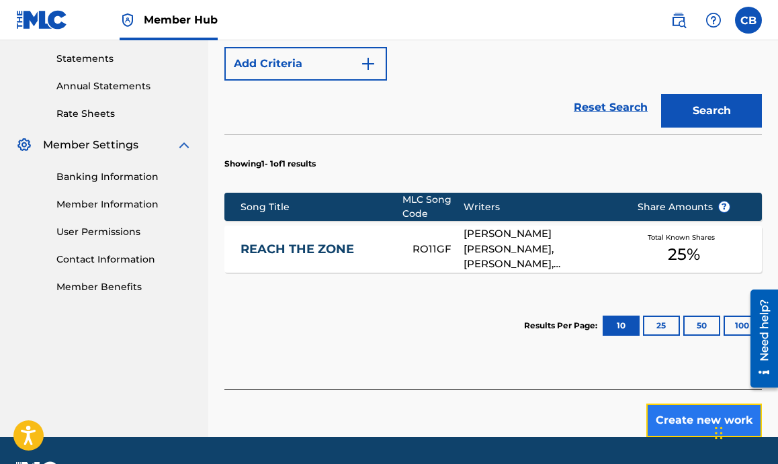
click at [668, 422] on button "Create new work" at bounding box center [704, 421] width 116 height 34
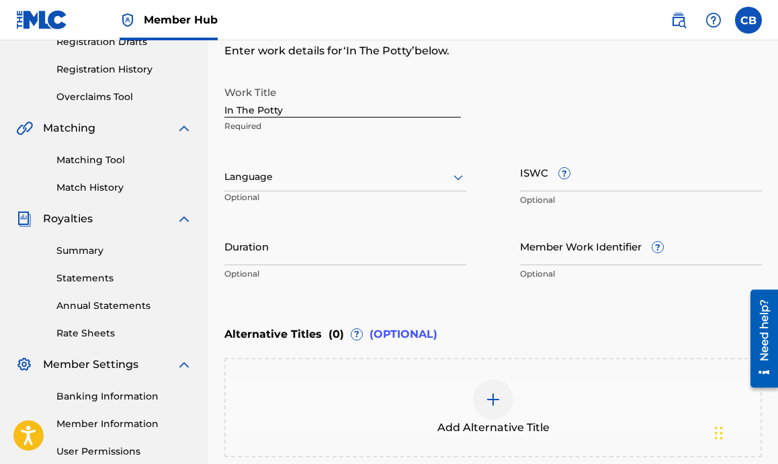
scroll to position [234, 0]
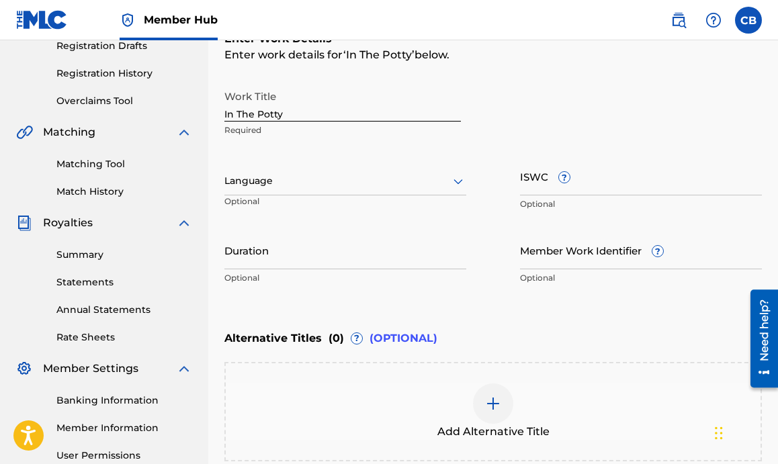
click at [343, 186] on div at bounding box center [345, 181] width 242 height 17
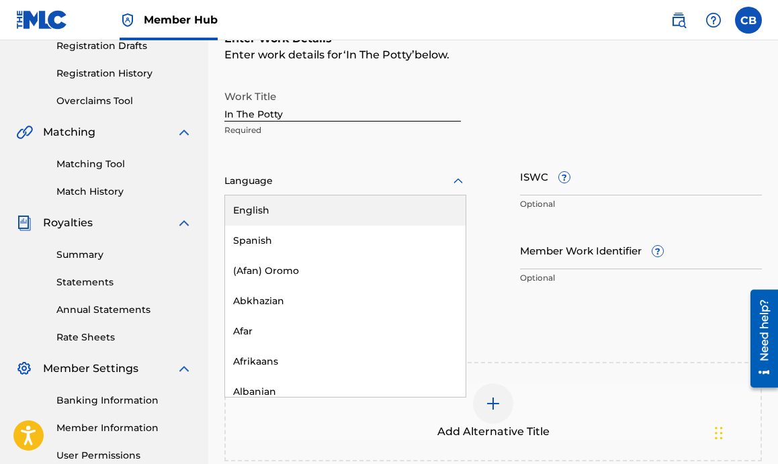
click at [326, 215] on div "English" at bounding box center [345, 210] width 240 height 30
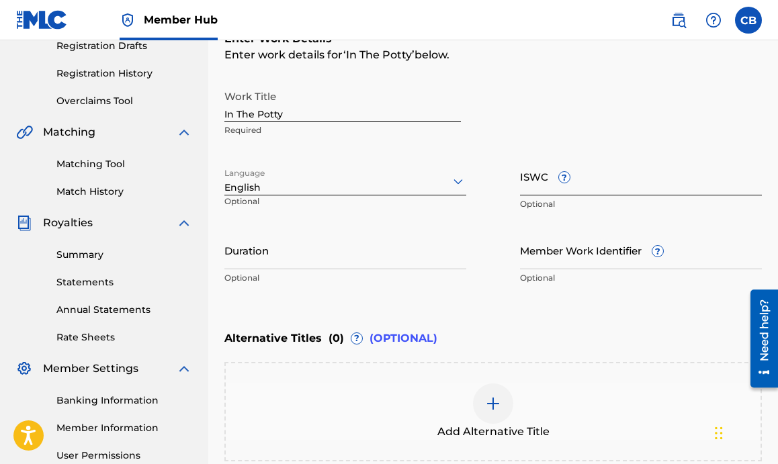
click at [545, 185] on input "ISWC ?" at bounding box center [641, 176] width 242 height 38
paste input "T-321.060.591-3"
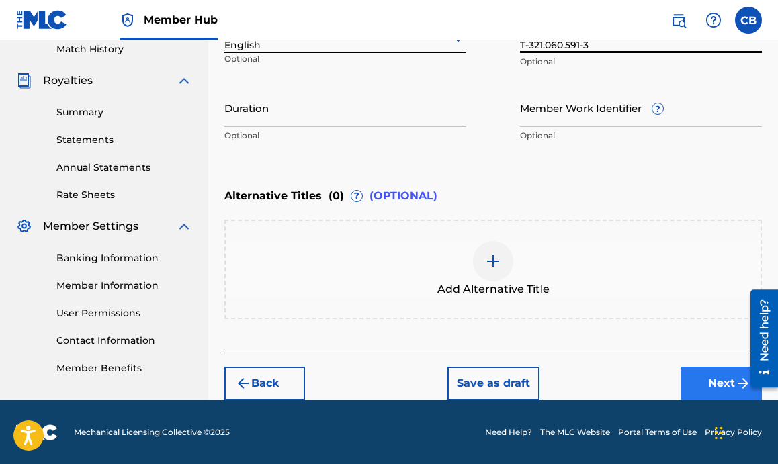
type input "T-321.060.591-3"
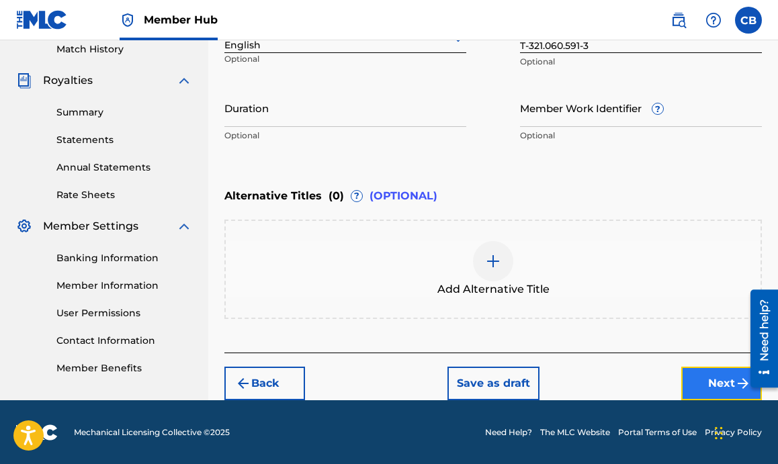
click at [696, 380] on button "Next" at bounding box center [721, 384] width 81 height 34
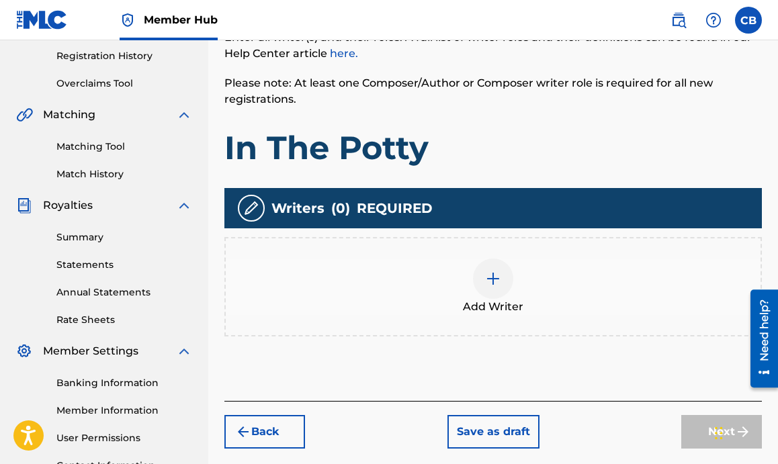
scroll to position [251, 0]
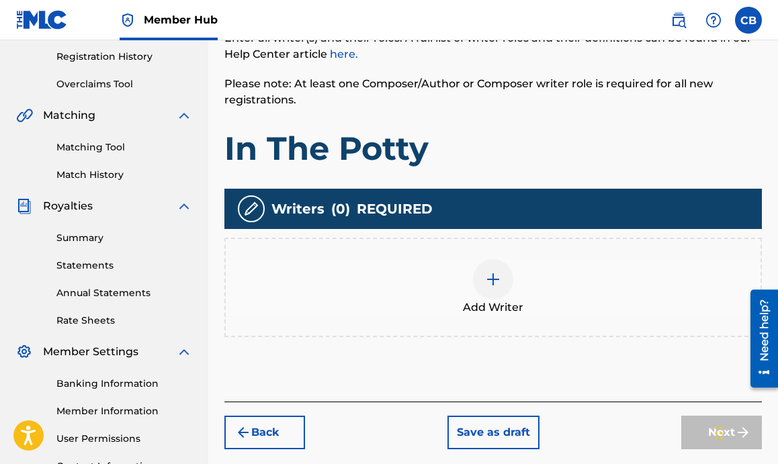
click at [505, 275] on div at bounding box center [493, 279] width 40 height 40
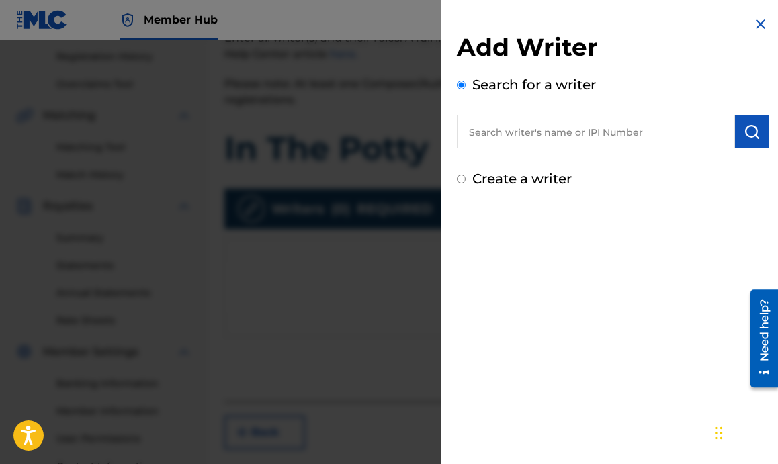
click at [541, 129] on input "text" at bounding box center [596, 132] width 278 height 34
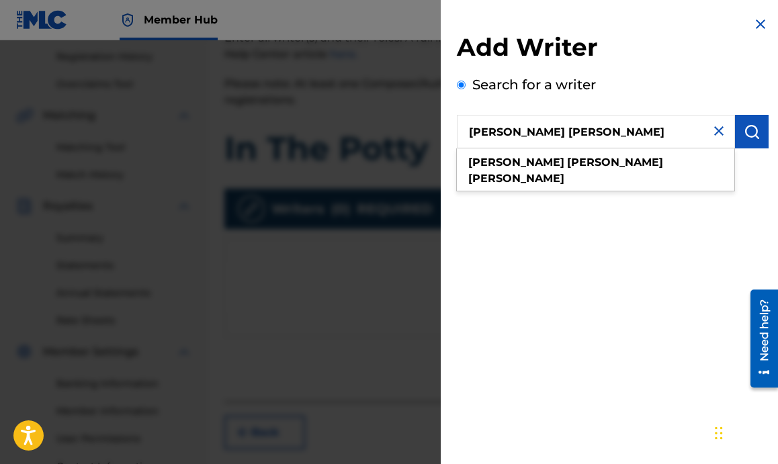
type input "Jared Samuel Erskine"
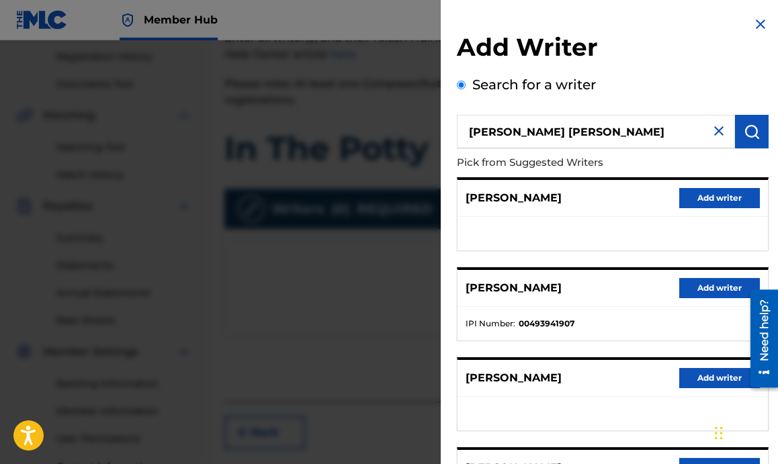
scroll to position [232, 0]
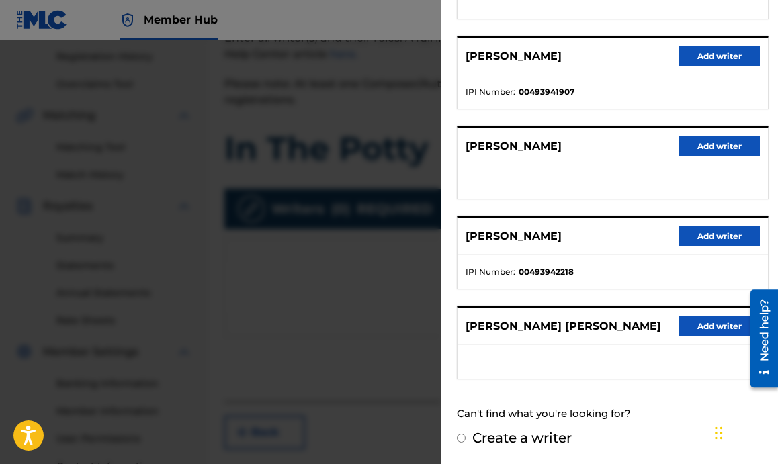
drag, startPoint x: 720, startPoint y: 439, endPoint x: 782, endPoint y: 457, distance: 64.6
click at [460, 435] on input "Create a writer" at bounding box center [461, 438] width 9 height 9
radio input "false"
radio input "true"
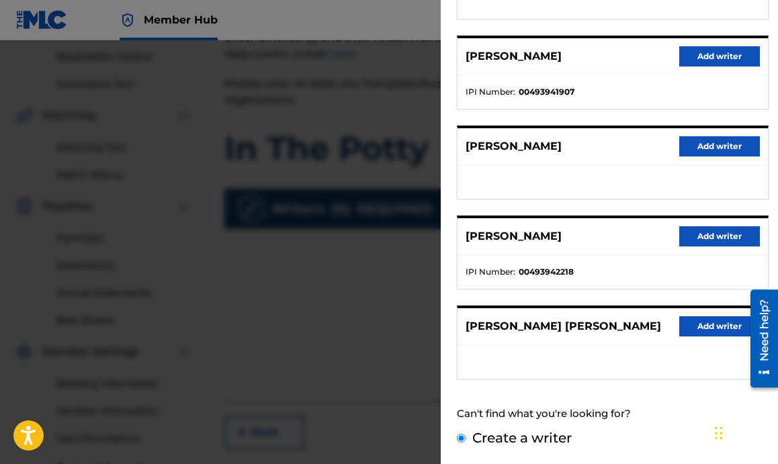
scroll to position [118, 0]
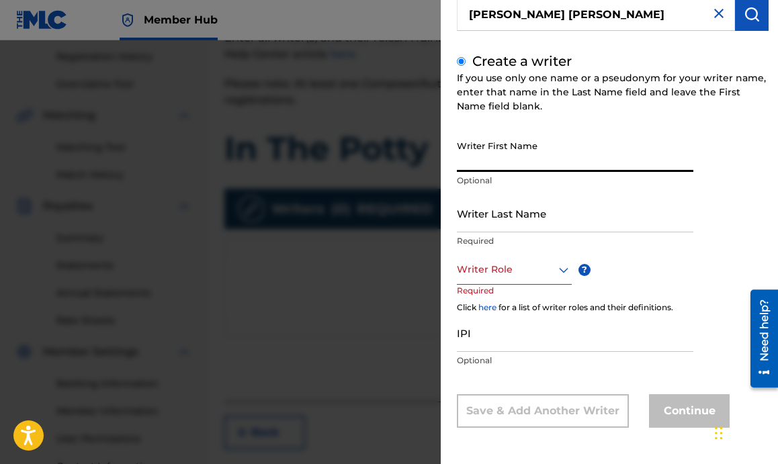
click at [542, 149] on input "Writer First Name" at bounding box center [575, 153] width 236 height 38
type input "Jared"
click at [520, 214] on input "Writer Last Name" at bounding box center [575, 213] width 236 height 38
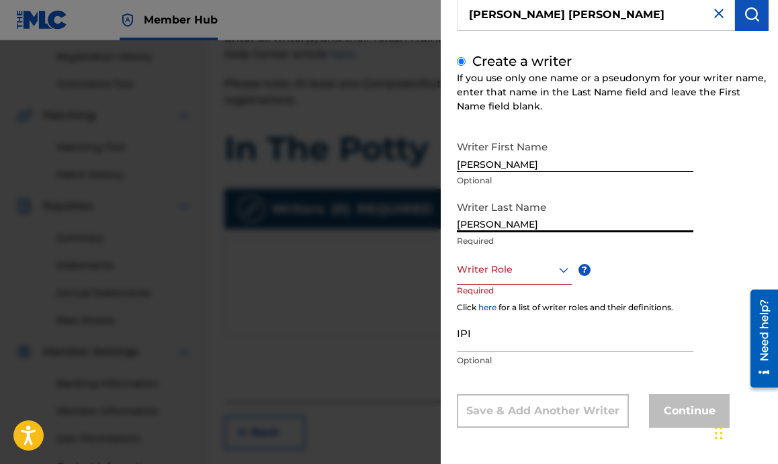
type input "Samuel Erskine"
click at [502, 273] on div at bounding box center [514, 269] width 115 height 17
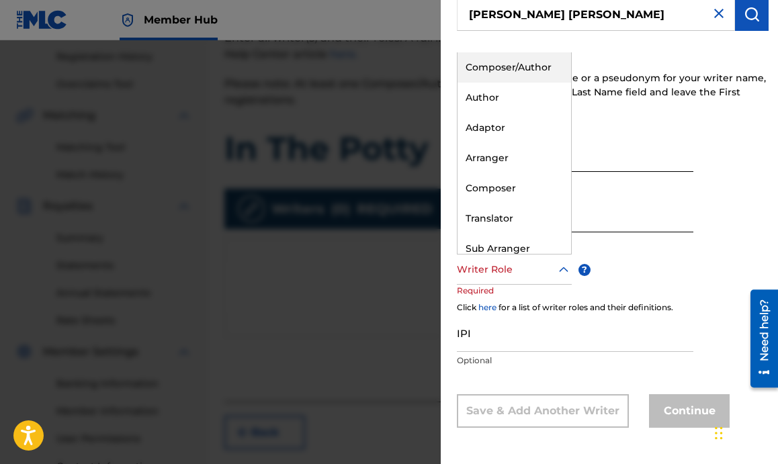
click at [500, 77] on div "Composer/Author" at bounding box center [514, 67] width 114 height 30
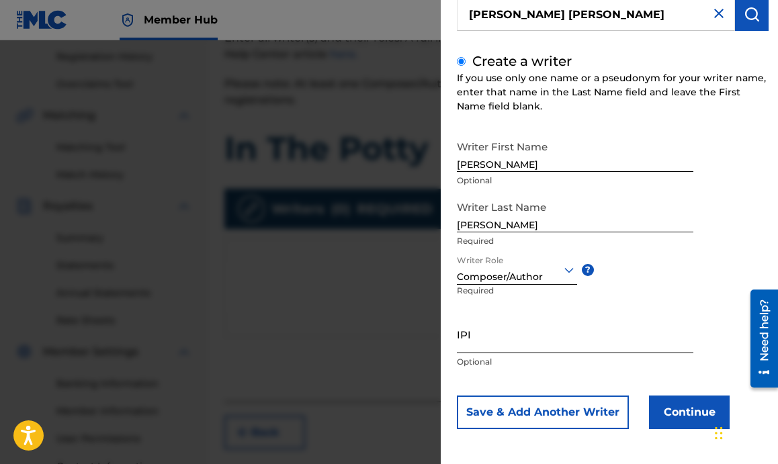
click at [487, 342] on input "IPI" at bounding box center [575, 334] width 236 height 38
paste input "00493942120"
type input "00493942120"
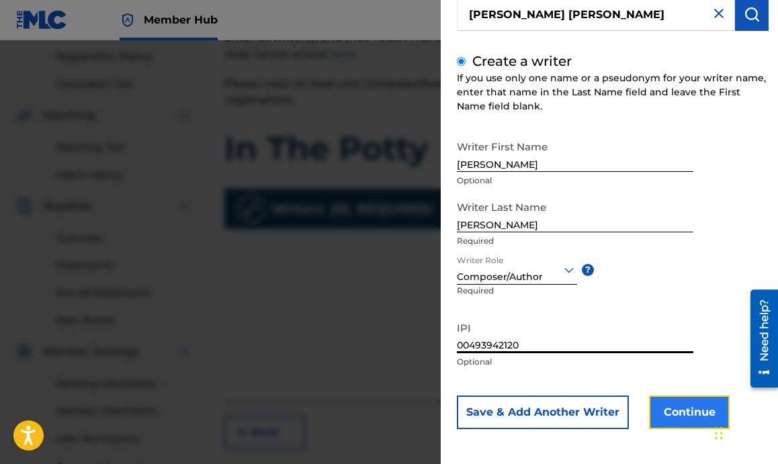
click at [676, 417] on button "Continue" at bounding box center [689, 413] width 81 height 34
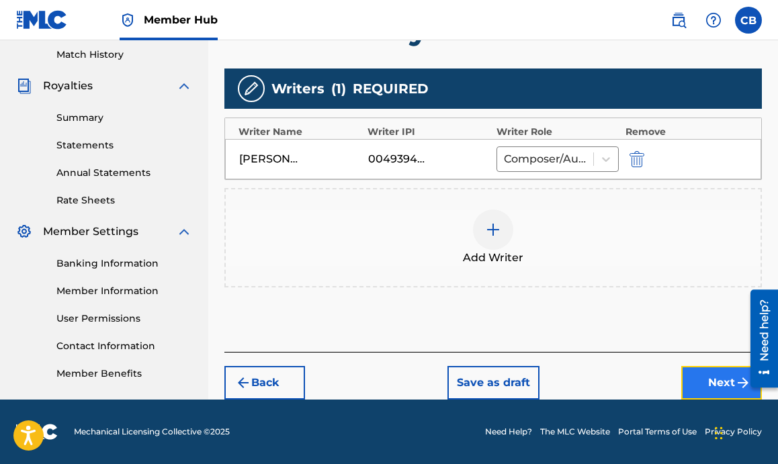
click at [719, 371] on button "Next" at bounding box center [721, 383] width 81 height 34
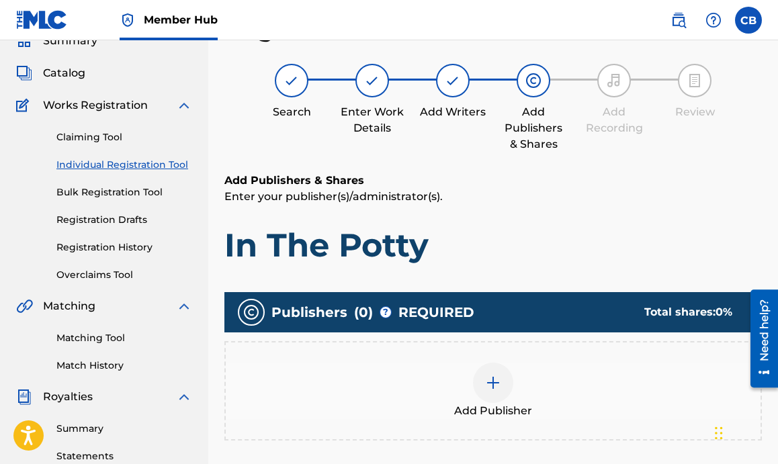
scroll to position [238, 0]
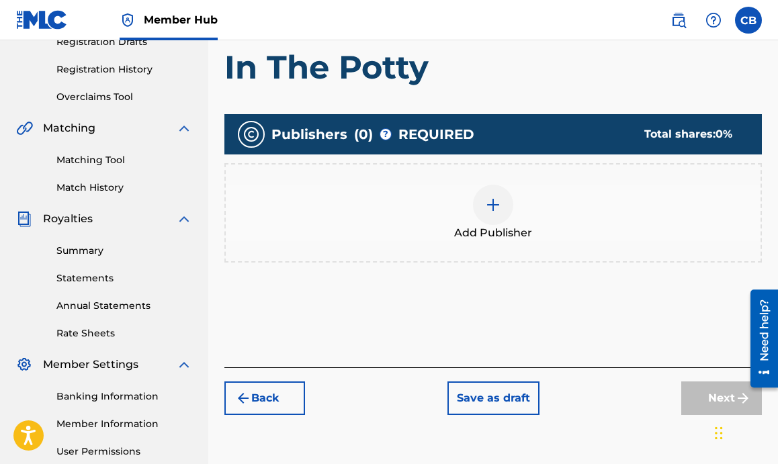
click at [500, 200] on img at bounding box center [493, 205] width 16 height 16
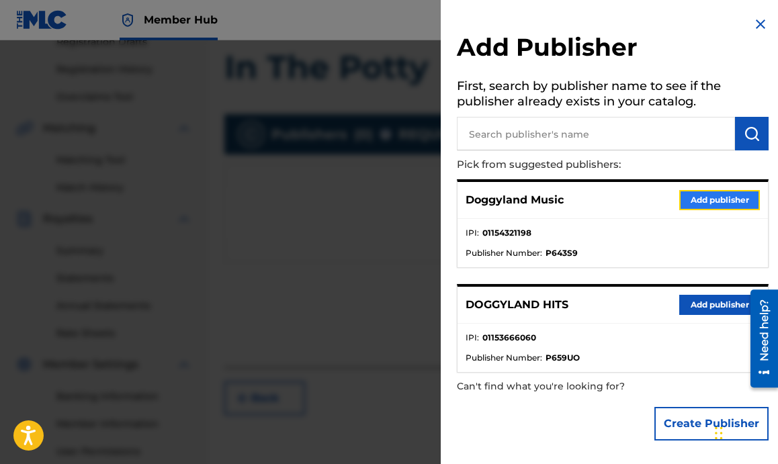
click at [691, 195] on button "Add publisher" at bounding box center [719, 200] width 81 height 20
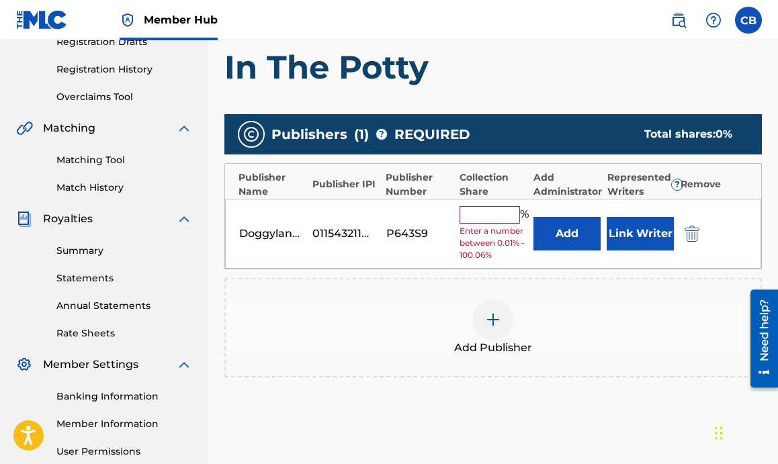
click at [489, 212] on input "text" at bounding box center [489, 214] width 60 height 17
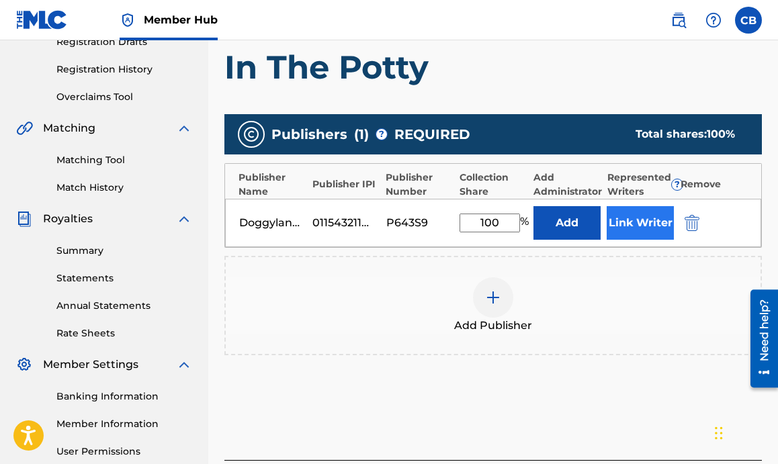
type input "100"
click at [631, 230] on button "Link Writer" at bounding box center [640, 223] width 67 height 34
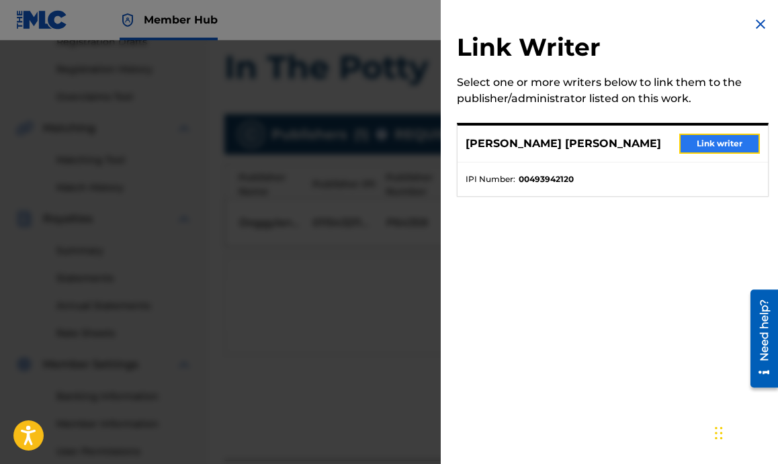
click at [718, 148] on button "Link writer" at bounding box center [719, 144] width 81 height 20
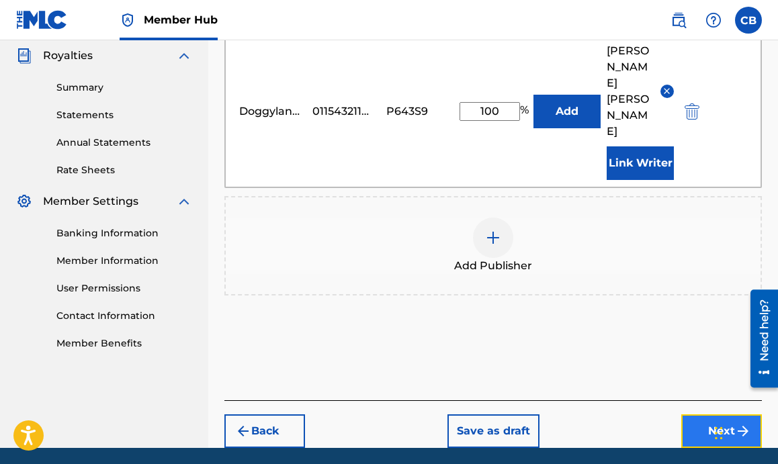
click at [707, 414] on button "Next" at bounding box center [721, 431] width 81 height 34
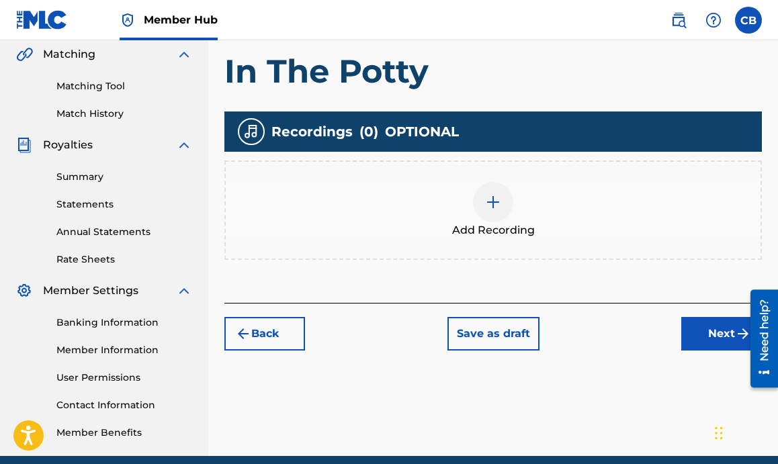
scroll to position [313, 0]
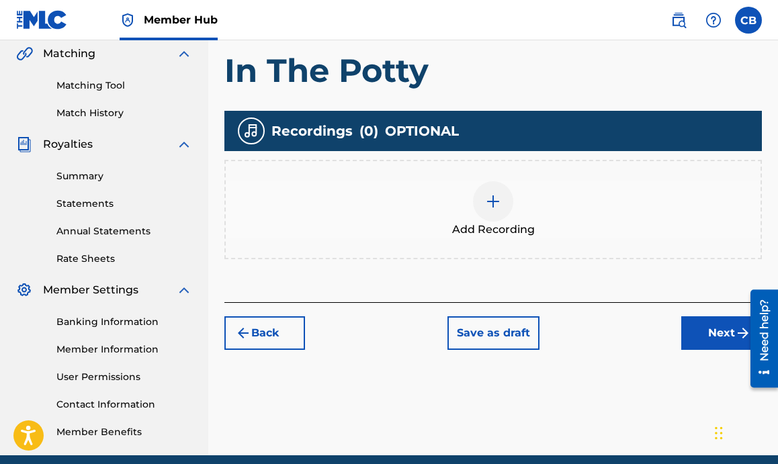
click at [500, 204] on img at bounding box center [493, 201] width 16 height 16
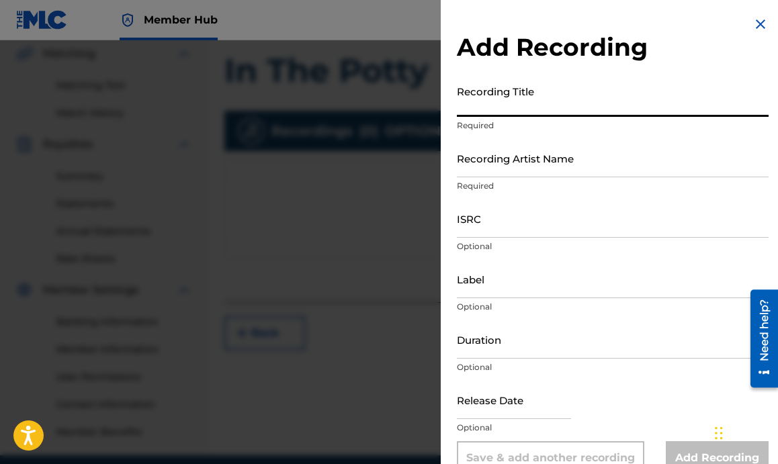
click at [542, 110] on input "Recording Title" at bounding box center [613, 98] width 312 height 38
type input "In The Potty"
click at [527, 161] on input "Recording Artist Name" at bounding box center [613, 158] width 312 height 38
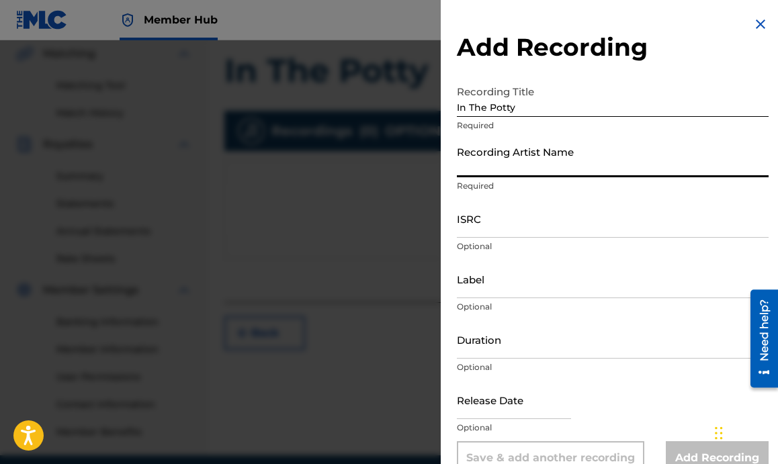
type input "Doggyland"
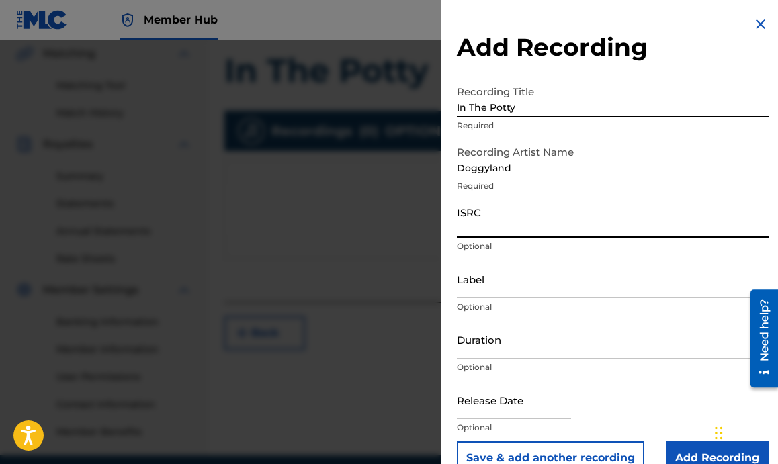
click at [506, 220] on input "ISRC" at bounding box center [613, 218] width 312 height 38
paste input "QZRP42354308"
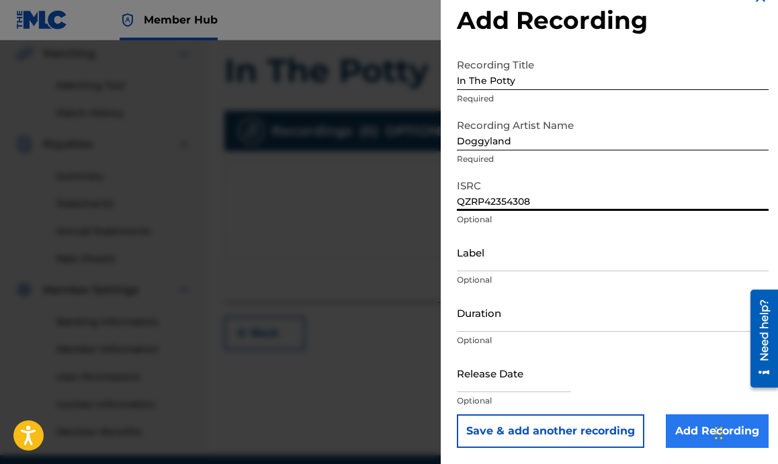
type input "QZRP42354308"
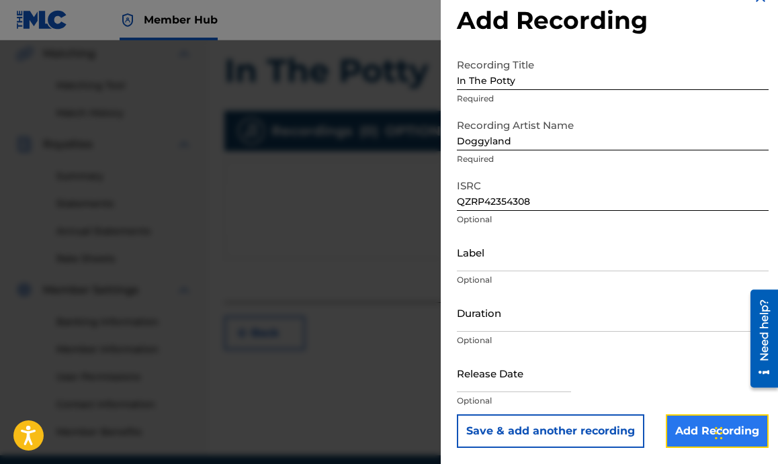
click at [670, 431] on input "Add Recording" at bounding box center [717, 431] width 103 height 34
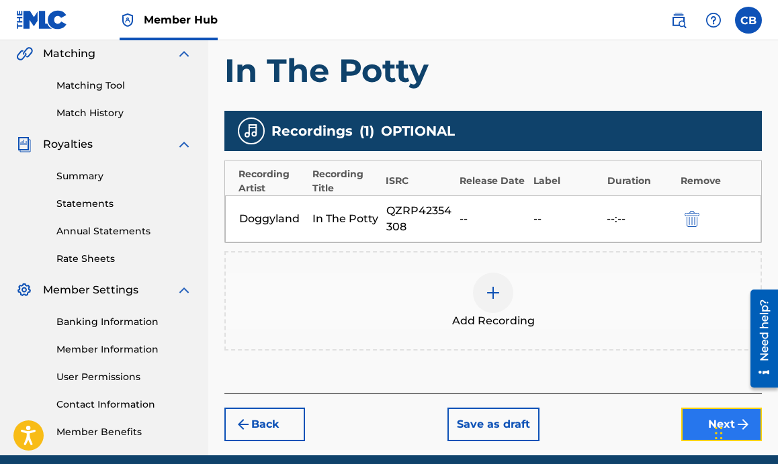
click at [684, 424] on button "Next" at bounding box center [721, 425] width 81 height 34
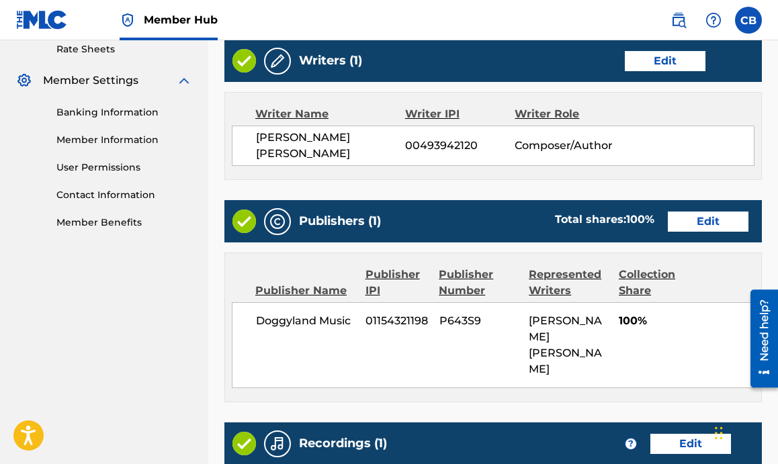
scroll to position [703, 0]
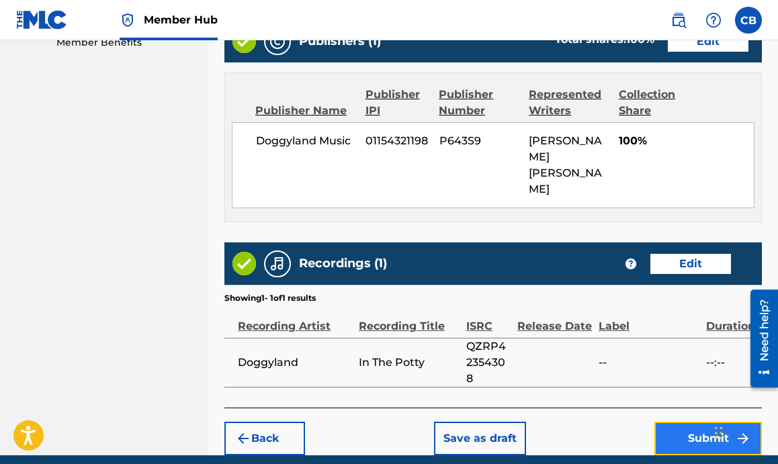
click at [675, 422] on button "Submit" at bounding box center [707, 439] width 107 height 34
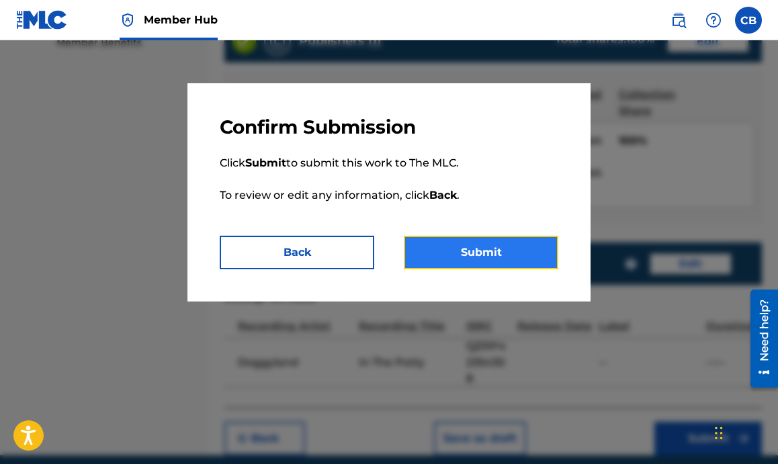
click at [458, 248] on button "Submit" at bounding box center [481, 253] width 154 height 34
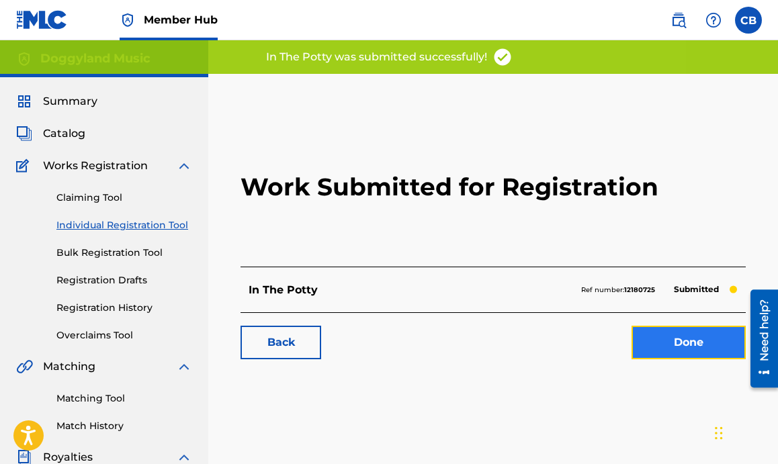
click at [660, 343] on link "Done" at bounding box center [688, 343] width 114 height 34
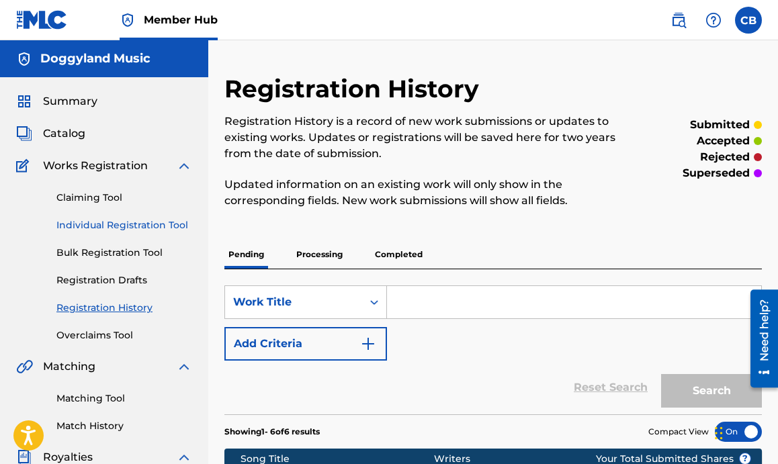
click at [150, 223] on link "Individual Registration Tool" at bounding box center [124, 225] width 136 height 14
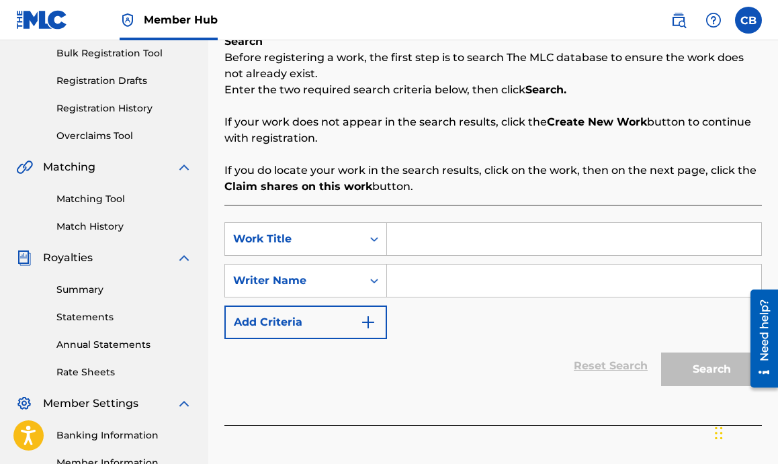
scroll to position [199, 0]
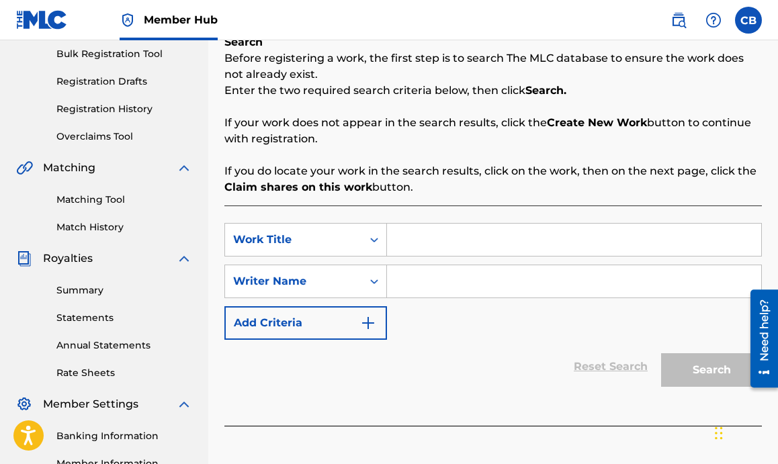
click at [412, 239] on input "Search Form" at bounding box center [574, 240] width 374 height 32
type input "It's Okay"
click at [453, 284] on input "Search Form" at bounding box center [574, 281] width 374 height 32
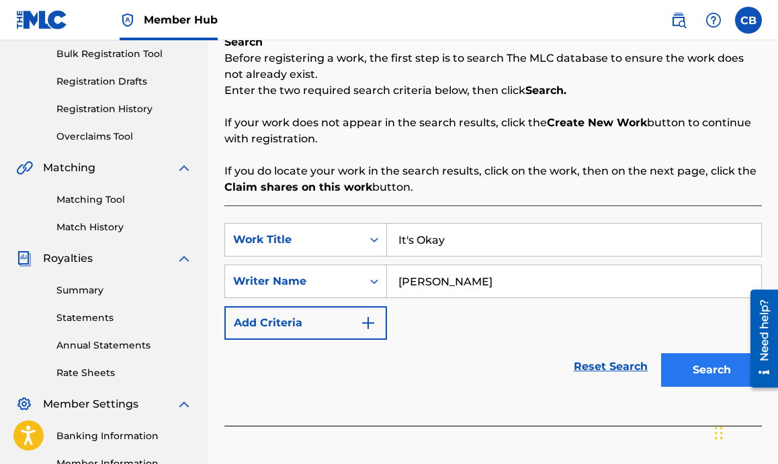
type input "Chevel Blount"
click at [677, 367] on button "Search" at bounding box center [711, 370] width 101 height 34
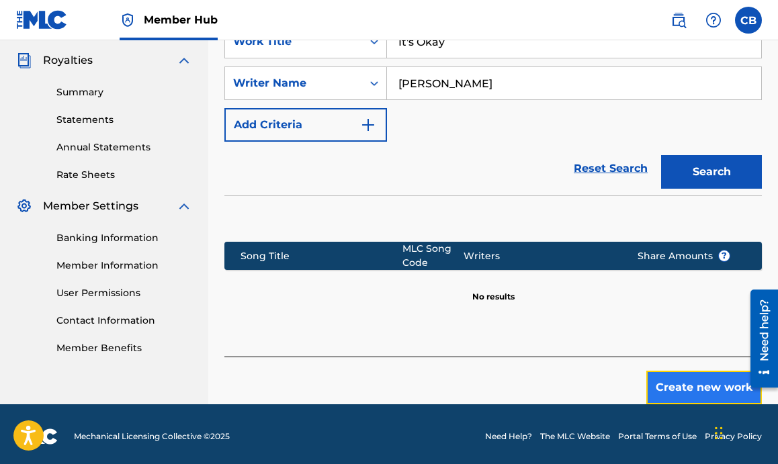
click at [667, 378] on button "Create new work" at bounding box center [704, 388] width 116 height 34
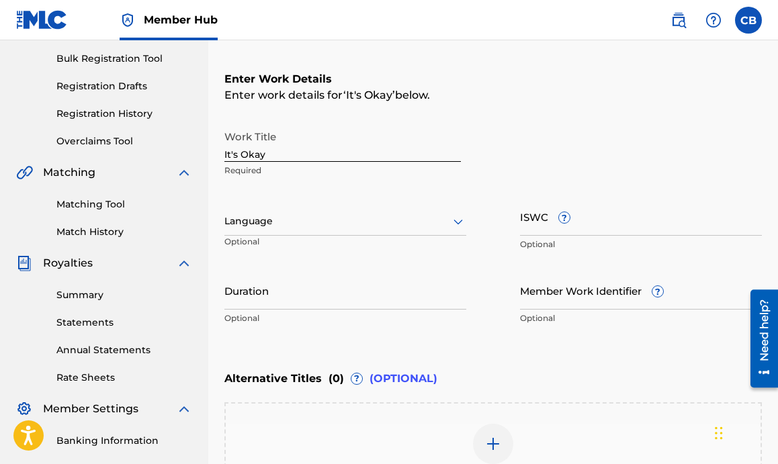
scroll to position [193, 0]
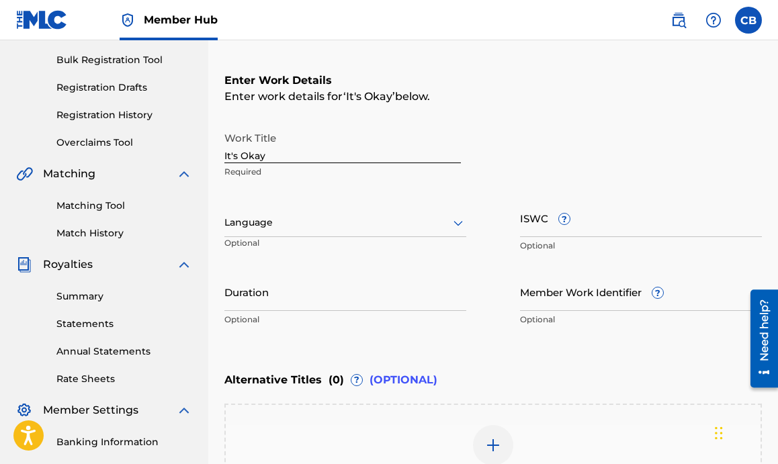
click at [300, 230] on div at bounding box center [345, 222] width 242 height 17
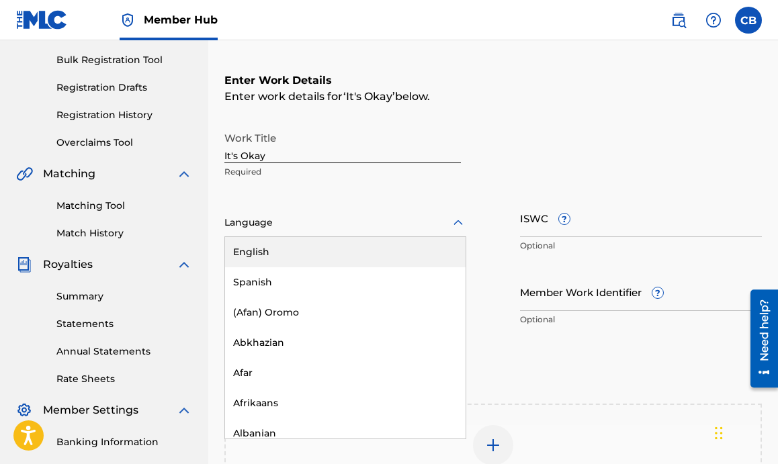
click at [298, 243] on div "English" at bounding box center [345, 252] width 240 height 30
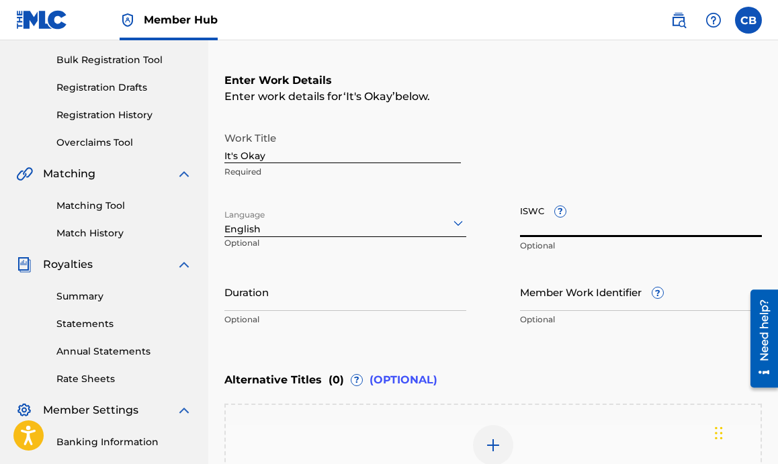
click at [554, 215] on input "ISWC ?" at bounding box center [641, 218] width 242 height 38
paste input "T-321.278.162-5"
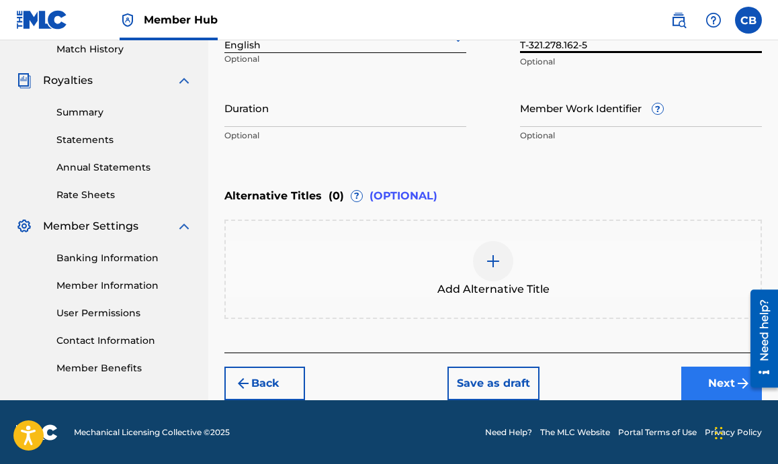
type input "T-321.278.162-5"
click at [733, 392] on button "Next" at bounding box center [721, 384] width 81 height 34
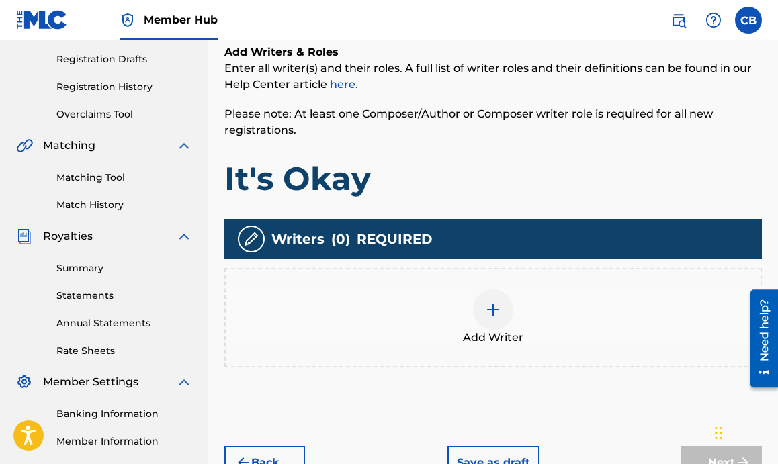
scroll to position [277, 0]
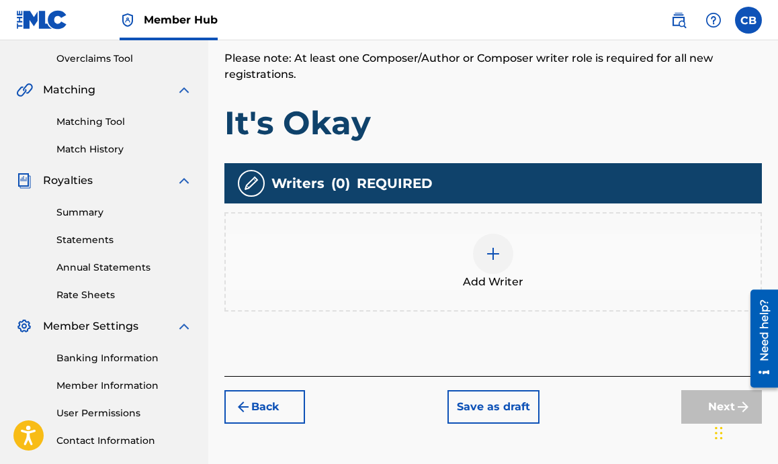
click at [496, 250] on img at bounding box center [493, 254] width 16 height 16
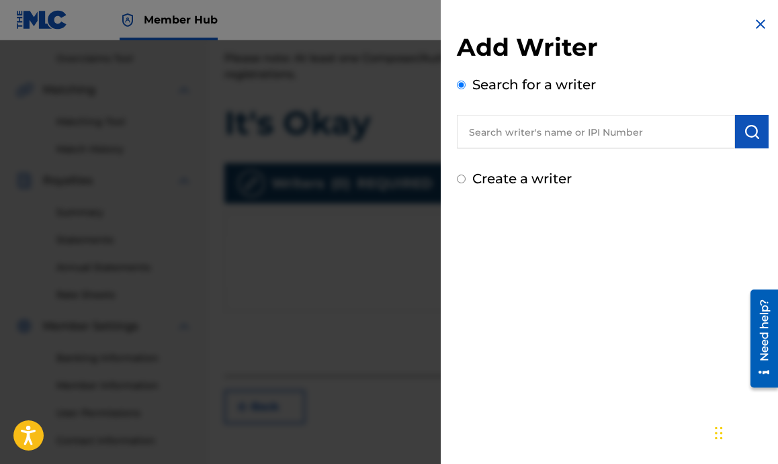
click at [529, 131] on input "text" at bounding box center [596, 132] width 278 height 34
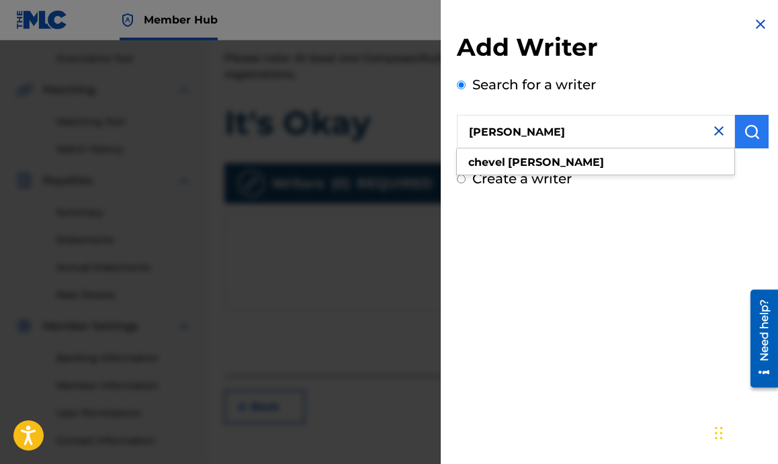
type input "Chevel Blount"
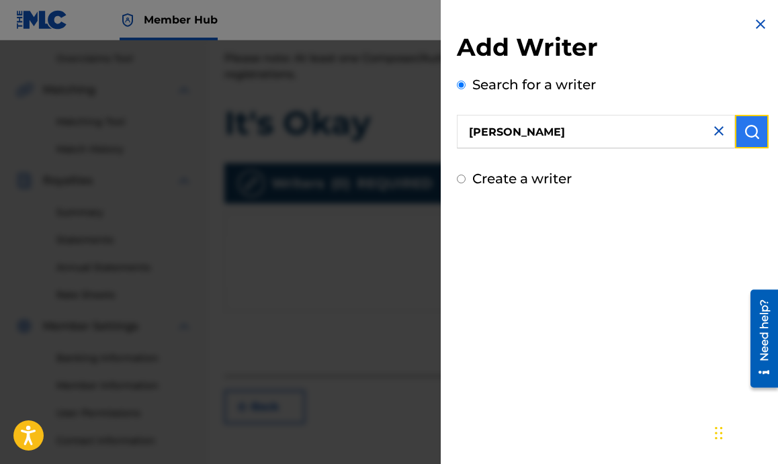
click at [751, 133] on img "submit" at bounding box center [752, 132] width 16 height 16
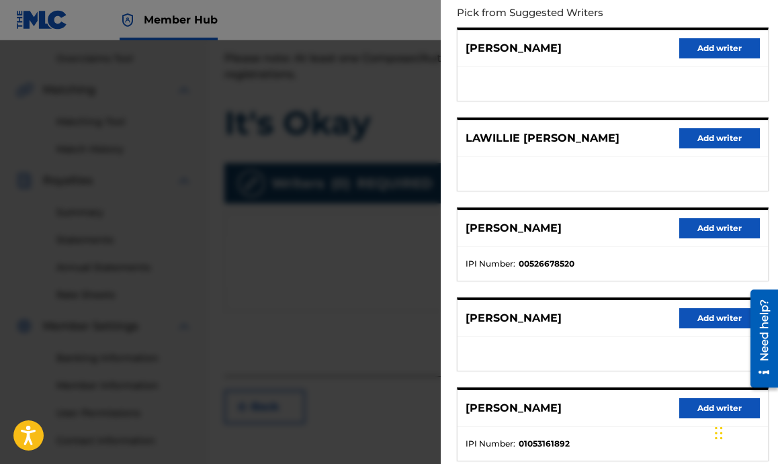
scroll to position [149, 0]
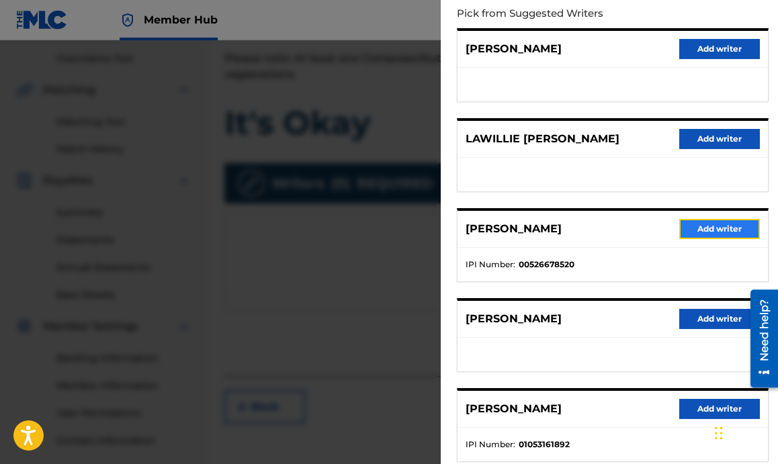
click at [701, 225] on button "Add writer" at bounding box center [719, 229] width 81 height 20
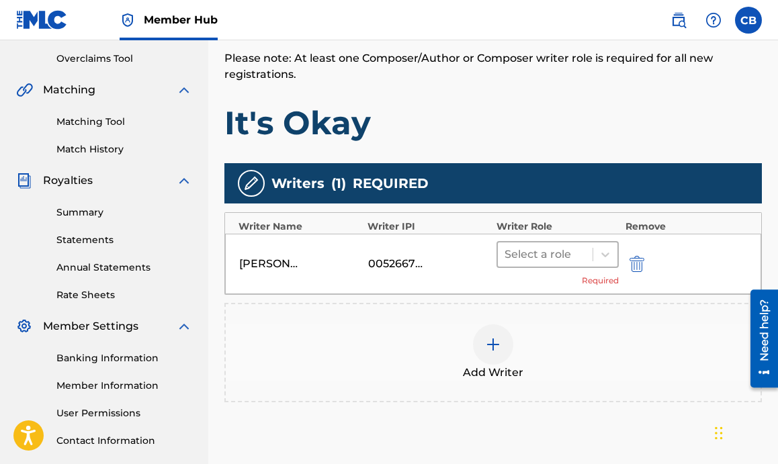
click at [563, 253] on div at bounding box center [544, 254] width 81 height 19
click at [601, 241] on div "Select a role" at bounding box center [557, 254] width 122 height 27
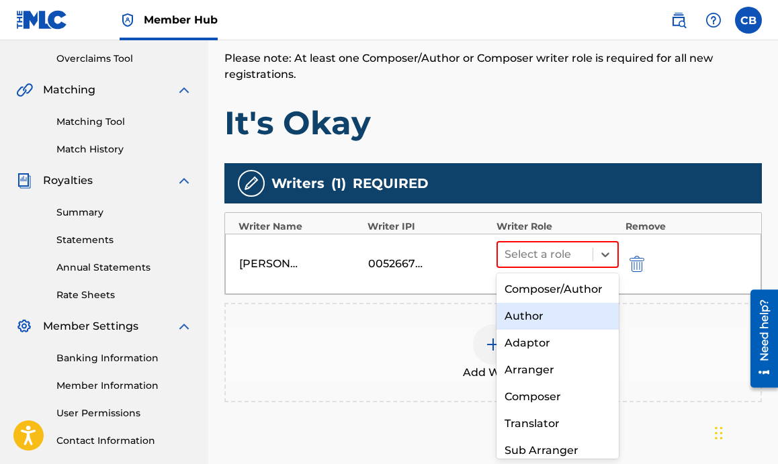
click at [535, 314] on div "Author" at bounding box center [557, 316] width 122 height 27
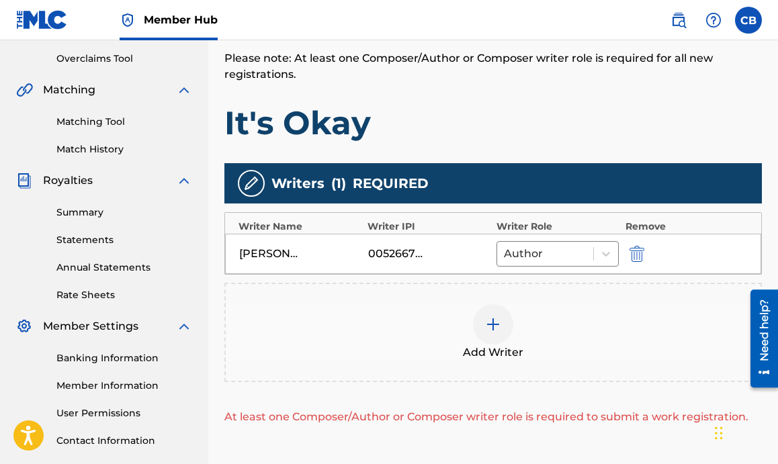
click at [493, 324] on img at bounding box center [493, 324] width 16 height 16
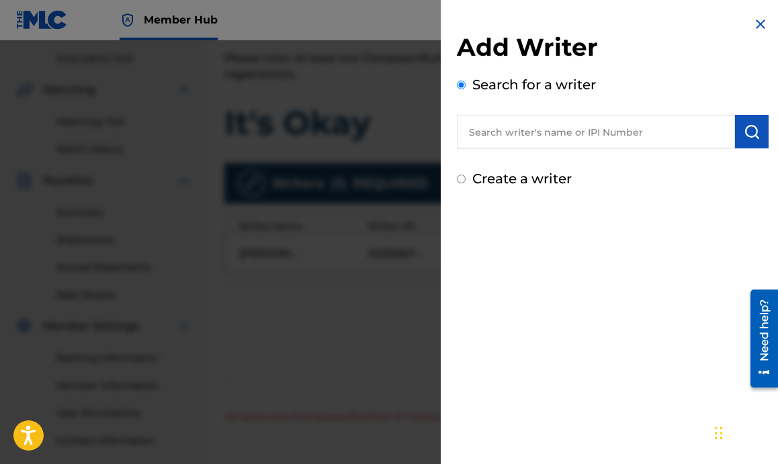
click at [522, 134] on input "text" at bounding box center [596, 132] width 278 height 34
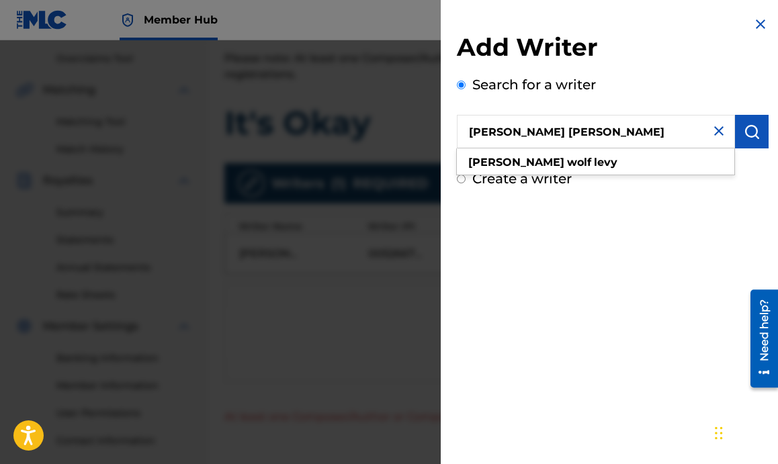
type input "Alexander Wolf Levy"
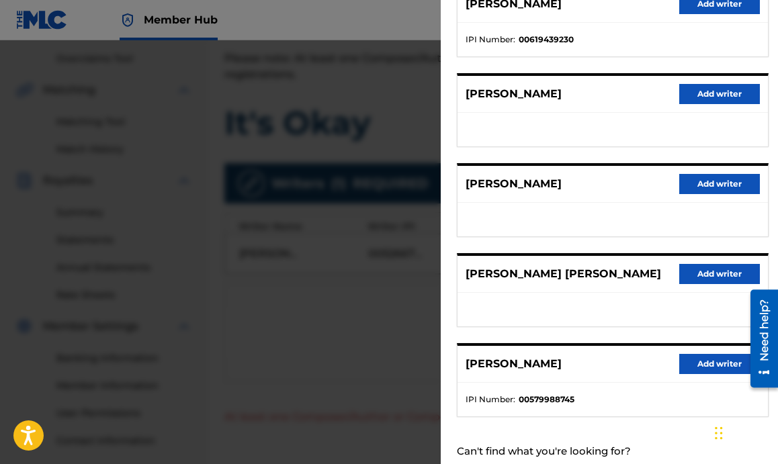
scroll to position [232, 0]
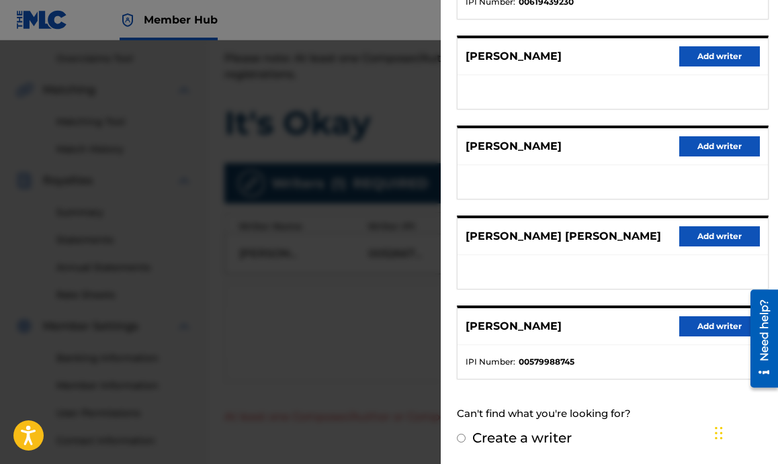
click at [459, 434] on input "Create a writer" at bounding box center [461, 438] width 9 height 9
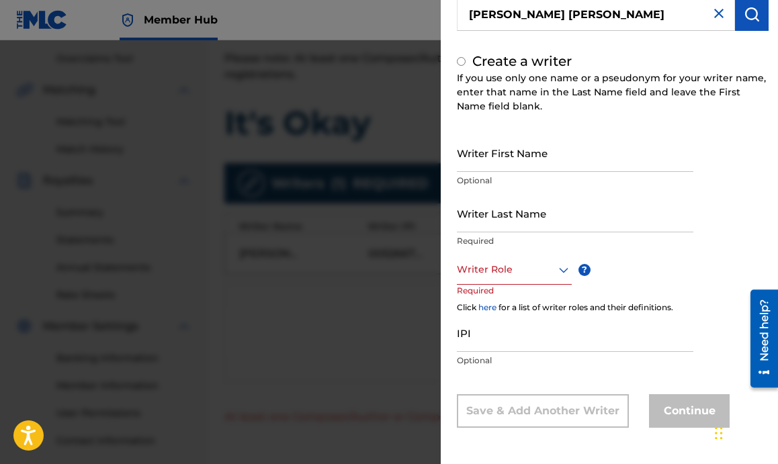
radio input "false"
radio input "true"
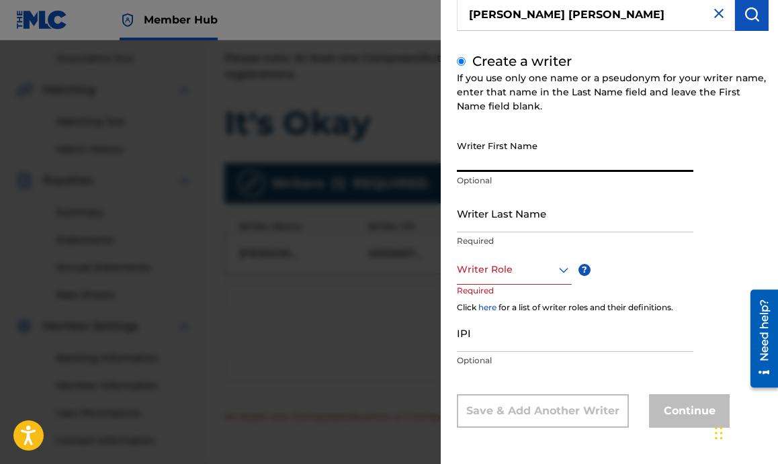
click at [555, 167] on input "Writer First Name" at bounding box center [575, 153] width 236 height 38
type input "Alexander Wolf"
click at [517, 226] on input "Writer Last Name" at bounding box center [575, 213] width 236 height 38
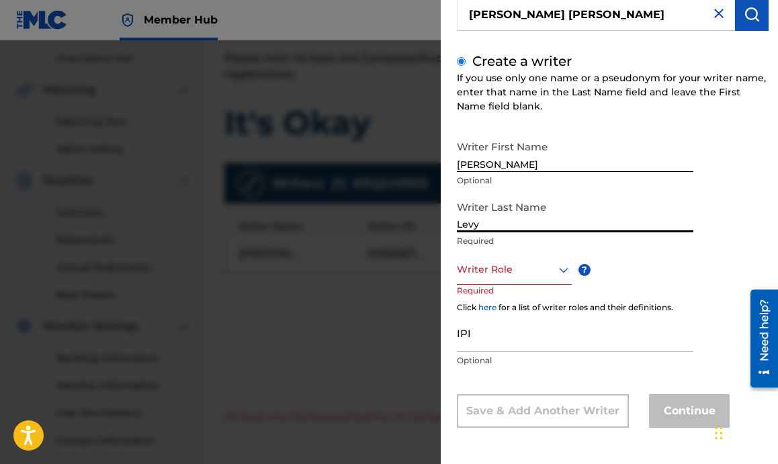
type input "Levy"
click at [515, 269] on div at bounding box center [514, 269] width 115 height 17
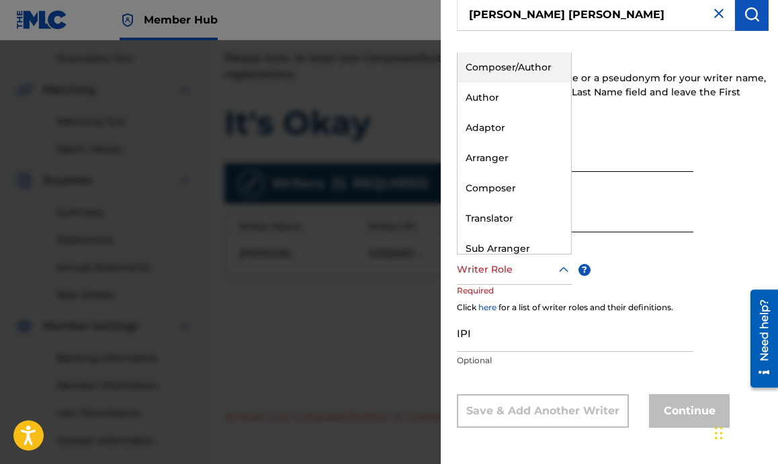
click at [485, 271] on div at bounding box center [514, 269] width 115 height 17
click at [518, 93] on div "Author" at bounding box center [514, 98] width 114 height 30
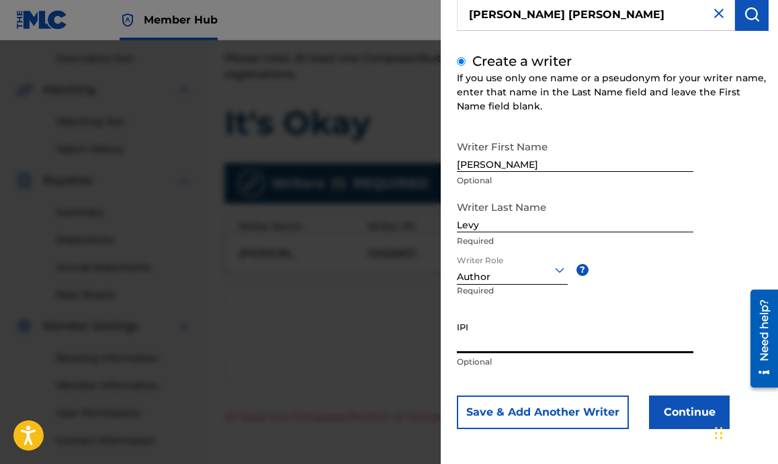
click at [500, 340] on input "IPI" at bounding box center [575, 334] width 236 height 38
paste input "00867387773"
type input "00867387773"
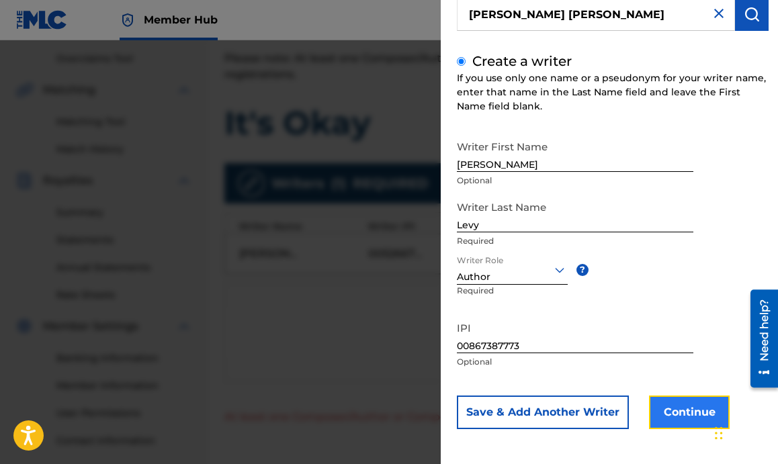
click at [706, 420] on button "Continue" at bounding box center [689, 413] width 81 height 34
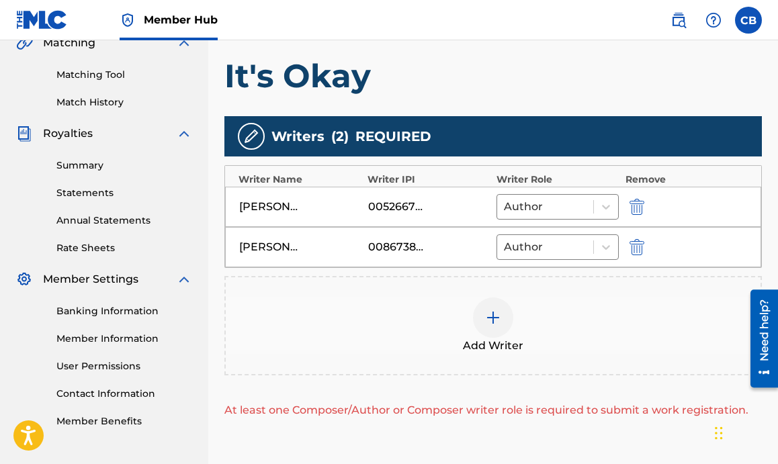
scroll to position [330, 0]
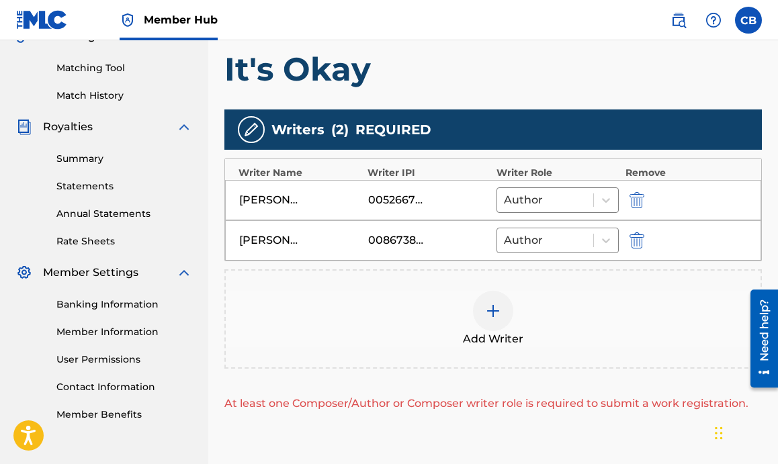
click at [501, 314] on div at bounding box center [493, 311] width 40 height 40
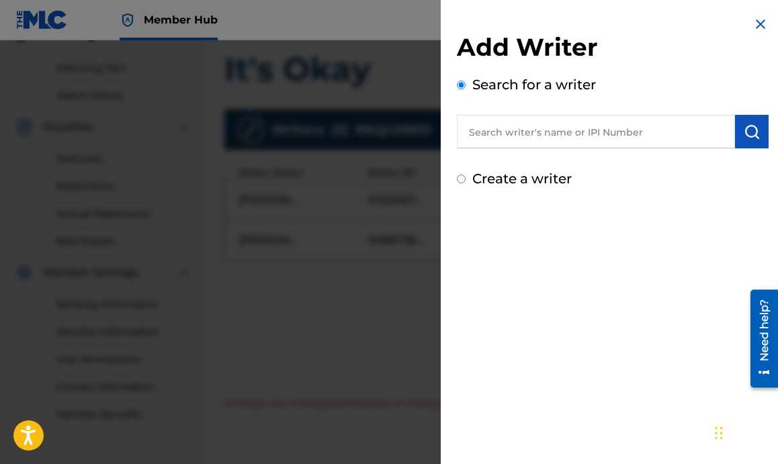
click at [541, 130] on input "text" at bounding box center [596, 132] width 278 height 34
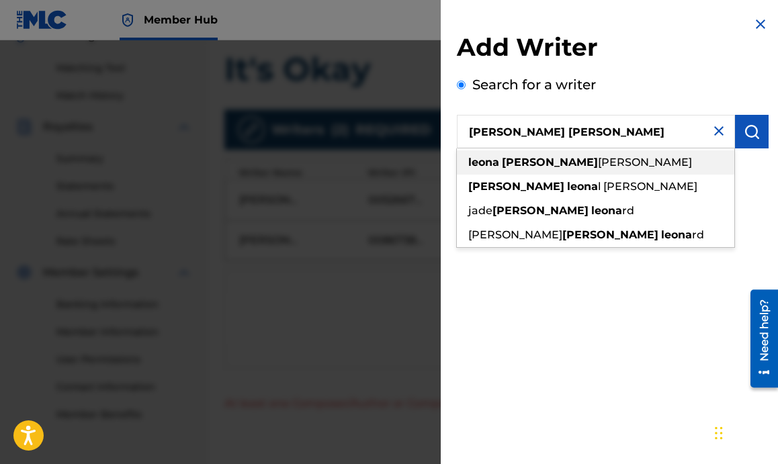
click at [529, 161] on strong "louise" at bounding box center [550, 162] width 96 height 13
type input "leona louise lewis"
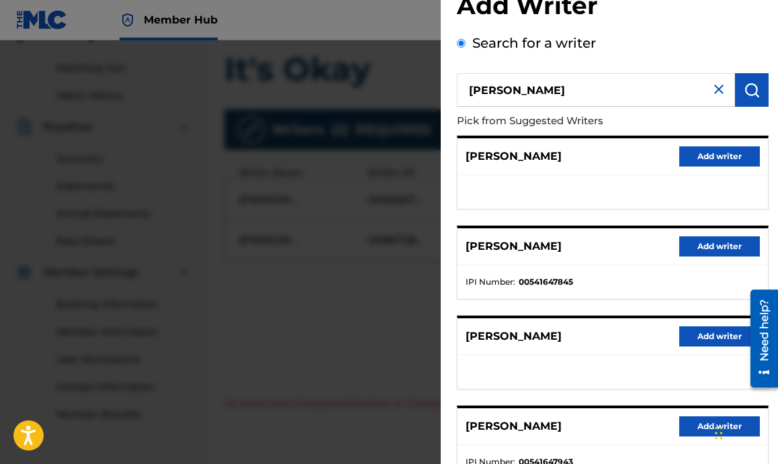
scroll to position [47, 0]
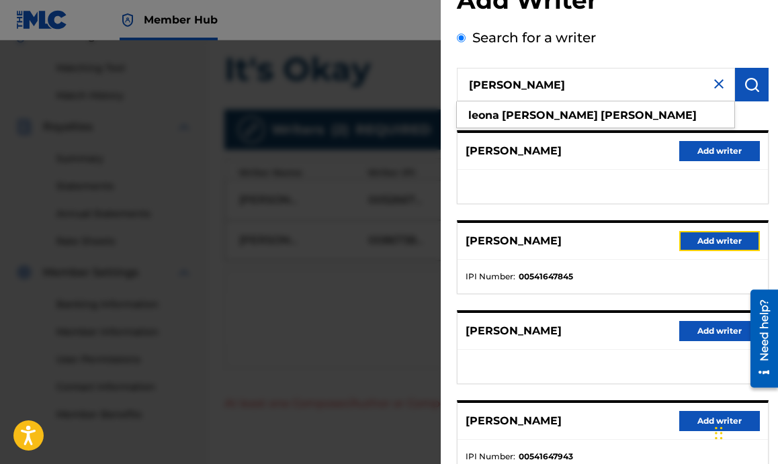
click at [692, 238] on button "Add writer" at bounding box center [719, 241] width 81 height 20
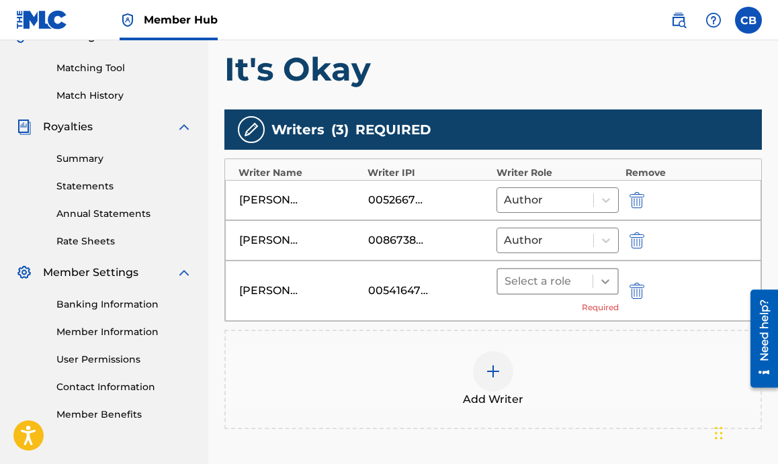
click at [599, 281] on icon at bounding box center [604, 281] width 13 height 13
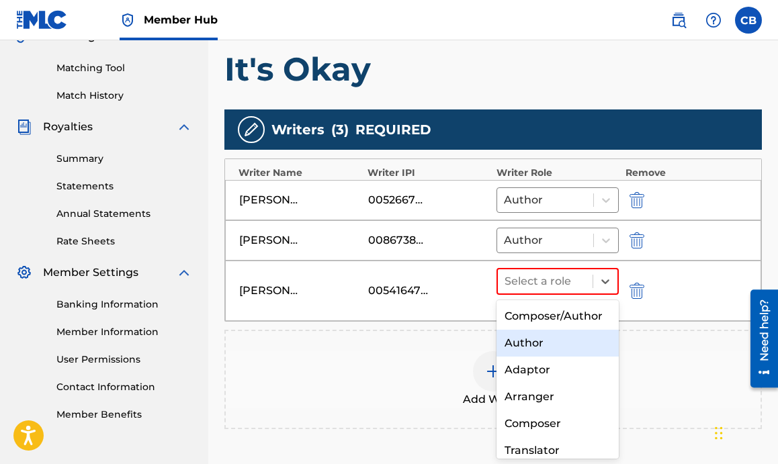
click at [539, 342] on div "Author" at bounding box center [557, 343] width 122 height 27
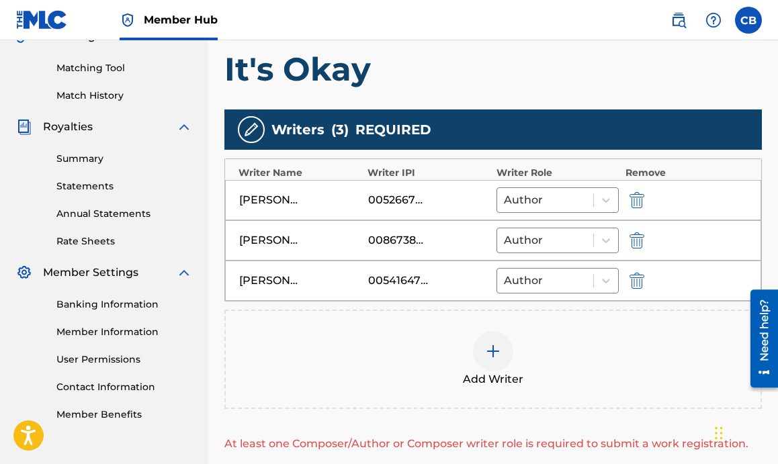
click at [494, 347] on img at bounding box center [493, 351] width 16 height 16
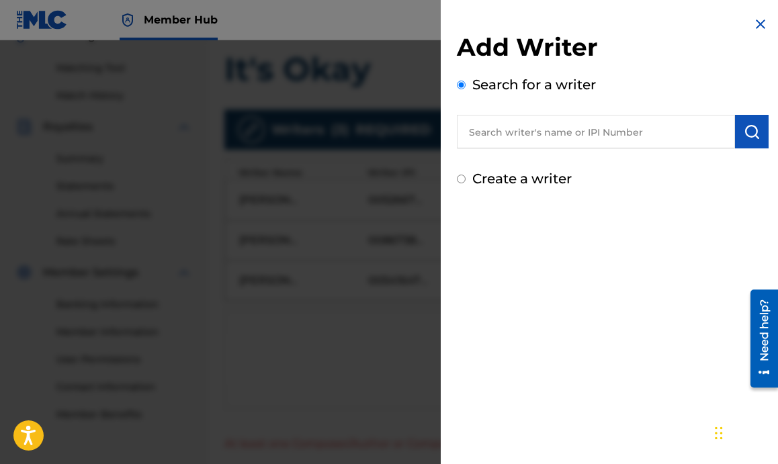
click at [538, 140] on input "text" at bounding box center [596, 132] width 278 height 34
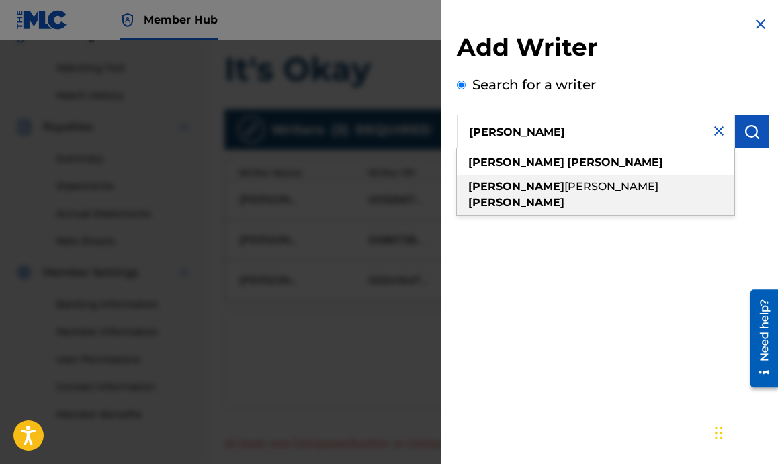
click at [564, 181] on span "samuel" at bounding box center [611, 186] width 94 height 13
type input "jared samuel erskine"
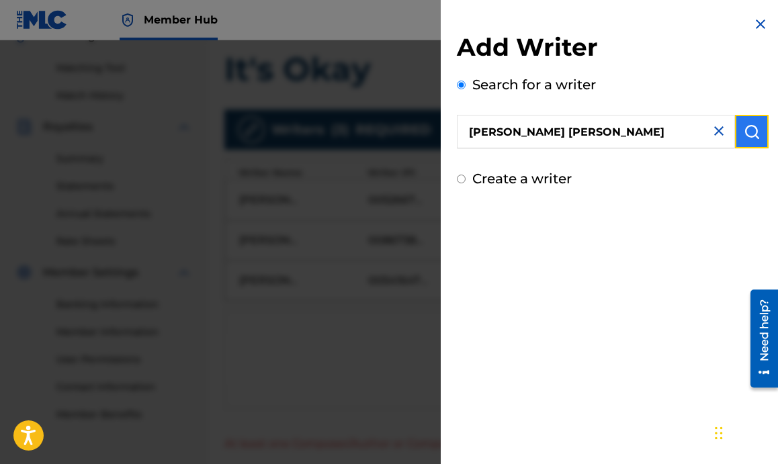
click at [747, 128] on img "submit" at bounding box center [752, 132] width 16 height 16
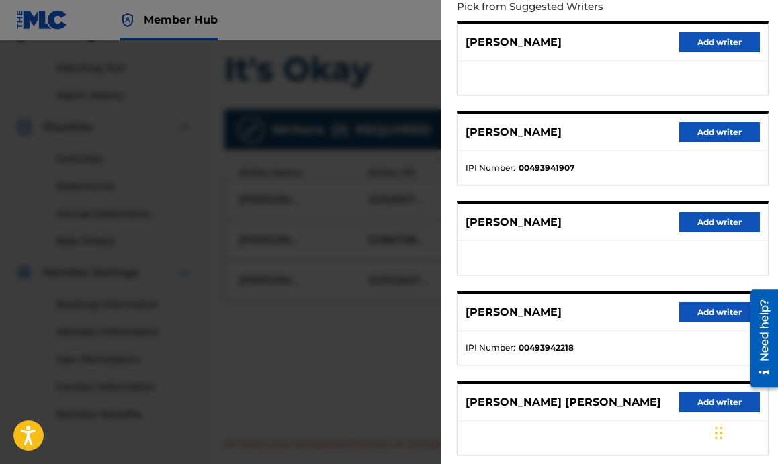
scroll to position [157, 0]
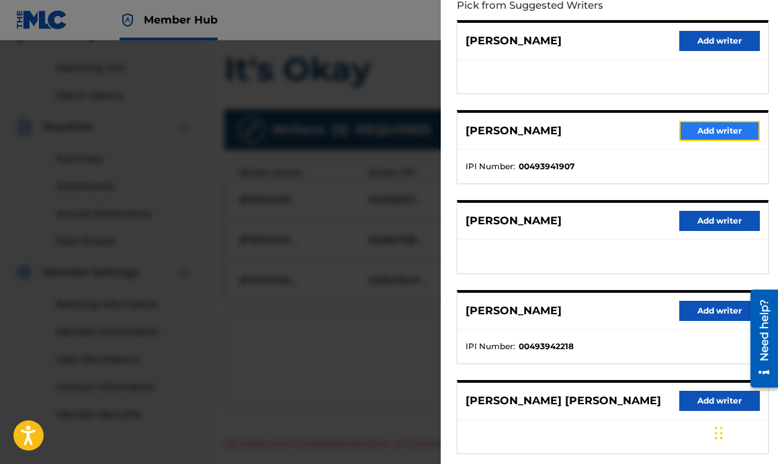
click at [710, 126] on button "Add writer" at bounding box center [719, 131] width 81 height 20
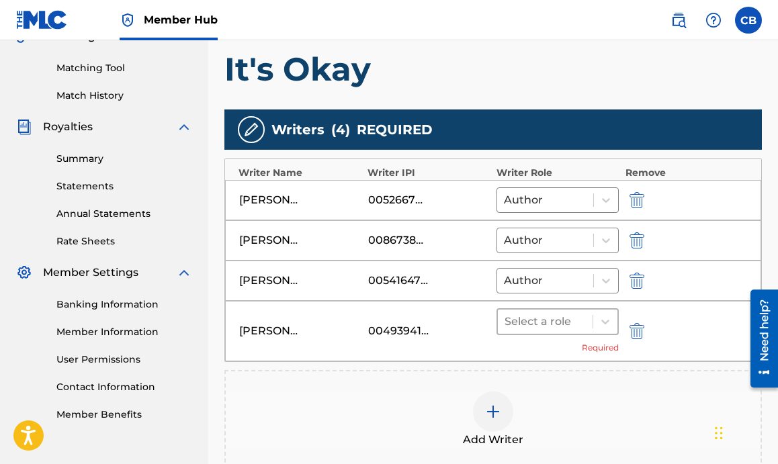
click at [582, 320] on div at bounding box center [544, 321] width 81 height 19
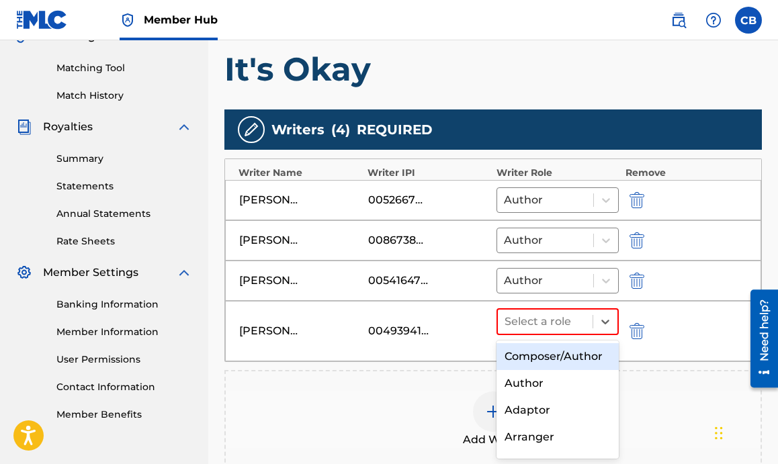
click at [553, 358] on div "Composer/Author" at bounding box center [557, 356] width 122 height 27
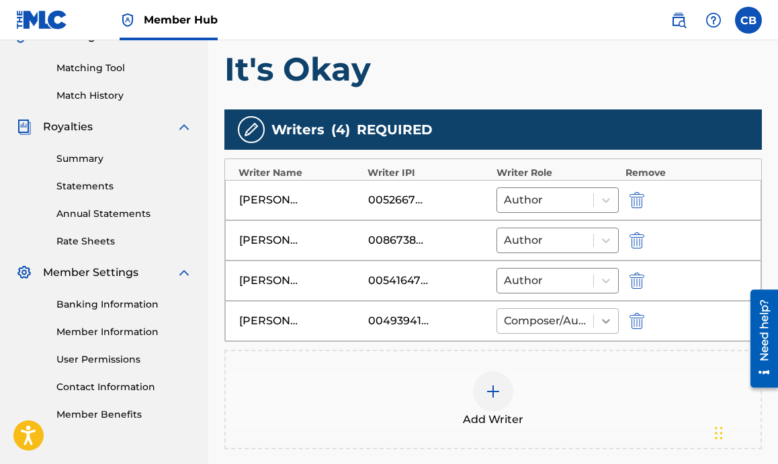
click at [607, 321] on icon at bounding box center [606, 321] width 8 height 5
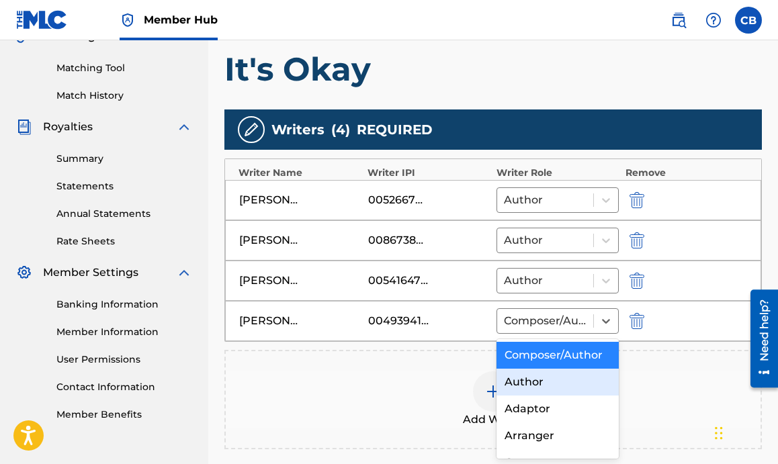
click at [525, 393] on div "Author" at bounding box center [557, 382] width 122 height 27
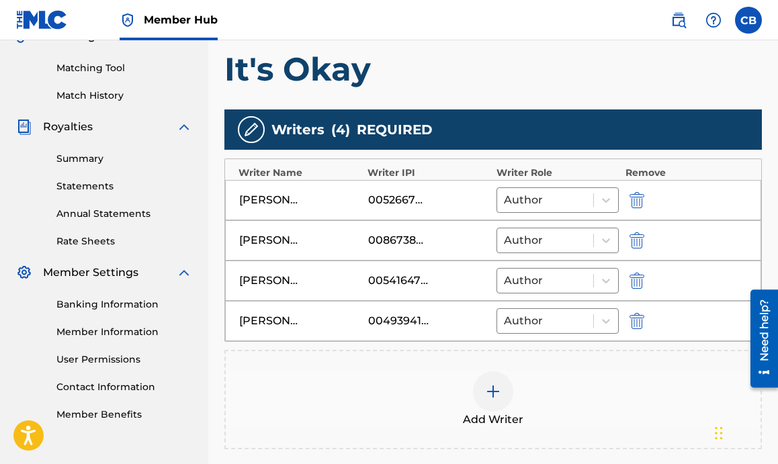
click at [500, 390] on img at bounding box center [493, 392] width 16 height 16
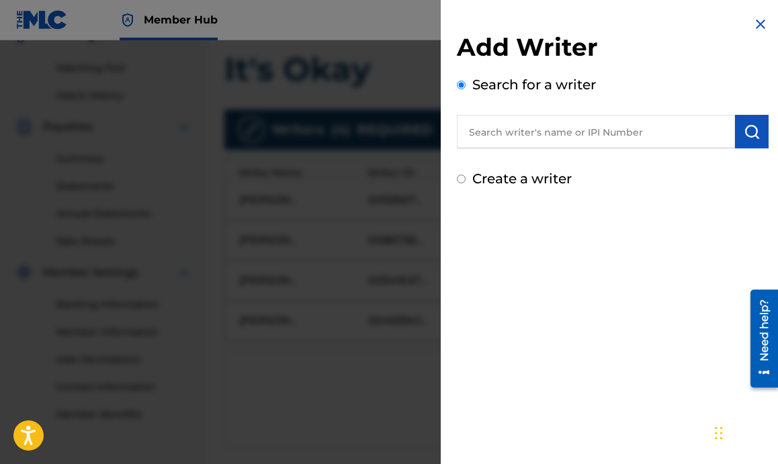
click at [570, 127] on input "text" at bounding box center [596, 132] width 278 height 34
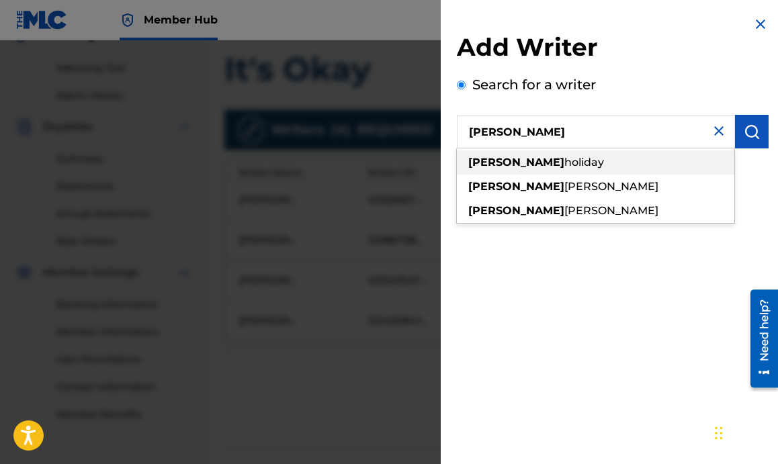
click at [556, 159] on div "rochad holiday" at bounding box center [595, 162] width 277 height 24
type input "rochad holiday"
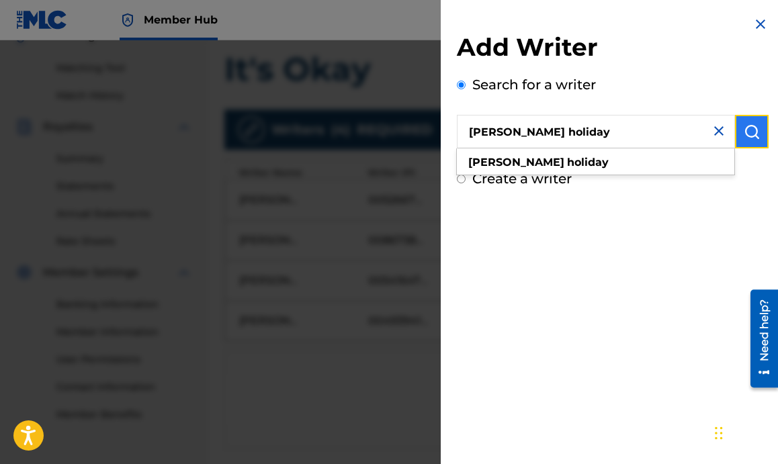
click at [744, 128] on img "submit" at bounding box center [752, 132] width 16 height 16
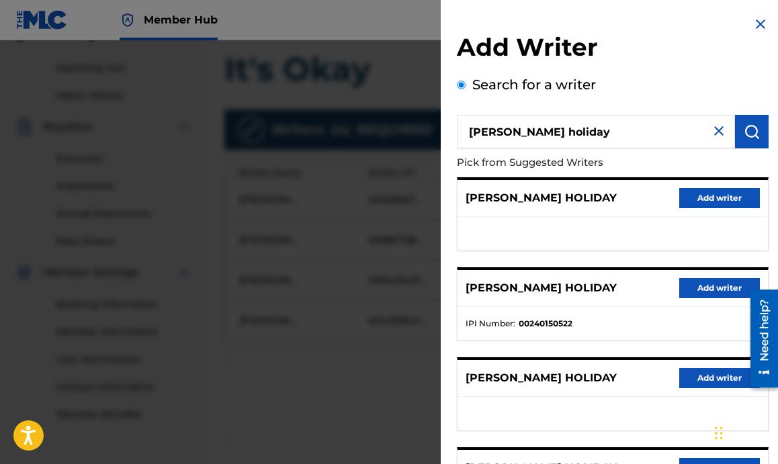
scroll to position [56, 0]
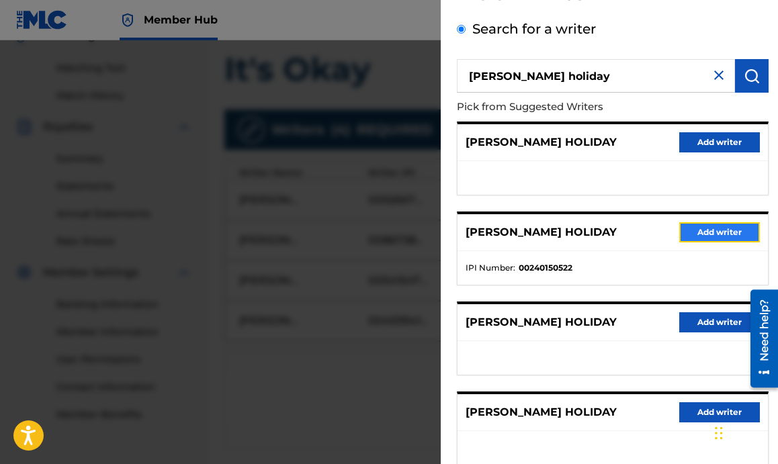
click at [703, 232] on button "Add writer" at bounding box center [719, 232] width 81 height 20
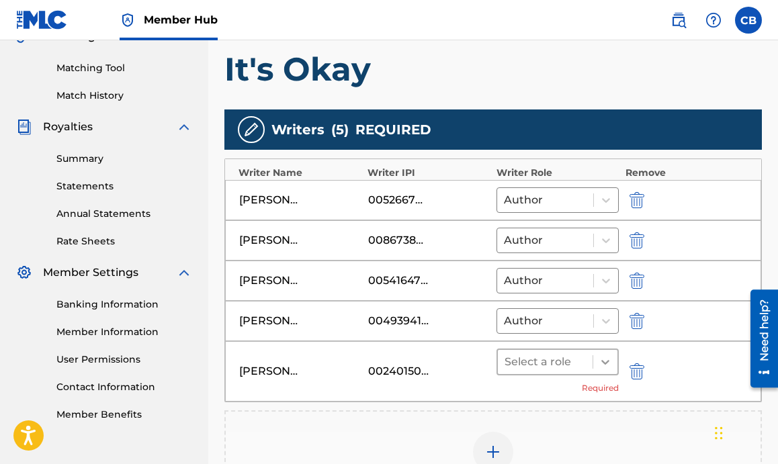
click at [604, 366] on icon at bounding box center [604, 361] width 13 height 13
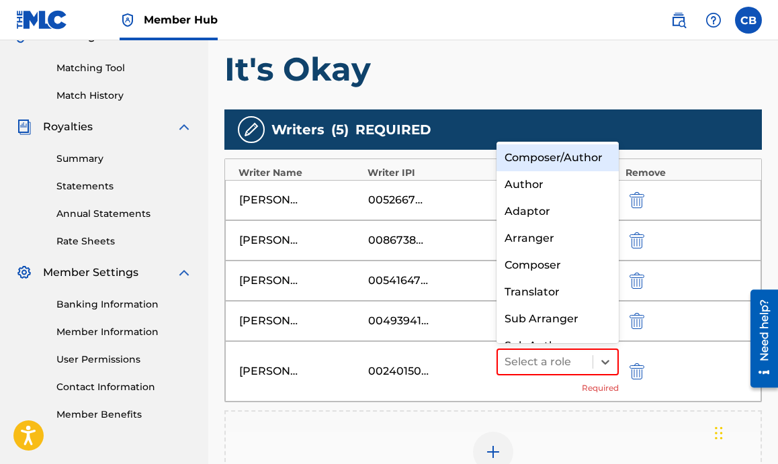
scroll to position [19, 0]
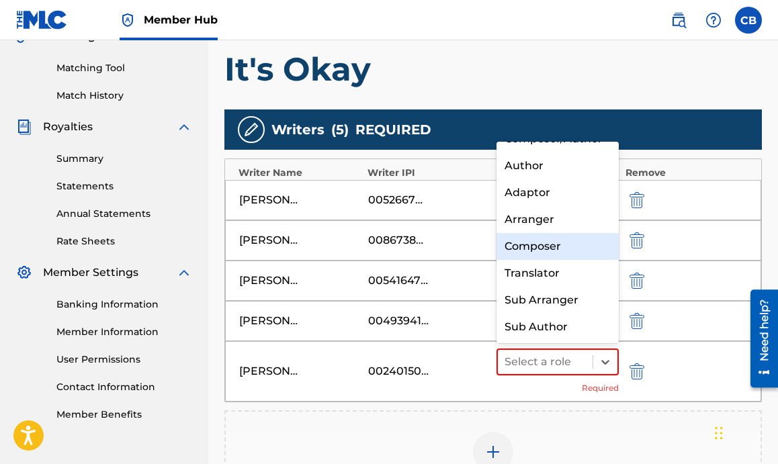
click at [553, 246] on div "Composer" at bounding box center [557, 246] width 122 height 27
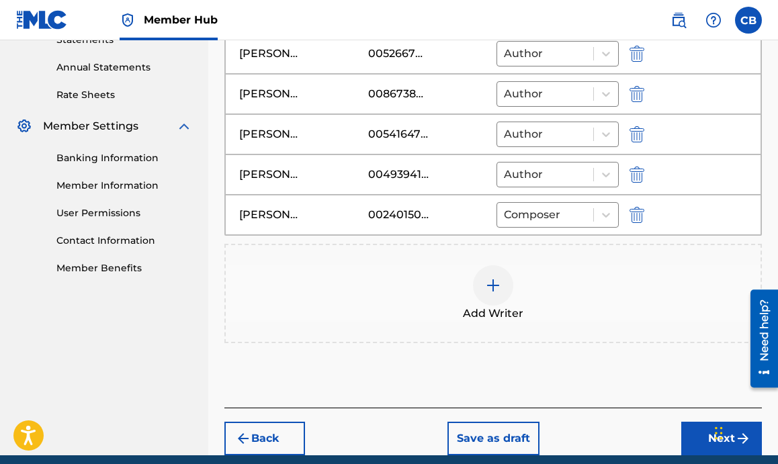
scroll to position [533, 0]
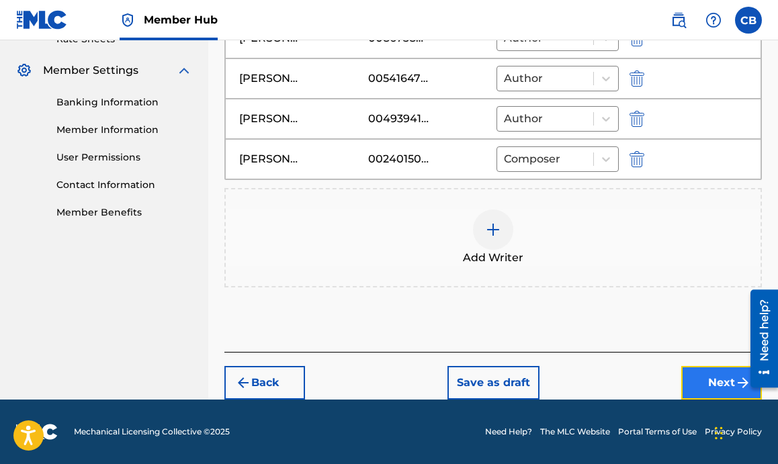
click at [713, 395] on button "Next" at bounding box center [721, 383] width 81 height 34
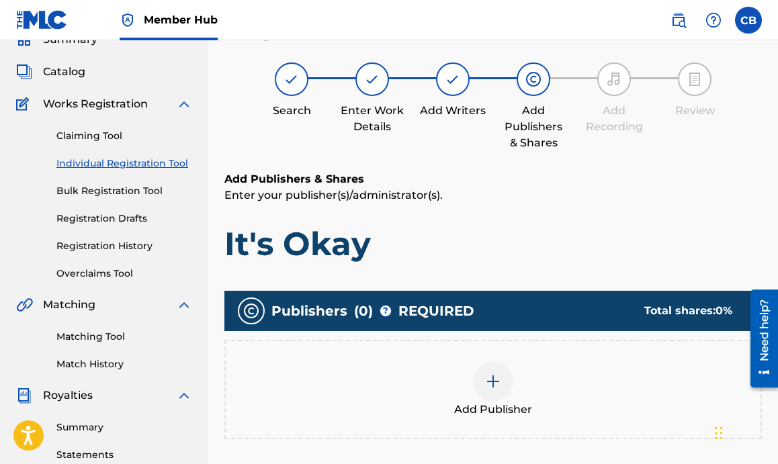
scroll to position [60, 0]
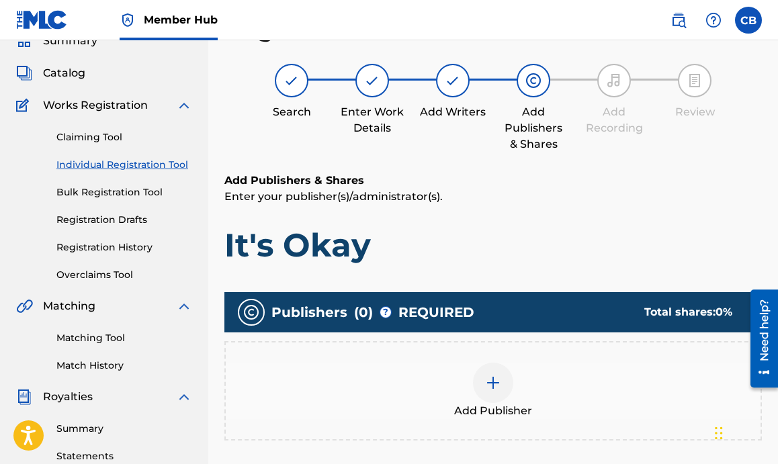
click at [487, 386] on img at bounding box center [493, 383] width 16 height 16
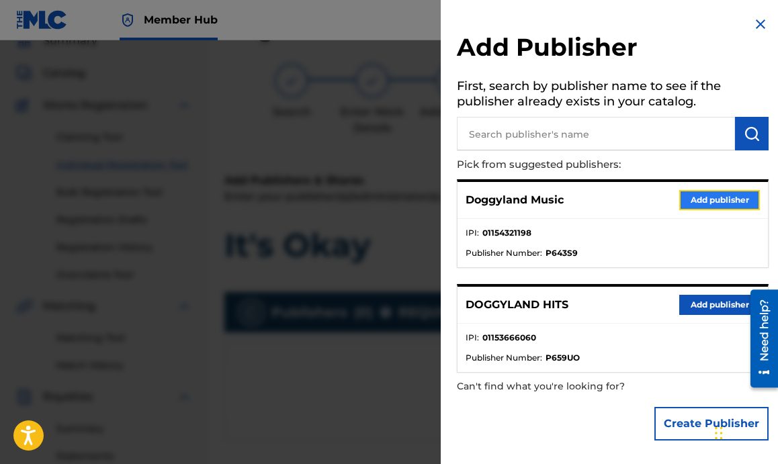
click at [718, 201] on button "Add publisher" at bounding box center [719, 200] width 81 height 20
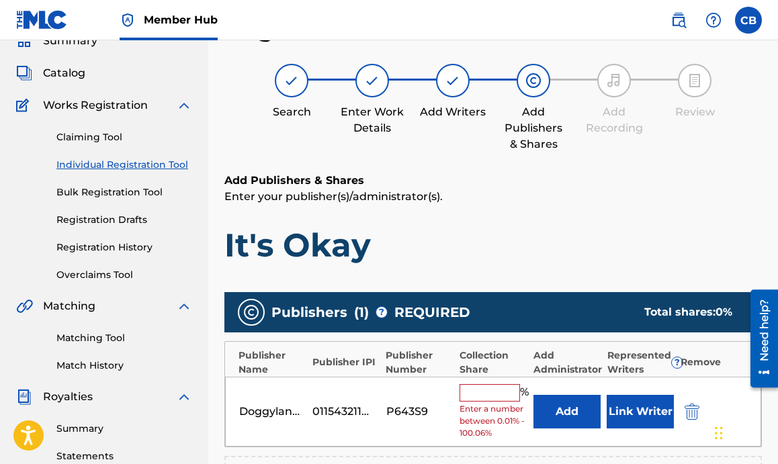
scroll to position [186, 0]
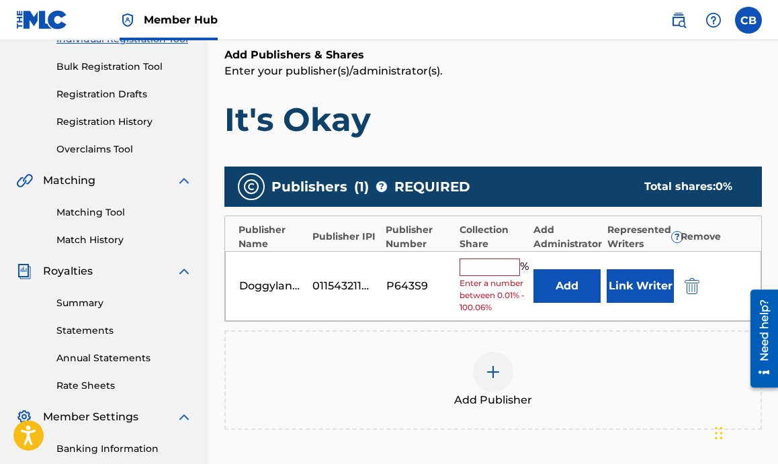
click at [492, 265] on input "text" at bounding box center [489, 267] width 60 height 17
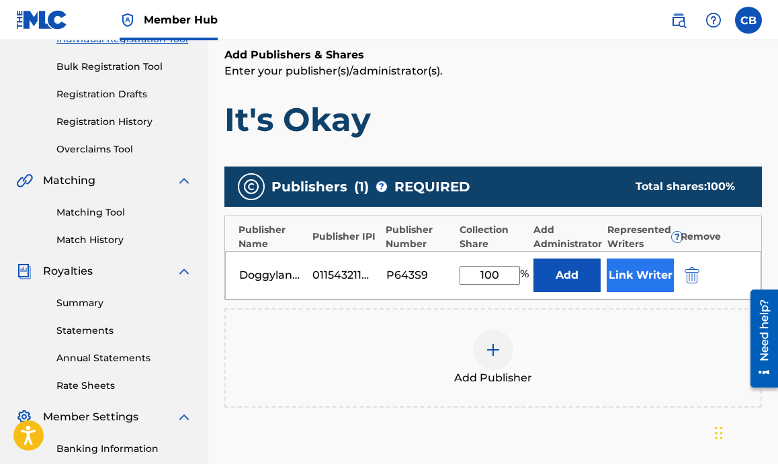
type input "100"
click at [633, 272] on button "Link Writer" at bounding box center [640, 276] width 67 height 34
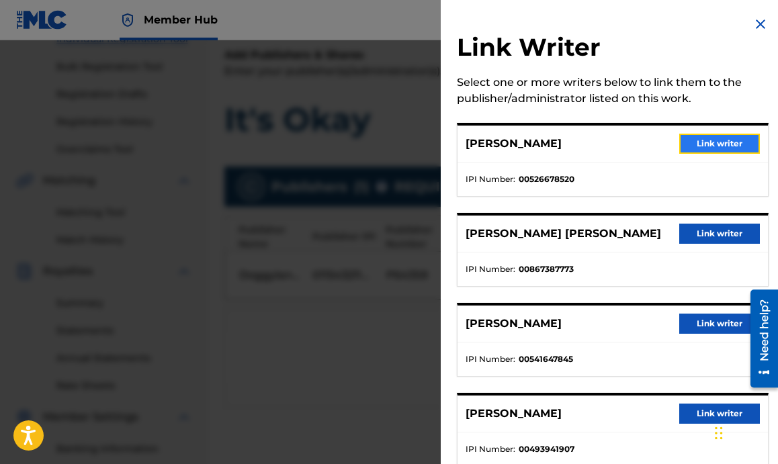
click at [721, 140] on button "Link writer" at bounding box center [719, 144] width 81 height 20
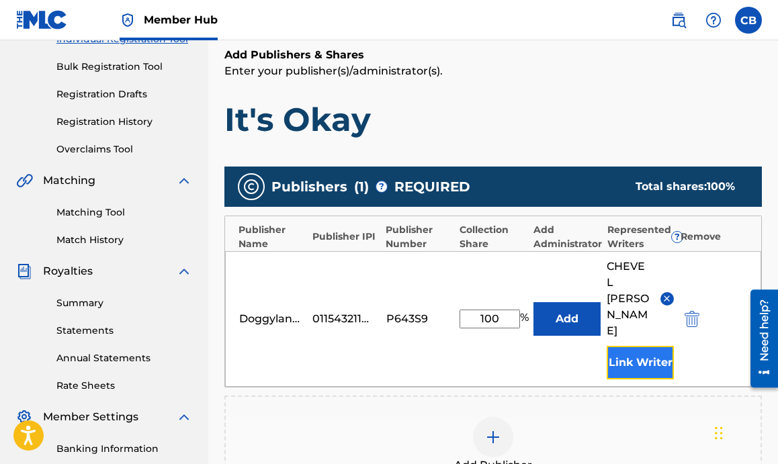
click at [645, 346] on button "Link Writer" at bounding box center [640, 363] width 67 height 34
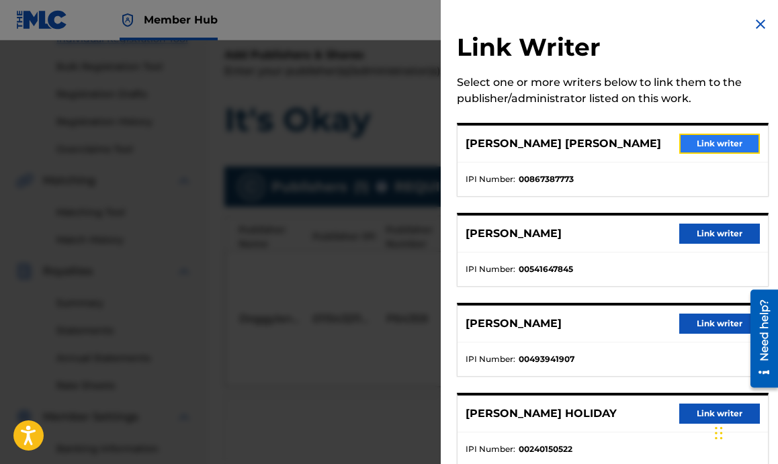
click at [705, 142] on button "Link writer" at bounding box center [719, 144] width 81 height 20
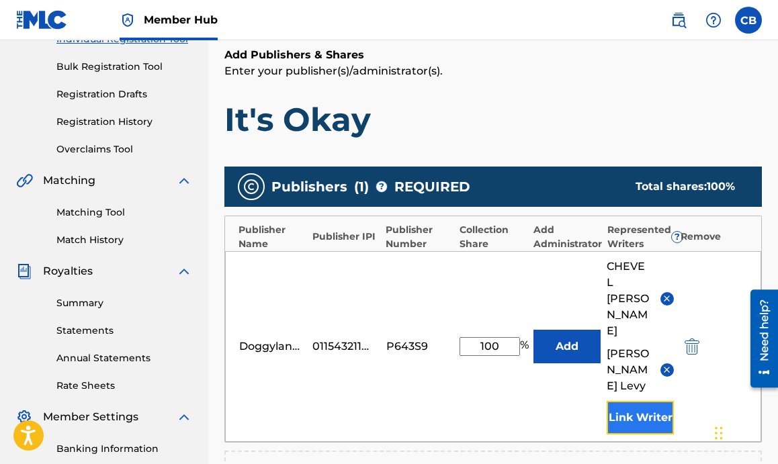
click at [625, 420] on button "Link Writer" at bounding box center [640, 418] width 67 height 34
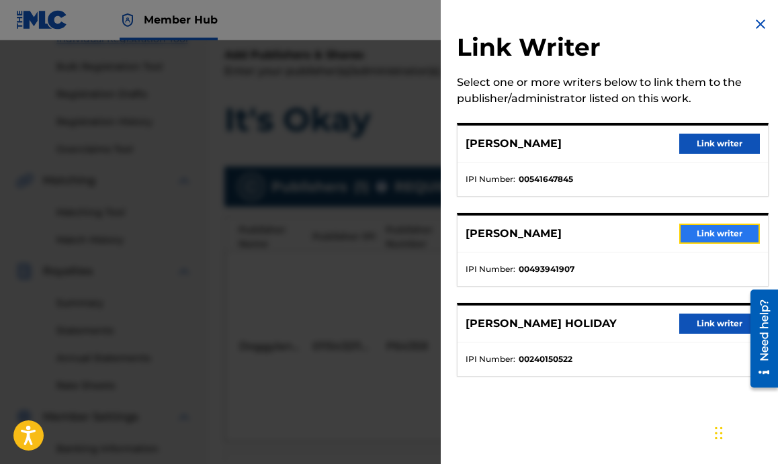
click at [696, 235] on button "Link writer" at bounding box center [719, 234] width 81 height 20
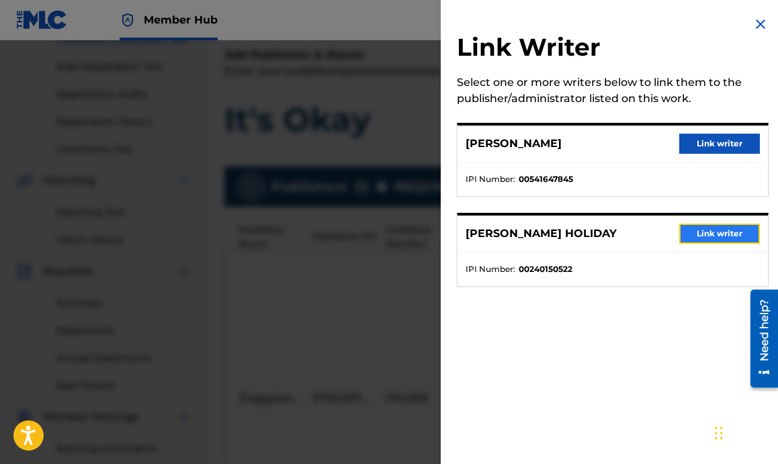
click at [706, 235] on button "Link writer" at bounding box center [719, 234] width 81 height 20
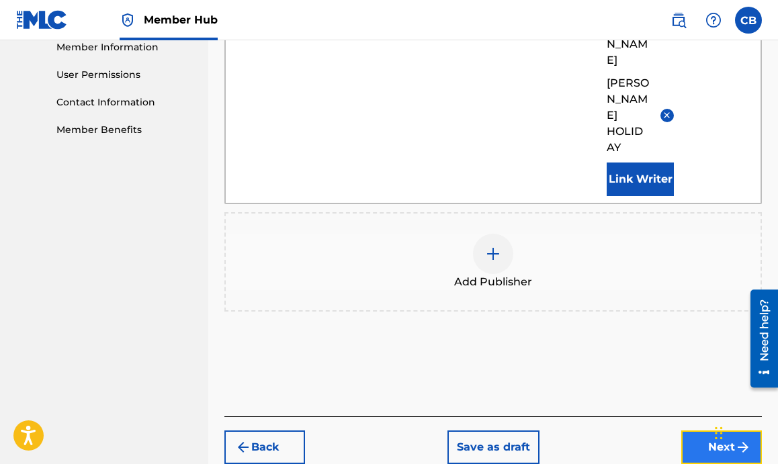
click at [709, 431] on button "Next" at bounding box center [721, 448] width 81 height 34
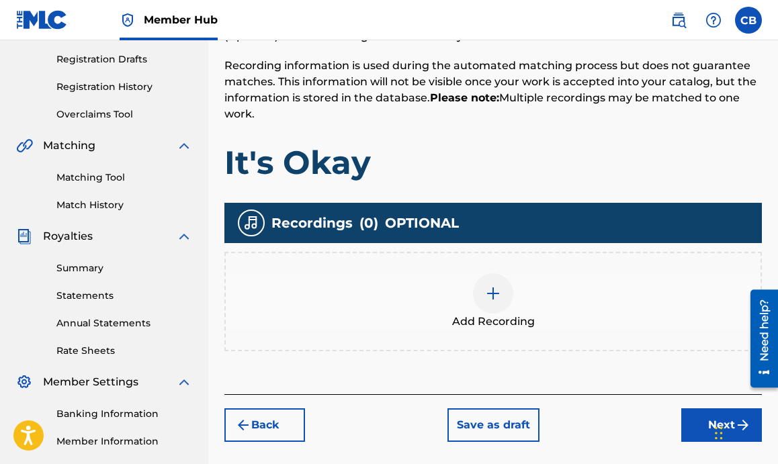
scroll to position [279, 0]
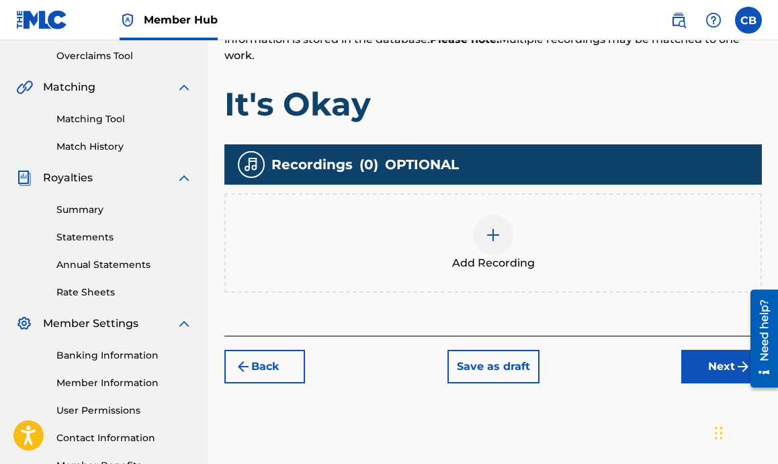
click at [500, 233] on img at bounding box center [493, 235] width 16 height 16
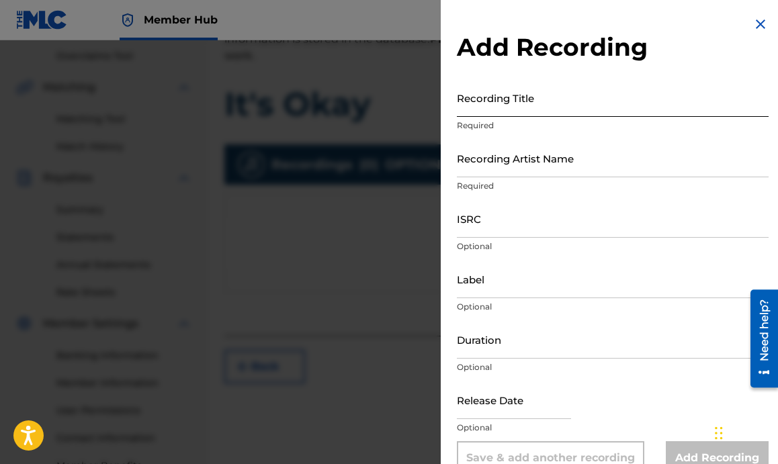
click at [505, 107] on input "Recording Title" at bounding box center [613, 98] width 312 height 38
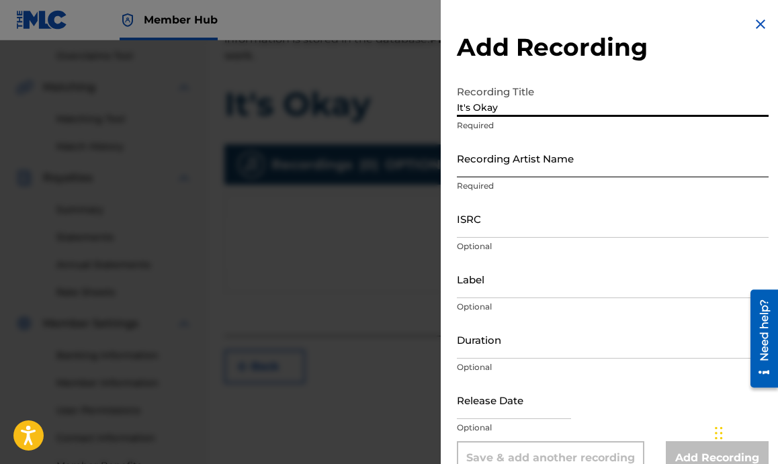
type input "It's Okay"
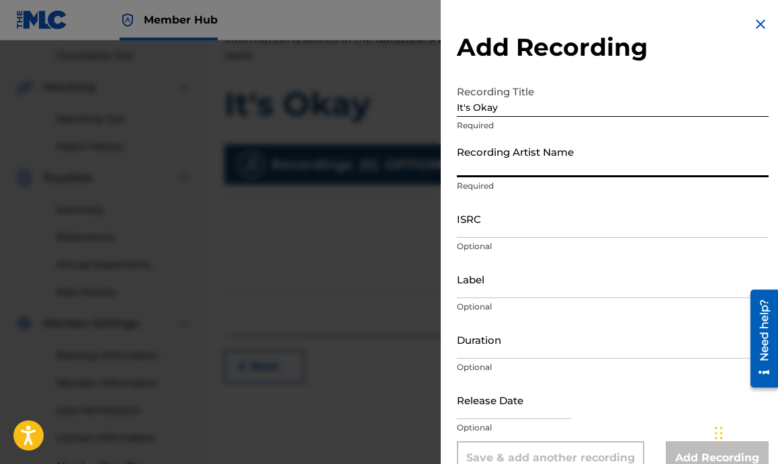
click at [510, 169] on input "Recording Artist Name" at bounding box center [613, 158] width 312 height 38
type input "Doggyland"
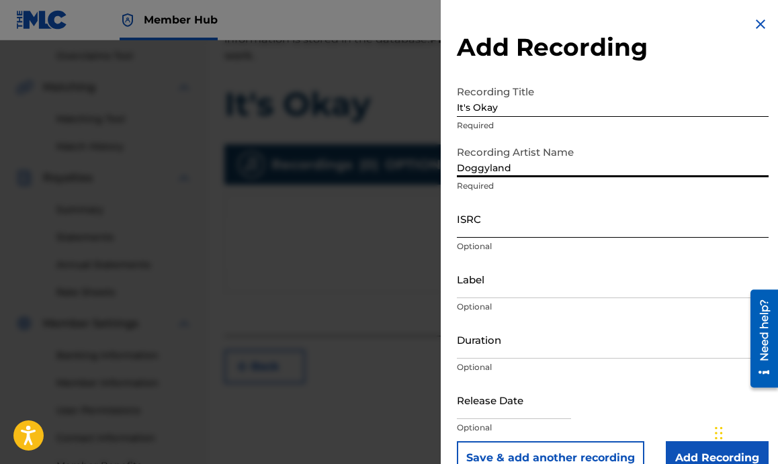
click at [498, 232] on input "ISRC" at bounding box center [613, 218] width 312 height 38
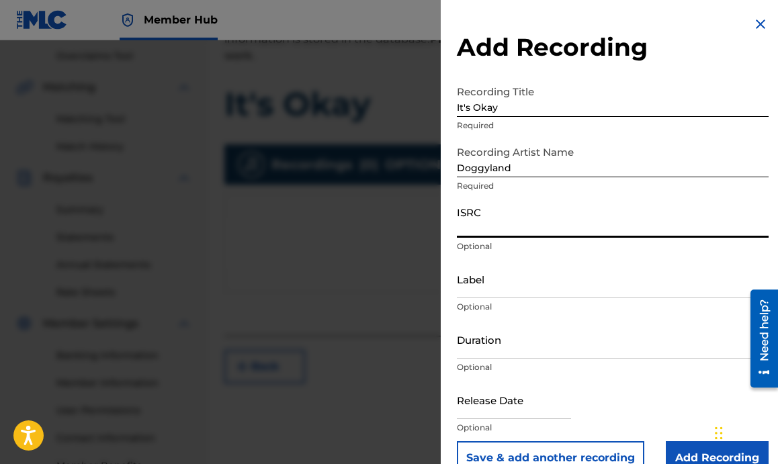
paste input "QZRP42354309"
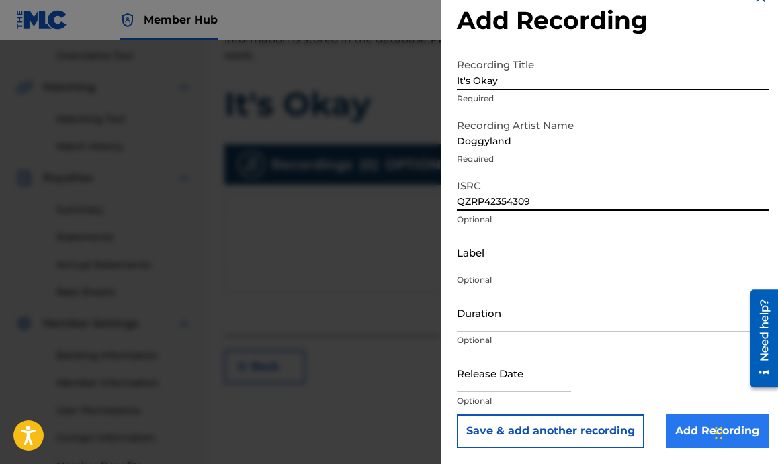
type input "QZRP42354309"
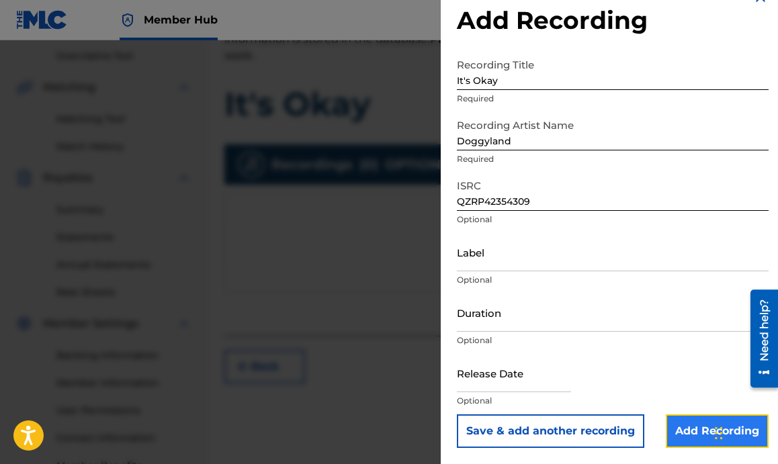
click at [666, 429] on input "Add Recording" at bounding box center [717, 431] width 103 height 34
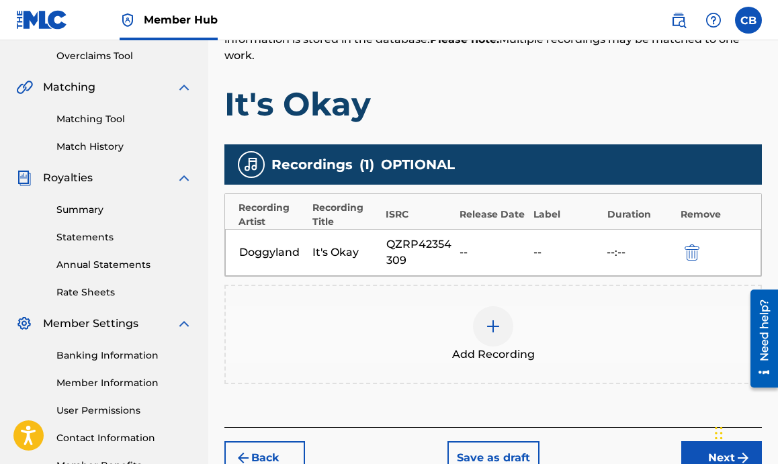
scroll to position [369, 0]
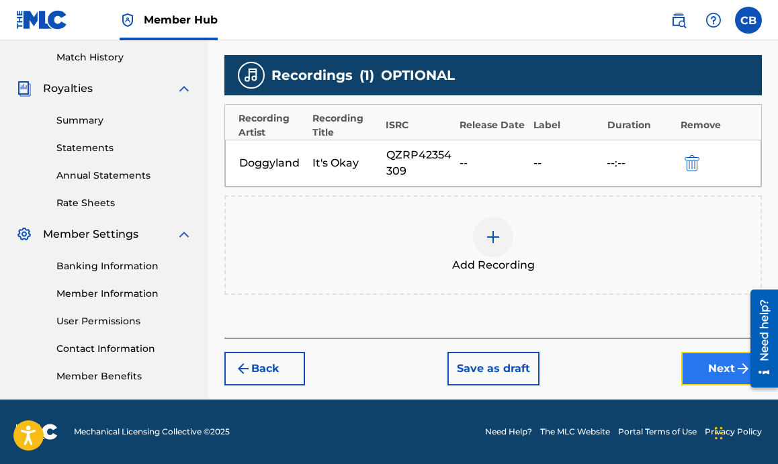
click at [719, 373] on button "Next" at bounding box center [721, 369] width 81 height 34
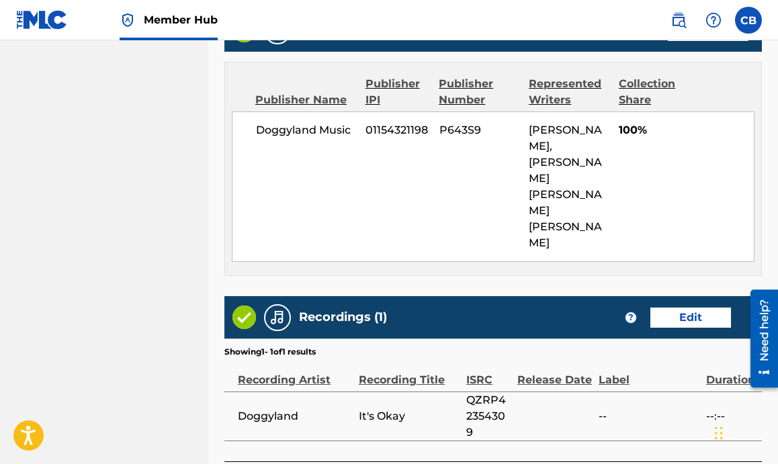
scroll to position [867, 0]
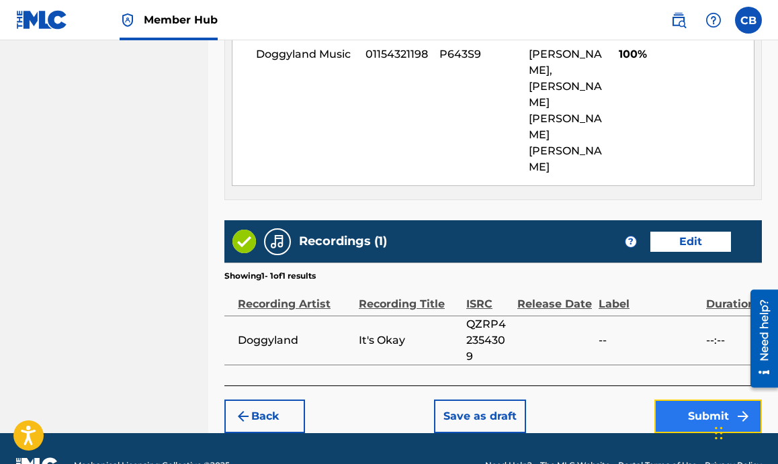
click at [682, 400] on button "Submit" at bounding box center [707, 417] width 107 height 34
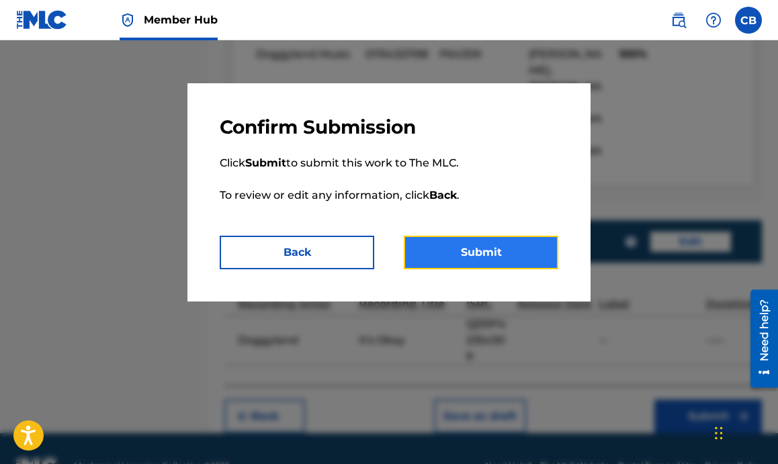
click at [469, 269] on button "Submit" at bounding box center [481, 253] width 154 height 34
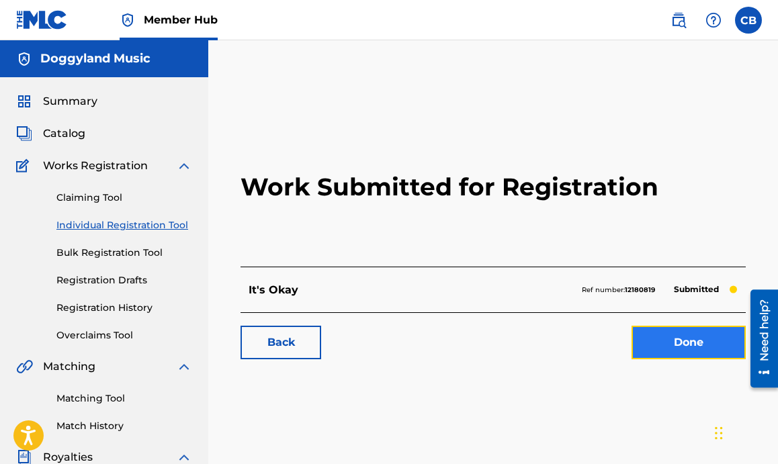
click at [703, 343] on link "Done" at bounding box center [688, 343] width 114 height 34
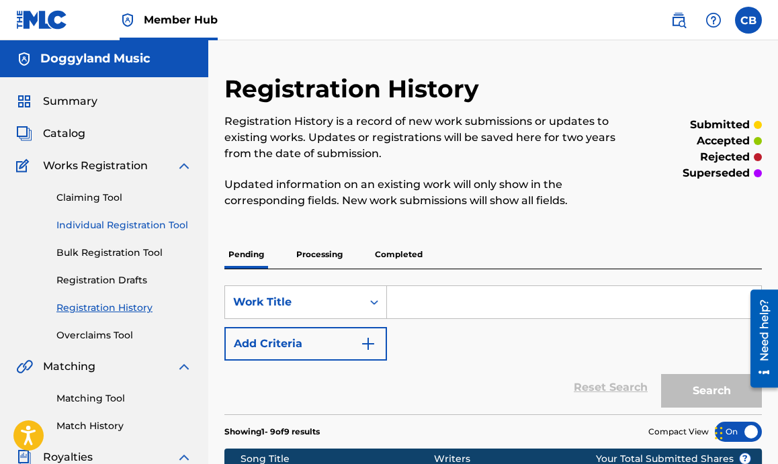
click at [115, 226] on link "Individual Registration Tool" at bounding box center [124, 225] width 136 height 14
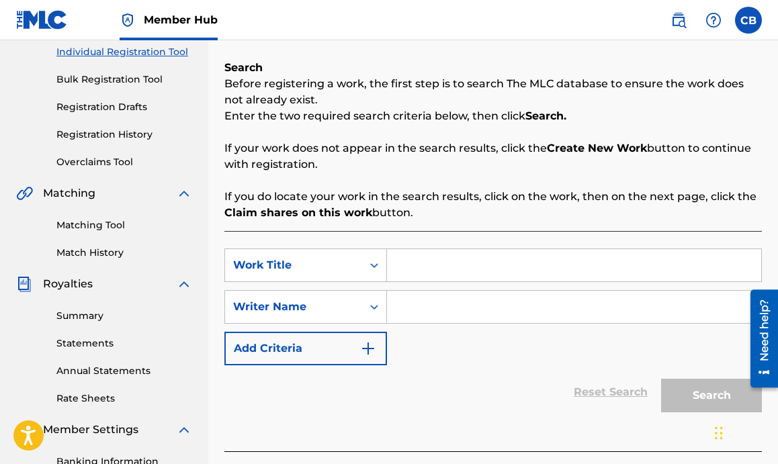
scroll to position [175, 0]
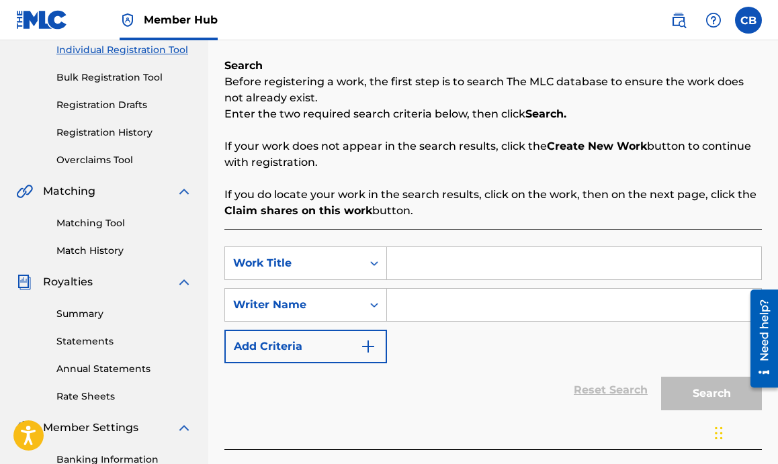
click at [479, 266] on input "Search Form" at bounding box center [574, 263] width 374 height 32
type input "Itsy Bitsy Spider"
click at [439, 301] on input "Search Form" at bounding box center [574, 305] width 374 height 32
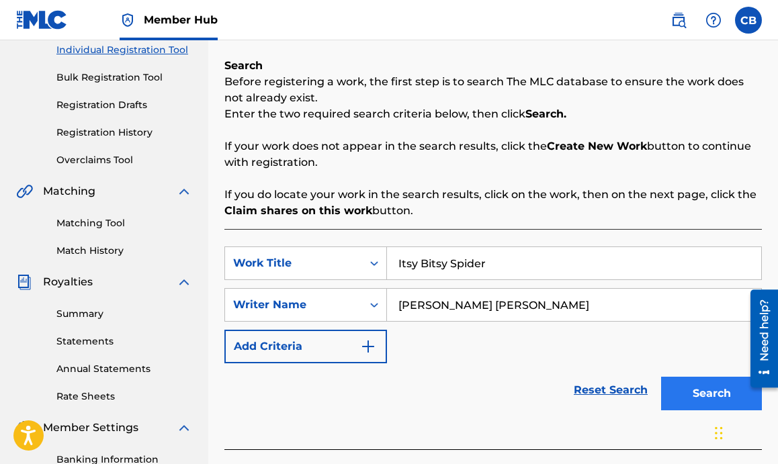
type input "Jared Samuel Erskine"
click at [683, 400] on button "Search" at bounding box center [711, 394] width 101 height 34
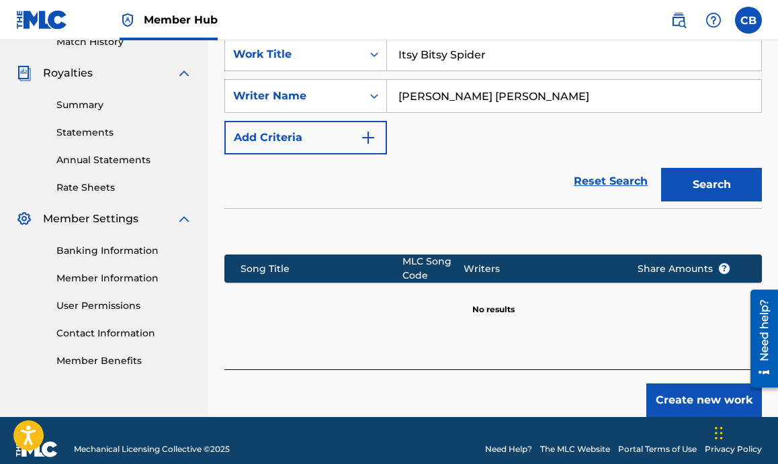
scroll to position [317, 0]
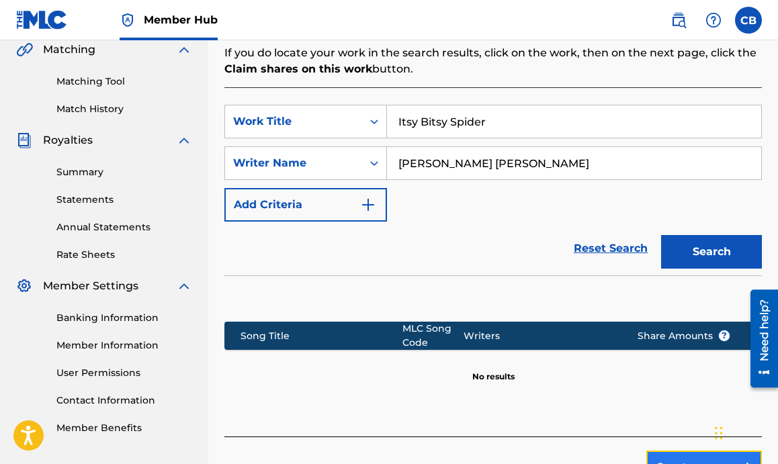
click at [656, 453] on button "Create new work" at bounding box center [704, 468] width 116 height 34
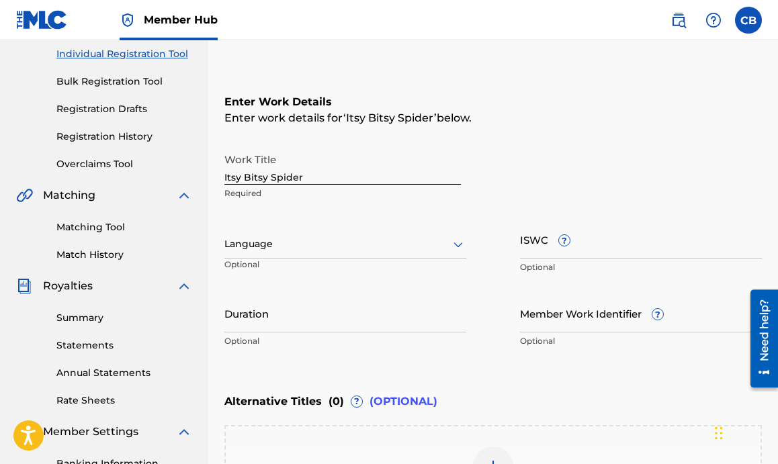
scroll to position [162, 0]
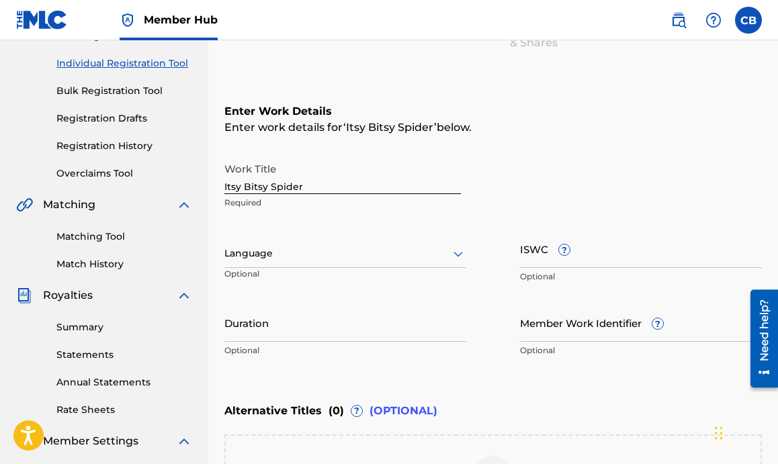
click at [276, 264] on div "Language" at bounding box center [345, 254] width 242 height 28
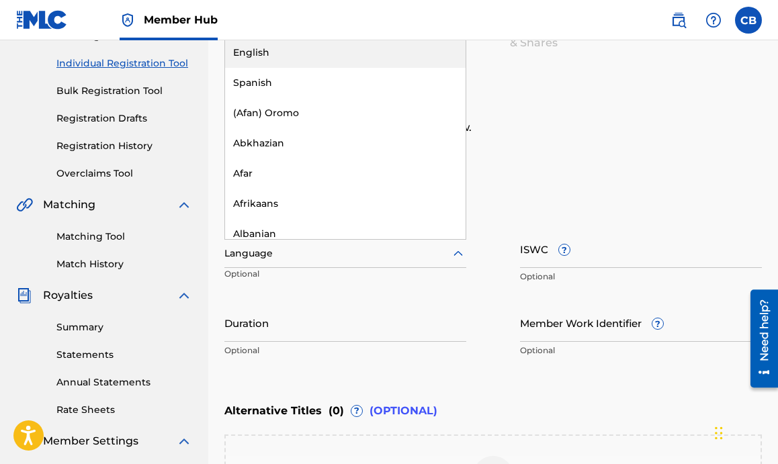
click at [332, 55] on div "English" at bounding box center [345, 53] width 240 height 30
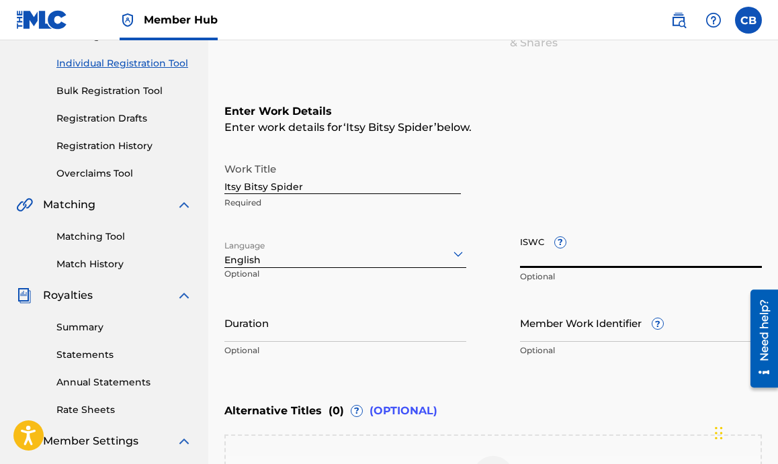
click at [549, 266] on input "ISWC ?" at bounding box center [641, 249] width 242 height 38
paste input "T-311.878.287-5"
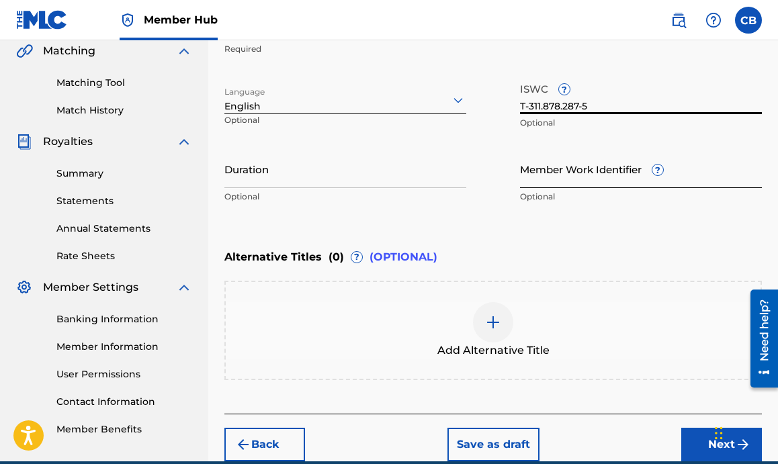
scroll to position [377, 0]
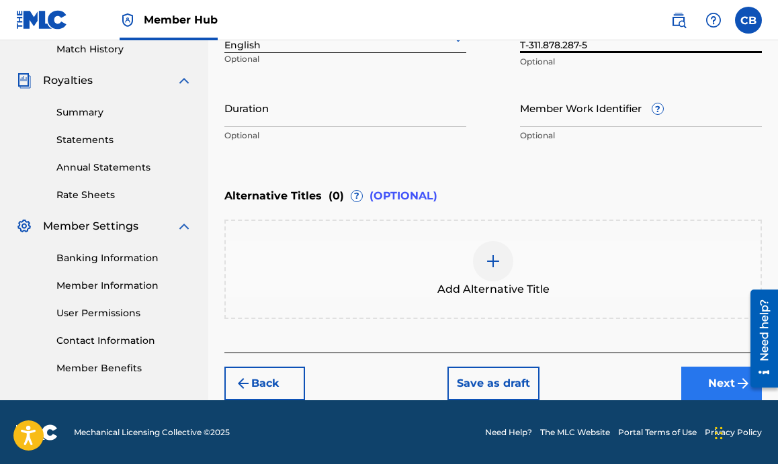
type input "T-311.878.287-5"
click at [687, 379] on button "Next" at bounding box center [721, 384] width 81 height 34
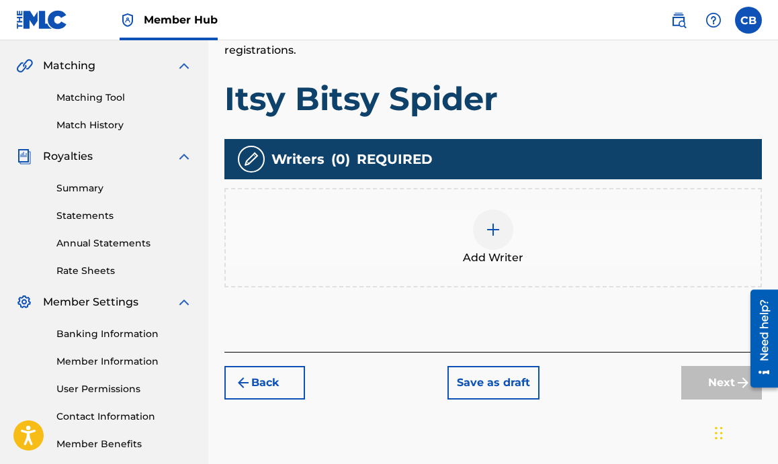
scroll to position [302, 0]
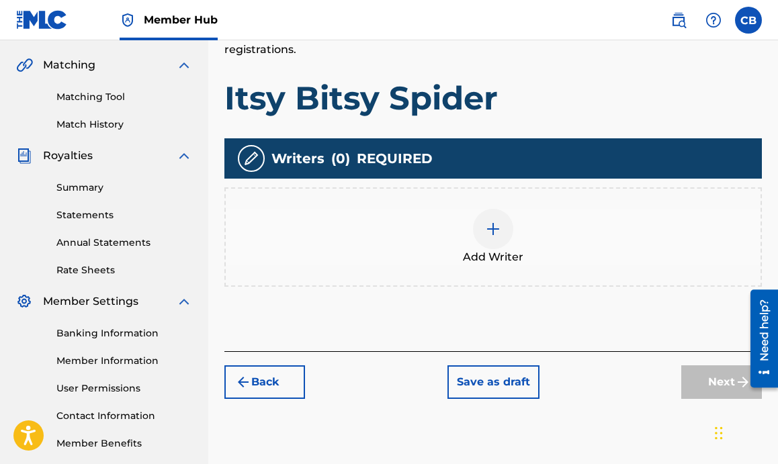
click at [490, 237] on div at bounding box center [493, 229] width 40 height 40
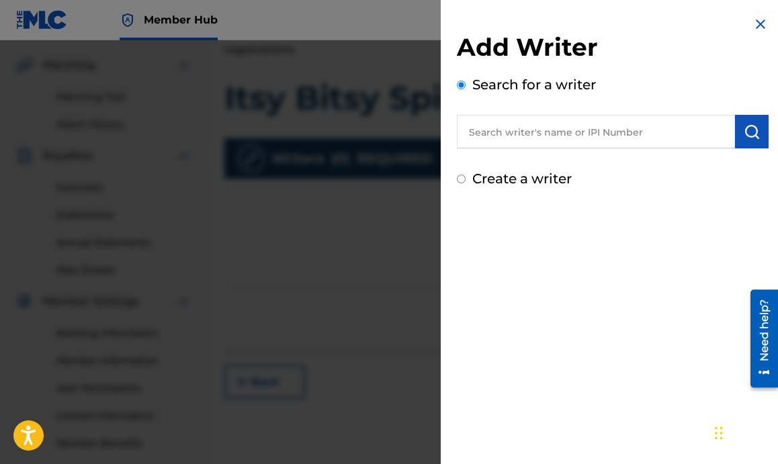
click at [520, 127] on input "text" at bounding box center [596, 132] width 278 height 34
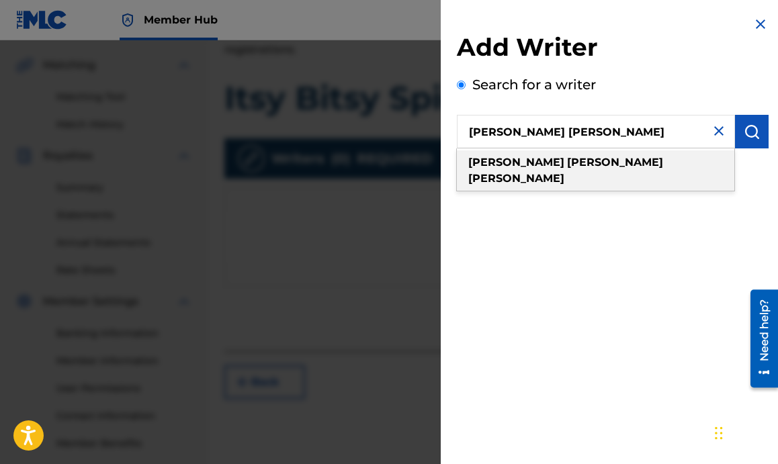
click at [567, 161] on strong "samuel" at bounding box center [615, 162] width 96 height 13
type input "jared samuel erskine"
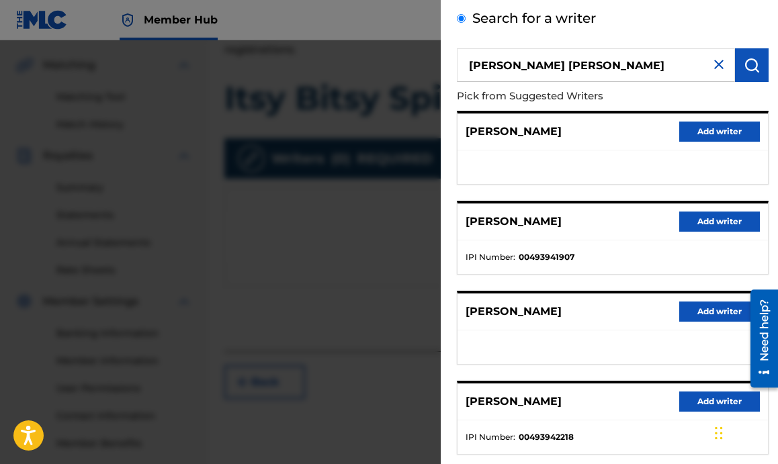
scroll to position [71, 0]
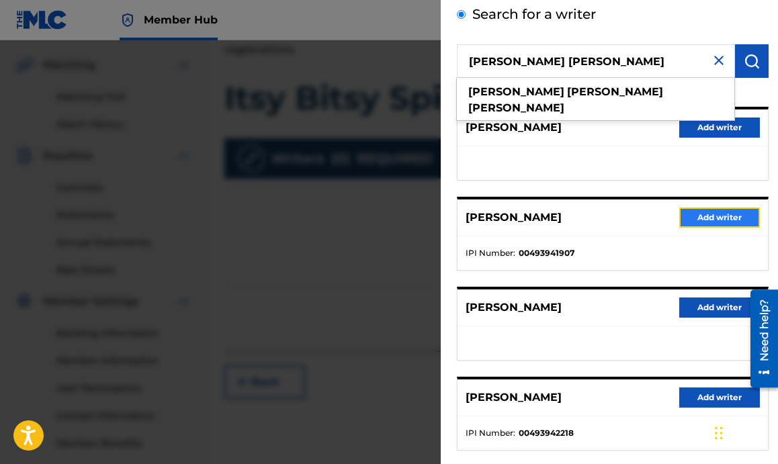
click at [689, 220] on button "Add writer" at bounding box center [719, 218] width 81 height 20
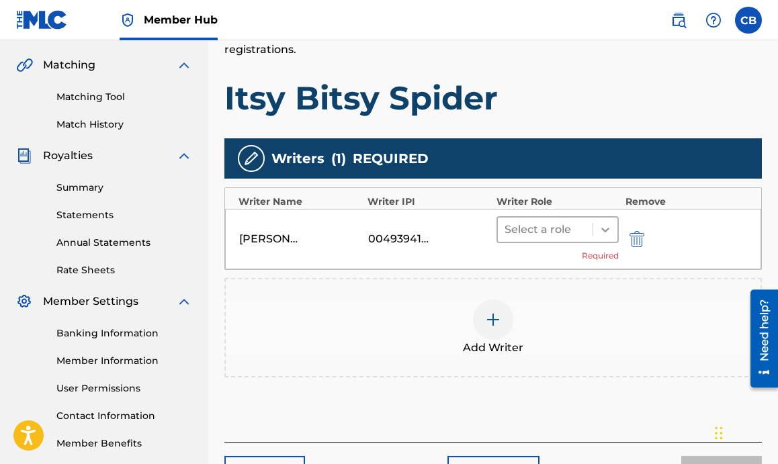
click at [612, 218] on div at bounding box center [605, 230] width 24 height 24
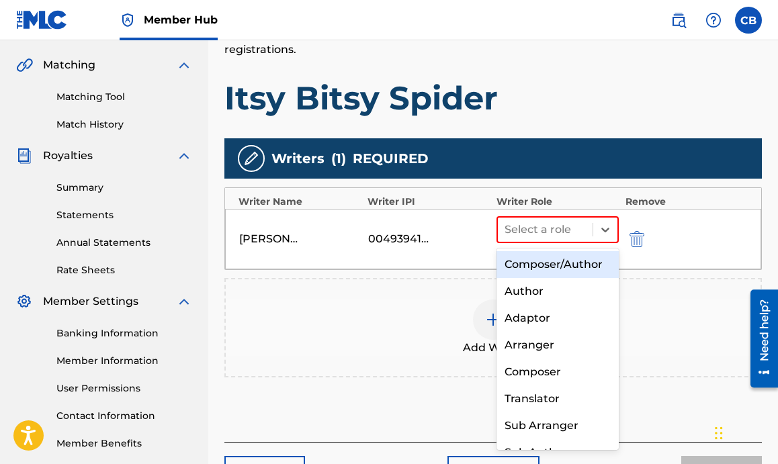
click at [564, 266] on div "Composer/Author" at bounding box center [557, 264] width 122 height 27
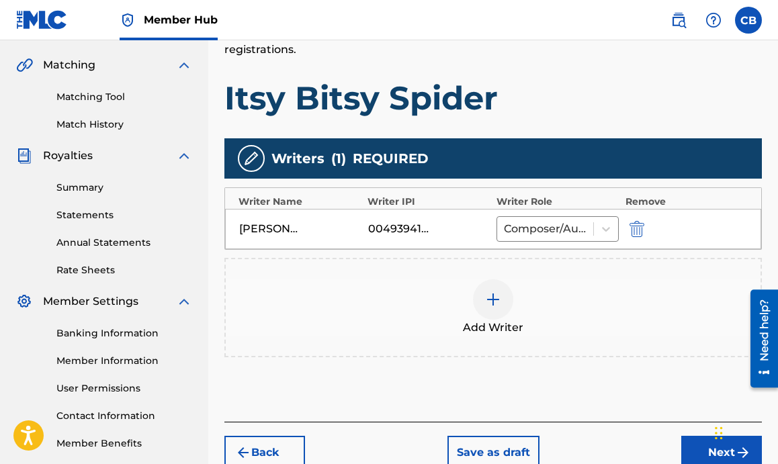
click at [490, 307] on img at bounding box center [493, 300] width 16 height 16
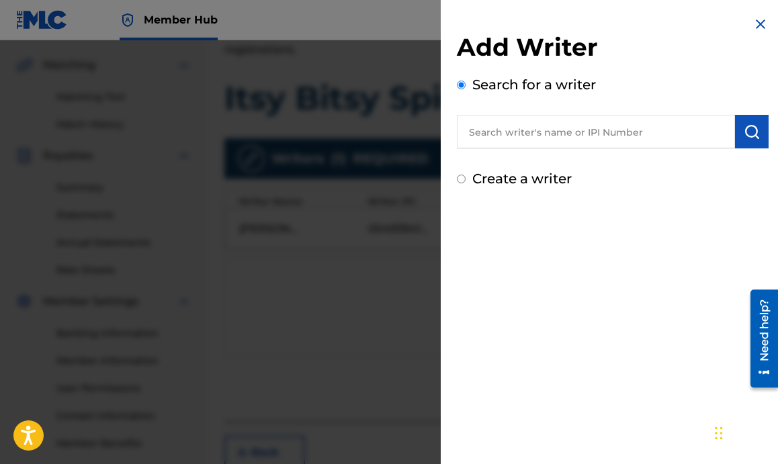
click at [498, 142] on input "text" at bounding box center [596, 132] width 278 height 34
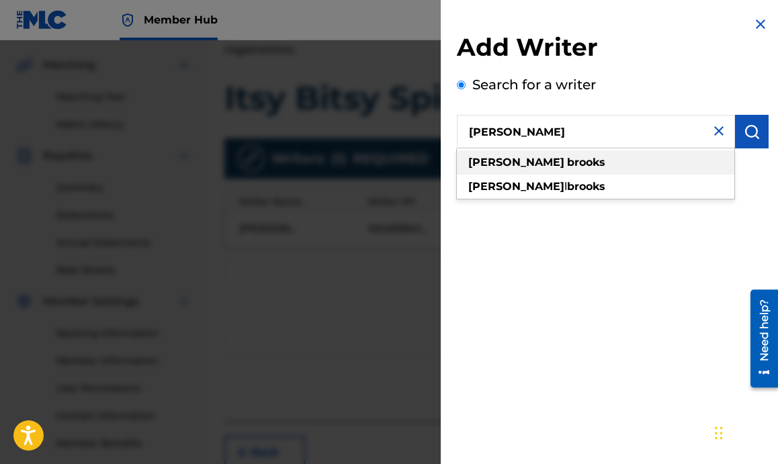
type input "claude brooks"
click at [488, 171] on div "claude brooks" at bounding box center [595, 162] width 277 height 24
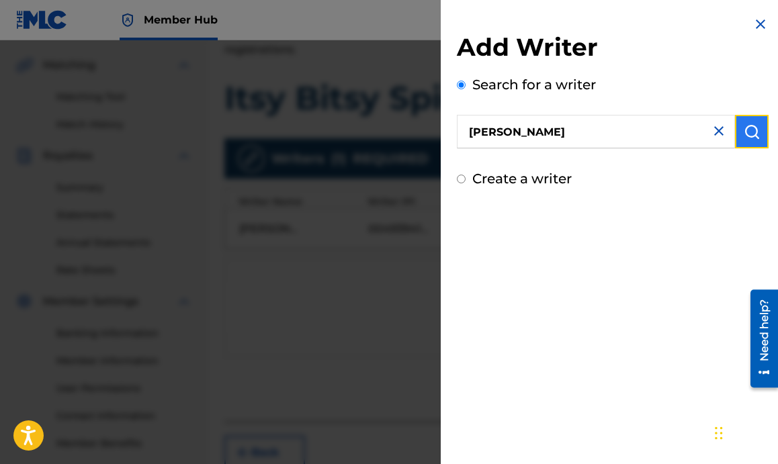
click at [754, 127] on img "submit" at bounding box center [752, 132] width 16 height 16
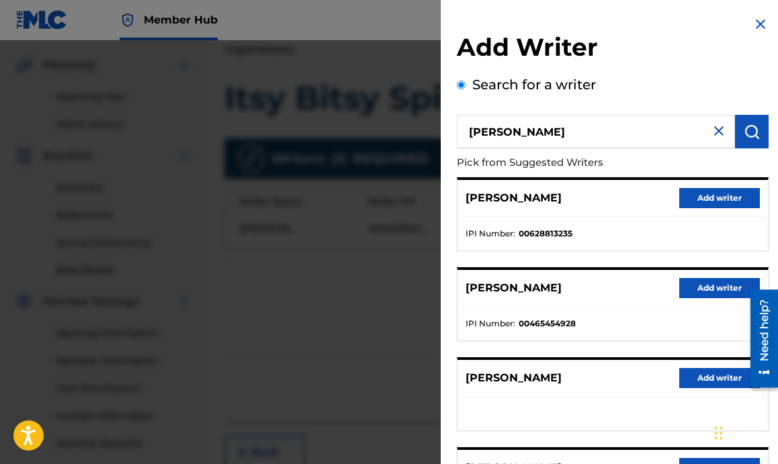
scroll to position [52, 0]
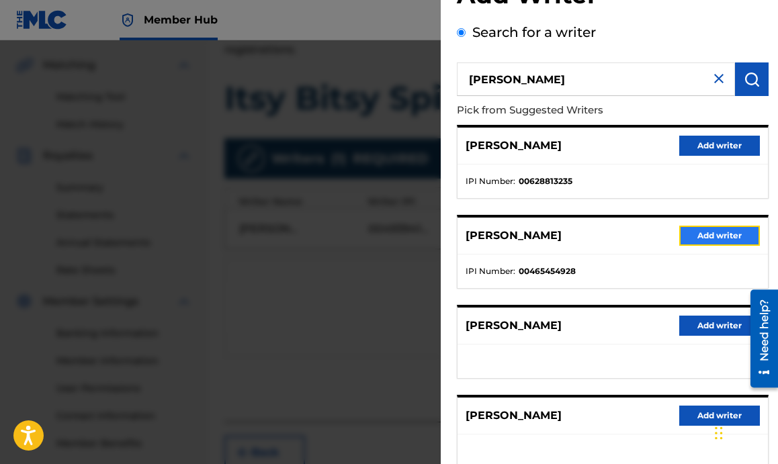
click at [703, 235] on button "Add writer" at bounding box center [719, 236] width 81 height 20
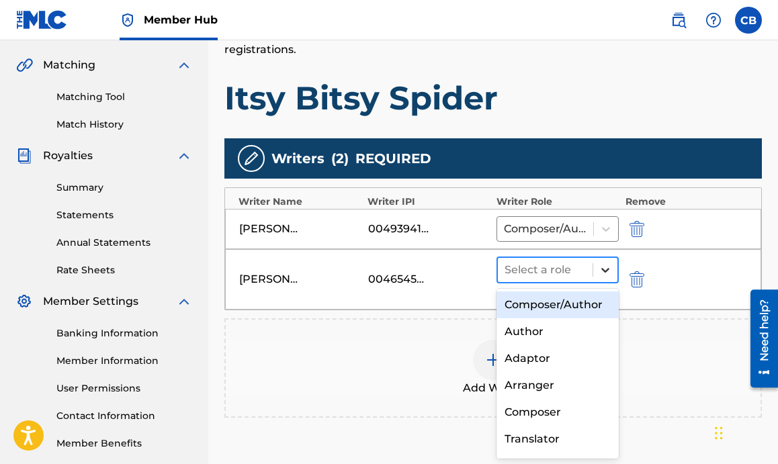
click at [607, 265] on icon at bounding box center [604, 269] width 13 height 13
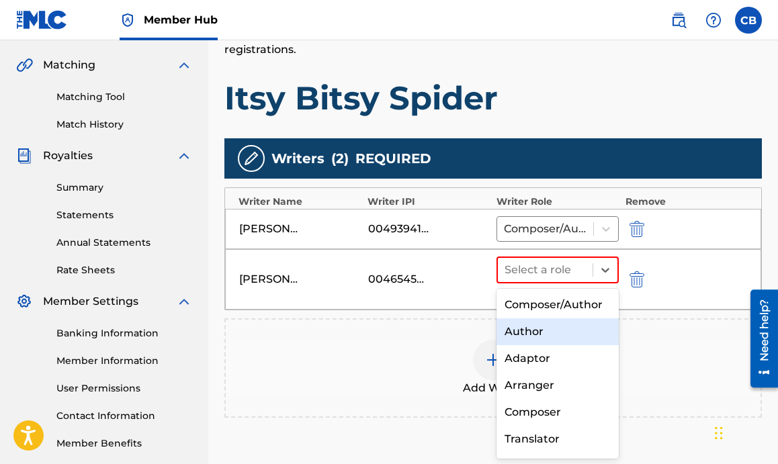
click at [546, 331] on div "Author" at bounding box center [557, 331] width 122 height 27
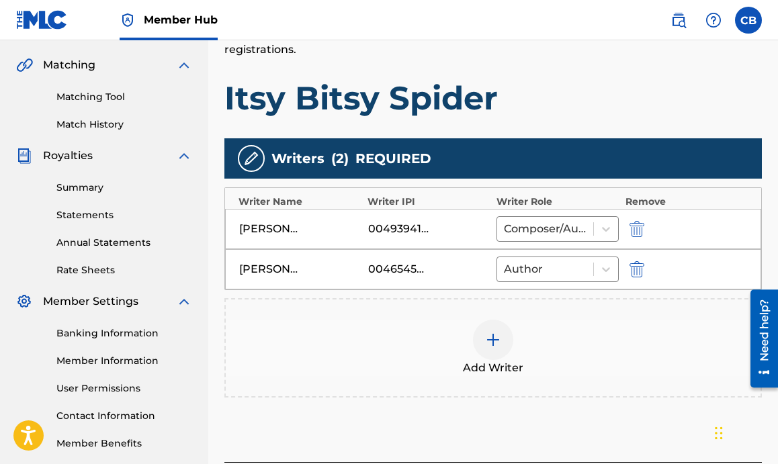
click at [500, 348] on div at bounding box center [493, 340] width 40 height 40
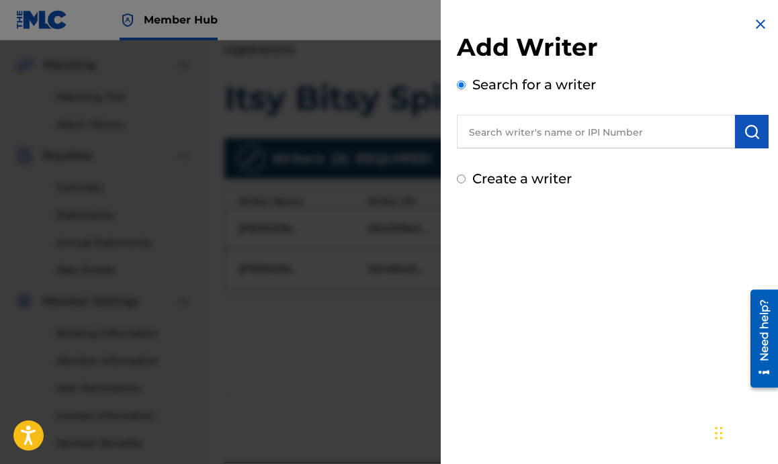
click at [527, 128] on input "text" at bounding box center [596, 132] width 278 height 34
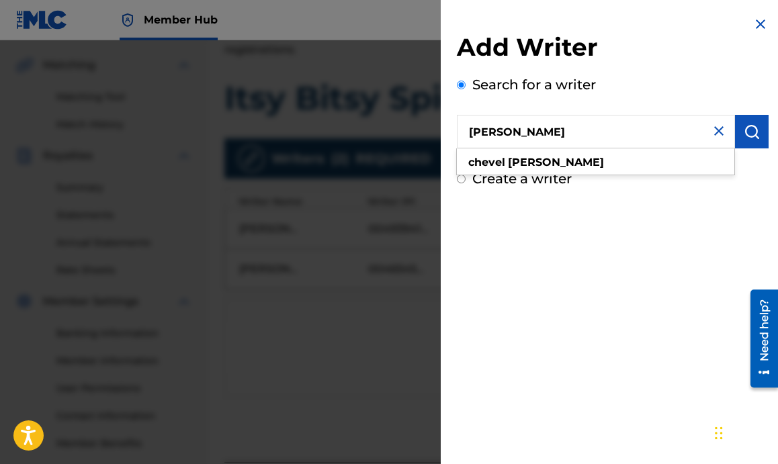
type input "chevel blount"
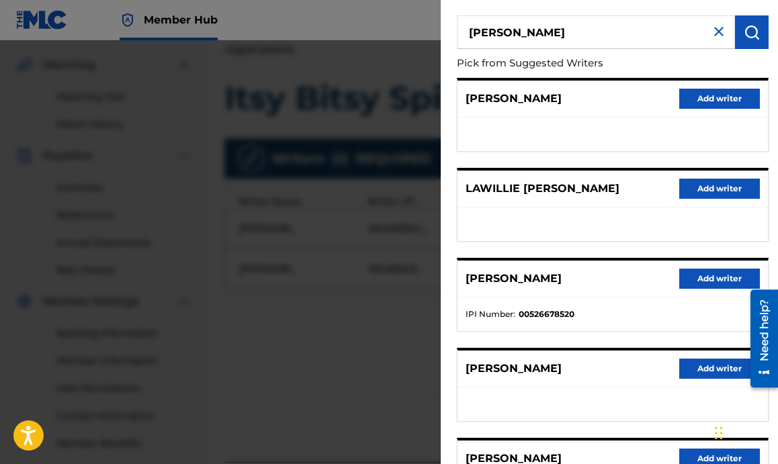
scroll to position [106, 0]
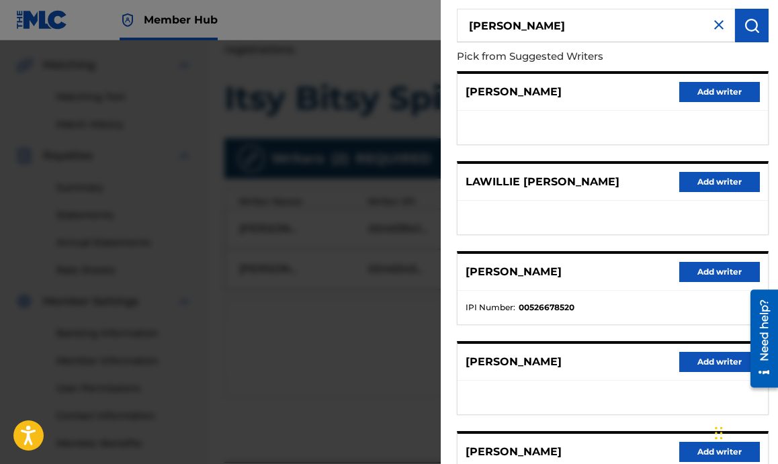
click at [1, 330] on div at bounding box center [389, 272] width 778 height 464
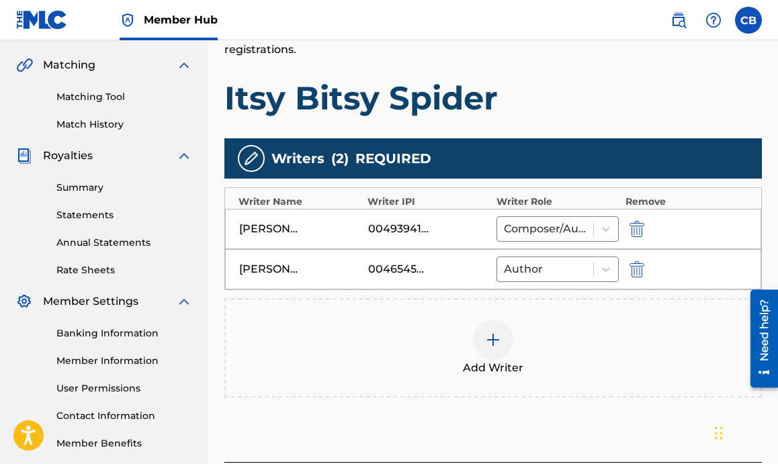
click at [504, 343] on div at bounding box center [493, 340] width 40 height 40
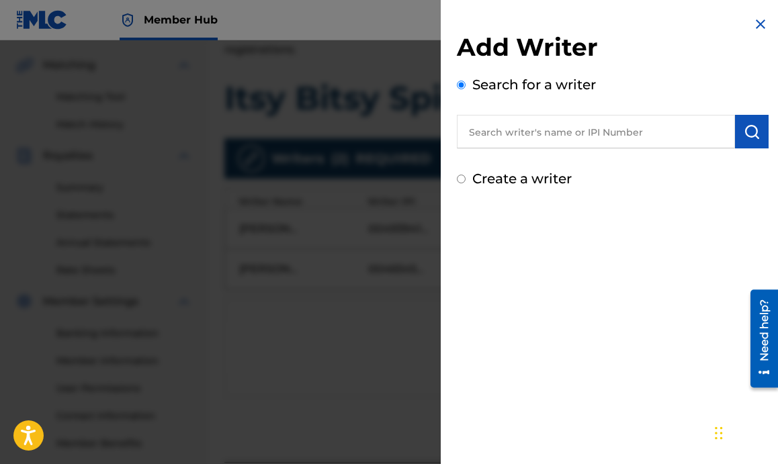
click at [588, 128] on input "text" at bounding box center [596, 132] width 278 height 34
type input "c"
type input "b"
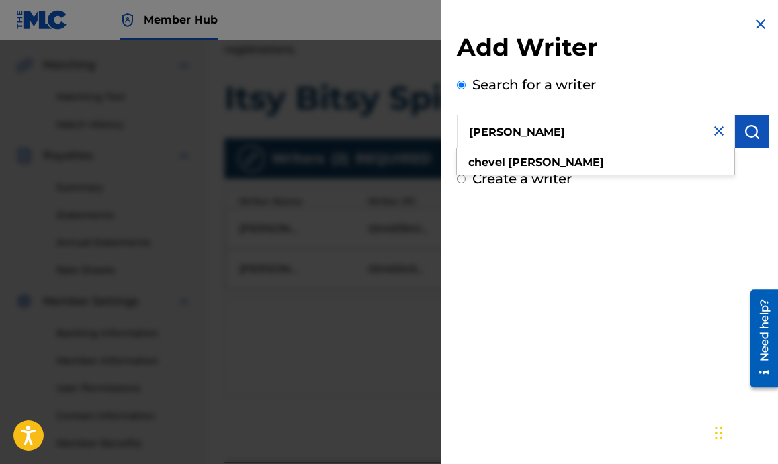
type input "chevel blount"
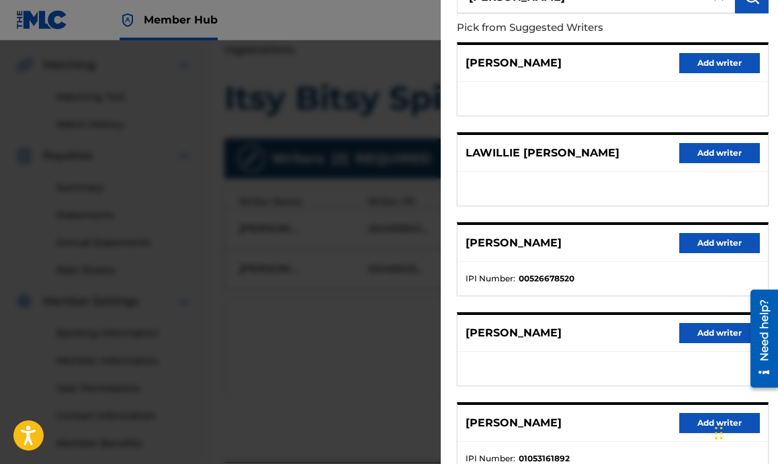
scroll to position [136, 0]
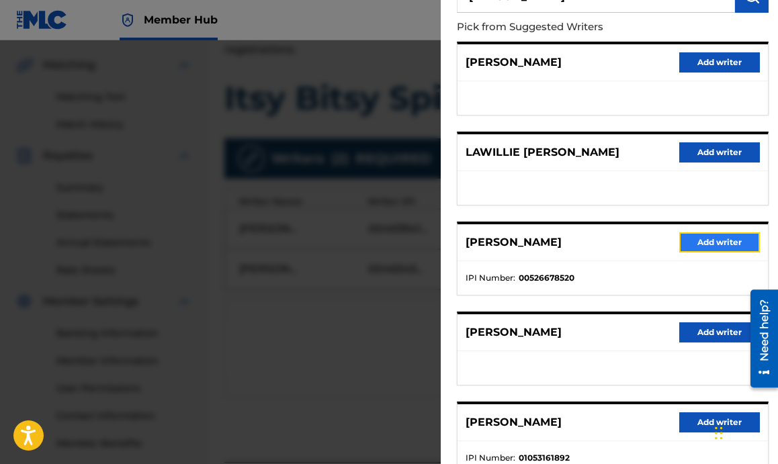
click at [709, 244] on button "Add writer" at bounding box center [719, 242] width 81 height 20
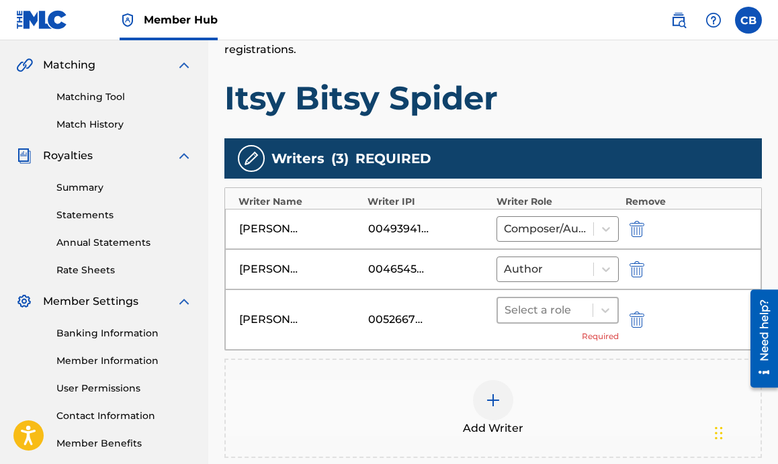
click at [552, 298] on div "Select a role" at bounding box center [545, 310] width 95 height 24
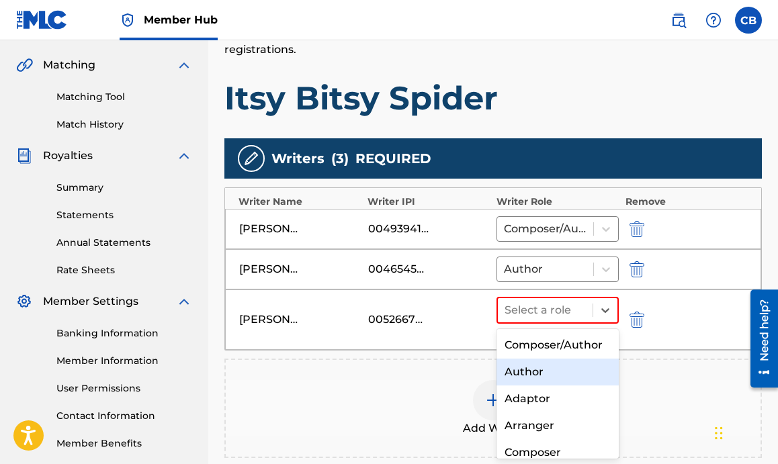
click at [523, 370] on div "Author" at bounding box center [557, 372] width 122 height 27
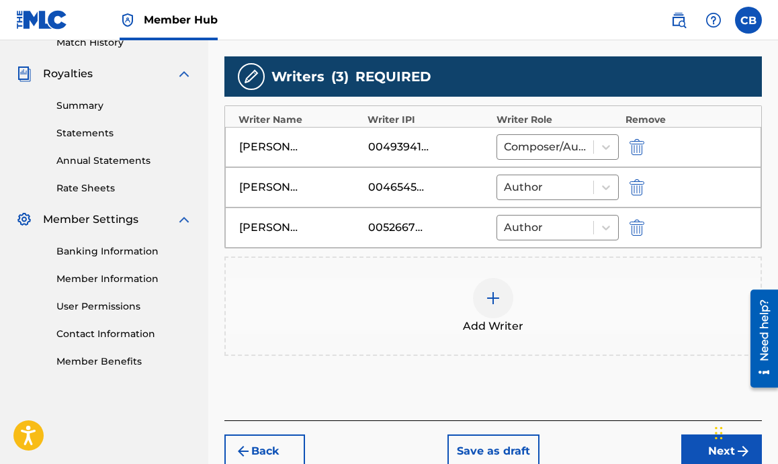
scroll to position [383, 0]
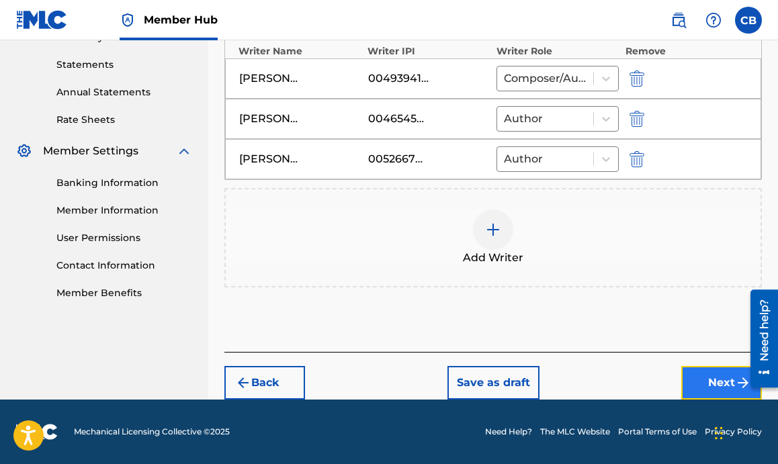
click at [703, 370] on button "Next" at bounding box center [721, 383] width 81 height 34
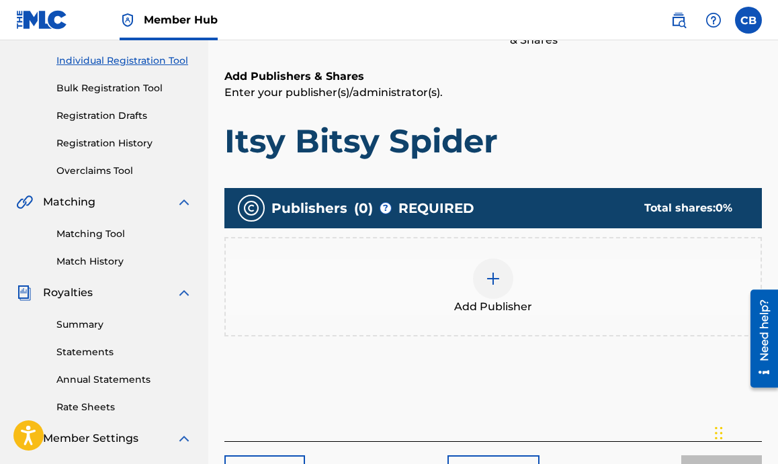
scroll to position [169, 0]
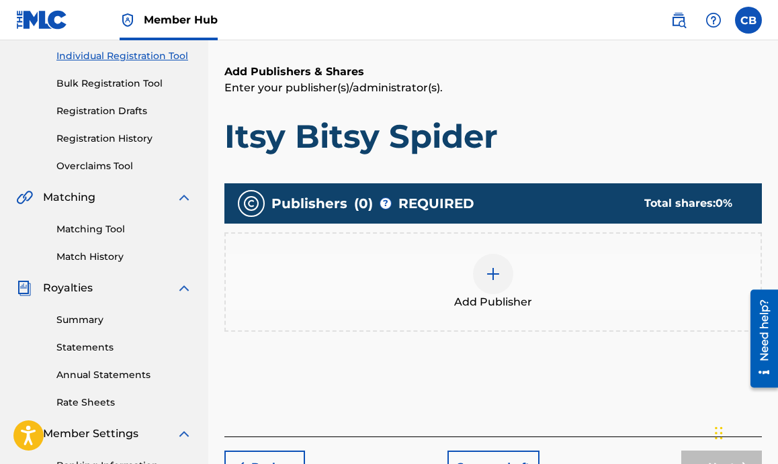
click at [500, 273] on img at bounding box center [493, 274] width 16 height 16
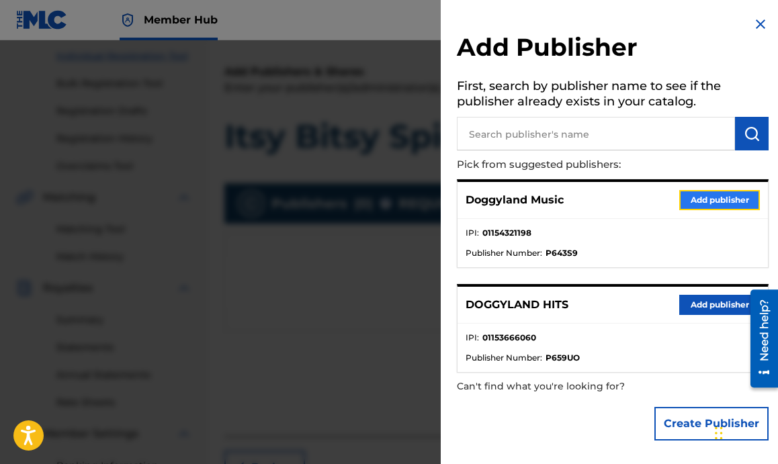
click at [706, 199] on button "Add publisher" at bounding box center [719, 200] width 81 height 20
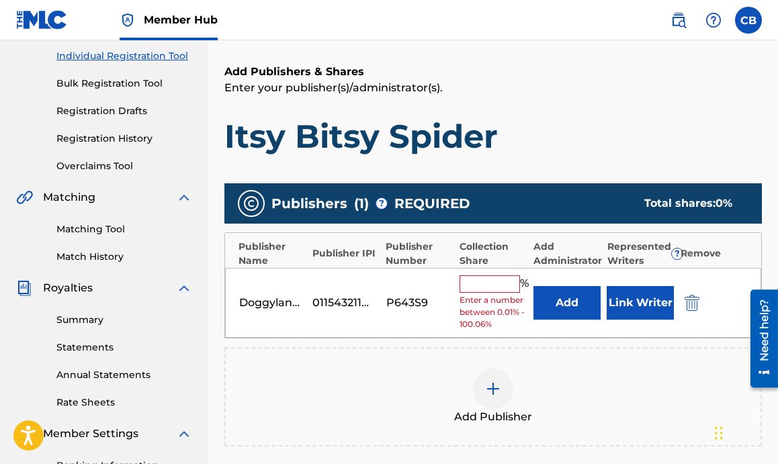
click at [493, 285] on input "text" at bounding box center [489, 283] width 60 height 17
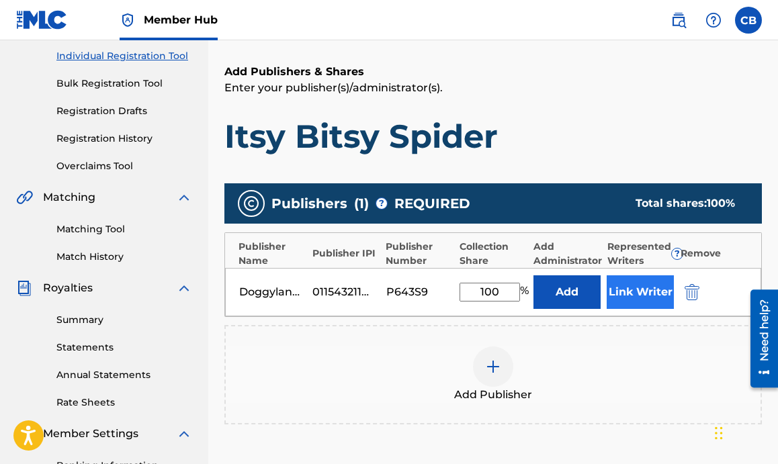
type input "100"
click at [650, 296] on button "Link Writer" at bounding box center [640, 292] width 67 height 34
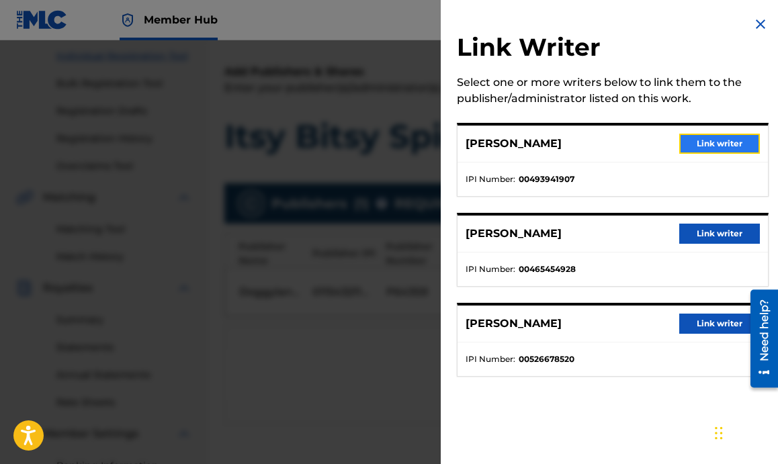
click at [705, 139] on button "Link writer" at bounding box center [719, 144] width 81 height 20
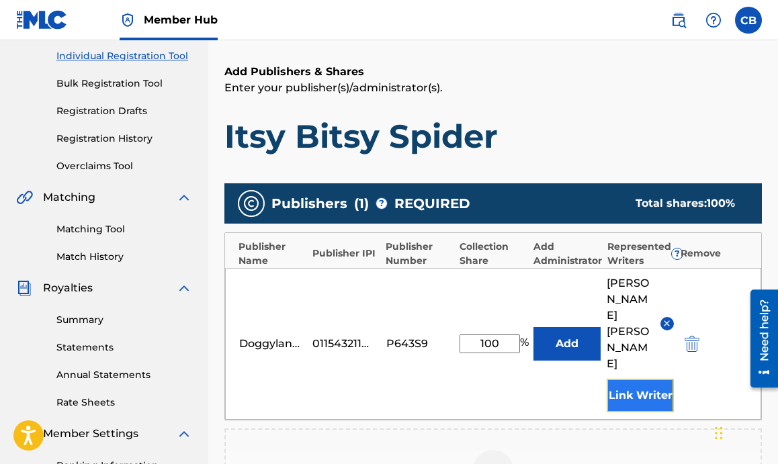
click at [636, 379] on button "Link Writer" at bounding box center [640, 396] width 67 height 34
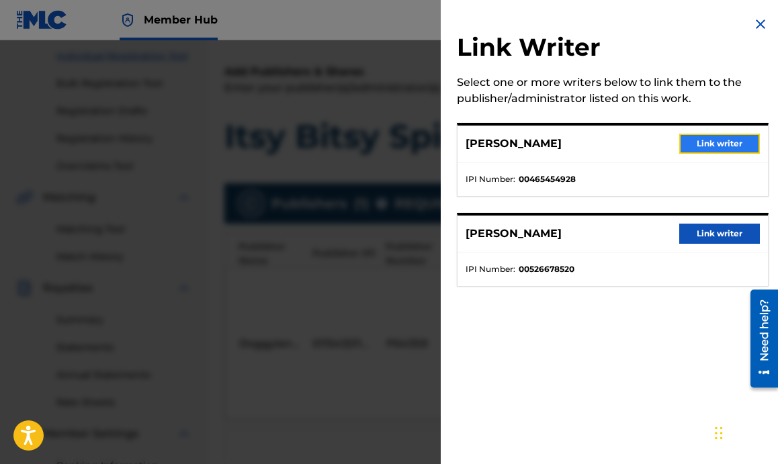
click at [705, 140] on button "Link writer" at bounding box center [719, 144] width 81 height 20
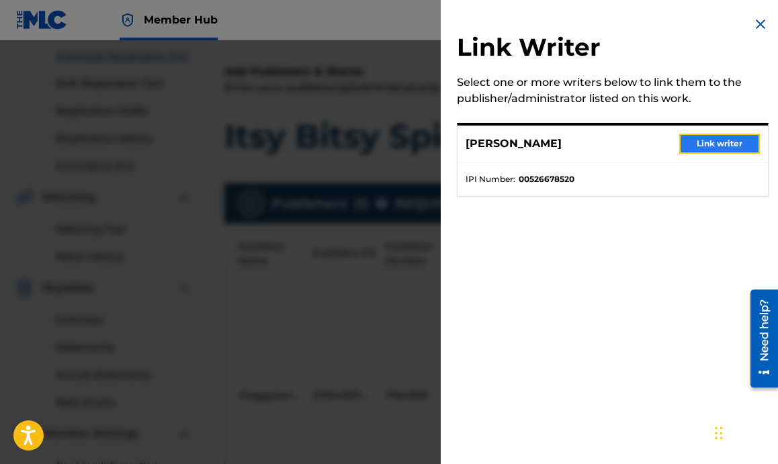
click at [726, 139] on button "Link writer" at bounding box center [719, 144] width 81 height 20
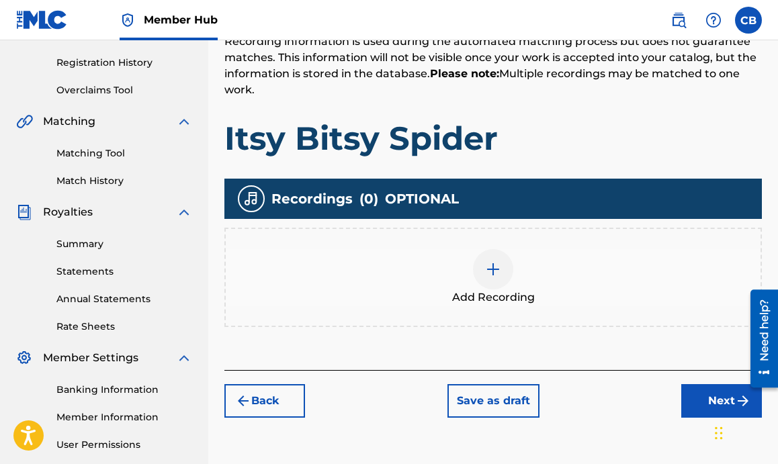
scroll to position [247, 0]
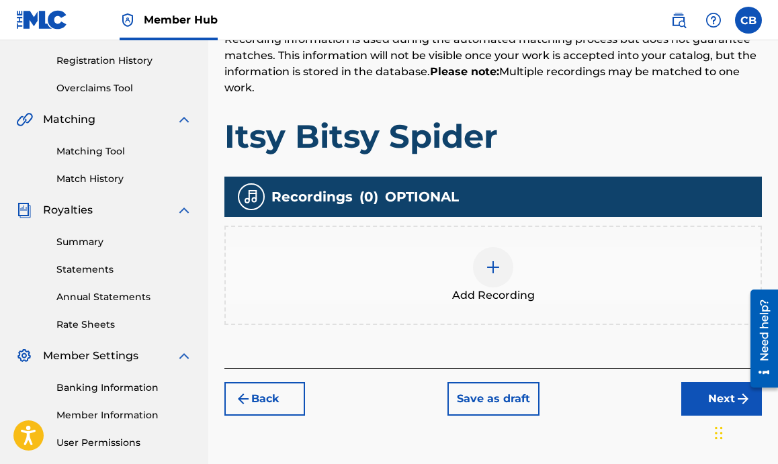
click at [480, 265] on div at bounding box center [493, 267] width 40 height 40
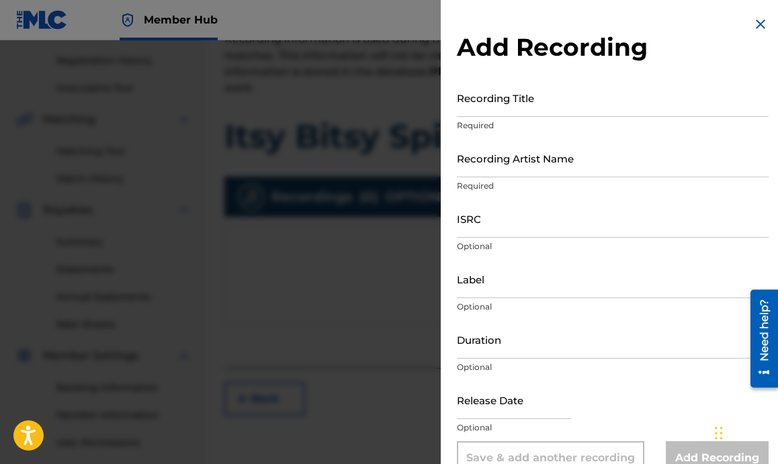
click at [758, 17] on img at bounding box center [760, 24] width 16 height 16
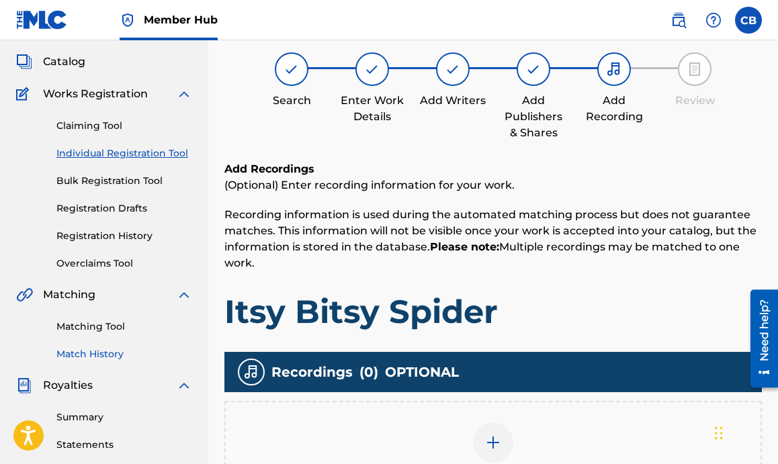
scroll to position [71, 0]
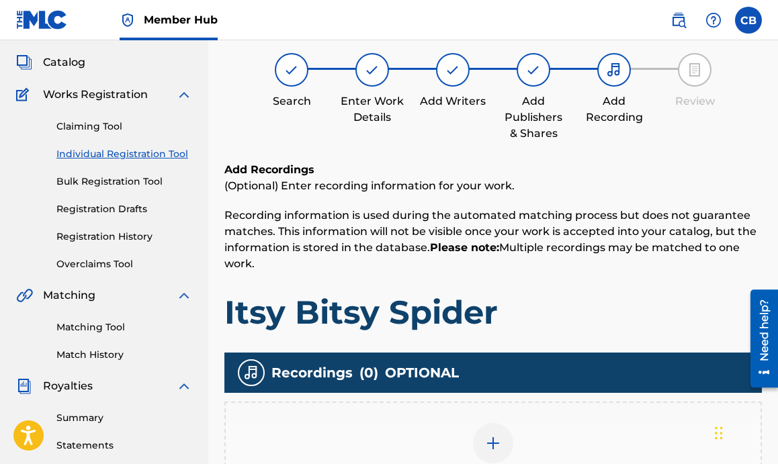
click at [134, 152] on link "Individual Registration Tool" at bounding box center [124, 154] width 136 height 14
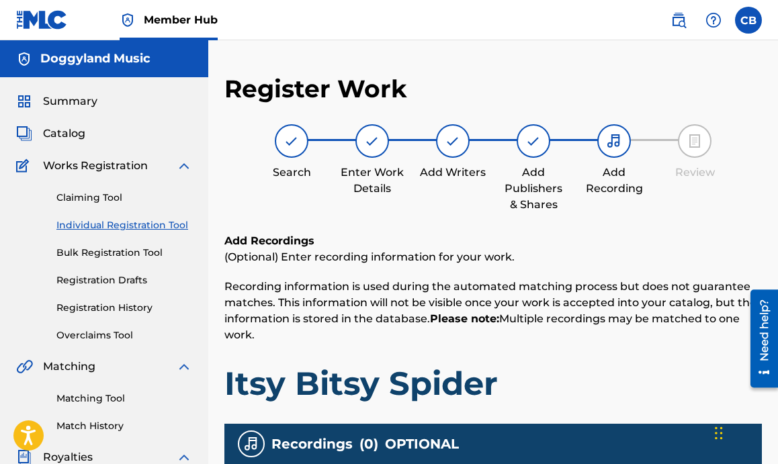
scroll to position [369, 0]
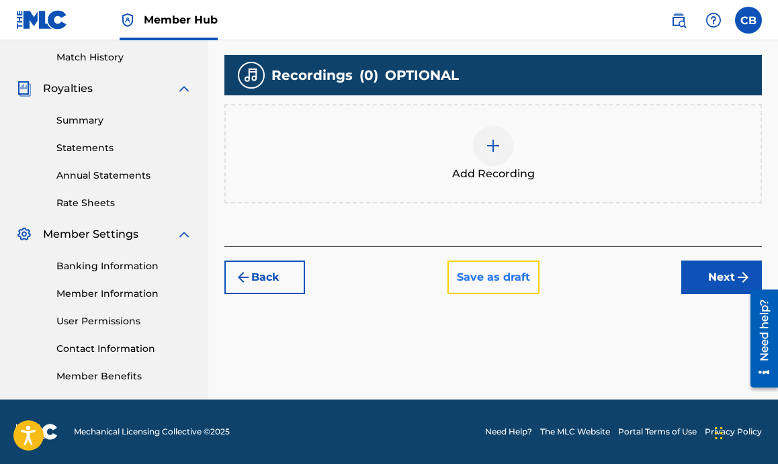
click at [477, 269] on button "Save as draft" at bounding box center [493, 278] width 92 height 34
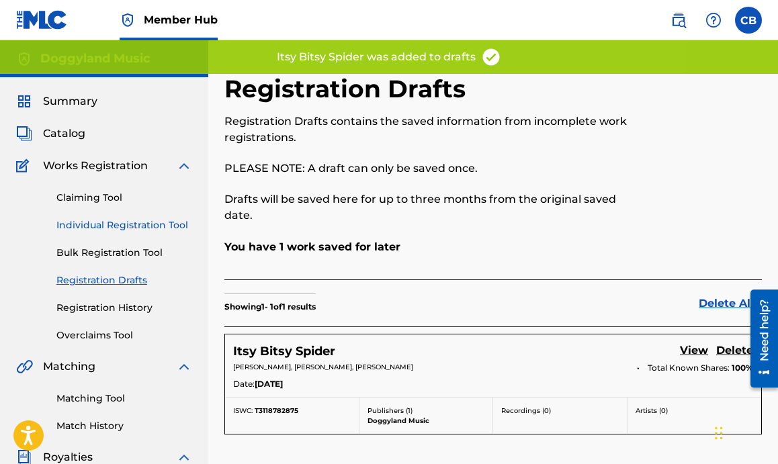
click at [114, 221] on link "Individual Registration Tool" at bounding box center [124, 225] width 136 height 14
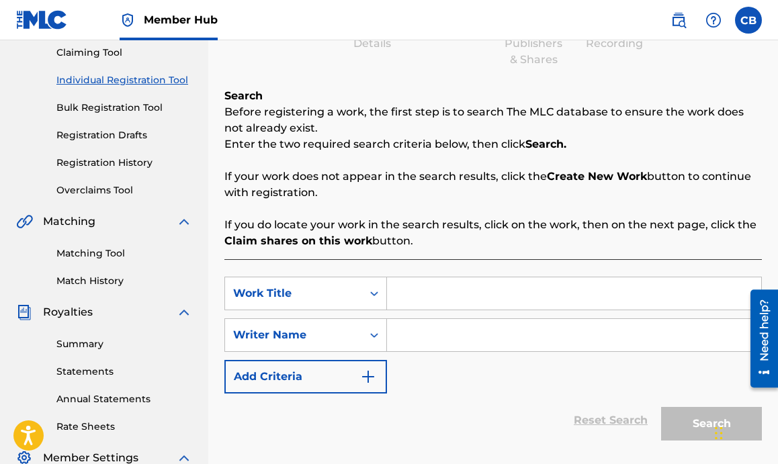
scroll to position [179, 0]
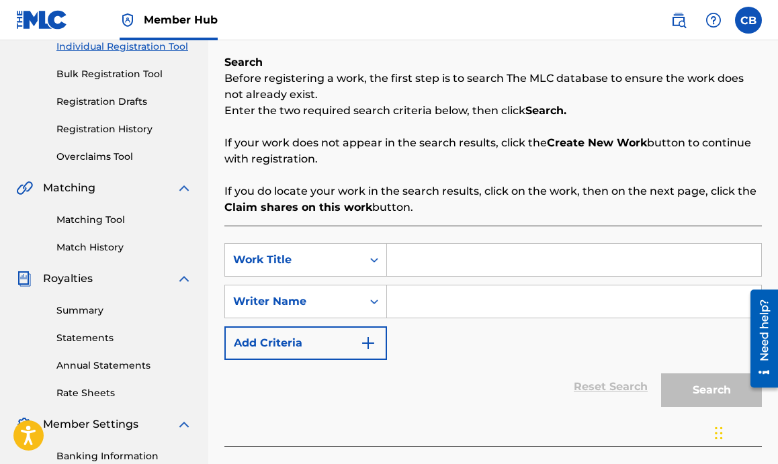
click at [513, 266] on input "Search Form" at bounding box center [574, 260] width 374 height 32
type input "Pat A Cake"
click at [543, 283] on div "SearchWithCriteria65fc4fb6-00f0-43ea-9303-c5f109077128 Work Title Pat A Cake Se…" at bounding box center [492, 301] width 537 height 117
click at [535, 301] on input "Search Form" at bounding box center [574, 301] width 374 height 32
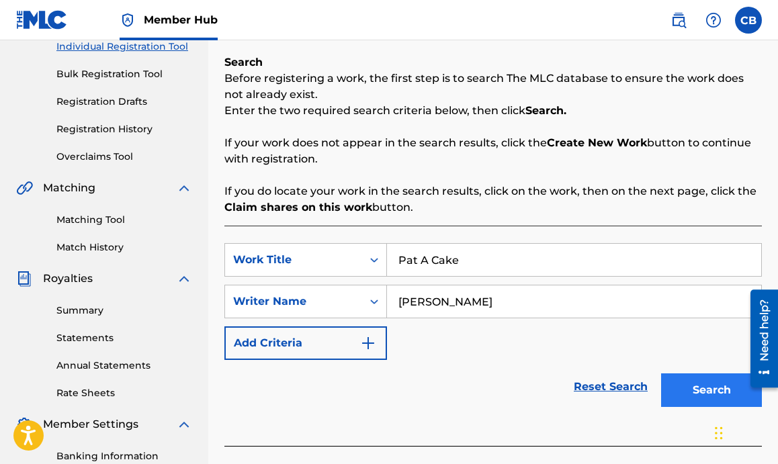
type input "Chevel Blount"
click at [705, 385] on button "Search" at bounding box center [711, 390] width 101 height 34
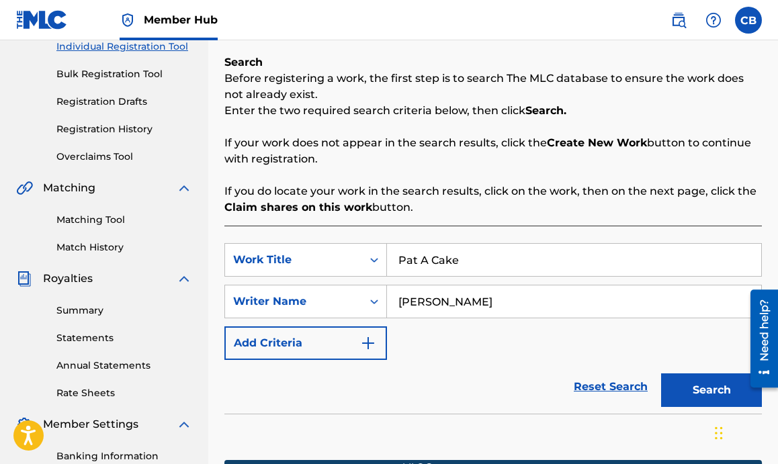
scroll to position [373, 0]
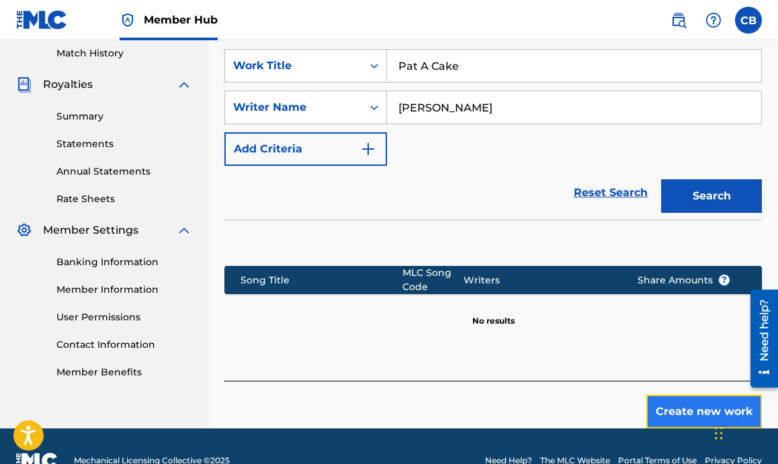
click at [674, 410] on button "Create new work" at bounding box center [704, 412] width 116 height 34
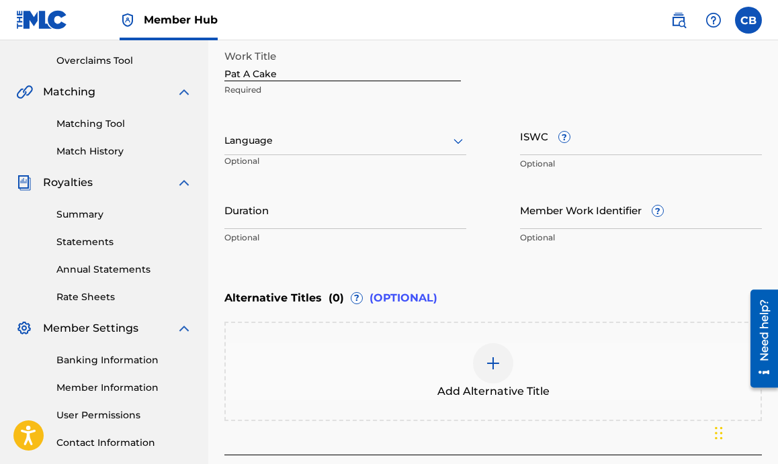
scroll to position [270, 0]
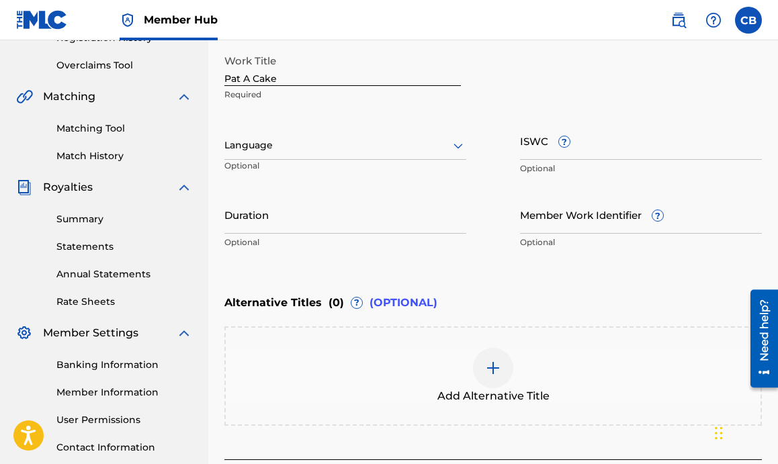
click at [322, 162] on div "Language Optional" at bounding box center [345, 152] width 242 height 60
click at [330, 154] on div "Language" at bounding box center [345, 146] width 242 height 28
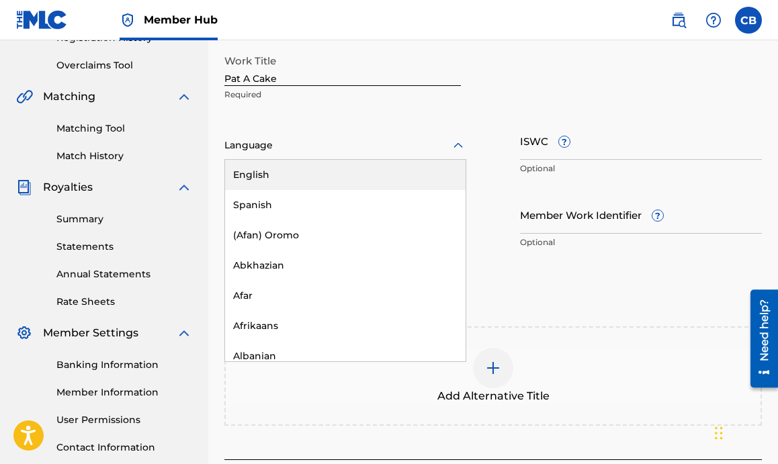
click at [323, 174] on div "English" at bounding box center [345, 175] width 240 height 30
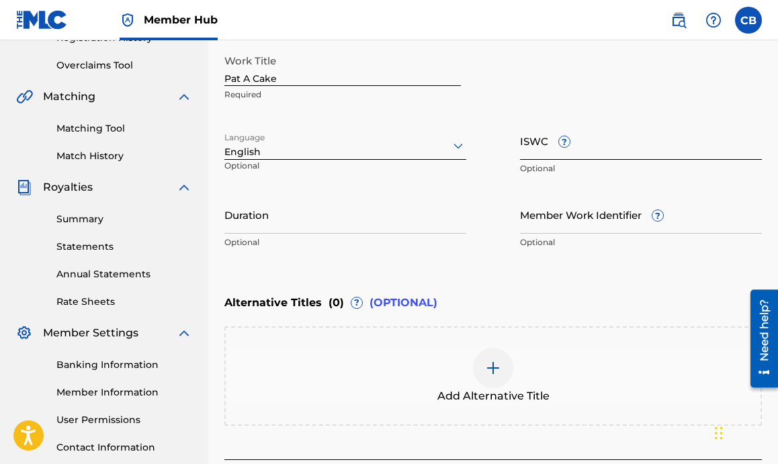
click at [529, 153] on input "ISWC ?" at bounding box center [641, 141] width 242 height 38
click at [540, 151] on input "ISWC ?" at bounding box center [641, 141] width 242 height 38
paste input "T-321.369.023-0"
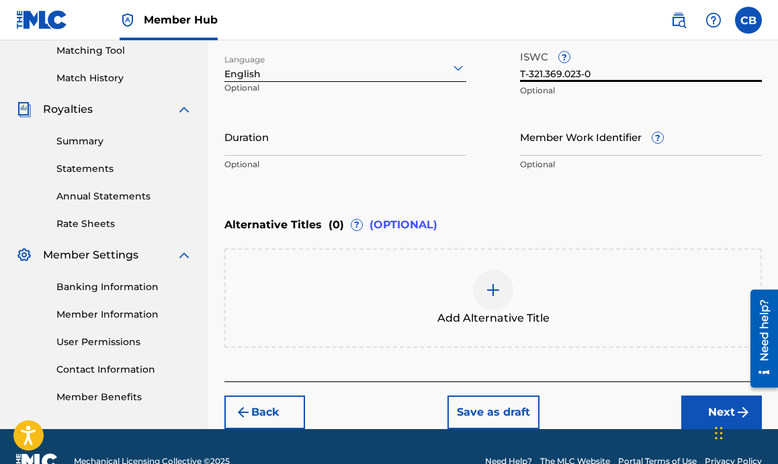
scroll to position [377, 0]
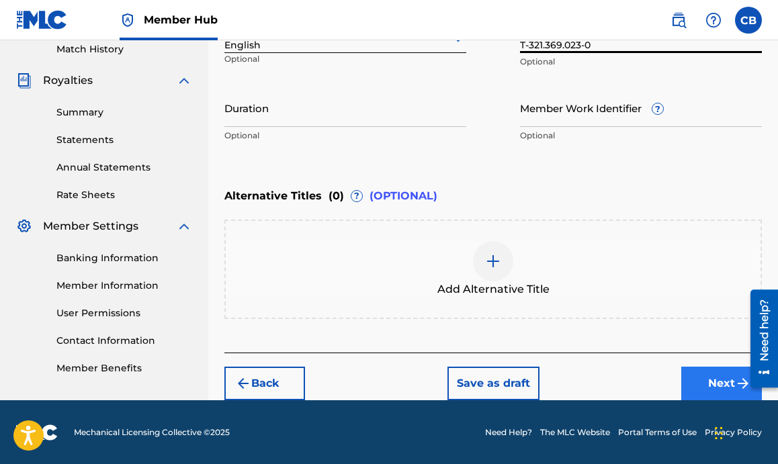
type input "T-321.369.023-0"
click at [702, 380] on button "Next" at bounding box center [721, 384] width 81 height 34
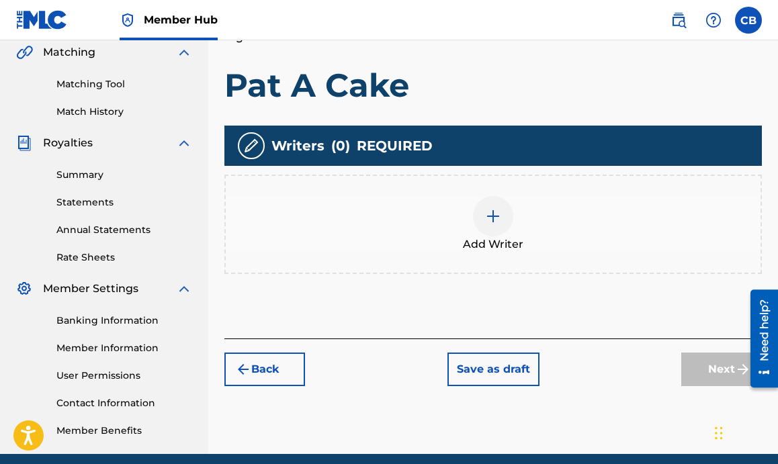
scroll to position [315, 0]
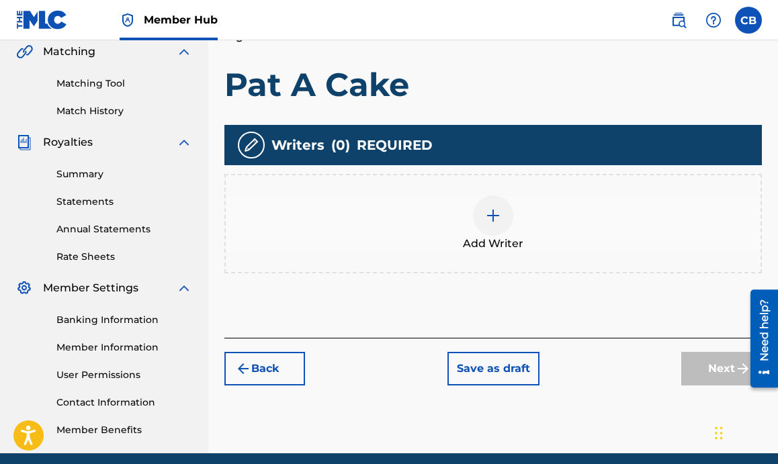
click at [499, 224] on div at bounding box center [493, 215] width 40 height 40
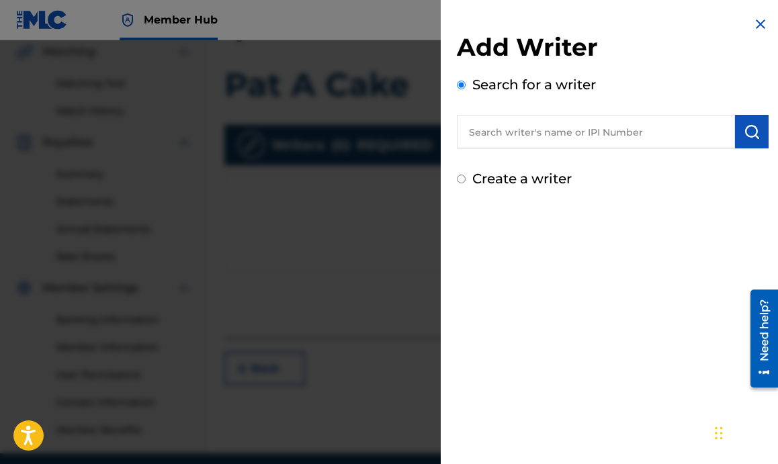
click at [556, 136] on input "text" at bounding box center [596, 132] width 278 height 34
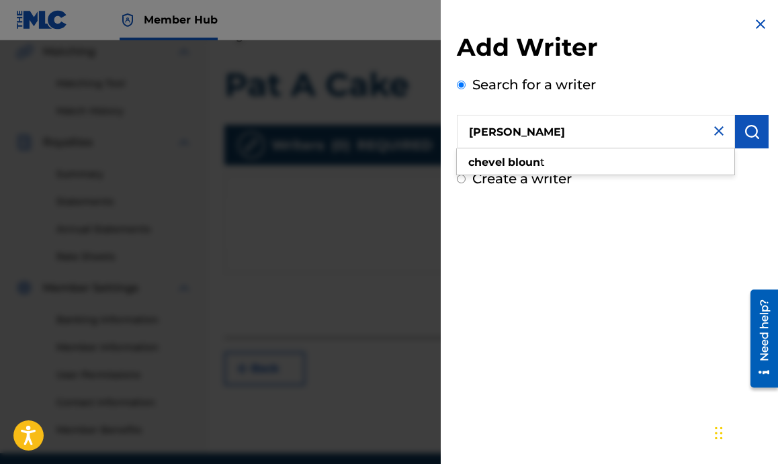
type input "Chevel blount"
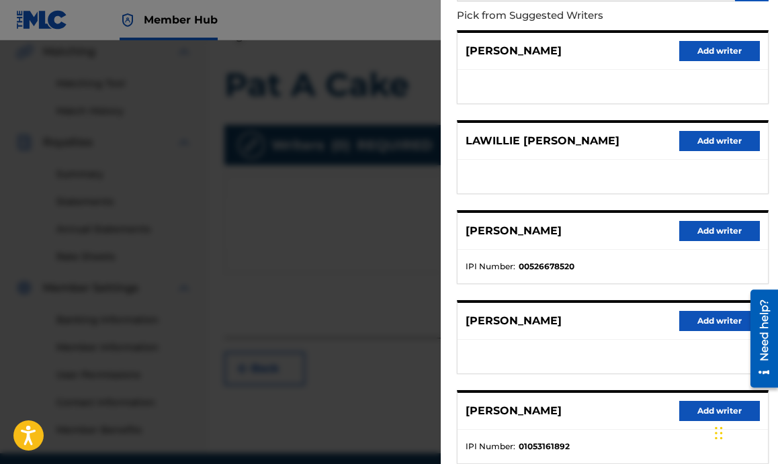
scroll to position [150, 0]
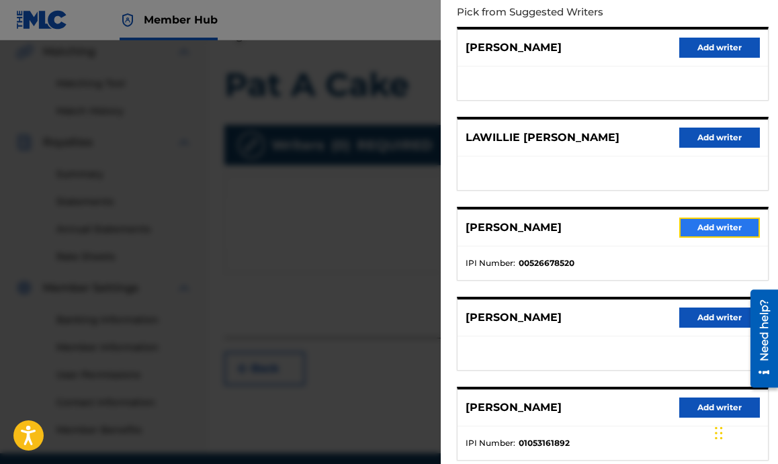
click at [696, 232] on button "Add writer" at bounding box center [719, 228] width 81 height 20
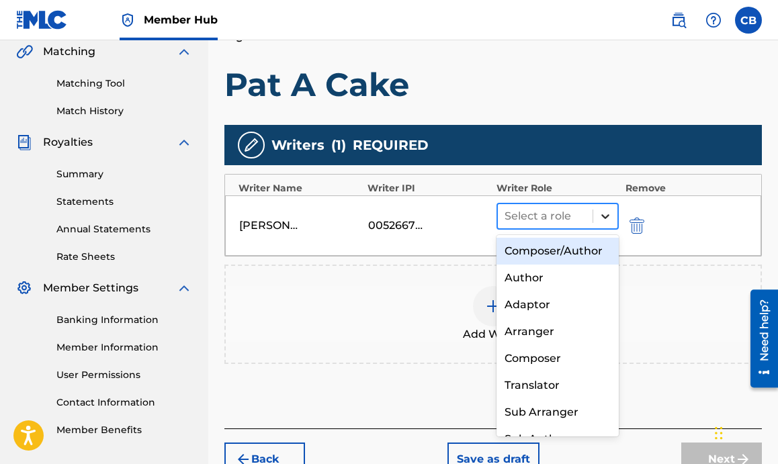
click at [605, 217] on icon at bounding box center [605, 216] width 8 height 5
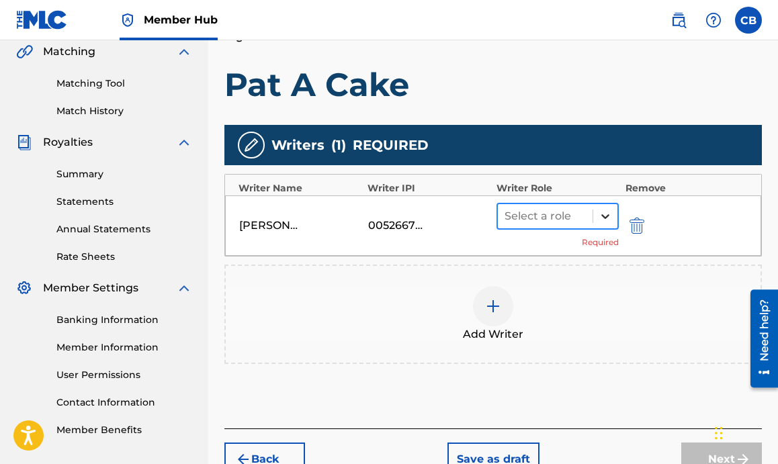
click at [605, 217] on icon at bounding box center [605, 216] width 8 height 5
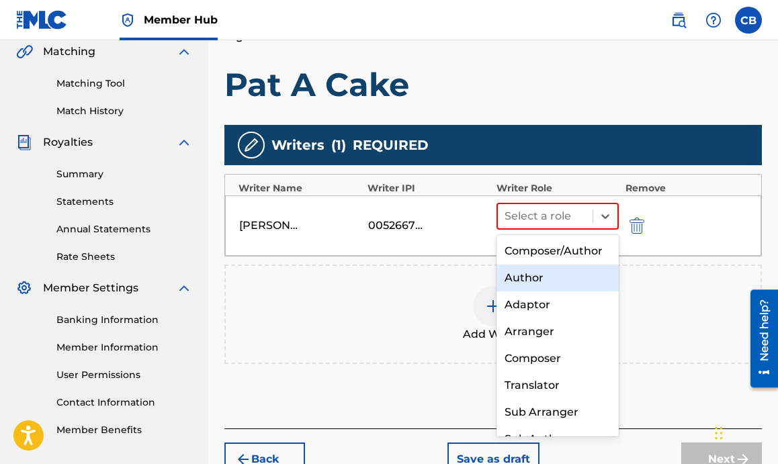
click at [549, 283] on div "Author" at bounding box center [557, 278] width 122 height 27
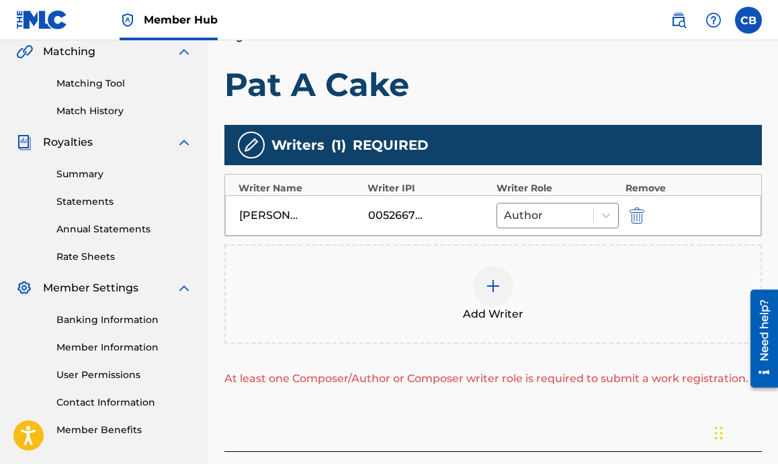
click at [484, 291] on div at bounding box center [493, 286] width 40 height 40
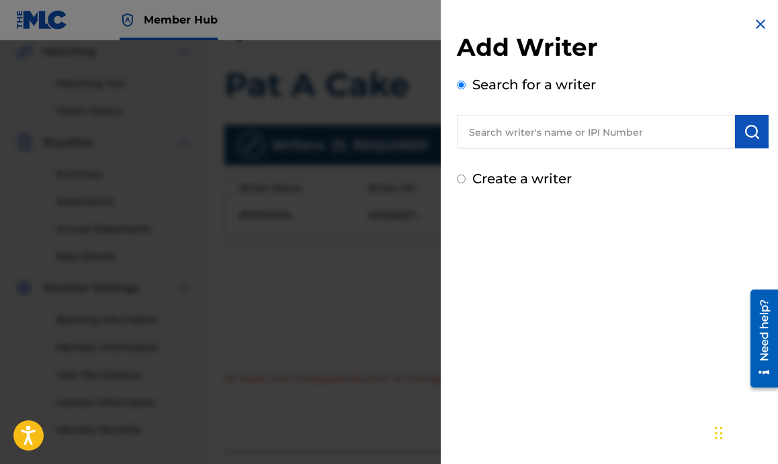
click at [505, 134] on input "text" at bounding box center [596, 132] width 278 height 34
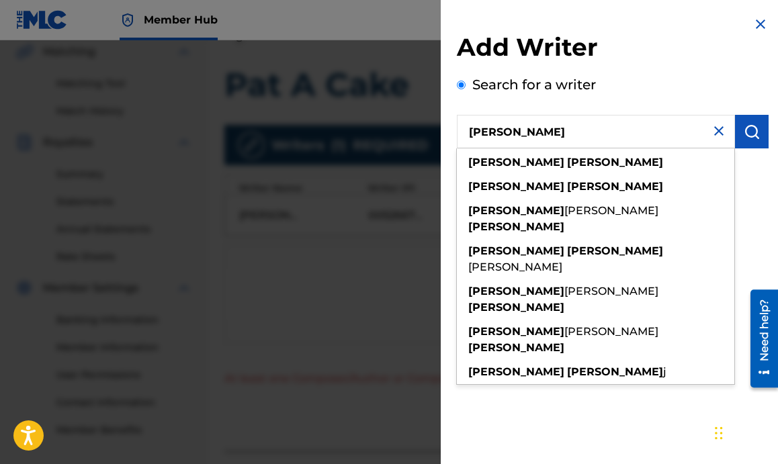
type input "Jeffrey freeman"
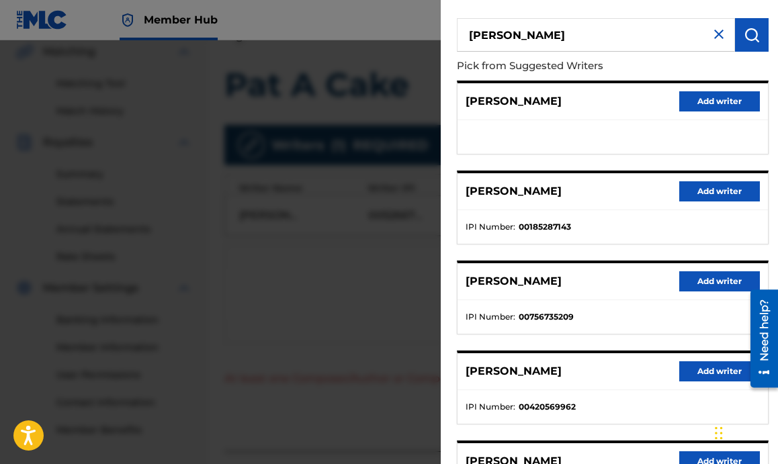
scroll to position [232, 0]
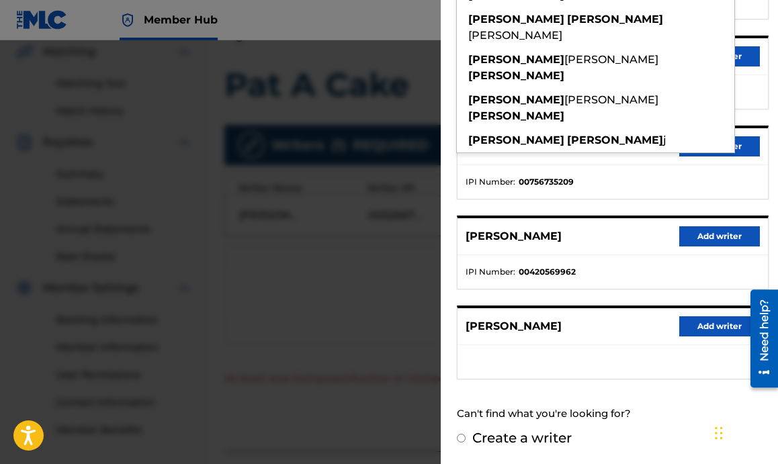
click at [462, 435] on input "Create a writer" at bounding box center [461, 438] width 9 height 9
radio input "false"
radio input "true"
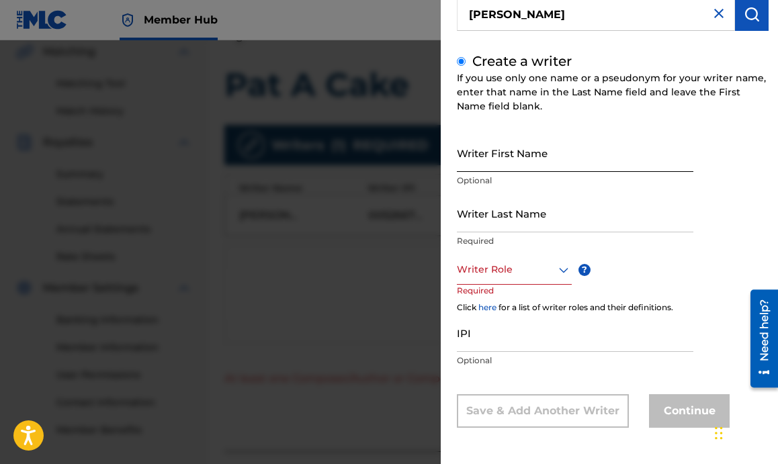
click at [555, 163] on input "Writer First Name" at bounding box center [575, 153] width 236 height 38
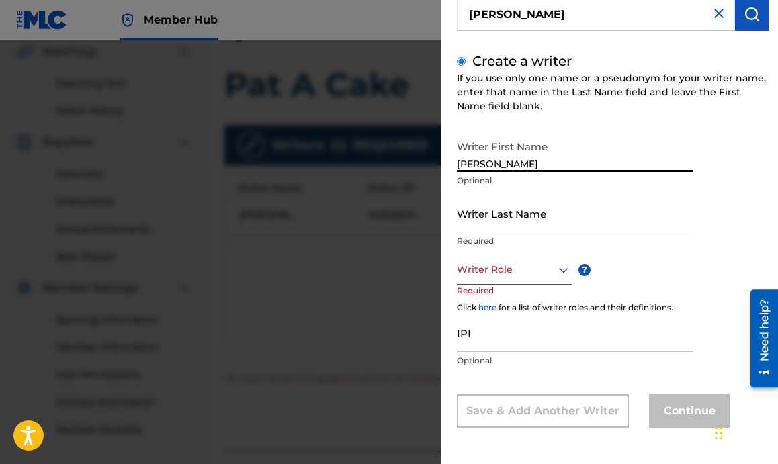
type input "Jeffrey"
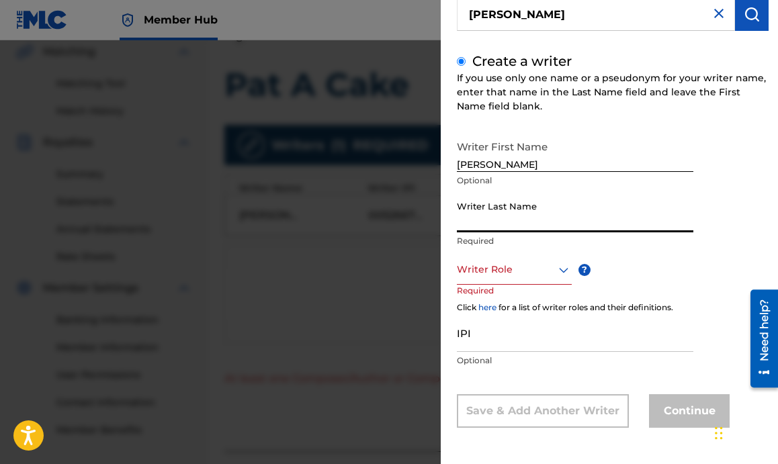
click at [546, 207] on input "Writer Last Name" at bounding box center [575, 213] width 236 height 38
type input "Freeman"
click at [517, 269] on div at bounding box center [514, 269] width 115 height 17
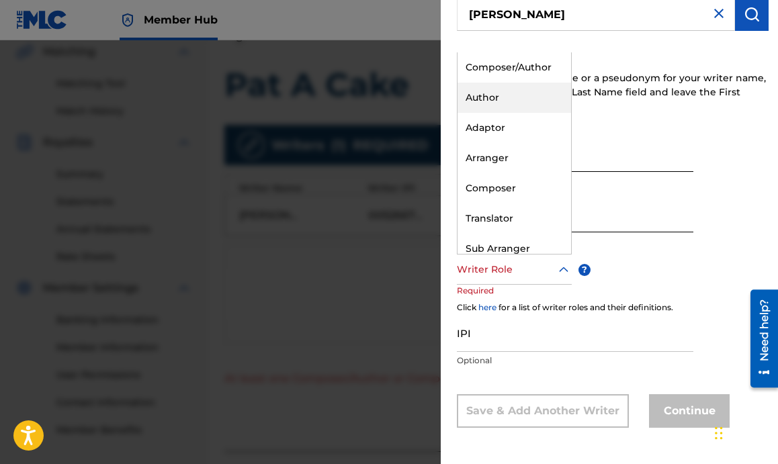
click at [515, 99] on div "Author" at bounding box center [514, 98] width 114 height 30
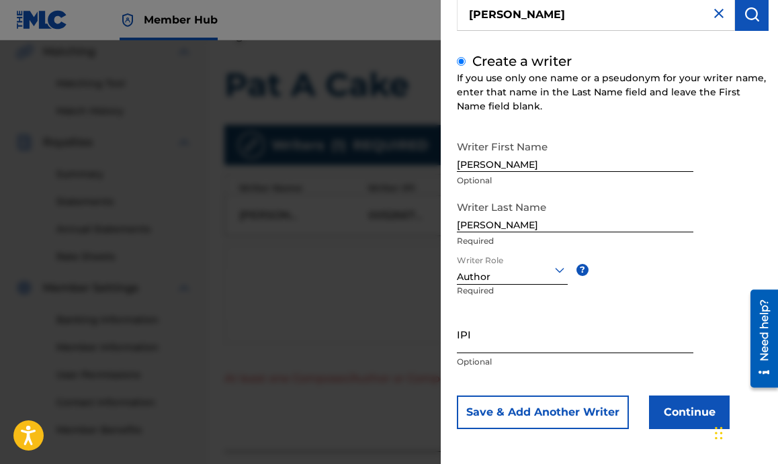
click at [480, 344] on input "IPI" at bounding box center [575, 334] width 236 height 38
paste input "00420569864"
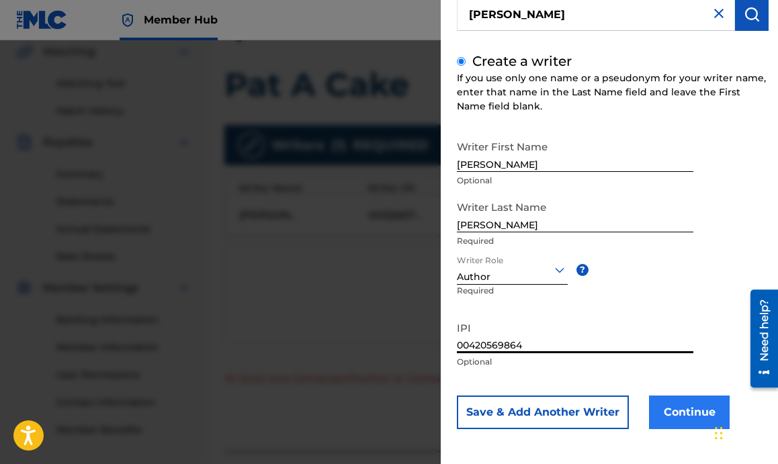
type input "00420569864"
click at [676, 410] on button "Continue" at bounding box center [689, 413] width 81 height 34
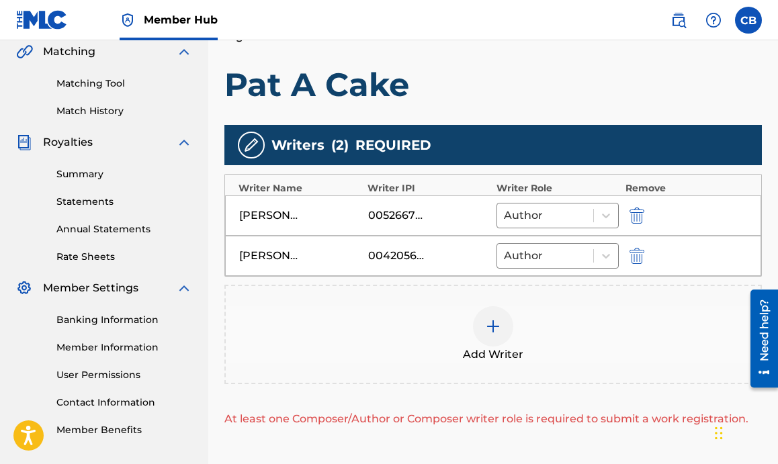
click at [484, 323] on div at bounding box center [493, 326] width 40 height 40
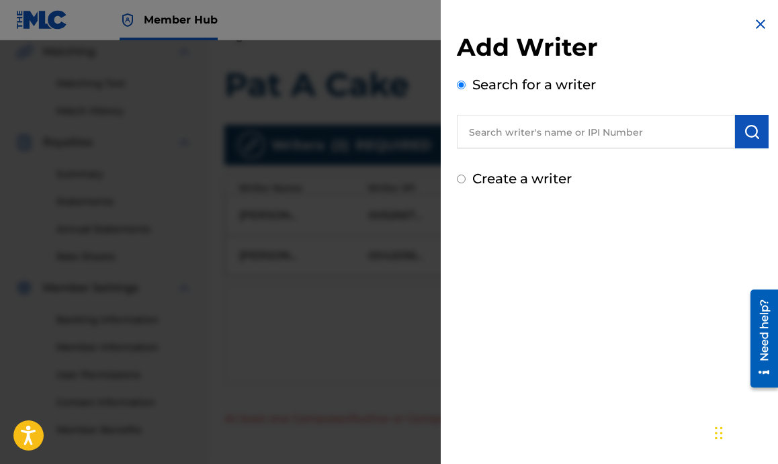
click at [561, 128] on input "text" at bounding box center [596, 132] width 278 height 34
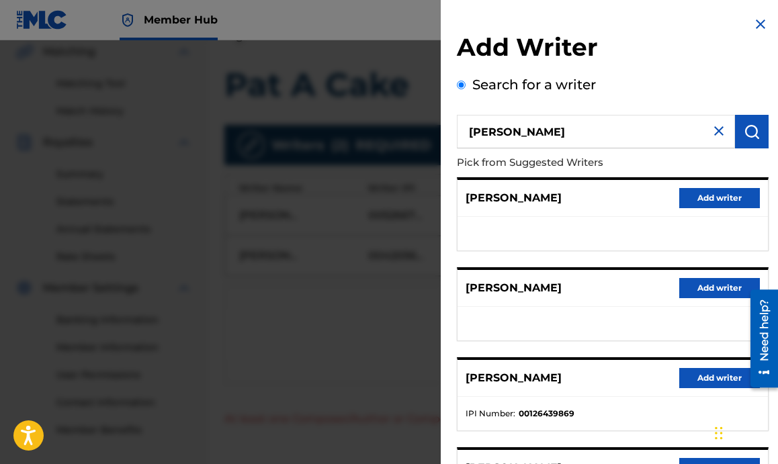
scroll to position [116, 0]
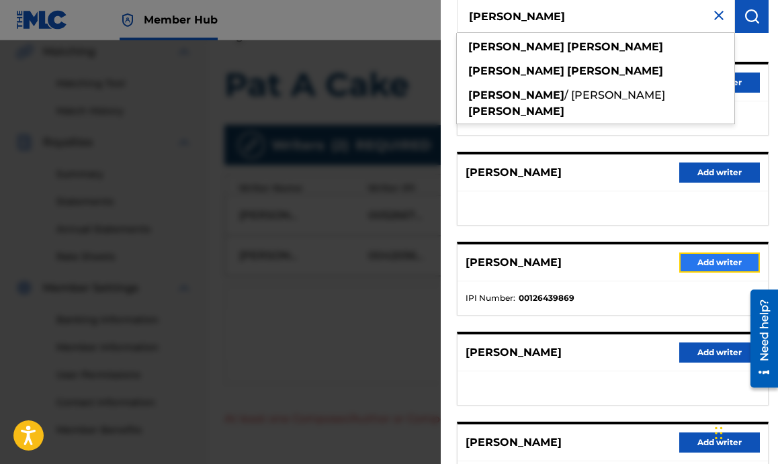
click at [707, 260] on button "Add writer" at bounding box center [719, 263] width 81 height 20
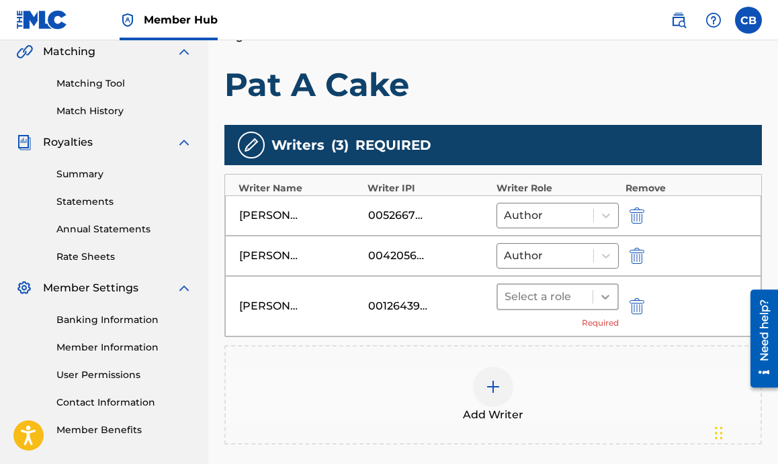
click at [610, 296] on icon at bounding box center [604, 296] width 13 height 13
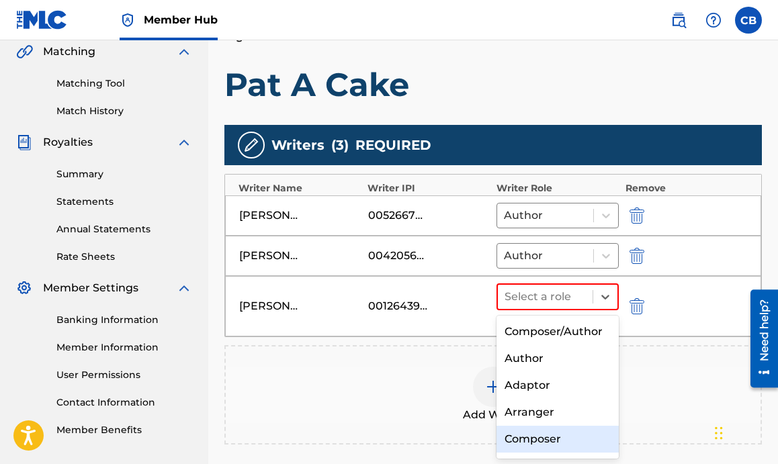
click at [525, 439] on div "Composer" at bounding box center [557, 439] width 122 height 27
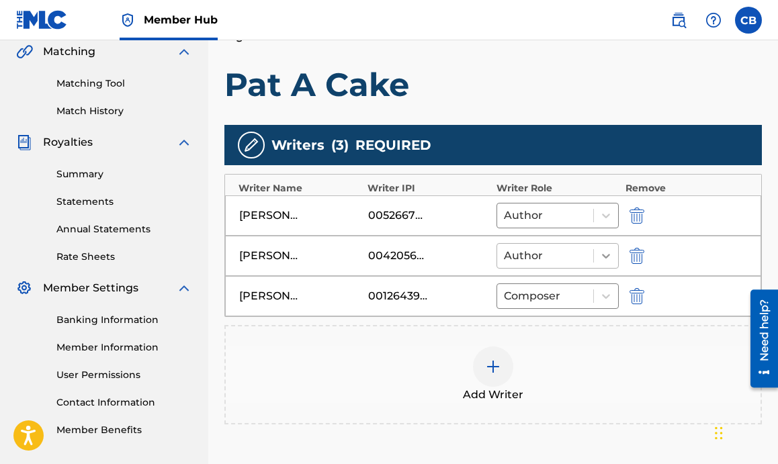
click at [605, 251] on icon at bounding box center [605, 255] width 13 height 13
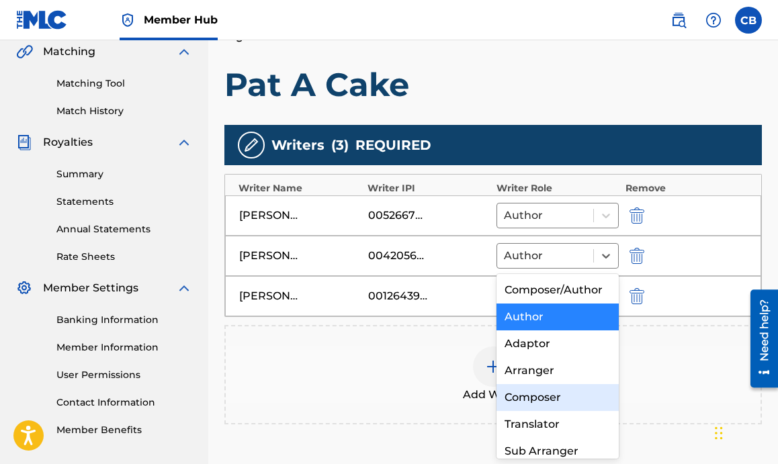
click at [539, 391] on div "Composer" at bounding box center [557, 397] width 122 height 27
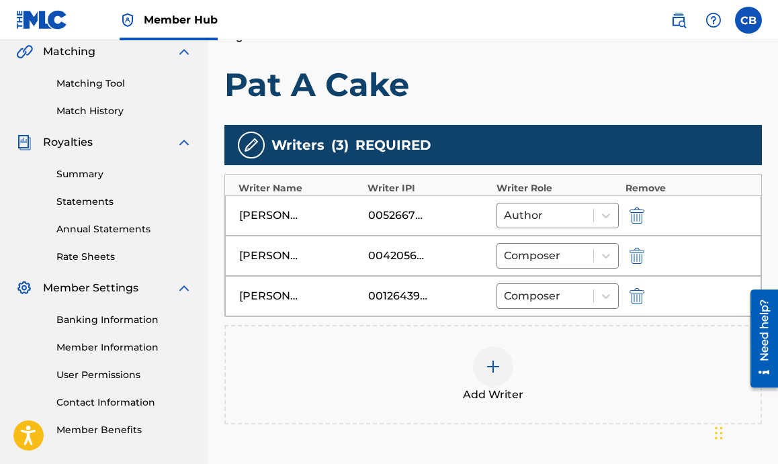
click at [505, 349] on div "Add Writer" at bounding box center [493, 375] width 535 height 56
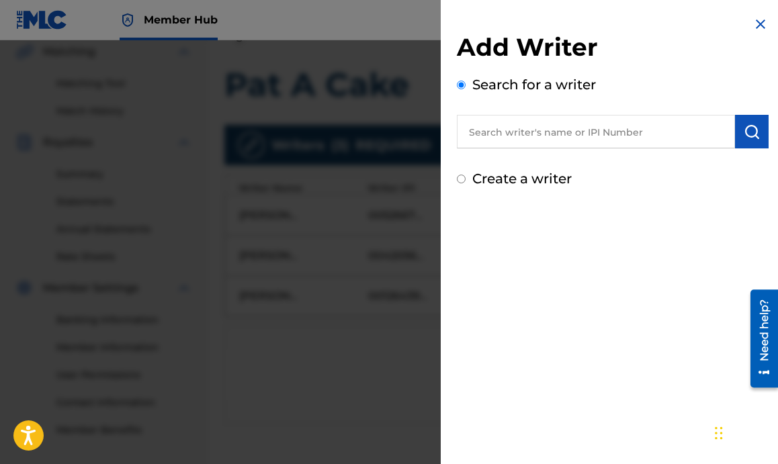
click at [525, 120] on input "text" at bounding box center [596, 132] width 278 height 34
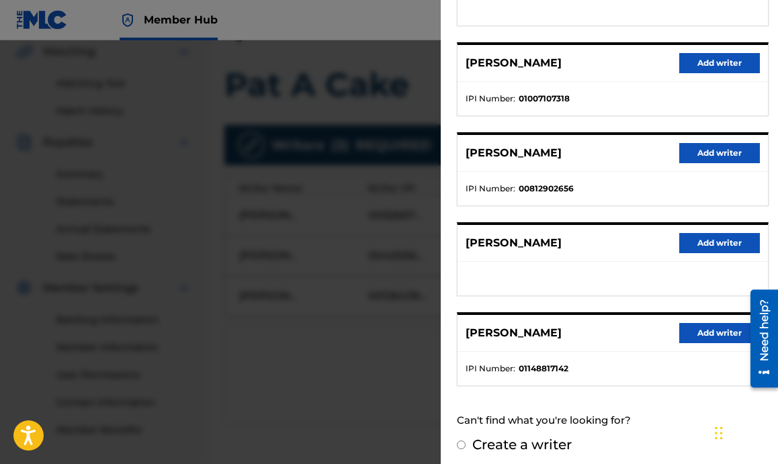
scroll to position [232, 0]
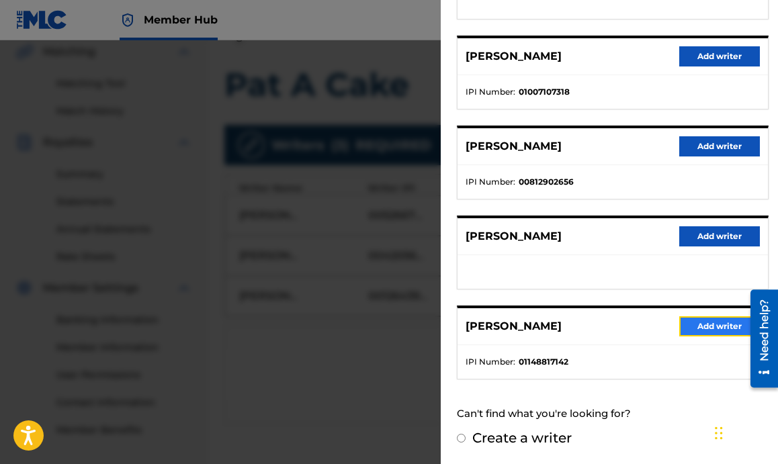
click at [711, 322] on button "Add writer" at bounding box center [719, 326] width 81 height 20
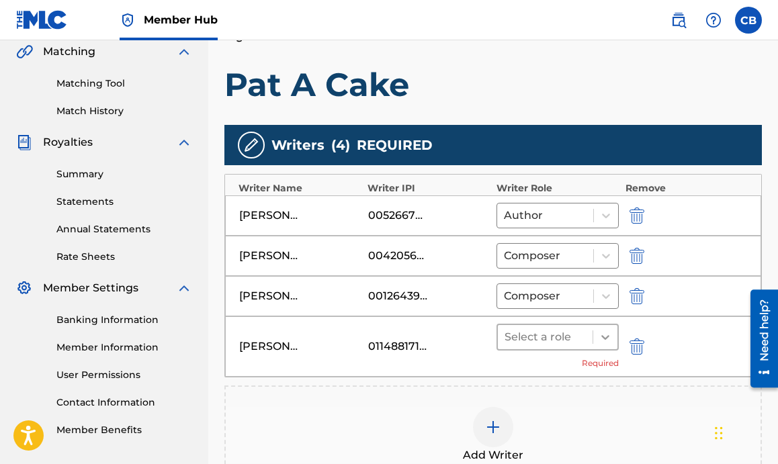
click at [595, 335] on div at bounding box center [605, 337] width 24 height 24
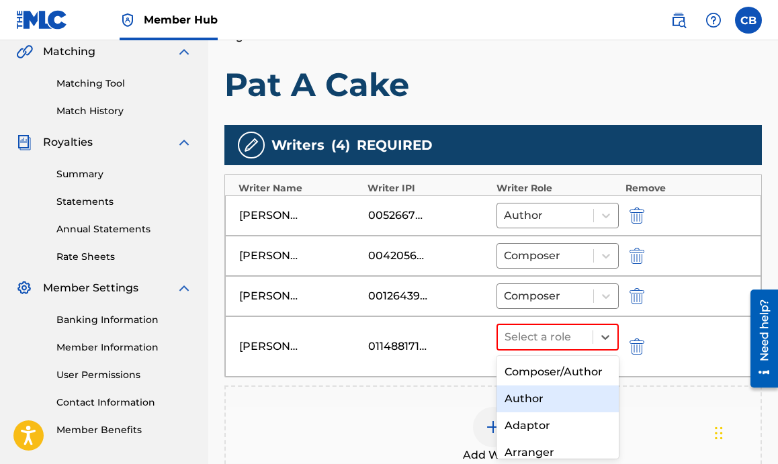
click at [547, 393] on div "Author" at bounding box center [557, 399] width 122 height 27
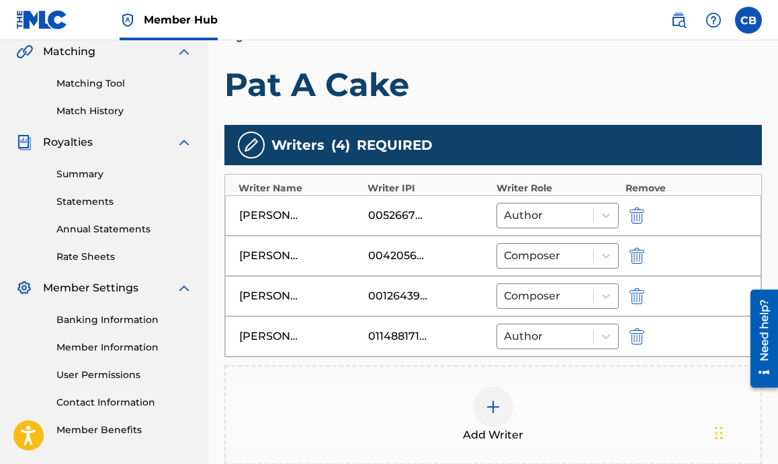
click at [501, 413] on div at bounding box center [493, 407] width 40 height 40
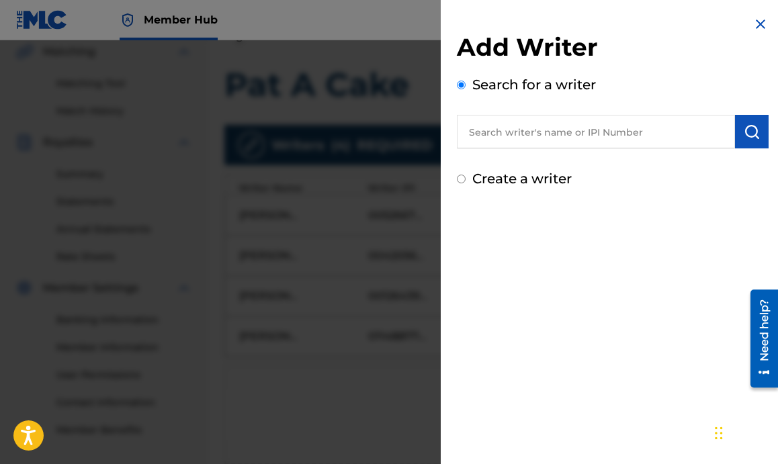
click at [506, 124] on input "text" at bounding box center [596, 132] width 278 height 34
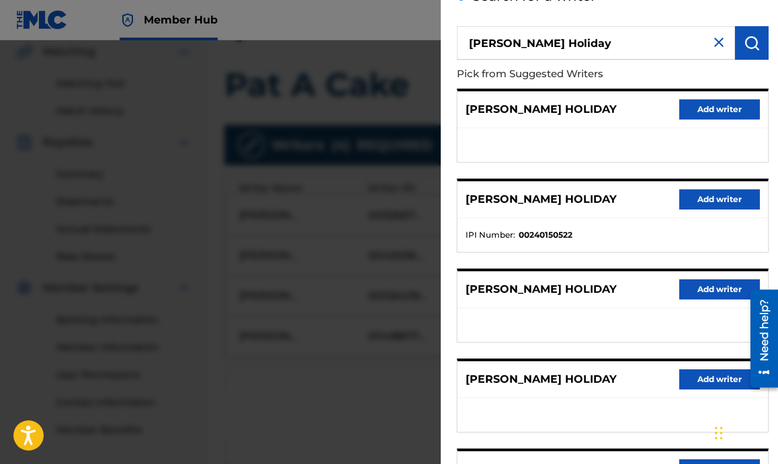
scroll to position [89, 0]
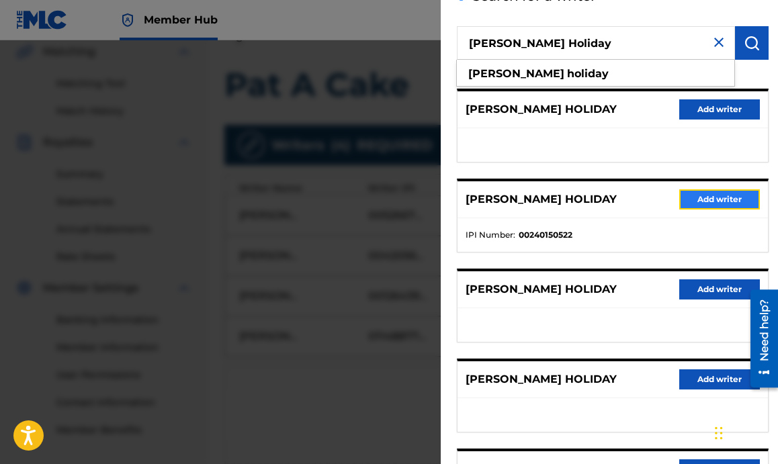
click at [688, 202] on button "Add writer" at bounding box center [719, 199] width 81 height 20
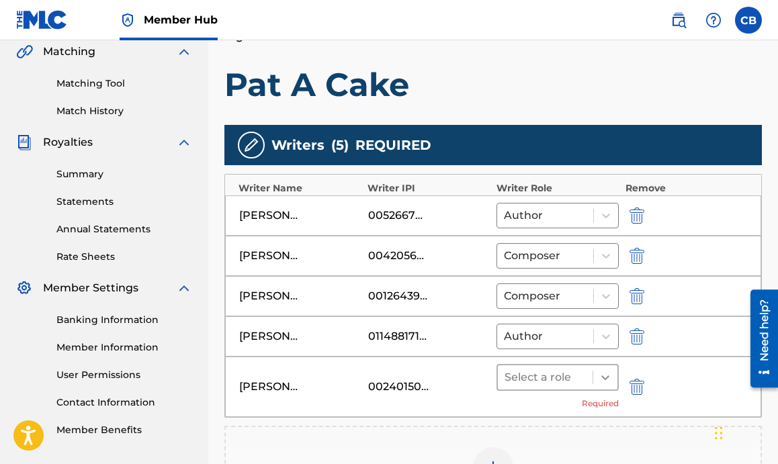
click at [605, 380] on icon at bounding box center [604, 377] width 13 height 13
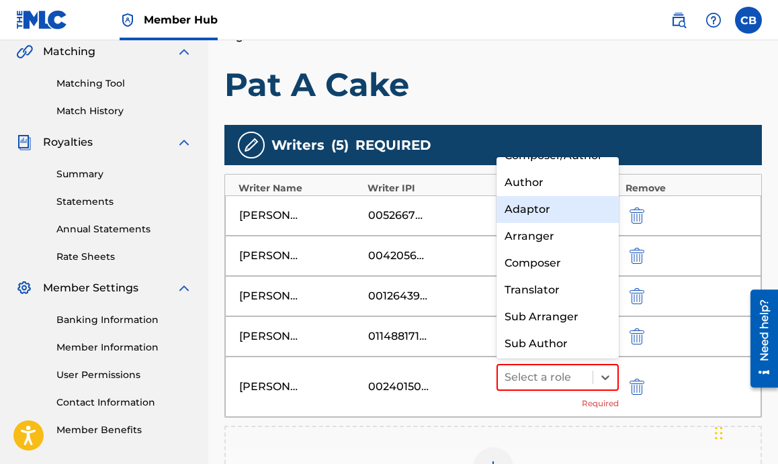
scroll to position [18, 0]
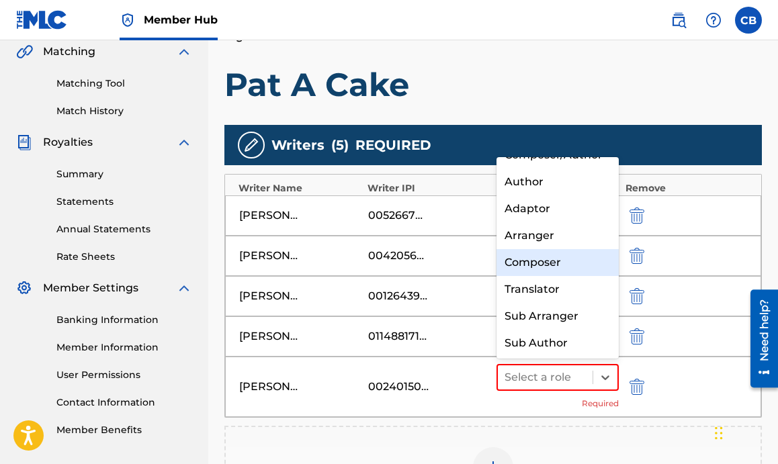
click at [543, 262] on div "Composer" at bounding box center [557, 262] width 122 height 27
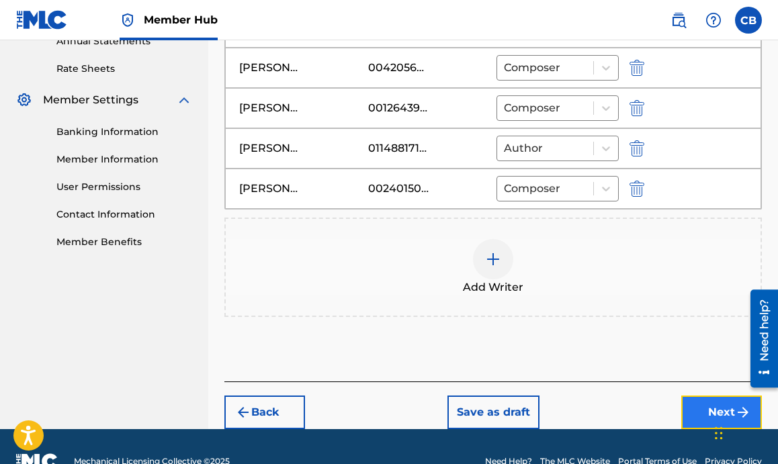
click at [706, 406] on button "Next" at bounding box center [721, 413] width 81 height 34
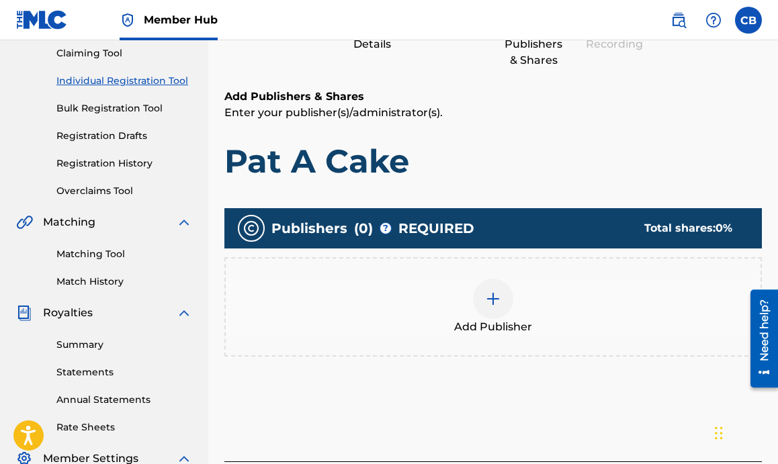
scroll to position [144, 0]
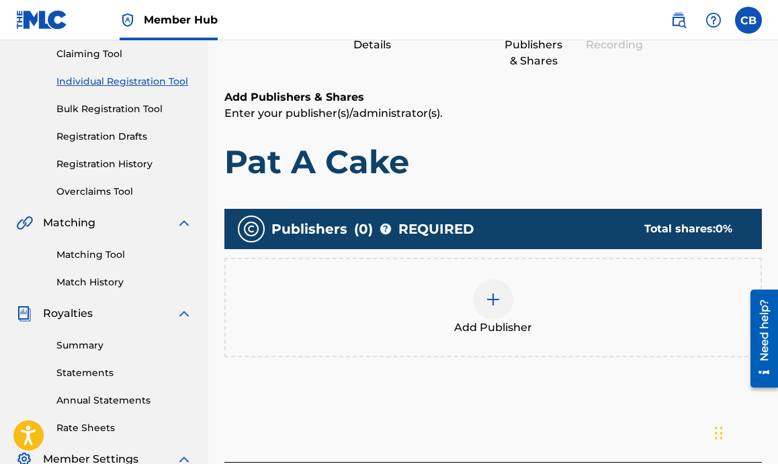
click at [504, 305] on div at bounding box center [493, 299] width 40 height 40
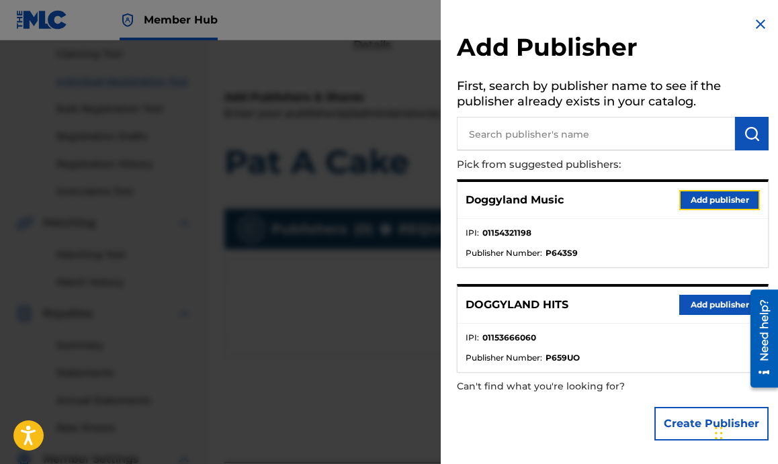
click at [691, 201] on button "Add publisher" at bounding box center [719, 200] width 81 height 20
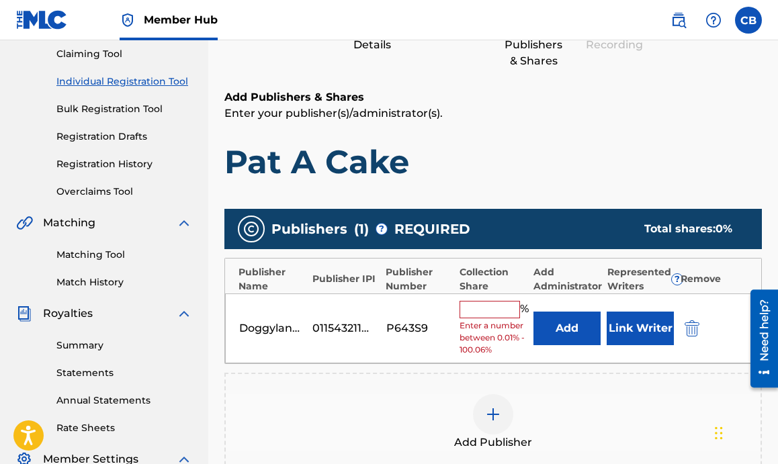
click at [511, 308] on input "text" at bounding box center [489, 309] width 60 height 17
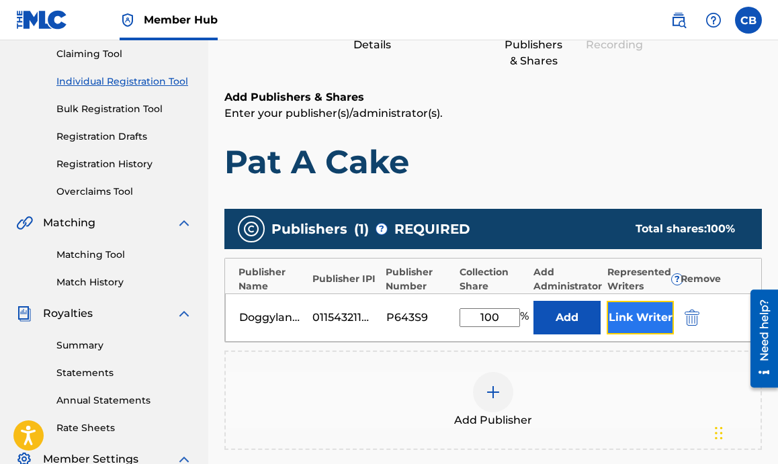
click at [635, 314] on button "Link Writer" at bounding box center [640, 318] width 67 height 34
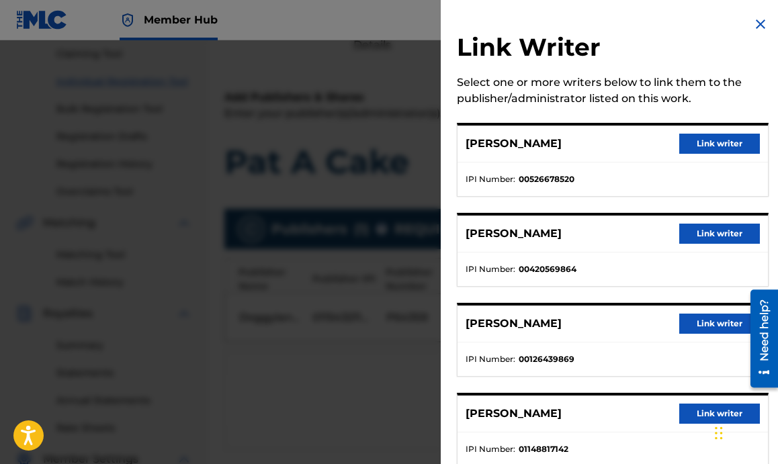
click at [707, 128] on div "CHEVEL BLOUNT Link writer" at bounding box center [612, 144] width 310 height 37
click at [703, 140] on button "Link writer" at bounding box center [719, 144] width 81 height 20
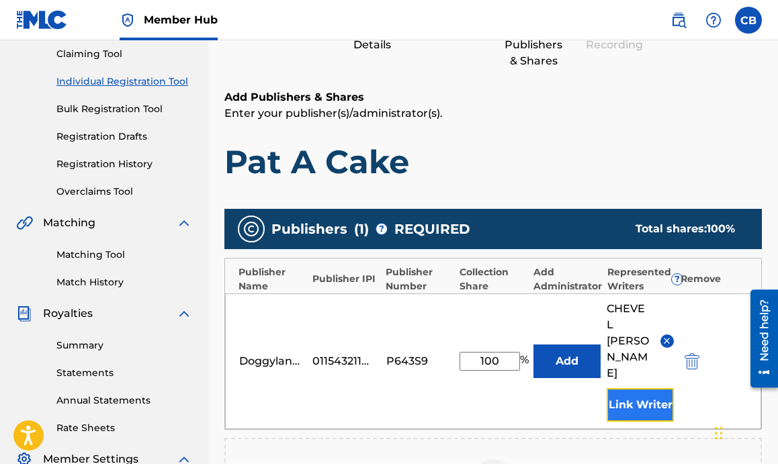
click at [646, 388] on button "Link Writer" at bounding box center [640, 405] width 67 height 34
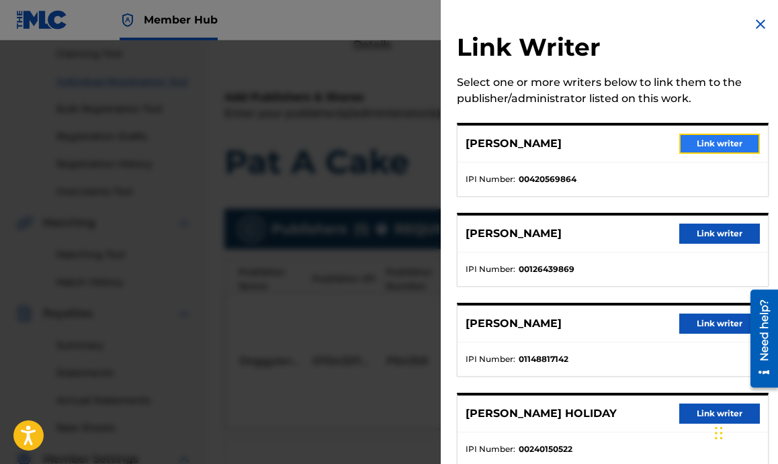
click at [713, 145] on button "Link writer" at bounding box center [719, 144] width 81 height 20
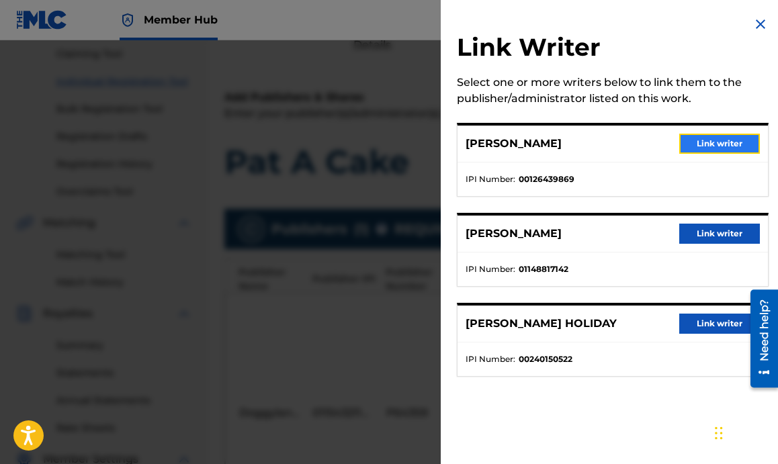
click at [709, 144] on button "Link writer" at bounding box center [719, 144] width 81 height 20
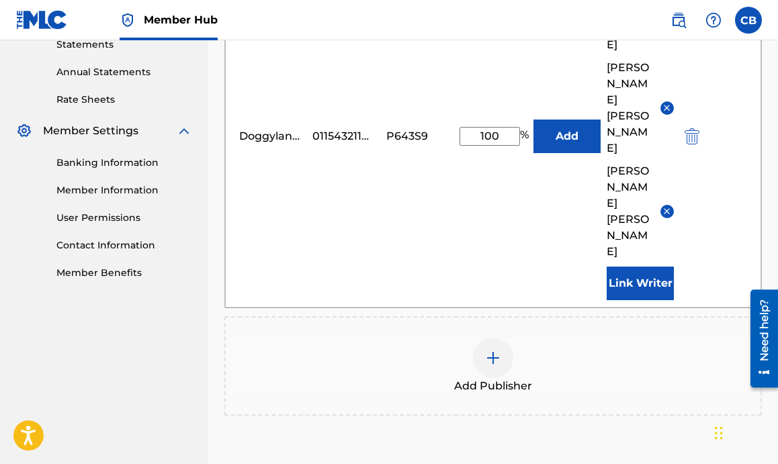
scroll to position [479, 0]
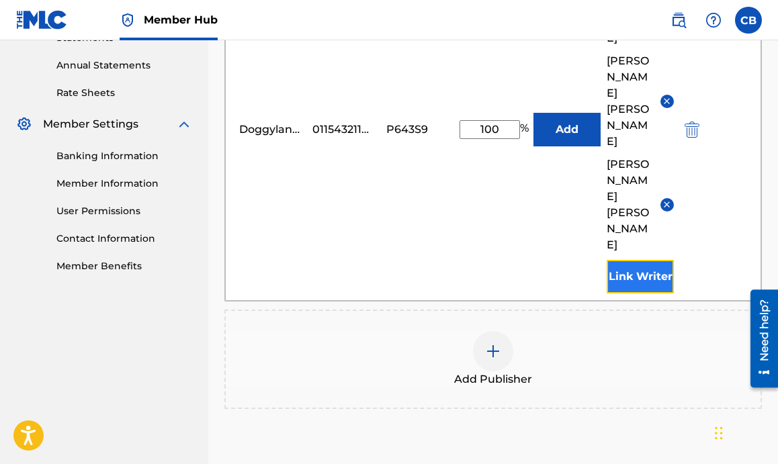
click at [650, 260] on button "Link Writer" at bounding box center [640, 277] width 67 height 34
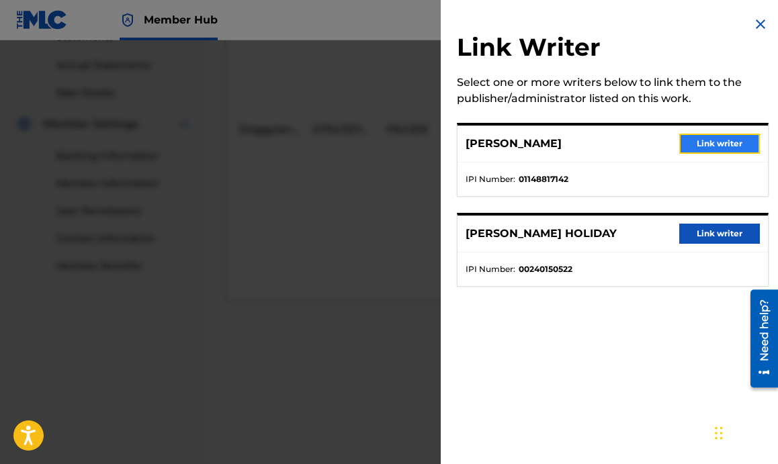
click at [691, 139] on button "Link writer" at bounding box center [719, 144] width 81 height 20
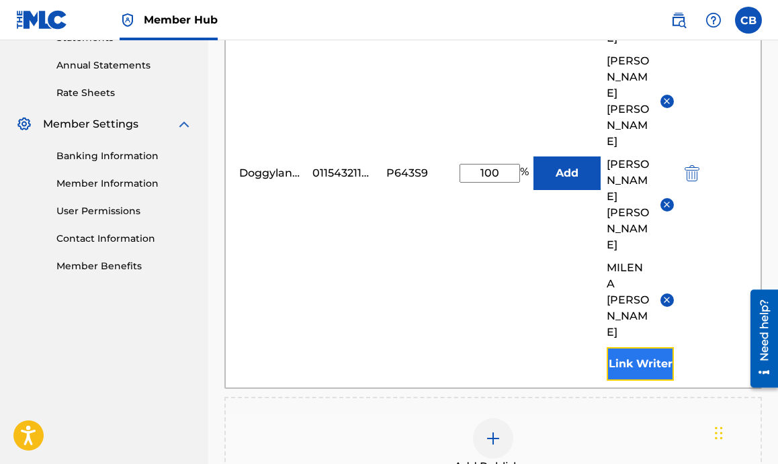
click at [653, 347] on button "Link Writer" at bounding box center [640, 364] width 67 height 34
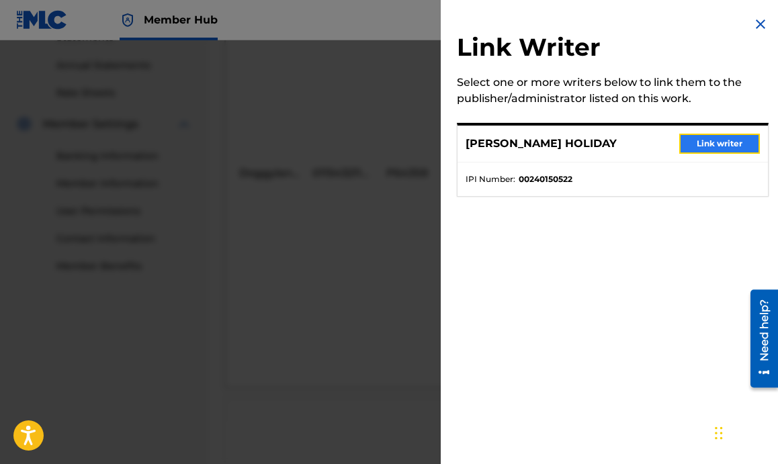
click at [697, 142] on button "Link writer" at bounding box center [719, 144] width 81 height 20
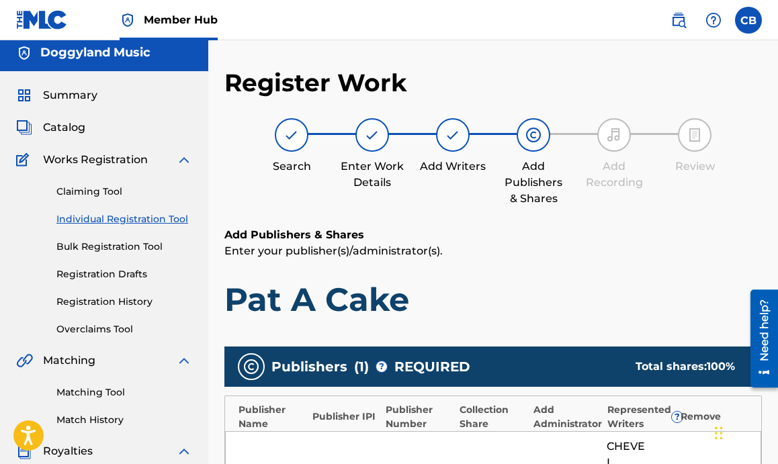
scroll to position [0, 0]
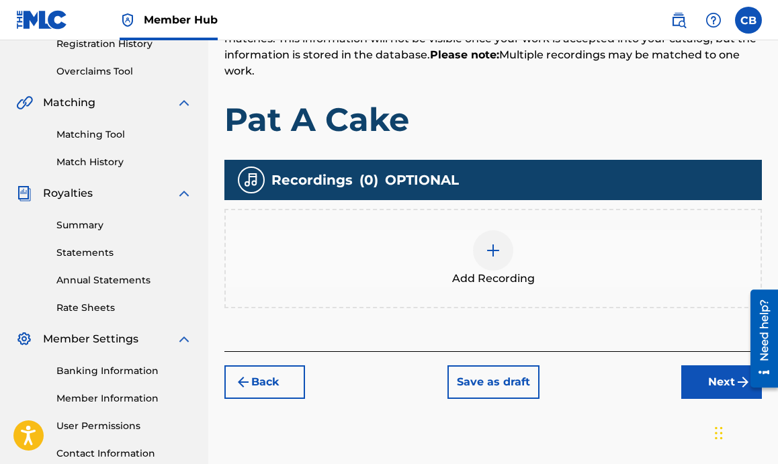
scroll to position [310, 0]
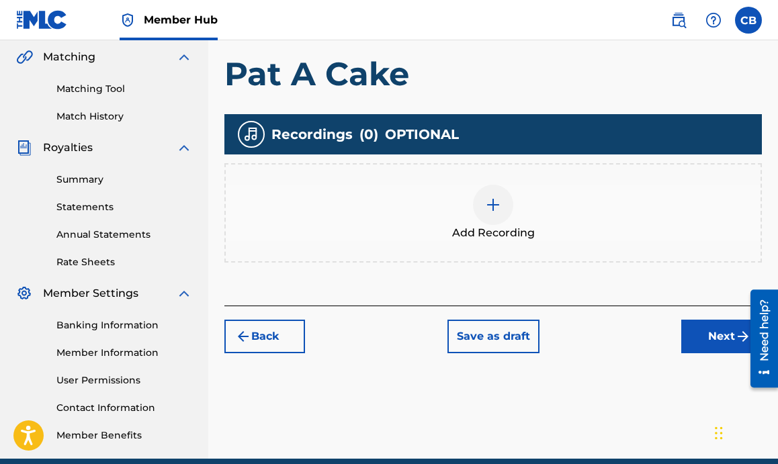
click at [495, 223] on div at bounding box center [493, 205] width 40 height 40
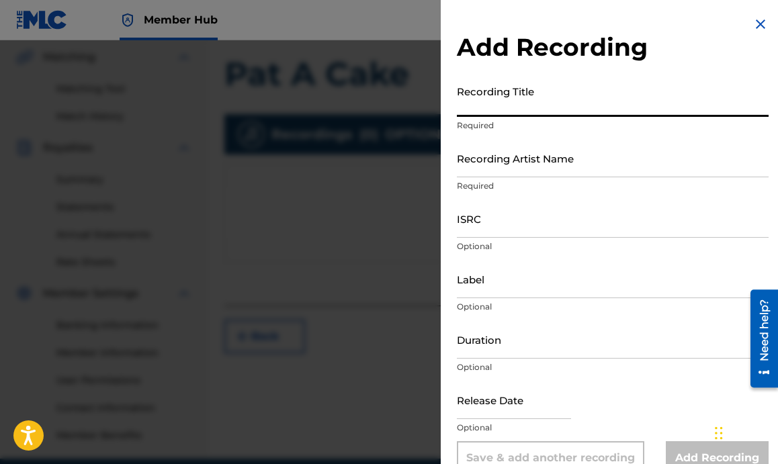
click at [509, 111] on input "Recording Title" at bounding box center [613, 98] width 312 height 38
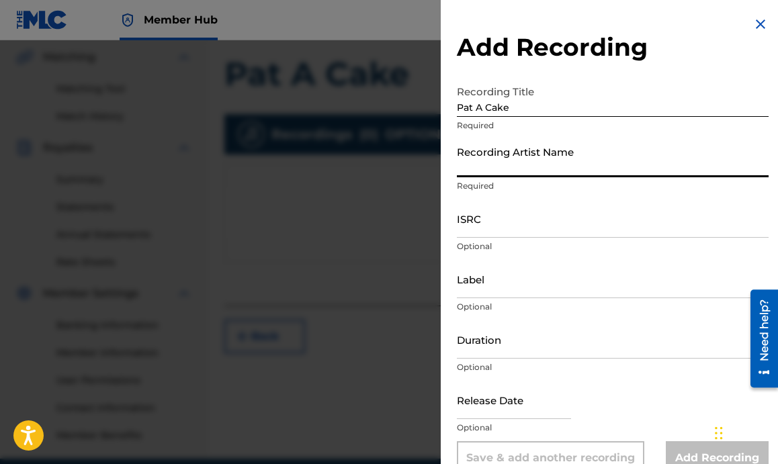
click at [504, 167] on input "Recording Artist Name" at bounding box center [613, 158] width 312 height 38
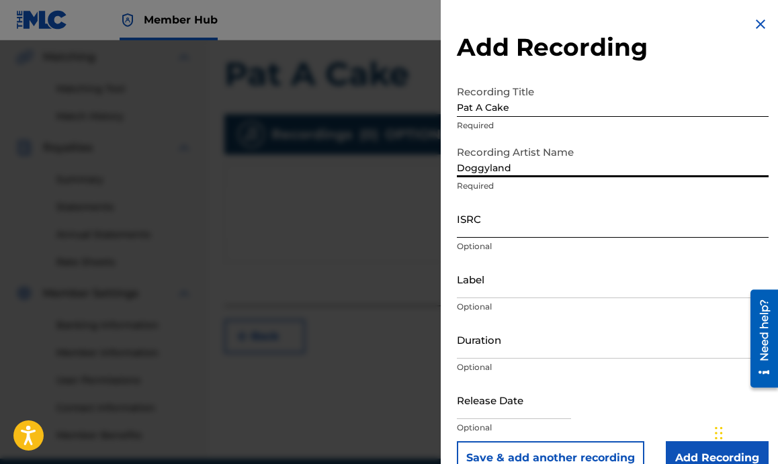
click at [512, 223] on input "ISRC" at bounding box center [613, 218] width 312 height 38
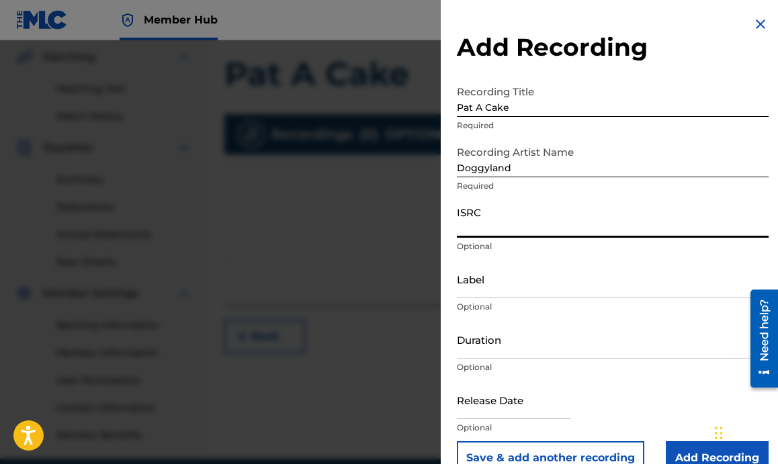
paste input "QZHN42458972"
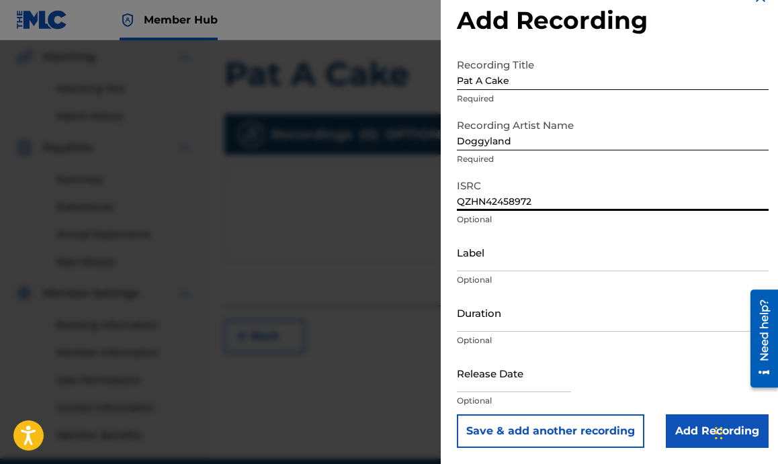
scroll to position [26, 0]
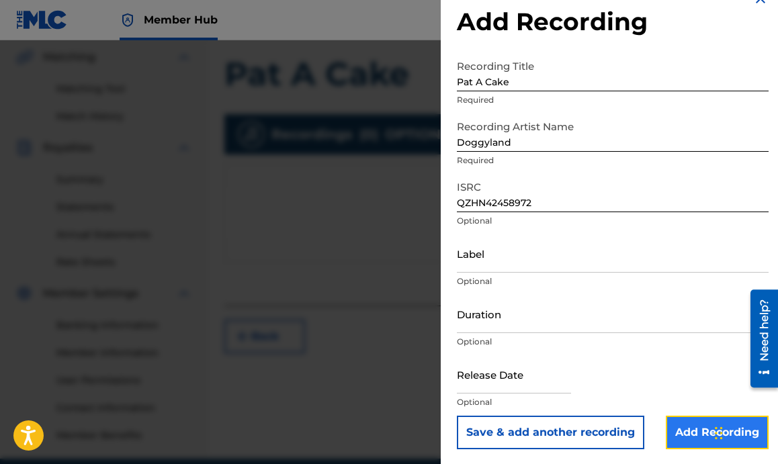
click at [670, 428] on input "Add Recording" at bounding box center [717, 433] width 103 height 34
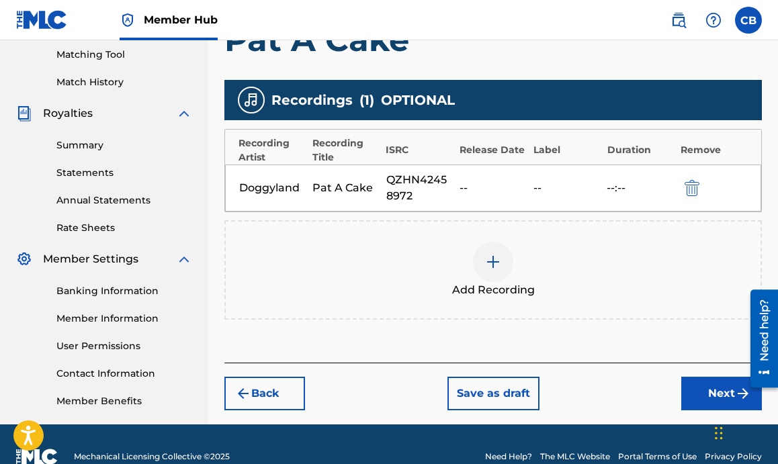
scroll to position [369, 0]
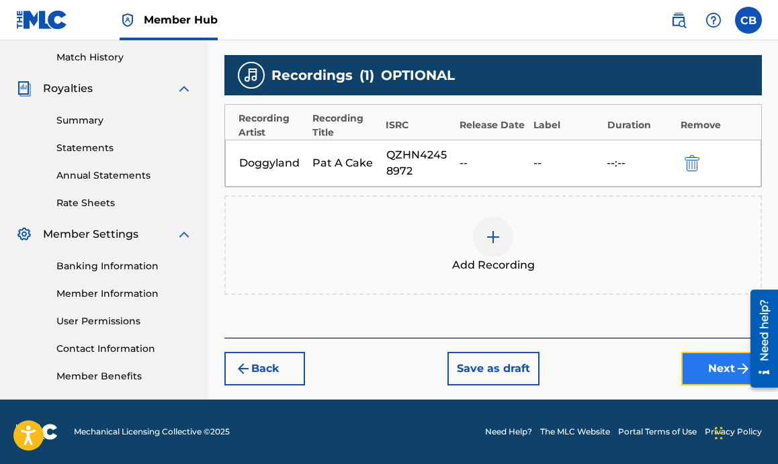
click at [694, 368] on button "Next" at bounding box center [721, 369] width 81 height 34
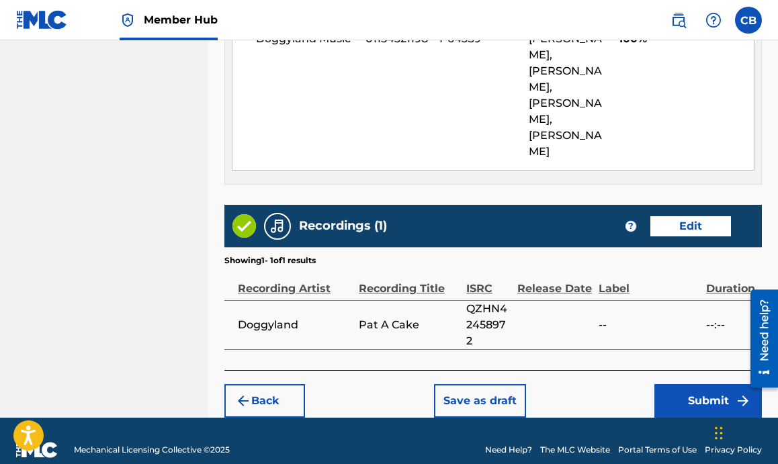
scroll to position [915, 0]
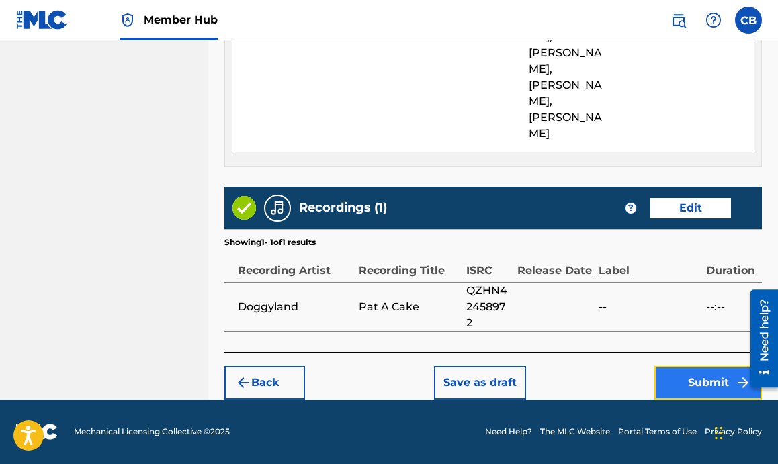
click at [686, 386] on button "Submit" at bounding box center [707, 383] width 107 height 34
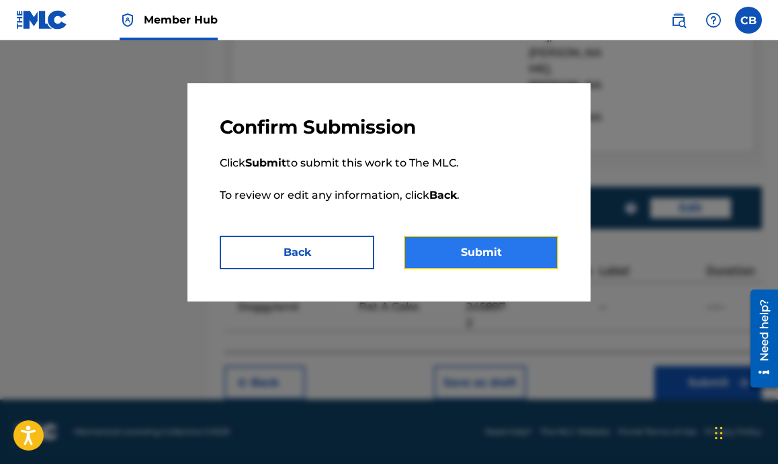
click at [468, 258] on button "Submit" at bounding box center [481, 253] width 154 height 34
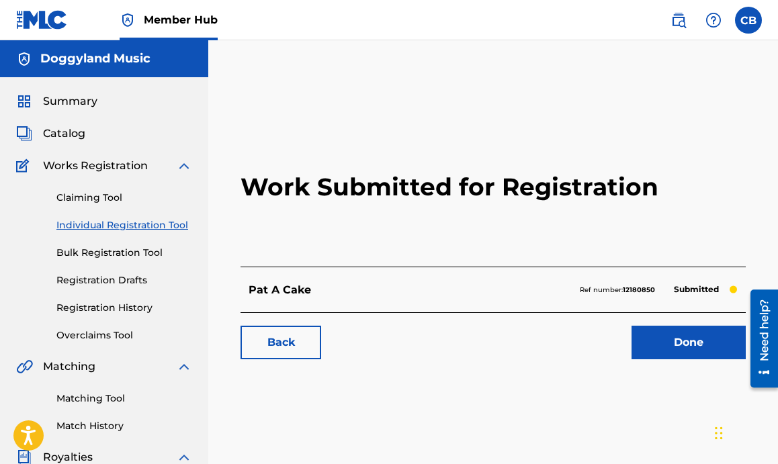
click at [101, 224] on link "Individual Registration Tool" at bounding box center [124, 225] width 136 height 14
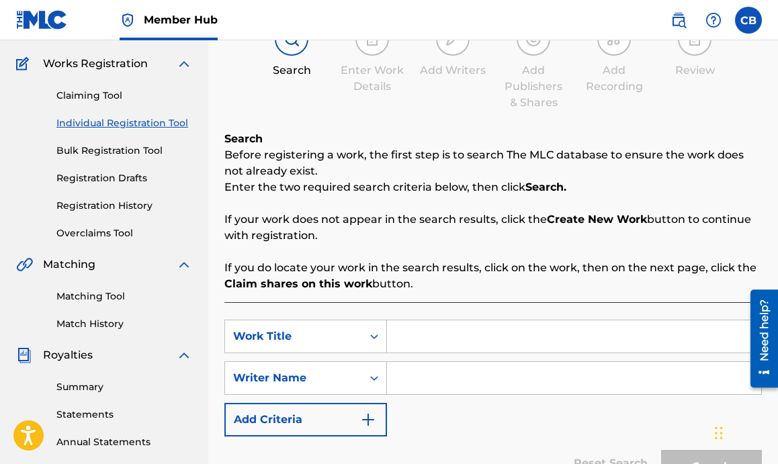
scroll to position [117, 0]
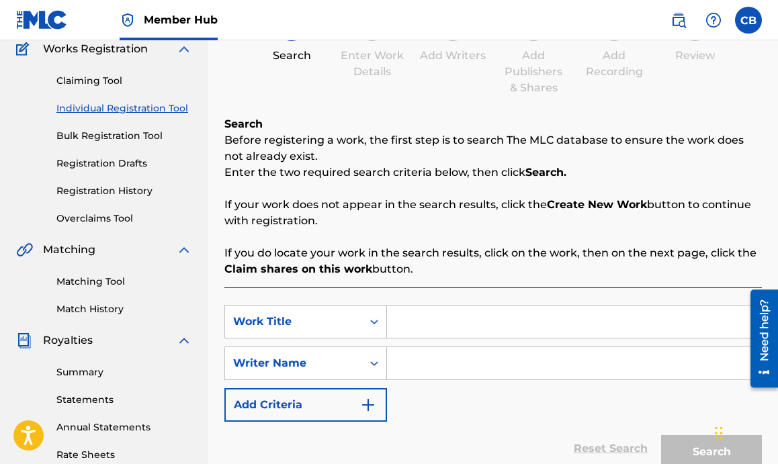
click at [398, 309] on input "Search Form" at bounding box center [574, 322] width 374 height 32
click at [428, 373] on input "Search Form" at bounding box center [574, 363] width 374 height 32
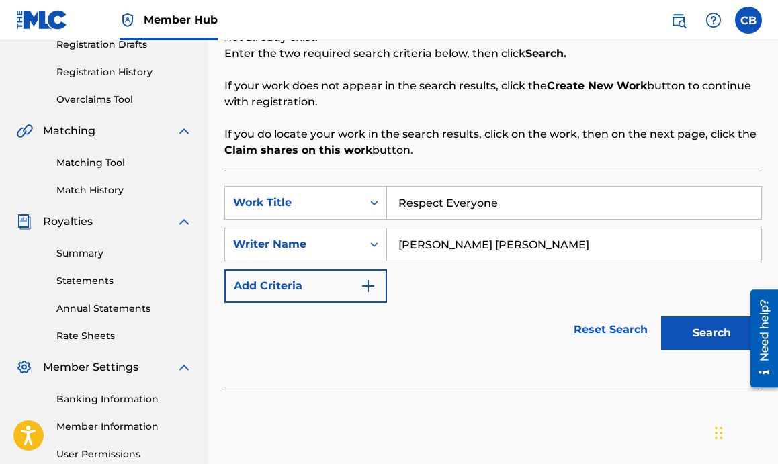
scroll to position [237, 0]
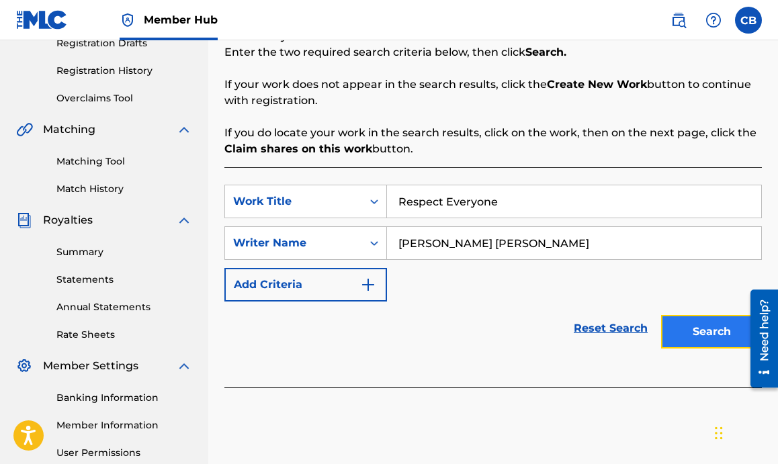
click at [682, 322] on button "Search" at bounding box center [711, 332] width 101 height 34
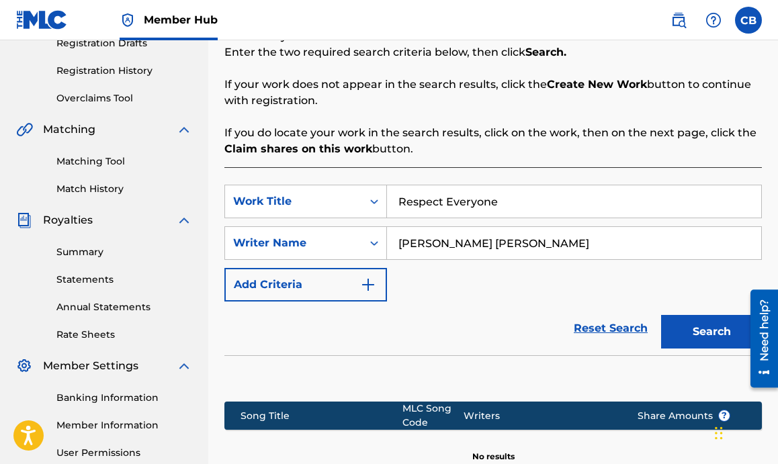
scroll to position [402, 0]
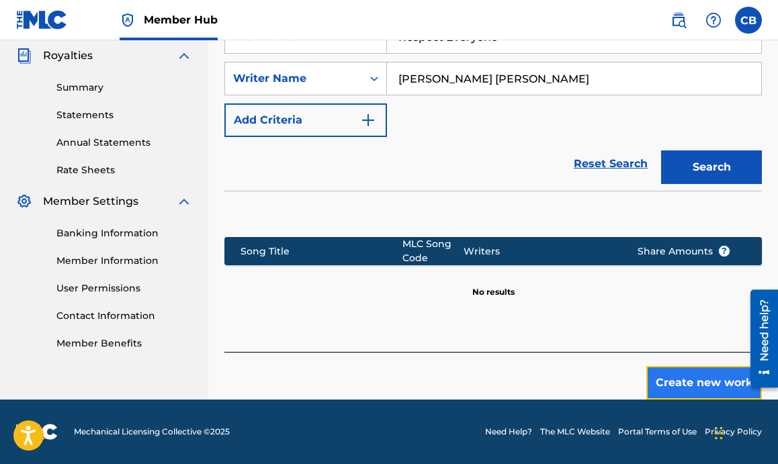
click at [676, 376] on button "Create new work" at bounding box center [704, 383] width 116 height 34
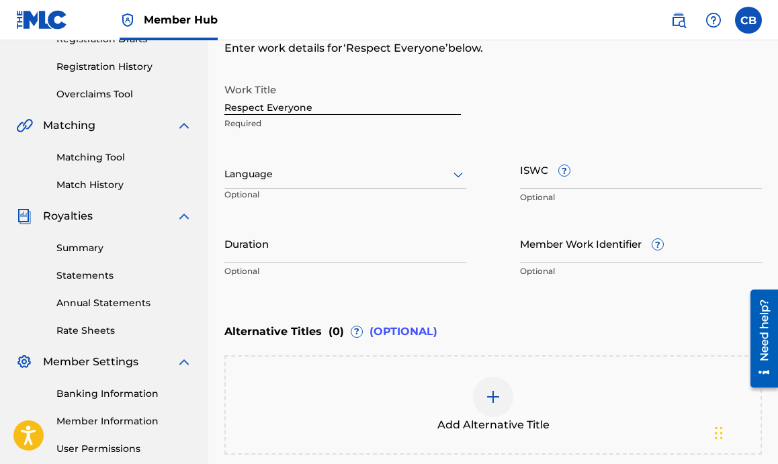
scroll to position [240, 0]
click at [288, 191] on p "Optional" at bounding box center [265, 200] width 83 height 22
click at [308, 176] on div at bounding box center [345, 175] width 242 height 17
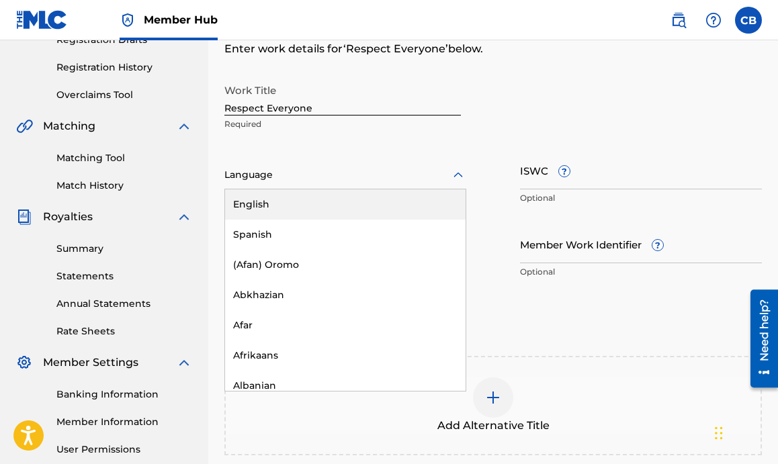
click at [305, 201] on div "English" at bounding box center [345, 204] width 240 height 30
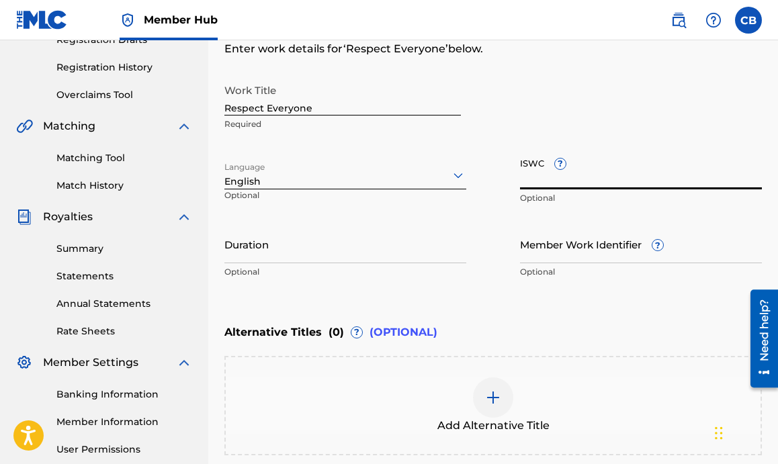
click at [524, 175] on input "ISWC ?" at bounding box center [641, 170] width 242 height 38
paste input "T-318.087.106-7"
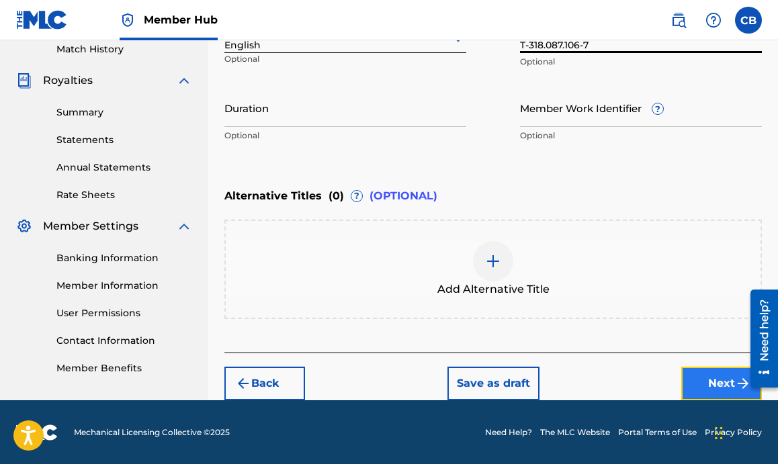
click at [713, 380] on button "Next" at bounding box center [721, 384] width 81 height 34
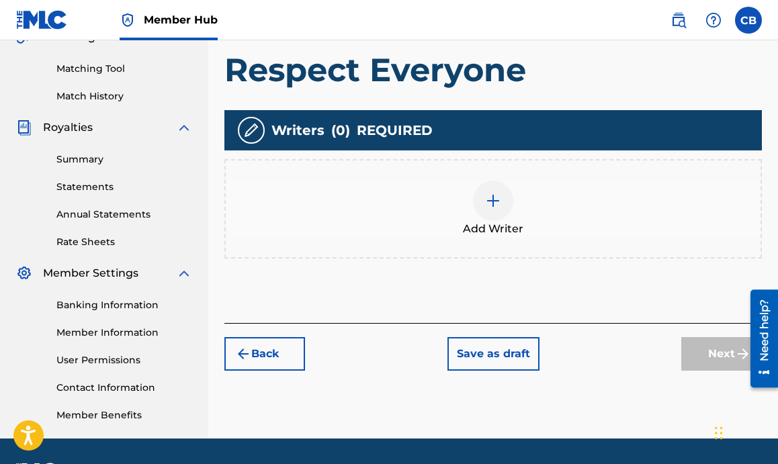
scroll to position [329, 0]
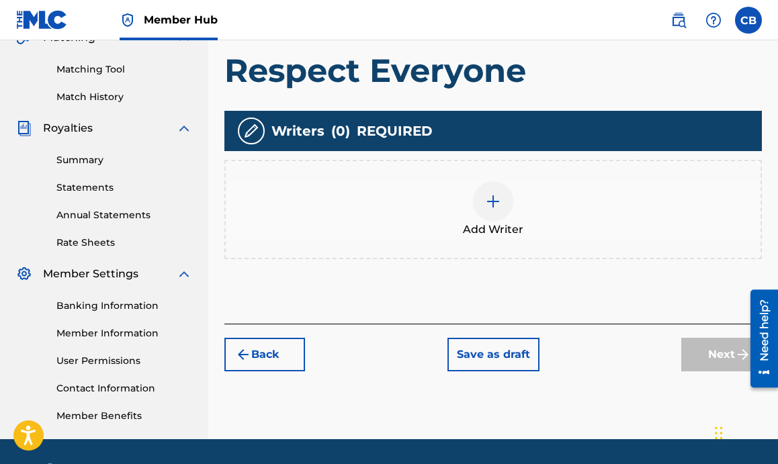
click at [489, 210] on div at bounding box center [493, 201] width 40 height 40
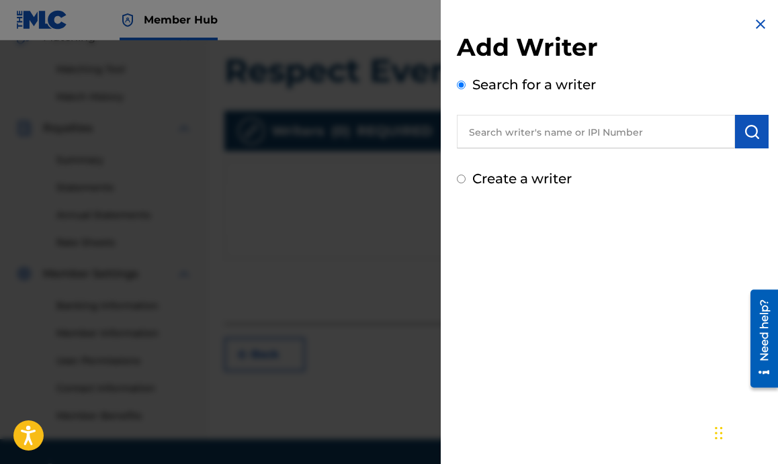
click at [540, 144] on input "text" at bounding box center [596, 132] width 278 height 34
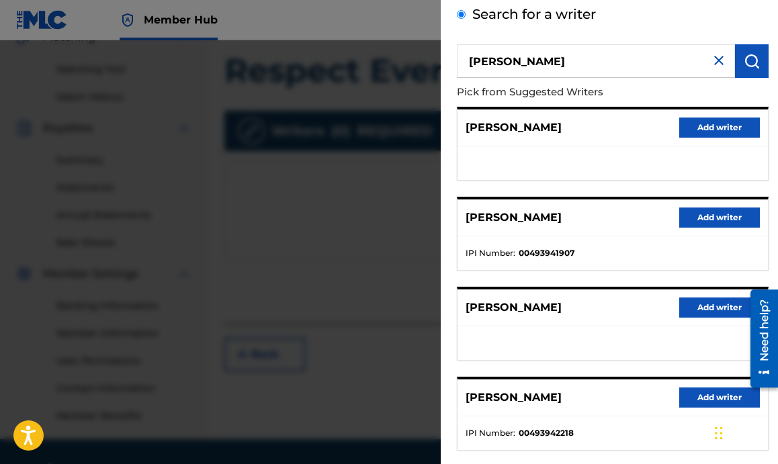
scroll to position [85, 0]
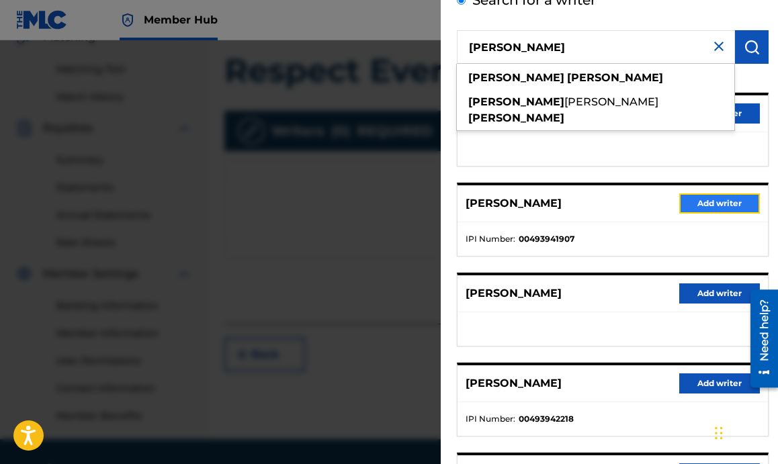
click at [699, 197] on button "Add writer" at bounding box center [719, 203] width 81 height 20
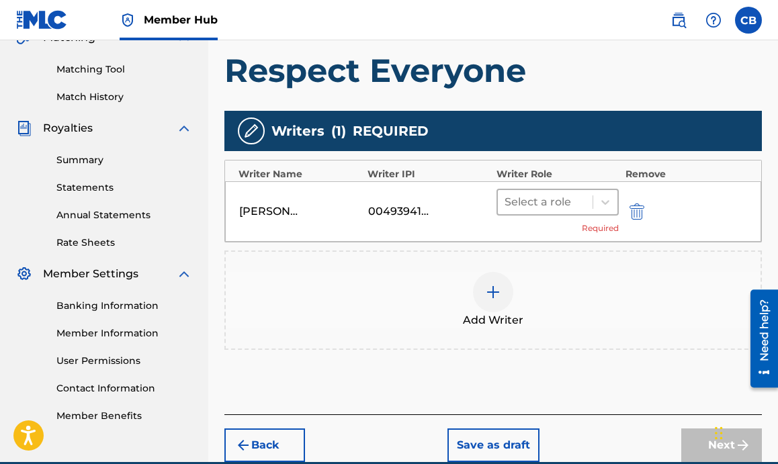
click at [576, 191] on div "Select a role" at bounding box center [545, 202] width 95 height 24
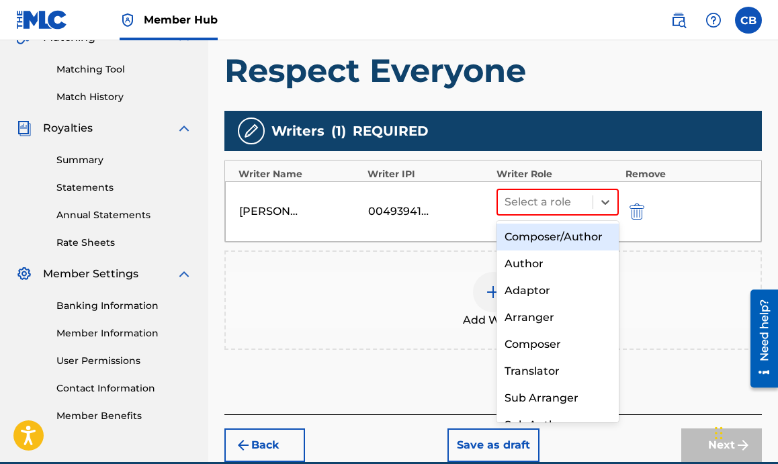
click at [556, 240] on div "Composer/Author" at bounding box center [557, 237] width 122 height 27
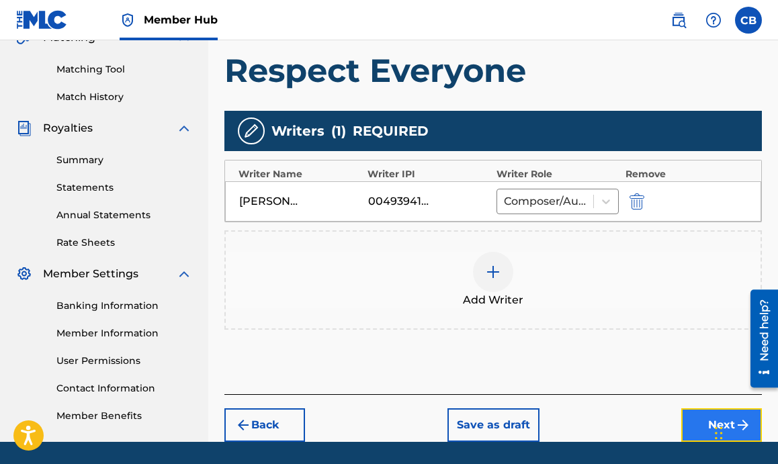
click at [702, 412] on button "Next" at bounding box center [721, 425] width 81 height 34
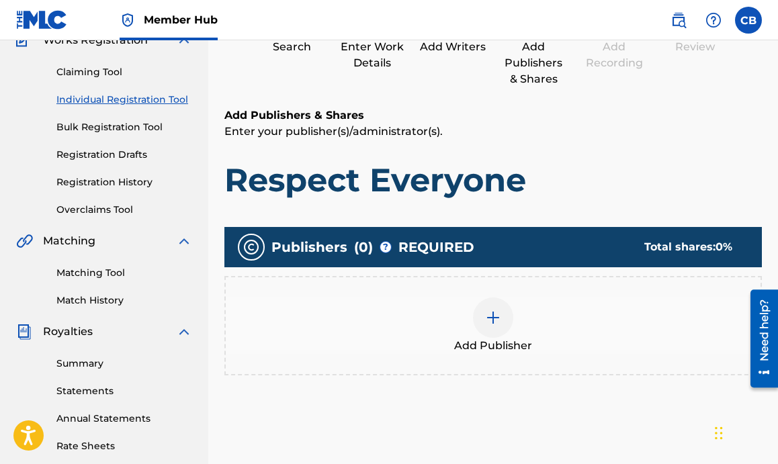
scroll to position [144, 0]
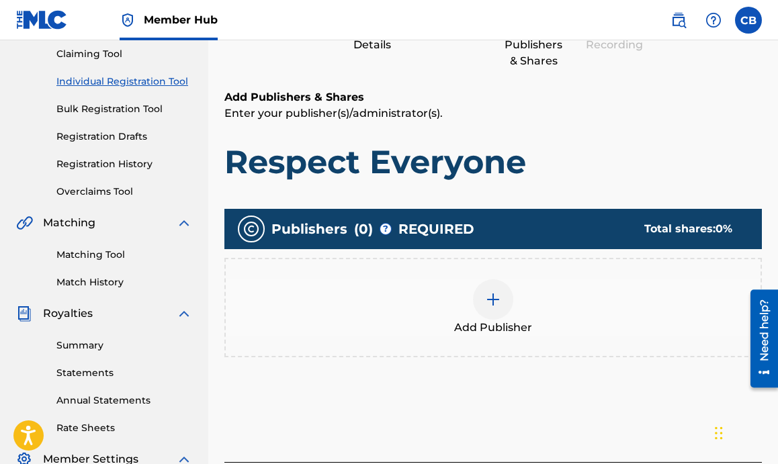
click at [504, 300] on div at bounding box center [493, 299] width 40 height 40
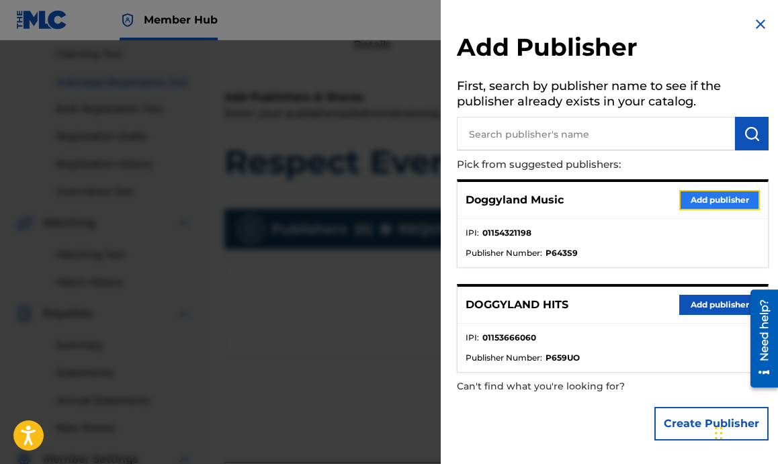
click at [708, 194] on button "Add publisher" at bounding box center [719, 200] width 81 height 20
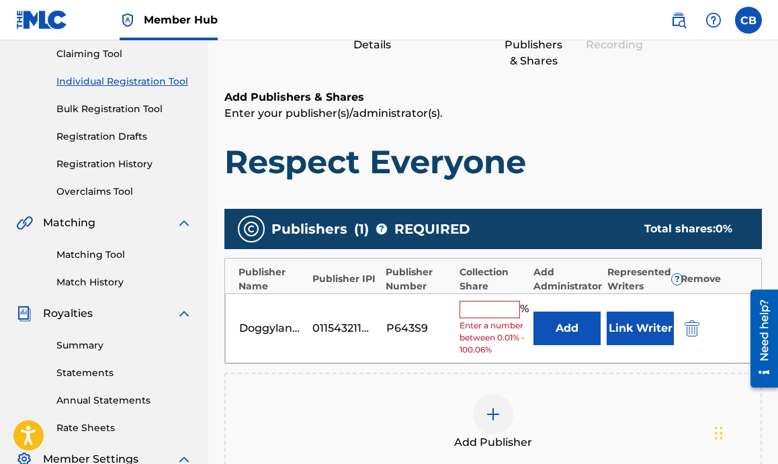
click at [495, 299] on div "Doggyland Music 01154321198 P643S9 % Enter a number between 0.01% - 100.06% Add…" at bounding box center [493, 329] width 536 height 71
click at [492, 309] on input "text" at bounding box center [489, 309] width 60 height 17
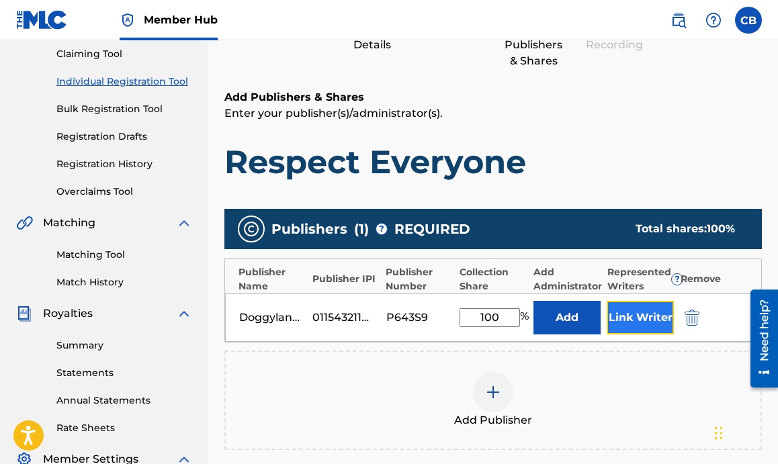
click at [653, 321] on button "Link Writer" at bounding box center [640, 318] width 67 height 34
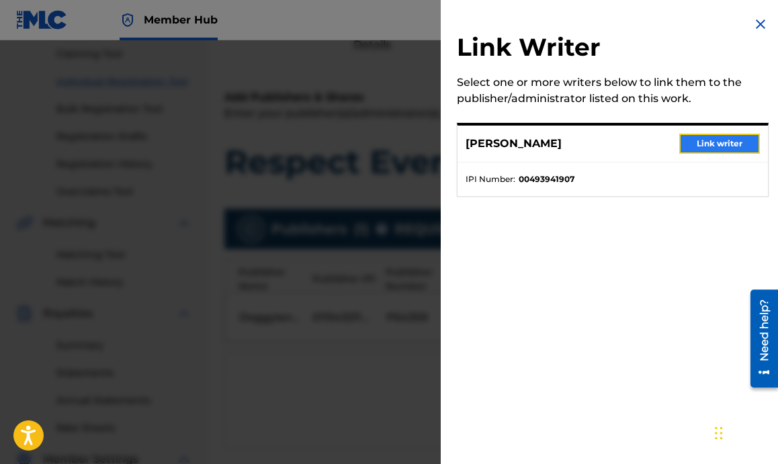
click at [725, 143] on button "Link writer" at bounding box center [719, 144] width 81 height 20
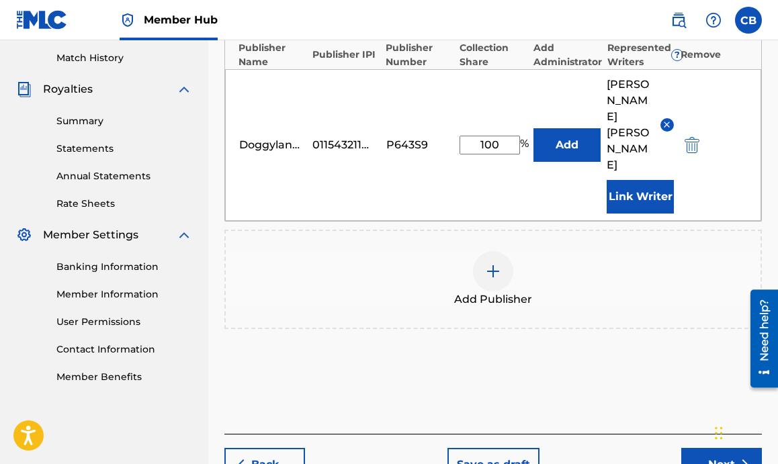
scroll to position [402, 0]
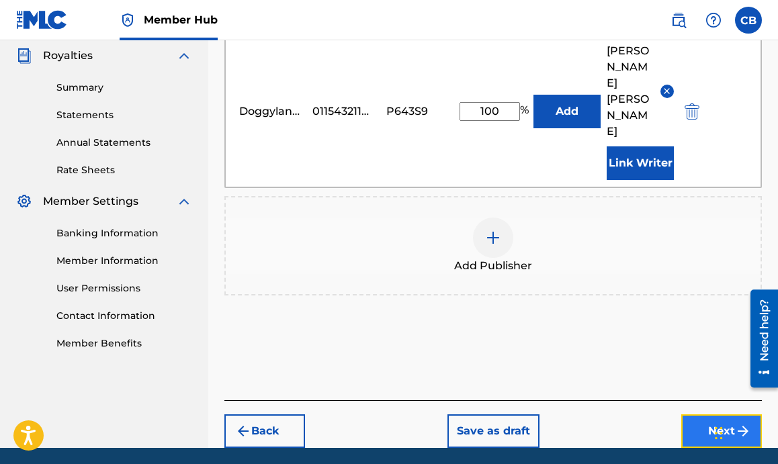
click at [698, 414] on button "Next" at bounding box center [721, 431] width 81 height 34
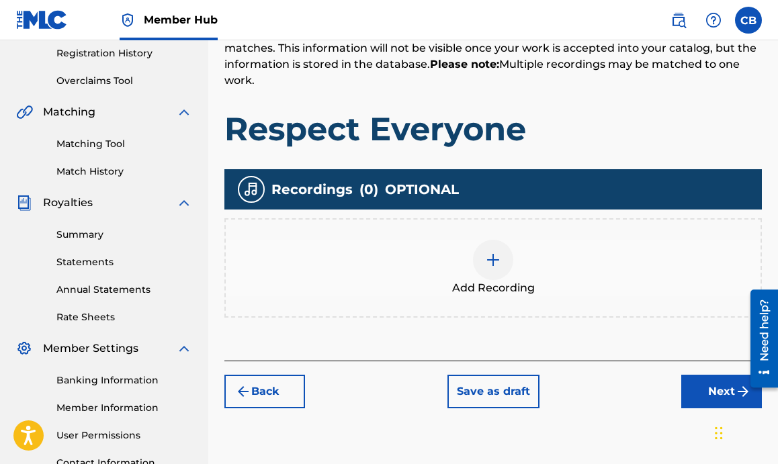
scroll to position [255, 0]
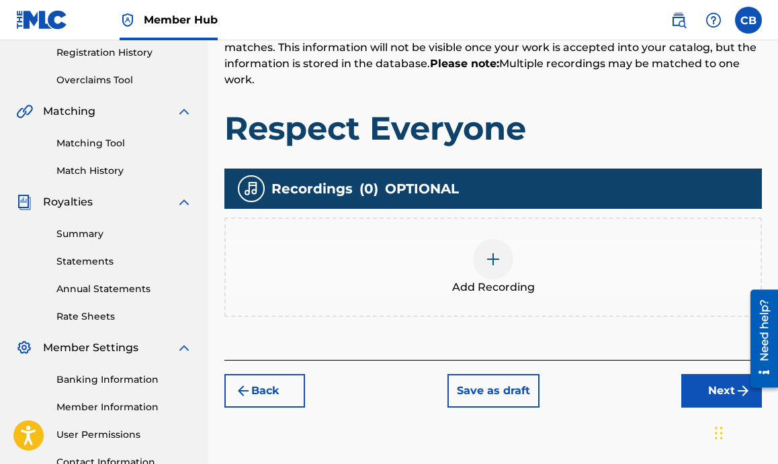
click at [494, 280] on span "Add Recording" at bounding box center [493, 287] width 83 height 16
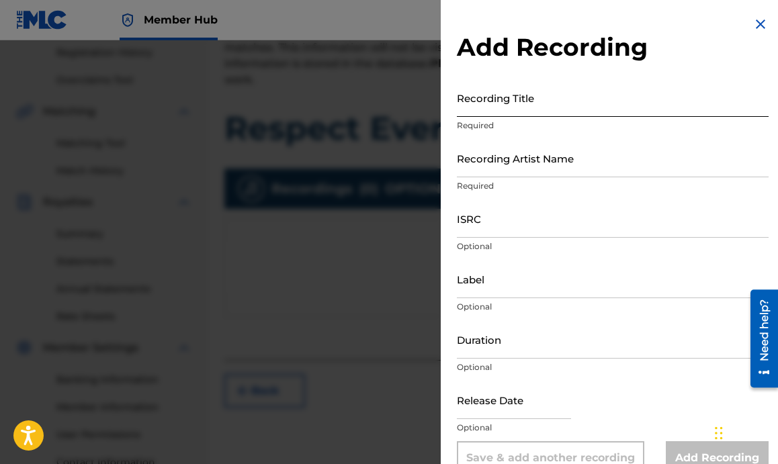
click at [524, 109] on input "Recording Title" at bounding box center [613, 98] width 312 height 38
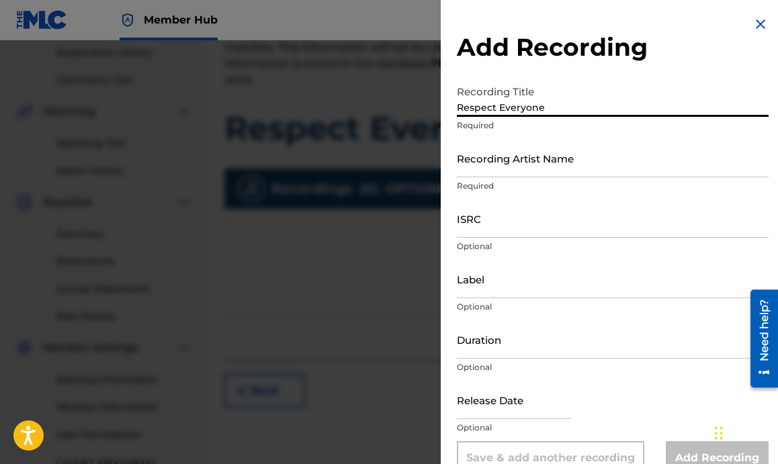
click at [502, 177] on div "Recording Artist Name Required" at bounding box center [613, 169] width 312 height 60
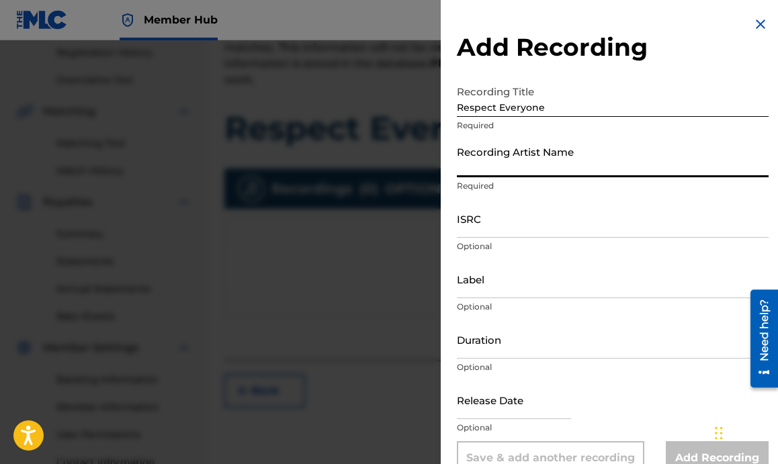
click at [516, 167] on input "Recording Artist Name" at bounding box center [613, 158] width 312 height 38
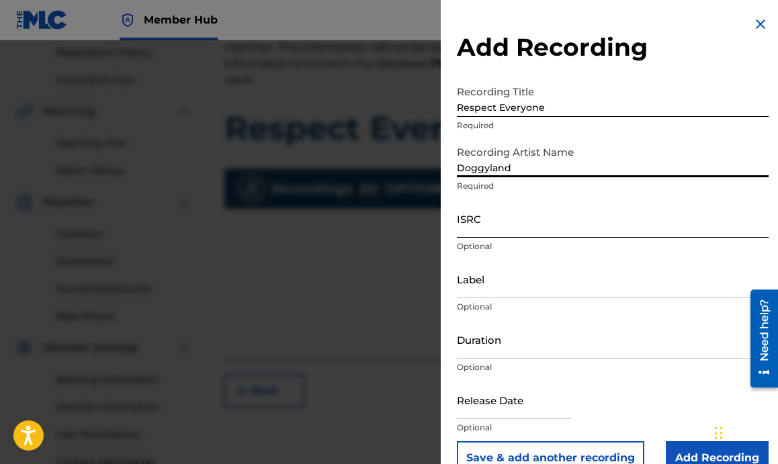
click at [517, 230] on input "ISRC" at bounding box center [613, 218] width 312 height 38
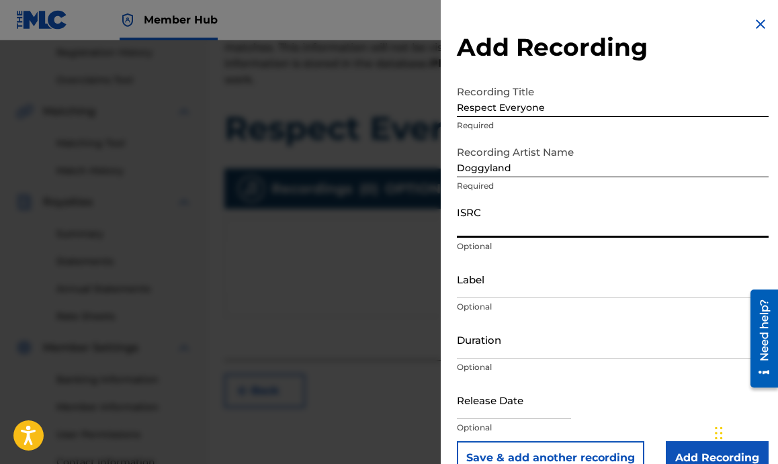
paste input "QZRP42354316"
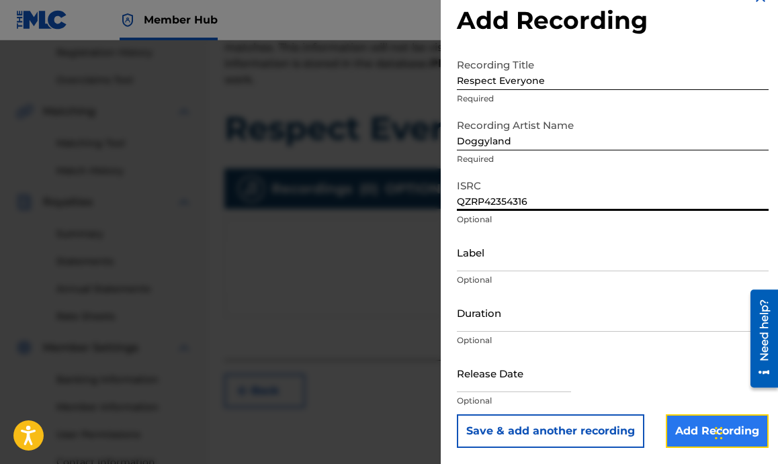
click at [668, 429] on input "Add Recording" at bounding box center [717, 431] width 103 height 34
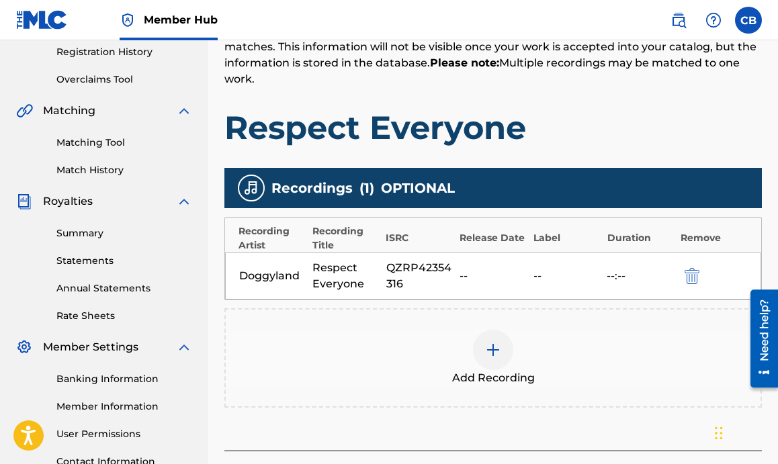
scroll to position [369, 0]
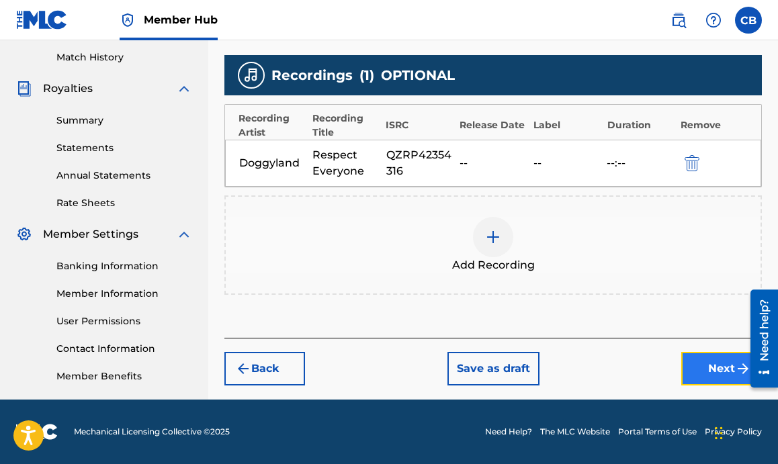
click at [697, 365] on button "Next" at bounding box center [721, 369] width 81 height 34
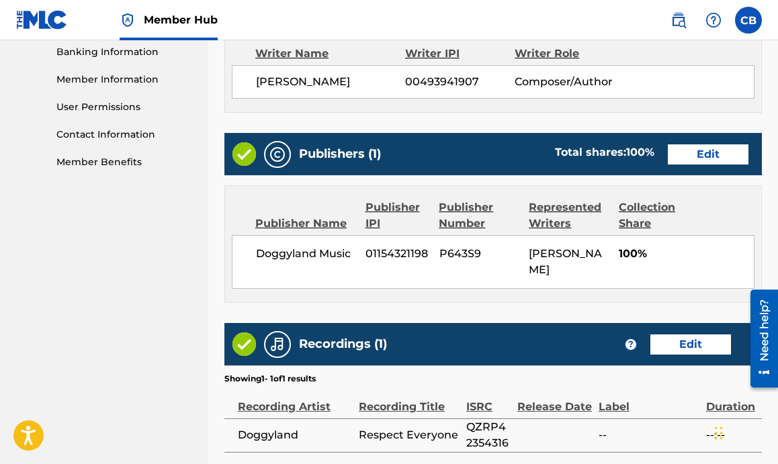
scroll to position [703, 0]
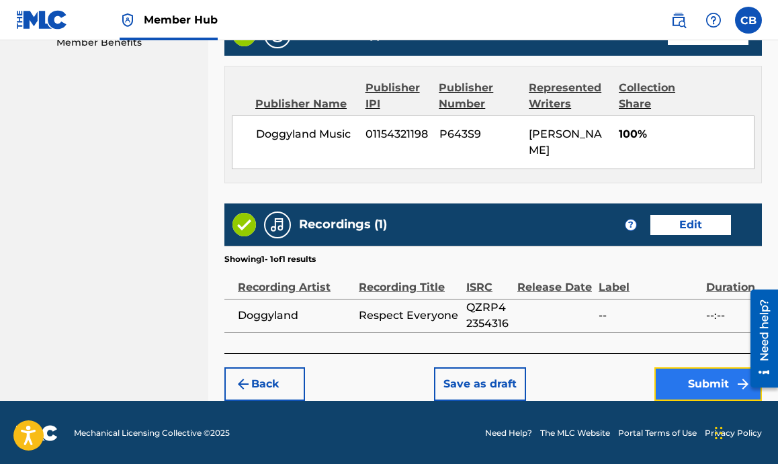
click at [687, 379] on button "Submit" at bounding box center [707, 384] width 107 height 34
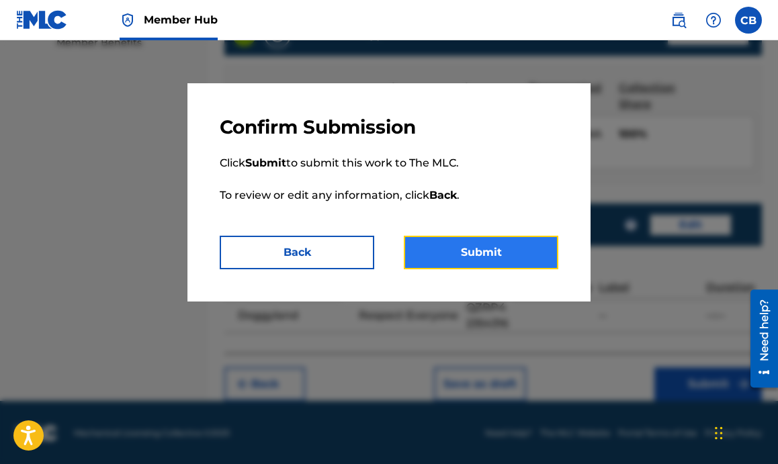
click at [480, 254] on button "Submit" at bounding box center [481, 253] width 154 height 34
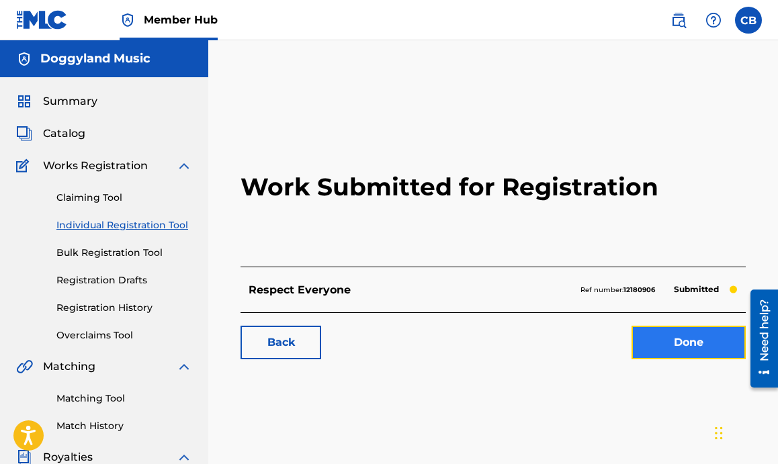
click at [652, 340] on link "Done" at bounding box center [688, 343] width 114 height 34
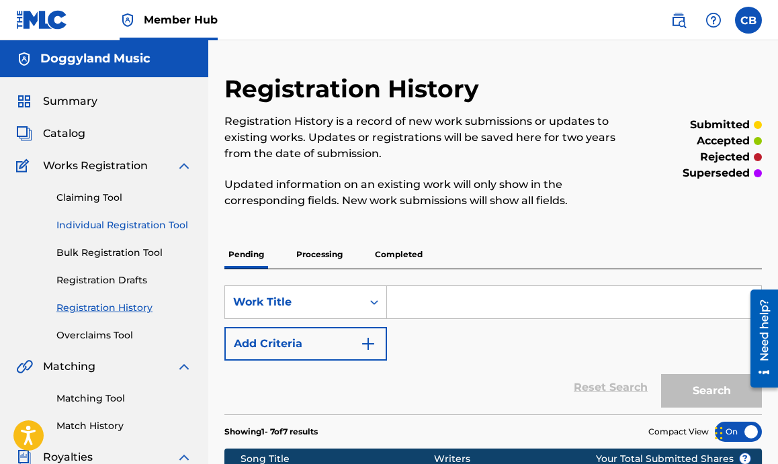
click at [136, 225] on link "Individual Registration Tool" at bounding box center [124, 225] width 136 height 14
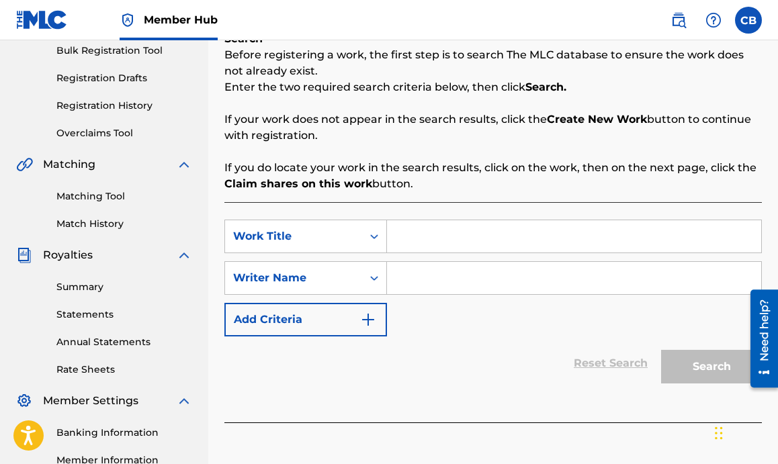
scroll to position [207, 0]
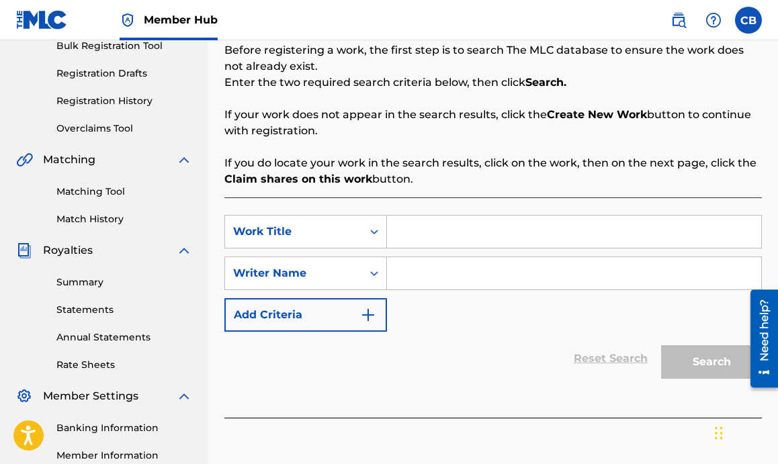
click at [449, 233] on input "Search Form" at bounding box center [574, 232] width 374 height 32
click at [503, 281] on input "Search Form" at bounding box center [574, 273] width 374 height 32
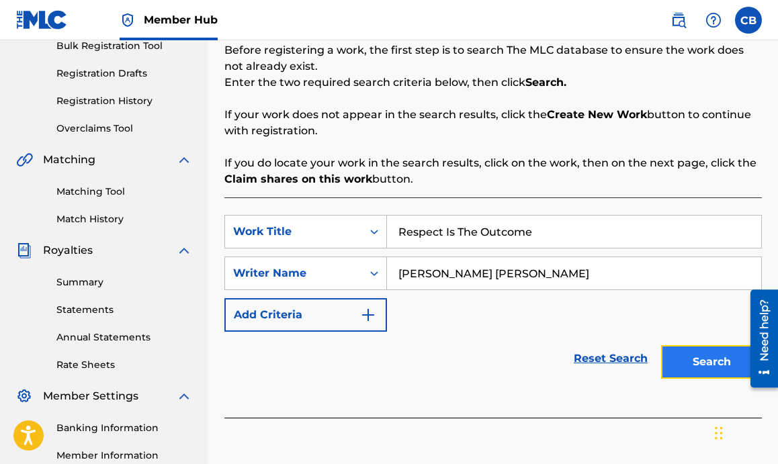
click at [680, 358] on button "Search" at bounding box center [711, 362] width 101 height 34
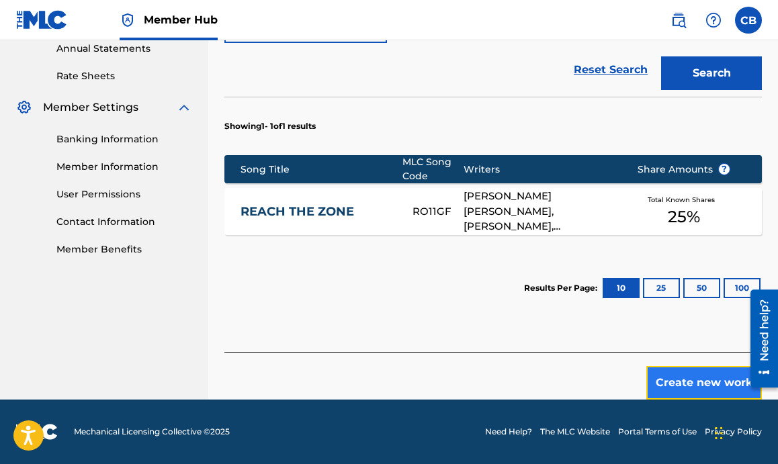
click at [684, 376] on button "Create new work" at bounding box center [704, 383] width 116 height 34
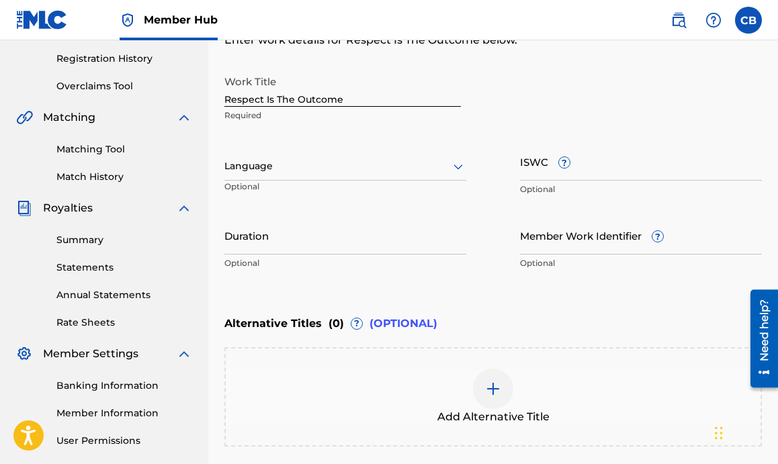
scroll to position [242, 0]
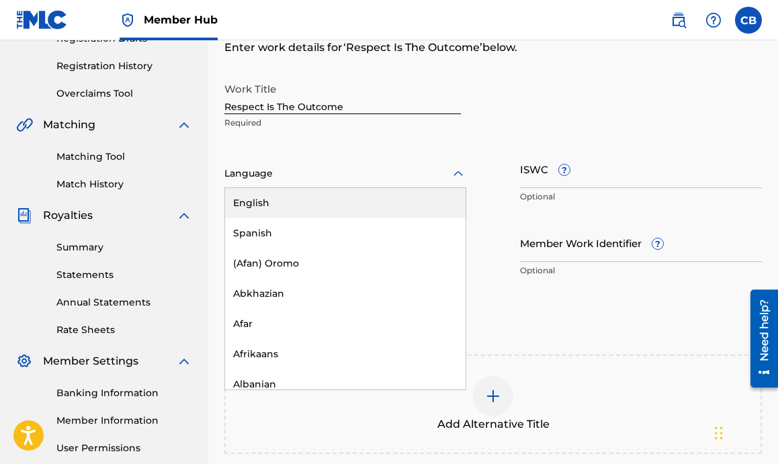
click at [414, 172] on div at bounding box center [345, 173] width 242 height 17
click at [405, 196] on div "English" at bounding box center [345, 203] width 240 height 30
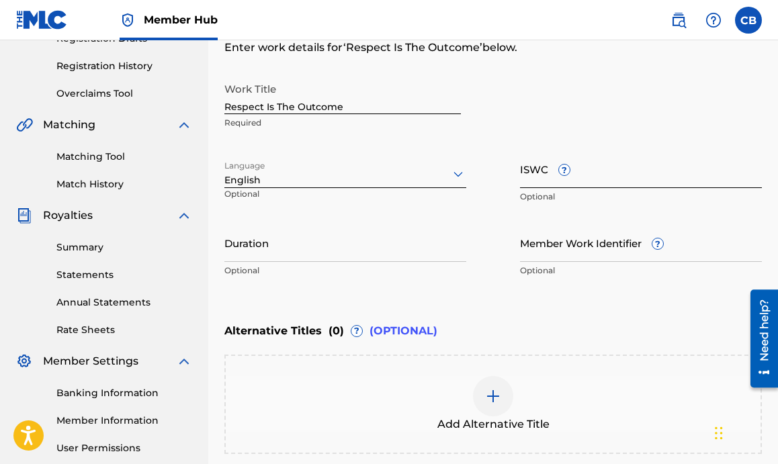
click at [536, 164] on input "ISWC ?" at bounding box center [641, 169] width 242 height 38
paste input "T-317.970.119-6"
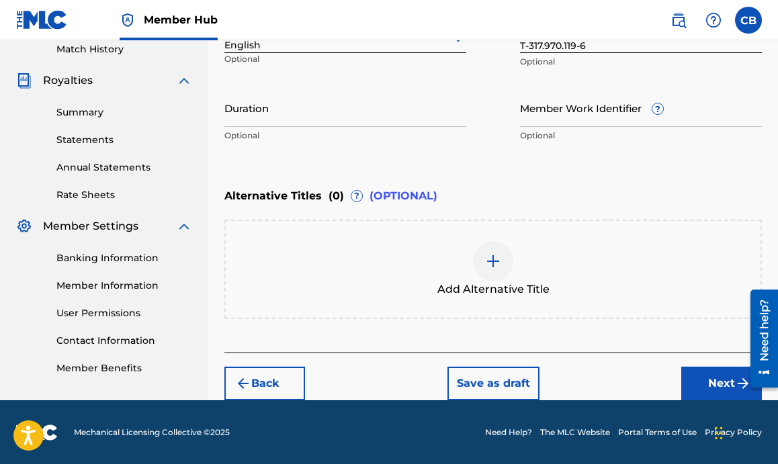
click at [686, 363] on div "Back Save as draft Next" at bounding box center [492, 377] width 537 height 48
click at [686, 375] on button "Next" at bounding box center [721, 384] width 81 height 34
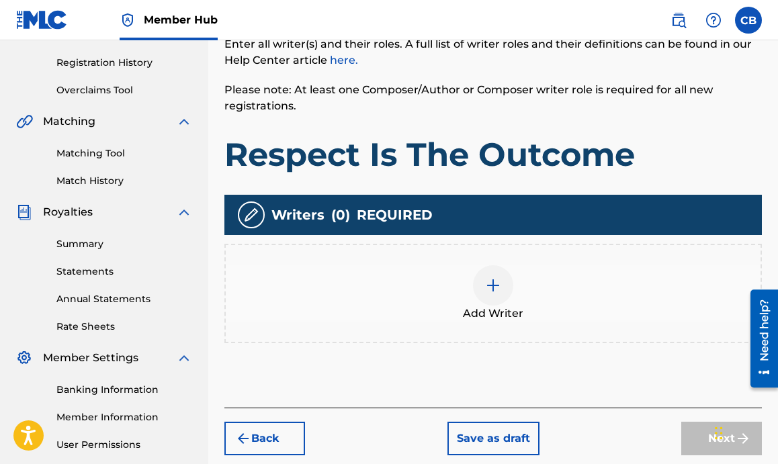
scroll to position [247, 0]
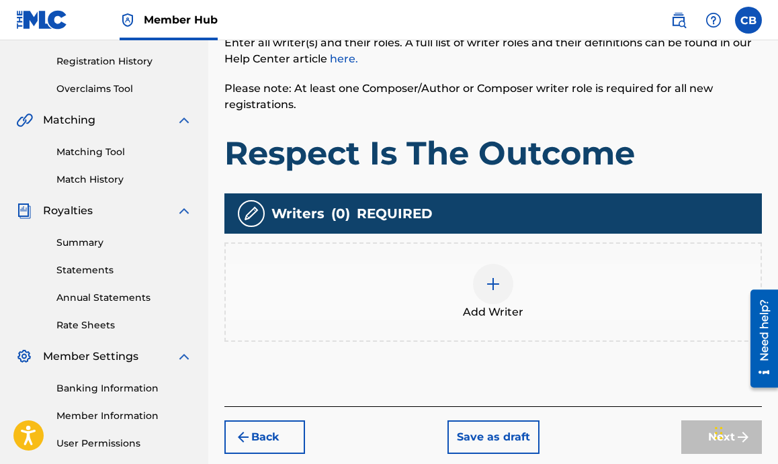
click at [496, 275] on div at bounding box center [493, 284] width 40 height 40
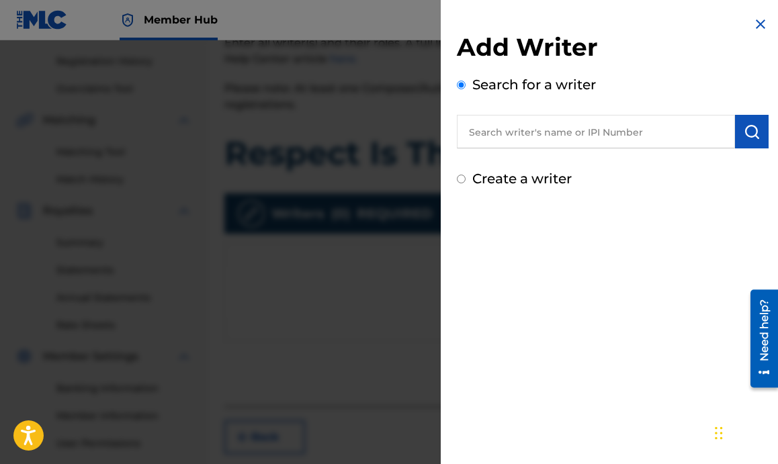
click at [544, 122] on input "text" at bounding box center [596, 132] width 278 height 34
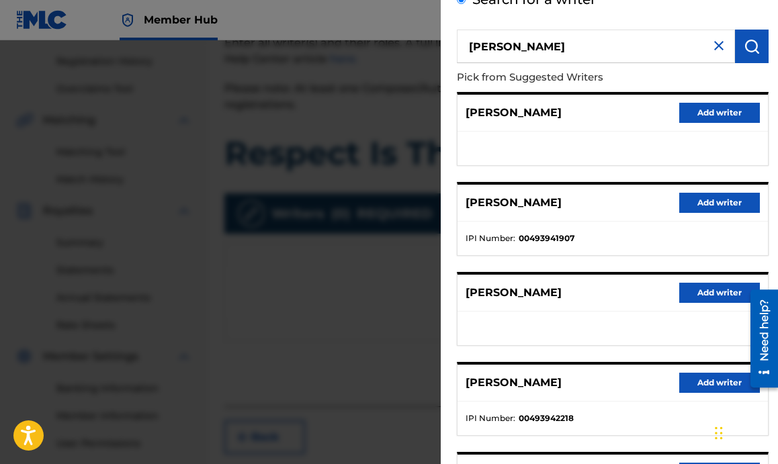
scroll to position [86, 0]
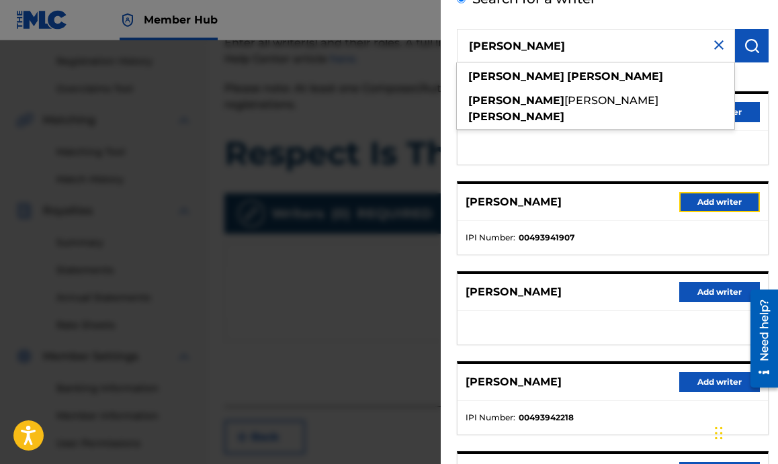
click at [696, 200] on button "Add writer" at bounding box center [719, 202] width 81 height 20
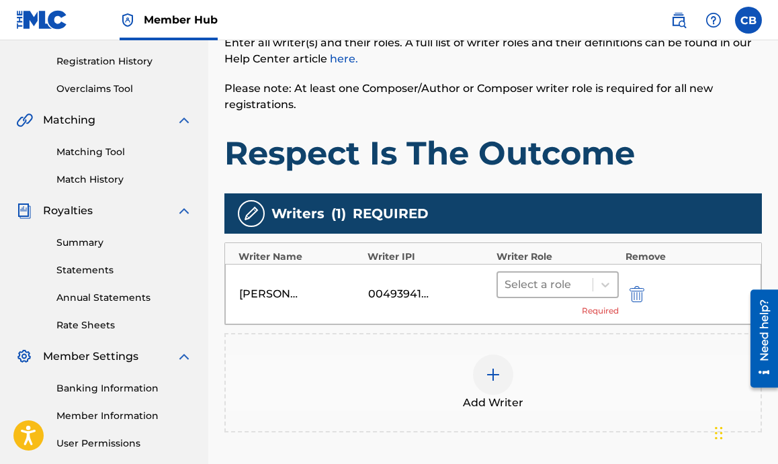
click at [591, 276] on div "Select a role" at bounding box center [545, 285] width 95 height 24
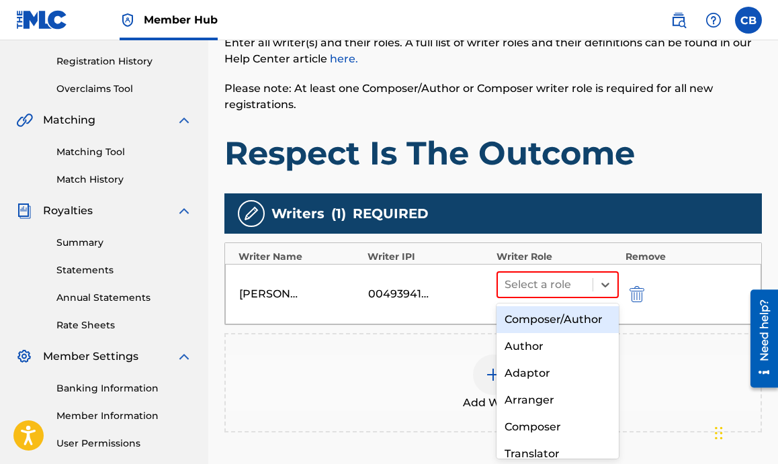
click at [562, 314] on div "Composer/Author" at bounding box center [557, 319] width 122 height 27
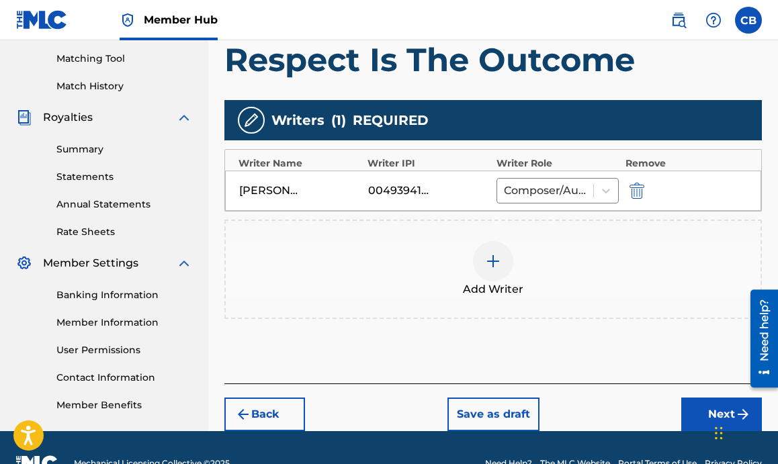
scroll to position [371, 0]
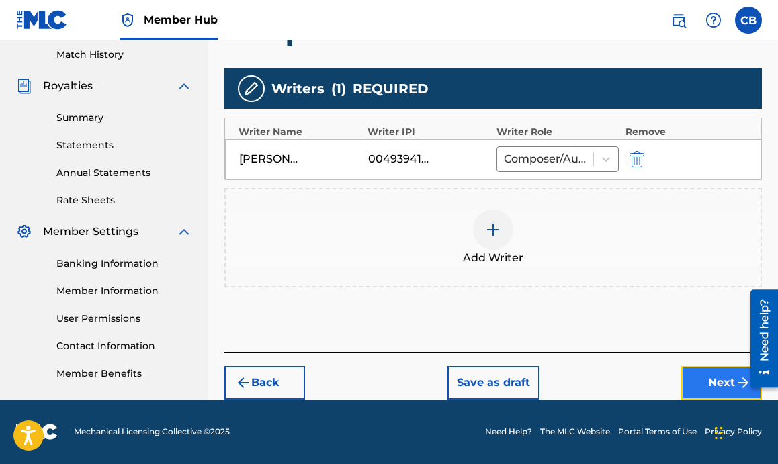
click at [695, 386] on button "Next" at bounding box center [721, 383] width 81 height 34
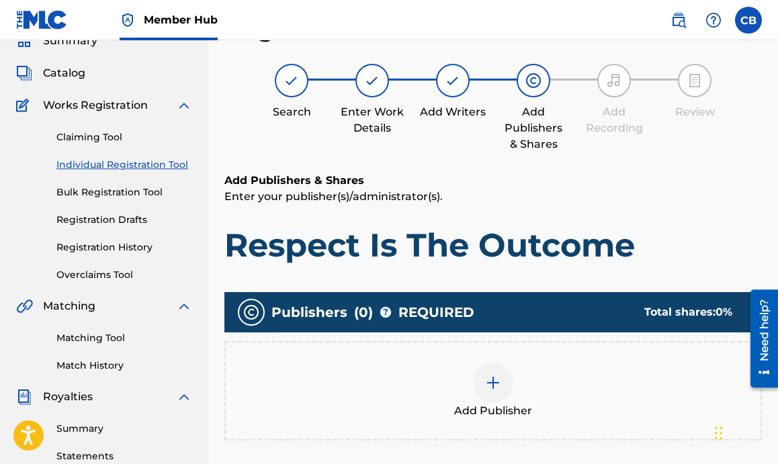
scroll to position [195, 0]
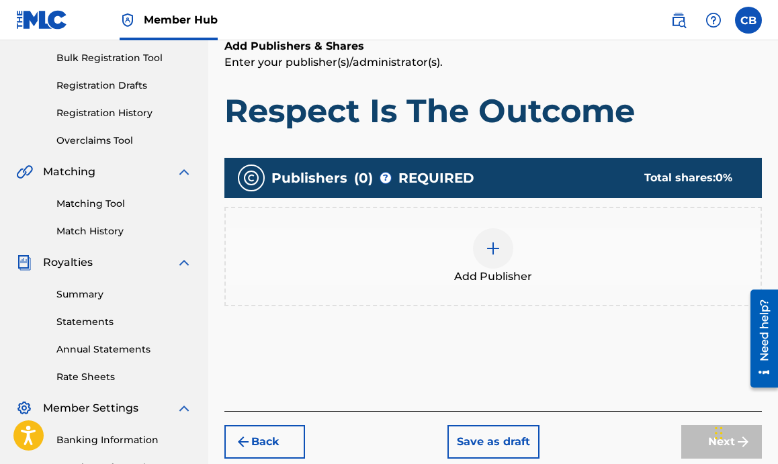
click at [496, 245] on img at bounding box center [493, 248] width 16 height 16
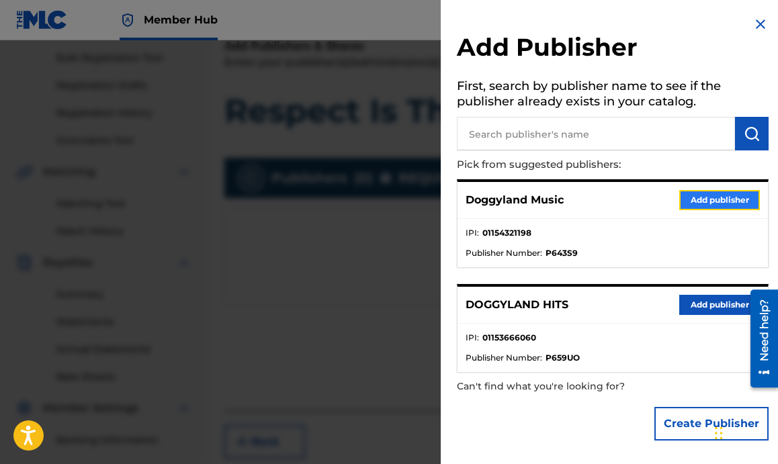
click at [701, 197] on button "Add publisher" at bounding box center [719, 200] width 81 height 20
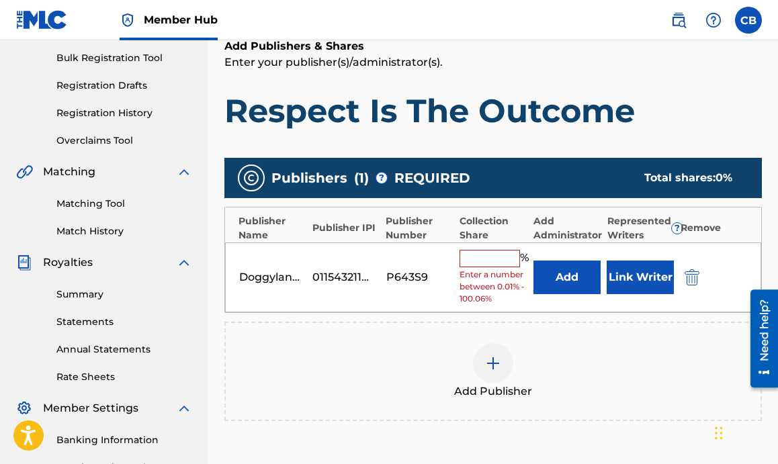
click at [478, 269] on span "Enter a number between 0.01% - 100.06%" at bounding box center [492, 287] width 66 height 36
click at [489, 259] on input "text" at bounding box center [489, 258] width 60 height 17
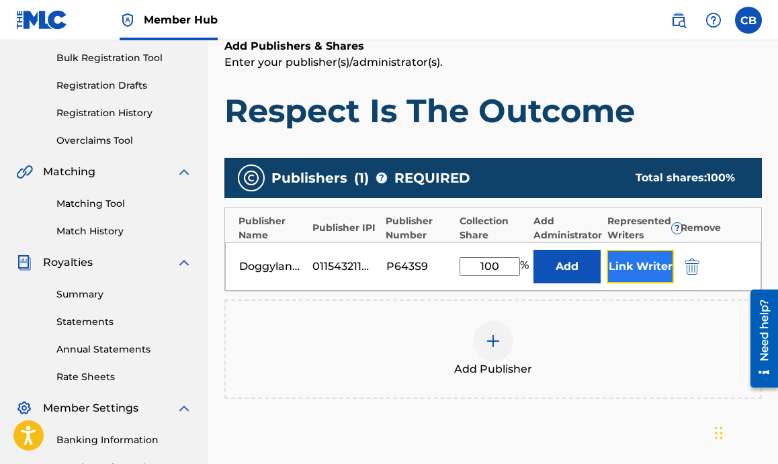
click at [627, 273] on button "Link Writer" at bounding box center [640, 267] width 67 height 34
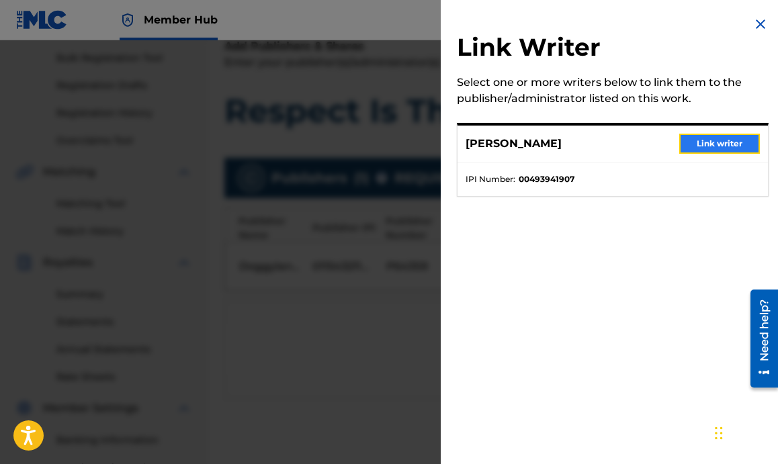
click at [703, 140] on button "Link writer" at bounding box center [719, 144] width 81 height 20
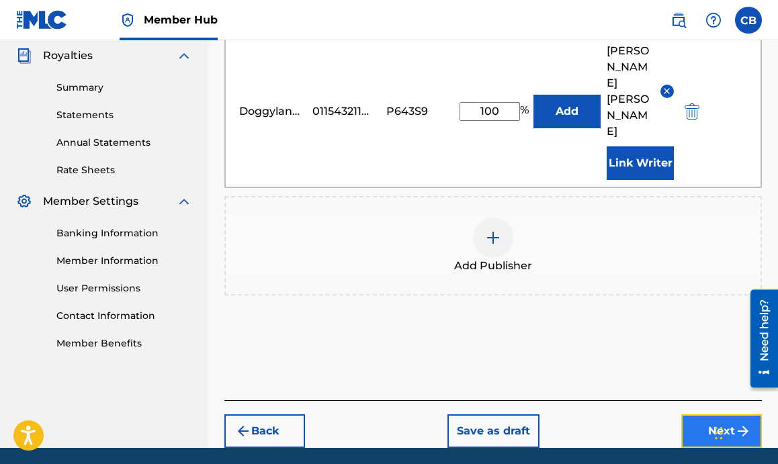
click at [709, 414] on button "Next" at bounding box center [721, 431] width 81 height 34
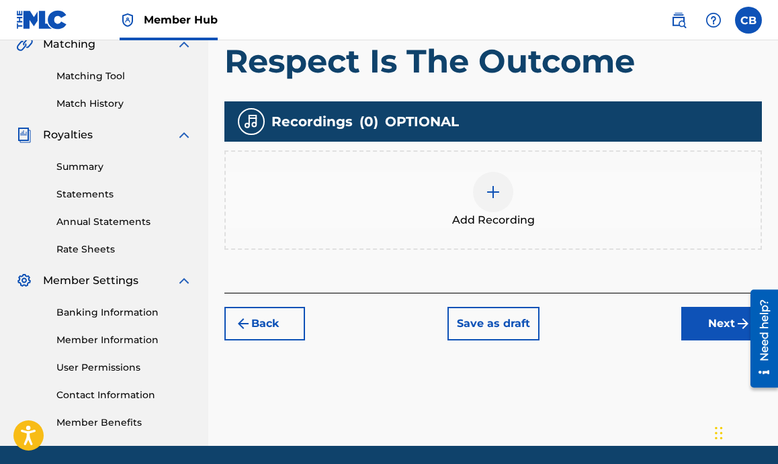
scroll to position [323, 0]
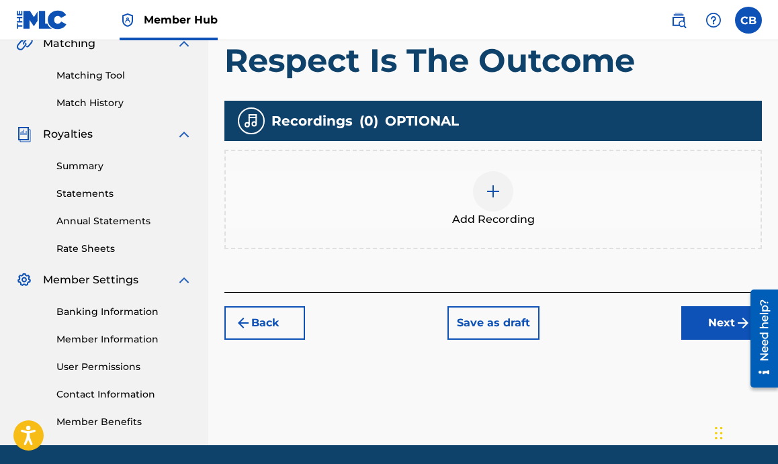
click at [496, 185] on img at bounding box center [493, 191] width 16 height 16
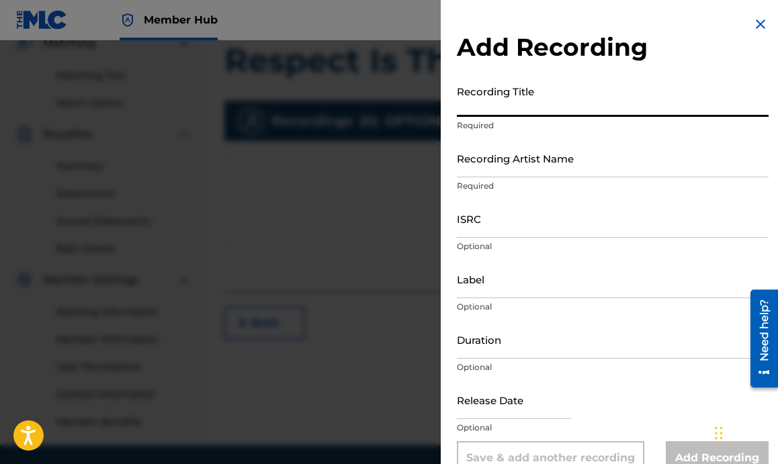
click at [513, 109] on input "Recording Title" at bounding box center [613, 98] width 312 height 38
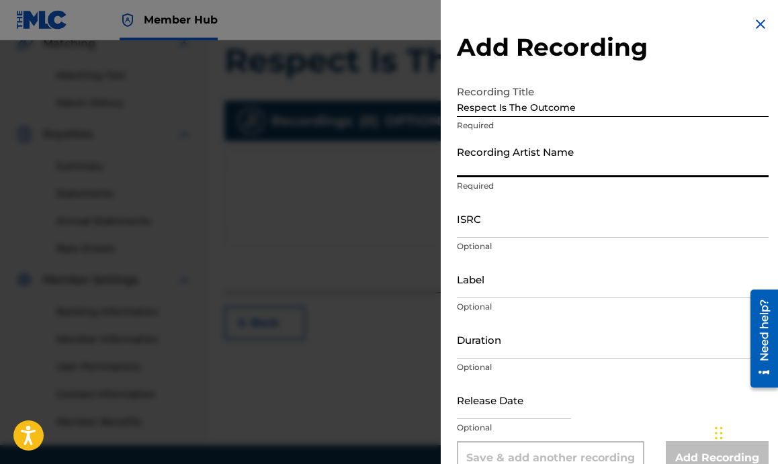
click at [553, 163] on input "Recording Artist Name" at bounding box center [613, 158] width 312 height 38
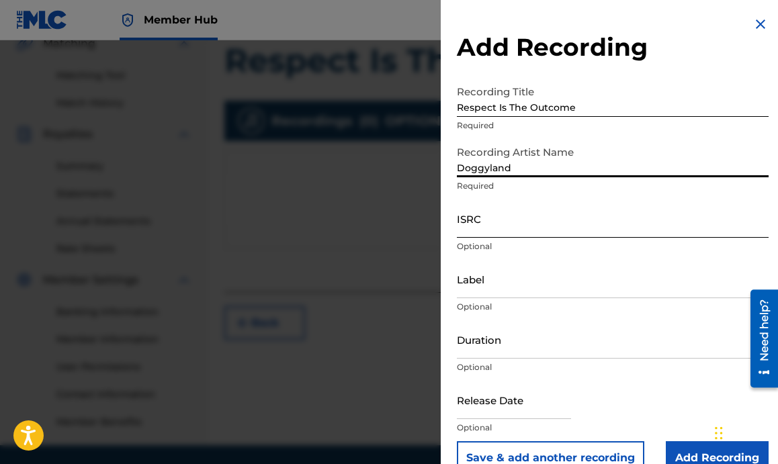
click at [506, 224] on input "ISRC" at bounding box center [613, 218] width 312 height 38
click at [760, 26] on img at bounding box center [760, 24] width 16 height 16
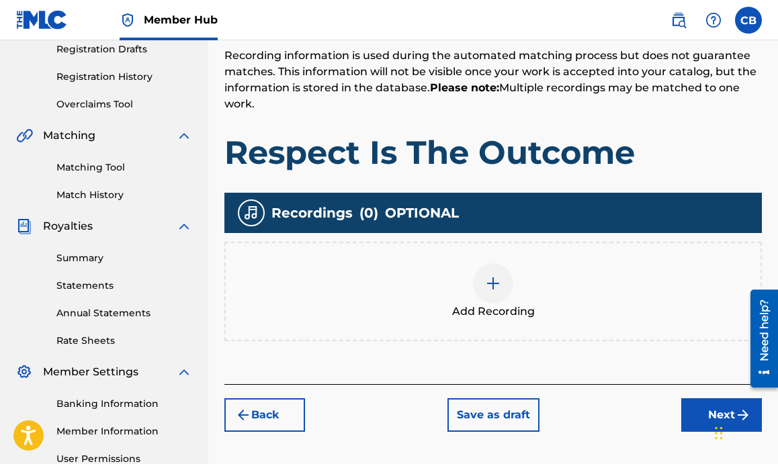
scroll to position [244, 0]
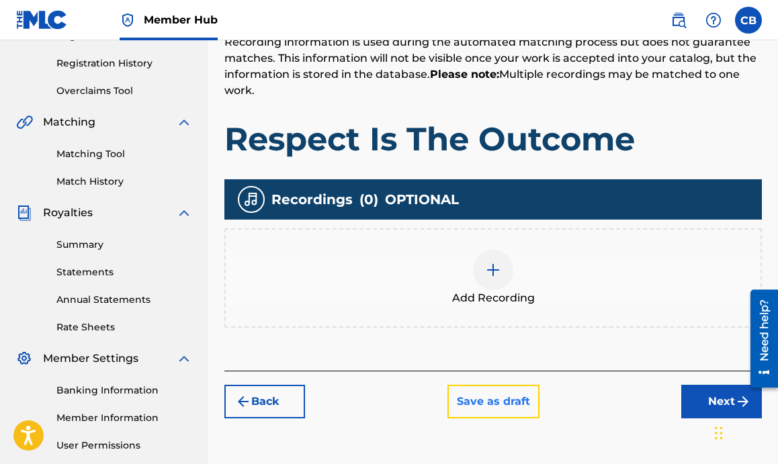
click at [487, 394] on button "Save as draft" at bounding box center [493, 402] width 92 height 34
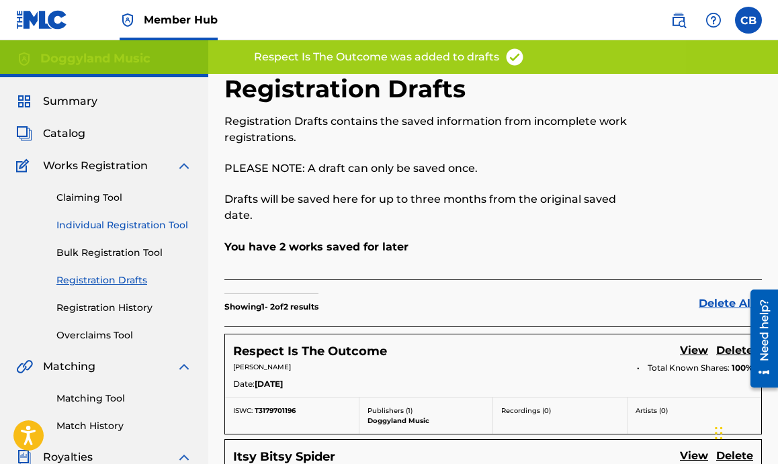
click at [147, 218] on link "Individual Registration Tool" at bounding box center [124, 225] width 136 height 14
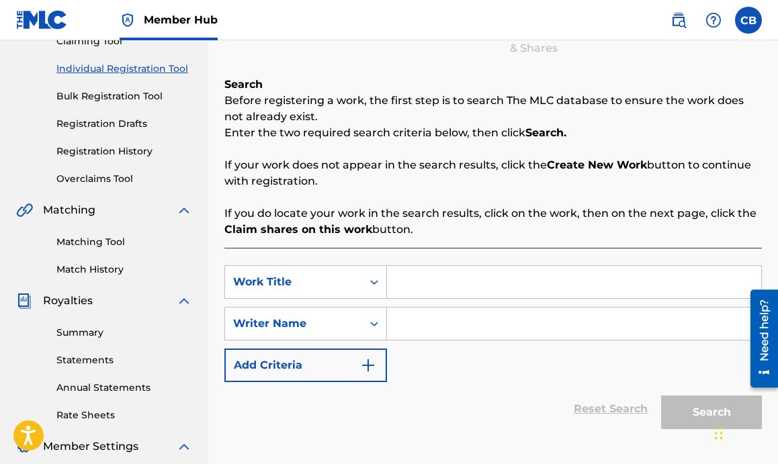
scroll to position [204, 0]
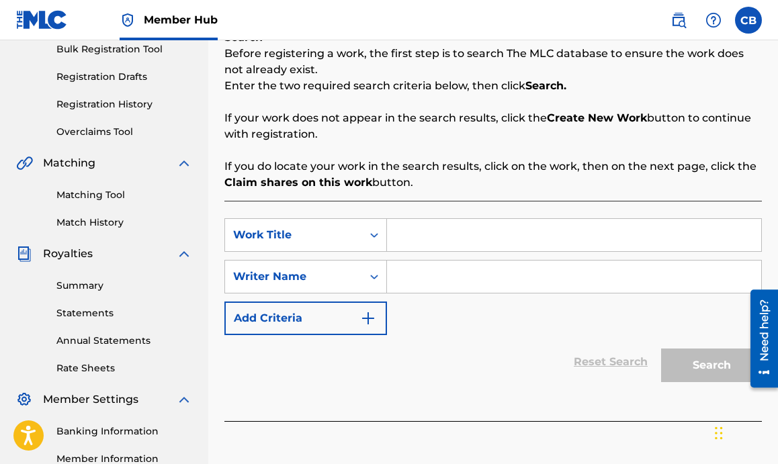
click at [541, 232] on input "Search Form" at bounding box center [574, 235] width 374 height 32
click at [472, 274] on input "Search Form" at bounding box center [574, 277] width 374 height 32
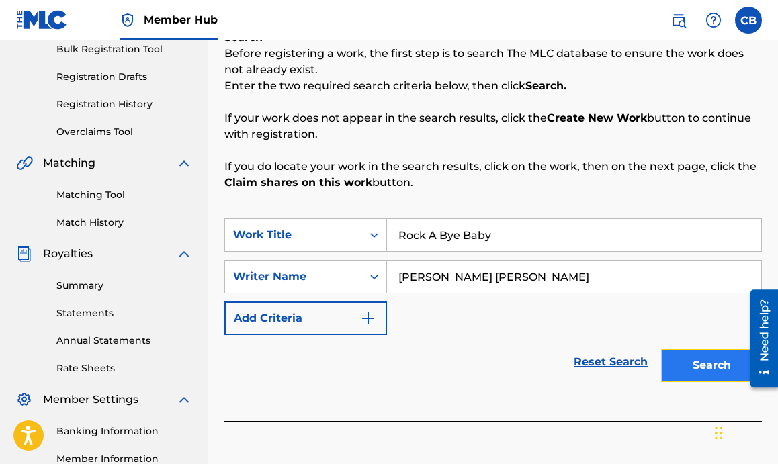
click at [712, 377] on button "Search" at bounding box center [711, 366] width 101 height 34
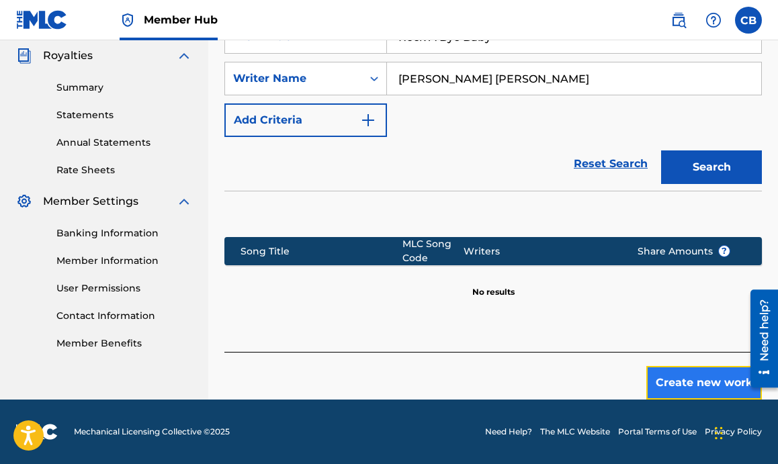
click at [682, 376] on button "Create new work" at bounding box center [704, 383] width 116 height 34
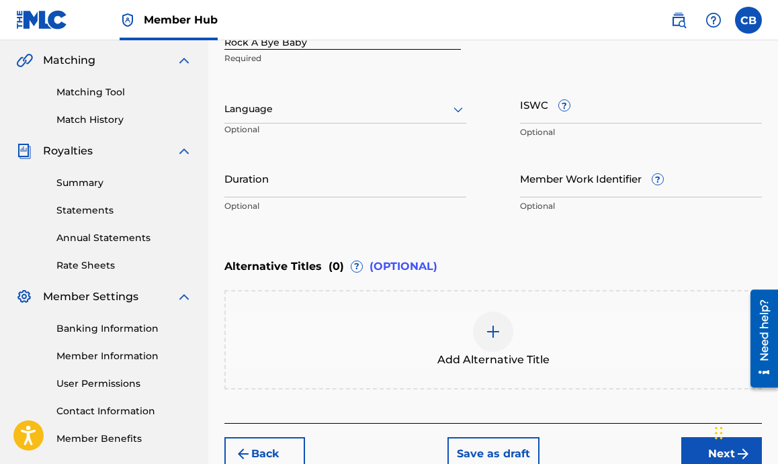
scroll to position [278, 0]
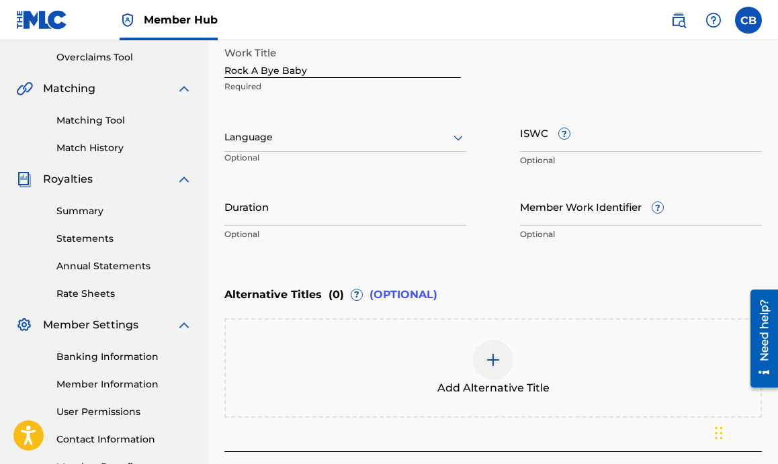
click at [396, 142] on div at bounding box center [345, 137] width 242 height 17
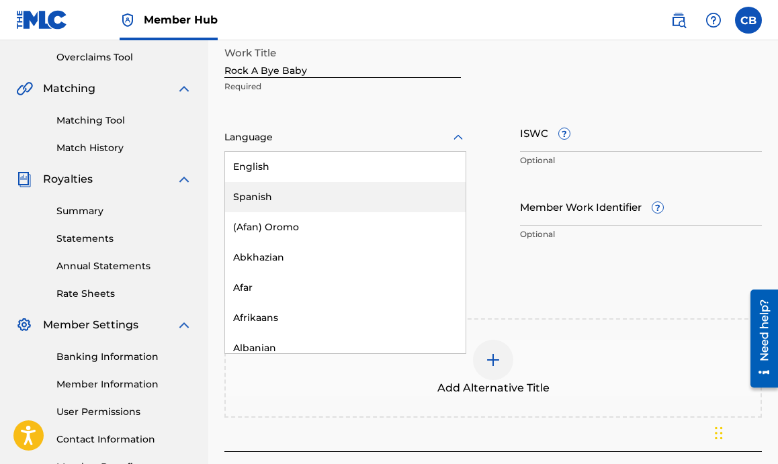
click at [382, 189] on div "Spanish" at bounding box center [345, 197] width 240 height 30
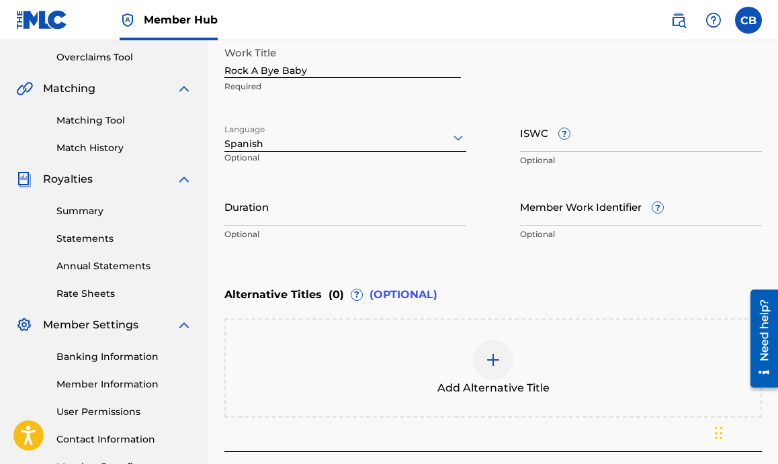
click at [412, 118] on div "Language Spanish Optional" at bounding box center [345, 144] width 242 height 60
click at [410, 139] on div at bounding box center [345, 137] width 242 height 17
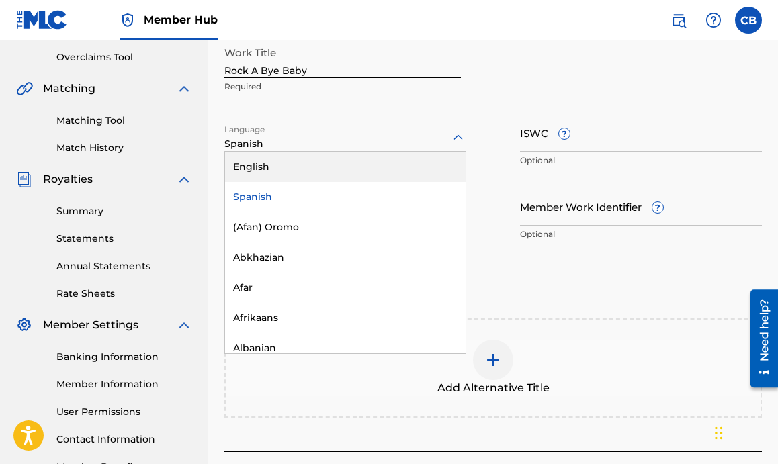
click at [406, 157] on div "English" at bounding box center [345, 167] width 240 height 30
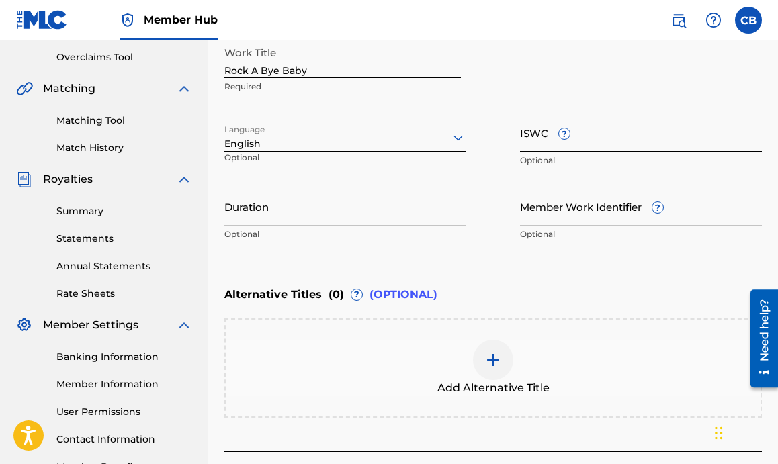
click at [539, 140] on input "ISWC ?" at bounding box center [641, 133] width 242 height 38
paste input "T-311.878.347-0"
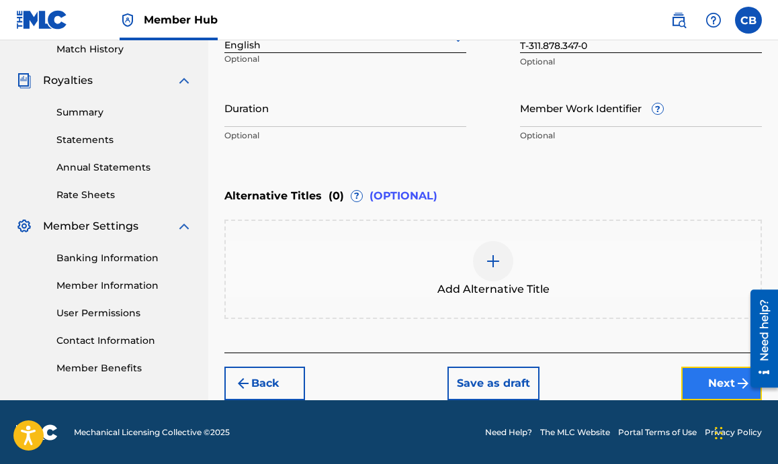
click at [721, 377] on button "Next" at bounding box center [721, 384] width 81 height 34
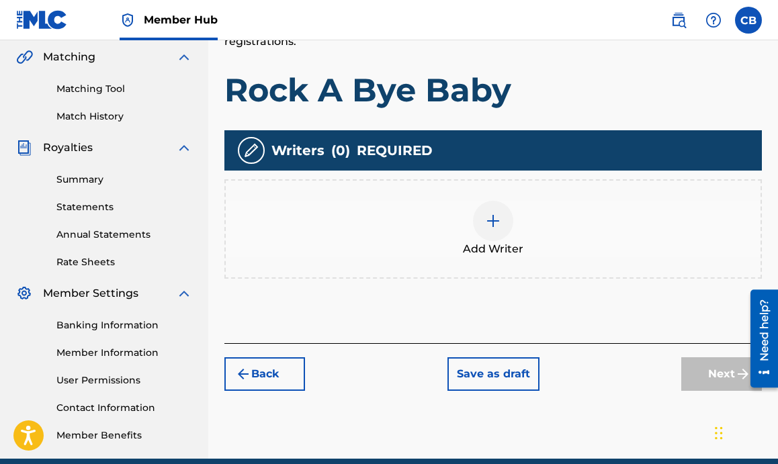
scroll to position [309, 0]
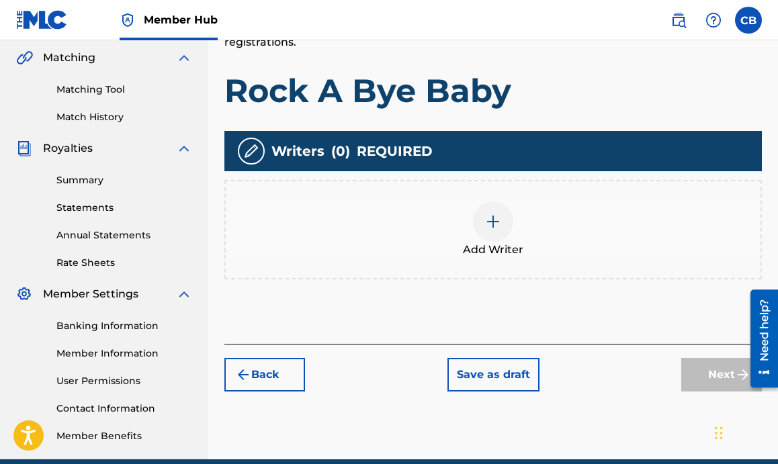
click at [393, 255] on div "Add Writer" at bounding box center [493, 230] width 535 height 56
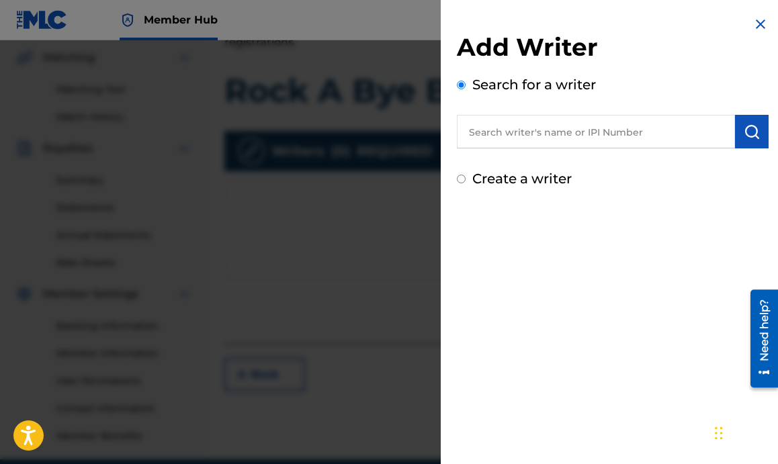
click at [539, 128] on input "text" at bounding box center [596, 132] width 278 height 34
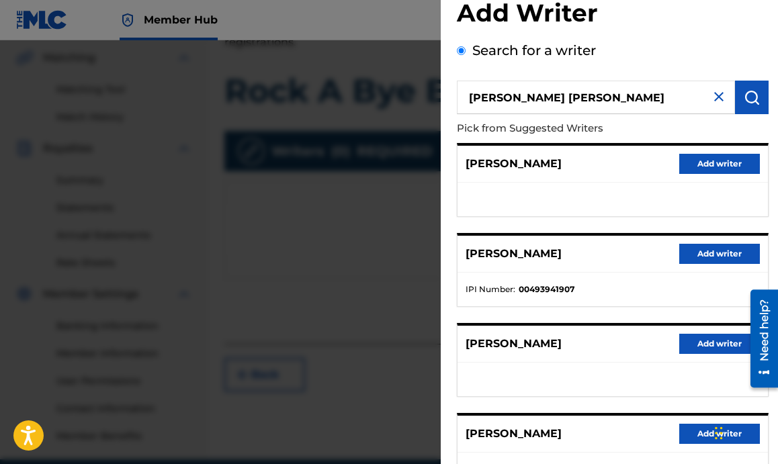
scroll to position [46, 0]
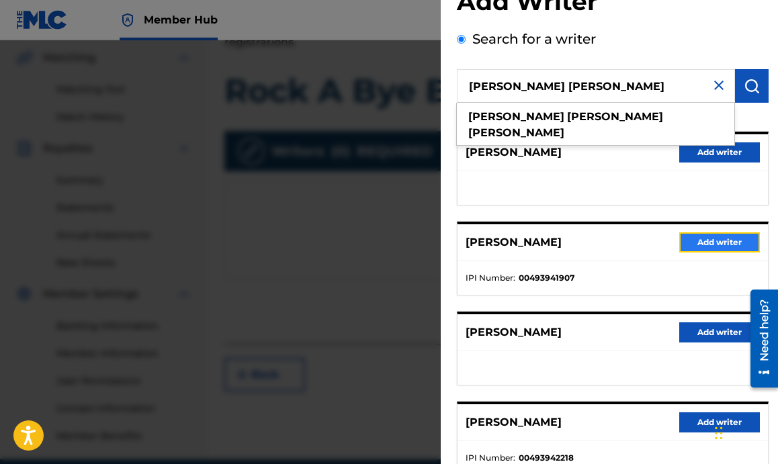
click at [700, 242] on button "Add writer" at bounding box center [719, 242] width 81 height 20
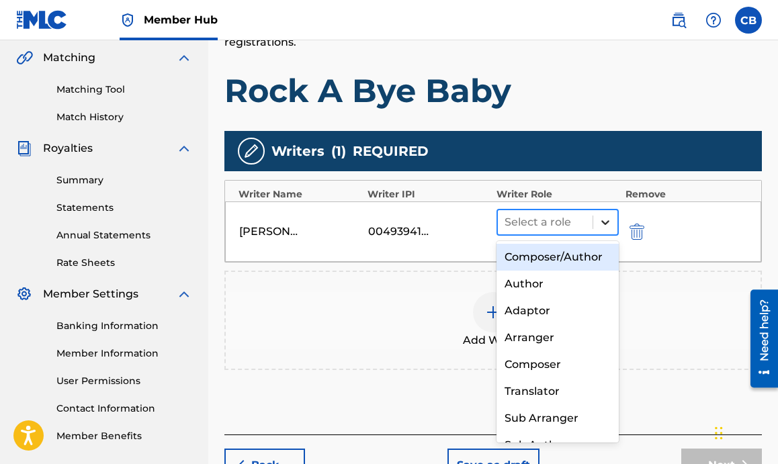
click at [598, 225] on icon at bounding box center [604, 222] width 13 height 13
click at [601, 228] on icon at bounding box center [604, 222] width 13 height 13
click at [574, 264] on div "Composer/Author" at bounding box center [557, 257] width 122 height 27
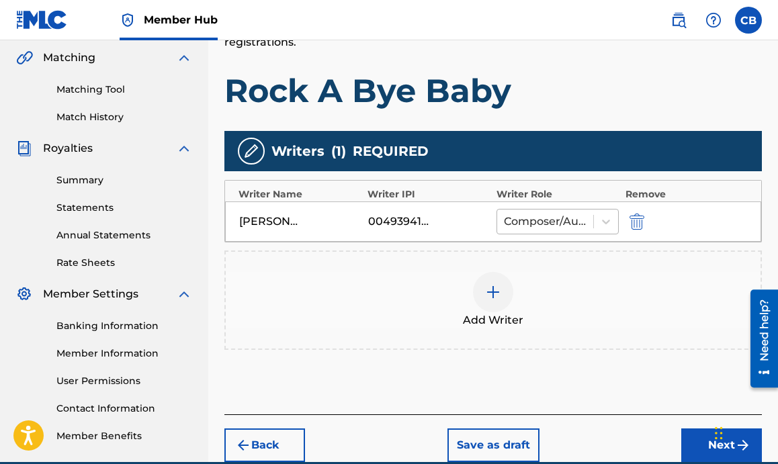
click at [582, 213] on div at bounding box center [545, 221] width 83 height 19
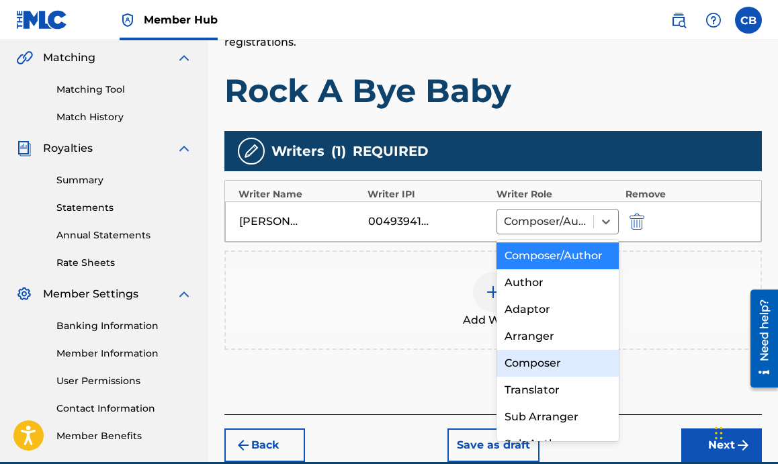
click at [533, 362] on div "Composer" at bounding box center [557, 363] width 122 height 27
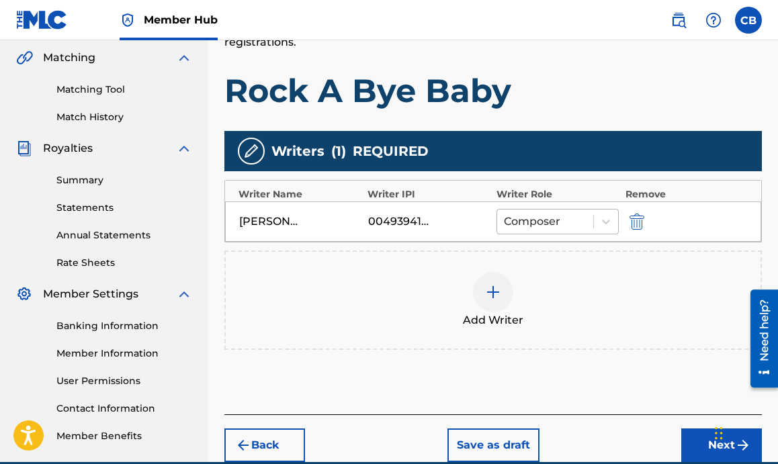
click at [572, 232] on div "Composer" at bounding box center [545, 222] width 96 height 24
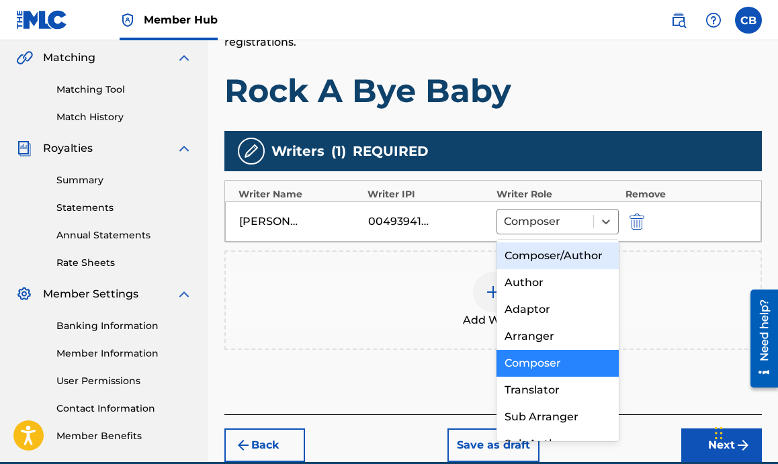
click at [564, 255] on div "Composer/Author" at bounding box center [557, 255] width 122 height 27
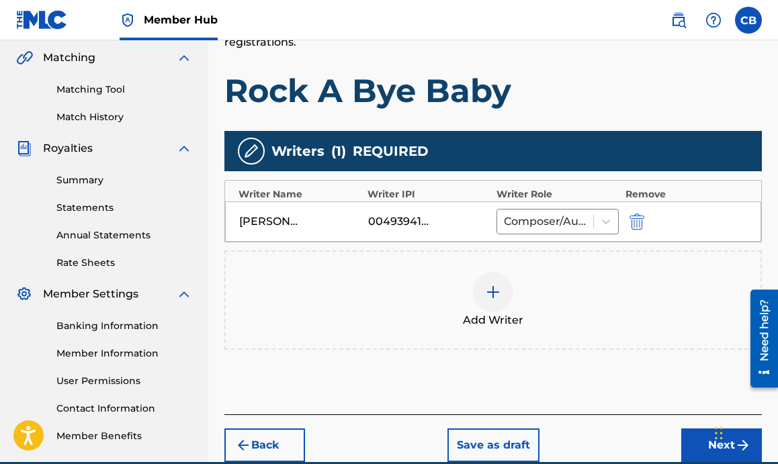
click at [502, 298] on div at bounding box center [493, 292] width 40 height 40
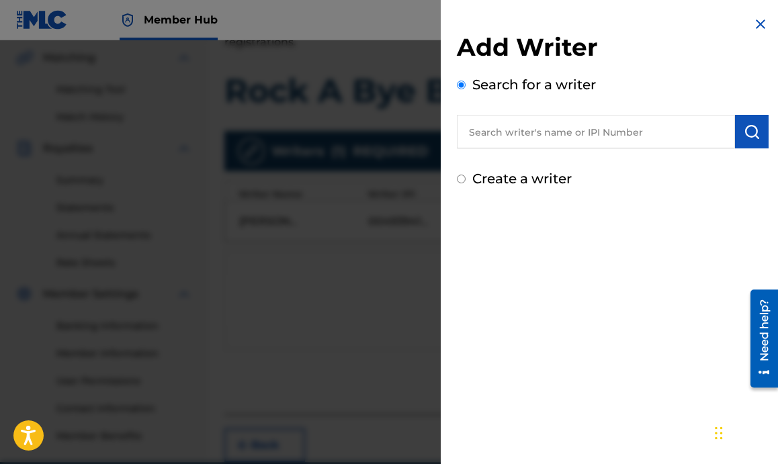
click at [547, 142] on input "text" at bounding box center [596, 132] width 278 height 34
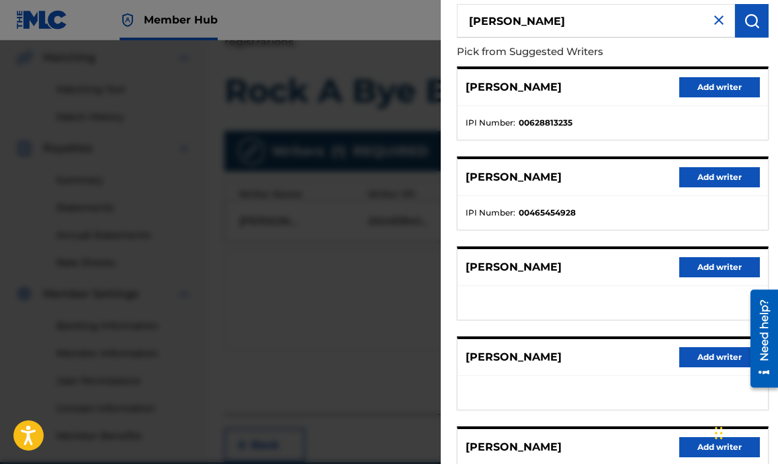
scroll to position [115, 0]
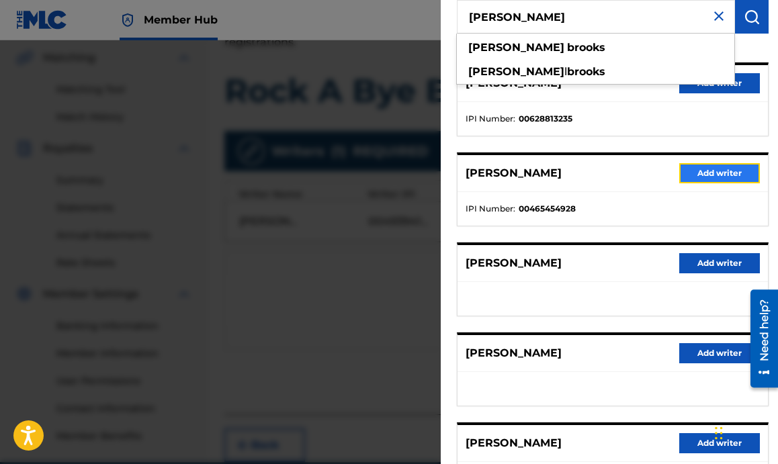
click at [711, 177] on button "Add writer" at bounding box center [719, 173] width 81 height 20
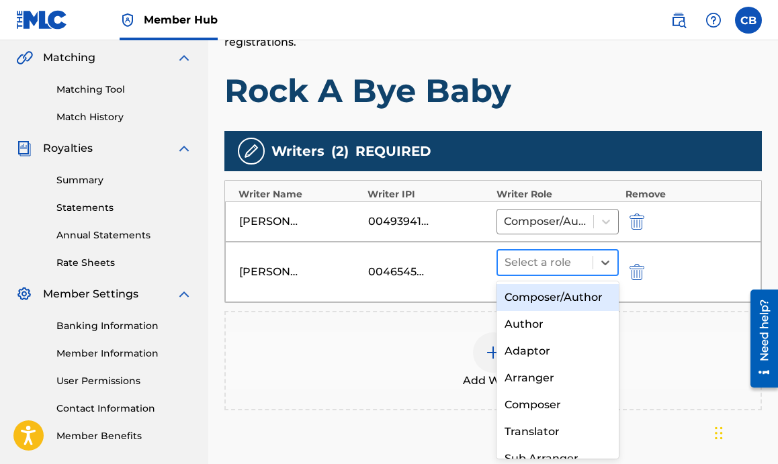
click at [557, 257] on div at bounding box center [544, 262] width 81 height 19
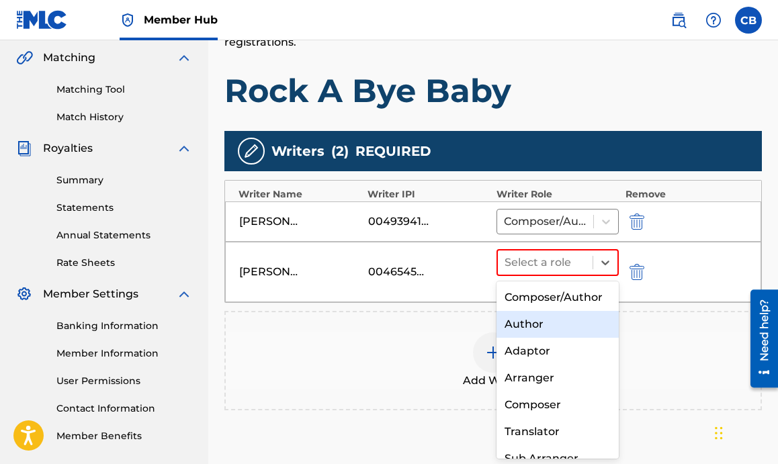
click at [527, 332] on div "Author" at bounding box center [557, 324] width 122 height 27
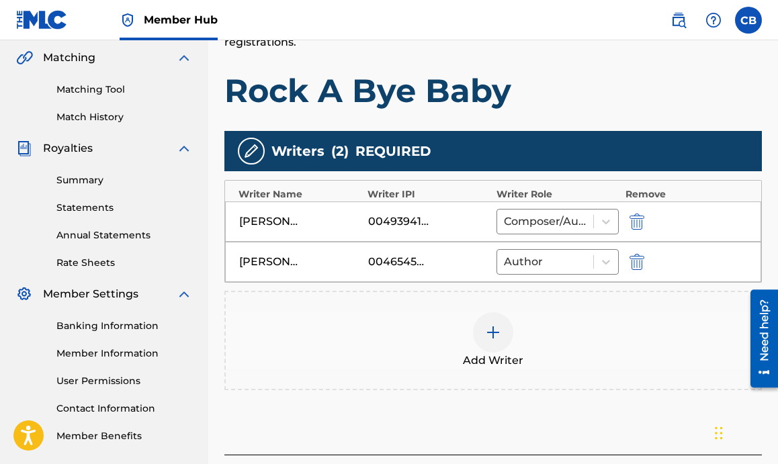
click at [488, 336] on img at bounding box center [493, 332] width 16 height 16
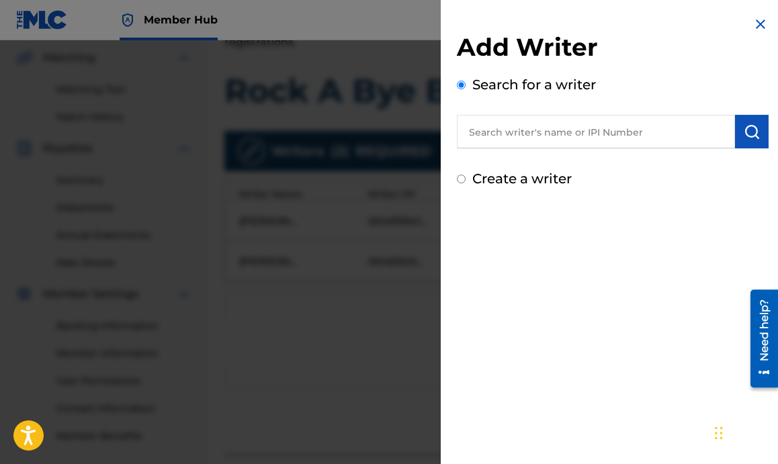
click at [553, 130] on input "text" at bounding box center [596, 132] width 278 height 34
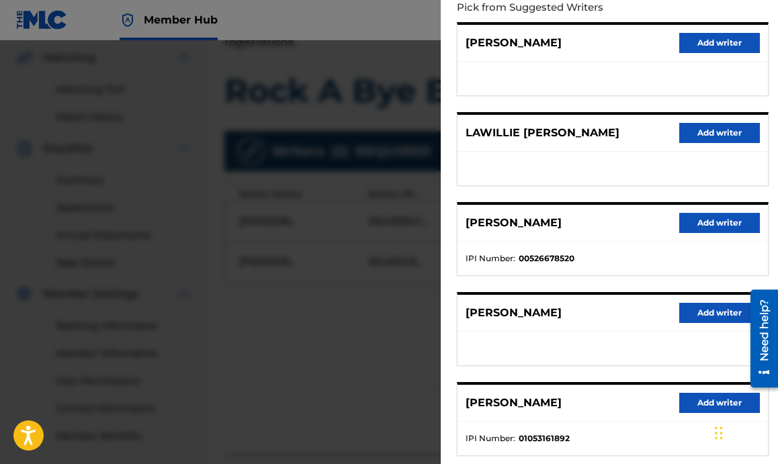
scroll to position [158, 0]
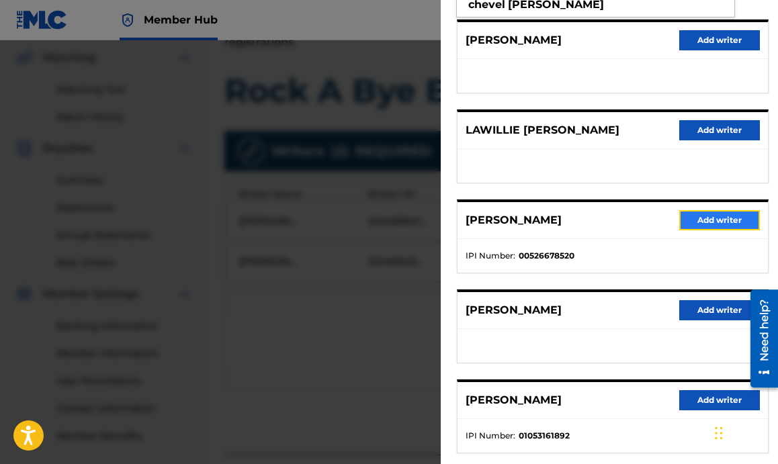
click at [683, 216] on button "Add writer" at bounding box center [719, 220] width 81 height 20
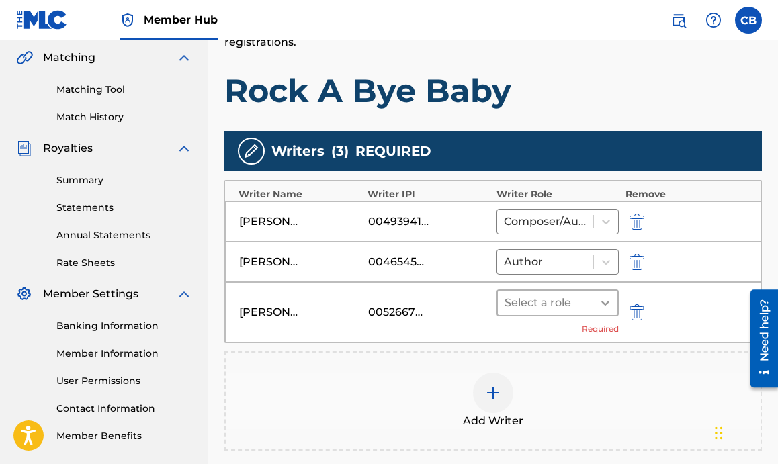
click at [602, 298] on icon at bounding box center [604, 302] width 13 height 13
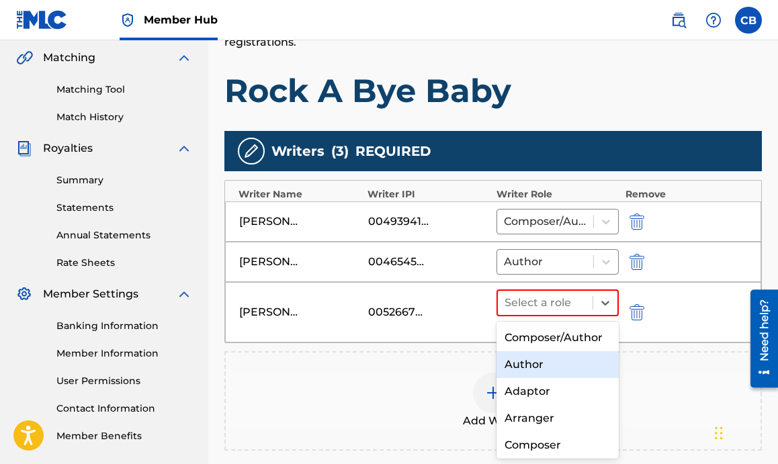
click at [544, 357] on div "Author" at bounding box center [557, 364] width 122 height 27
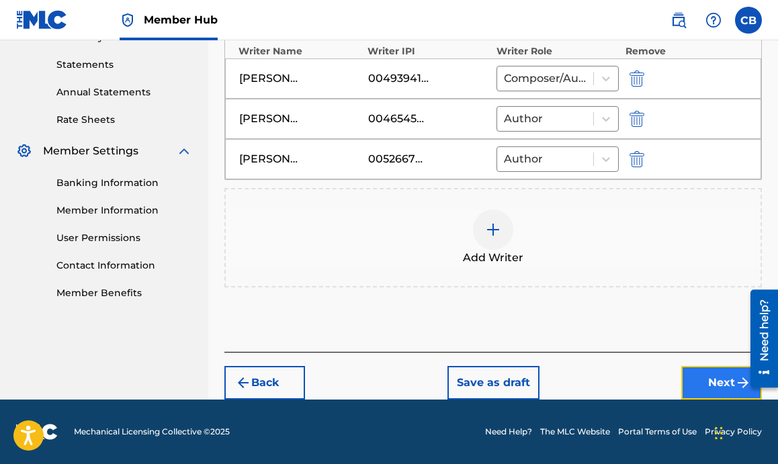
click at [717, 377] on button "Next" at bounding box center [721, 383] width 81 height 34
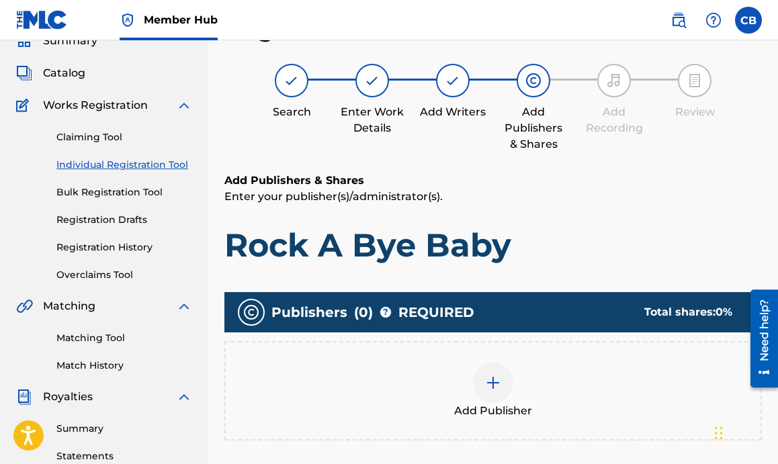
scroll to position [131, 0]
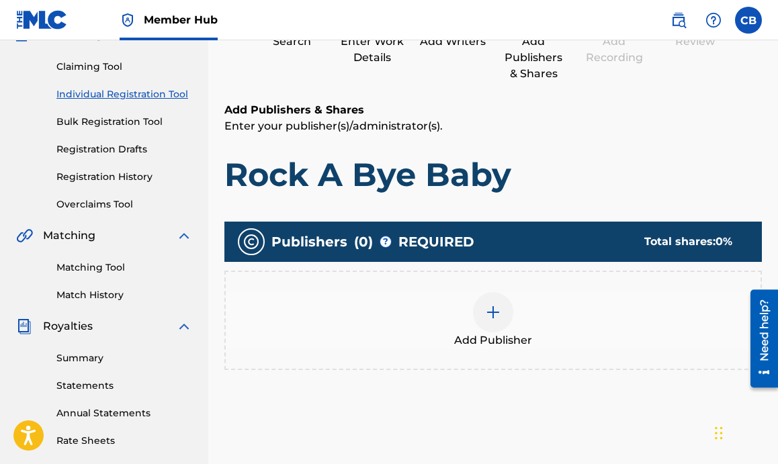
click at [504, 304] on div at bounding box center [493, 312] width 40 height 40
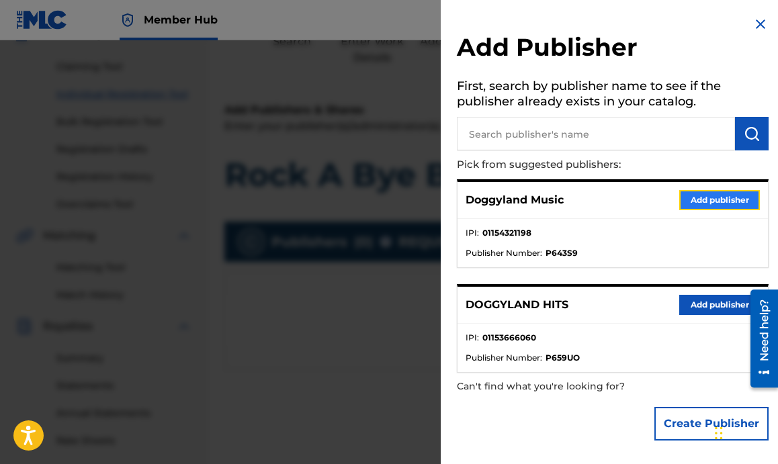
click at [700, 202] on button "Add publisher" at bounding box center [719, 200] width 81 height 20
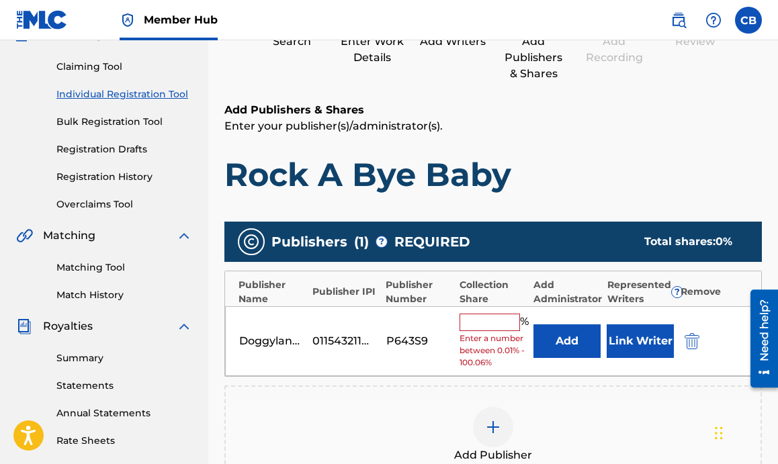
click at [495, 323] on input "text" at bounding box center [489, 322] width 60 height 17
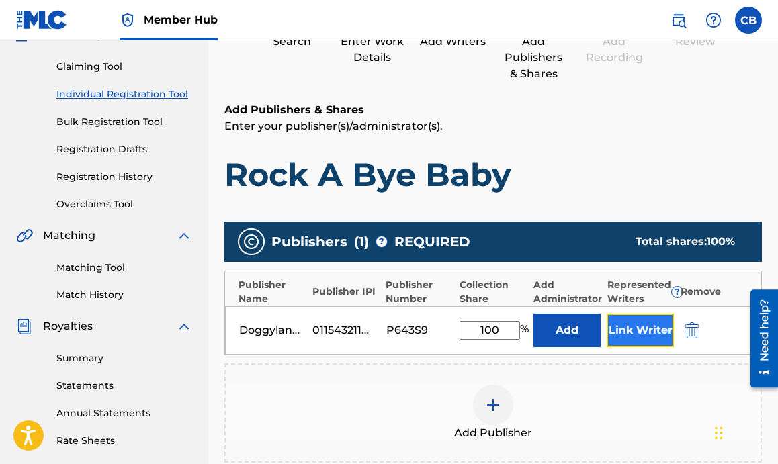
click at [631, 324] on button "Link Writer" at bounding box center [640, 331] width 67 height 34
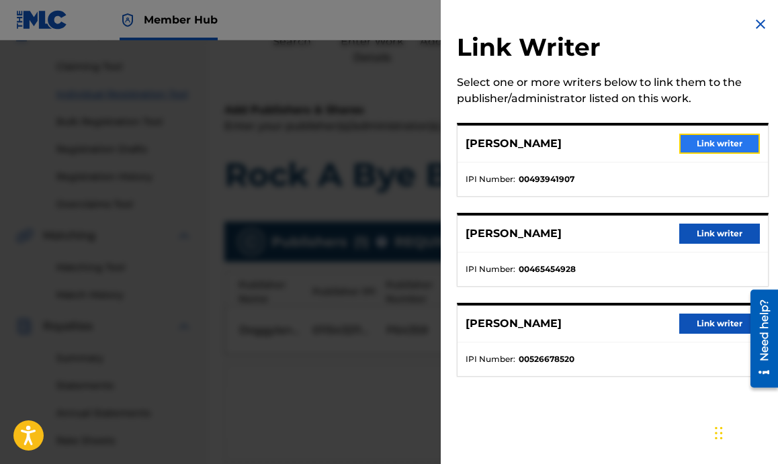
click at [731, 142] on button "Link writer" at bounding box center [719, 144] width 81 height 20
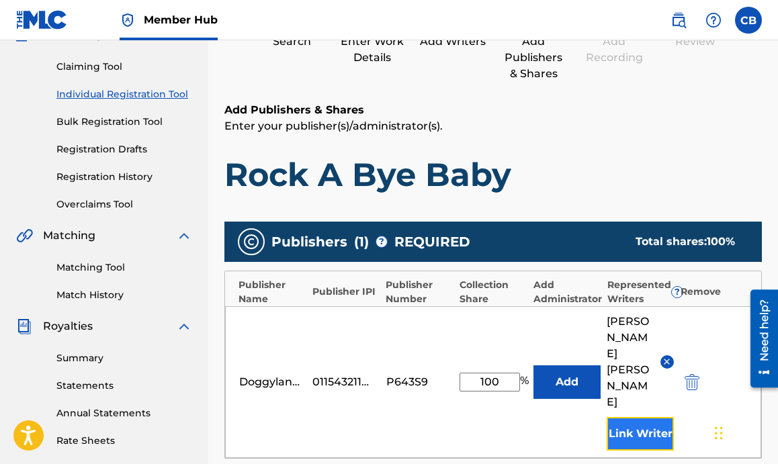
click at [649, 417] on button "Link Writer" at bounding box center [640, 434] width 67 height 34
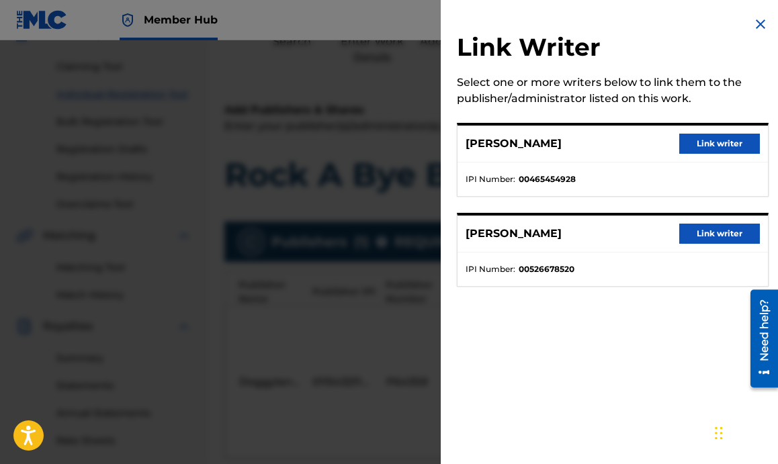
click at [746, 133] on div "CLAUDE BROOKS Link writer" at bounding box center [612, 144] width 310 height 37
click at [739, 140] on button "Link writer" at bounding box center [719, 144] width 81 height 20
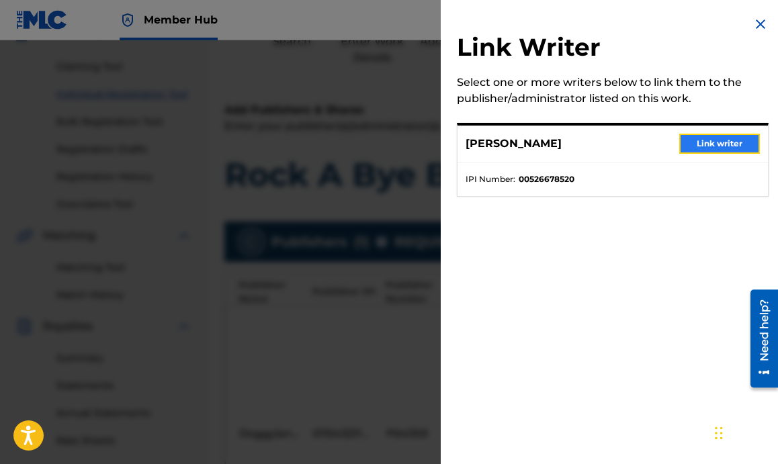
click at [729, 144] on button "Link writer" at bounding box center [719, 144] width 81 height 20
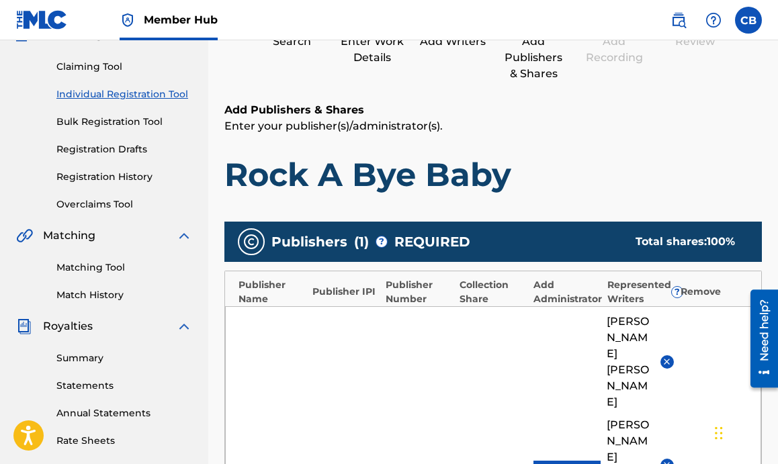
scroll to position [544, 0]
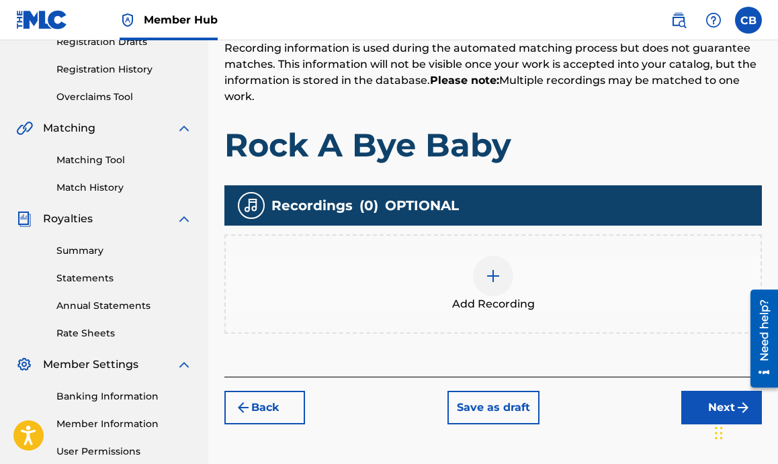
scroll to position [238, 0]
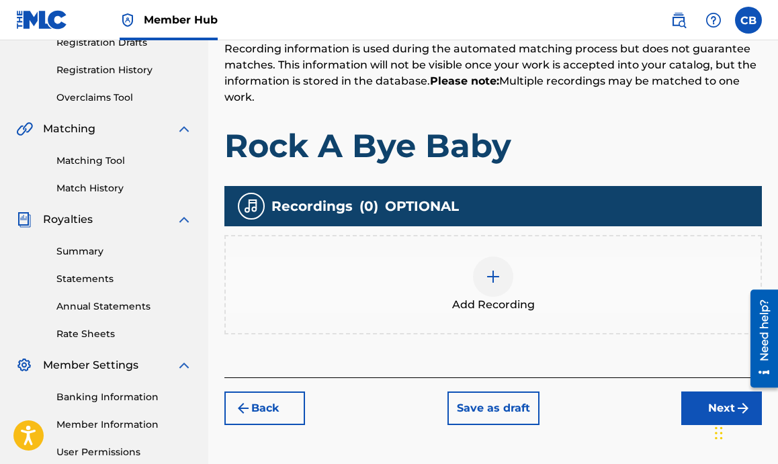
click at [493, 275] on img at bounding box center [493, 277] width 16 height 16
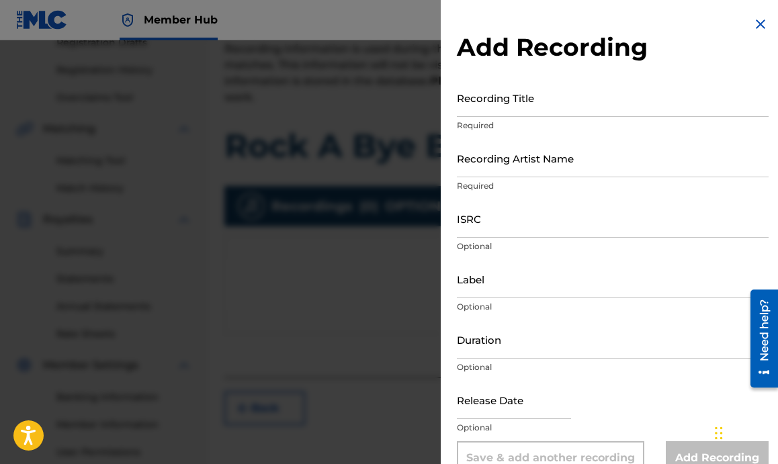
click at [543, 117] on div "Recording Title Required" at bounding box center [613, 109] width 312 height 60
click at [547, 109] on input "Recording Title" at bounding box center [613, 98] width 312 height 38
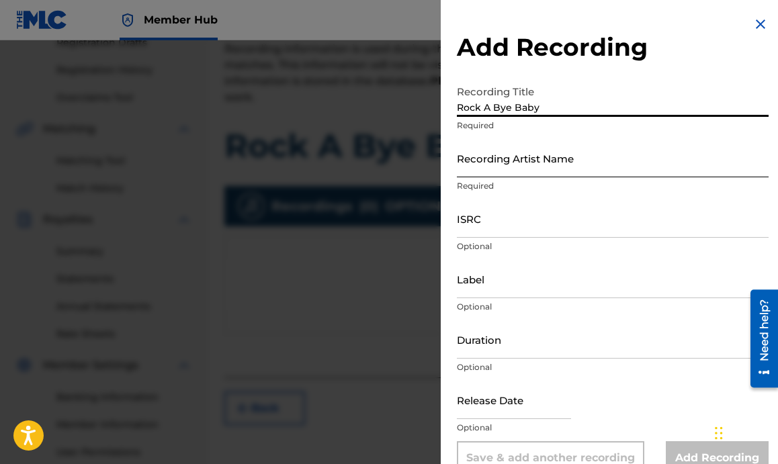
click at [552, 160] on input "Recording Artist Name" at bounding box center [613, 158] width 312 height 38
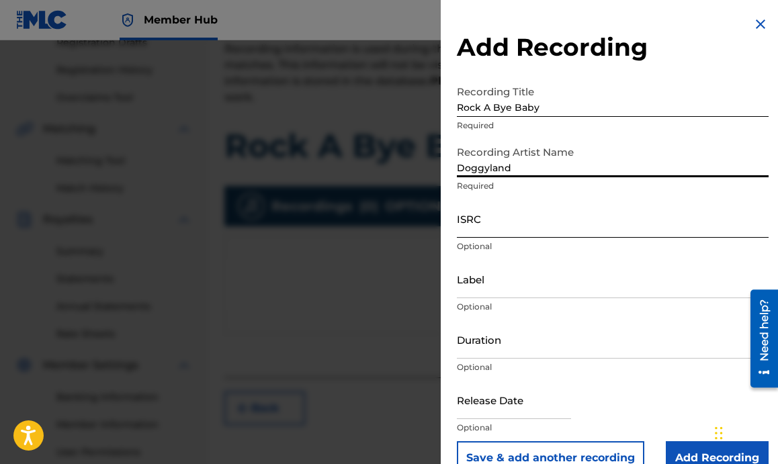
click at [491, 224] on input "ISRC" at bounding box center [613, 218] width 312 height 38
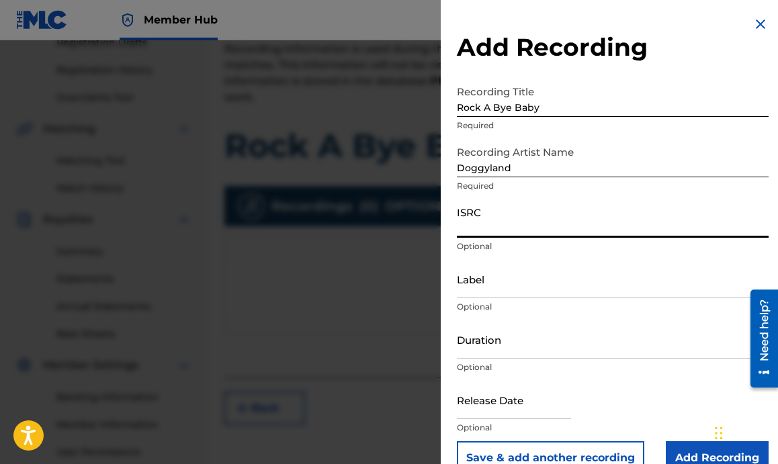
click at [482, 112] on input "Rock A Bye Baby" at bounding box center [613, 98] width 312 height 38
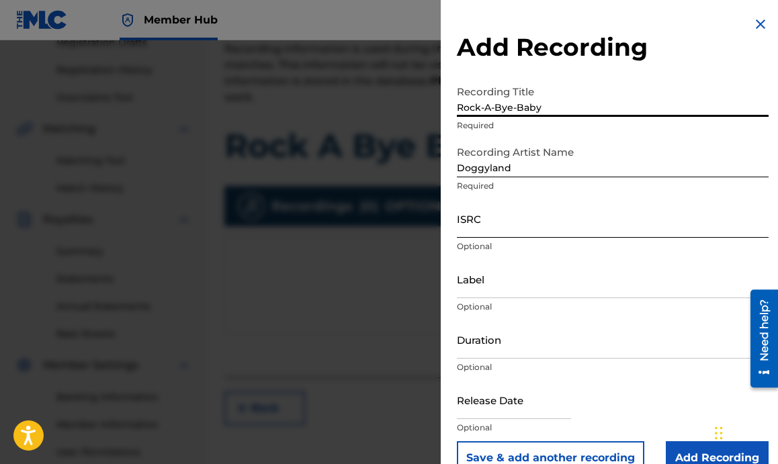
click at [500, 232] on input "ISRC" at bounding box center [613, 218] width 312 height 38
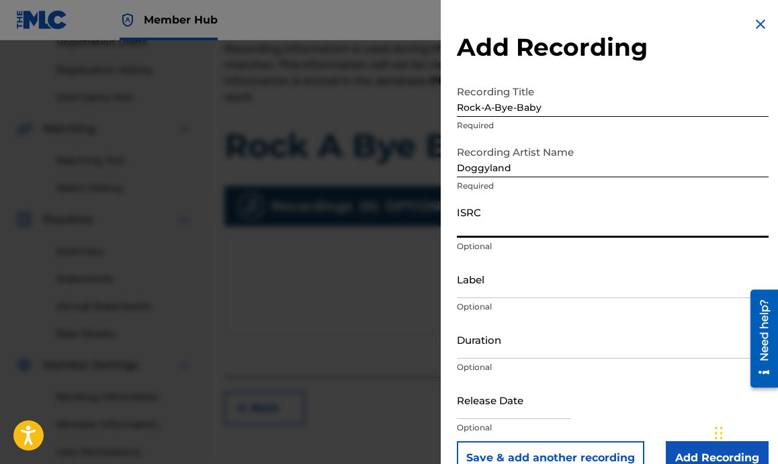
paste input "QZHN42458979"
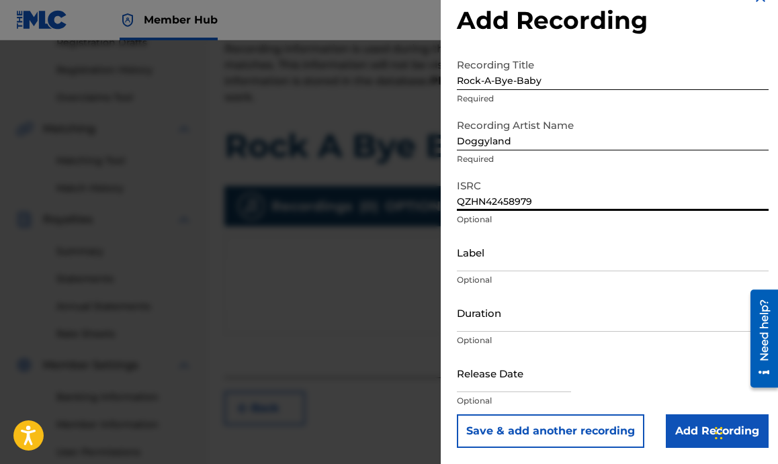
scroll to position [25, 0]
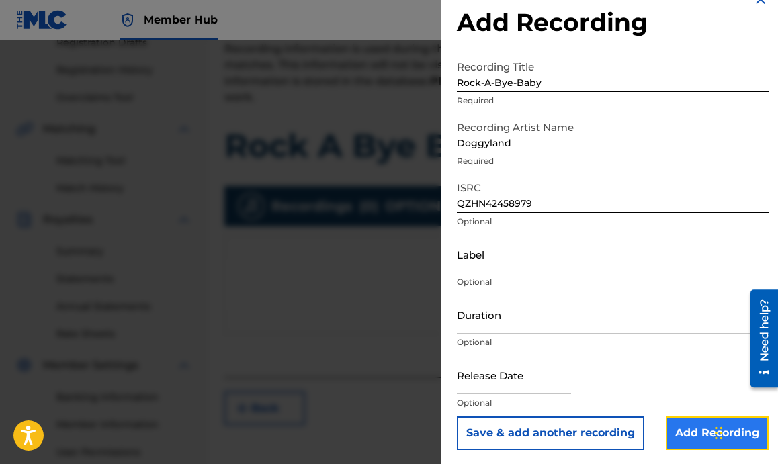
click at [681, 418] on input "Add Recording" at bounding box center [717, 433] width 103 height 34
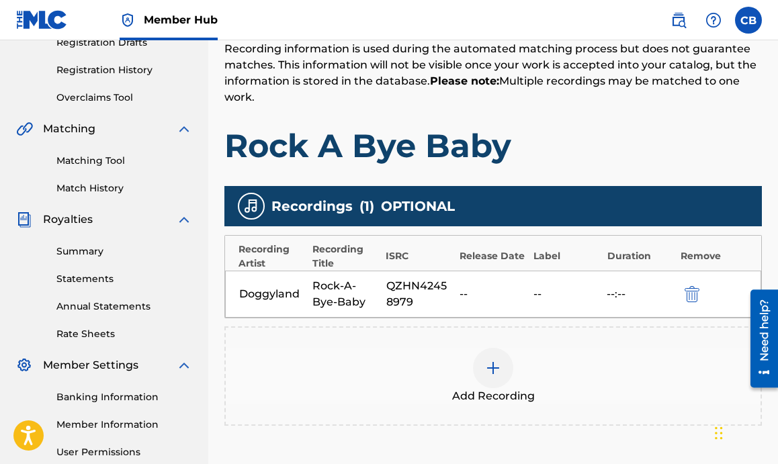
scroll to position [369, 0]
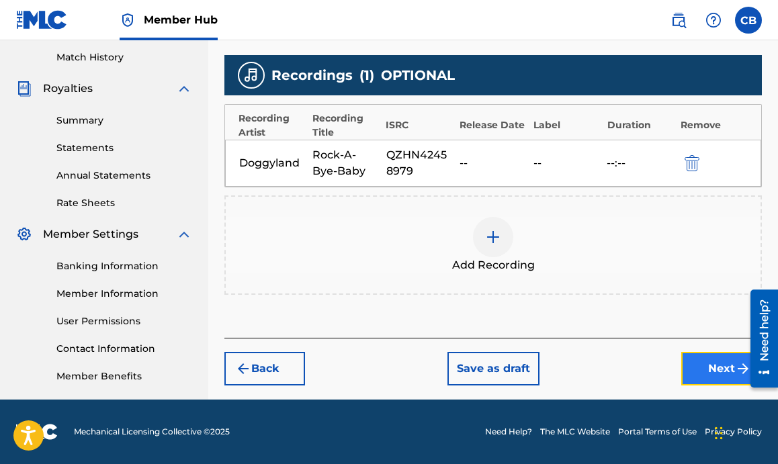
click at [693, 365] on button "Next" at bounding box center [721, 369] width 81 height 34
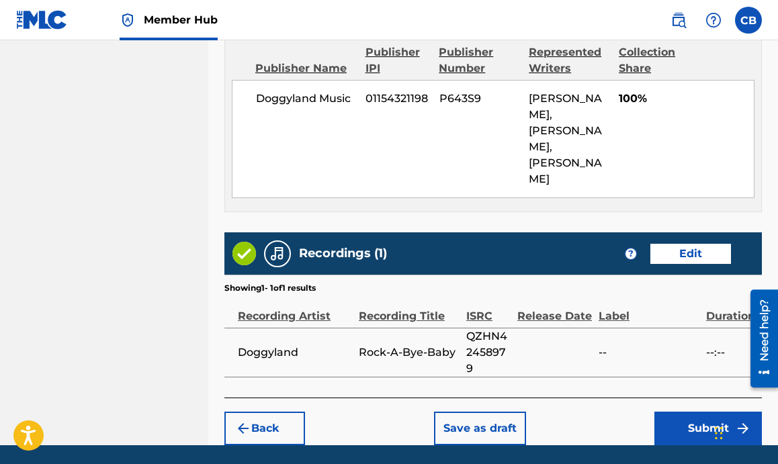
scroll to position [811, 0]
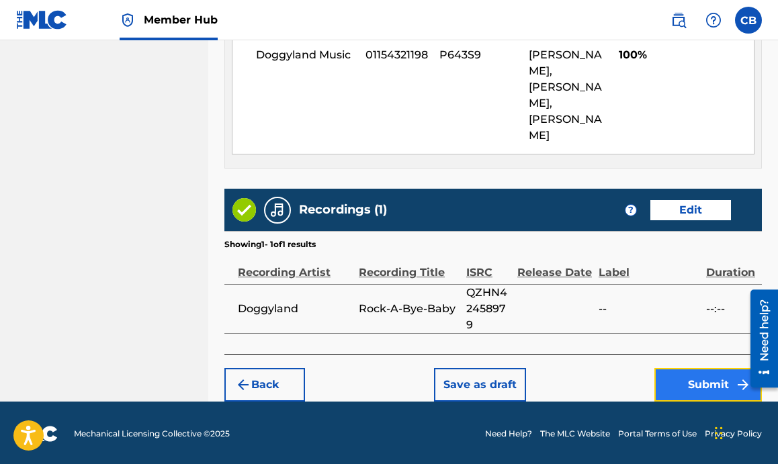
click at [670, 385] on button "Submit" at bounding box center [707, 385] width 107 height 34
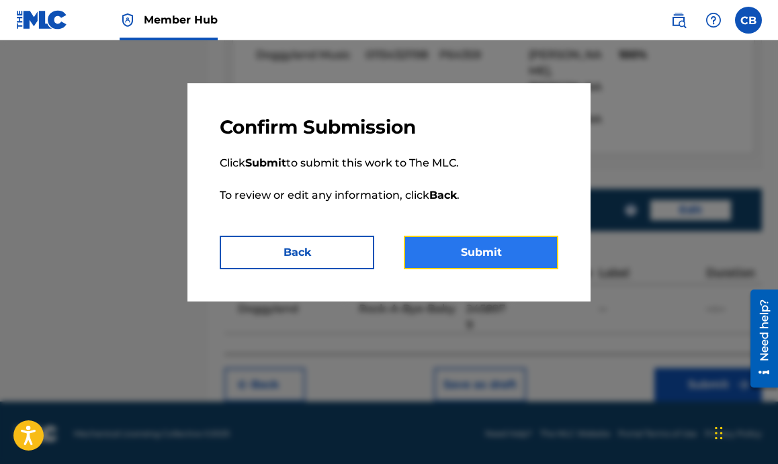
click at [459, 253] on button "Submit" at bounding box center [481, 253] width 154 height 34
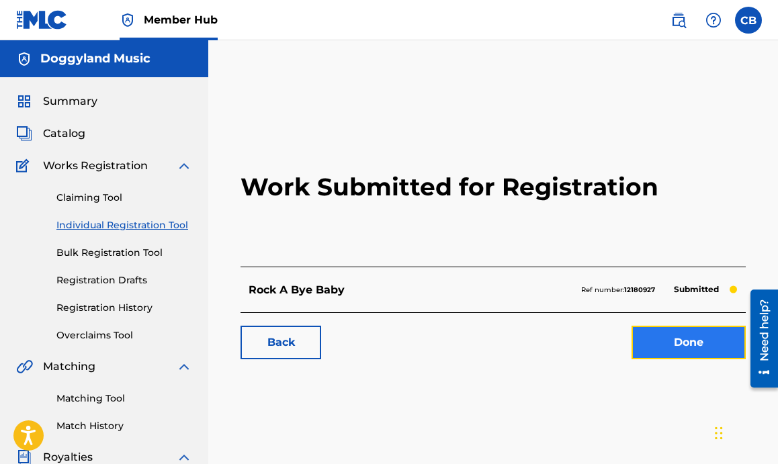
click at [657, 343] on link "Done" at bounding box center [688, 343] width 114 height 34
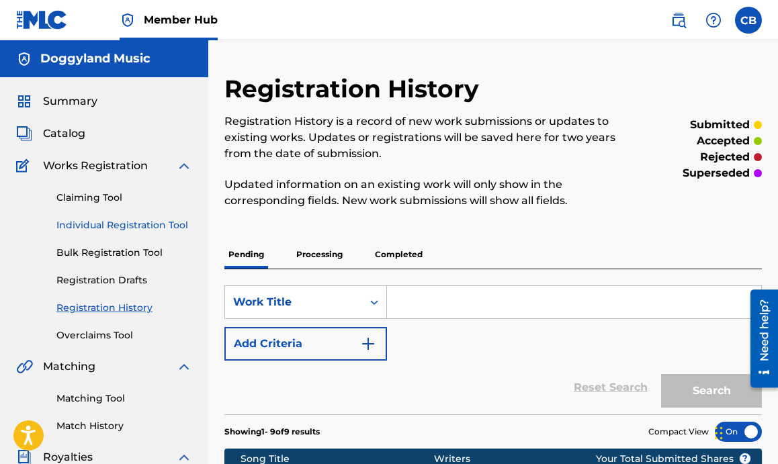
click at [172, 223] on link "Individual Registration Tool" at bounding box center [124, 225] width 136 height 14
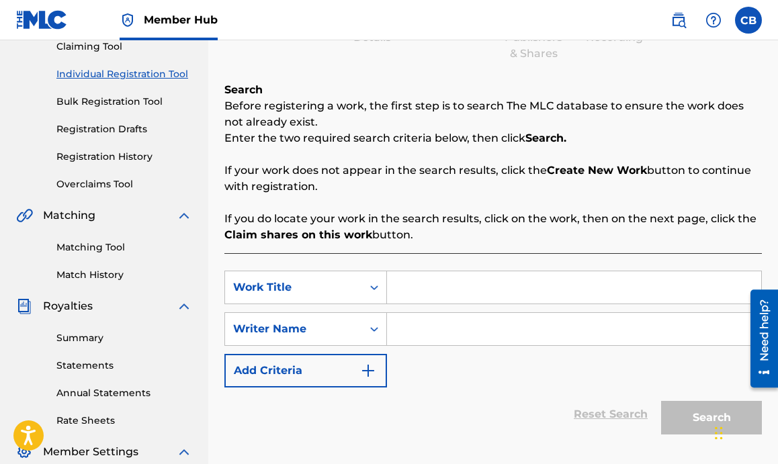
scroll to position [150, 0]
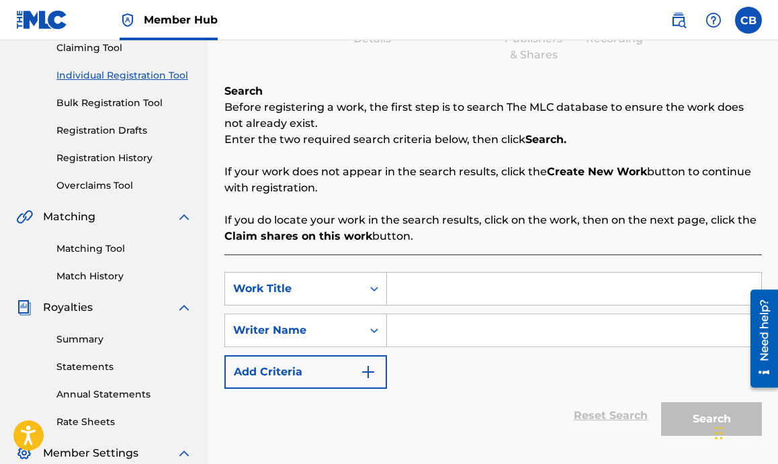
click at [410, 294] on input "Search Form" at bounding box center [574, 289] width 374 height 32
click at [441, 321] on input "Search Form" at bounding box center [574, 330] width 374 height 32
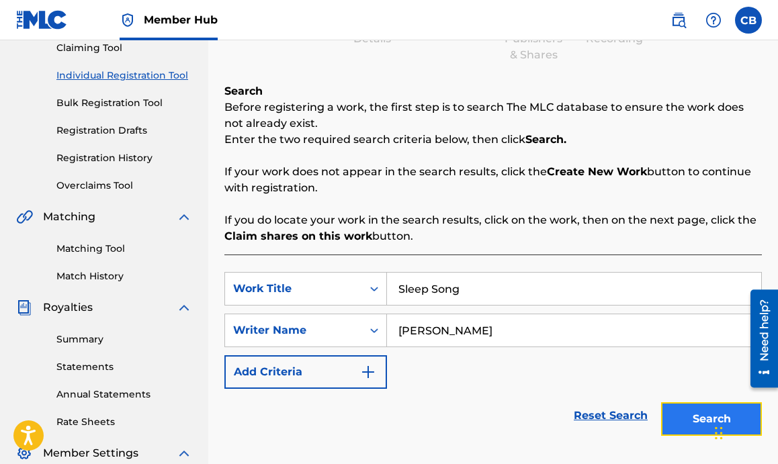
click at [683, 419] on button "Search" at bounding box center [711, 419] width 101 height 34
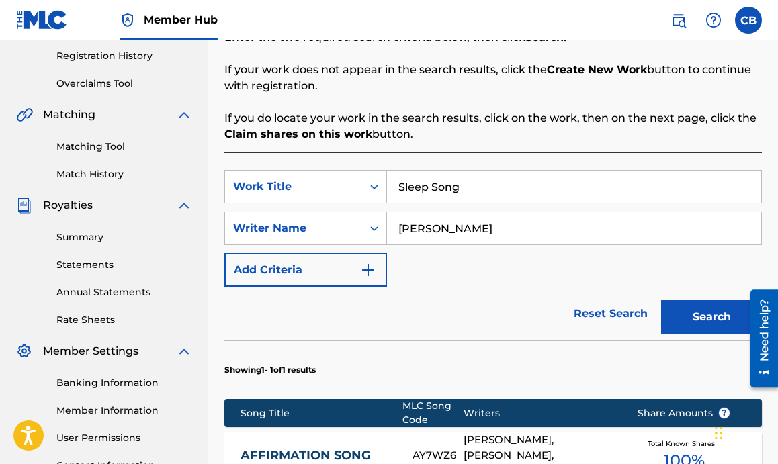
scroll to position [496, 0]
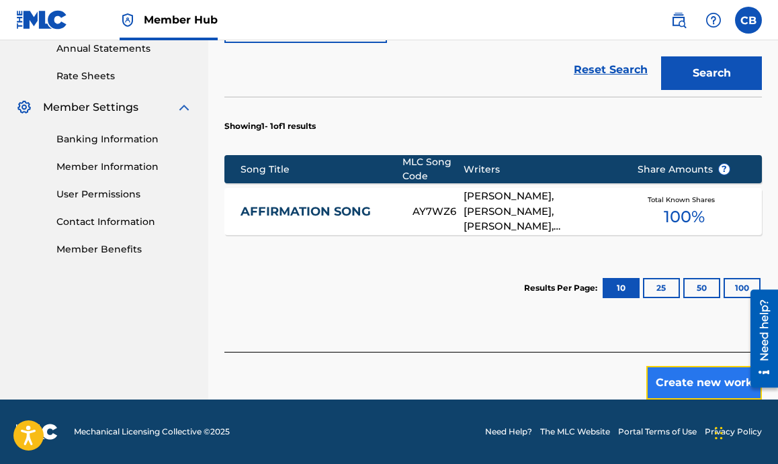
click at [660, 379] on button "Create new work" at bounding box center [704, 383] width 116 height 34
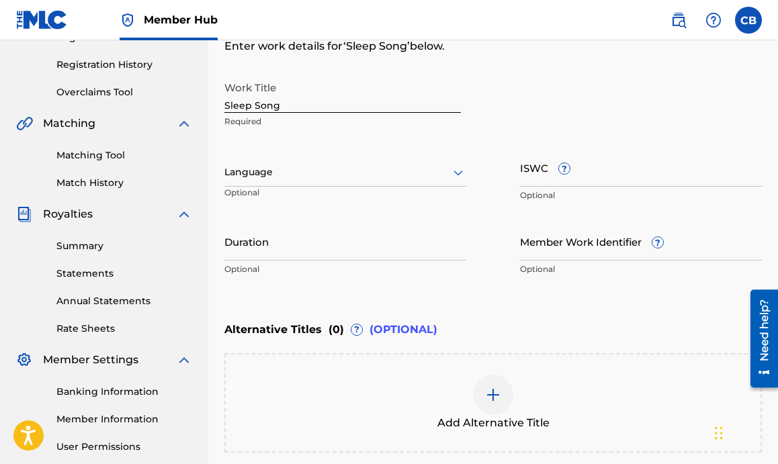
scroll to position [242, 0]
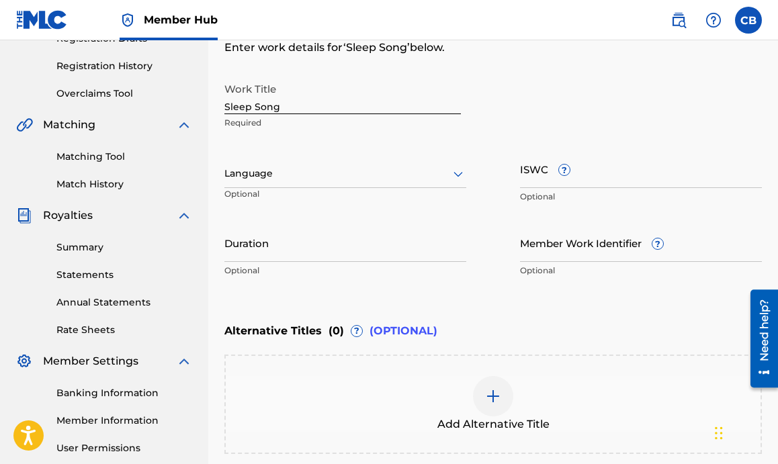
click at [351, 183] on div "Language" at bounding box center [345, 174] width 242 height 28
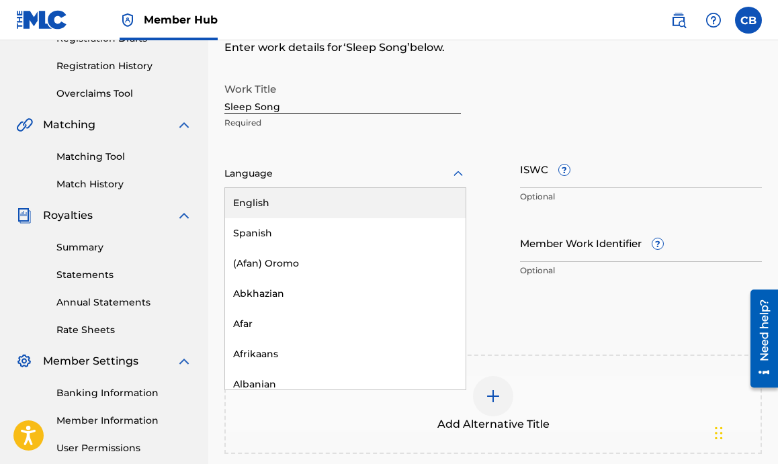
click at [344, 198] on div "English" at bounding box center [345, 203] width 240 height 30
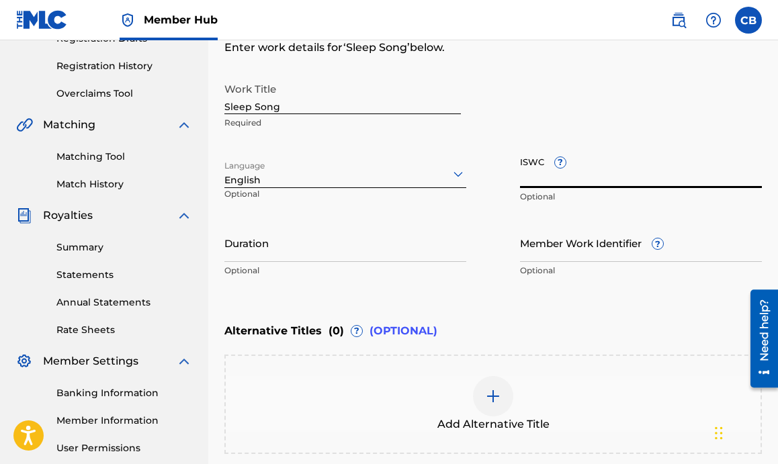
click at [555, 171] on div "ISWC ? Optional" at bounding box center [641, 180] width 242 height 60
paste input "T-315.289.071-2"
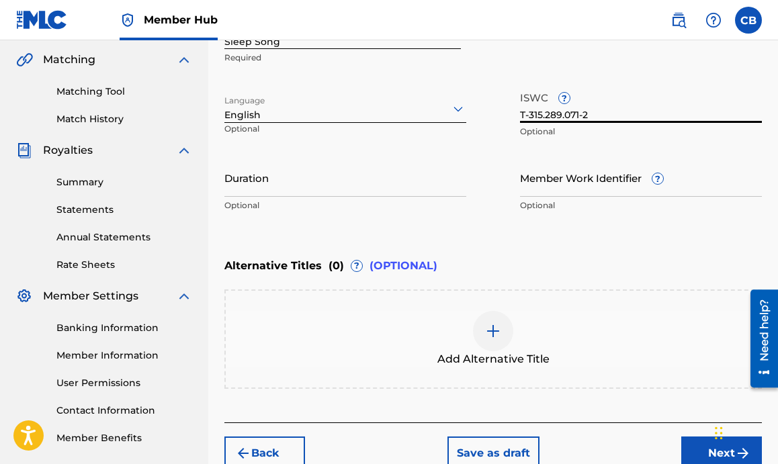
scroll to position [377, 0]
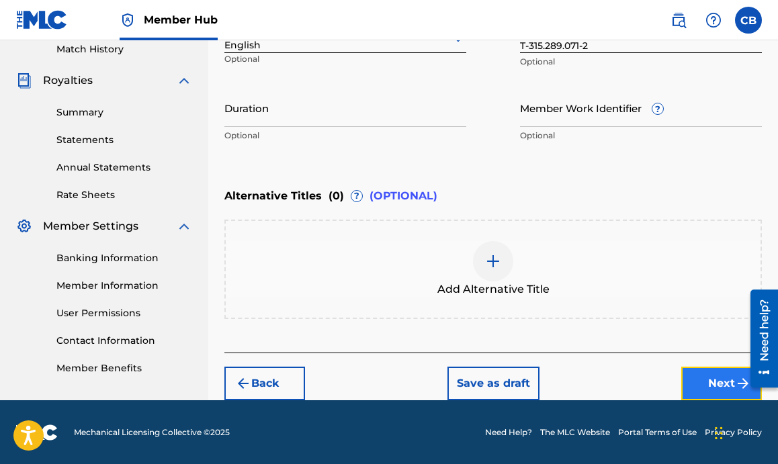
click at [727, 385] on button "Next" at bounding box center [721, 384] width 81 height 34
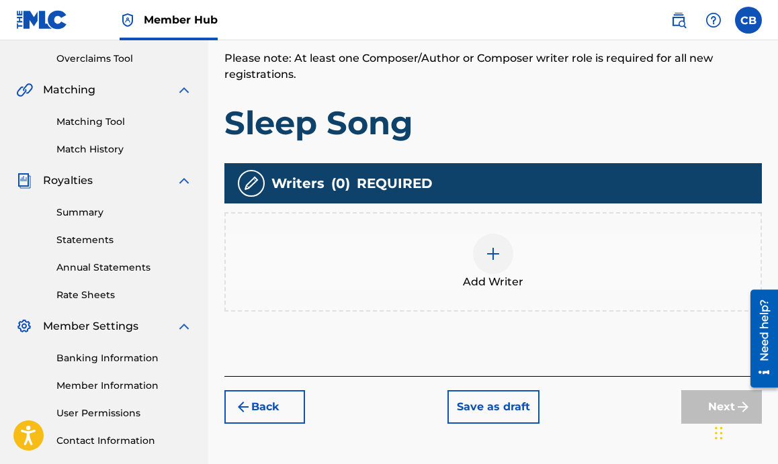
scroll to position [291, 0]
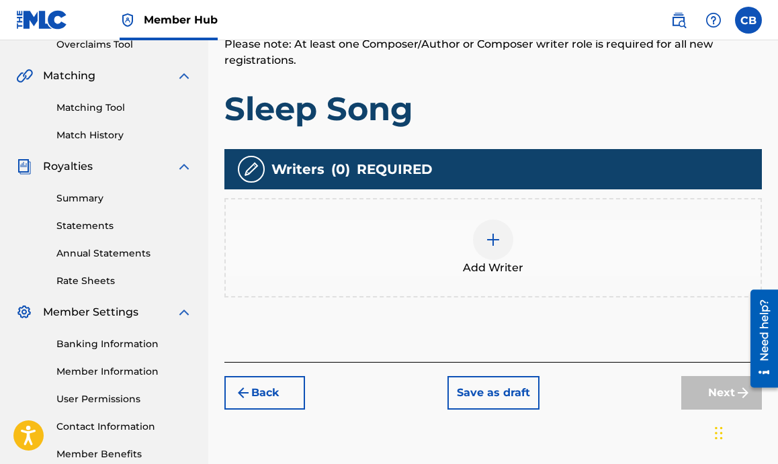
click at [492, 240] on img at bounding box center [493, 240] width 16 height 16
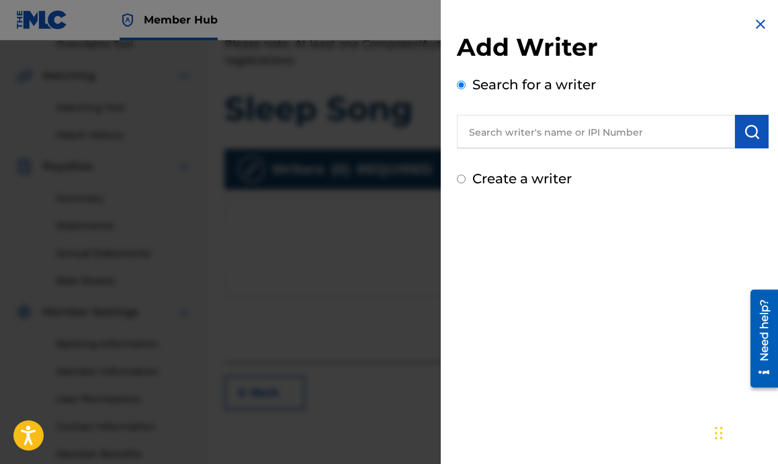
click at [526, 144] on input "text" at bounding box center [596, 132] width 278 height 34
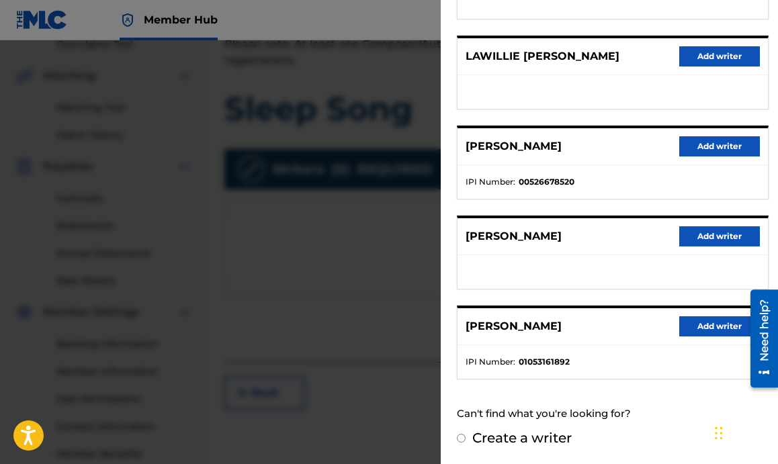
scroll to position [230, 0]
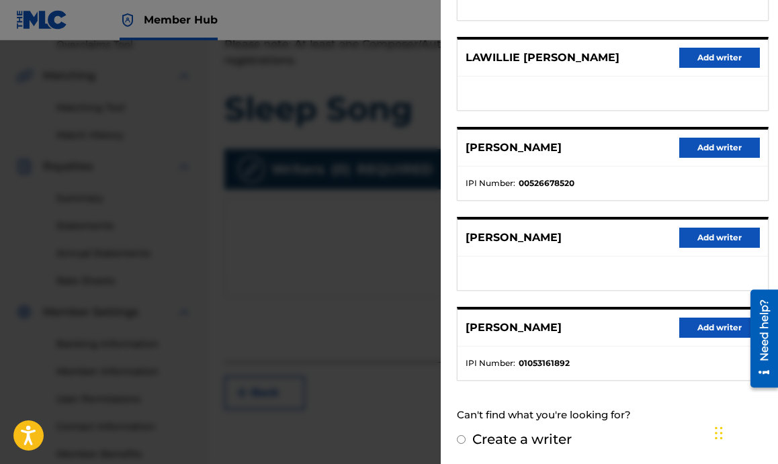
click at [463, 438] on input "Create a writer" at bounding box center [461, 439] width 9 height 9
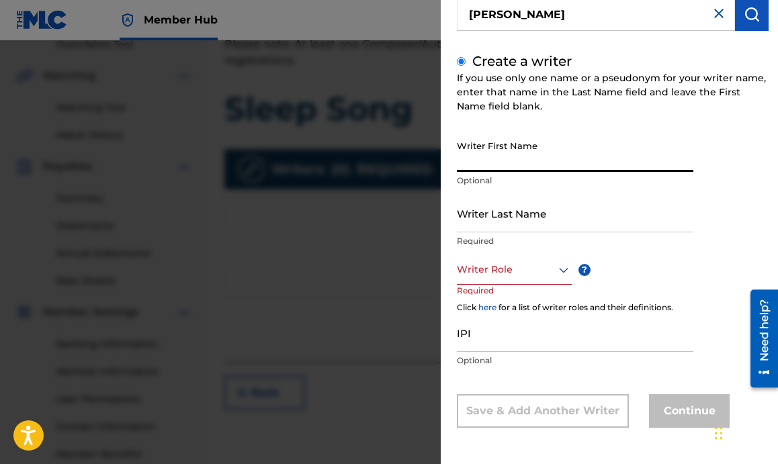
click at [523, 146] on input "Writer First Name" at bounding box center [575, 153] width 236 height 38
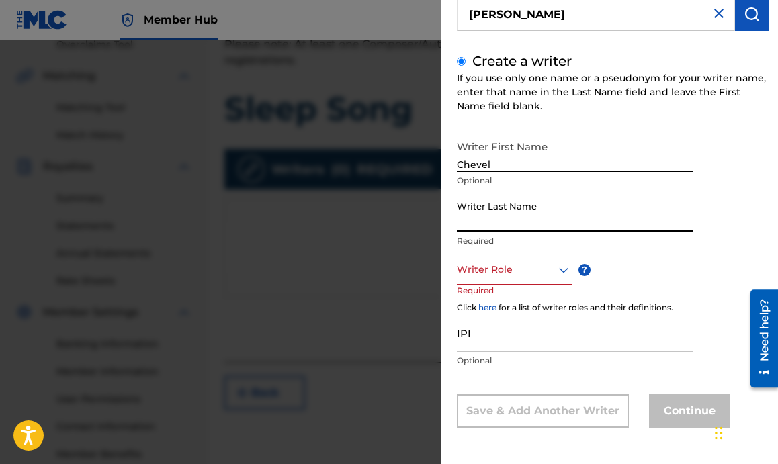
click at [500, 221] on input "Writer Last Name" at bounding box center [575, 213] width 236 height 38
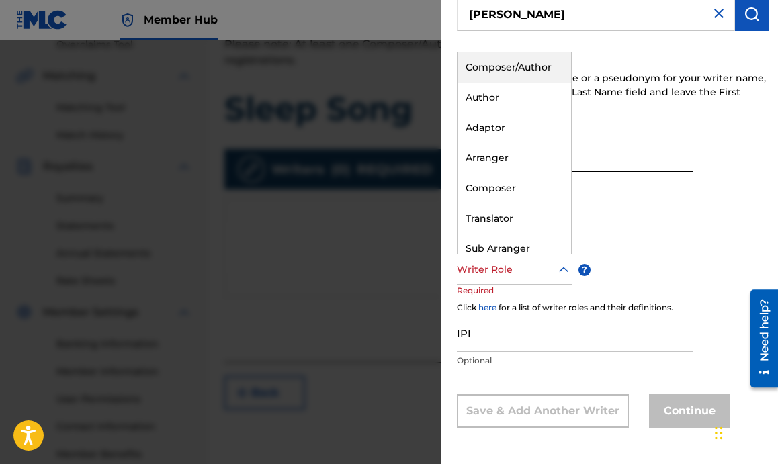
click at [491, 265] on div at bounding box center [514, 269] width 115 height 17
click at [534, 90] on div "Author" at bounding box center [514, 98] width 114 height 30
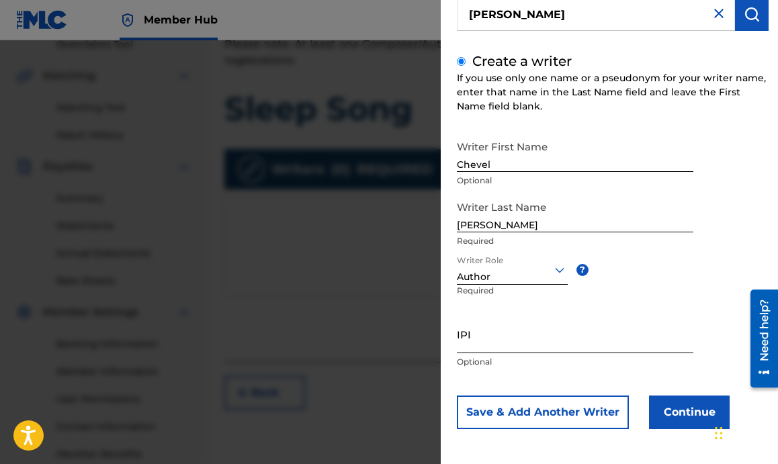
click at [484, 336] on input "IPI" at bounding box center [575, 334] width 236 height 38
paste input "00526678324"
click at [664, 399] on button "Continue" at bounding box center [689, 413] width 81 height 34
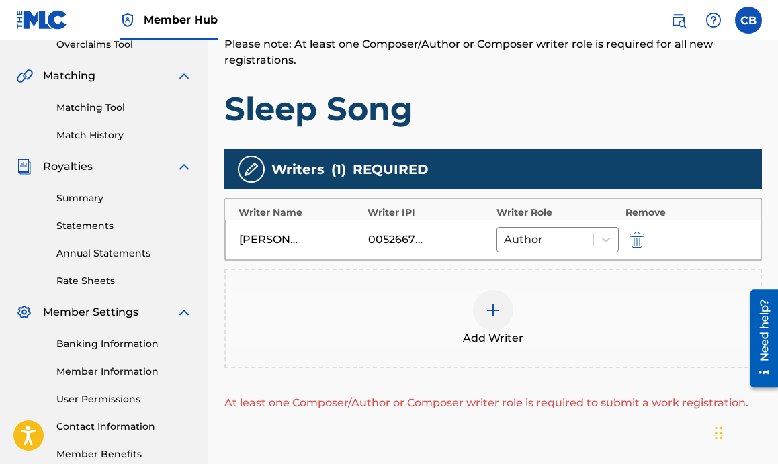
click at [486, 302] on div at bounding box center [493, 310] width 40 height 40
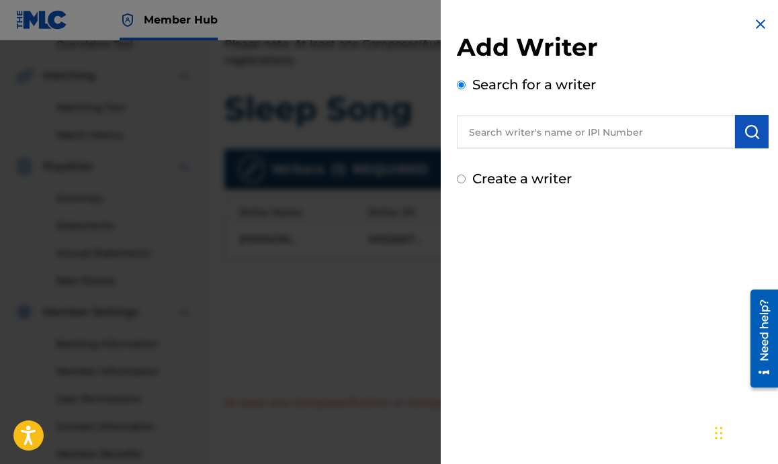
click at [510, 152] on div "Add Writer Search for a writer Create a writer" at bounding box center [613, 110] width 312 height 157
click at [520, 143] on input "text" at bounding box center [596, 132] width 278 height 34
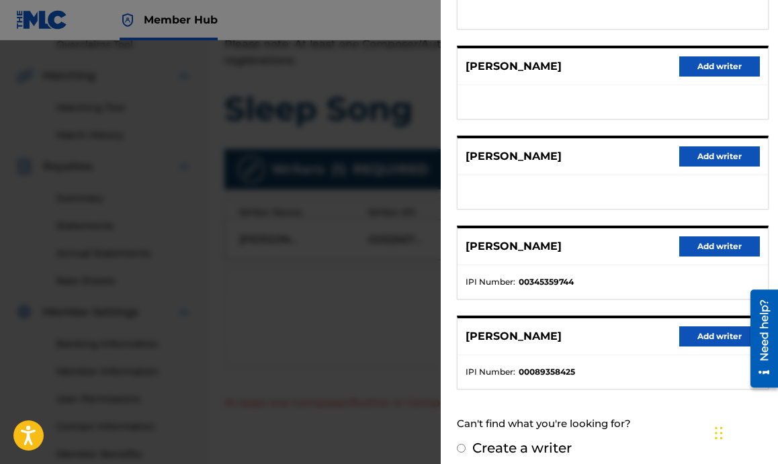
scroll to position [232, 0]
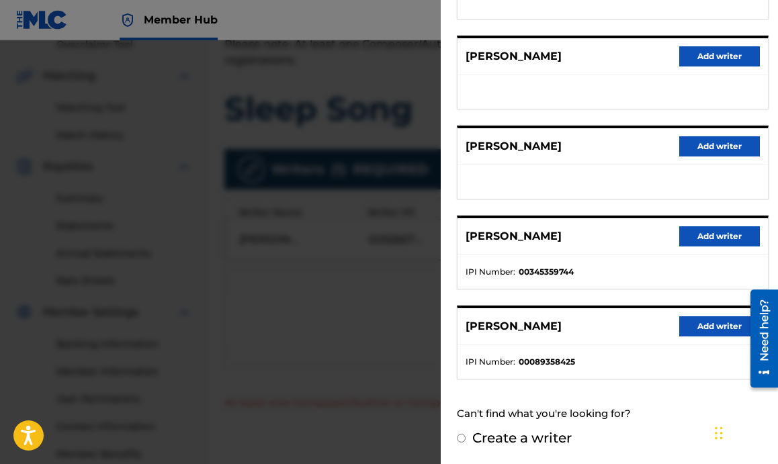
click at [465, 439] on input "Create a writer" at bounding box center [461, 438] width 9 height 9
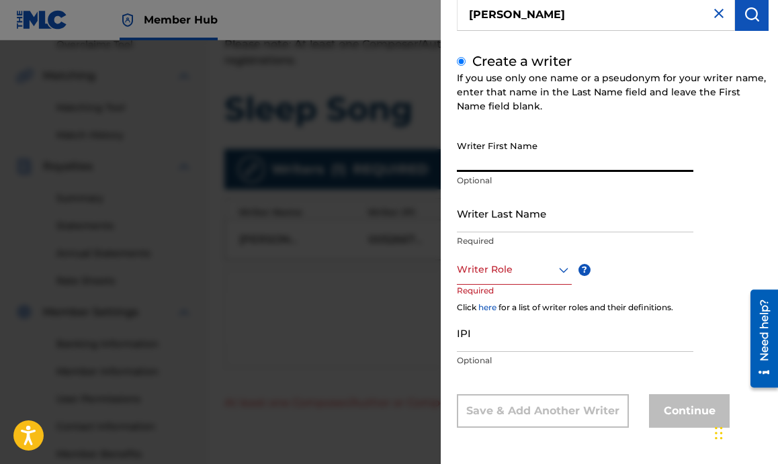
click at [541, 167] on input "Writer First Name" at bounding box center [575, 153] width 236 height 38
click at [530, 217] on input "Writer Last Name" at bounding box center [575, 213] width 236 height 38
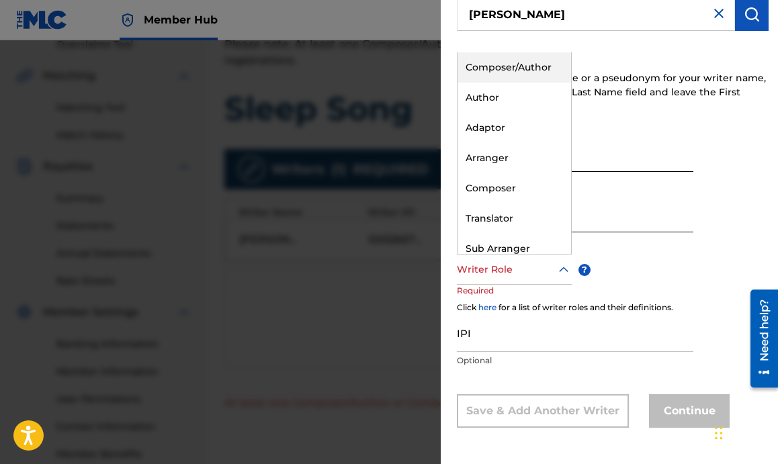
click at [506, 275] on div at bounding box center [514, 269] width 115 height 17
click at [498, 111] on div "Author" at bounding box center [514, 98] width 114 height 30
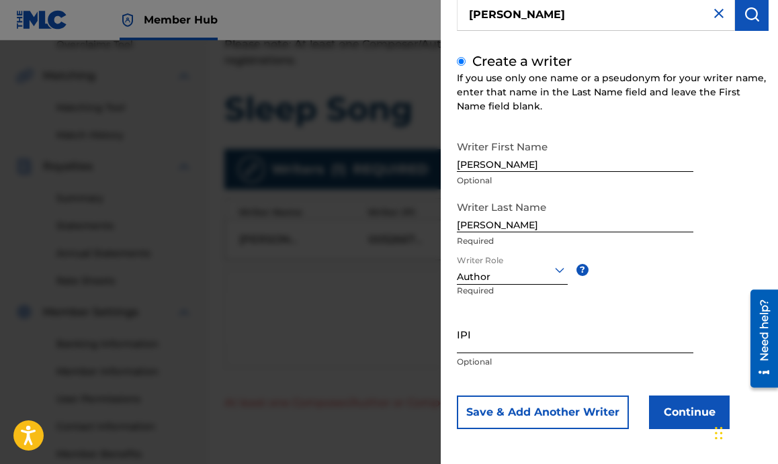
click at [587, 347] on input "IPI" at bounding box center [575, 334] width 236 height 38
paste input "00420569668"
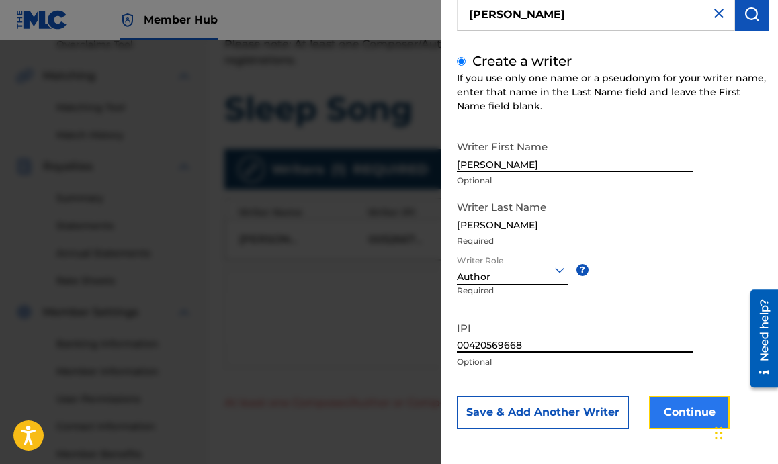
click at [690, 404] on button "Continue" at bounding box center [689, 413] width 81 height 34
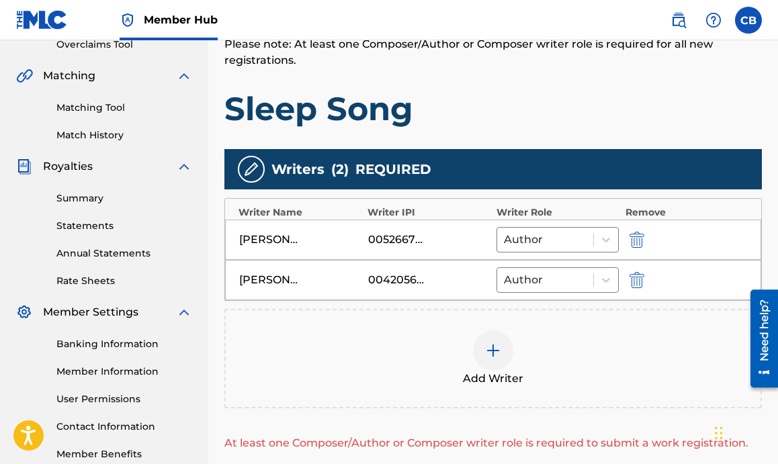
click at [479, 349] on div at bounding box center [493, 350] width 40 height 40
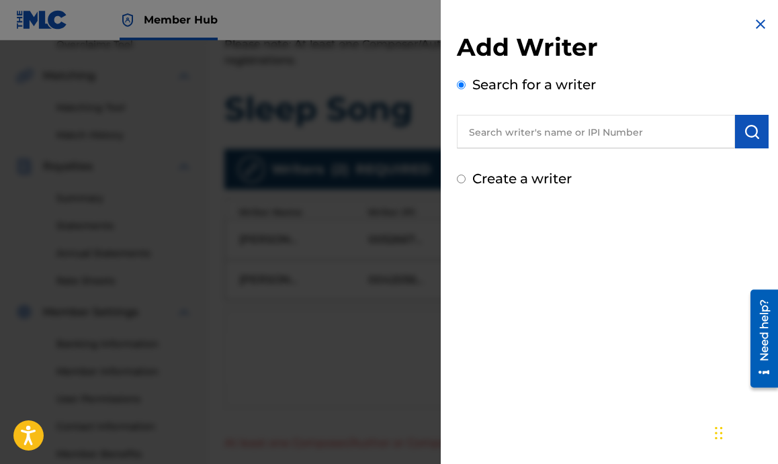
click at [530, 140] on input "text" at bounding box center [596, 132] width 278 height 34
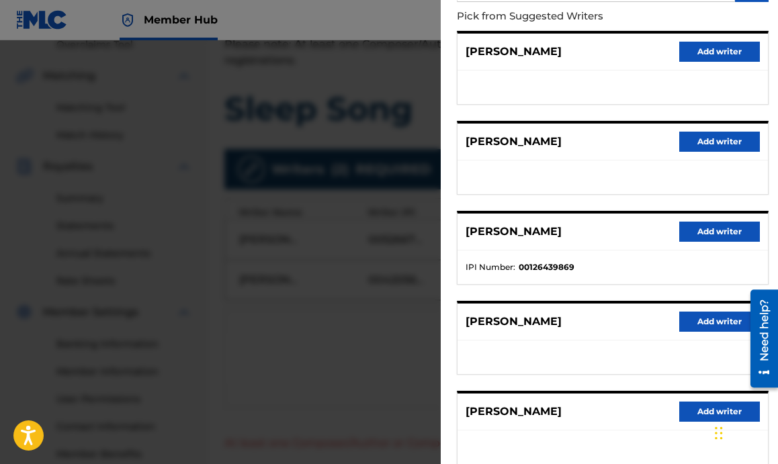
scroll to position [144, 0]
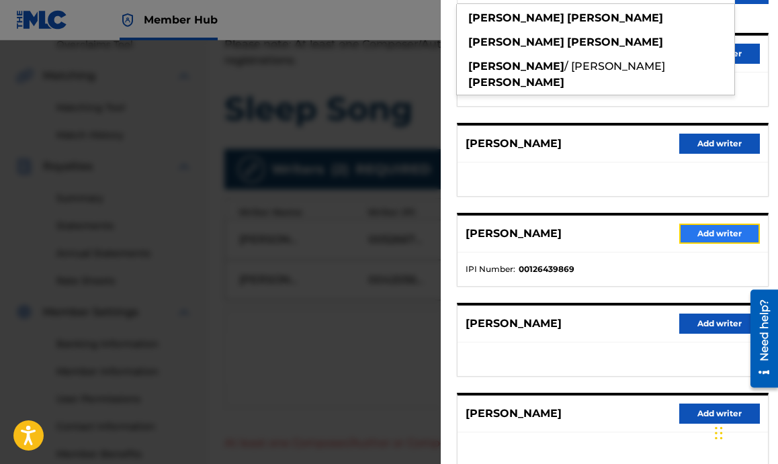
click at [693, 236] on button "Add writer" at bounding box center [719, 234] width 81 height 20
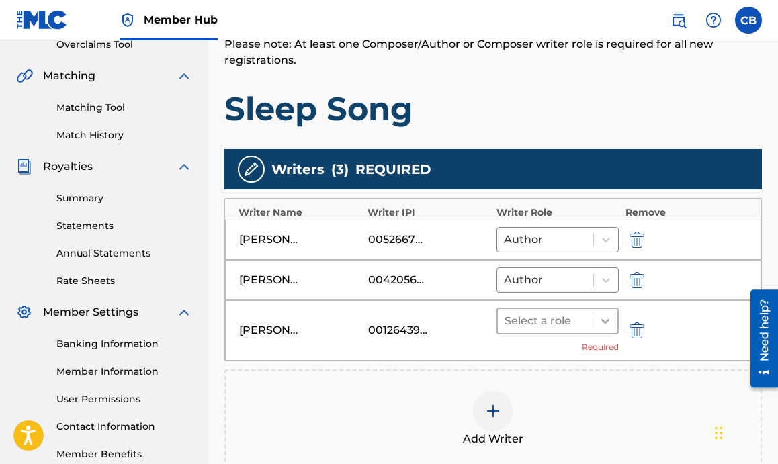
click at [601, 317] on icon at bounding box center [604, 320] width 13 height 13
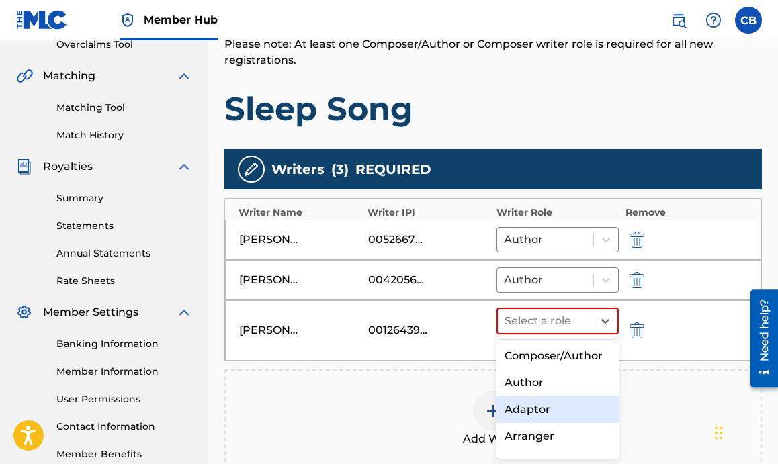
scroll to position [69, 0]
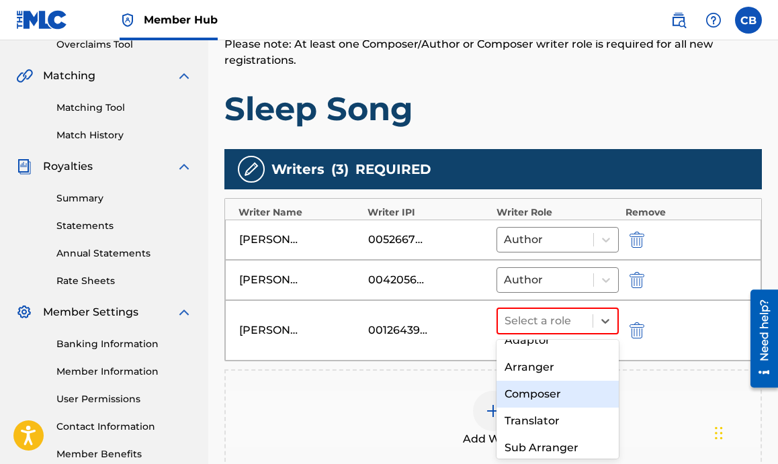
click at [534, 395] on div "Composer" at bounding box center [557, 394] width 122 height 27
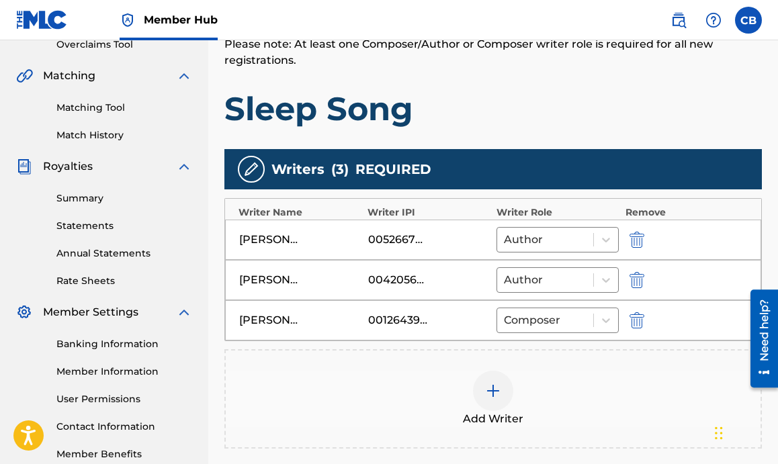
scroll to position [452, 0]
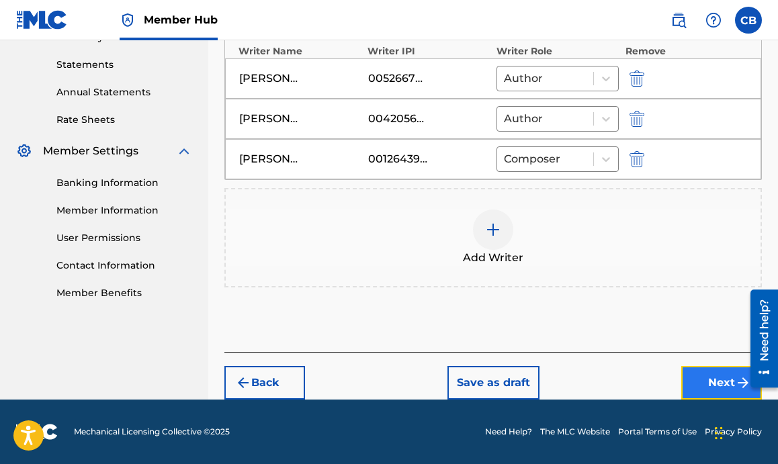
click at [688, 372] on button "Next" at bounding box center [721, 383] width 81 height 34
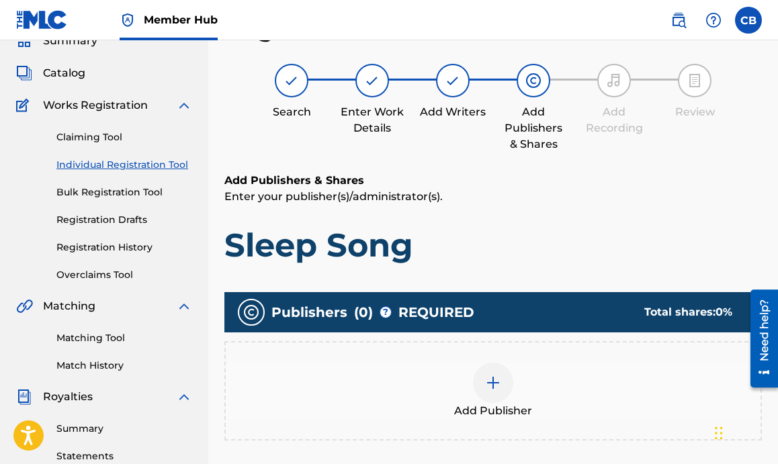
scroll to position [369, 0]
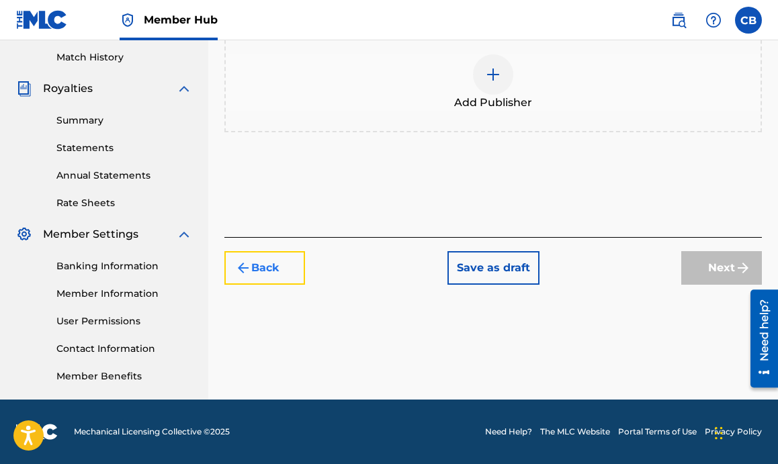
click at [274, 275] on button "Back" at bounding box center [264, 268] width 81 height 34
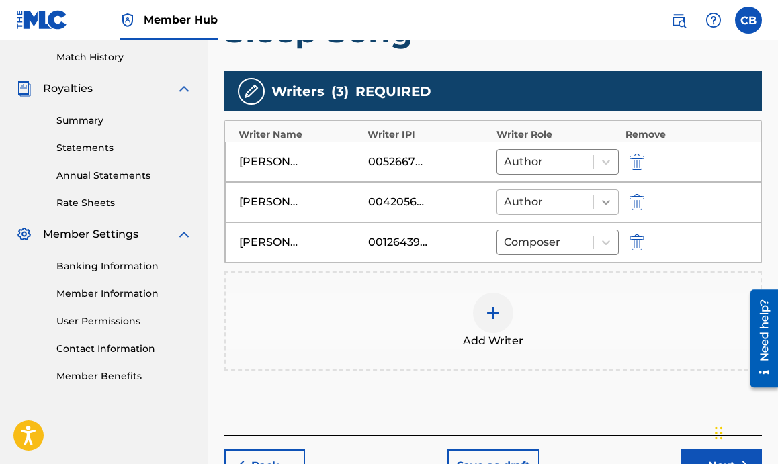
click at [605, 202] on icon at bounding box center [606, 202] width 8 height 5
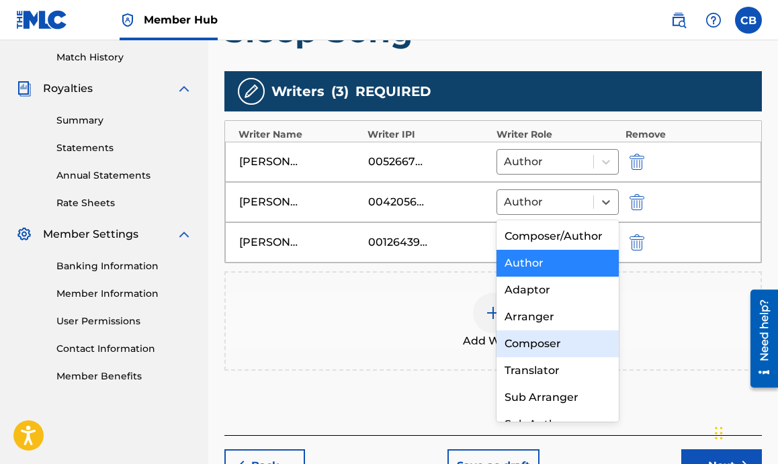
click at [535, 346] on div "Composer" at bounding box center [557, 343] width 122 height 27
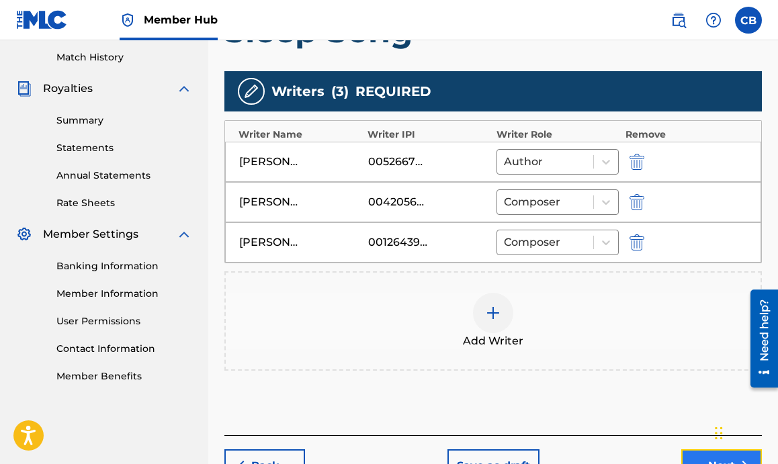
click at [684, 453] on button "Next" at bounding box center [721, 466] width 81 height 34
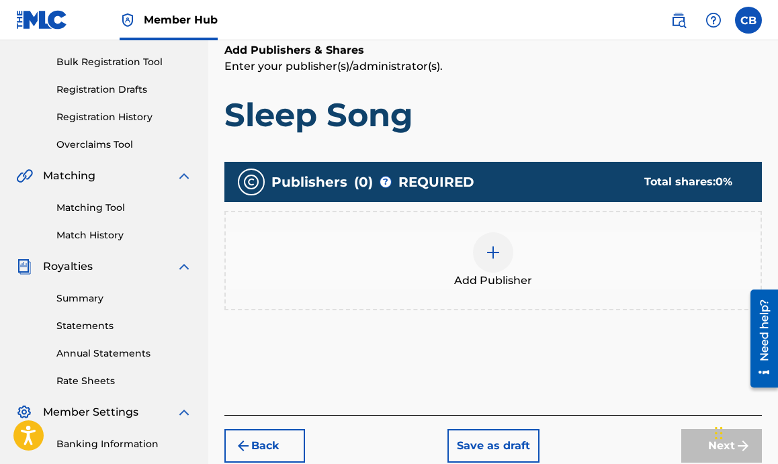
scroll to position [252, 0]
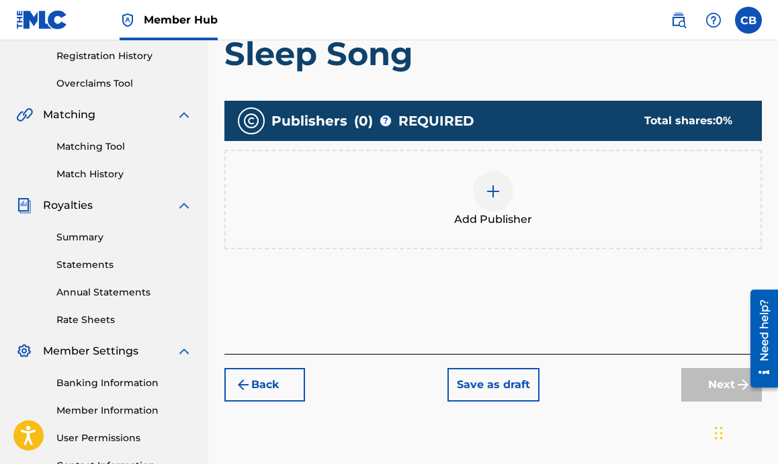
click at [485, 186] on img at bounding box center [493, 191] width 16 height 16
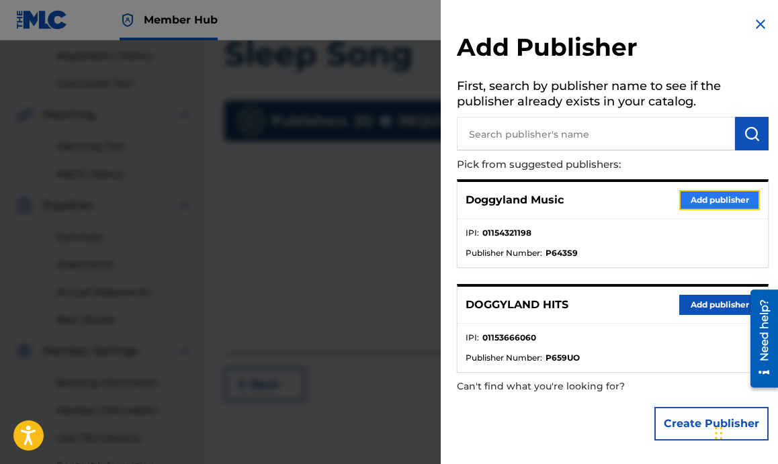
click at [690, 198] on button "Add publisher" at bounding box center [719, 200] width 81 height 20
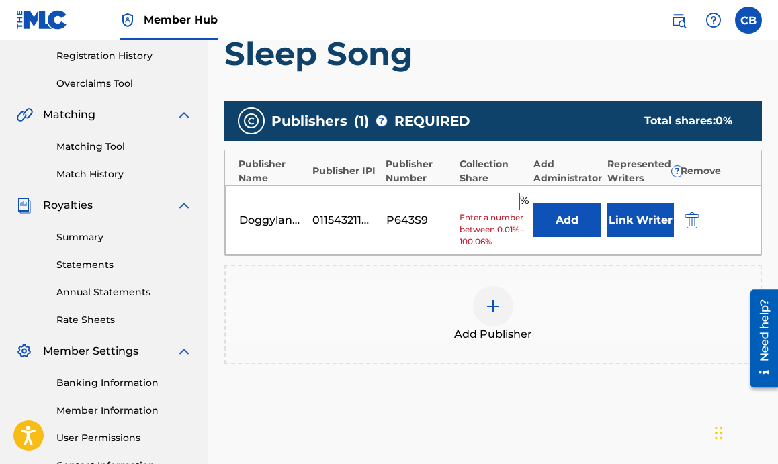
click at [471, 206] on input "text" at bounding box center [489, 201] width 60 height 17
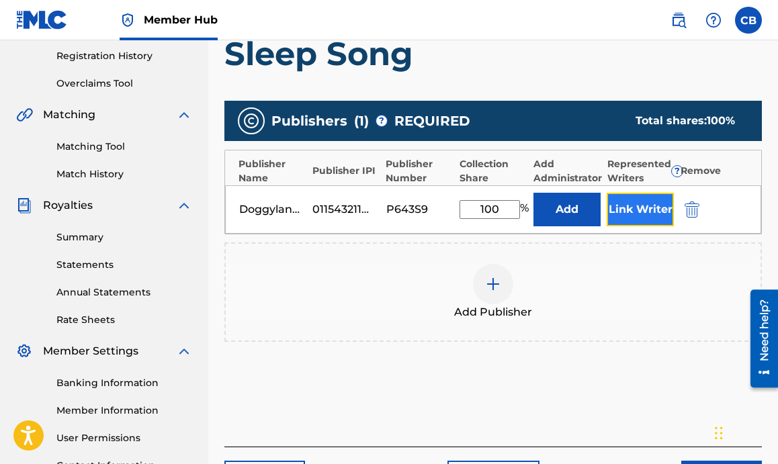
click at [644, 211] on button "Link Writer" at bounding box center [640, 210] width 67 height 34
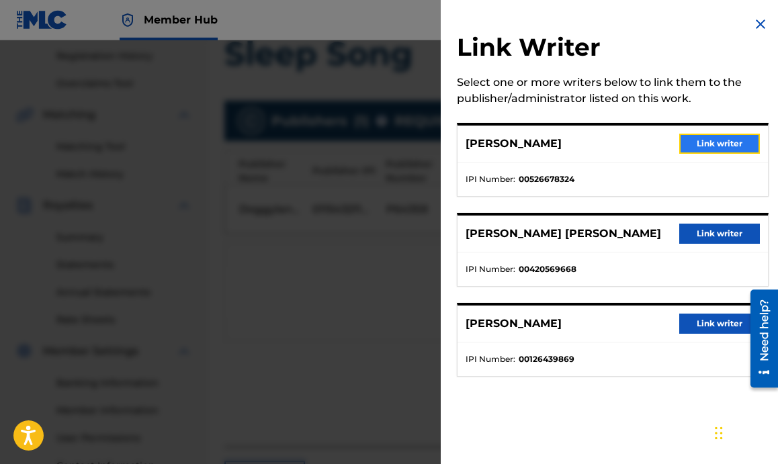
click at [727, 146] on button "Link writer" at bounding box center [719, 144] width 81 height 20
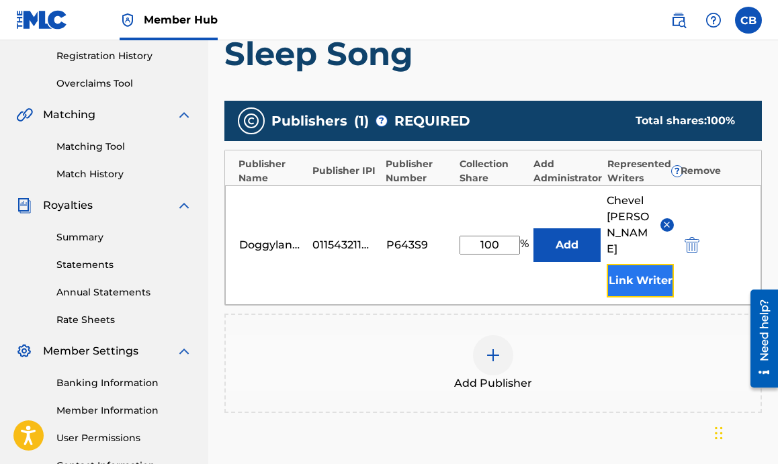
click at [637, 264] on button "Link Writer" at bounding box center [640, 281] width 67 height 34
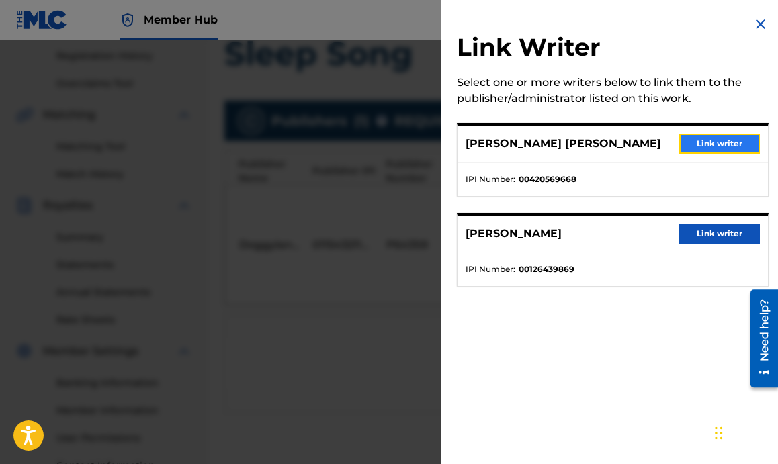
click at [724, 148] on button "Link writer" at bounding box center [719, 144] width 81 height 20
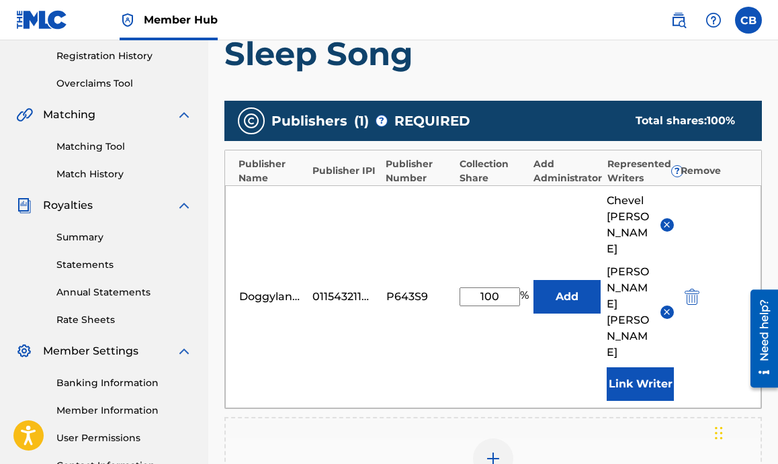
click at [639, 302] on div "Chevel Blount Jeffrey Joseph Freeman Link Writer" at bounding box center [640, 297] width 66 height 208
click at [634, 367] on button "Link Writer" at bounding box center [640, 384] width 67 height 34
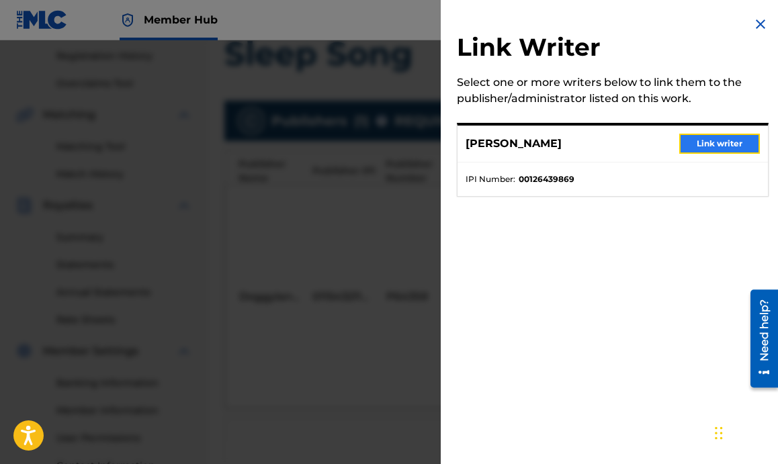
click at [701, 150] on button "Link writer" at bounding box center [719, 144] width 81 height 20
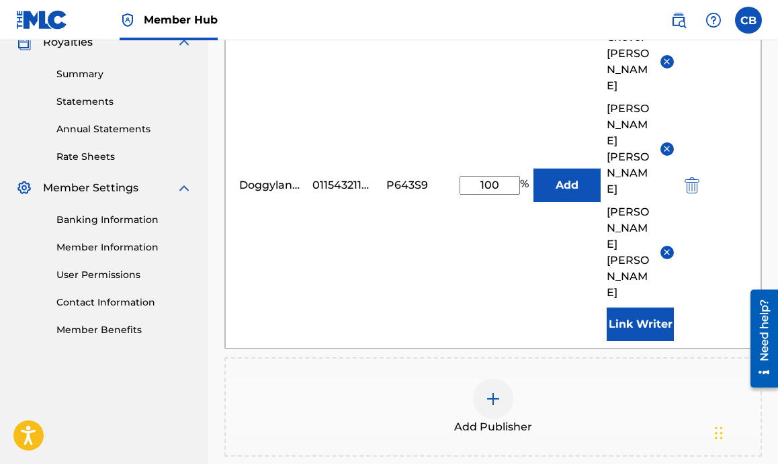
scroll to position [512, 0]
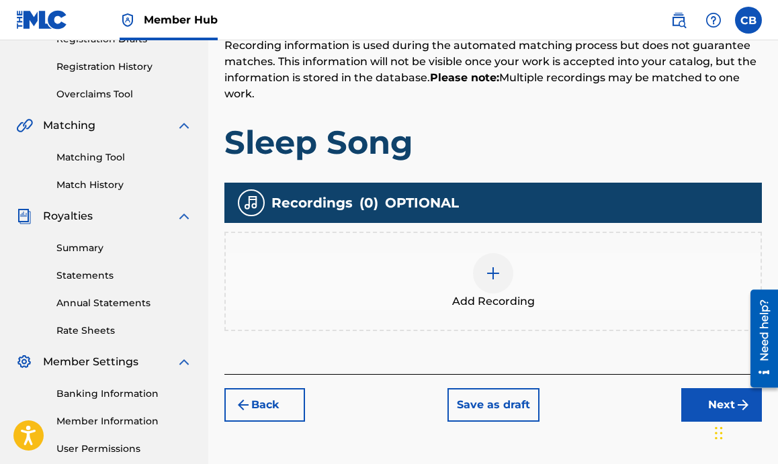
scroll to position [242, 0]
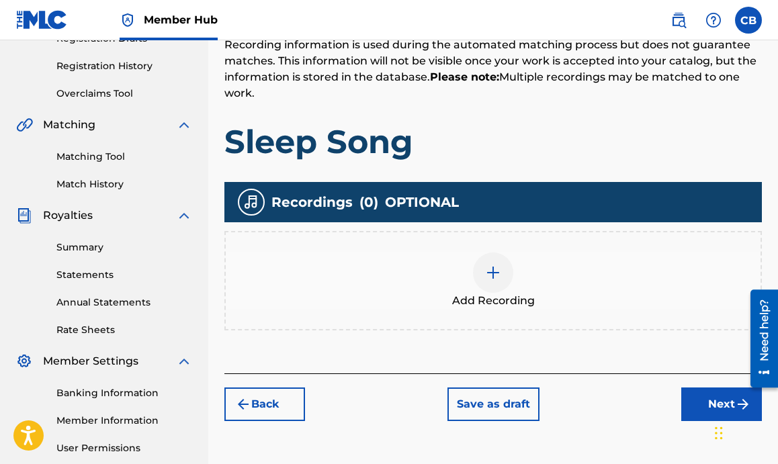
click at [496, 280] on img at bounding box center [493, 273] width 16 height 16
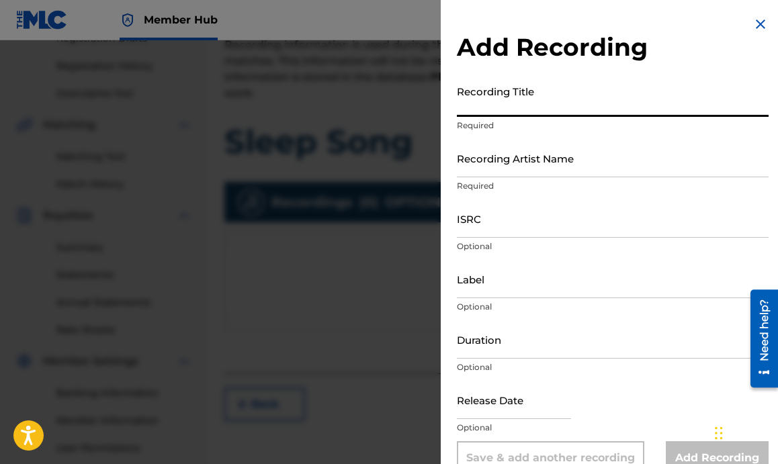
click at [577, 107] on input "Recording Title" at bounding box center [613, 98] width 312 height 38
click at [547, 178] on div "Recording Artist Name Required" at bounding box center [613, 169] width 312 height 60
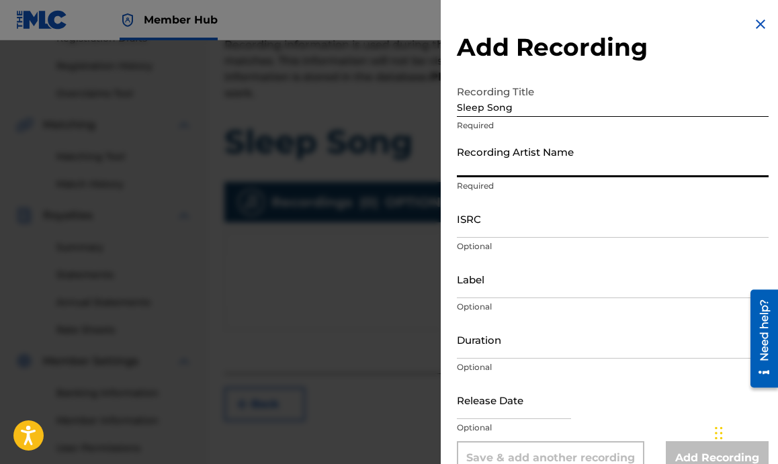
click at [549, 171] on input "Recording Artist Name" at bounding box center [613, 158] width 312 height 38
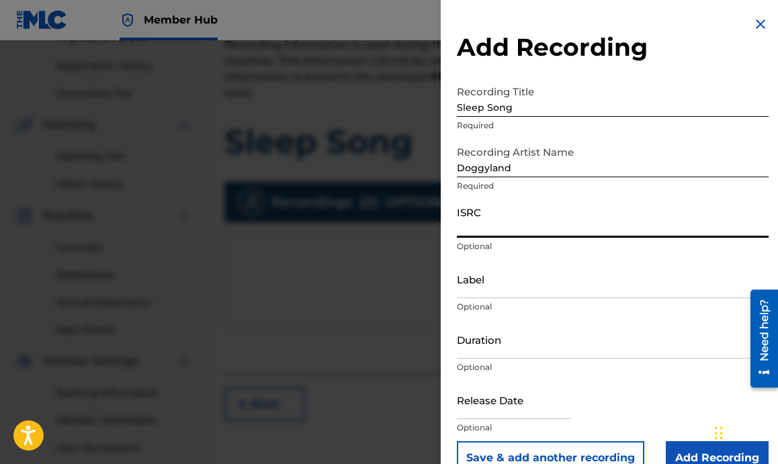
click at [513, 229] on input "ISRC" at bounding box center [613, 218] width 312 height 38
paste input "QZHN42458978"
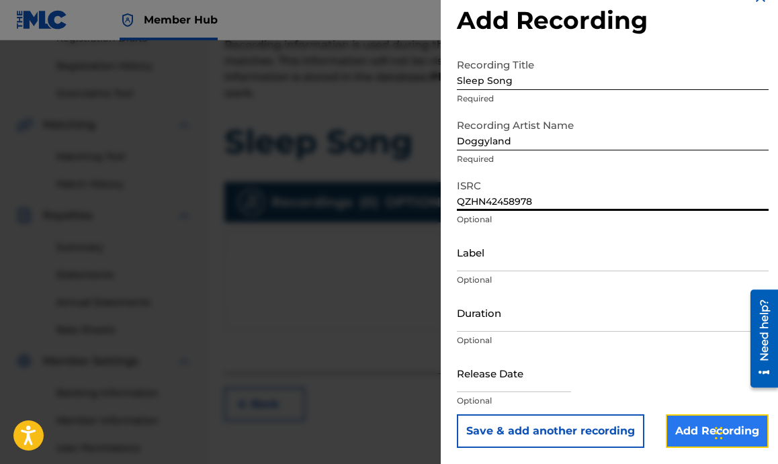
click at [669, 422] on input "Add Recording" at bounding box center [717, 431] width 103 height 34
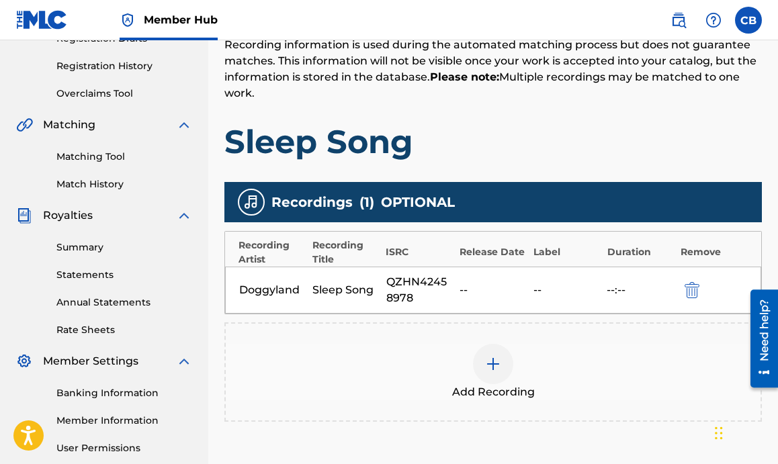
scroll to position [369, 0]
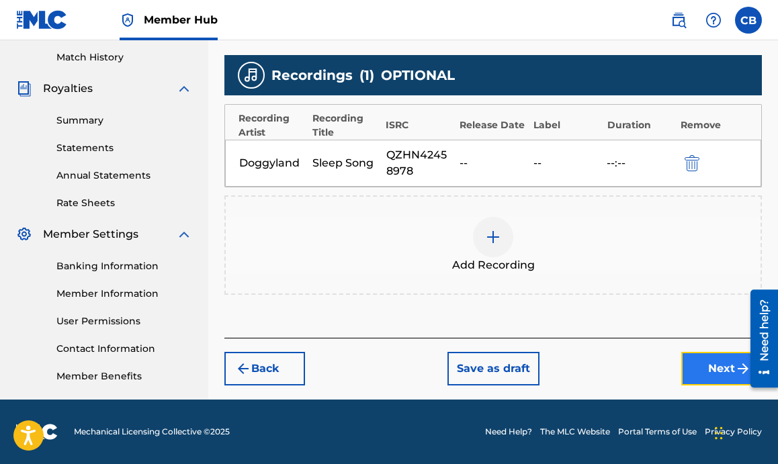
click at [703, 377] on button "Next" at bounding box center [721, 369] width 81 height 34
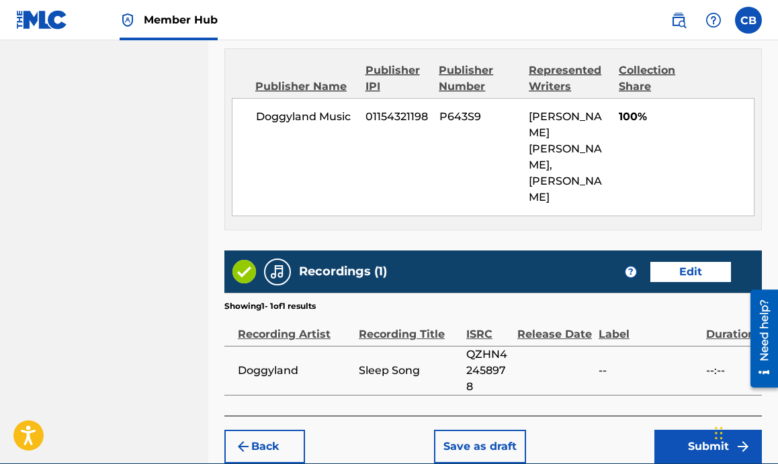
scroll to position [795, 0]
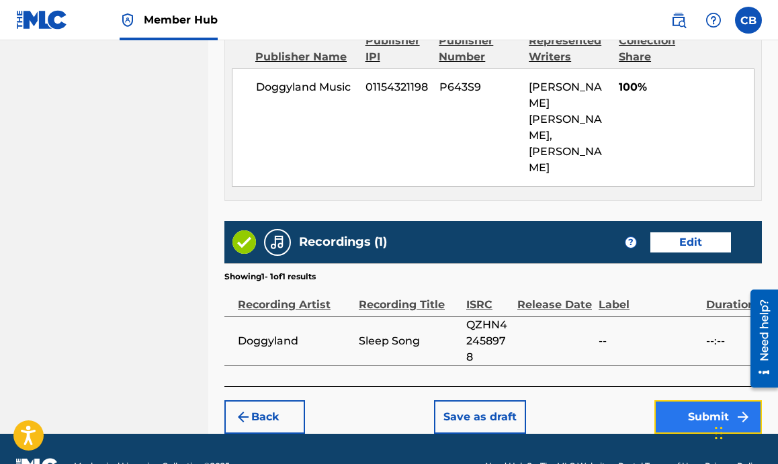
click at [671, 400] on button "Submit" at bounding box center [707, 417] width 107 height 34
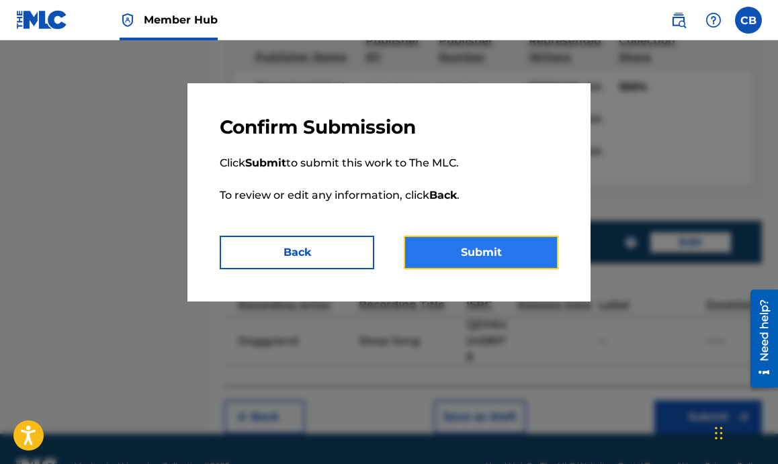
click at [511, 255] on button "Submit" at bounding box center [481, 253] width 154 height 34
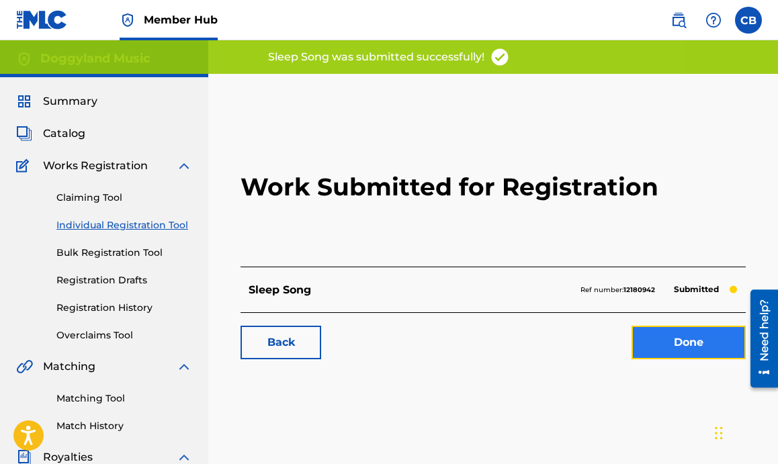
click at [658, 335] on link "Done" at bounding box center [688, 343] width 114 height 34
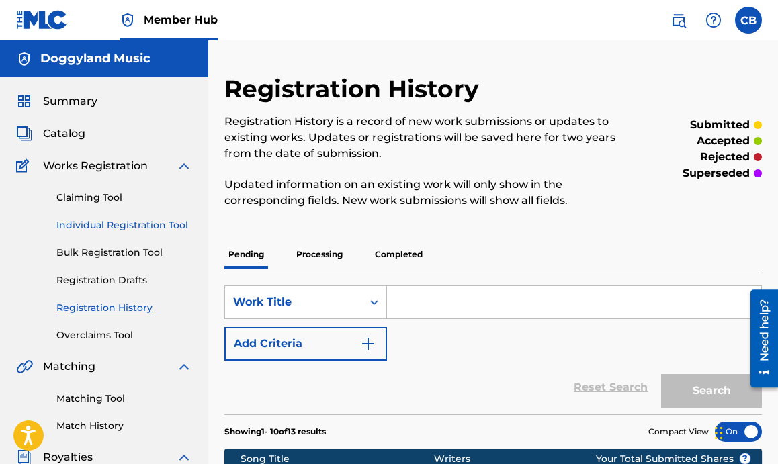
click at [148, 228] on link "Individual Registration Tool" at bounding box center [124, 225] width 136 height 14
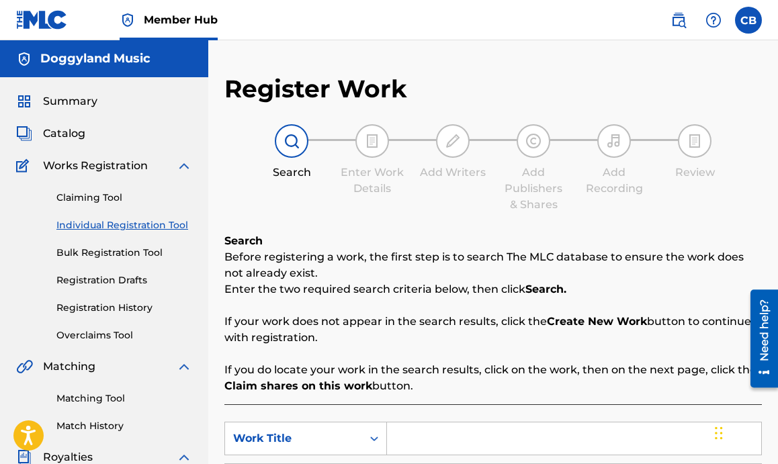
scroll to position [171, 0]
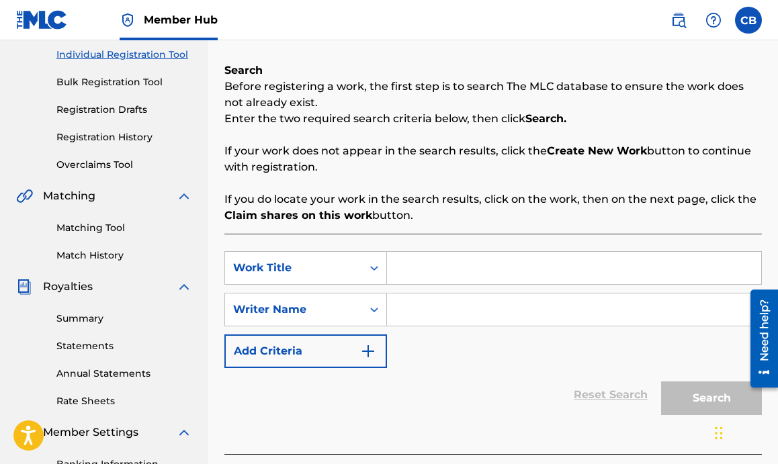
click at [494, 268] on input "Search Form" at bounding box center [574, 268] width 374 height 32
click at [486, 311] on input "Search Form" at bounding box center [574, 310] width 374 height 32
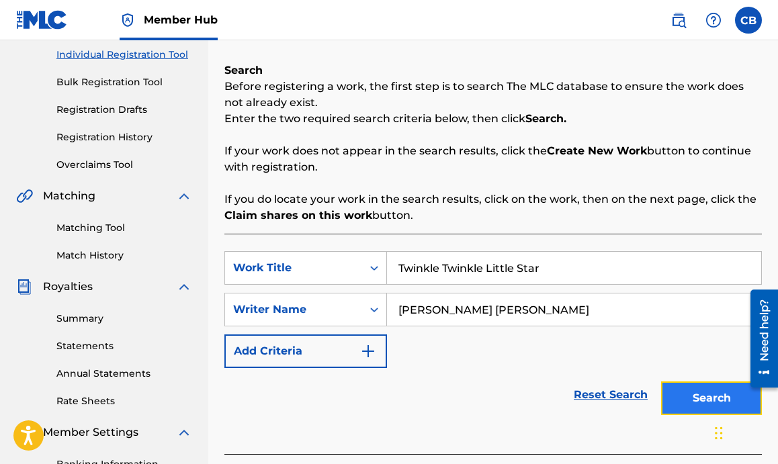
click at [681, 384] on button "Search" at bounding box center [711, 399] width 101 height 34
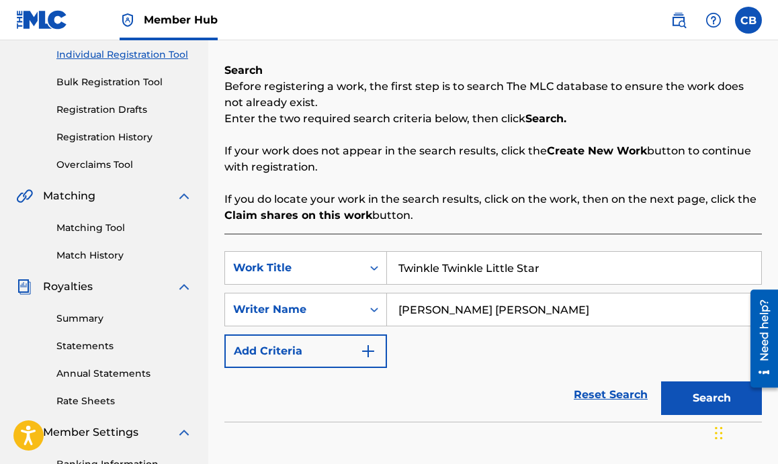
scroll to position [402, 0]
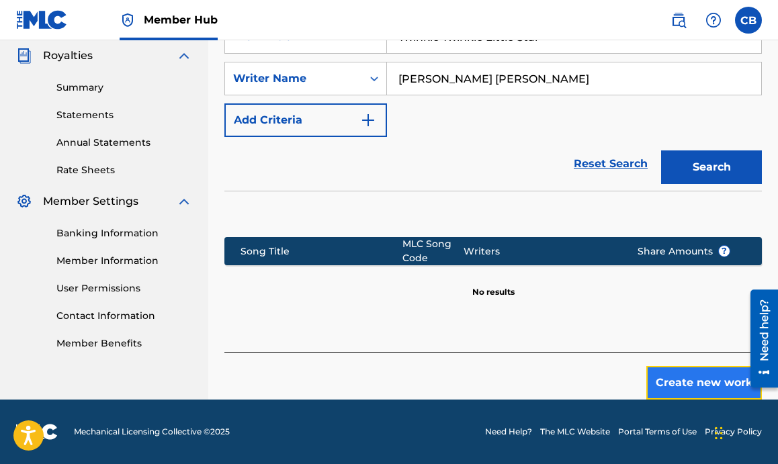
click at [666, 374] on button "Create new work" at bounding box center [704, 383] width 116 height 34
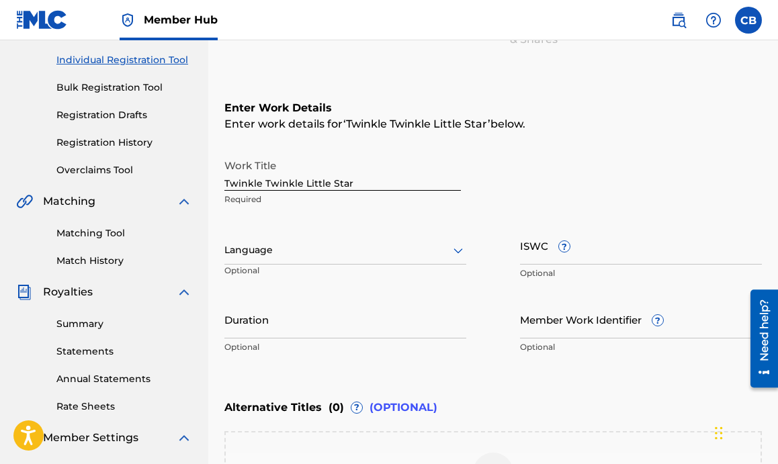
scroll to position [167, 0]
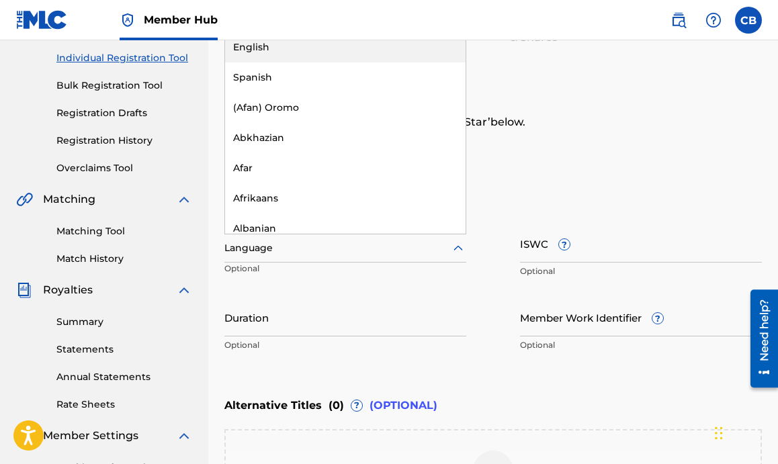
click at [312, 250] on div at bounding box center [345, 248] width 242 height 17
click at [335, 54] on div "English" at bounding box center [345, 47] width 240 height 30
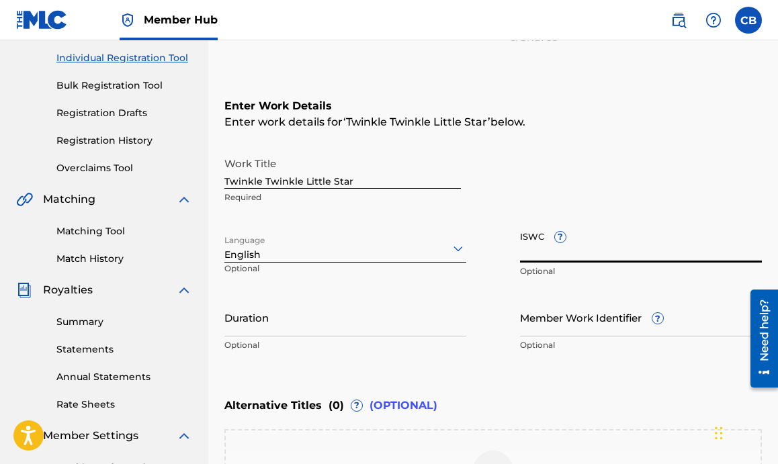
click at [531, 256] on input "ISWC ?" at bounding box center [641, 243] width 242 height 38
paste input "T-311.716.686-2"
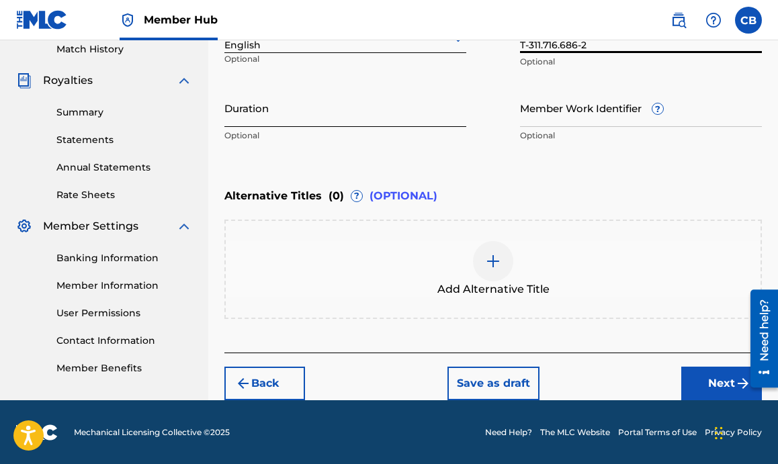
scroll to position [315, 0]
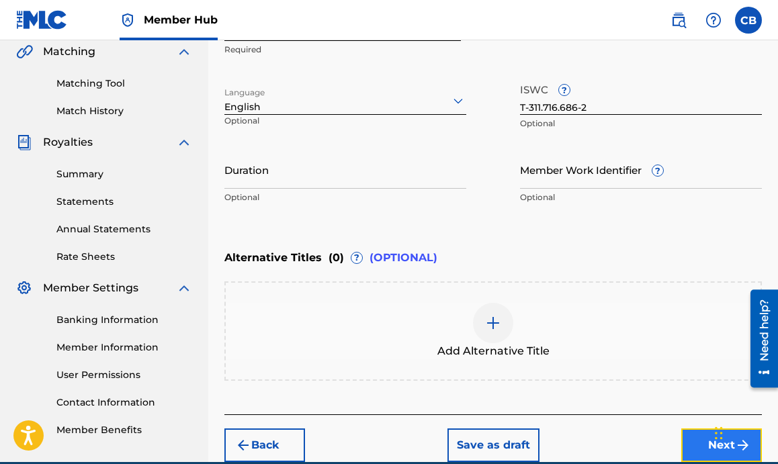
click at [691, 448] on button "Next" at bounding box center [721, 446] width 81 height 34
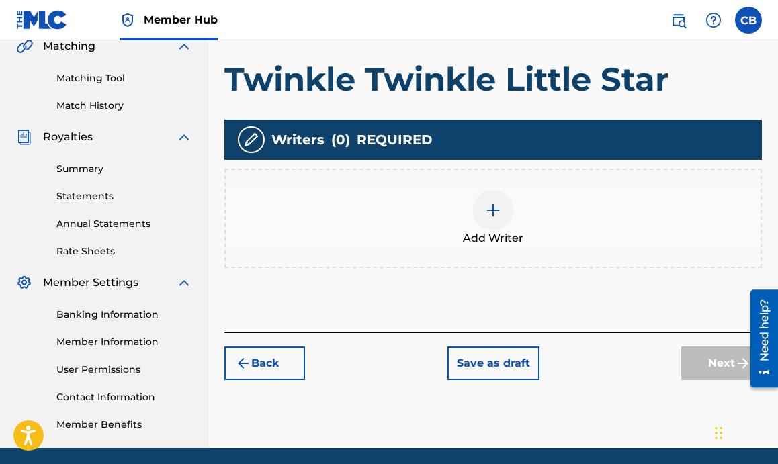
scroll to position [324, 0]
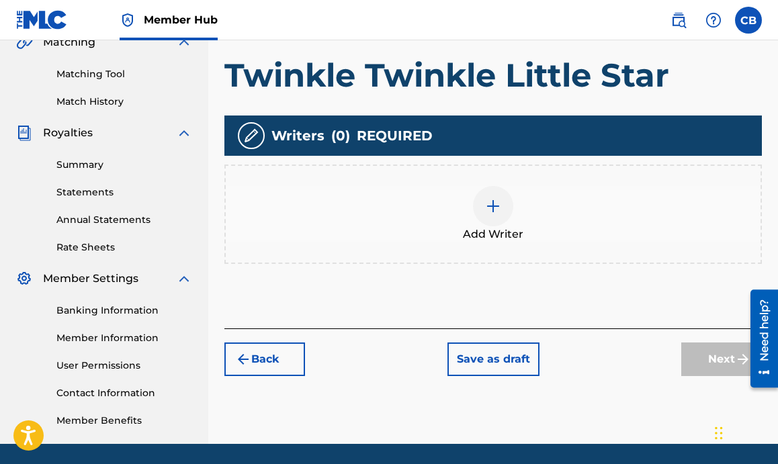
click at [494, 211] on img at bounding box center [493, 206] width 16 height 16
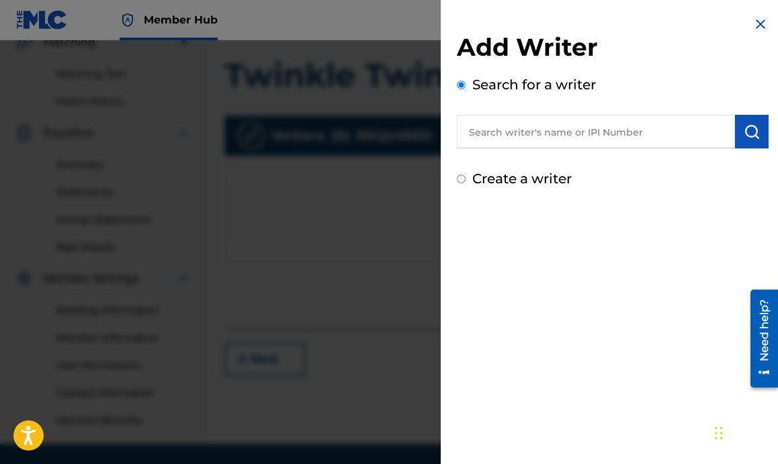
click at [525, 130] on input "text" at bounding box center [596, 132] width 278 height 34
click at [465, 185] on div "Create a writer" at bounding box center [613, 179] width 312 height 20
click at [463, 182] on input "Create a writer" at bounding box center [461, 179] width 9 height 9
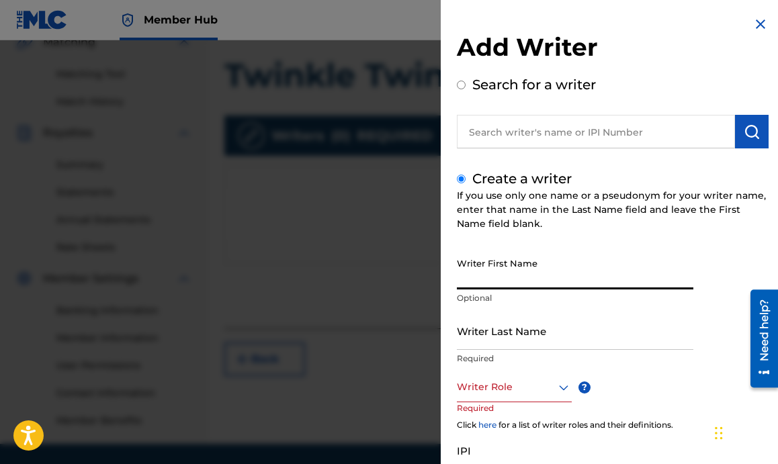
click at [545, 272] on input "Writer First Name" at bounding box center [575, 270] width 236 height 38
click at [517, 333] on input "Writer Last Name" at bounding box center [575, 331] width 236 height 38
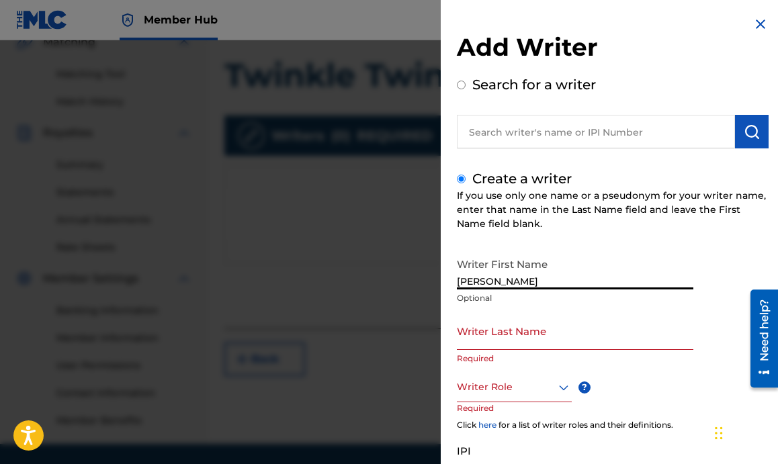
click at [530, 279] on input "Jared Samuel" at bounding box center [575, 270] width 236 height 38
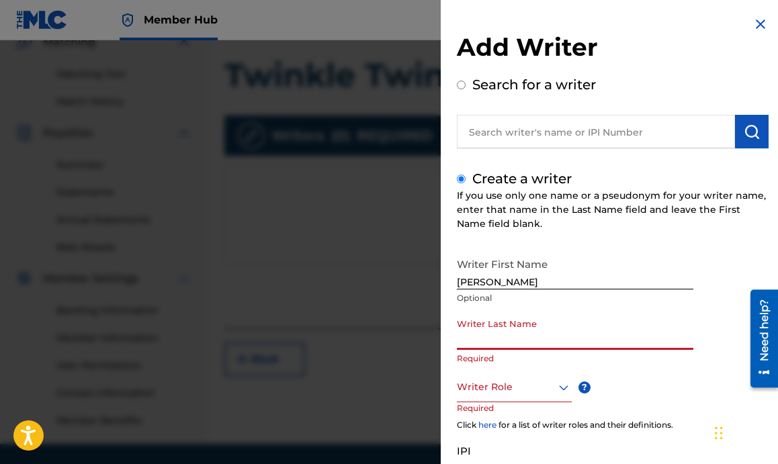
click at [522, 312] on input "Writer Last Name" at bounding box center [575, 331] width 236 height 38
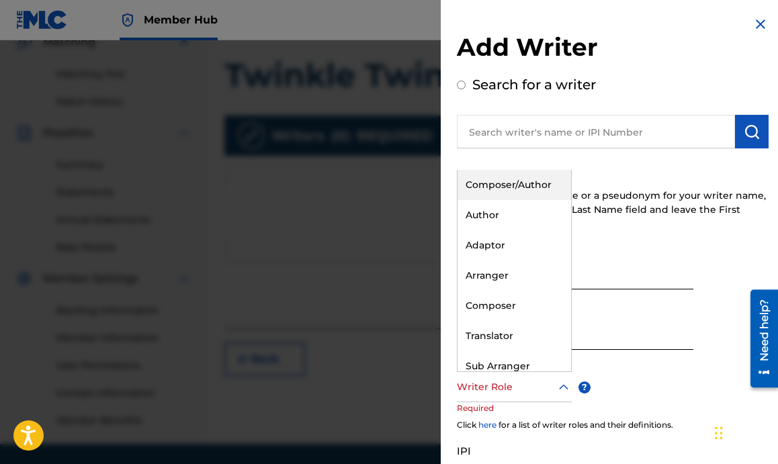
click at [500, 391] on div at bounding box center [514, 387] width 115 height 17
click at [504, 222] on div "Author" at bounding box center [514, 215] width 114 height 30
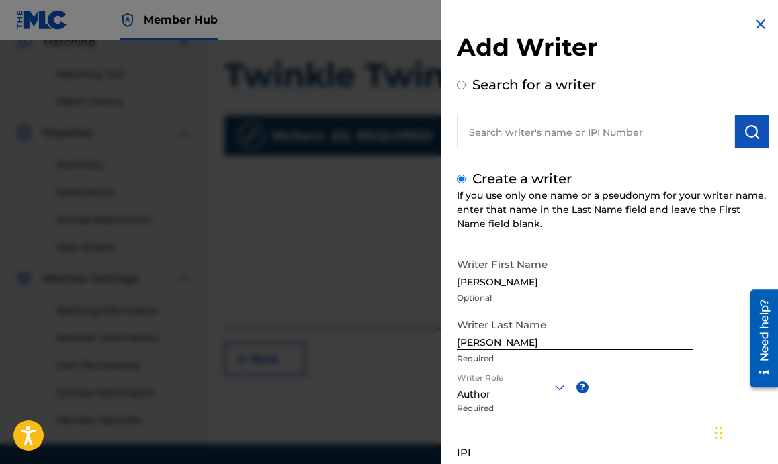
scroll to position [119, 0]
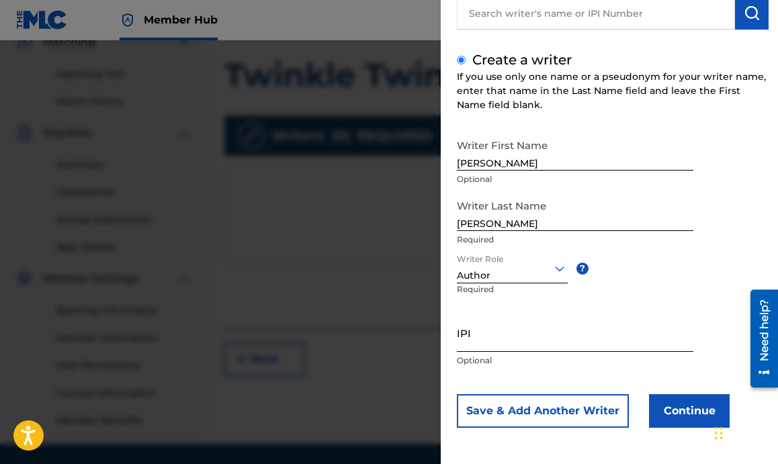
click at [504, 338] on input "IPI" at bounding box center [575, 333] width 236 height 38
paste input "00493941907"
click at [668, 408] on button "Continue" at bounding box center [689, 411] width 81 height 34
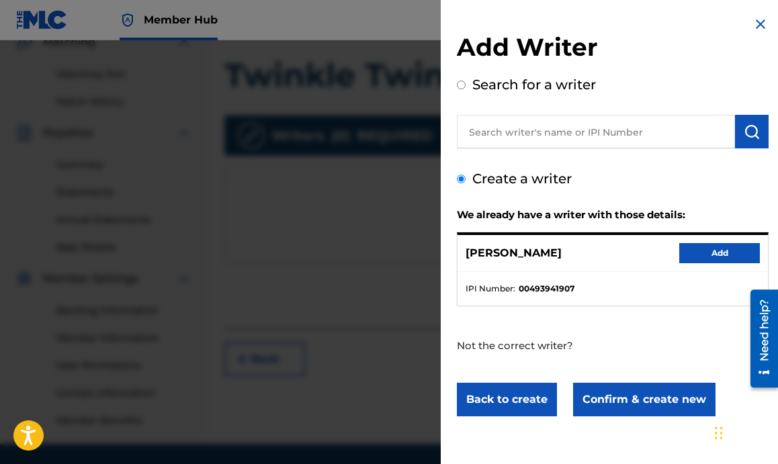
scroll to position [0, 0]
click at [693, 260] on button "Add" at bounding box center [719, 253] width 81 height 20
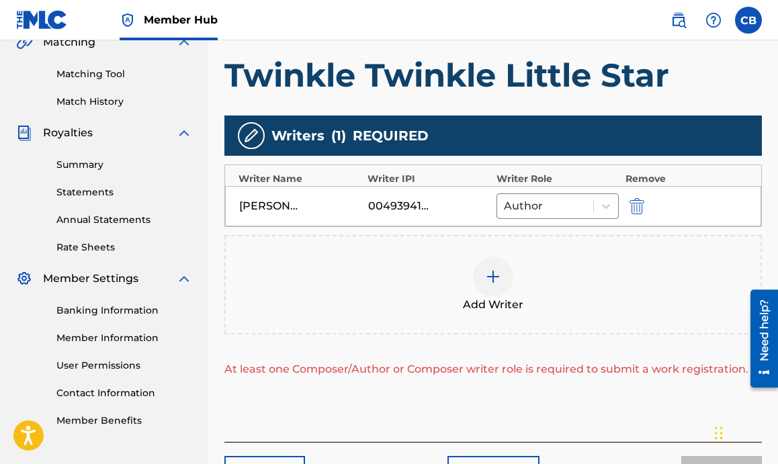
click at [496, 267] on div at bounding box center [493, 277] width 40 height 40
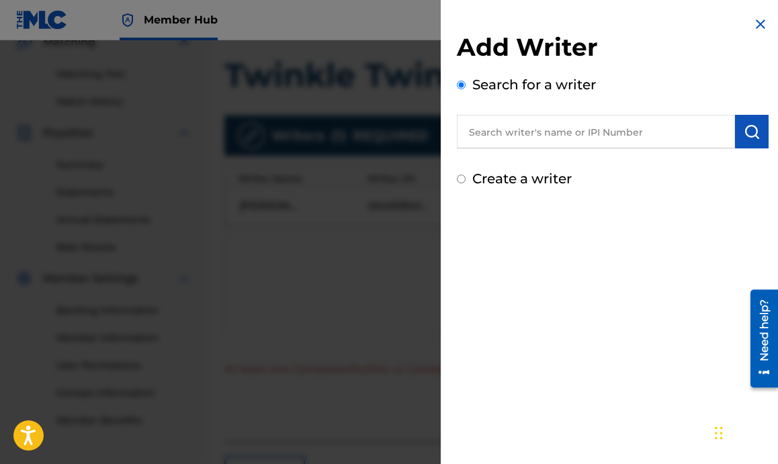
click at [563, 132] on input "text" at bounding box center [596, 132] width 278 height 34
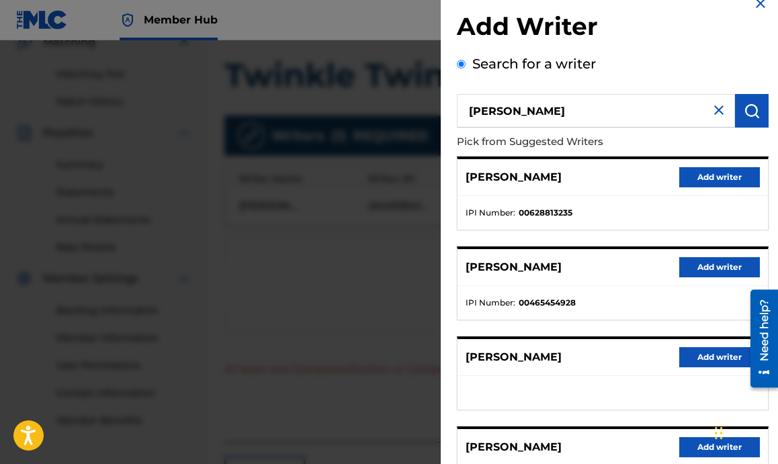
scroll to position [26, 0]
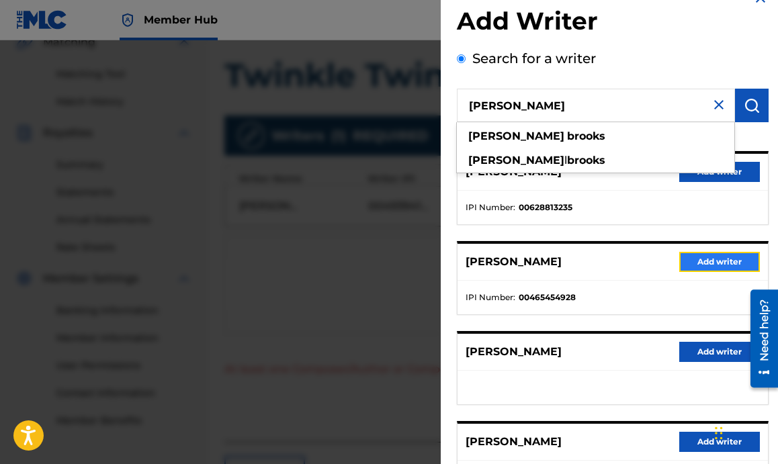
click at [697, 271] on button "Add writer" at bounding box center [719, 262] width 81 height 20
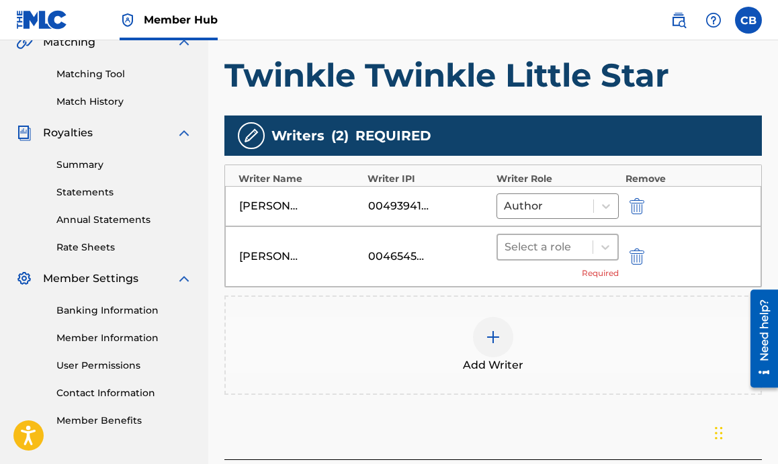
click at [547, 249] on div at bounding box center [544, 247] width 81 height 19
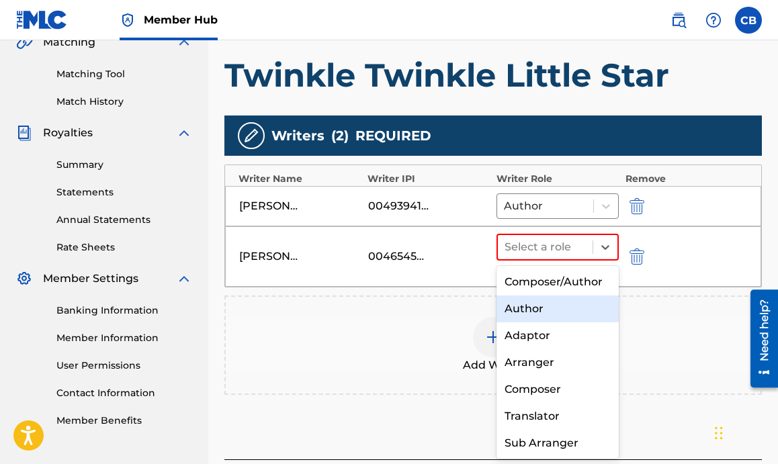
click at [530, 315] on div "Author" at bounding box center [557, 309] width 122 height 27
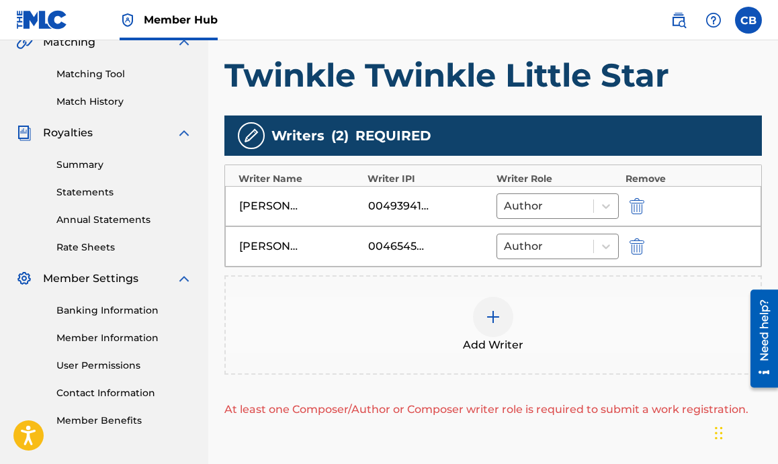
click at [492, 311] on img at bounding box center [493, 317] width 16 height 16
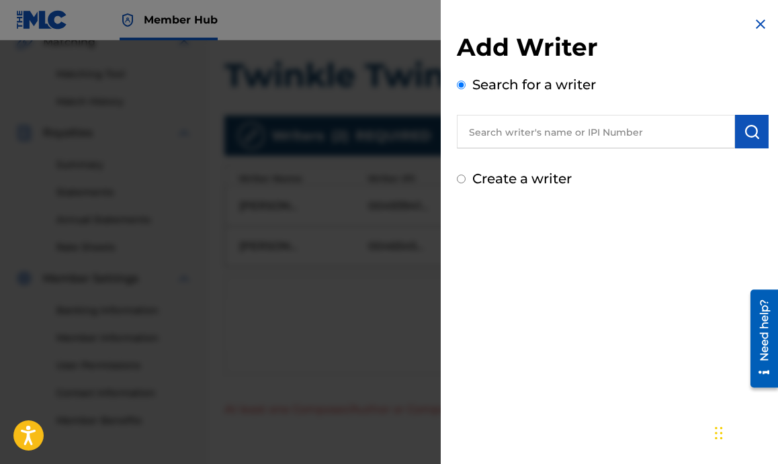
click at [498, 131] on input "text" at bounding box center [596, 132] width 278 height 34
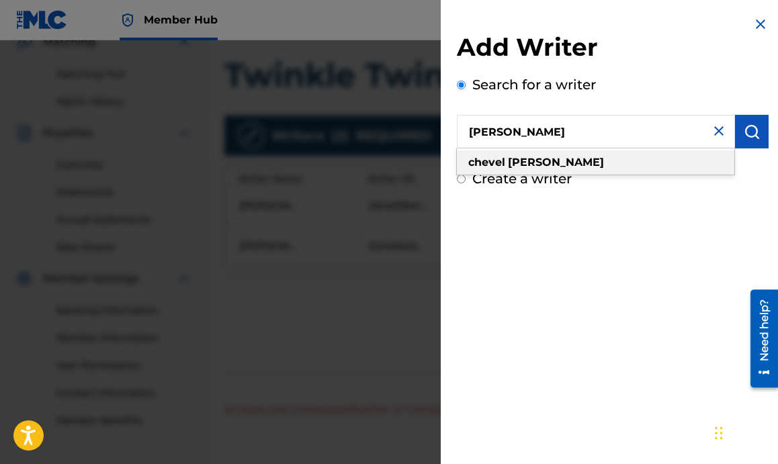
click at [492, 157] on strong "chevel" at bounding box center [486, 162] width 37 height 13
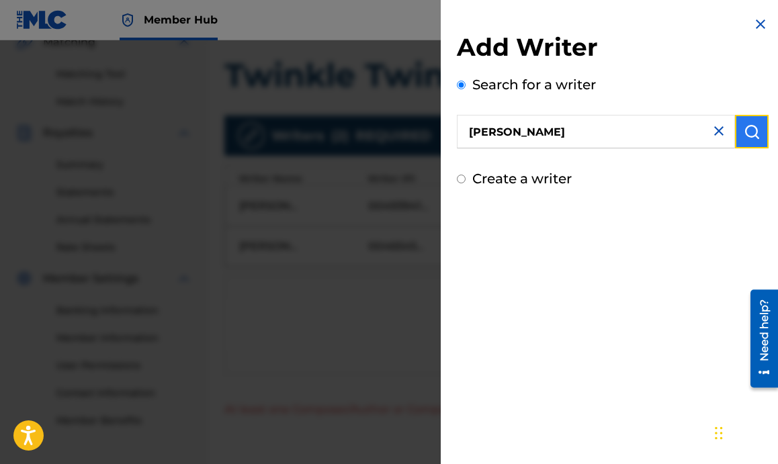
click at [748, 138] on img "submit" at bounding box center [752, 132] width 16 height 16
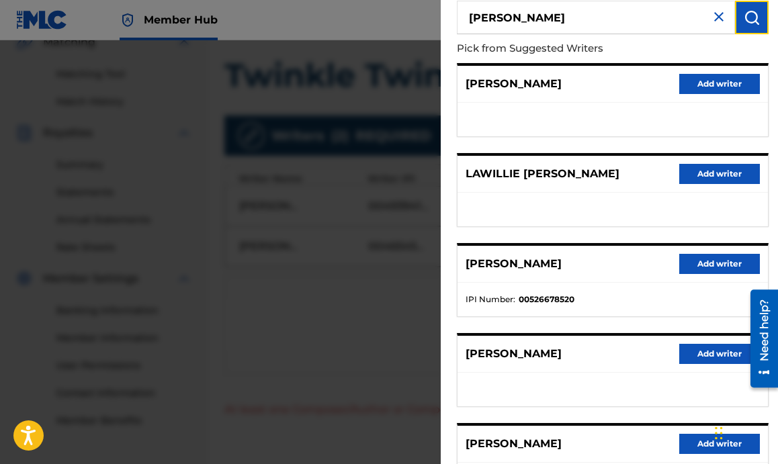
scroll to position [116, 0]
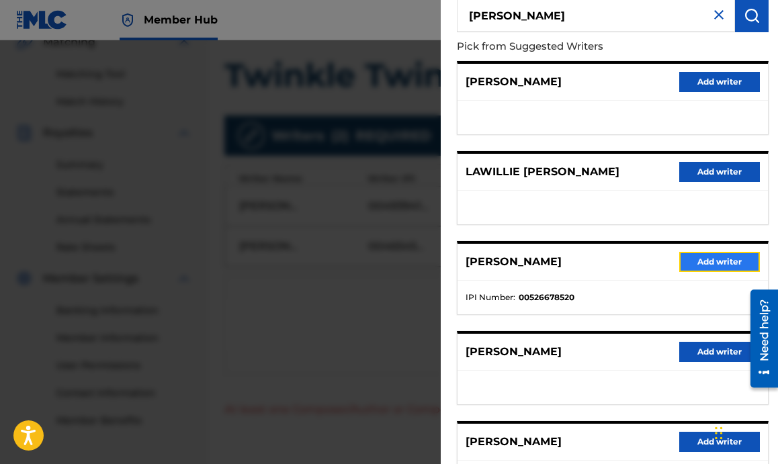
click at [695, 264] on button "Add writer" at bounding box center [719, 262] width 81 height 20
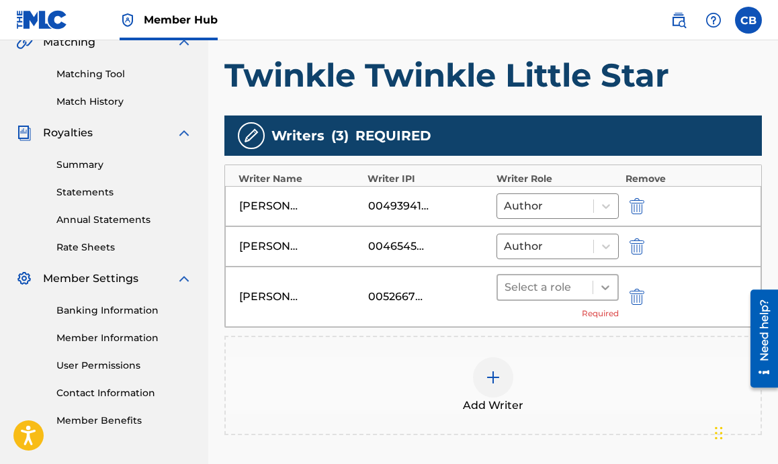
click at [603, 283] on icon at bounding box center [604, 287] width 13 height 13
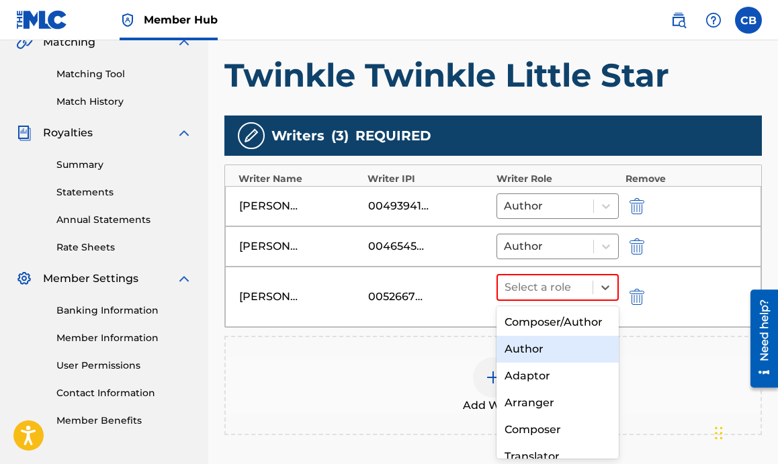
click at [554, 347] on div "Author" at bounding box center [557, 349] width 122 height 27
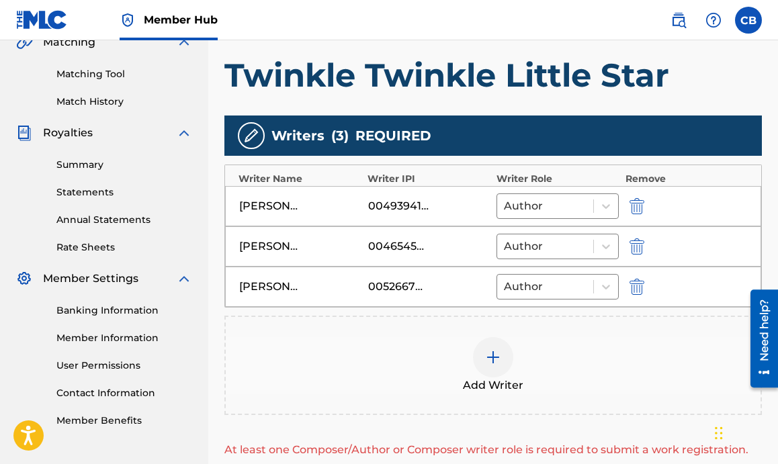
click at [498, 354] on img at bounding box center [493, 357] width 16 height 16
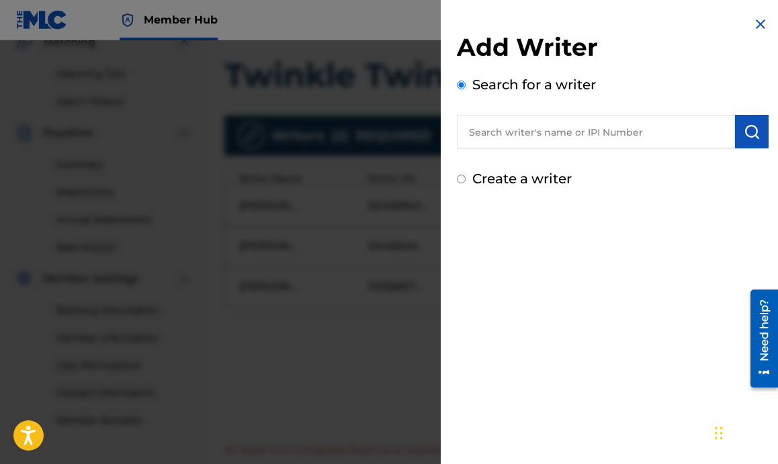
click at [511, 145] on input "text" at bounding box center [596, 132] width 278 height 34
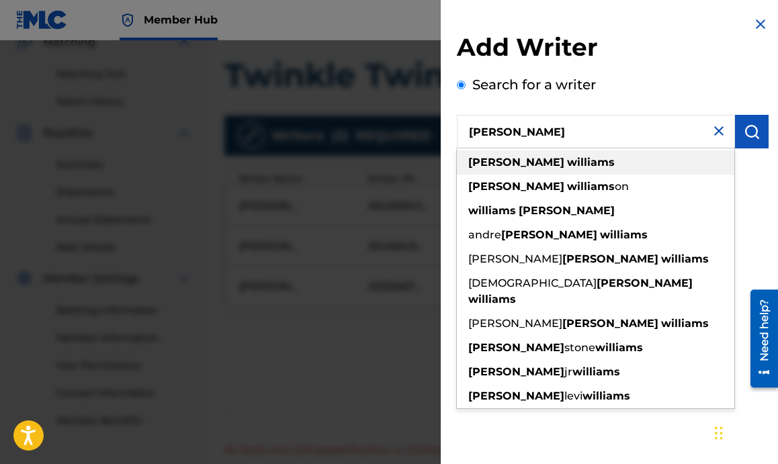
click at [567, 167] on strong "williams" at bounding box center [591, 162] width 48 height 13
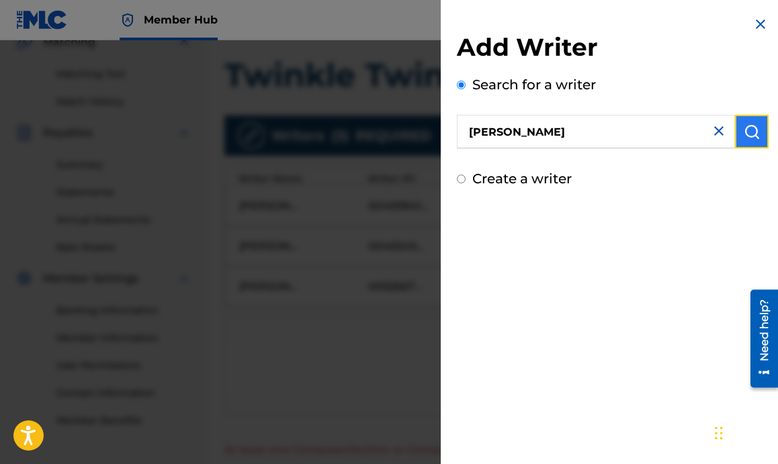
click at [752, 125] on img "submit" at bounding box center [752, 132] width 16 height 16
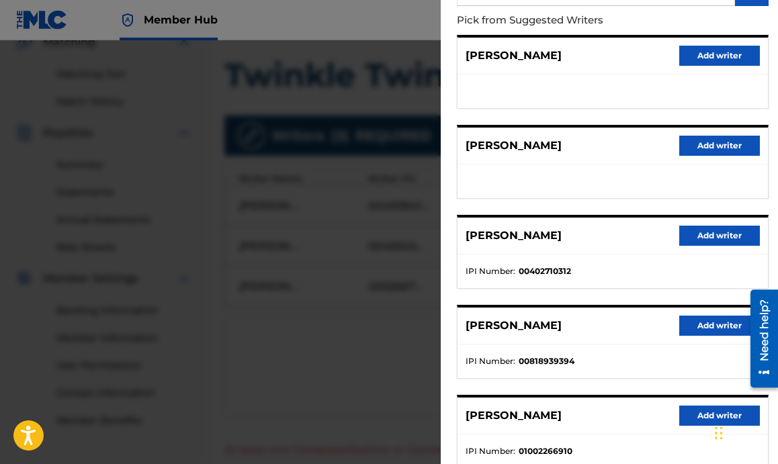
scroll to position [232, 0]
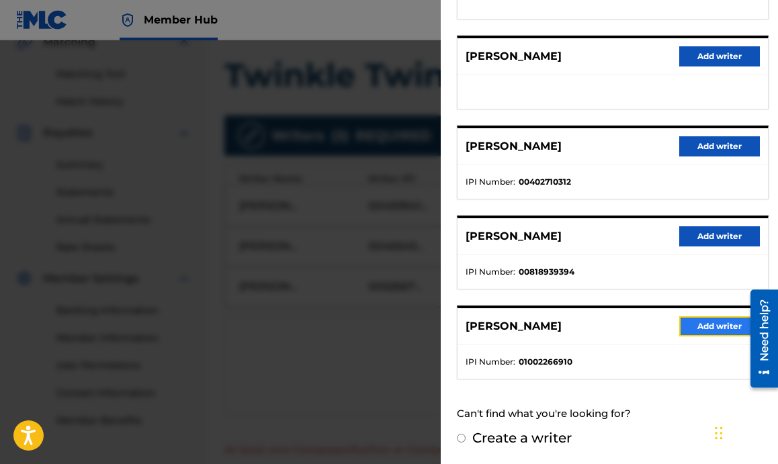
click at [702, 321] on button "Add writer" at bounding box center [719, 326] width 81 height 20
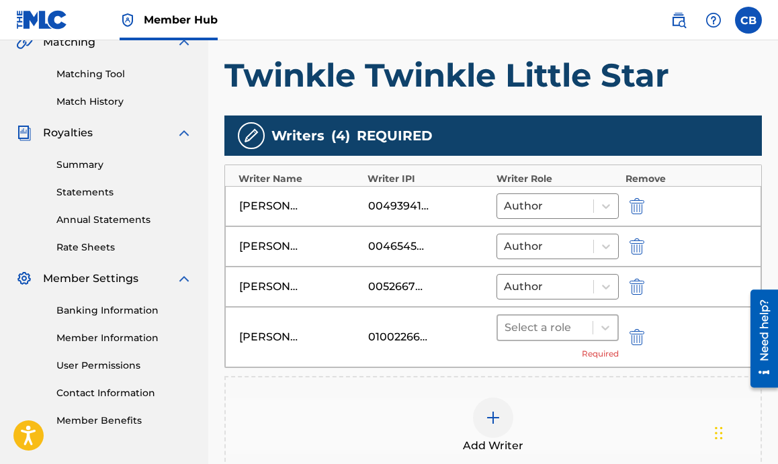
click at [586, 328] on div "Select a role" at bounding box center [545, 328] width 95 height 24
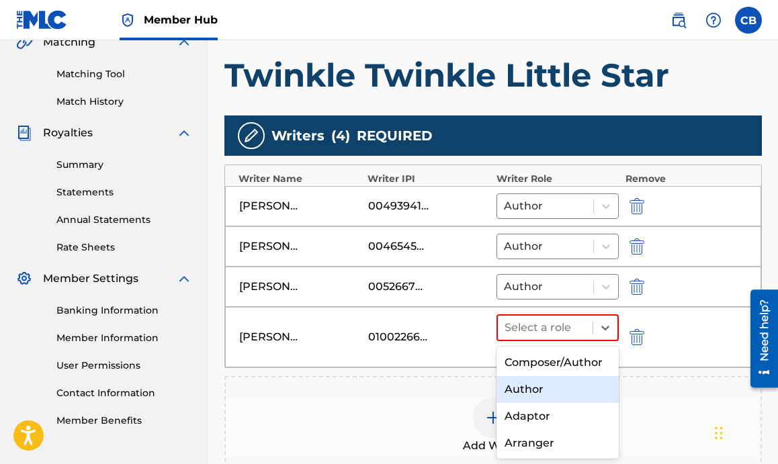
click at [533, 387] on div "Author" at bounding box center [557, 389] width 122 height 27
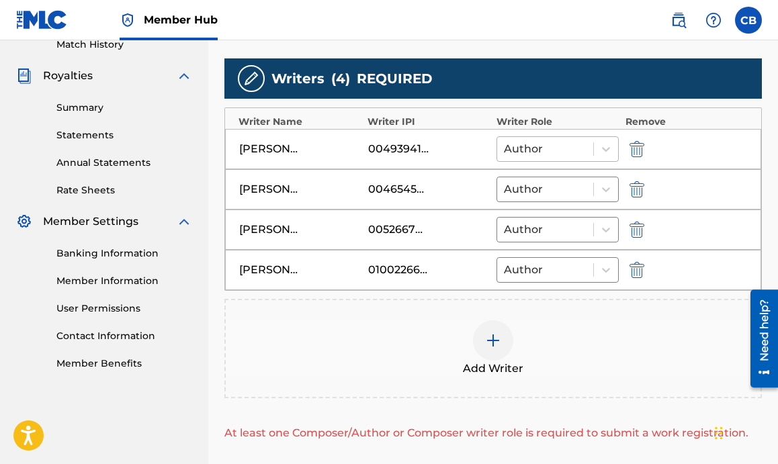
scroll to position [378, 0]
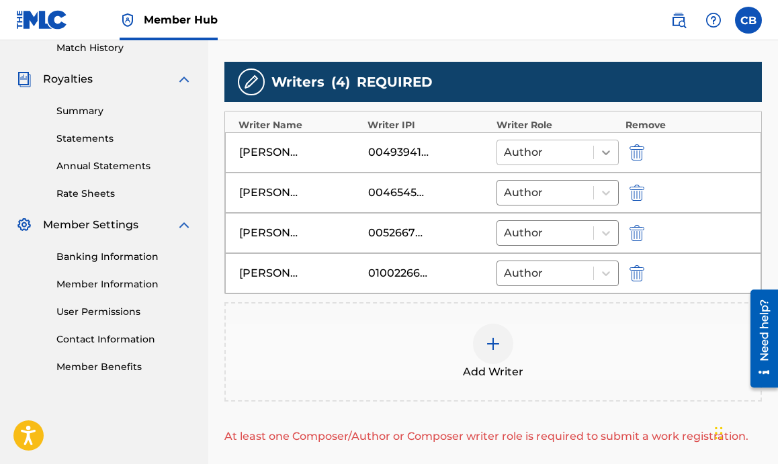
click at [607, 157] on icon at bounding box center [605, 152] width 13 height 13
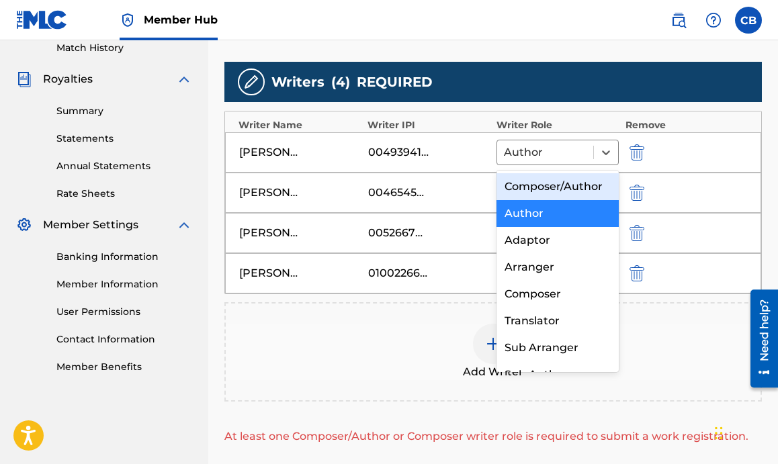
click at [588, 187] on div "Composer/Author" at bounding box center [557, 186] width 122 height 27
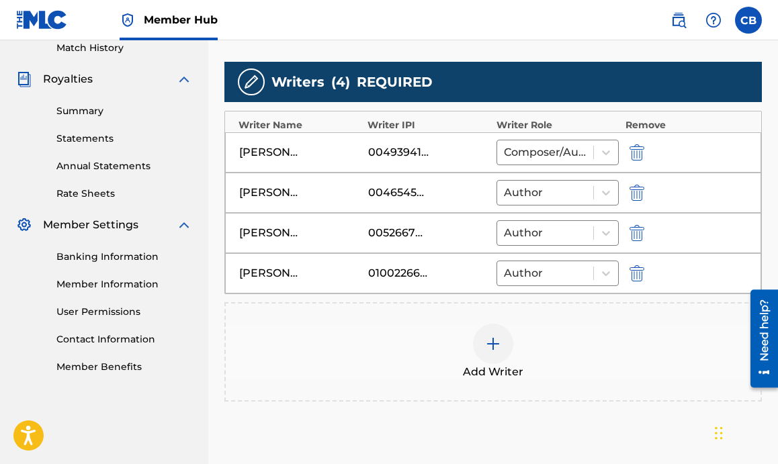
scroll to position [492, 0]
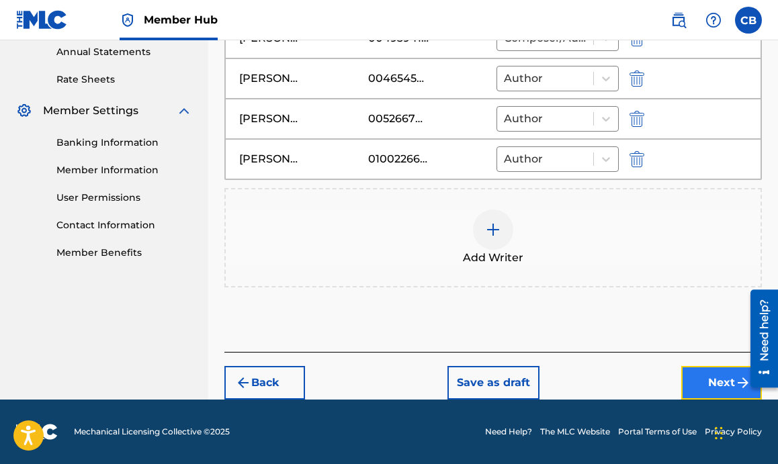
click at [700, 390] on button "Next" at bounding box center [721, 383] width 81 height 34
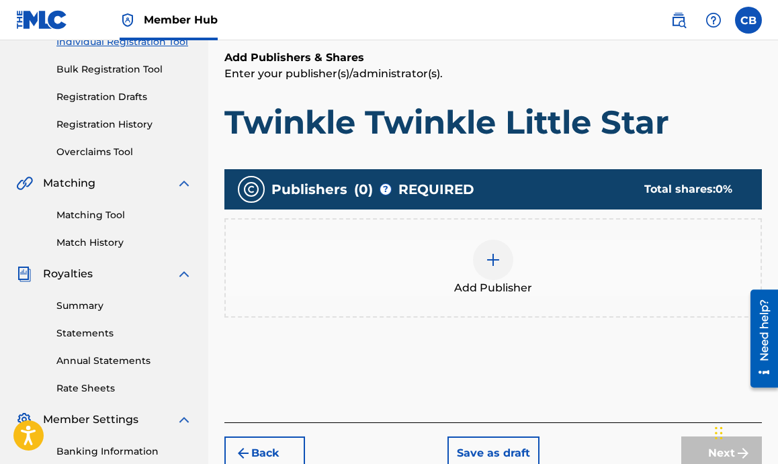
scroll to position [228, 0]
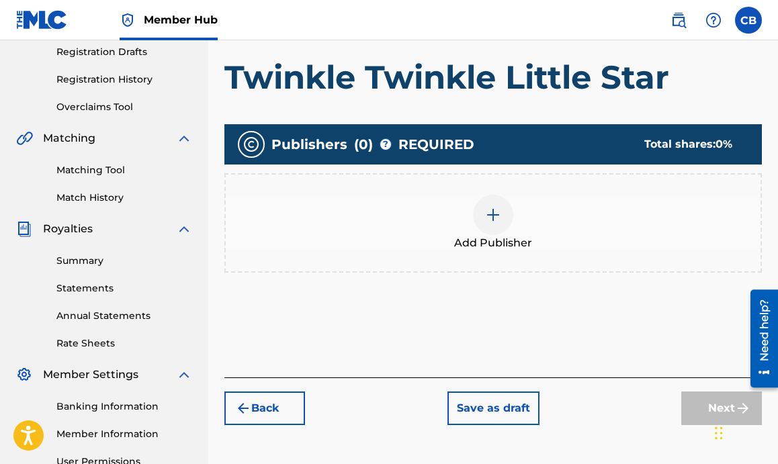
click at [484, 197] on div at bounding box center [493, 215] width 40 height 40
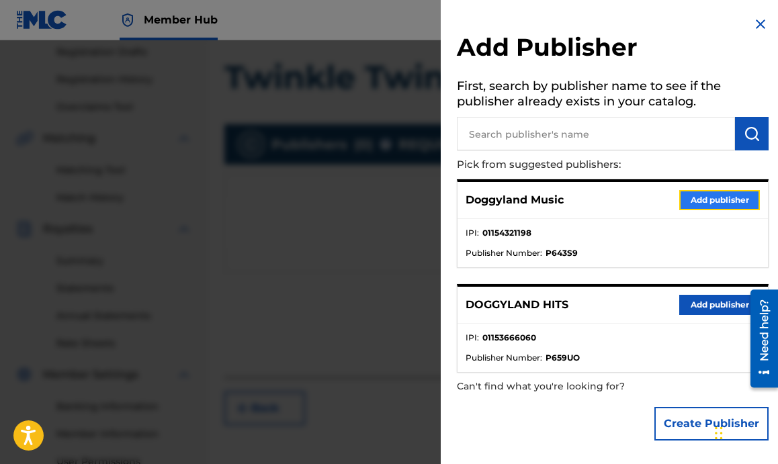
click at [711, 197] on button "Add publisher" at bounding box center [719, 200] width 81 height 20
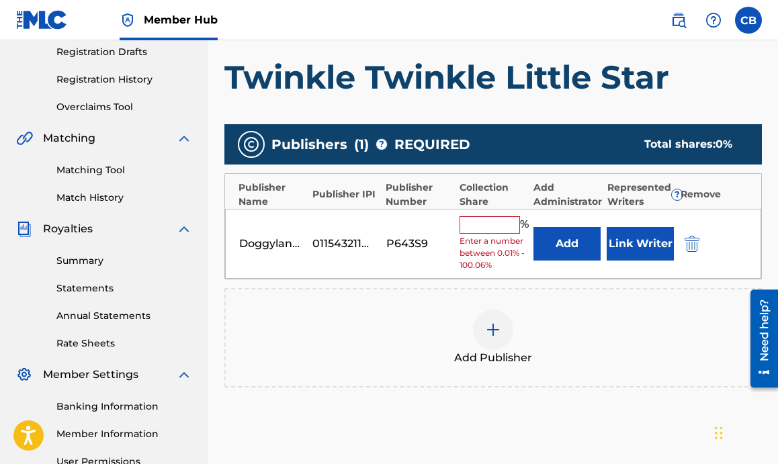
click at [504, 216] on input "text" at bounding box center [489, 224] width 60 height 17
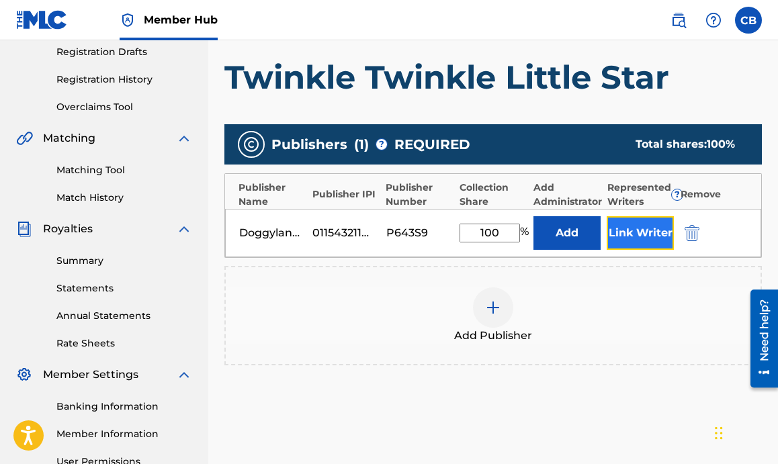
click at [627, 224] on button "Link Writer" at bounding box center [640, 233] width 67 height 34
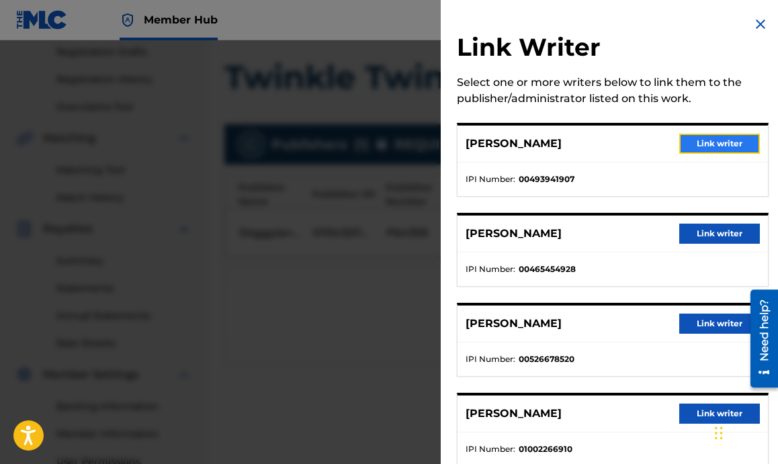
click at [699, 147] on button "Link writer" at bounding box center [719, 144] width 81 height 20
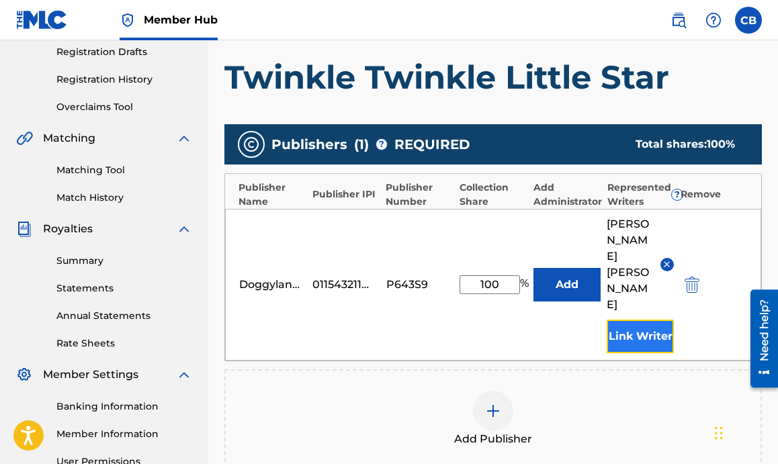
click at [640, 320] on button "Link Writer" at bounding box center [640, 337] width 67 height 34
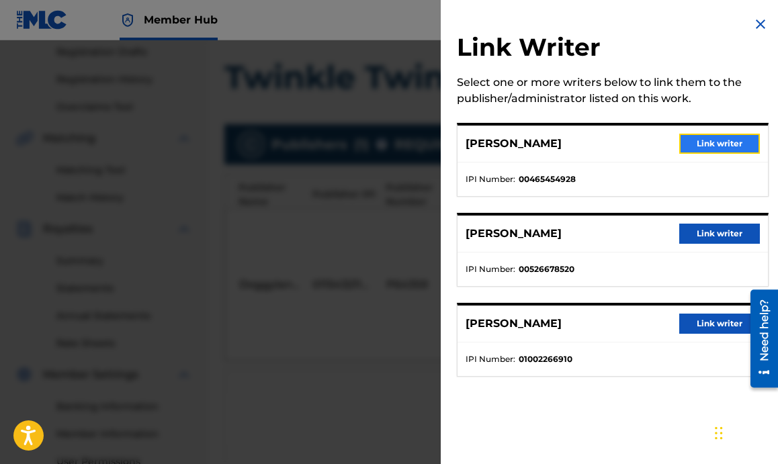
click at [717, 141] on button "Link writer" at bounding box center [719, 144] width 81 height 20
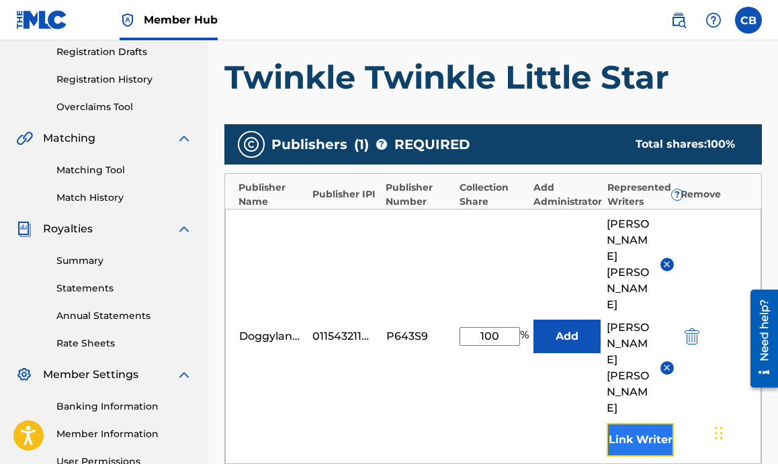
click at [625, 423] on button "Link Writer" at bounding box center [640, 440] width 67 height 34
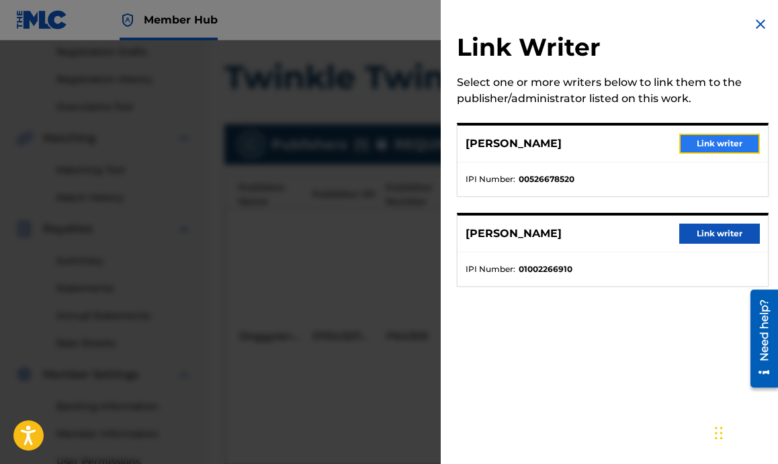
click at [732, 134] on button "Link writer" at bounding box center [719, 144] width 81 height 20
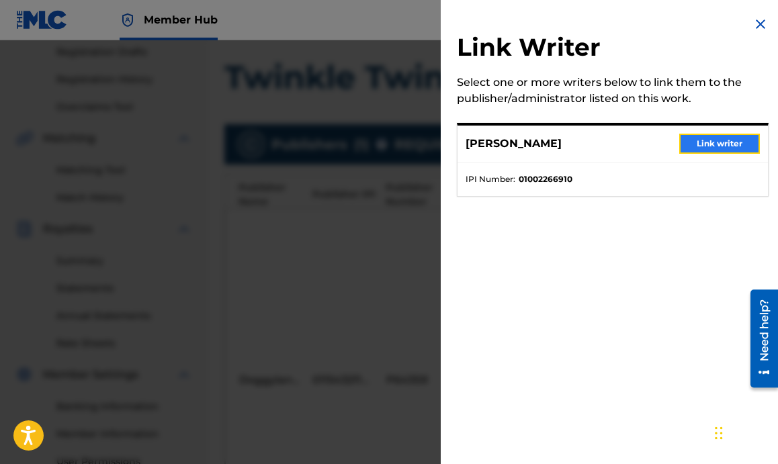
click at [729, 140] on button "Link writer" at bounding box center [719, 144] width 81 height 20
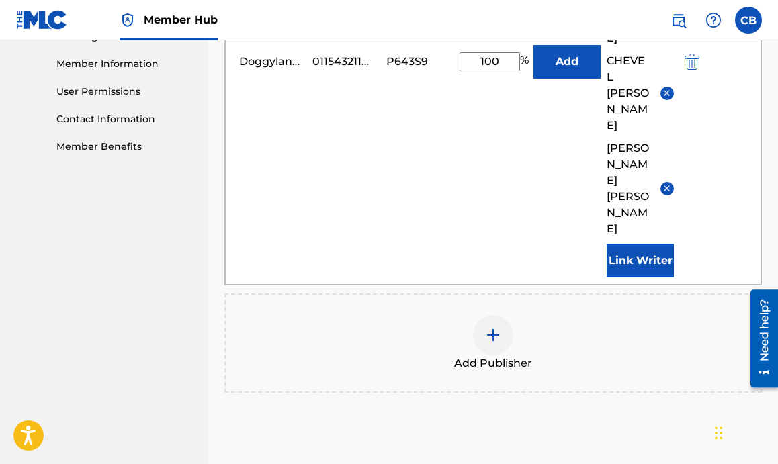
scroll to position [599, 0]
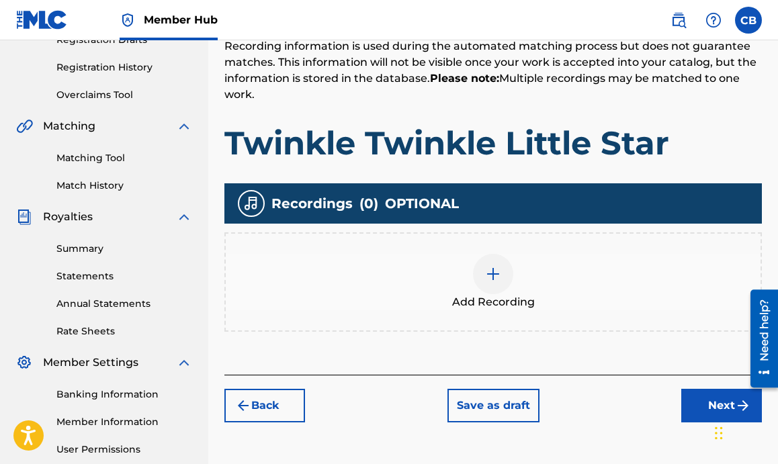
scroll to position [244, 0]
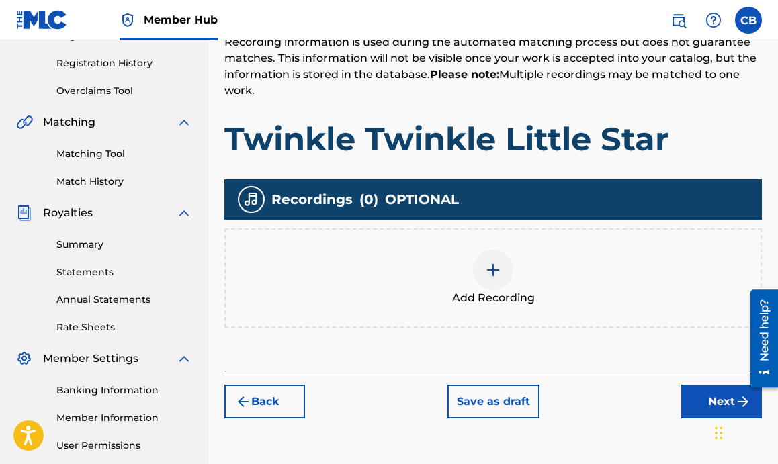
click at [478, 261] on div at bounding box center [493, 270] width 40 height 40
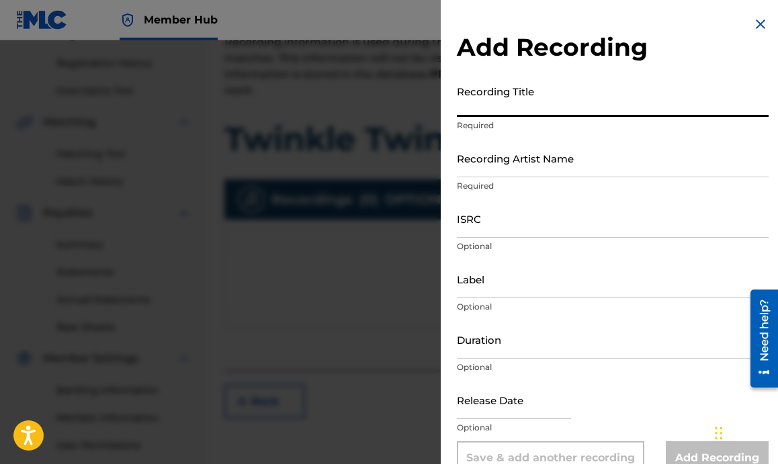
click at [505, 112] on input "Recording Title" at bounding box center [613, 98] width 312 height 38
click at [521, 169] on input "Recording Artist Name" at bounding box center [613, 158] width 312 height 38
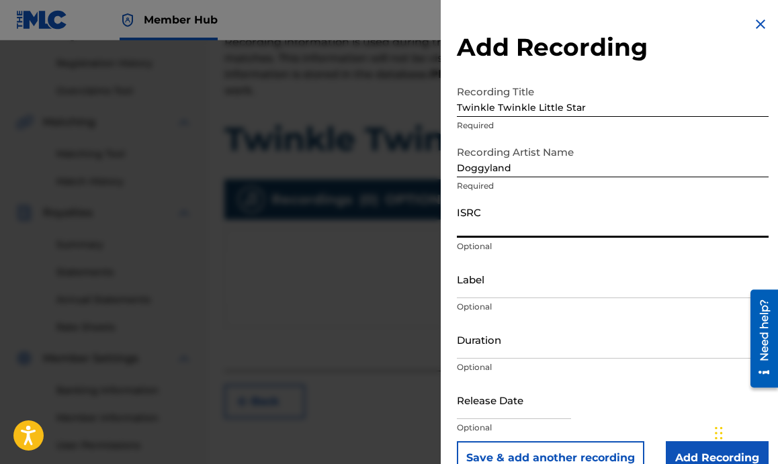
click at [517, 227] on input "ISRC" at bounding box center [613, 218] width 312 height 38
paste input "QZMER2216456"
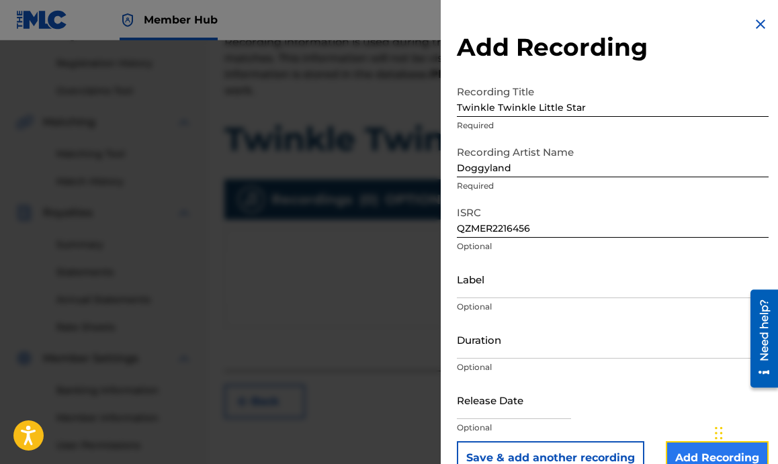
click at [671, 450] on input "Add Recording" at bounding box center [717, 458] width 103 height 34
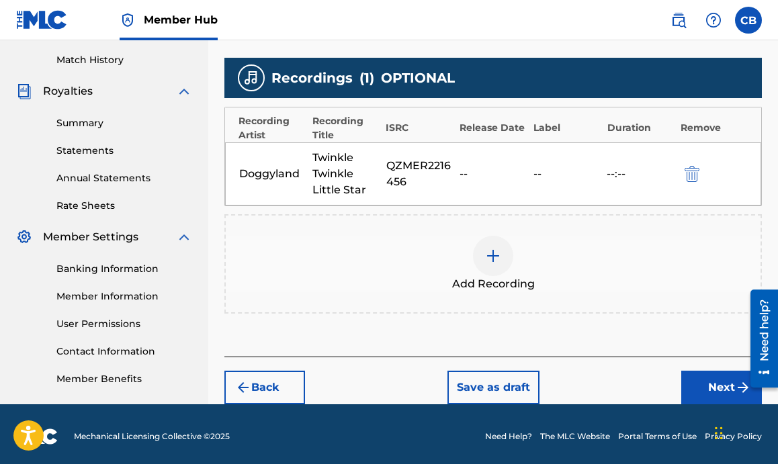
scroll to position [371, 0]
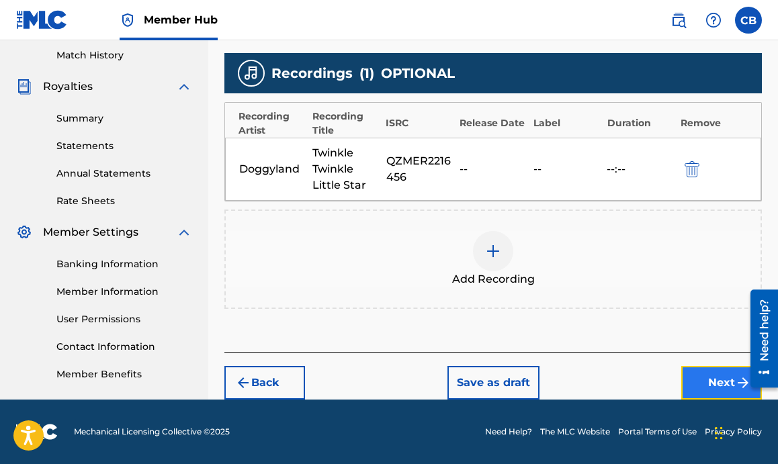
click at [693, 383] on button "Next" at bounding box center [721, 383] width 81 height 34
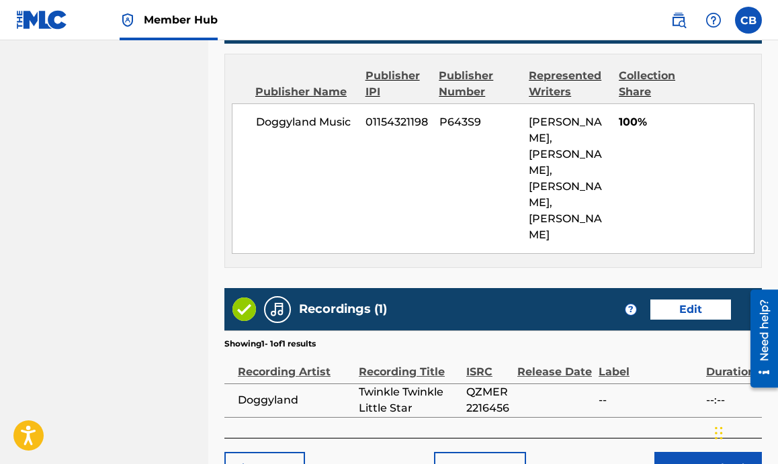
scroll to position [848, 0]
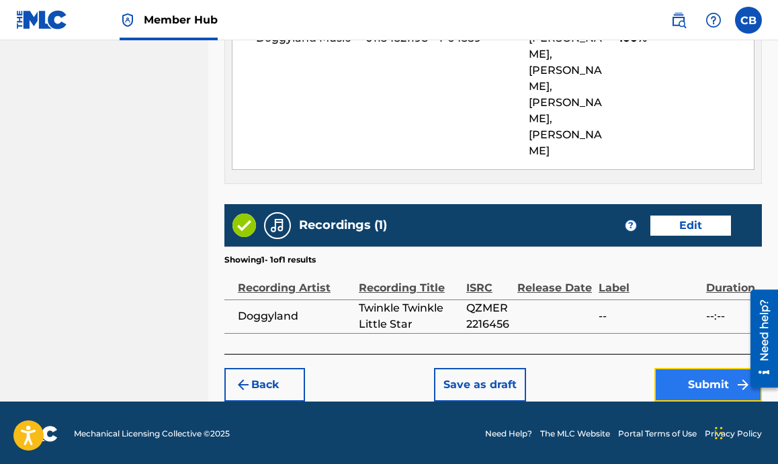
click at [664, 377] on button "Submit" at bounding box center [707, 385] width 107 height 34
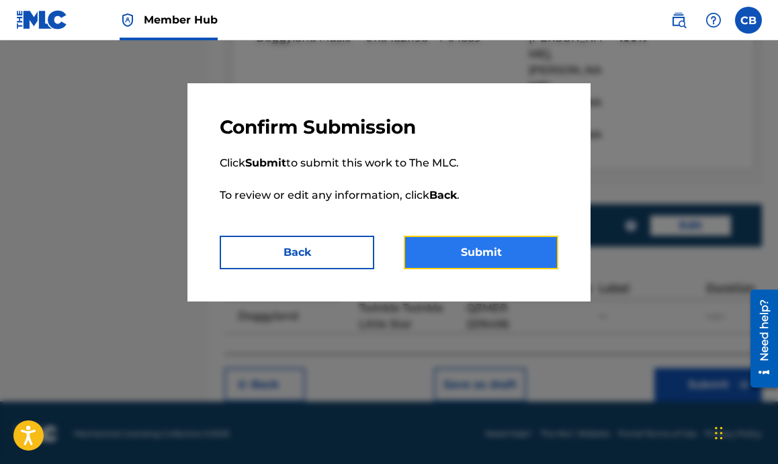
click at [441, 254] on button "Submit" at bounding box center [481, 253] width 154 height 34
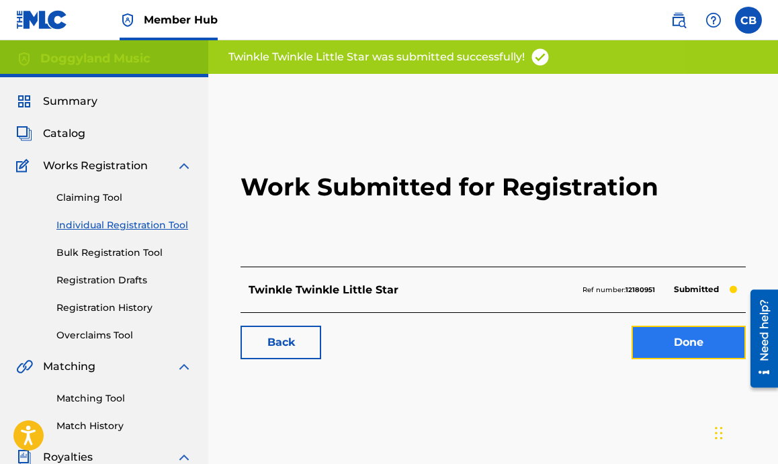
click at [670, 349] on link "Done" at bounding box center [688, 343] width 114 height 34
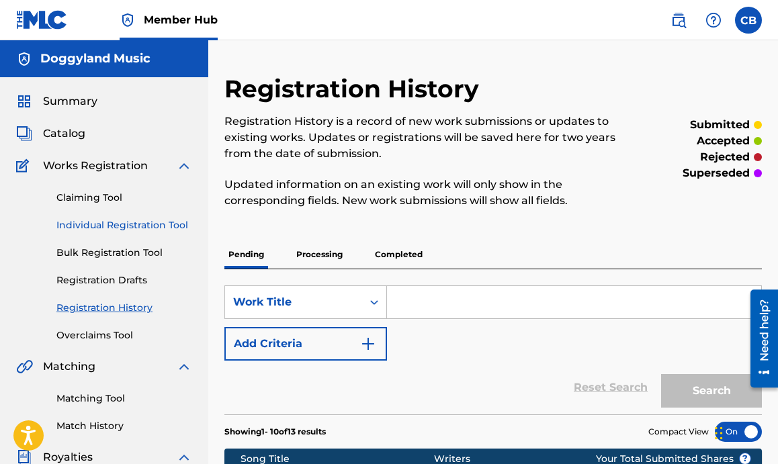
click at [118, 222] on link "Individual Registration Tool" at bounding box center [124, 225] width 136 height 14
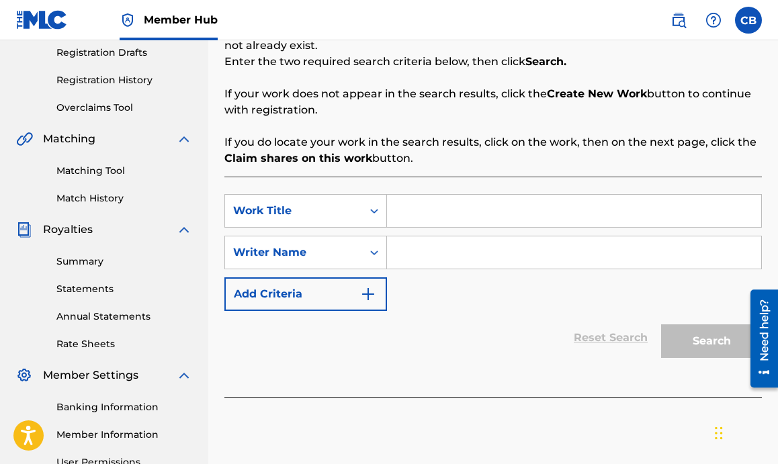
scroll to position [230, 0]
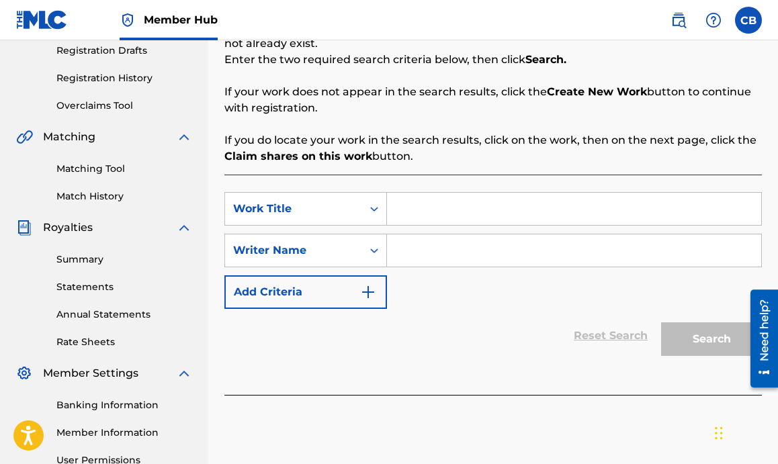
click at [525, 220] on input "Search Form" at bounding box center [574, 209] width 374 height 32
click at [515, 259] on input "Search Form" at bounding box center [574, 250] width 374 height 32
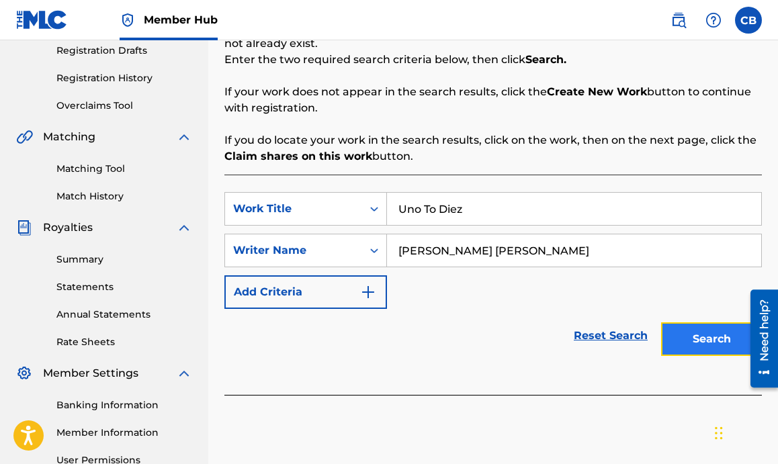
click at [697, 342] on button "Search" at bounding box center [711, 339] width 101 height 34
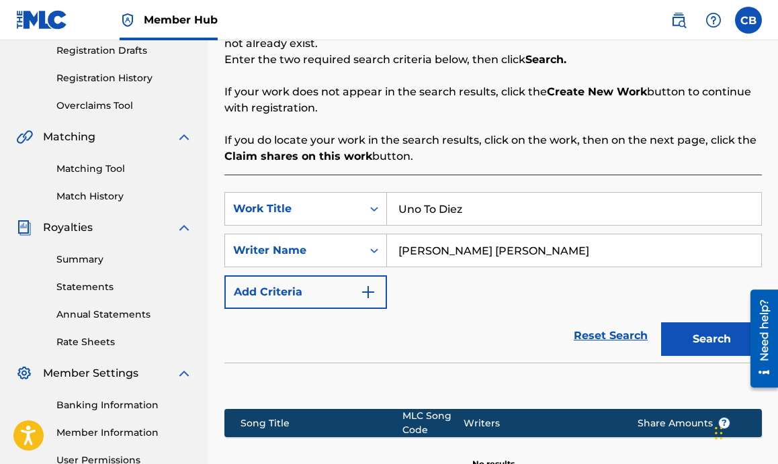
scroll to position [402, 0]
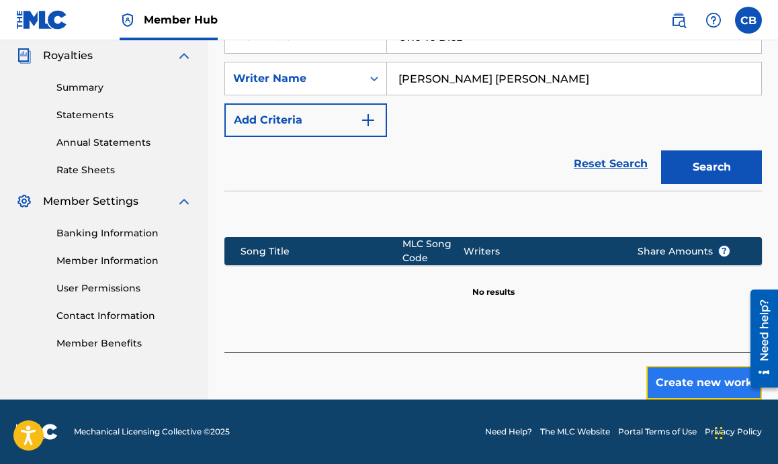
click at [707, 382] on button "Create new work" at bounding box center [704, 383] width 116 height 34
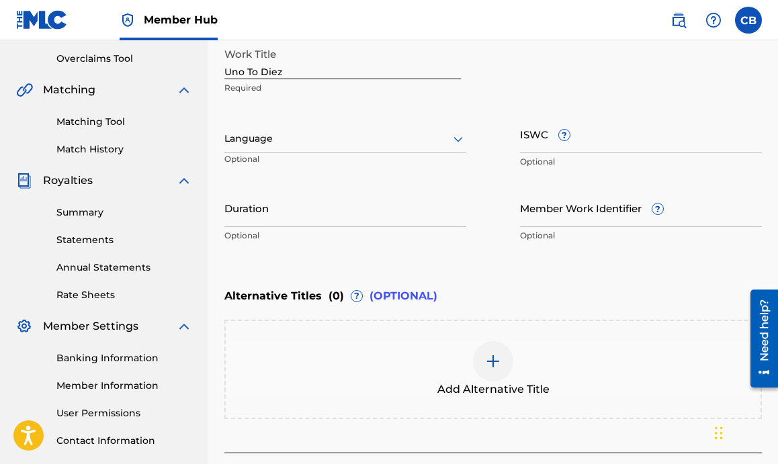
scroll to position [252, 0]
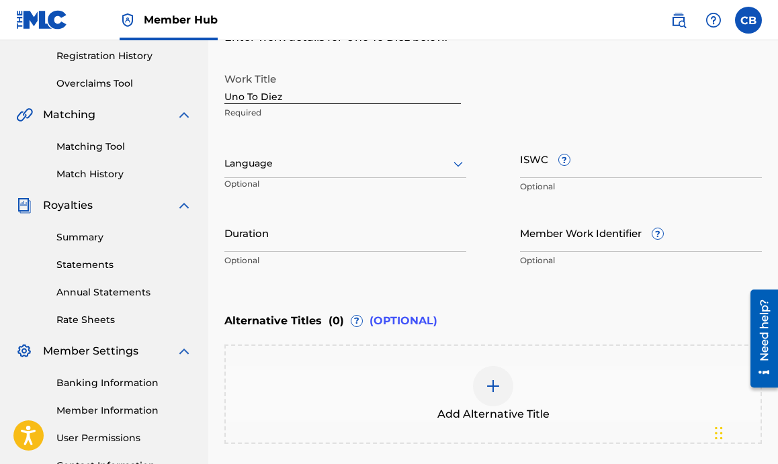
click at [423, 166] on div at bounding box center [345, 163] width 242 height 17
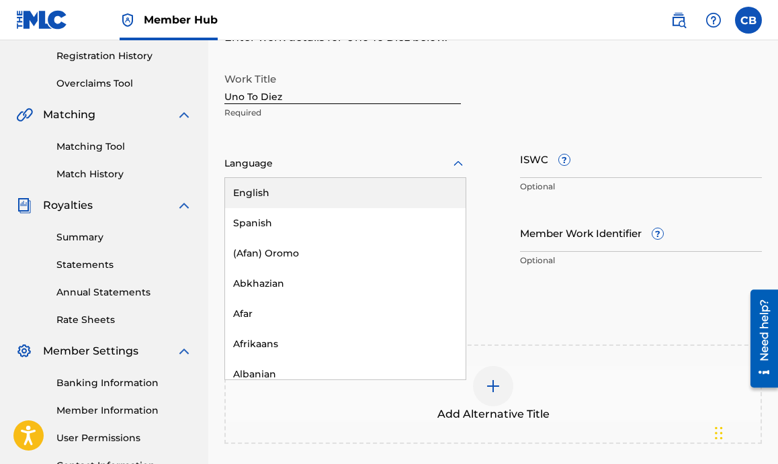
click at [386, 200] on div "English" at bounding box center [345, 193] width 240 height 30
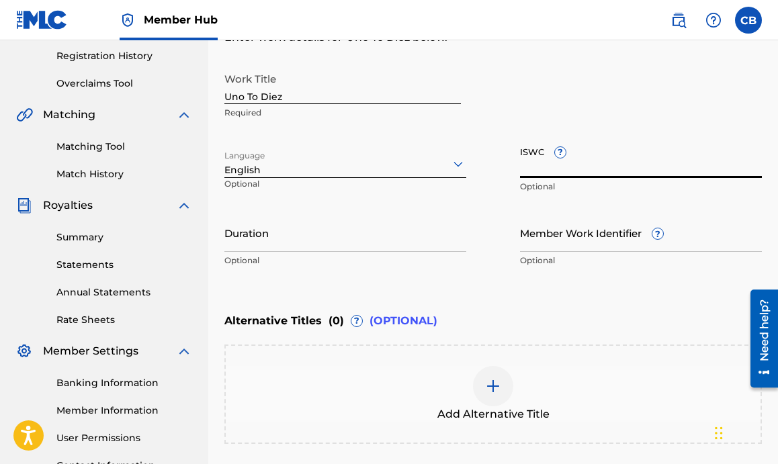
click at [551, 171] on input "ISWC ?" at bounding box center [641, 159] width 242 height 38
paste input "T-320.473.985-1"
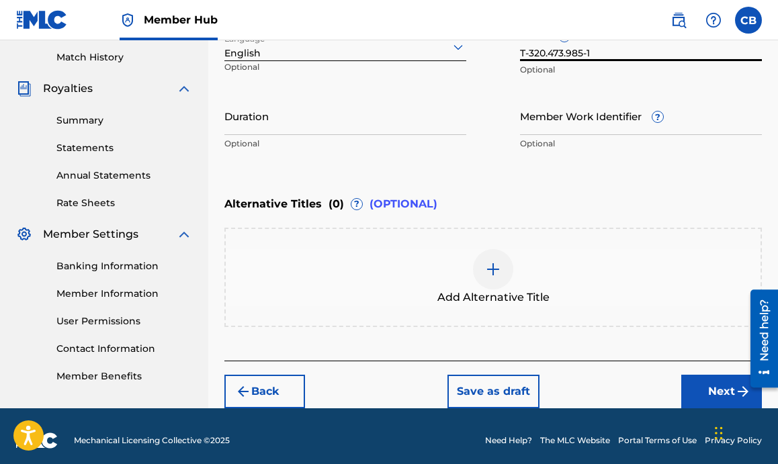
scroll to position [377, 0]
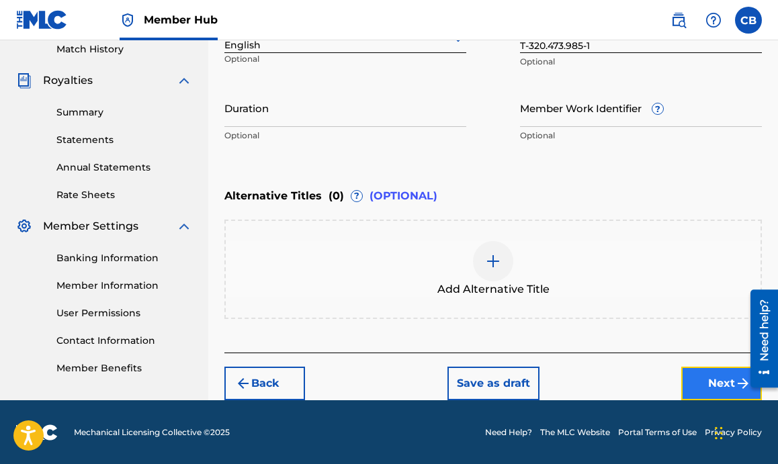
click at [694, 389] on button "Next" at bounding box center [721, 384] width 81 height 34
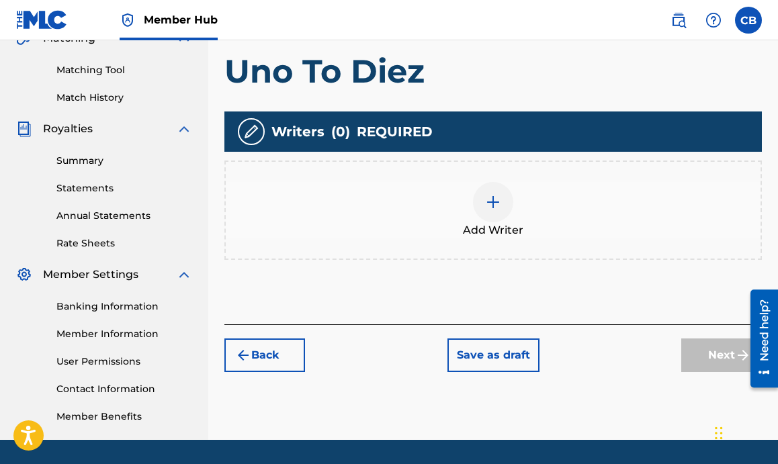
scroll to position [330, 0]
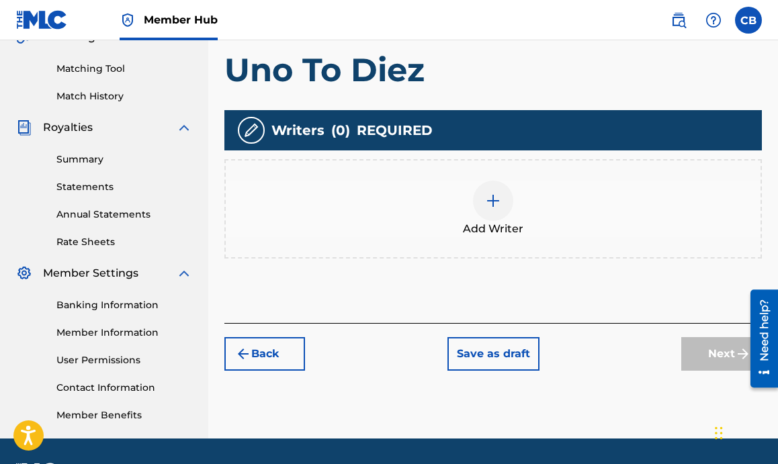
click at [492, 212] on div at bounding box center [493, 201] width 40 height 40
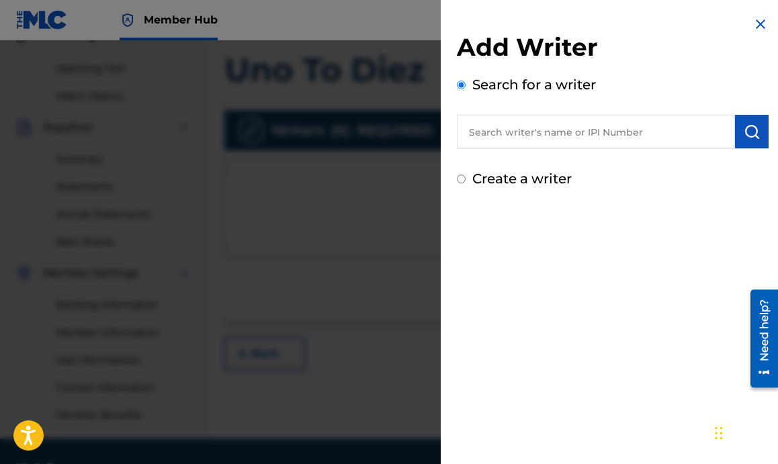
click at [554, 131] on input "text" at bounding box center [596, 132] width 278 height 34
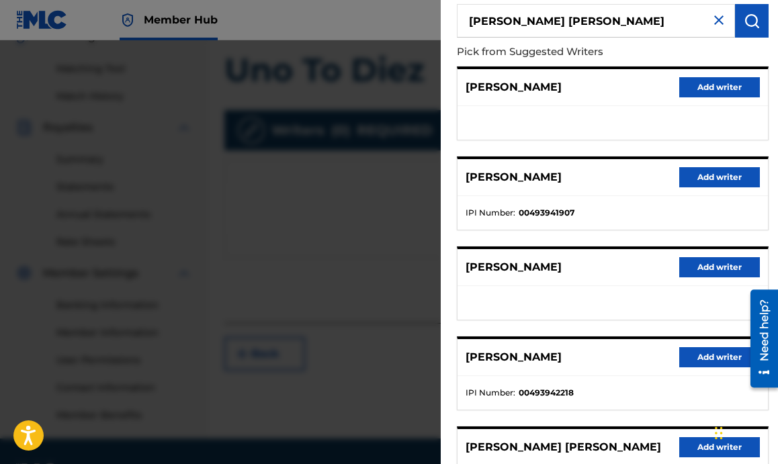
scroll to position [112, 0]
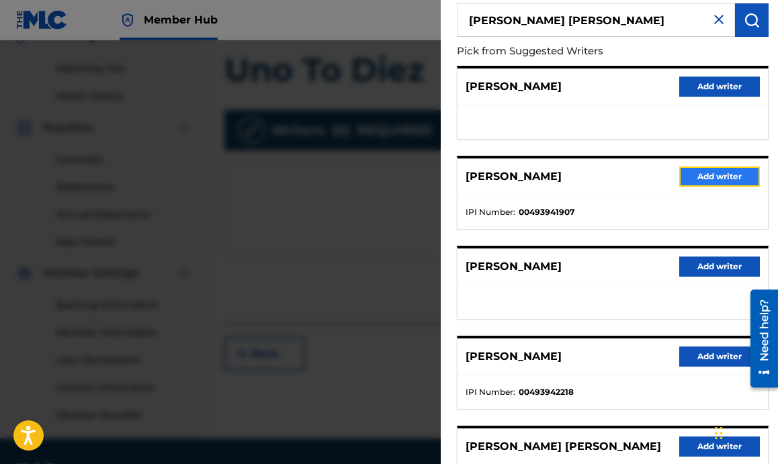
click at [686, 182] on button "Add writer" at bounding box center [719, 177] width 81 height 20
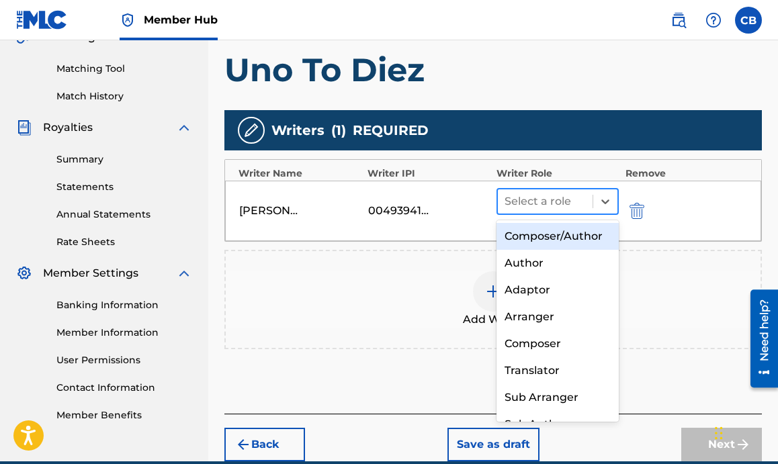
click at [547, 199] on div at bounding box center [544, 201] width 81 height 19
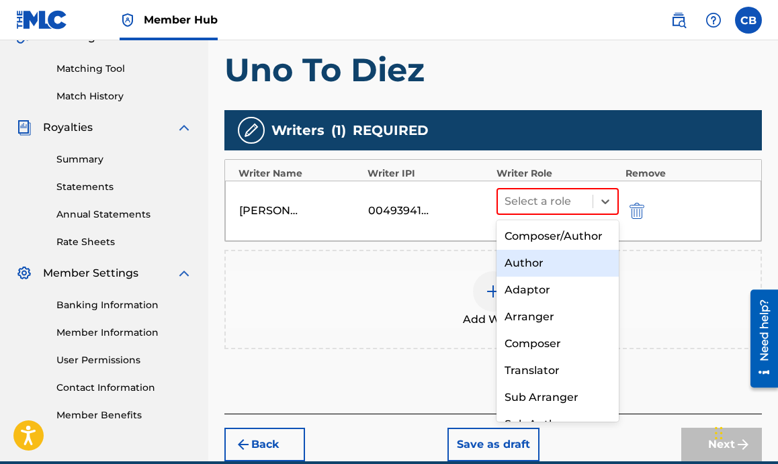
click at [529, 259] on div "Author" at bounding box center [557, 263] width 122 height 27
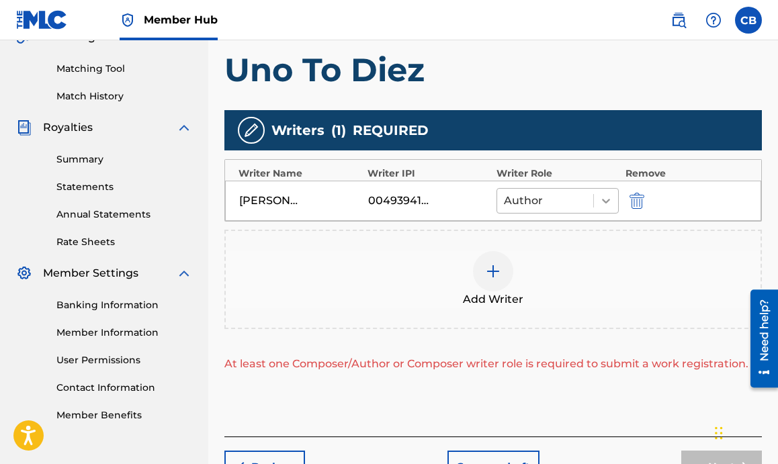
click at [607, 199] on icon at bounding box center [605, 200] width 13 height 13
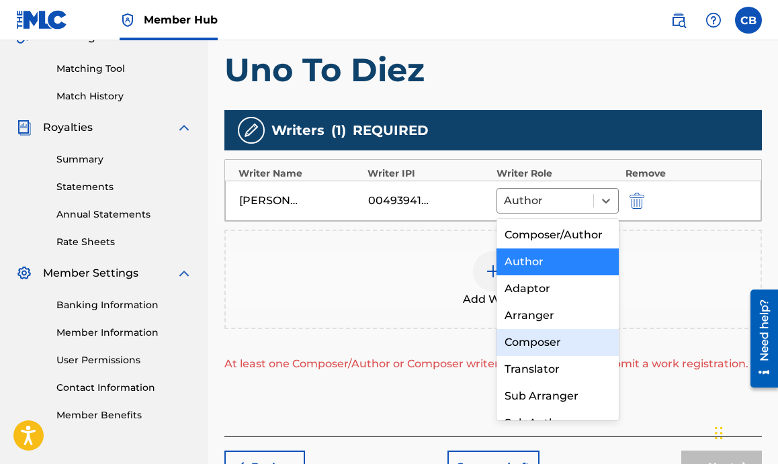
click at [525, 349] on div "Composer" at bounding box center [557, 342] width 122 height 27
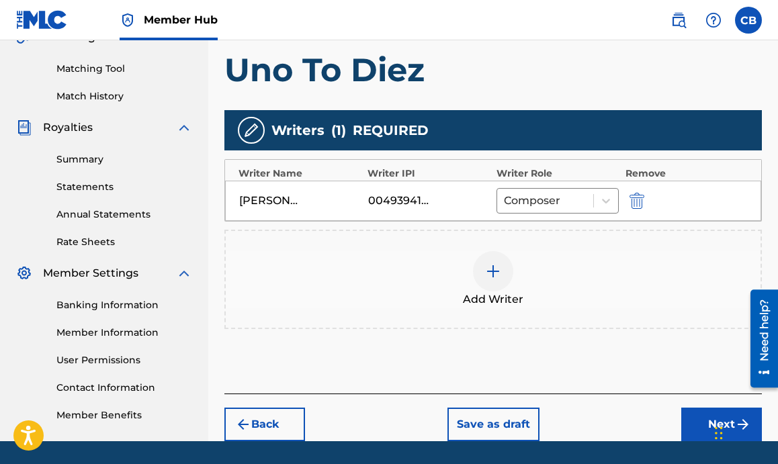
click at [500, 265] on img at bounding box center [493, 271] width 16 height 16
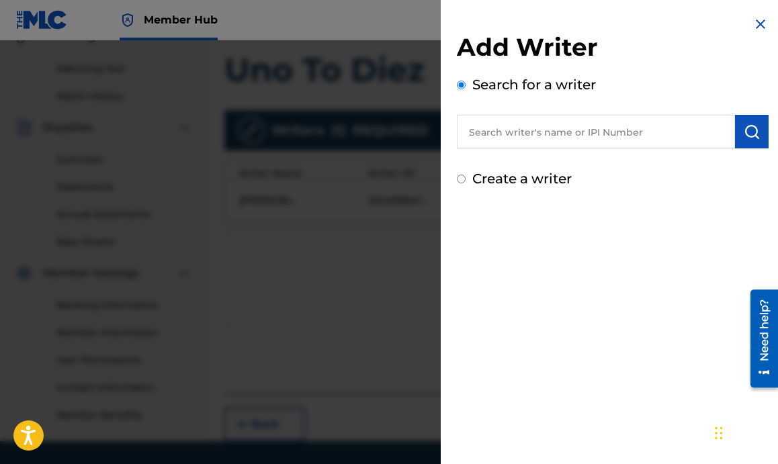
click at [570, 127] on input "text" at bounding box center [596, 132] width 278 height 34
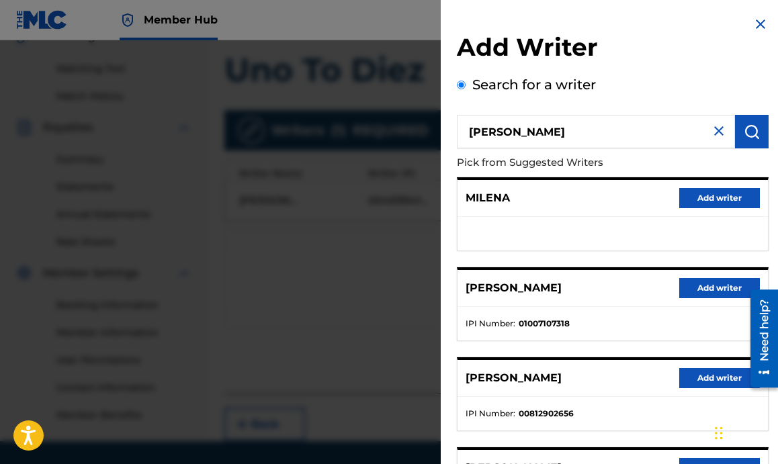
click at [87, 283] on div at bounding box center [389, 272] width 778 height 464
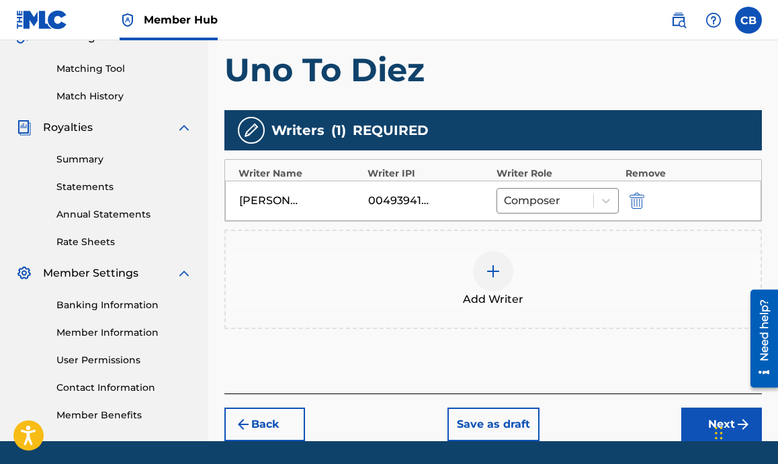
click at [448, 273] on div "Add Writer" at bounding box center [493, 279] width 535 height 56
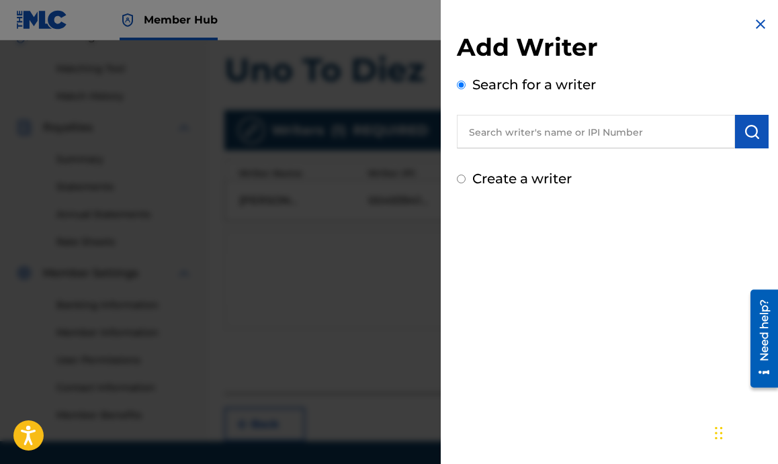
click at [494, 273] on div "Add Writer Search for a writer Create a writer" at bounding box center [613, 232] width 344 height 464
click at [578, 112] on div "Search for a writer" at bounding box center [613, 112] width 312 height 74
click at [564, 132] on input "text" at bounding box center [596, 132] width 278 height 34
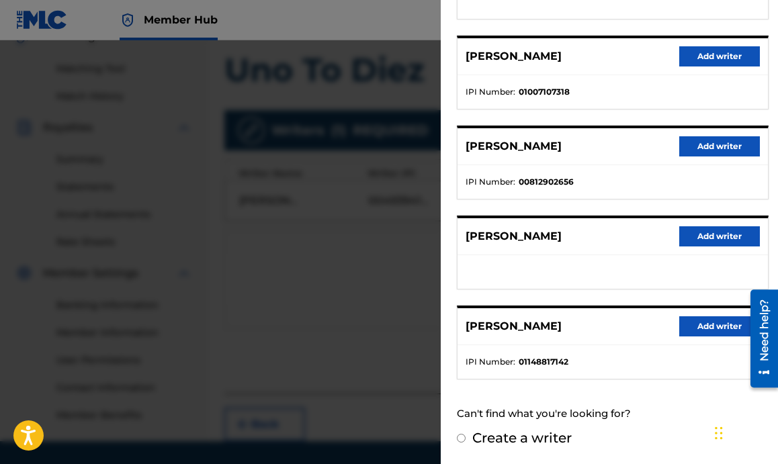
scroll to position [231, 0]
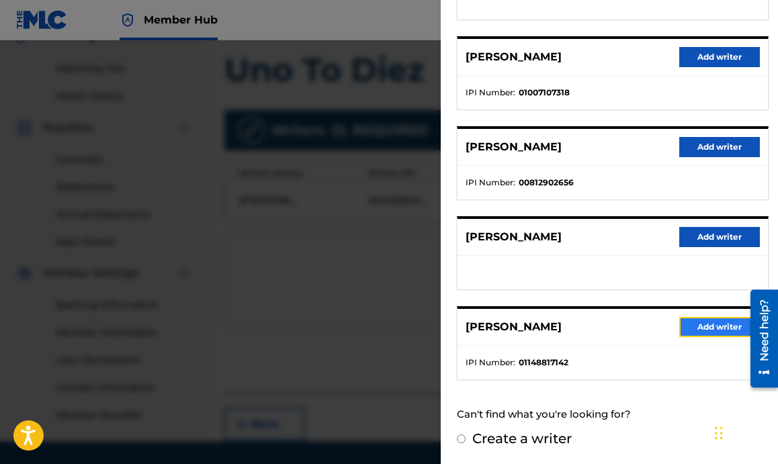
click at [704, 332] on button "Add writer" at bounding box center [719, 327] width 81 height 20
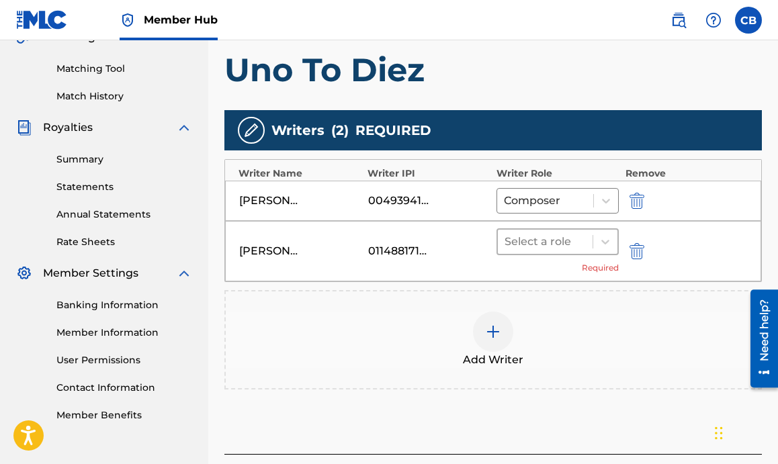
click at [542, 249] on div at bounding box center [544, 241] width 81 height 19
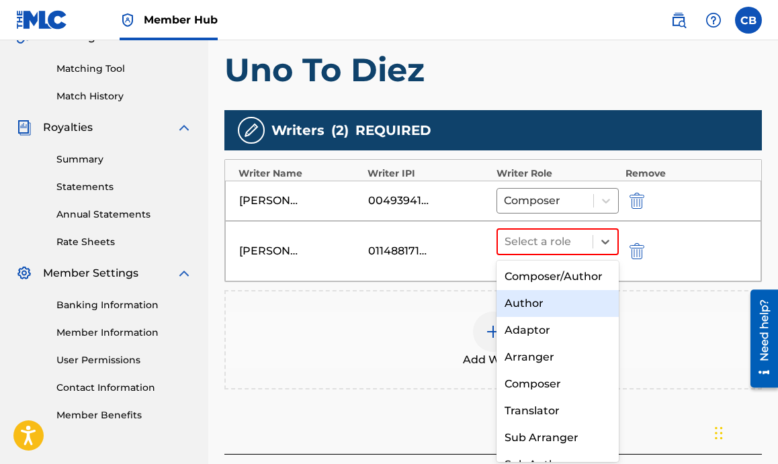
click at [533, 297] on div "Author" at bounding box center [557, 303] width 122 height 27
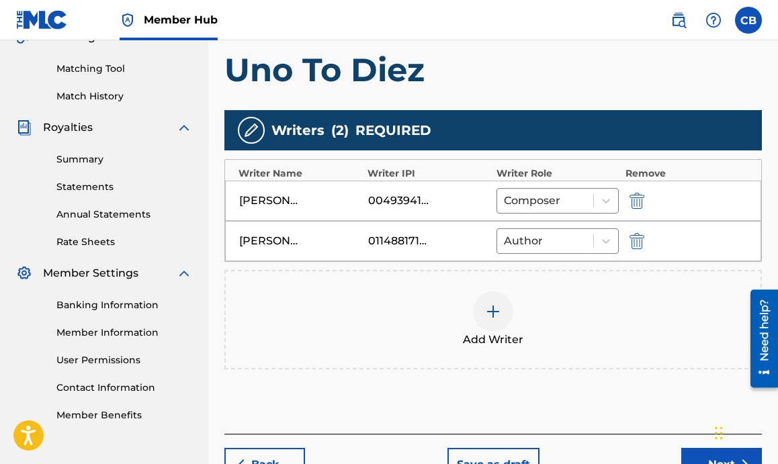
click at [496, 322] on div at bounding box center [493, 312] width 40 height 40
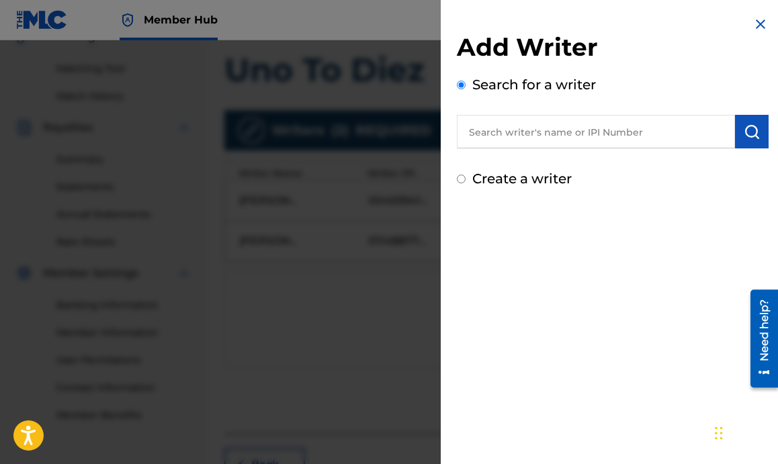
click at [529, 126] on input "text" at bounding box center [596, 132] width 278 height 34
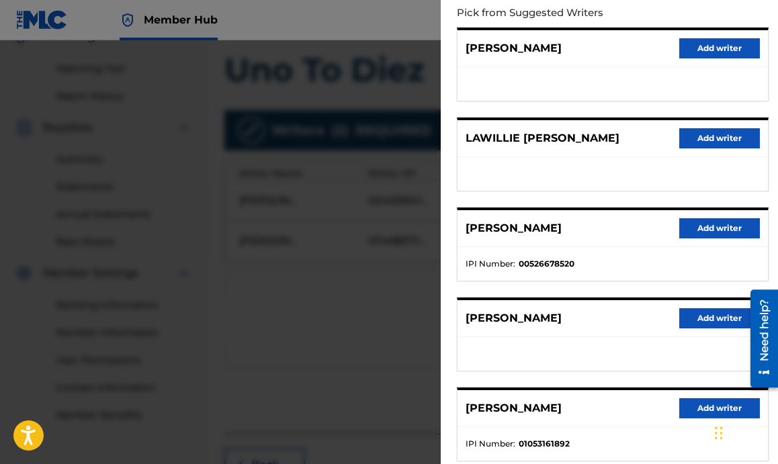
scroll to position [159, 0]
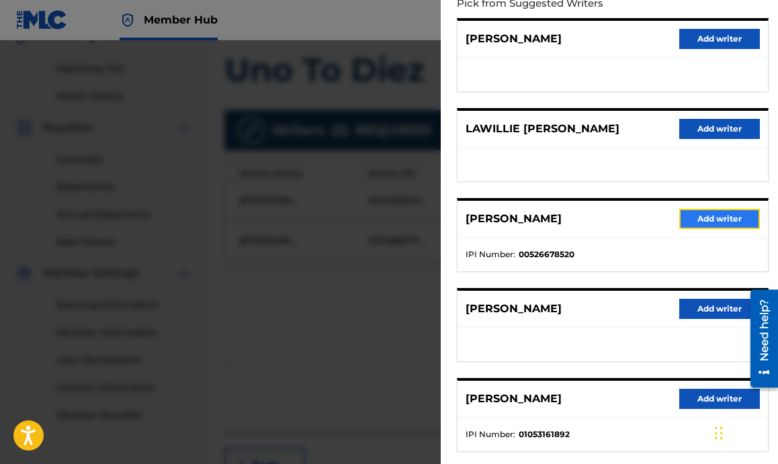
click at [719, 218] on button "Add writer" at bounding box center [719, 219] width 81 height 20
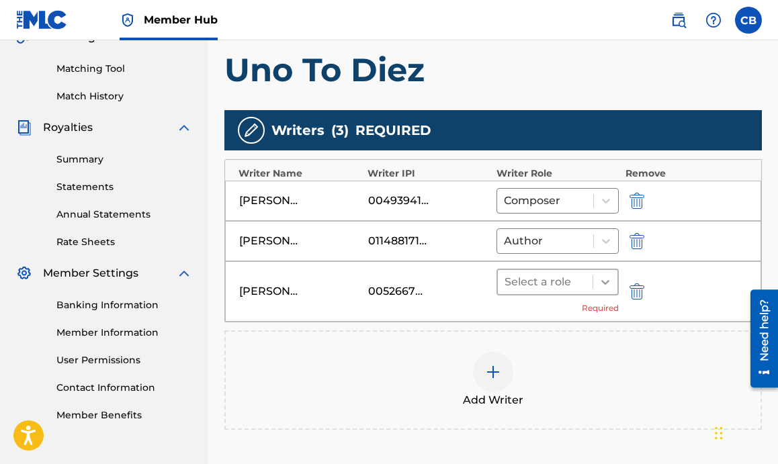
click at [614, 279] on div at bounding box center [605, 282] width 24 height 24
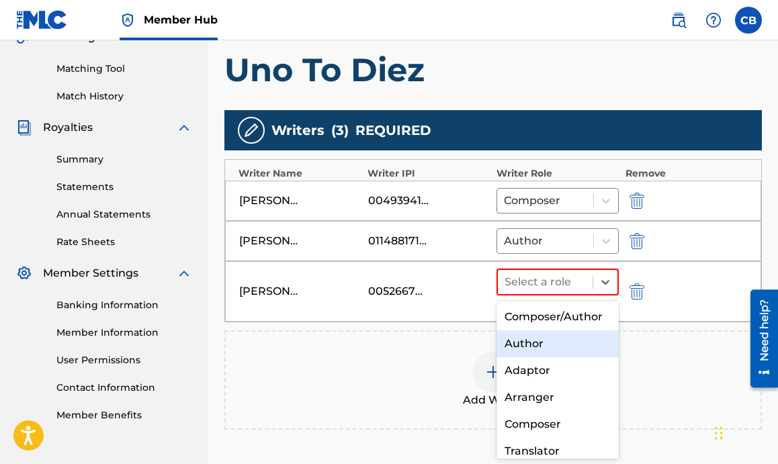
click at [533, 347] on div "Author" at bounding box center [557, 343] width 122 height 27
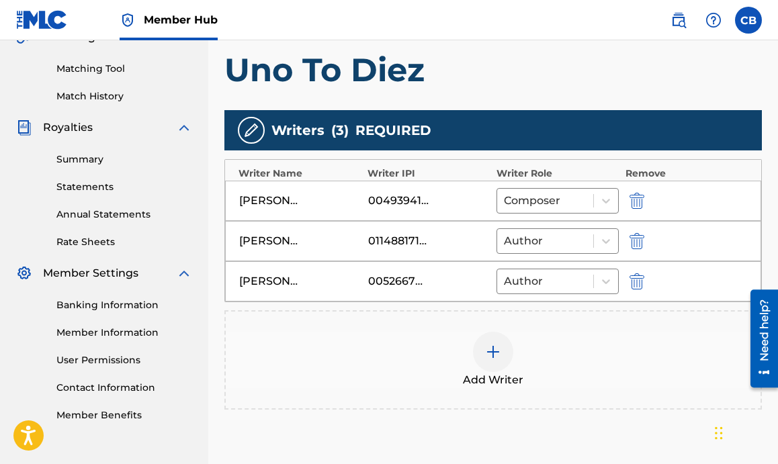
click at [500, 355] on img at bounding box center [493, 352] width 16 height 16
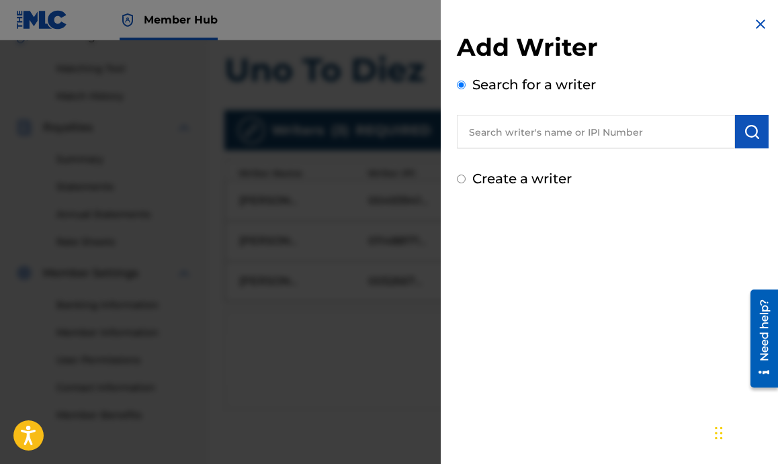
click at [557, 130] on input "text" at bounding box center [596, 132] width 278 height 34
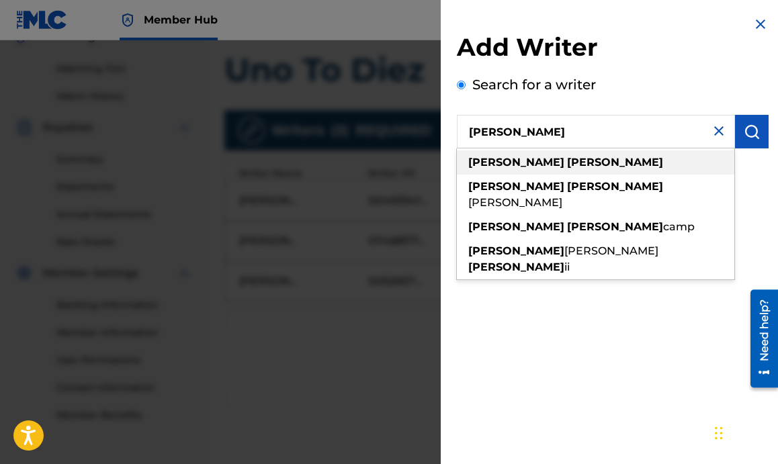
click at [556, 154] on div "david caldwell" at bounding box center [595, 162] width 277 height 24
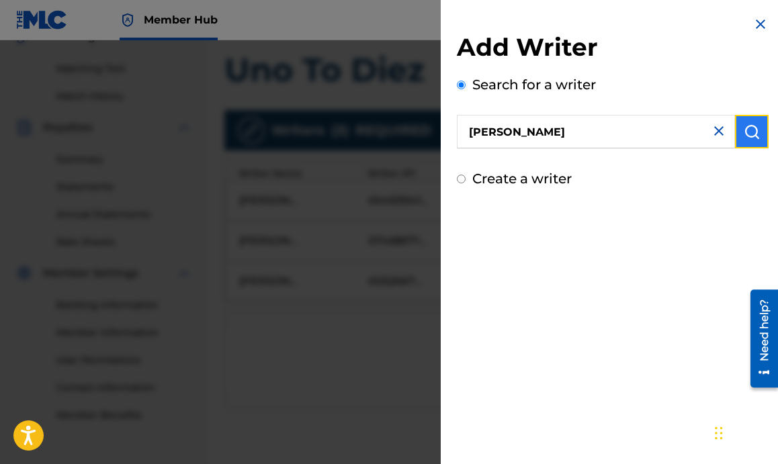
click at [756, 124] on button "submit" at bounding box center [752, 132] width 34 height 34
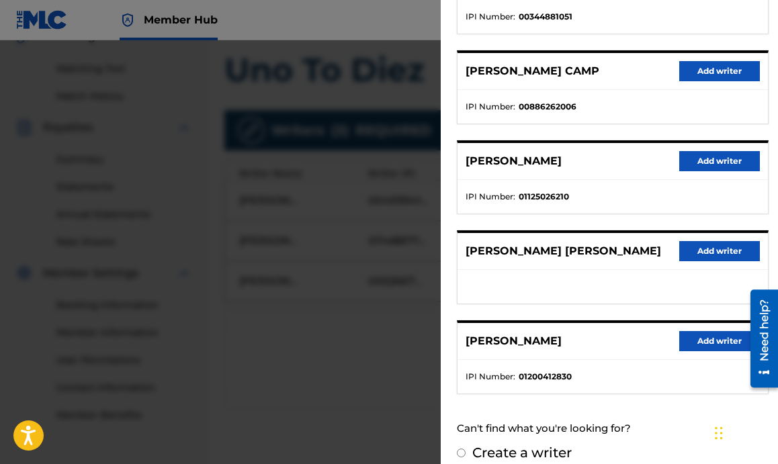
scroll to position [232, 0]
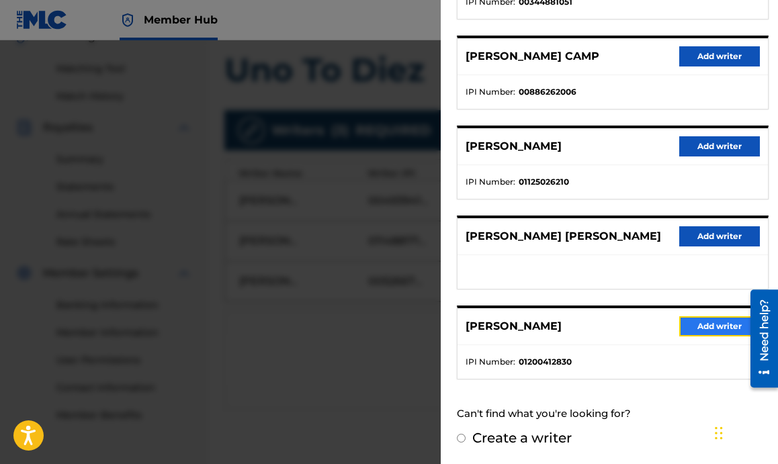
click at [707, 322] on button "Add writer" at bounding box center [719, 326] width 81 height 20
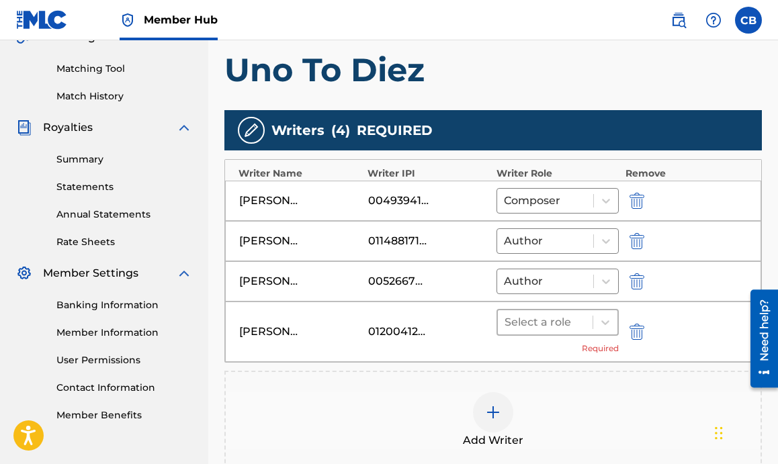
click at [575, 324] on div at bounding box center [544, 322] width 81 height 19
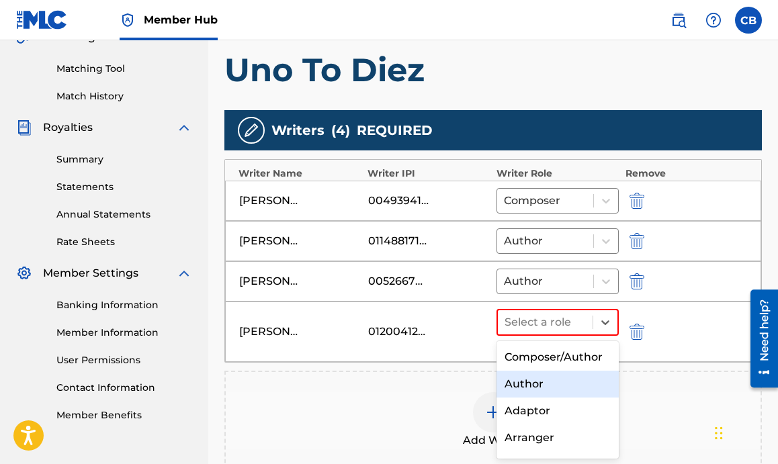
click at [531, 383] on div "Author" at bounding box center [557, 384] width 122 height 27
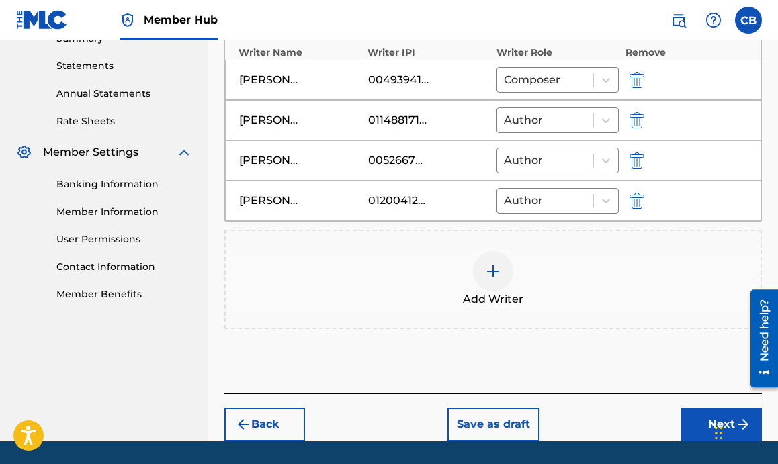
scroll to position [492, 0]
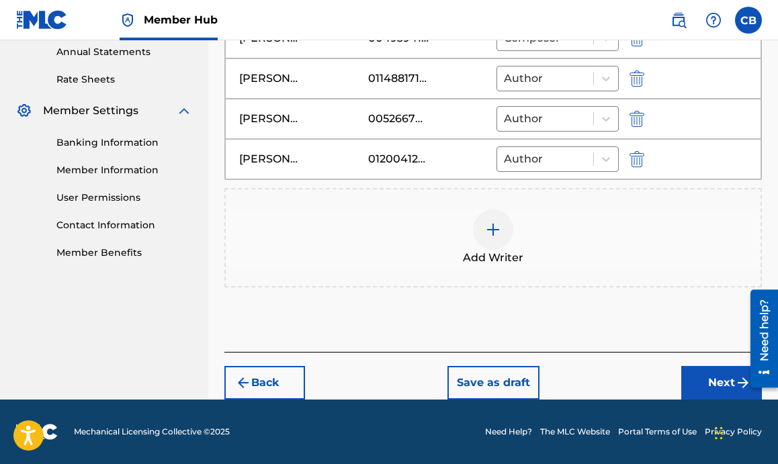
click at [740, 372] on div at bounding box center [759, 338] width 38 height 108
click at [717, 384] on button "Next" at bounding box center [721, 383] width 81 height 34
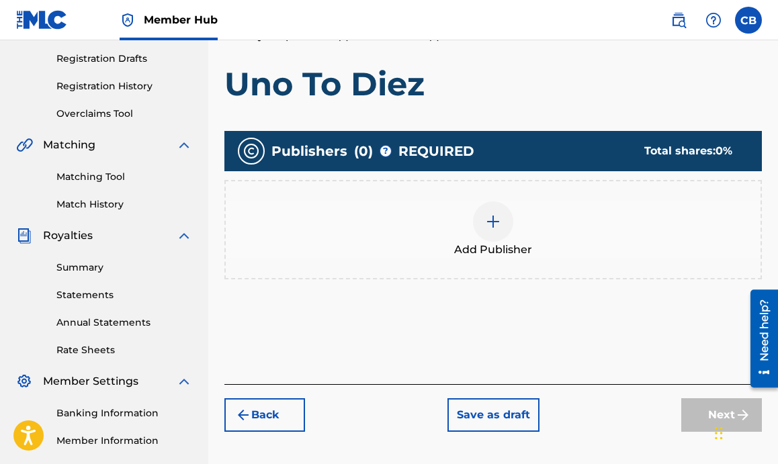
scroll to position [222, 0]
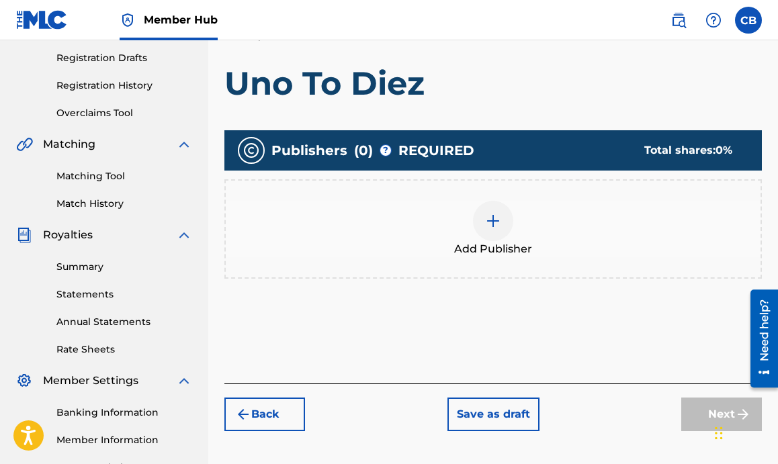
click at [488, 218] on img at bounding box center [493, 221] width 16 height 16
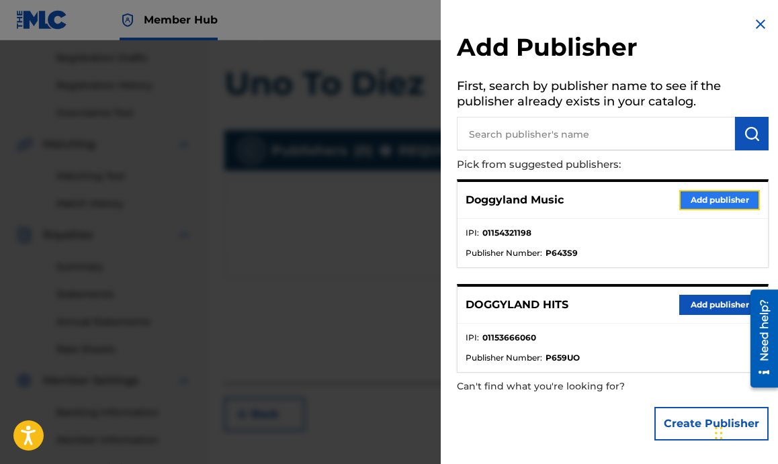
click at [688, 200] on button "Add publisher" at bounding box center [719, 200] width 81 height 20
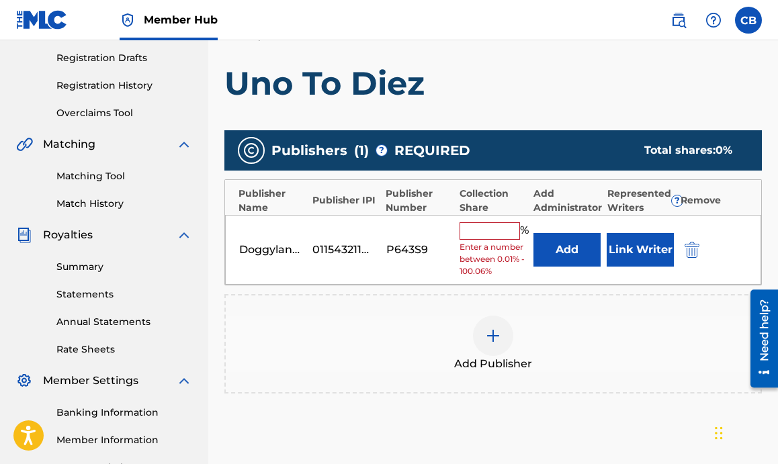
click at [476, 236] on input "text" at bounding box center [489, 230] width 60 height 17
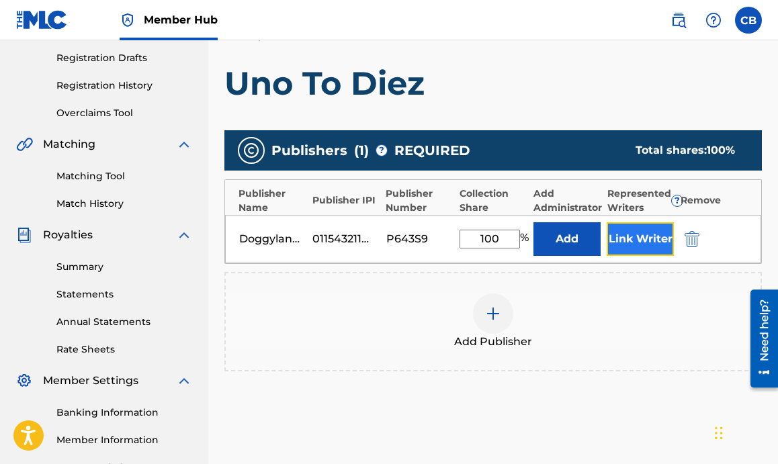
click at [648, 235] on button "Link Writer" at bounding box center [640, 239] width 67 height 34
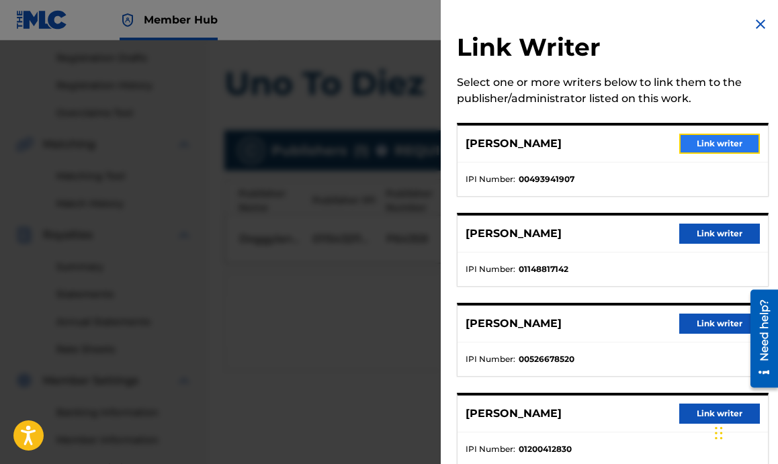
click at [686, 136] on button "Link writer" at bounding box center [719, 144] width 81 height 20
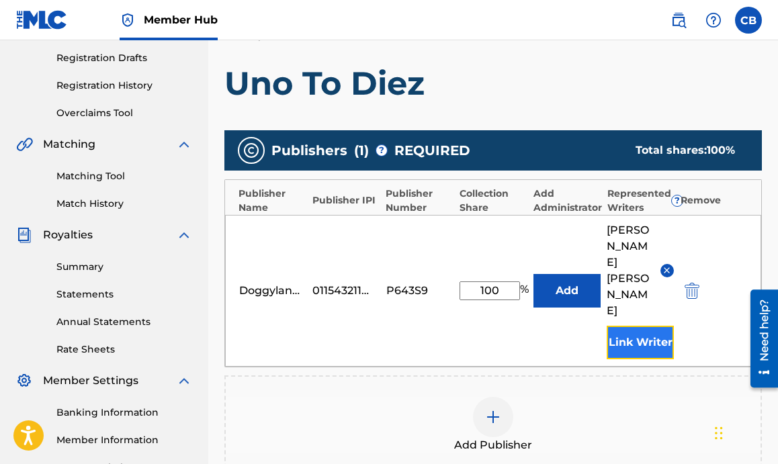
click at [646, 326] on button "Link Writer" at bounding box center [640, 343] width 67 height 34
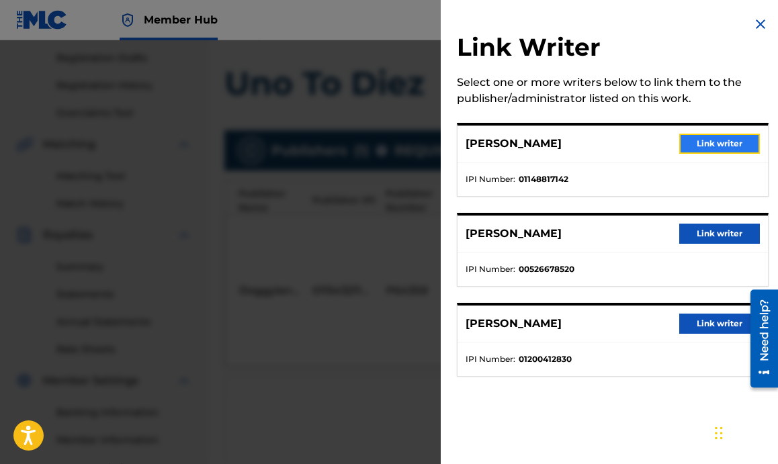
click at [727, 146] on button "Link writer" at bounding box center [719, 144] width 81 height 20
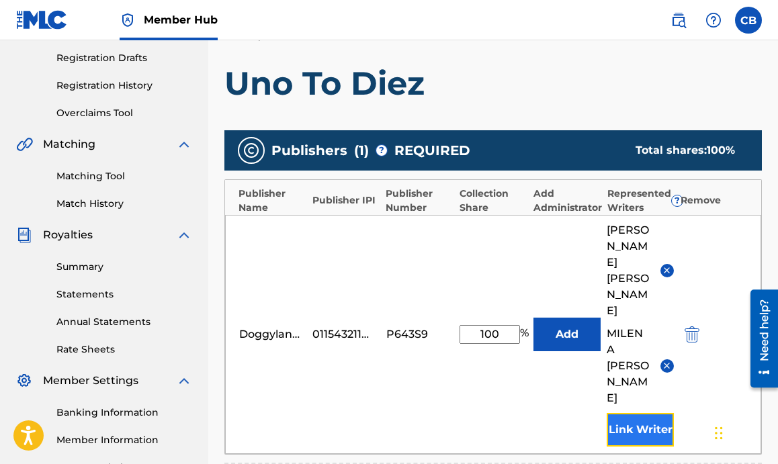
click at [635, 413] on button "Link Writer" at bounding box center [640, 430] width 67 height 34
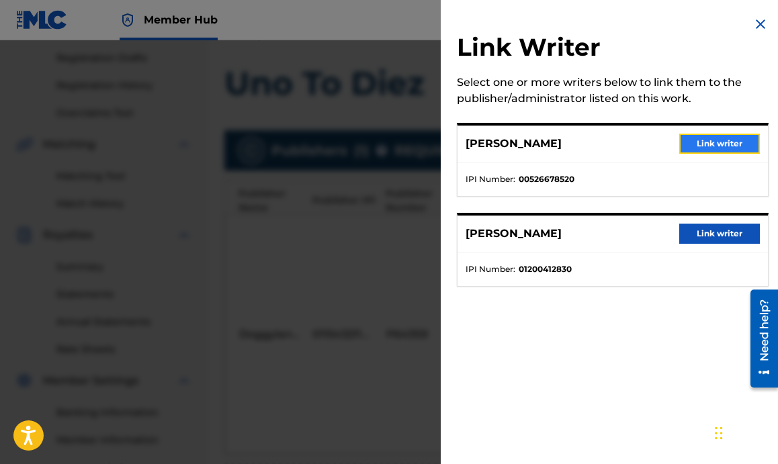
click at [727, 138] on button "Link writer" at bounding box center [719, 144] width 81 height 20
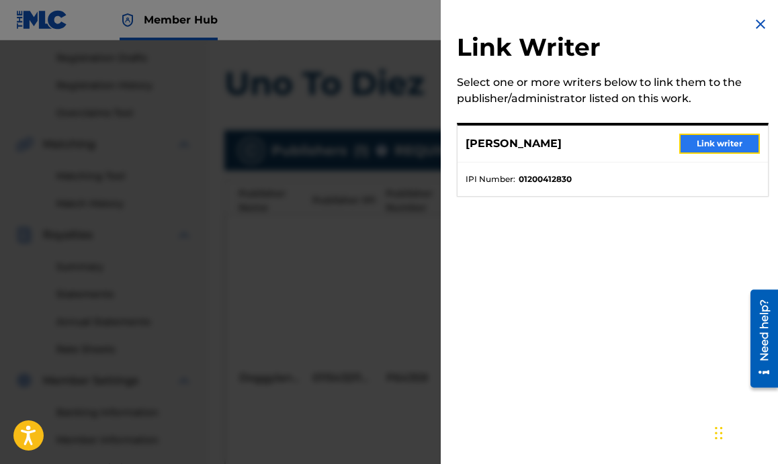
click at [727, 138] on button "Link writer" at bounding box center [719, 144] width 81 height 20
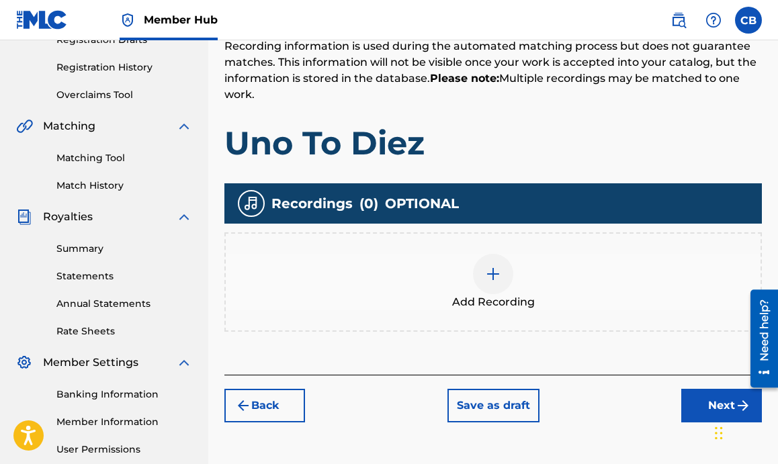
scroll to position [241, 0]
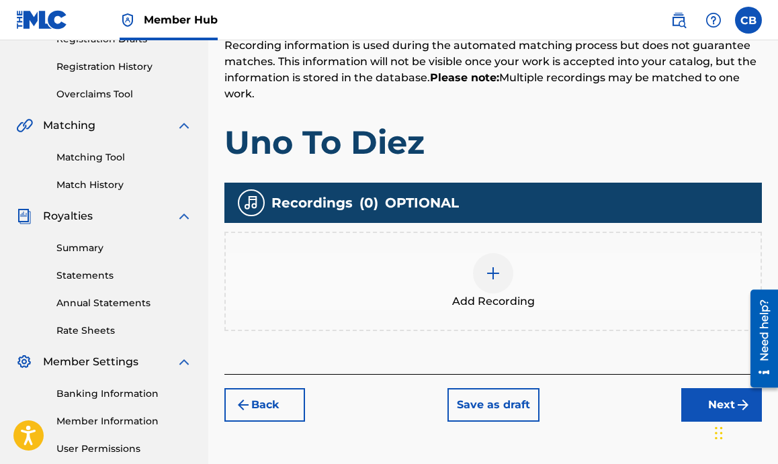
click at [493, 281] on img at bounding box center [493, 273] width 16 height 16
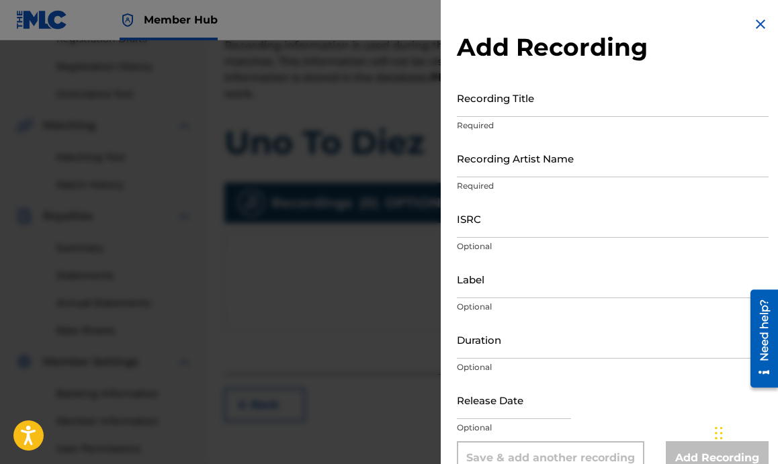
click at [508, 240] on div "ISRC Optional" at bounding box center [613, 229] width 312 height 60
click at [513, 233] on input "ISRC" at bounding box center [613, 218] width 312 height 38
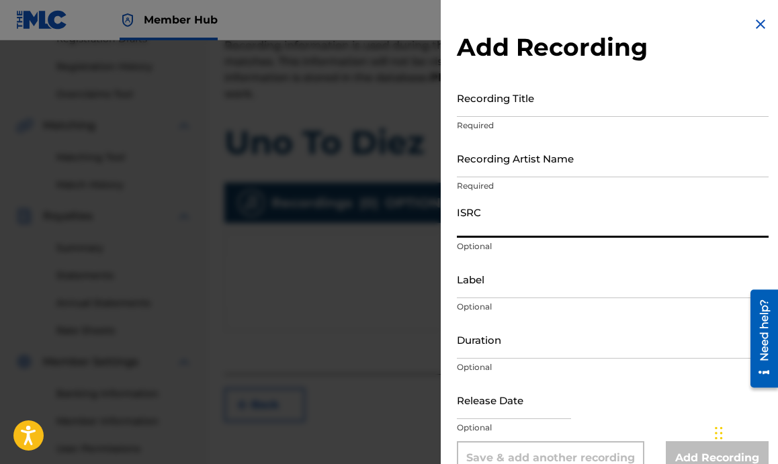
paste input "QZRP42354318"
click at [620, 374] on div "Duration Optional" at bounding box center [613, 350] width 312 height 60
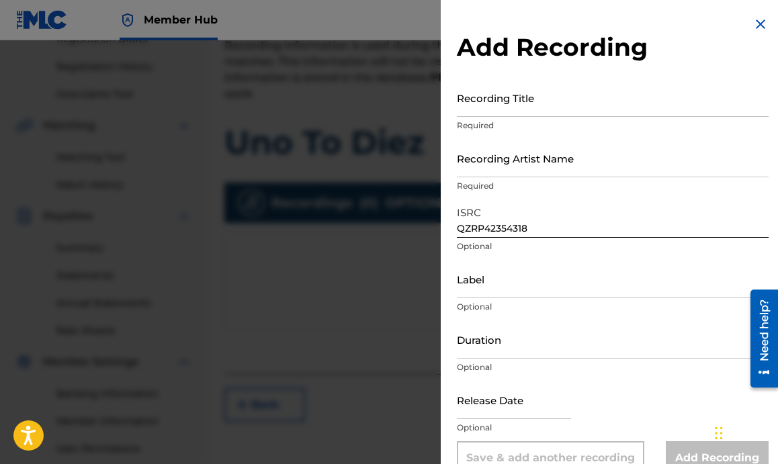
click at [560, 189] on p "Required" at bounding box center [613, 186] width 312 height 12
click at [590, 159] on input "Recording Artist Name" at bounding box center [613, 158] width 312 height 38
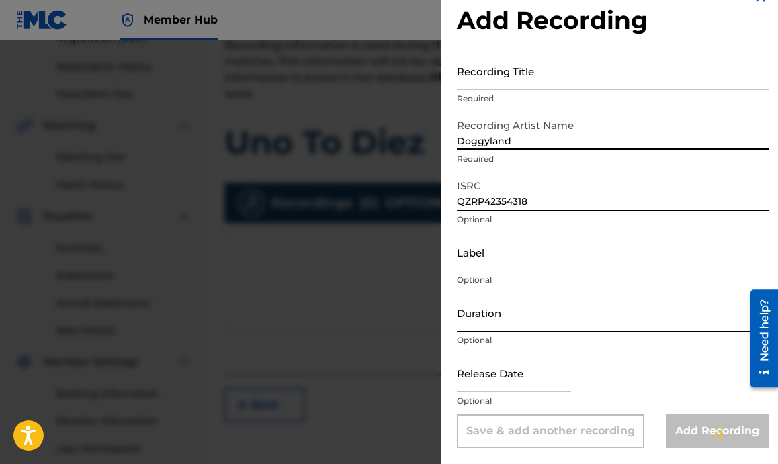
scroll to position [0, 0]
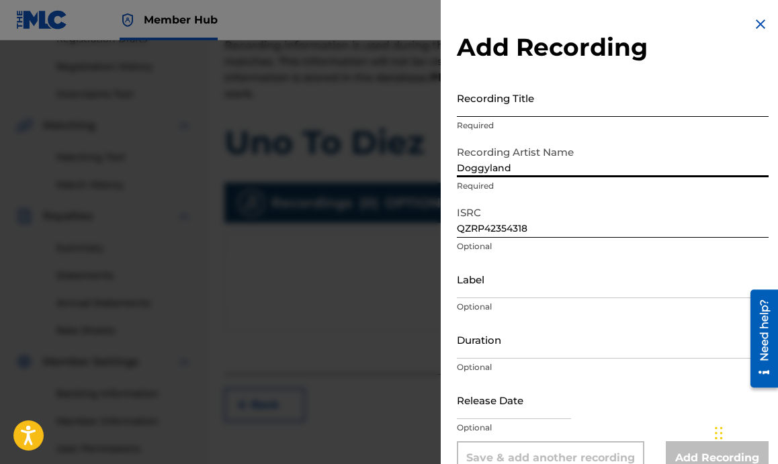
click at [563, 106] on input "Recording Title" at bounding box center [613, 98] width 312 height 38
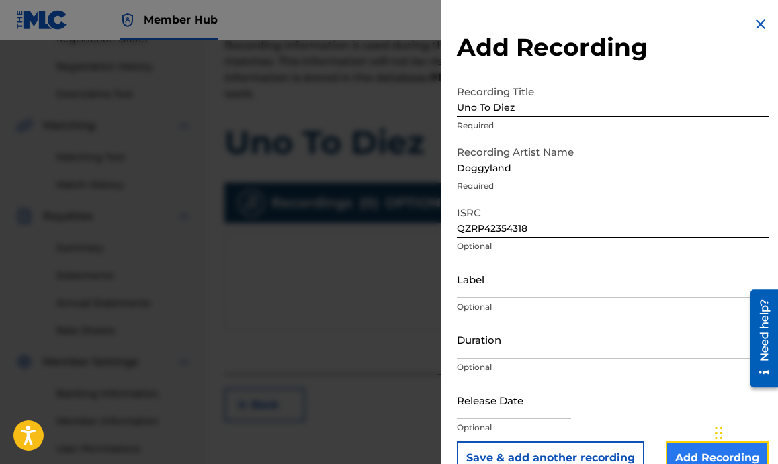
click at [681, 453] on input "Add Recording" at bounding box center [717, 458] width 103 height 34
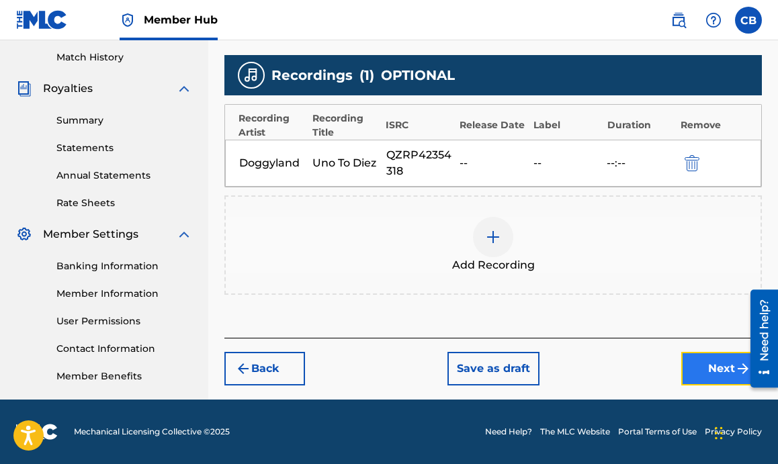
click at [699, 365] on button "Next" at bounding box center [721, 369] width 81 height 34
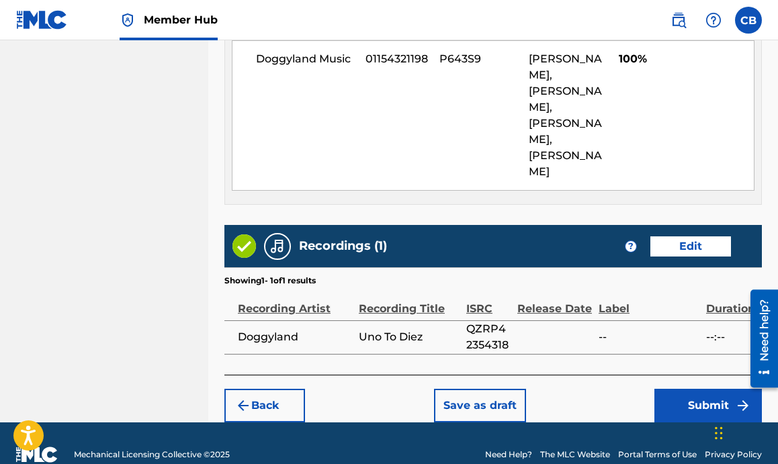
scroll to position [841, 0]
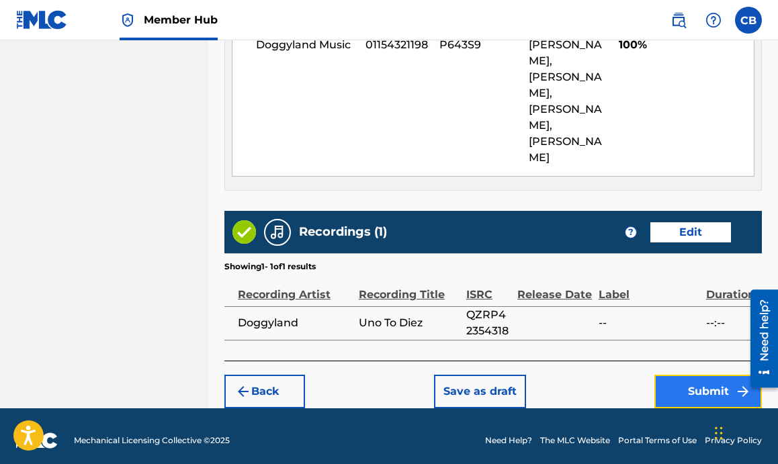
click at [661, 378] on button "Submit" at bounding box center [707, 392] width 107 height 34
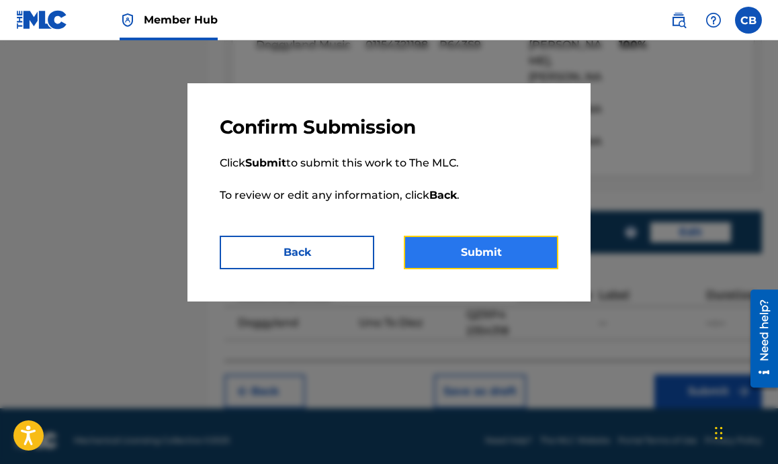
click at [507, 248] on button "Submit" at bounding box center [481, 253] width 154 height 34
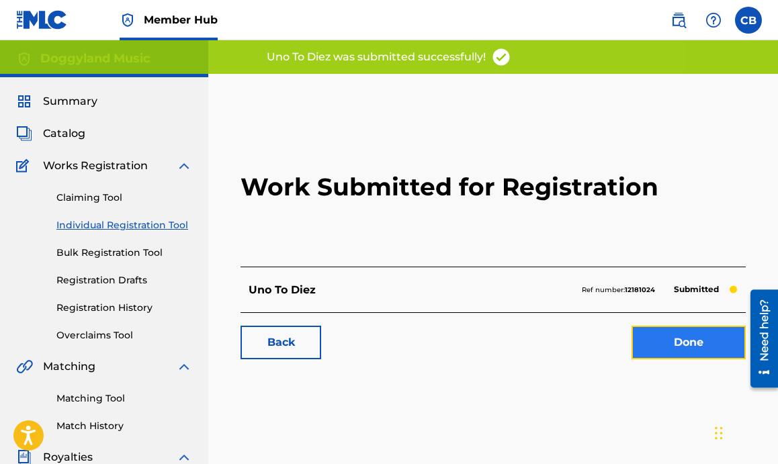
click at [673, 338] on link "Done" at bounding box center [688, 343] width 114 height 34
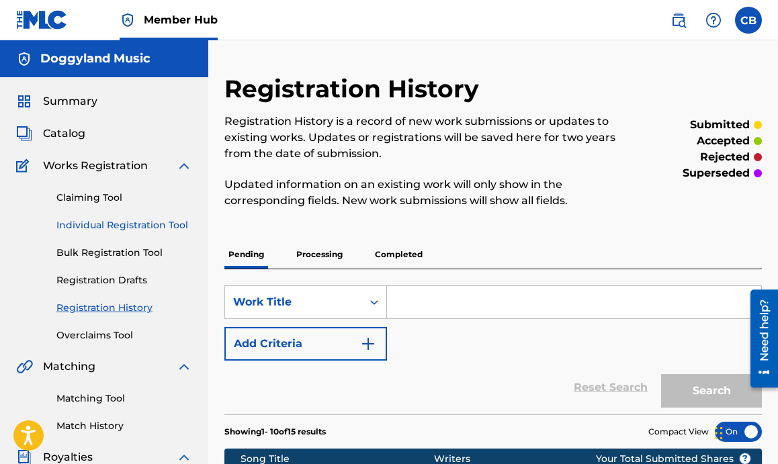
click at [142, 224] on link "Individual Registration Tool" at bounding box center [124, 225] width 136 height 14
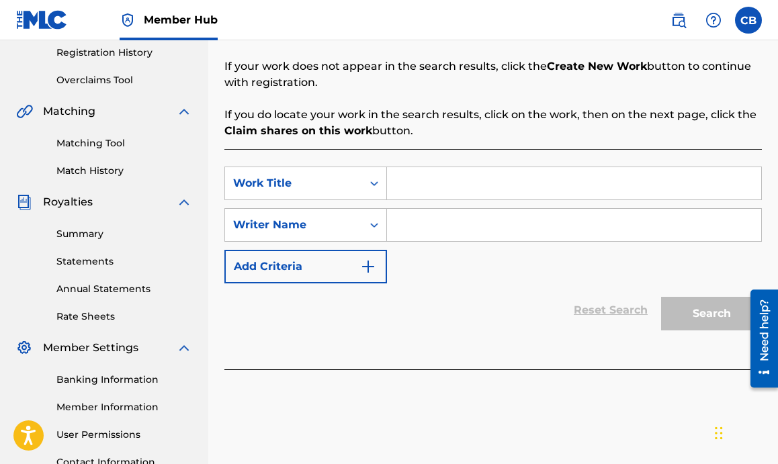
scroll to position [260, 0]
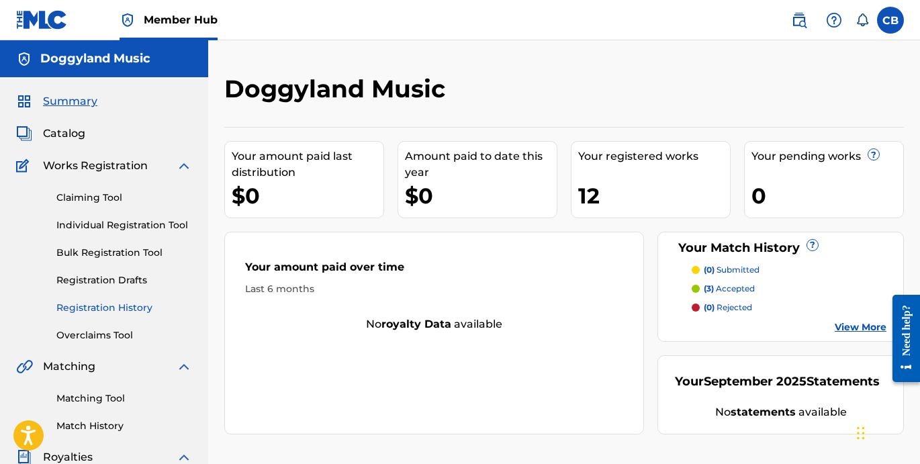
click at [103, 312] on link "Registration History" at bounding box center [124, 308] width 136 height 14
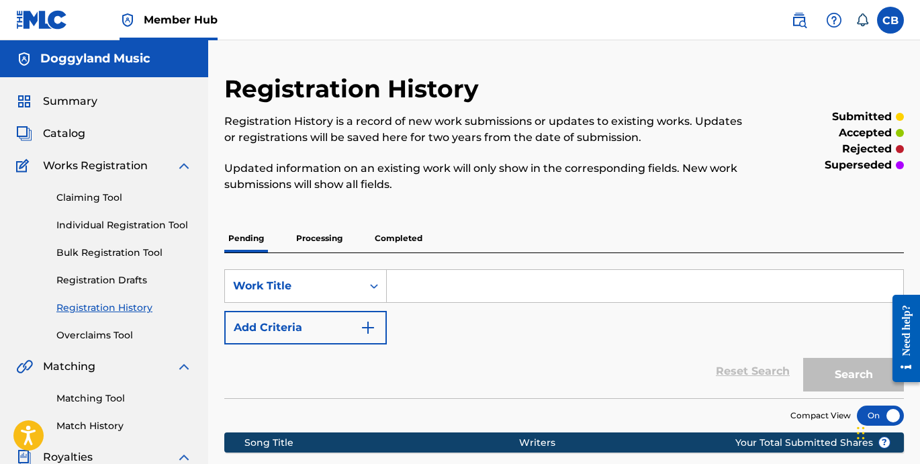
click at [412, 233] on p "Completed" at bounding box center [399, 238] width 56 height 28
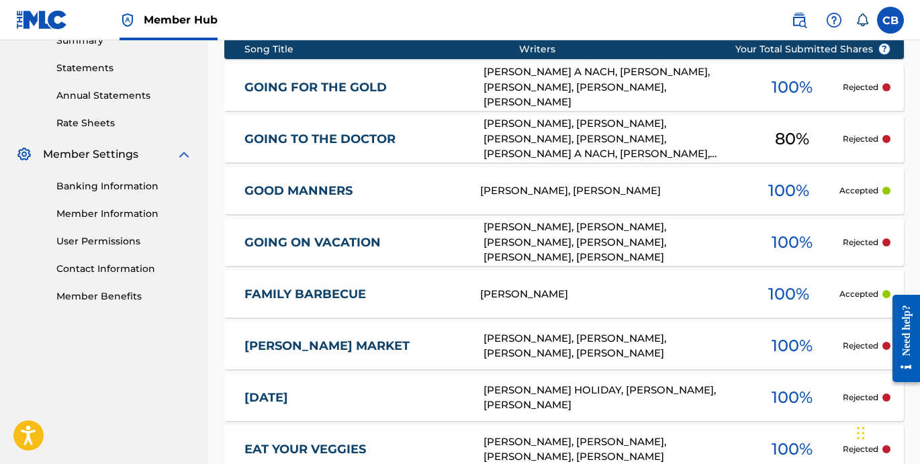
scroll to position [716, 0]
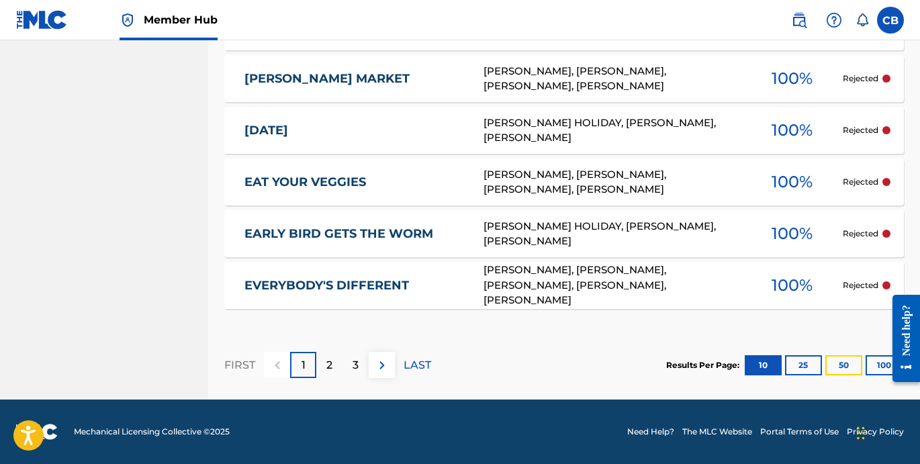
click at [850, 362] on button "50" at bounding box center [844, 365] width 37 height 20
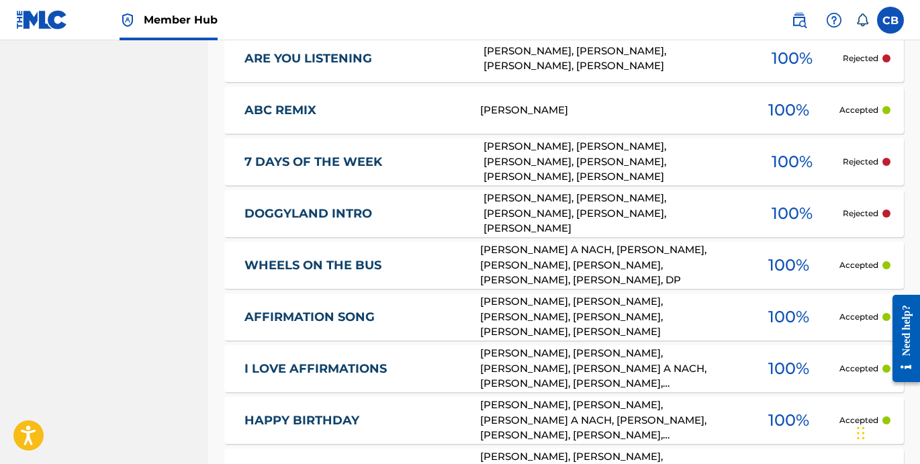
scroll to position [2079, 0]
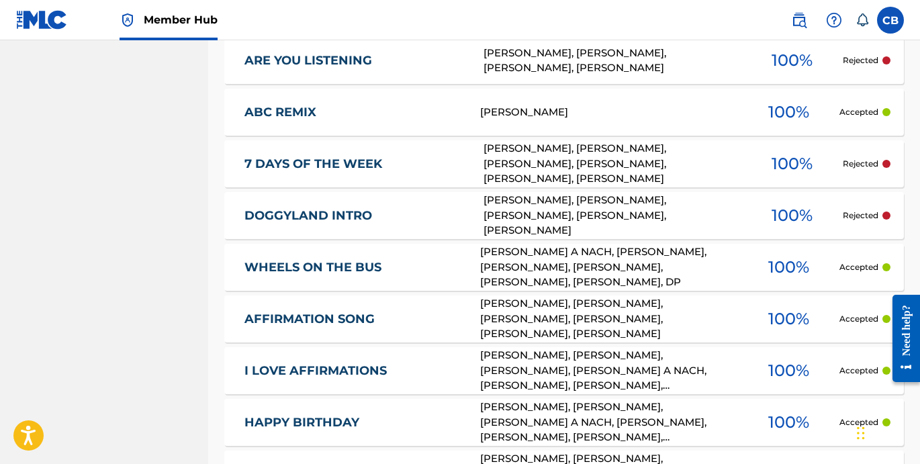
click at [410, 165] on link "7 DAYS OF THE WEEK" at bounding box center [354, 164] width 221 height 15
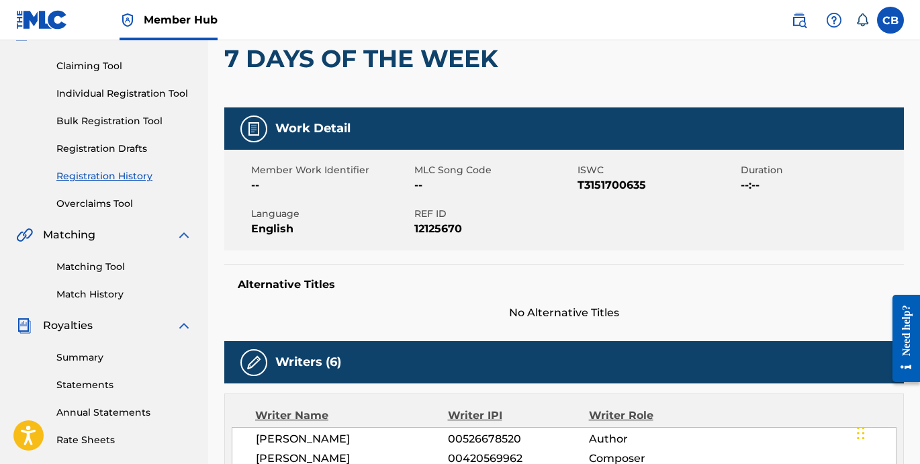
scroll to position [131, 0]
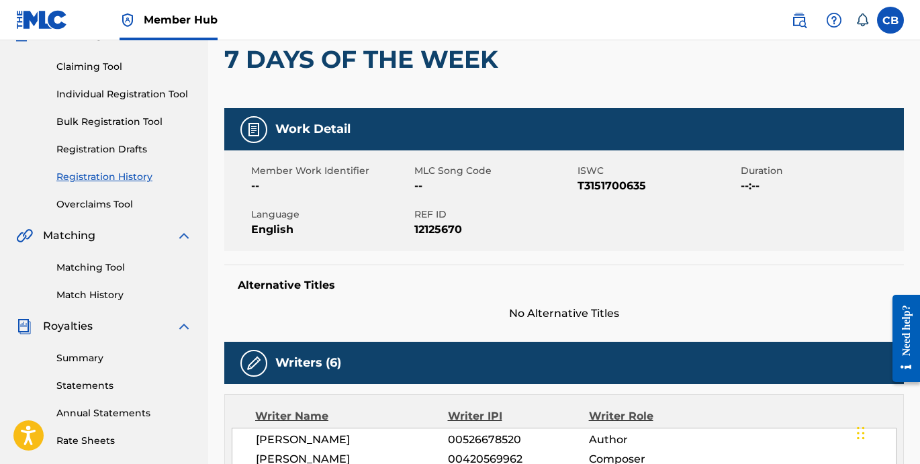
click at [624, 189] on span "T3151700635" at bounding box center [658, 186] width 160 height 16
copy span "T3151700635"
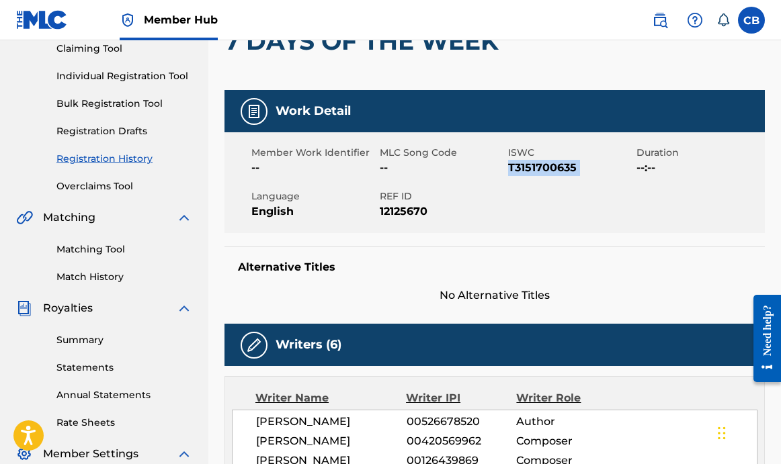
scroll to position [147, 0]
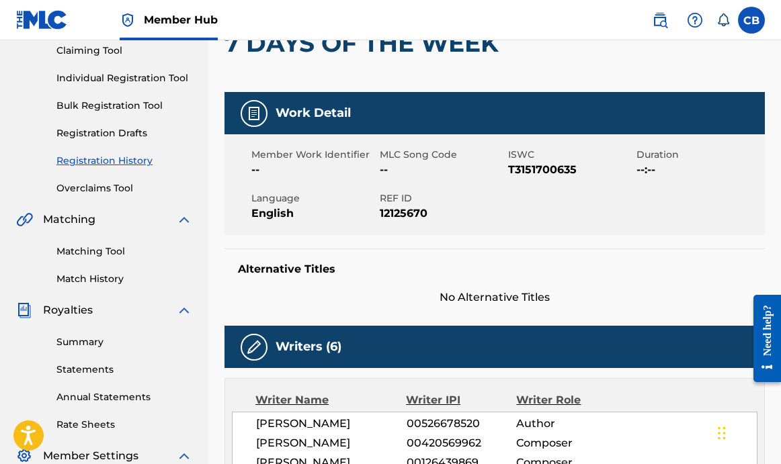
click at [508, 132] on div "Work Detail" at bounding box center [494, 113] width 540 height 42
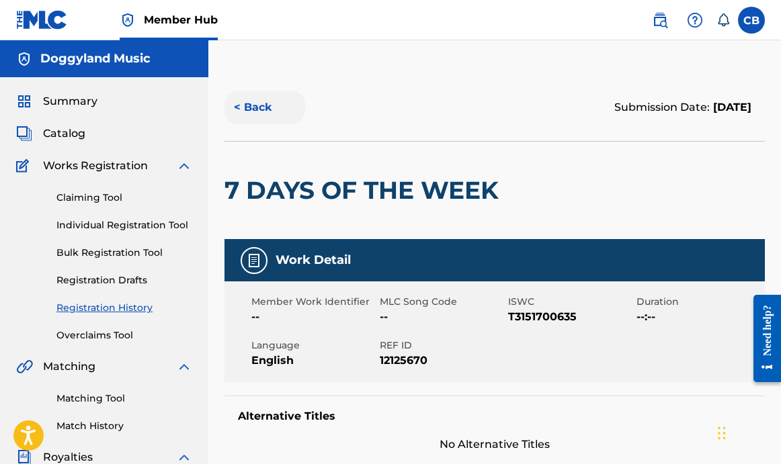
click at [257, 107] on button "< Back" at bounding box center [264, 108] width 81 height 34
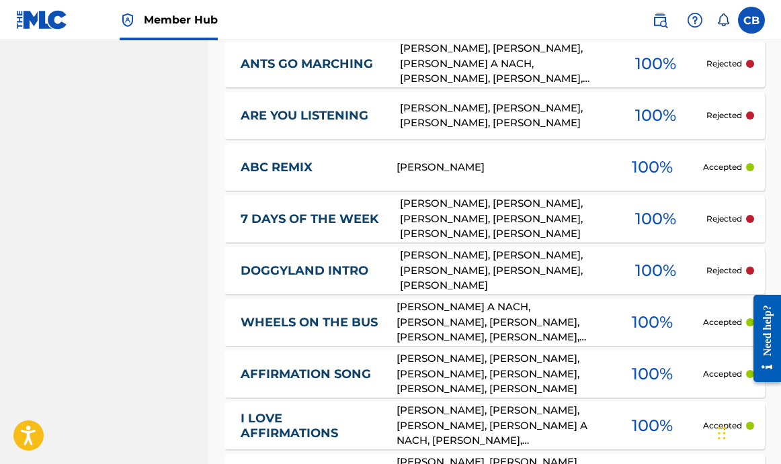
scroll to position [2032, 0]
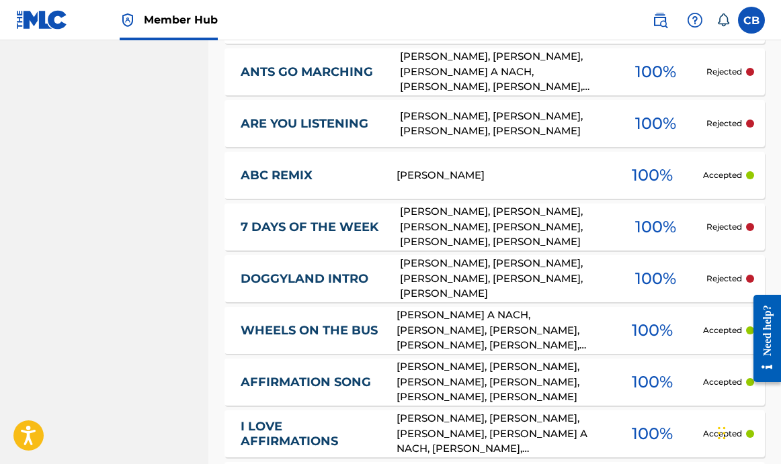
click at [326, 125] on link "ARE YOU LISTENING" at bounding box center [310, 123] width 141 height 15
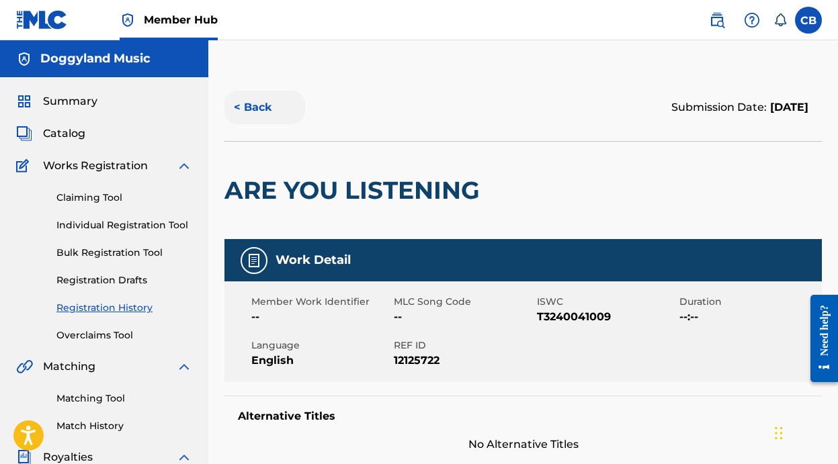
click at [242, 102] on button "< Back" at bounding box center [264, 108] width 81 height 34
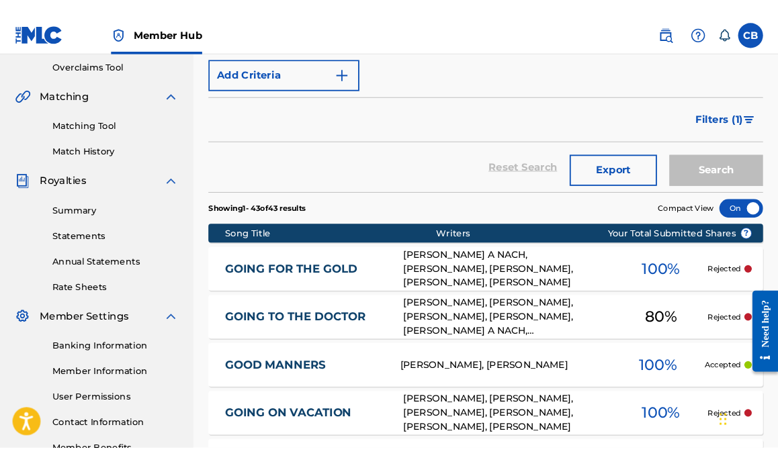
scroll to position [279, 0]
